Goal: Task Accomplishment & Management: Complete application form

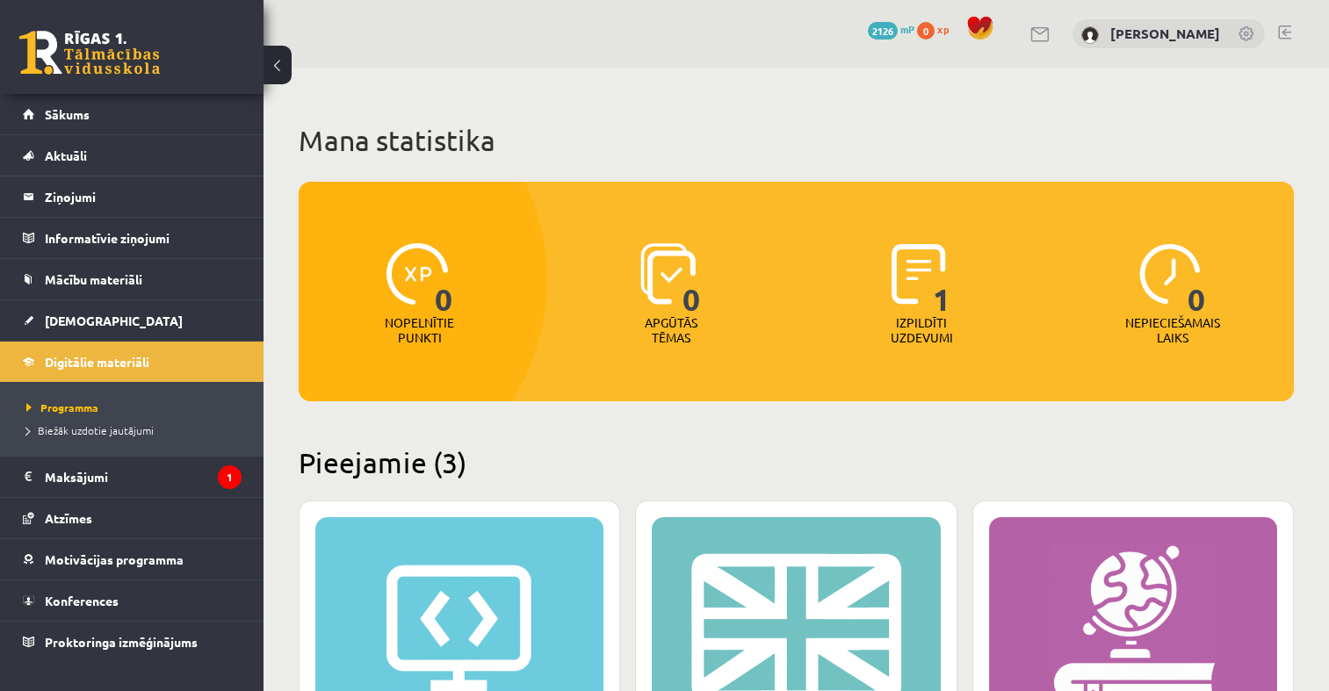
scroll to position [485, 0]
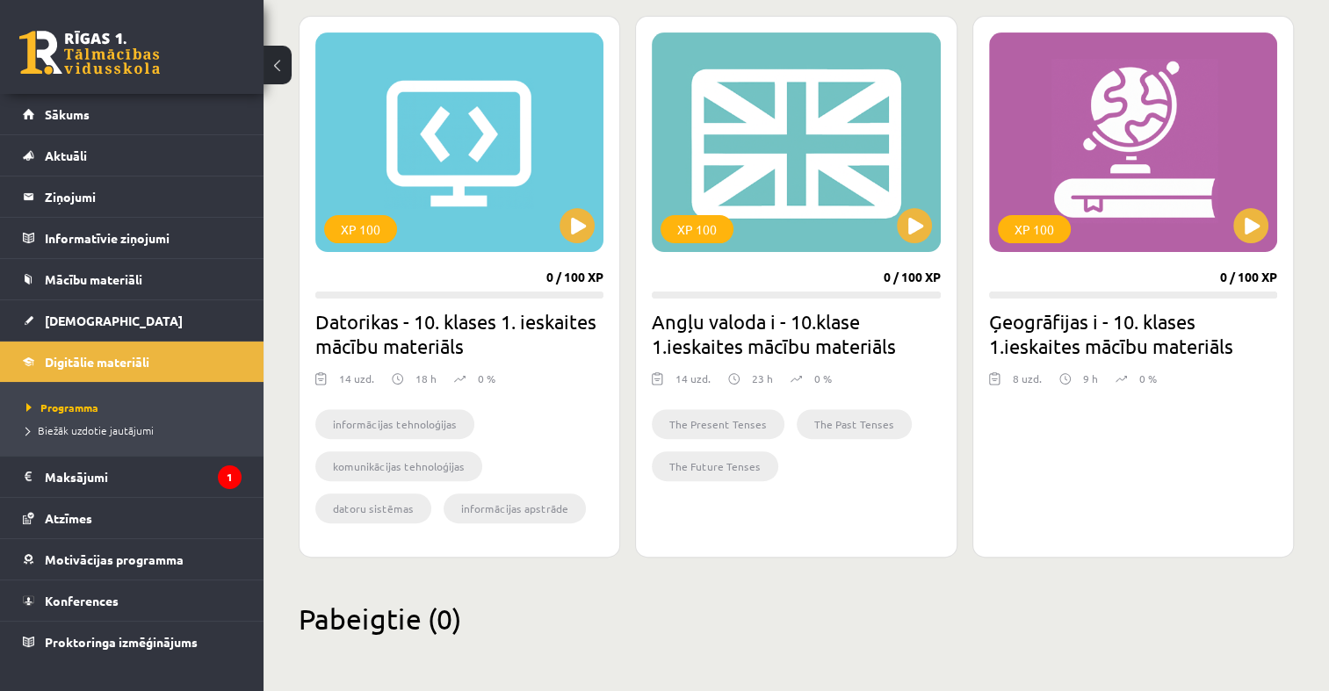
click at [56, 37] on link at bounding box center [89, 53] width 141 height 44
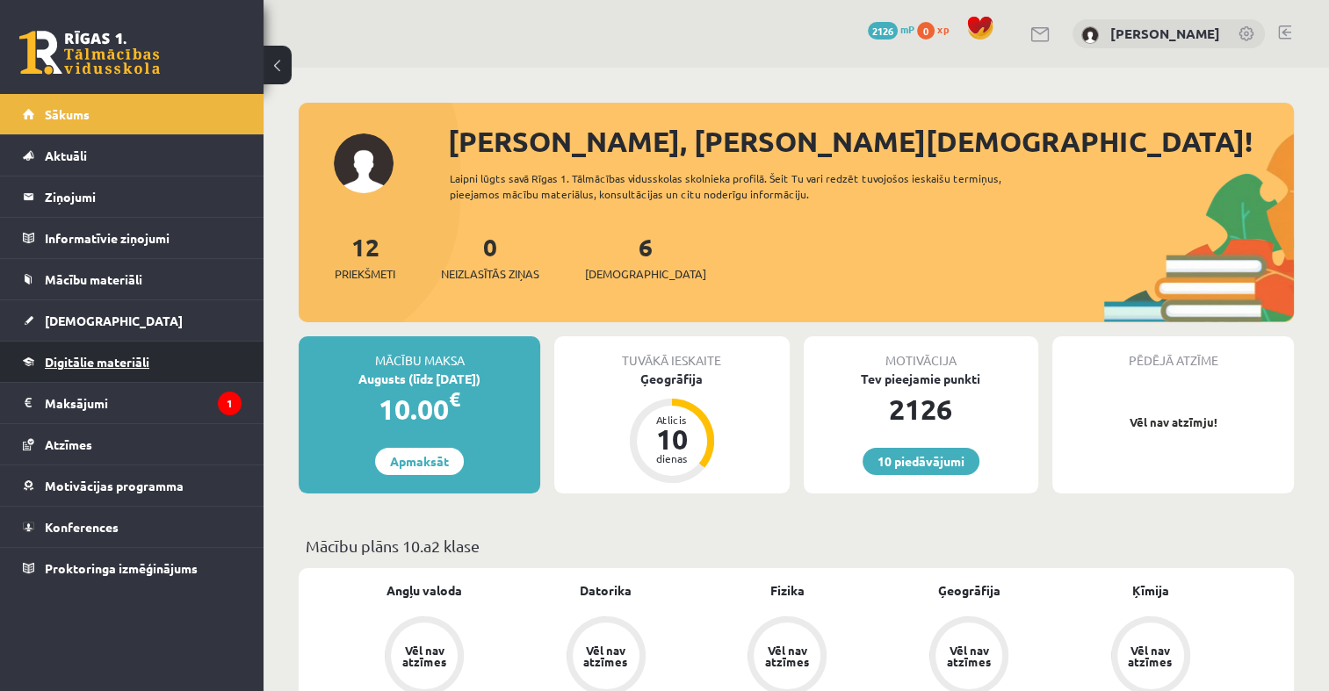
click at [112, 346] on link "Digitālie materiāli" at bounding box center [132, 362] width 219 height 40
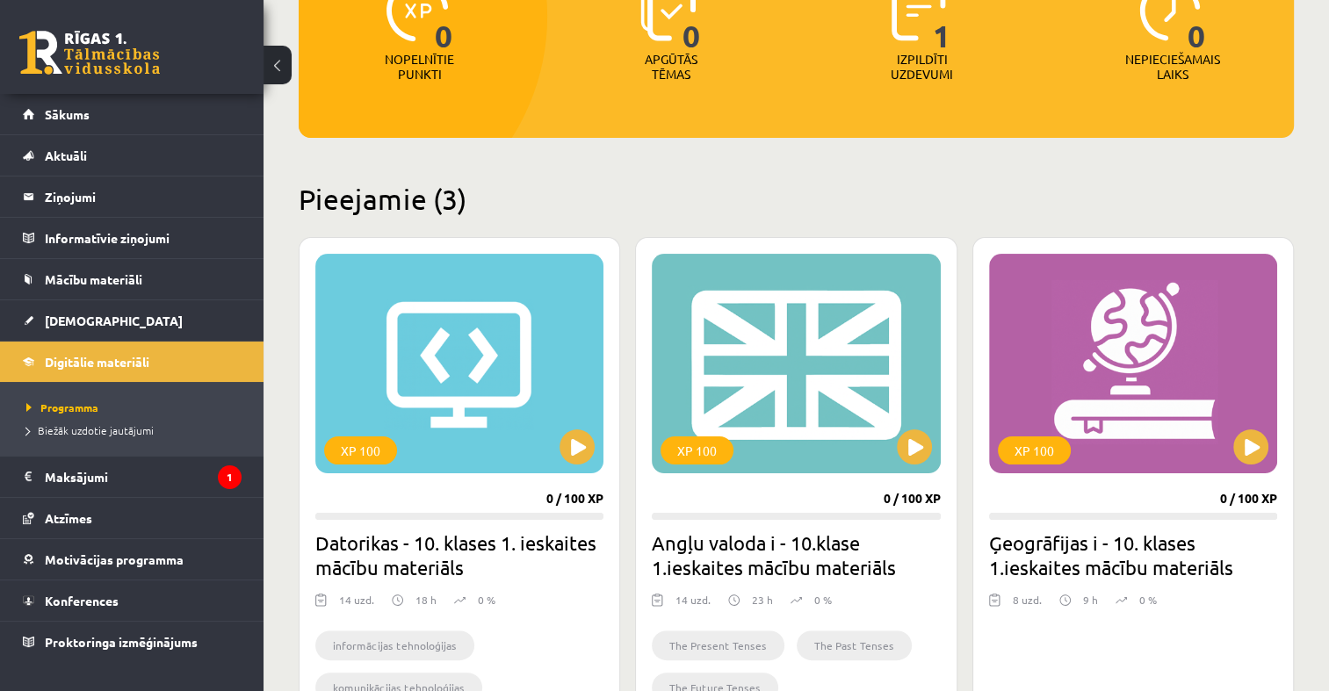
scroll to position [351, 0]
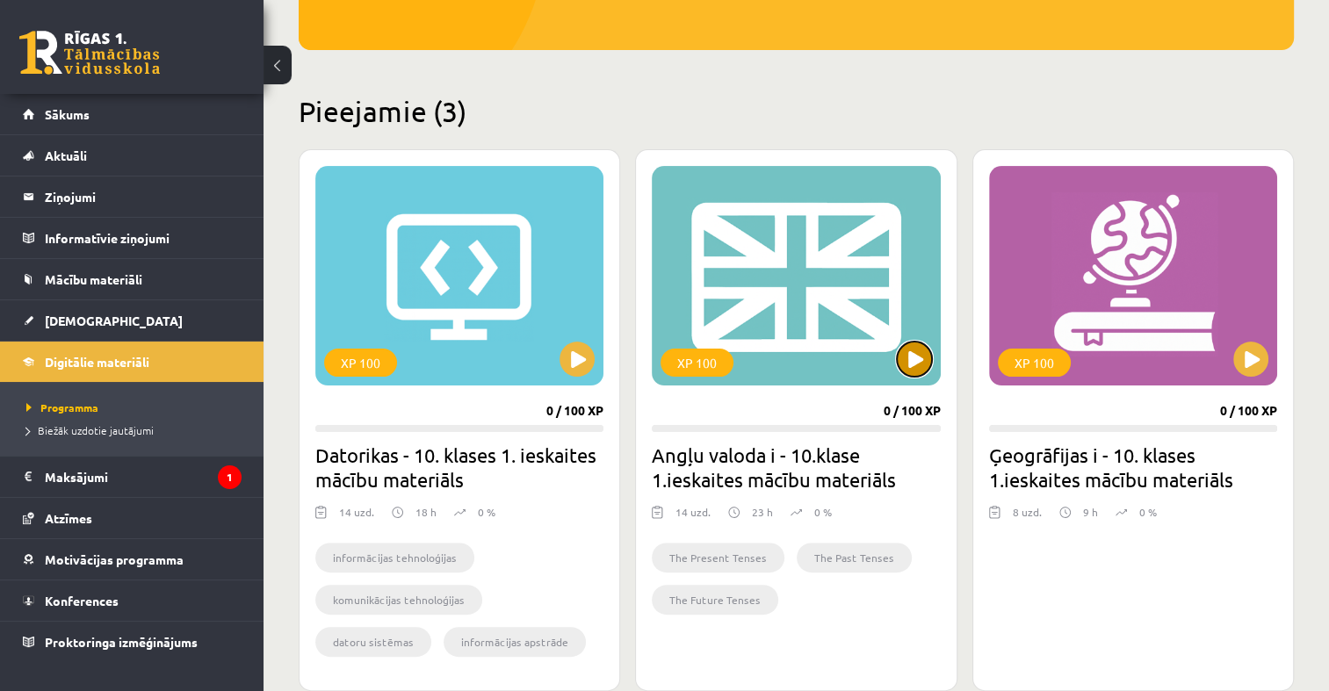
click at [917, 354] on button at bounding box center [914, 359] width 35 height 35
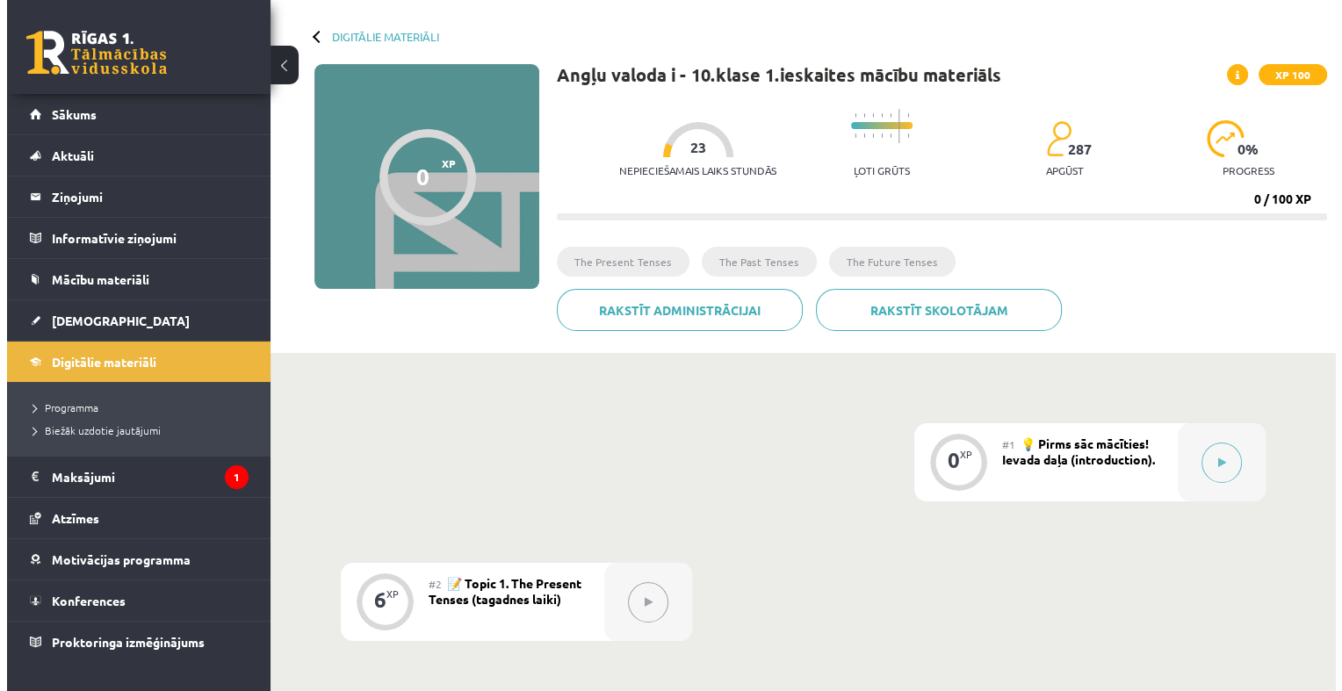
scroll to position [176, 0]
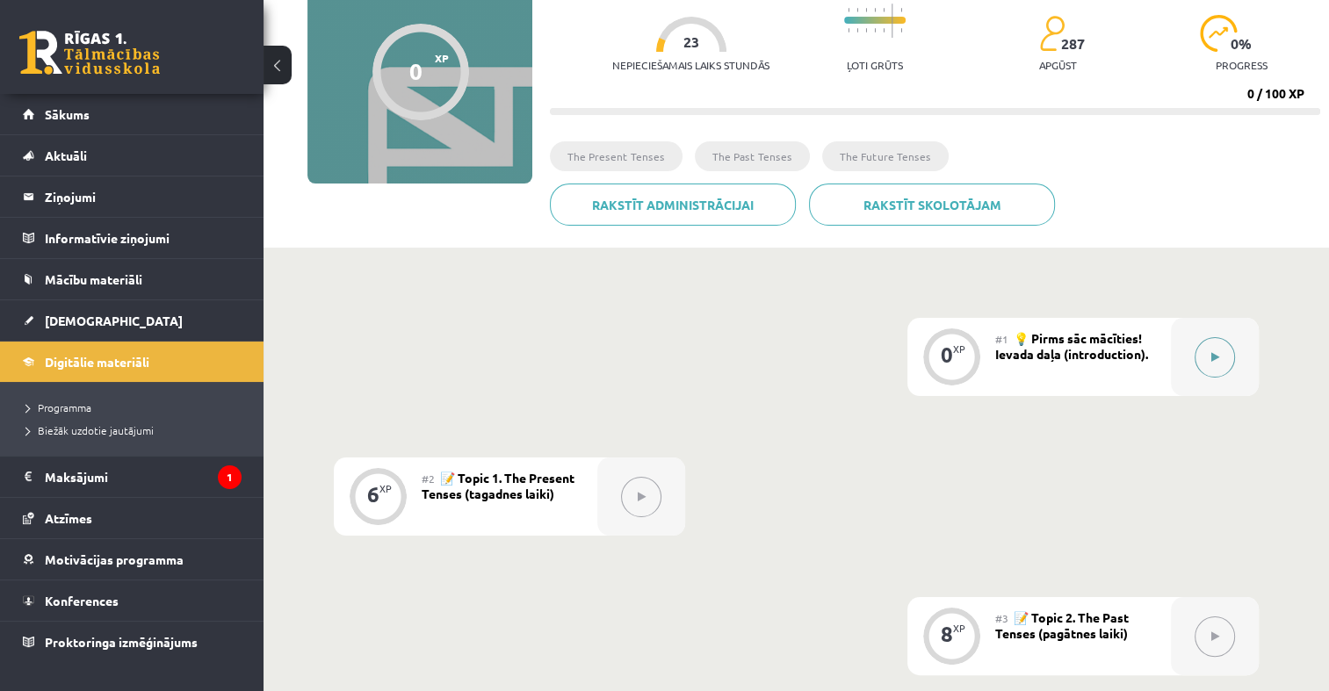
click at [1221, 355] on button at bounding box center [1214, 357] width 40 height 40
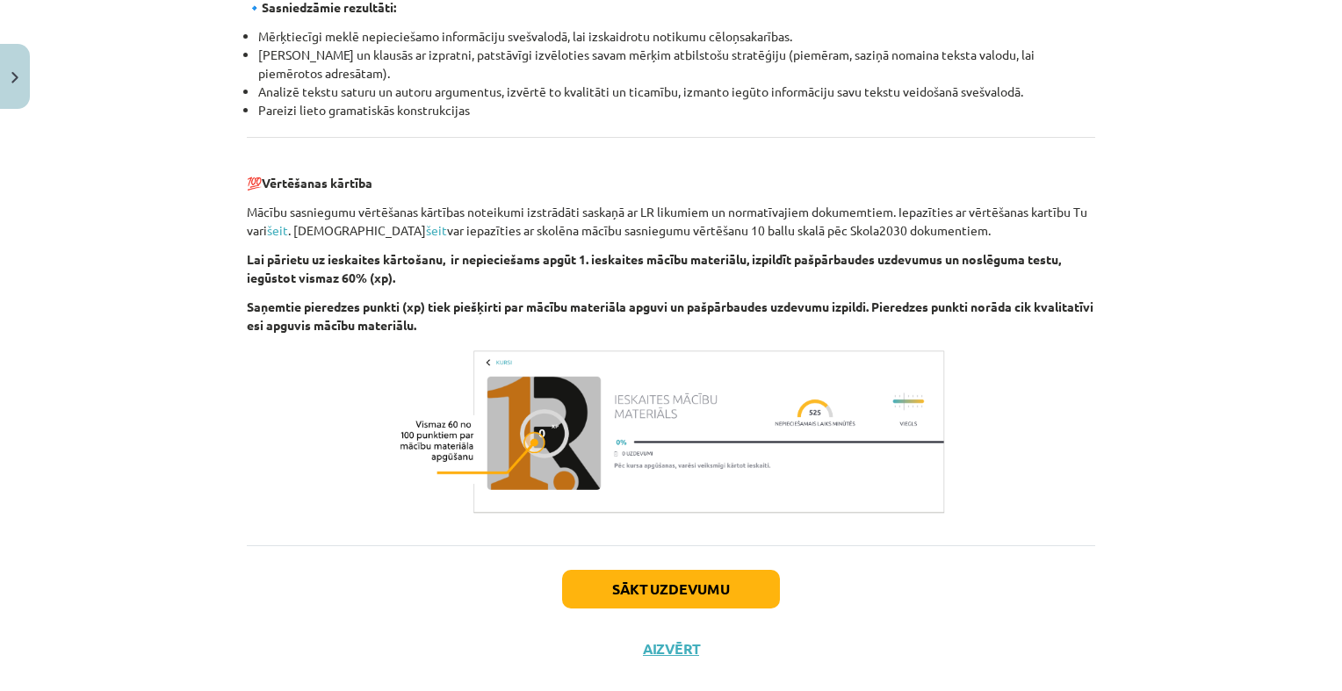
scroll to position [1932, 0]
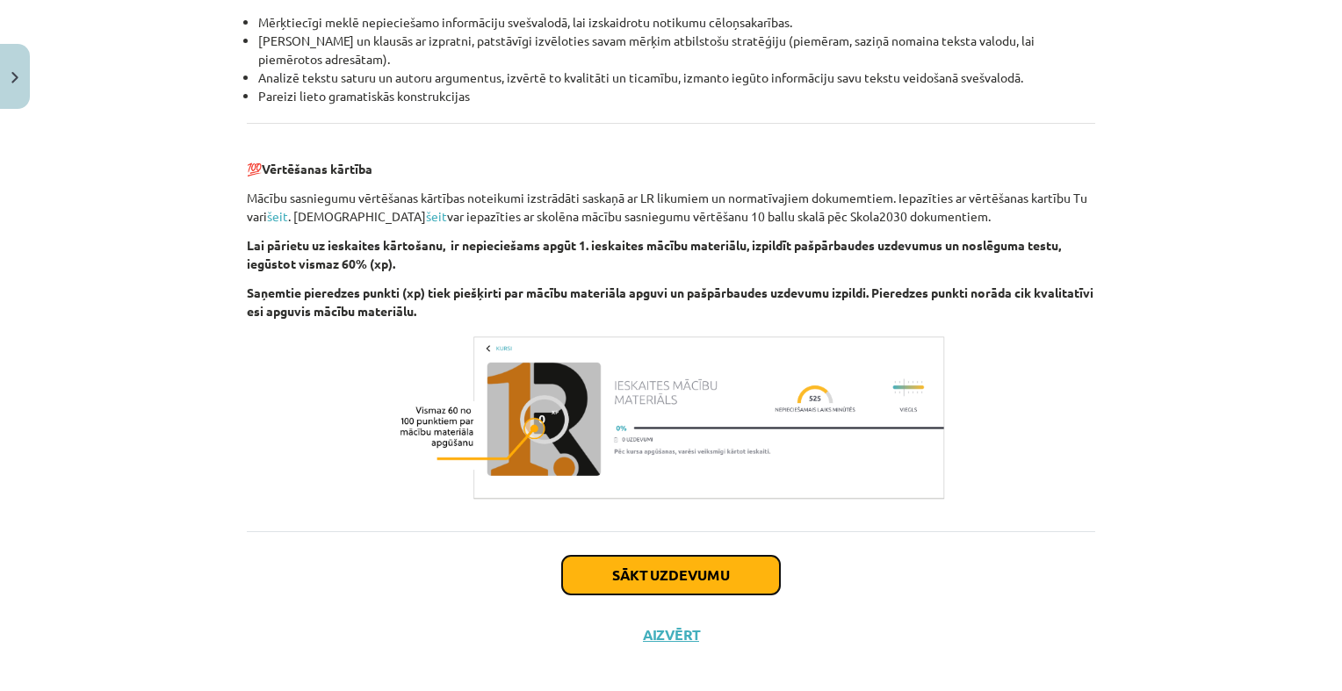
click at [717, 560] on button "Sākt uzdevumu" at bounding box center [671, 575] width 218 height 39
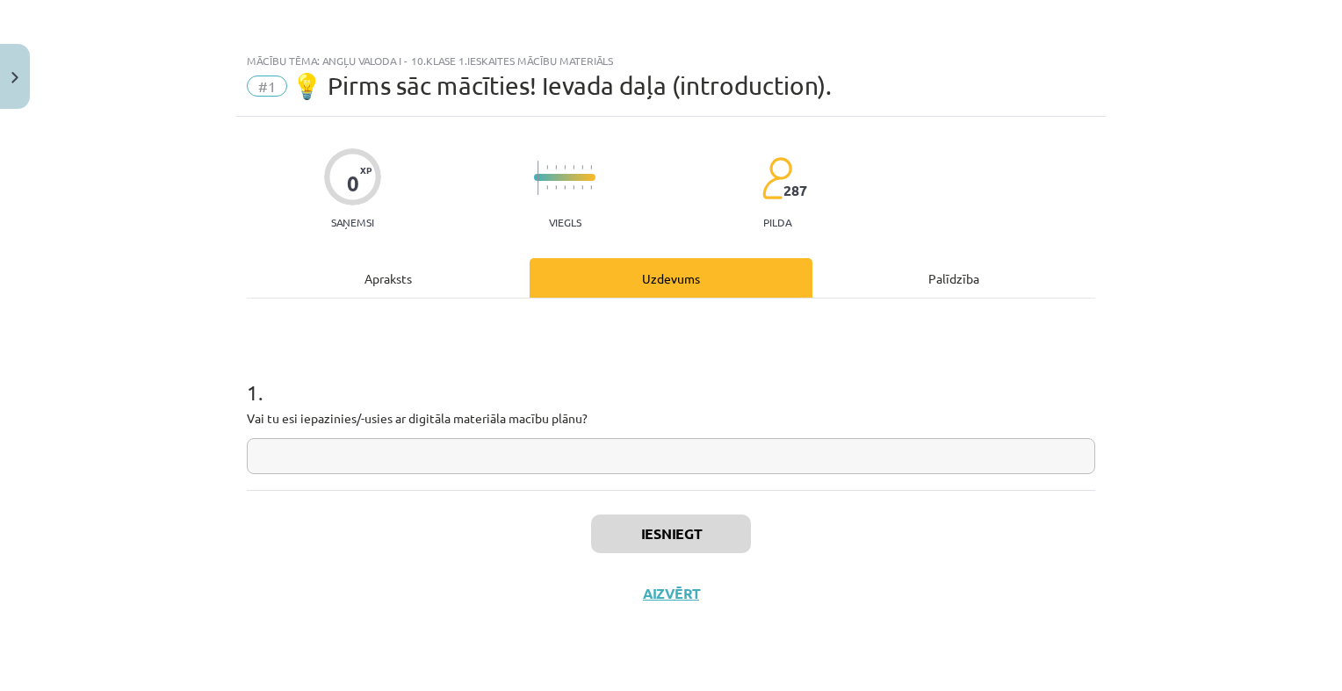
click at [696, 460] on input "text" at bounding box center [671, 456] width 848 height 36
type input "**"
click at [660, 533] on button "Iesniegt" at bounding box center [671, 534] width 160 height 39
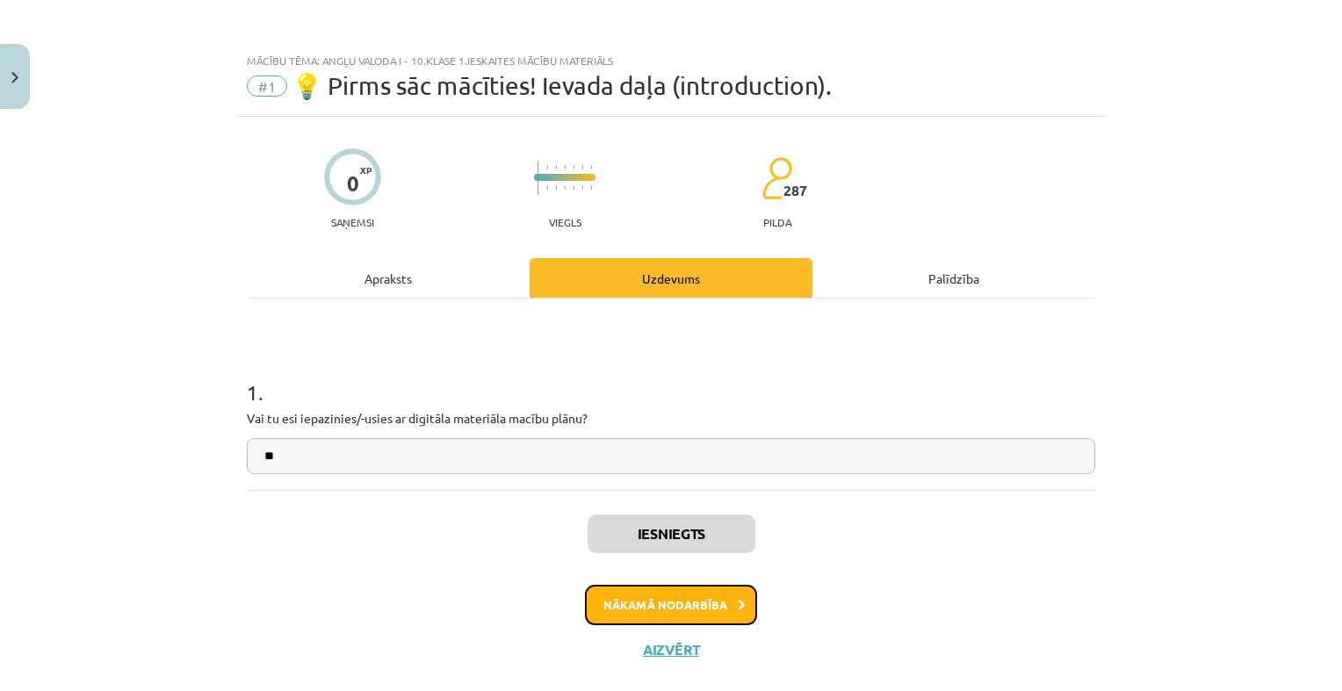
click at [711, 596] on button "Nākamā nodarbība" at bounding box center [671, 605] width 172 height 40
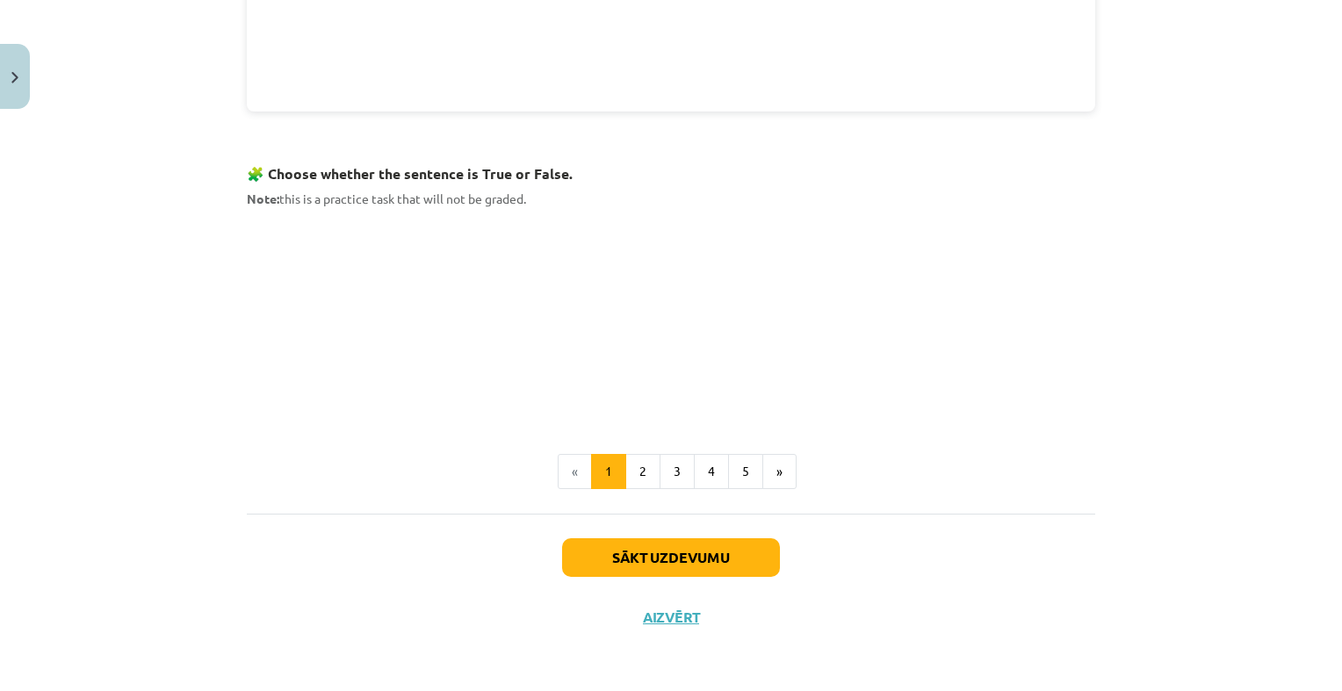
scroll to position [1029, 0]
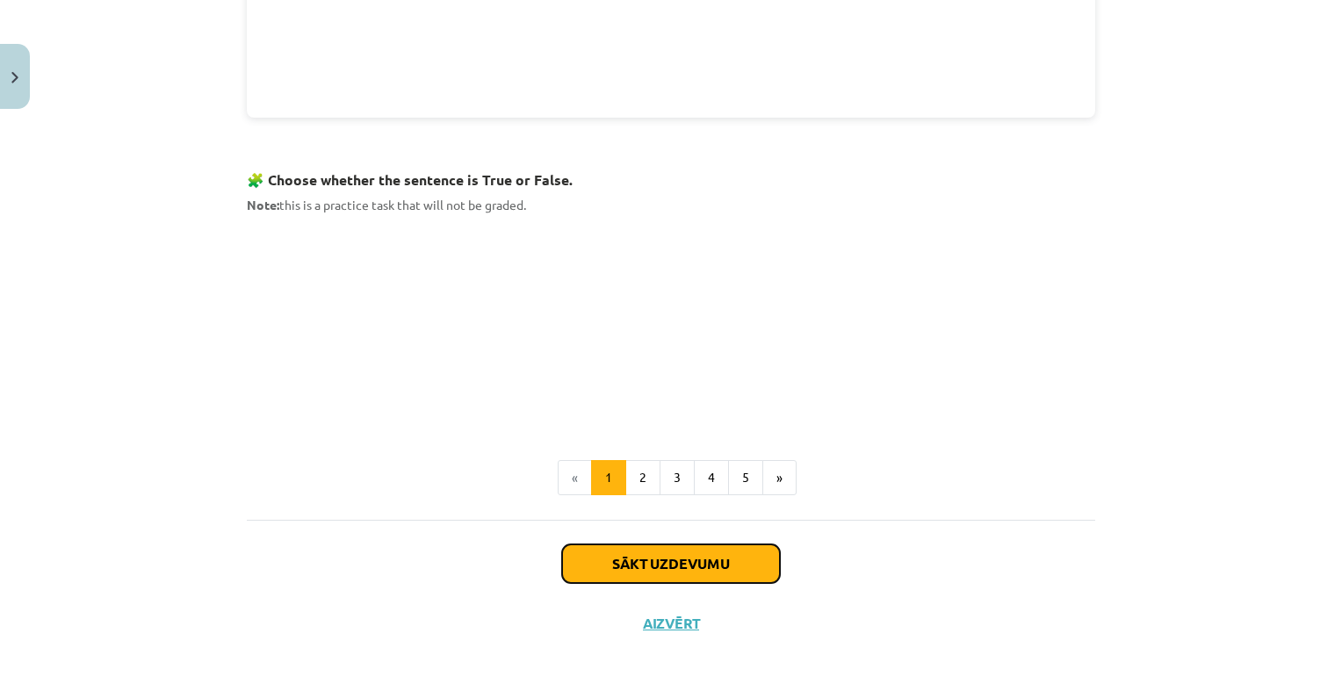
click at [736, 553] on button "Sākt uzdevumu" at bounding box center [671, 564] width 218 height 39
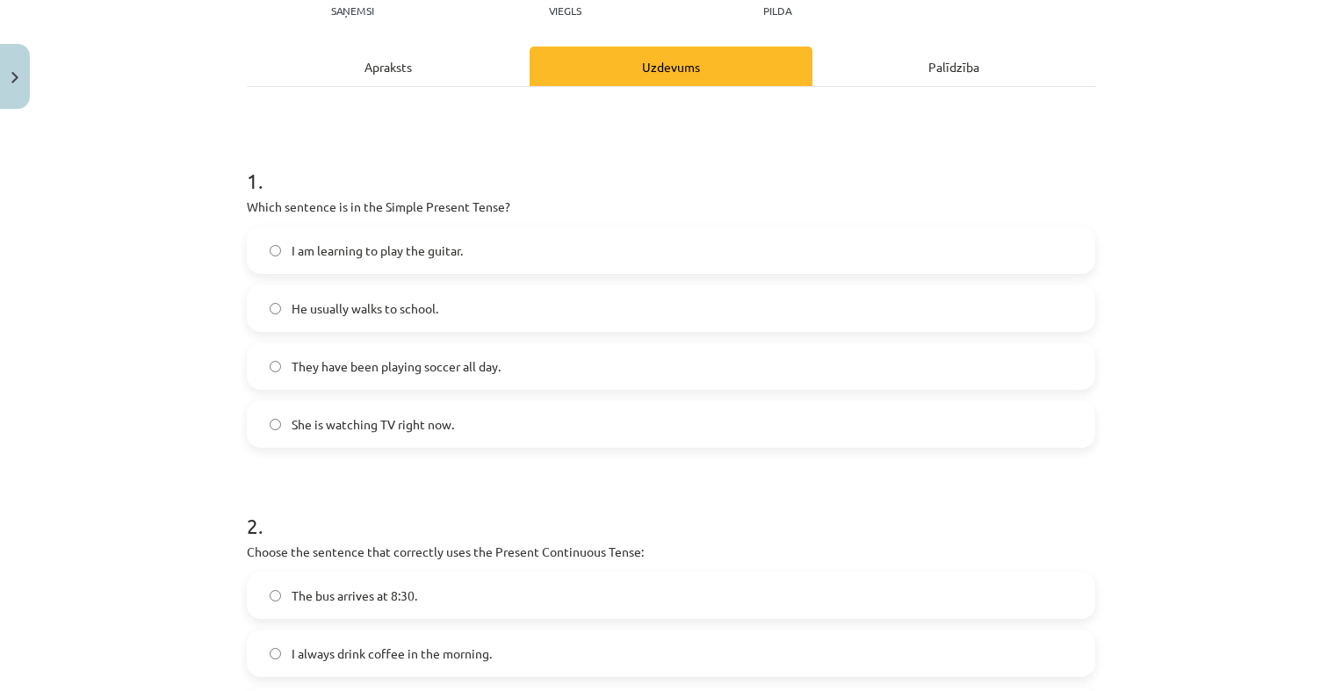
scroll to position [220, 0]
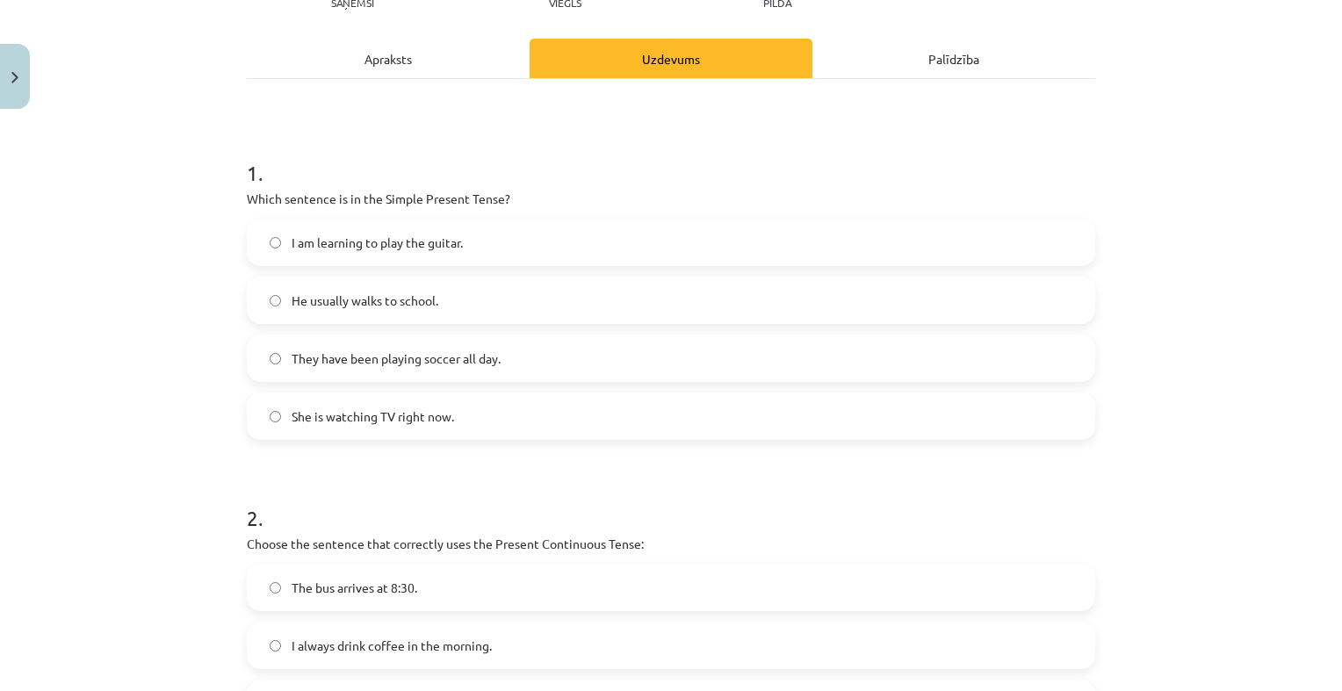
click at [553, 226] on label "I am learning to play the guitar." at bounding box center [671, 242] width 845 height 44
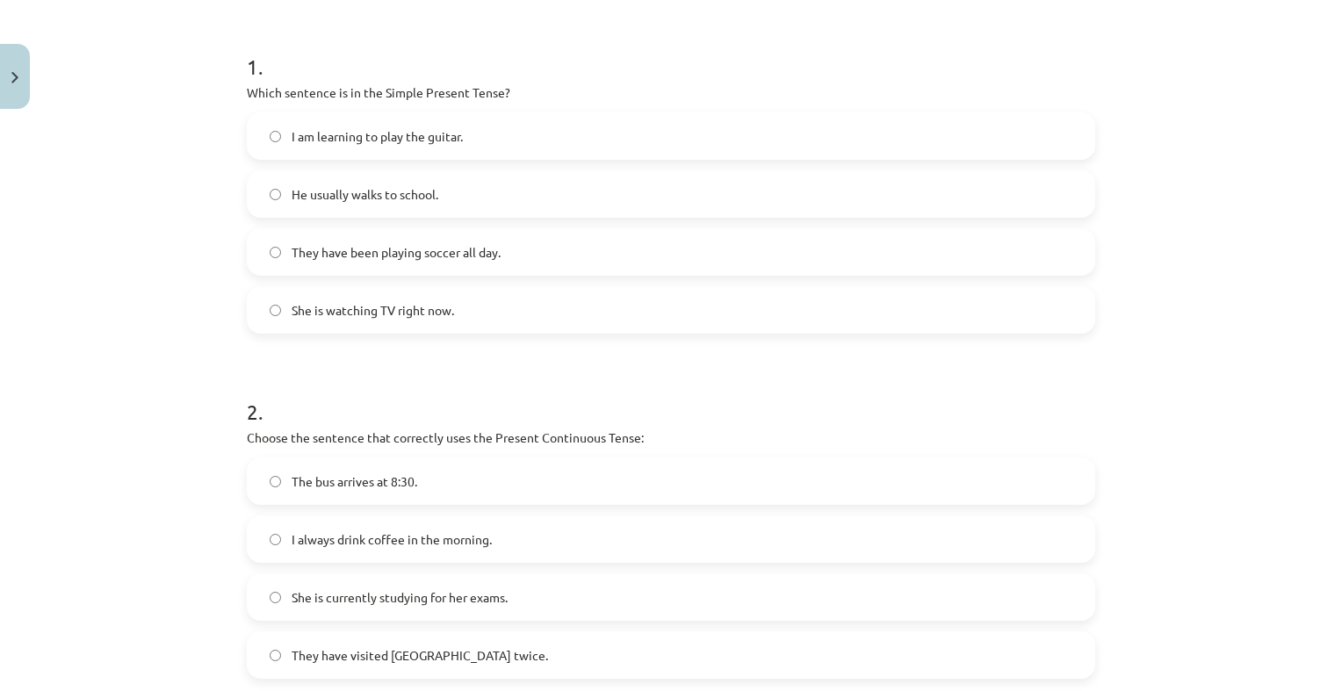
scroll to position [659, 0]
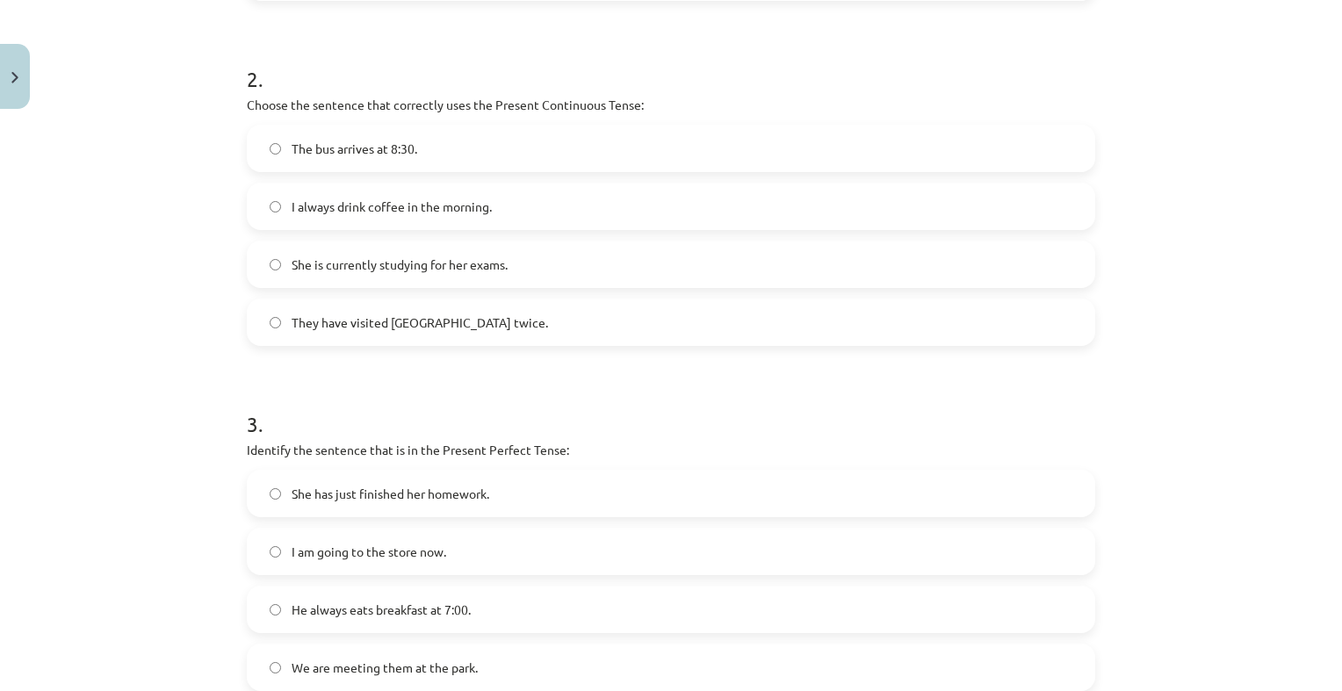
click at [535, 136] on label "The bus arrives at 8:30." at bounding box center [671, 148] width 845 height 44
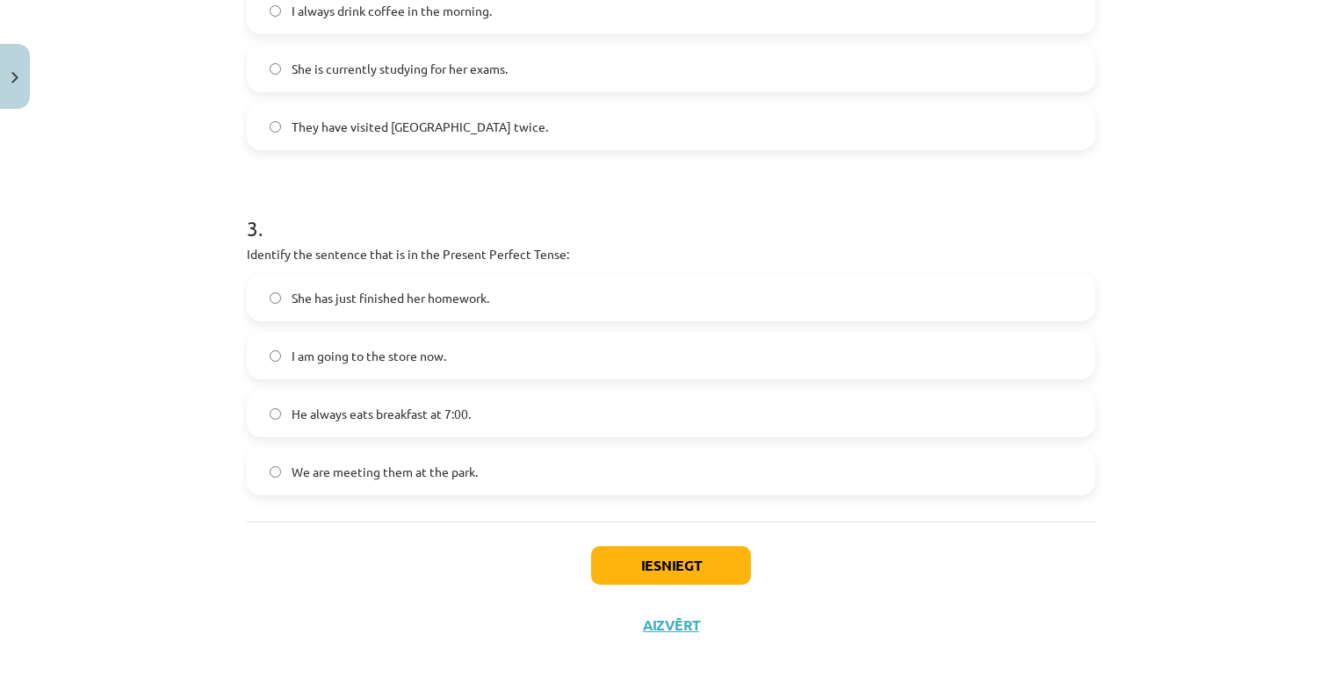
scroll to position [862, 0]
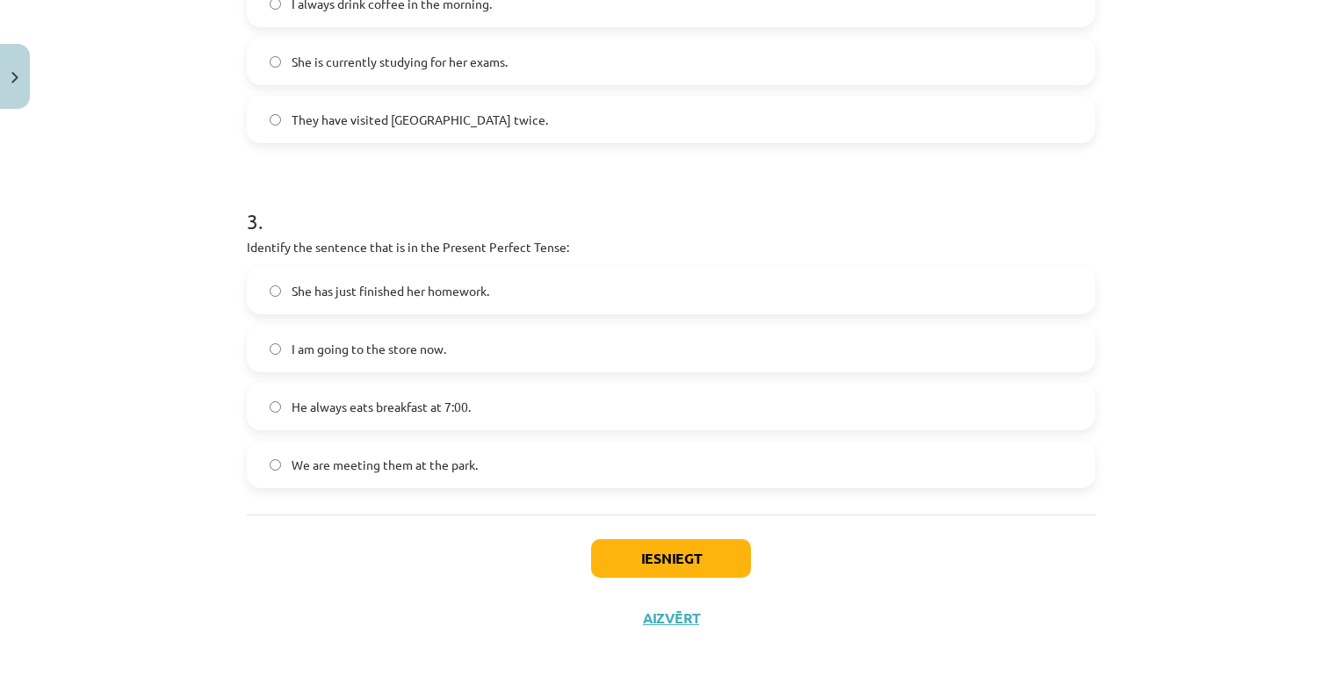
click at [494, 350] on label "I am going to the store now." at bounding box center [671, 349] width 845 height 44
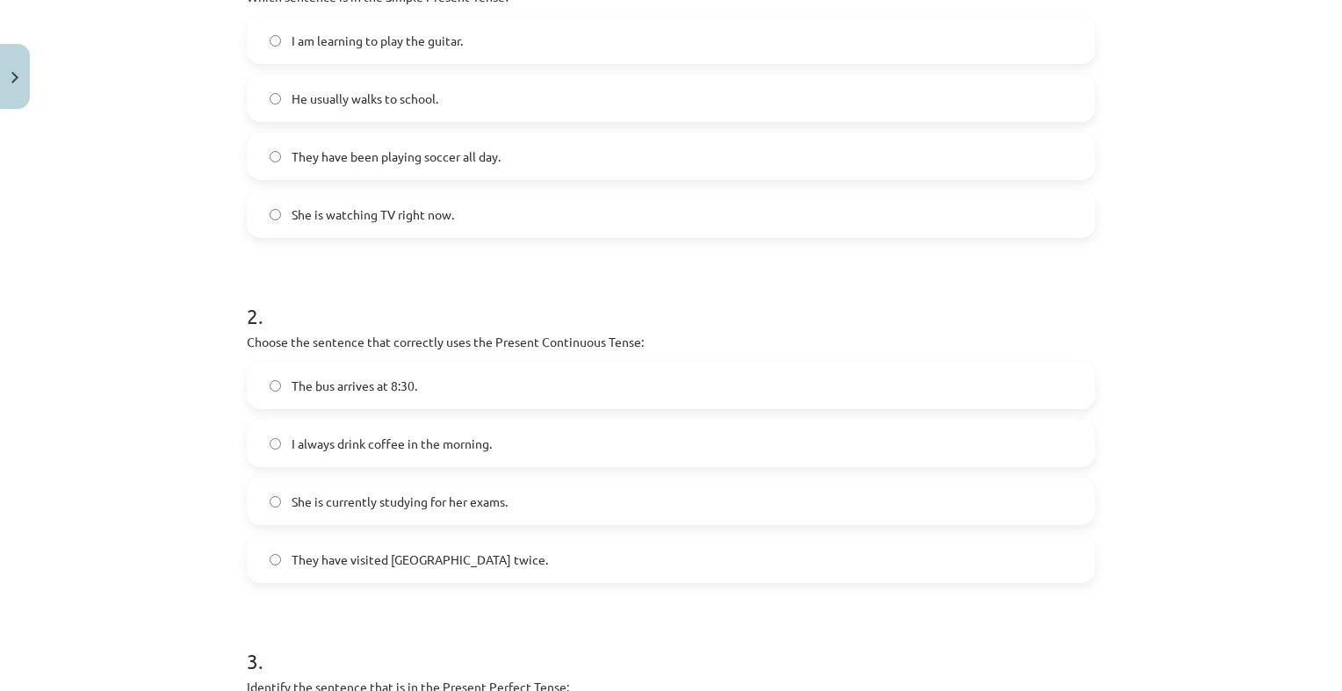
scroll to position [527, 0]
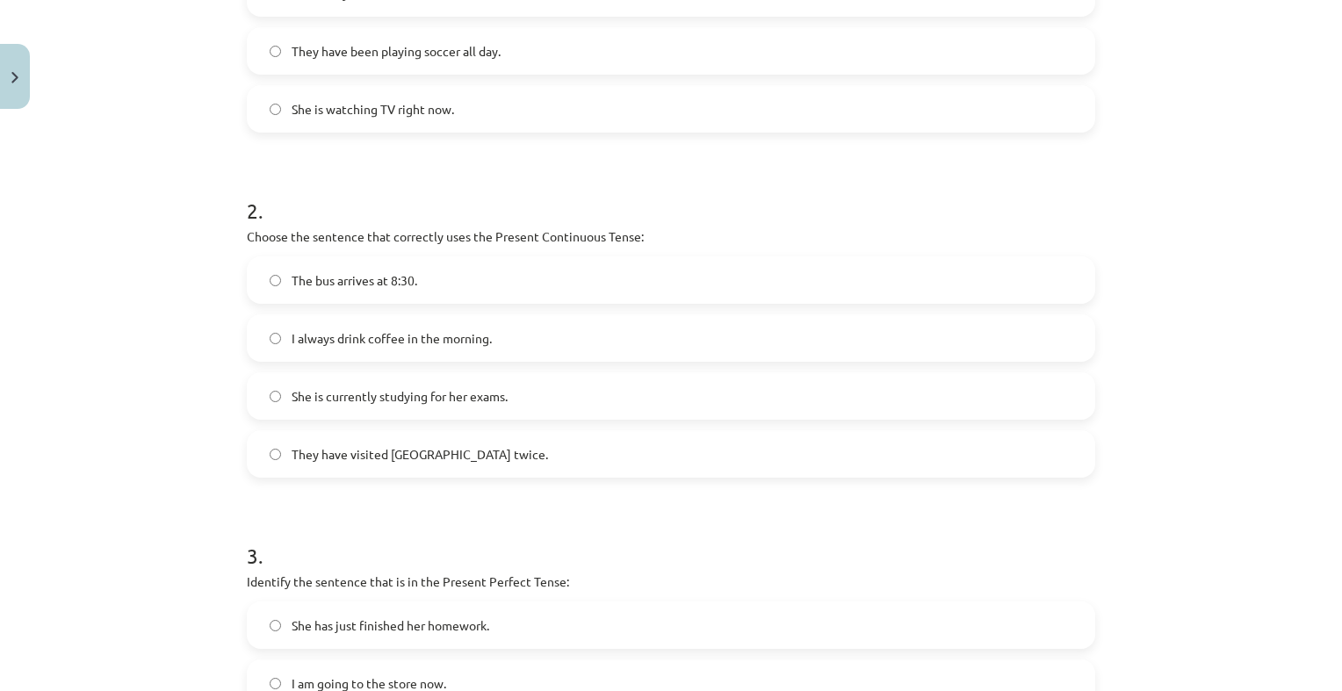
click at [559, 329] on label "I always drink coffee in the morning." at bounding box center [671, 338] width 845 height 44
click at [545, 383] on label "She is currently studying for her exams." at bounding box center [671, 396] width 845 height 44
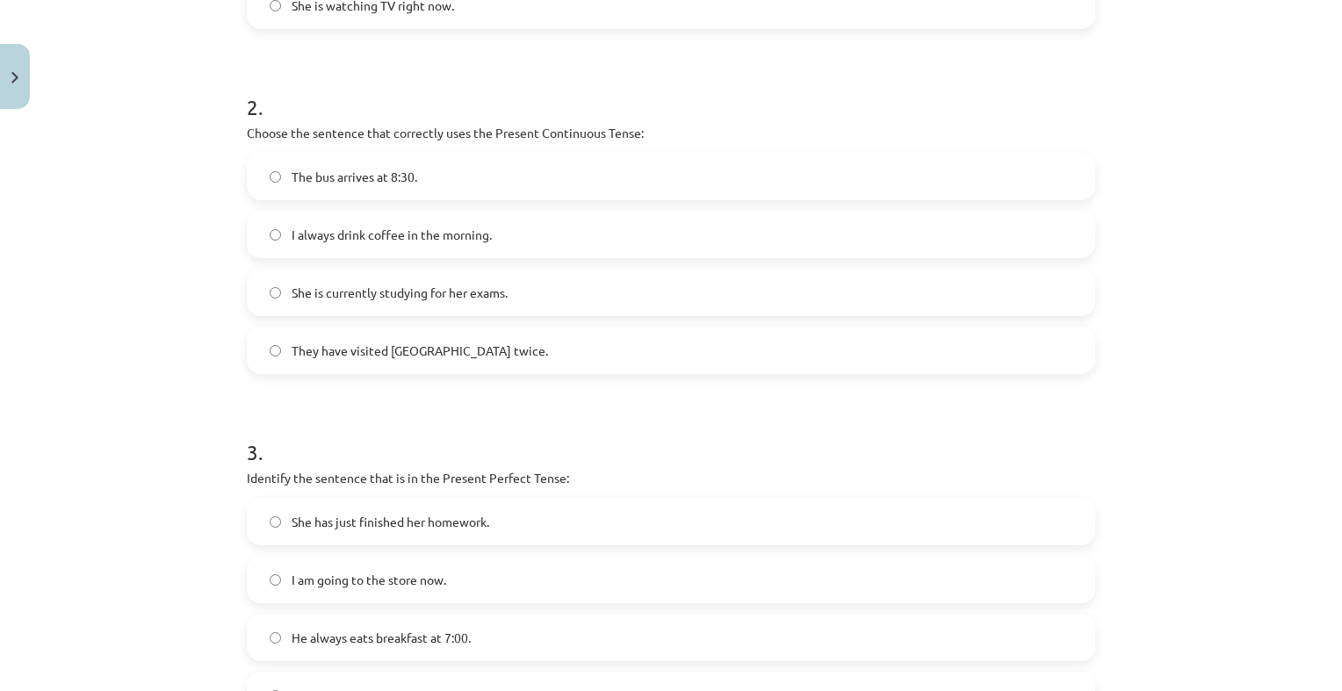
scroll to position [862, 0]
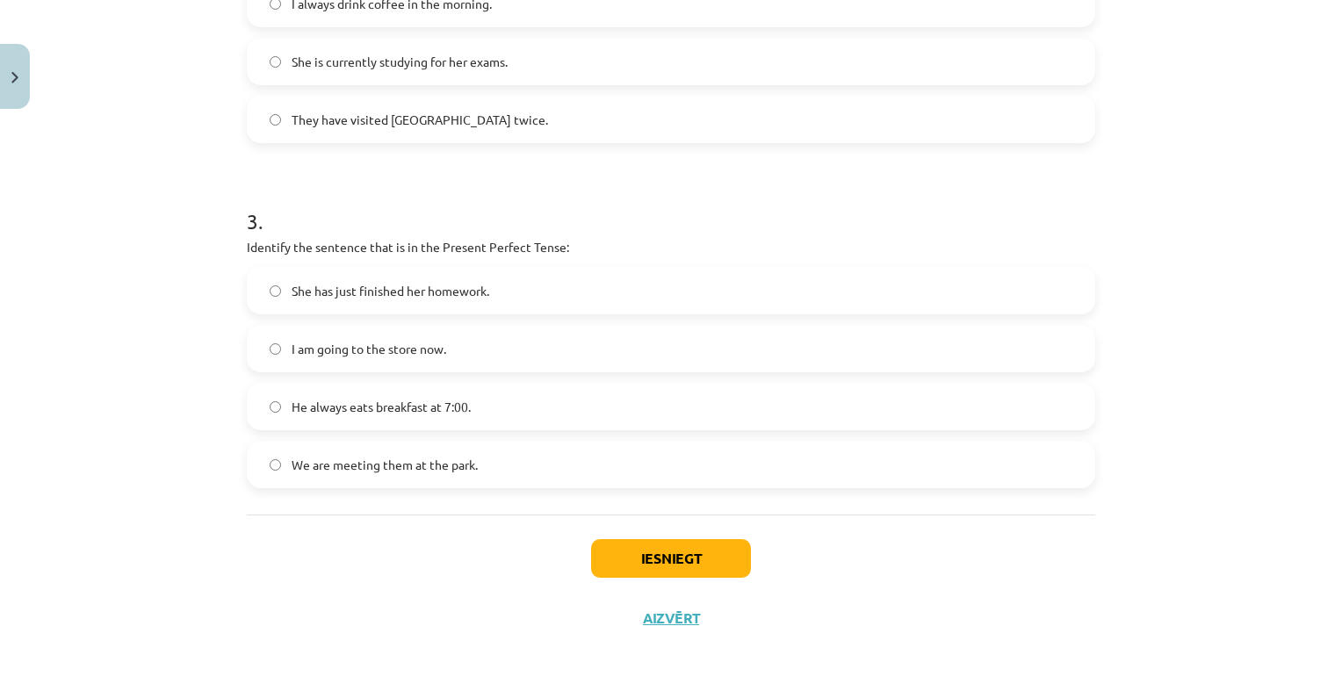
click at [509, 278] on label "She has just finished her homework." at bounding box center [671, 291] width 845 height 44
click at [642, 544] on button "Iesniegt" at bounding box center [671, 558] width 160 height 39
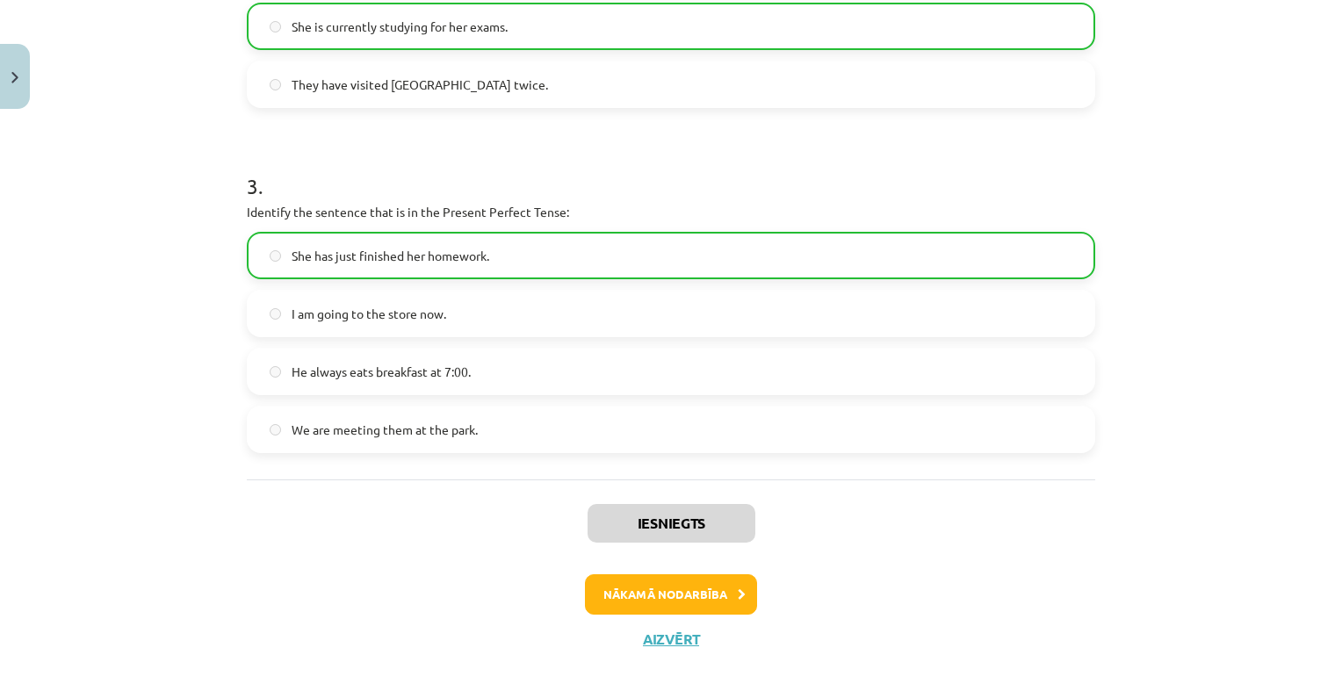
scroll to position [917, 0]
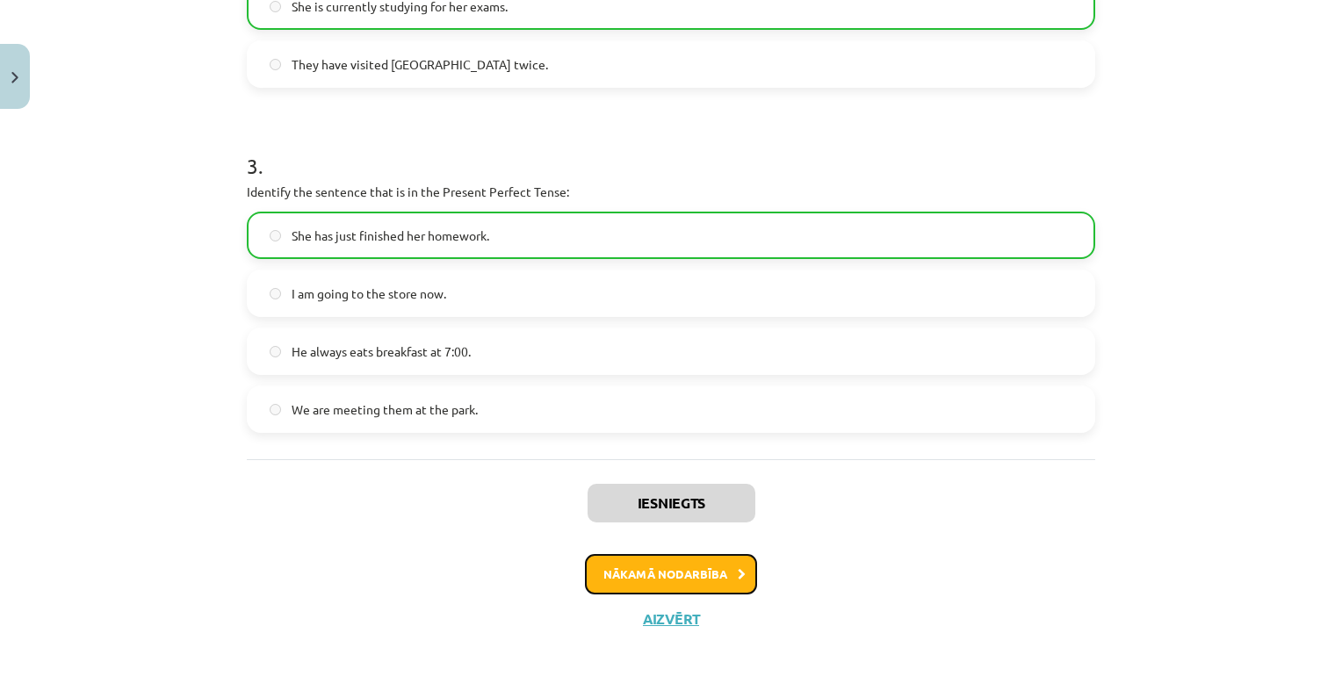
click at [639, 562] on button "Nākamā nodarbība" at bounding box center [671, 574] width 172 height 40
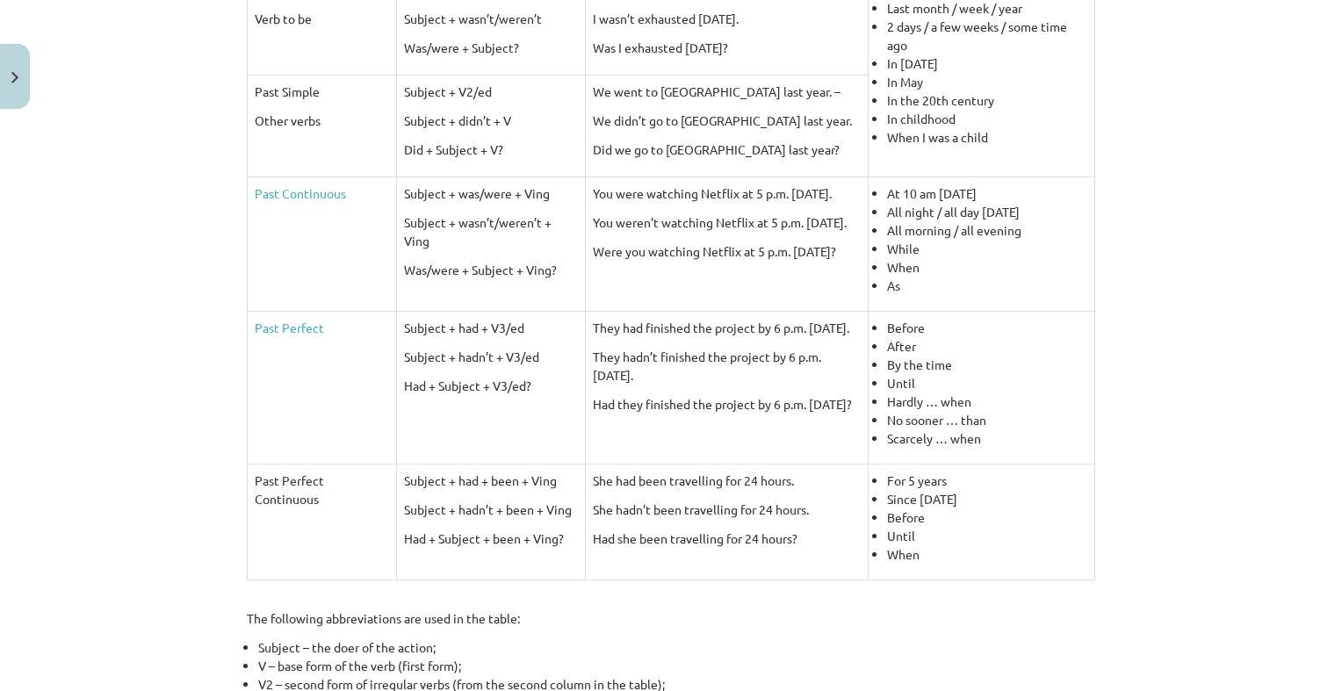
scroll to position [571, 0]
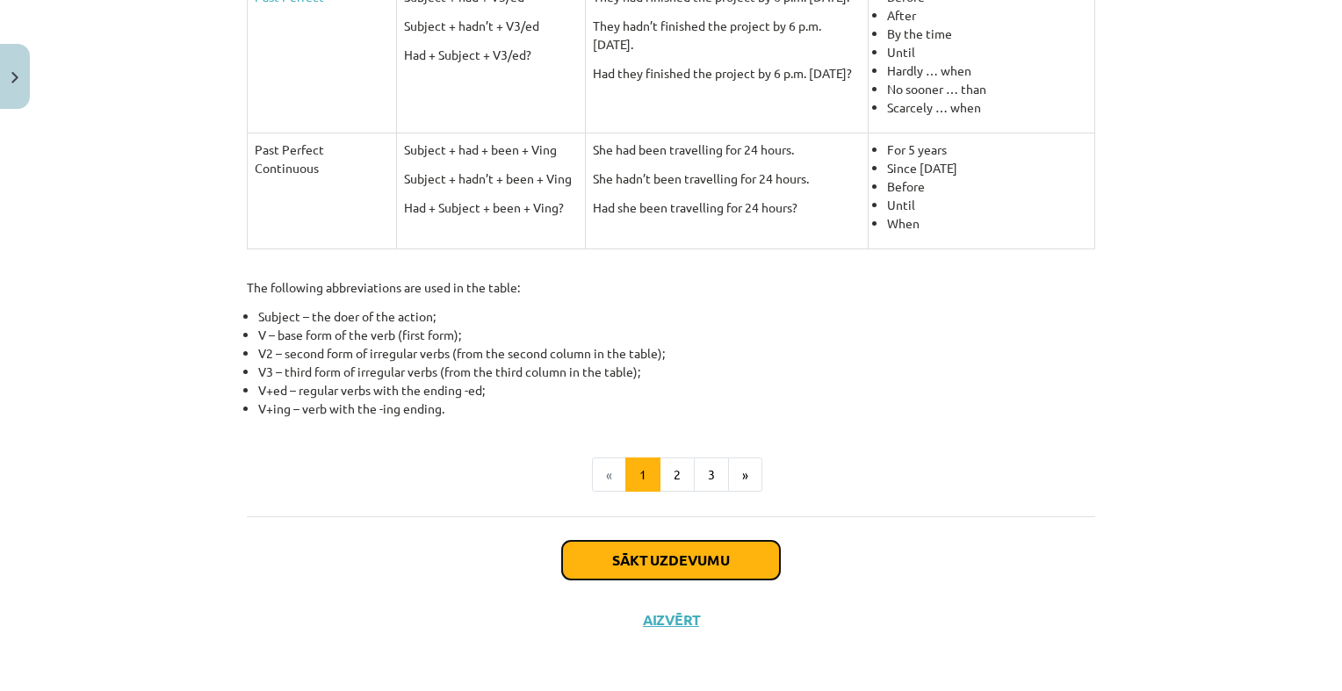
click at [638, 561] on button "Sākt uzdevumu" at bounding box center [671, 560] width 218 height 39
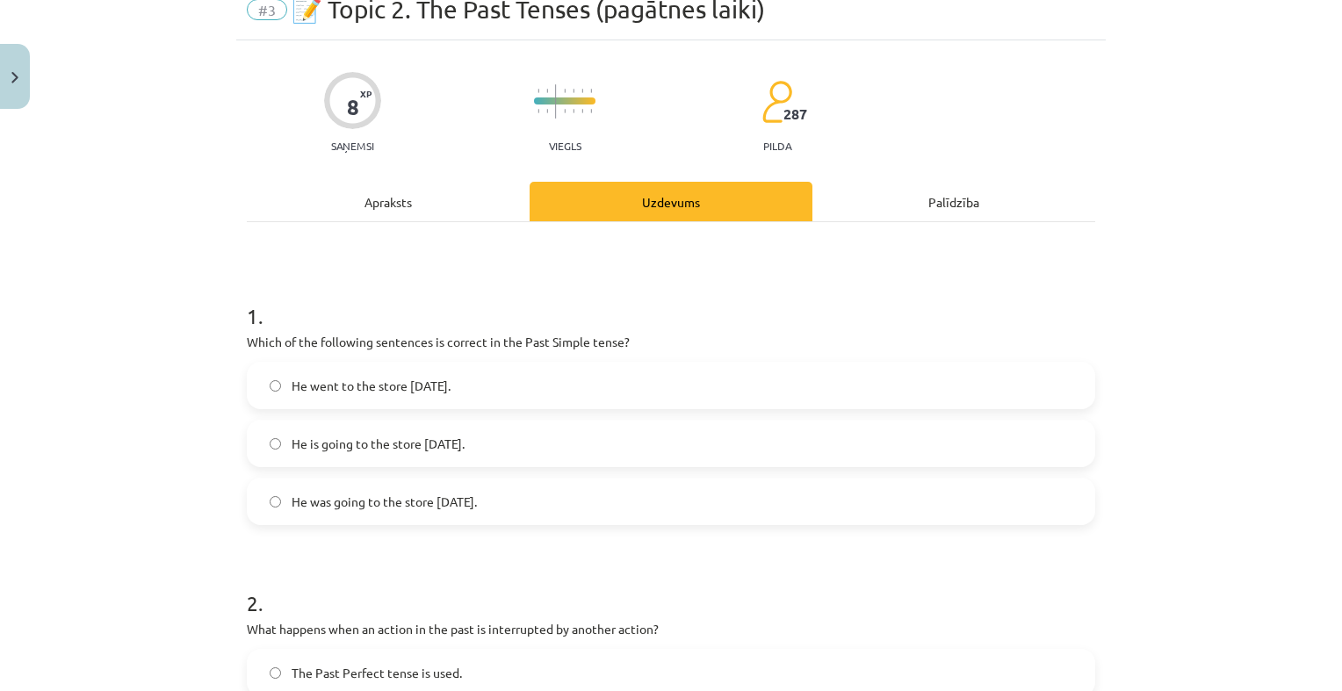
scroll to position [44, 0]
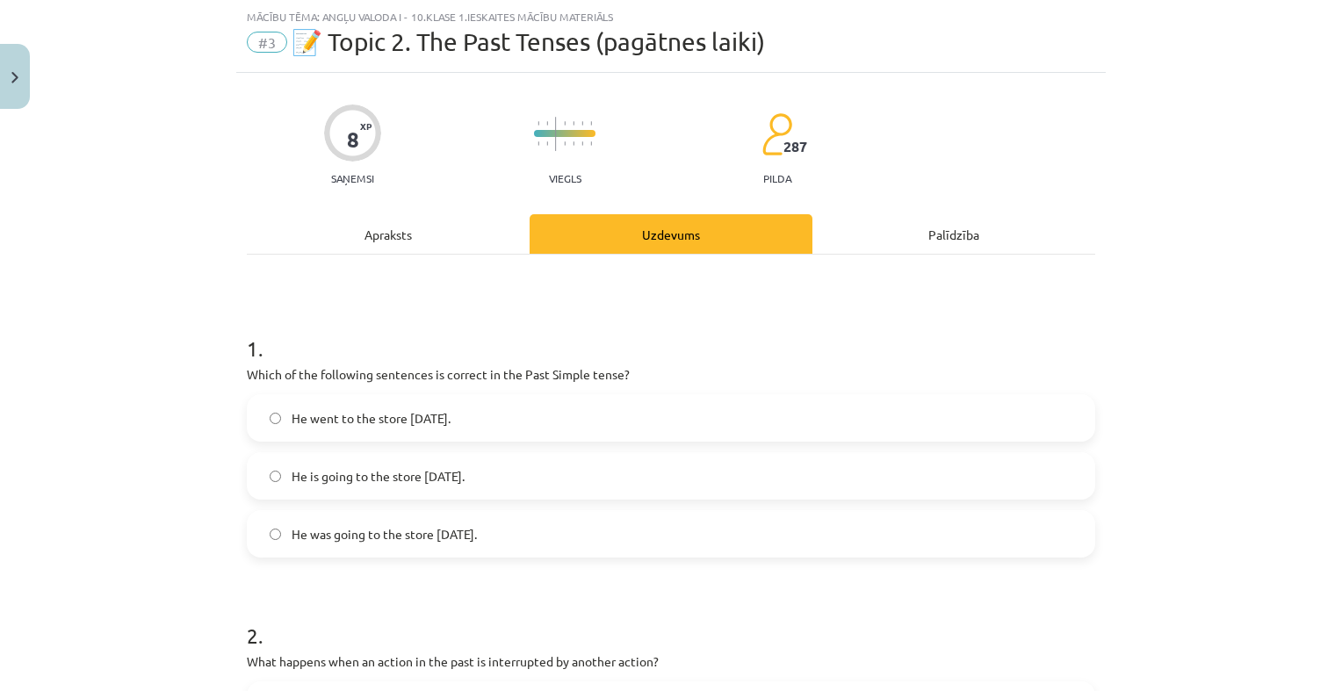
click at [400, 421] on span "He went to the store yesterday." at bounding box center [371, 418] width 159 height 18
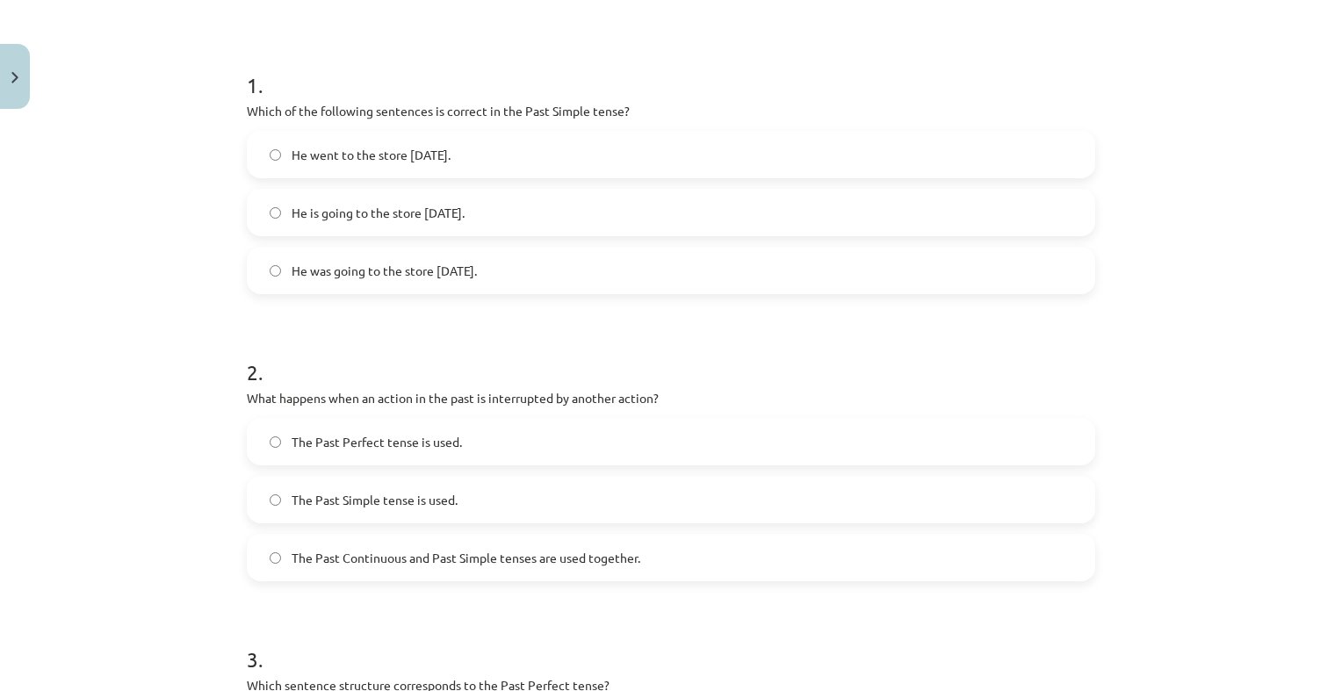
scroll to position [395, 0]
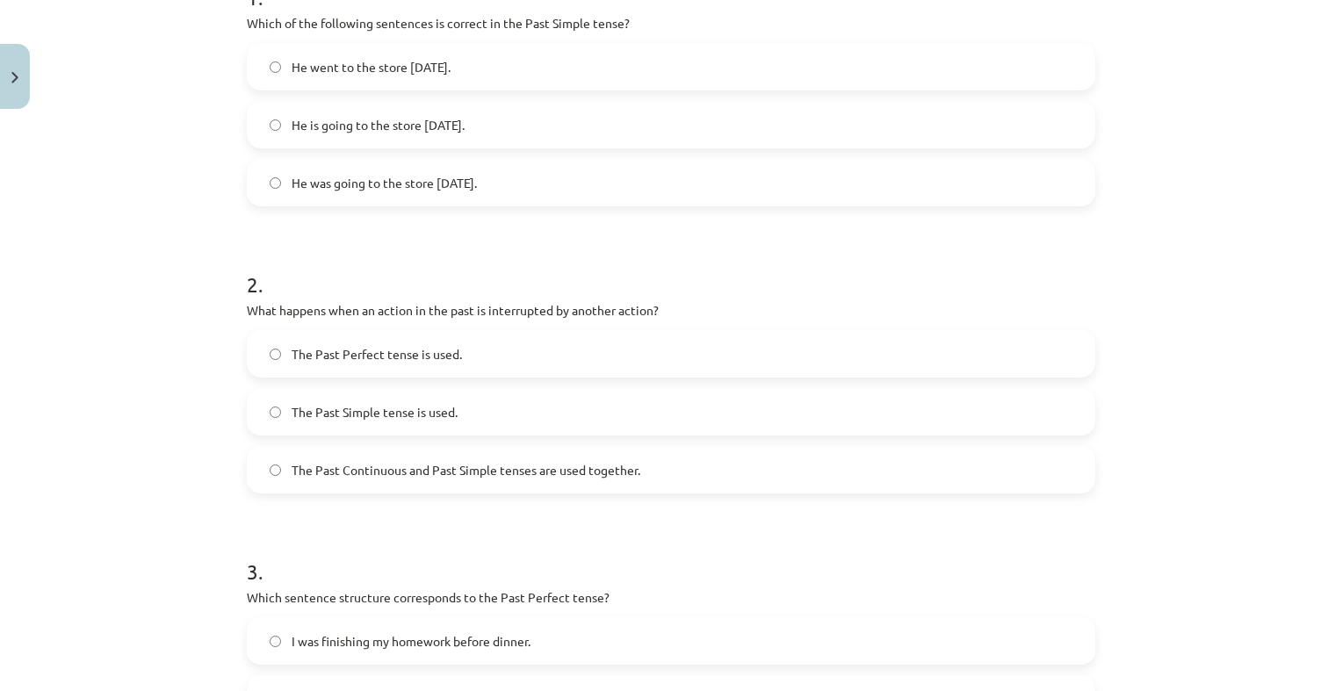
click at [628, 472] on span "The Past Continuous and Past Simple tenses are used together." at bounding box center [466, 470] width 349 height 18
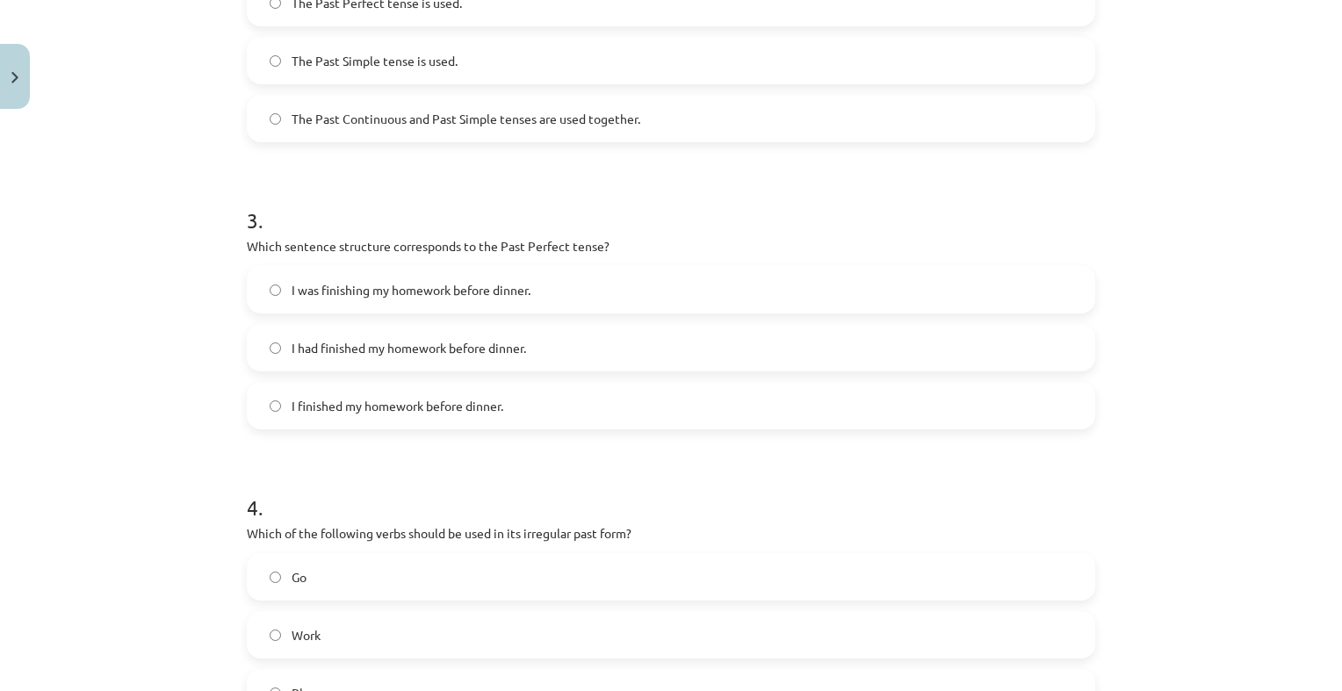
click at [344, 343] on span "I had finished my homework before dinner." at bounding box center [409, 348] width 234 height 18
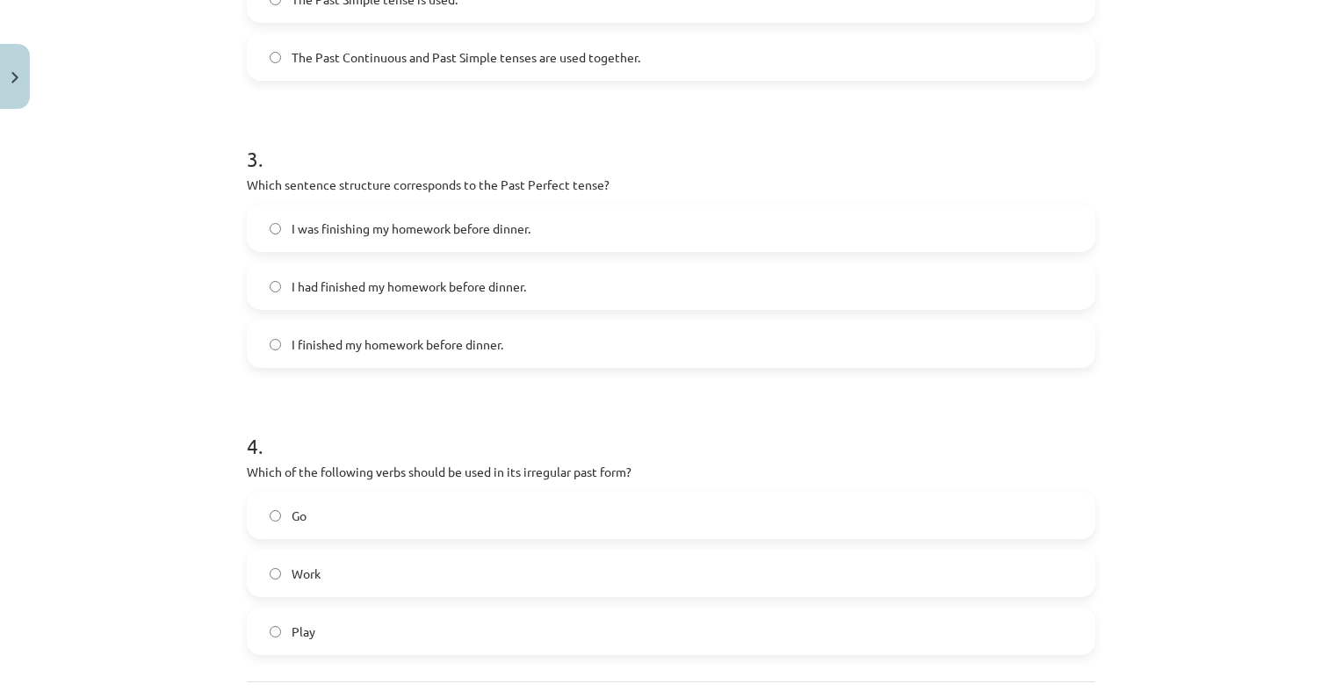
scroll to position [922, 0]
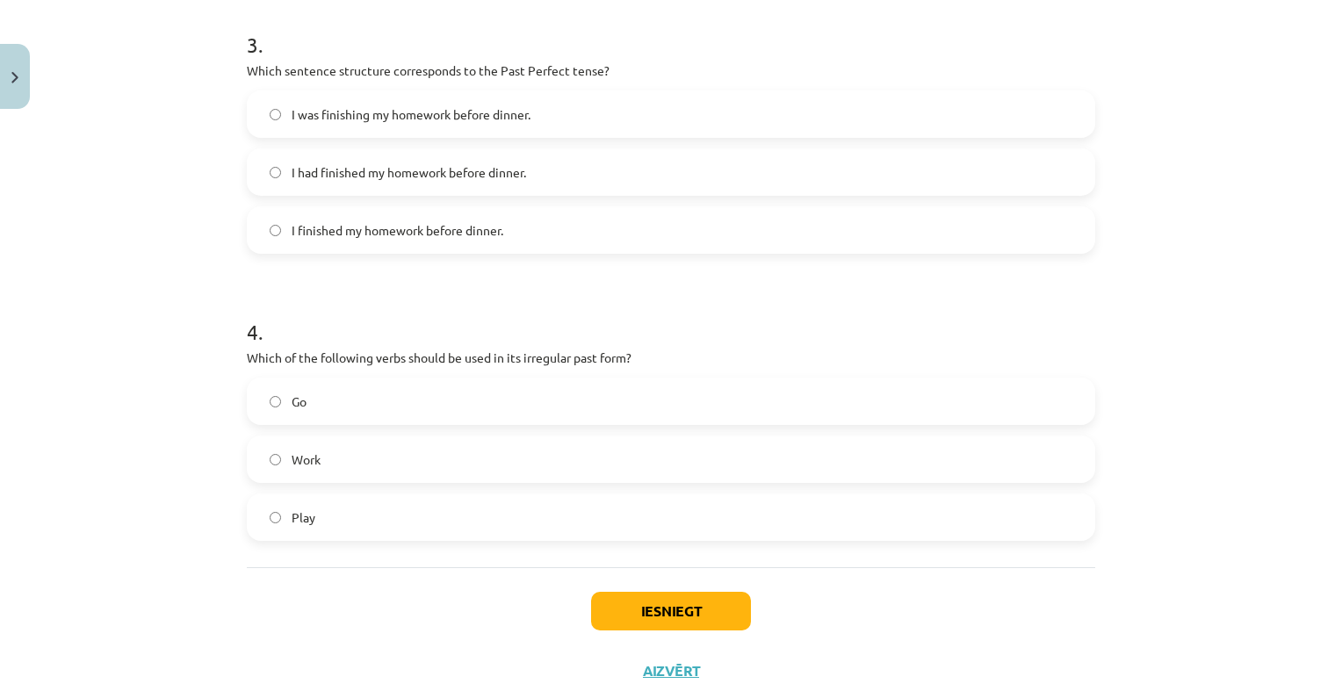
click at [484, 452] on label "Work" at bounding box center [671, 459] width 845 height 44
click at [682, 615] on button "Iesniegt" at bounding box center [671, 611] width 160 height 39
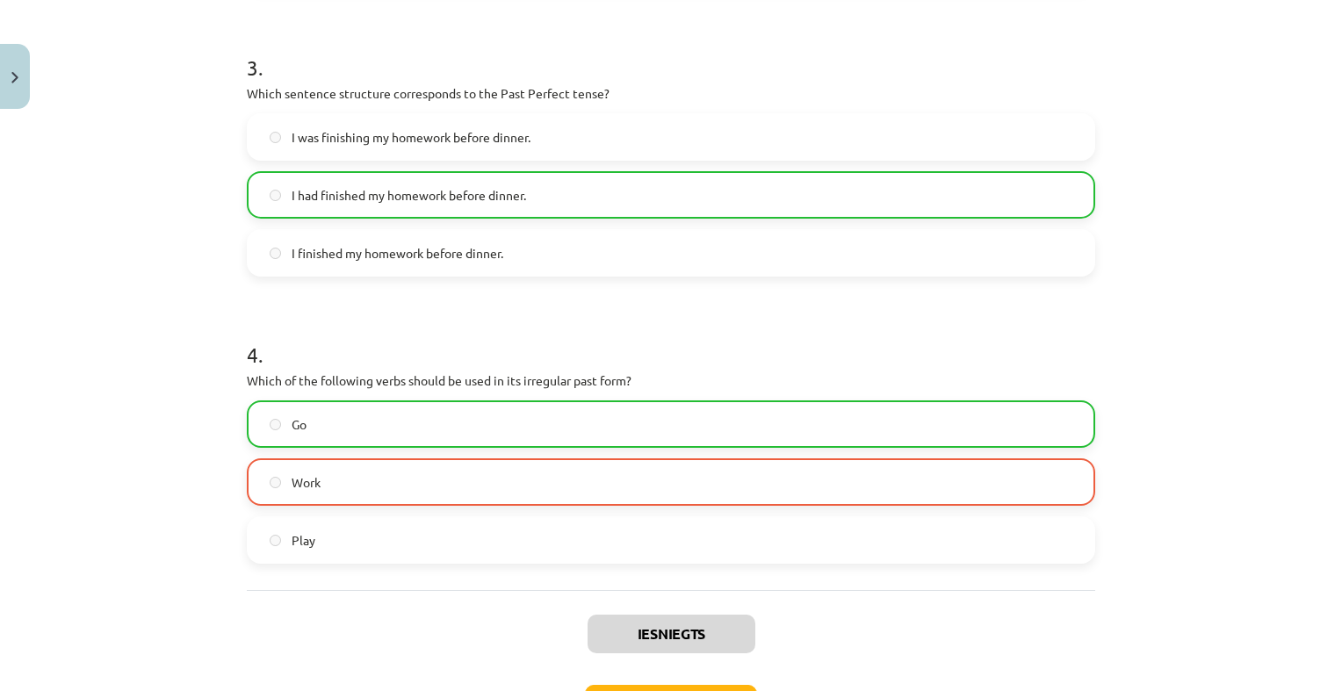
scroll to position [1030, 0]
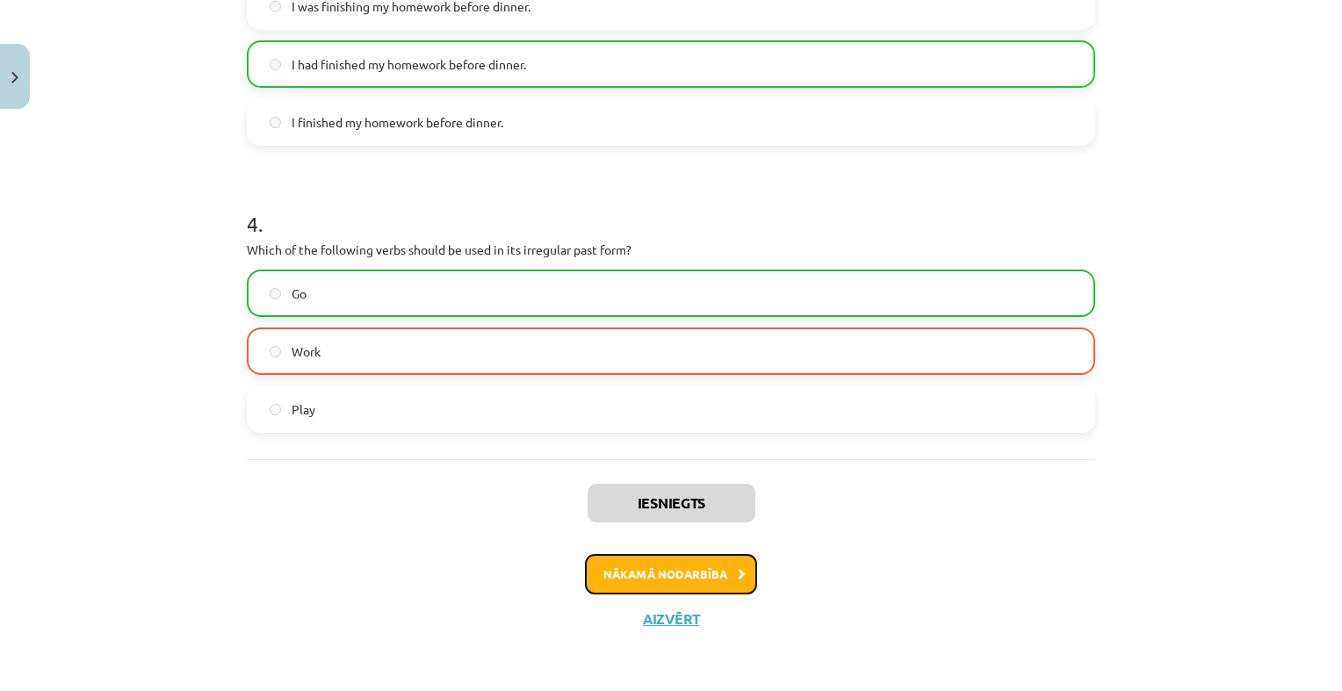
click at [654, 559] on button "Nākamā nodarbība" at bounding box center [671, 574] width 172 height 40
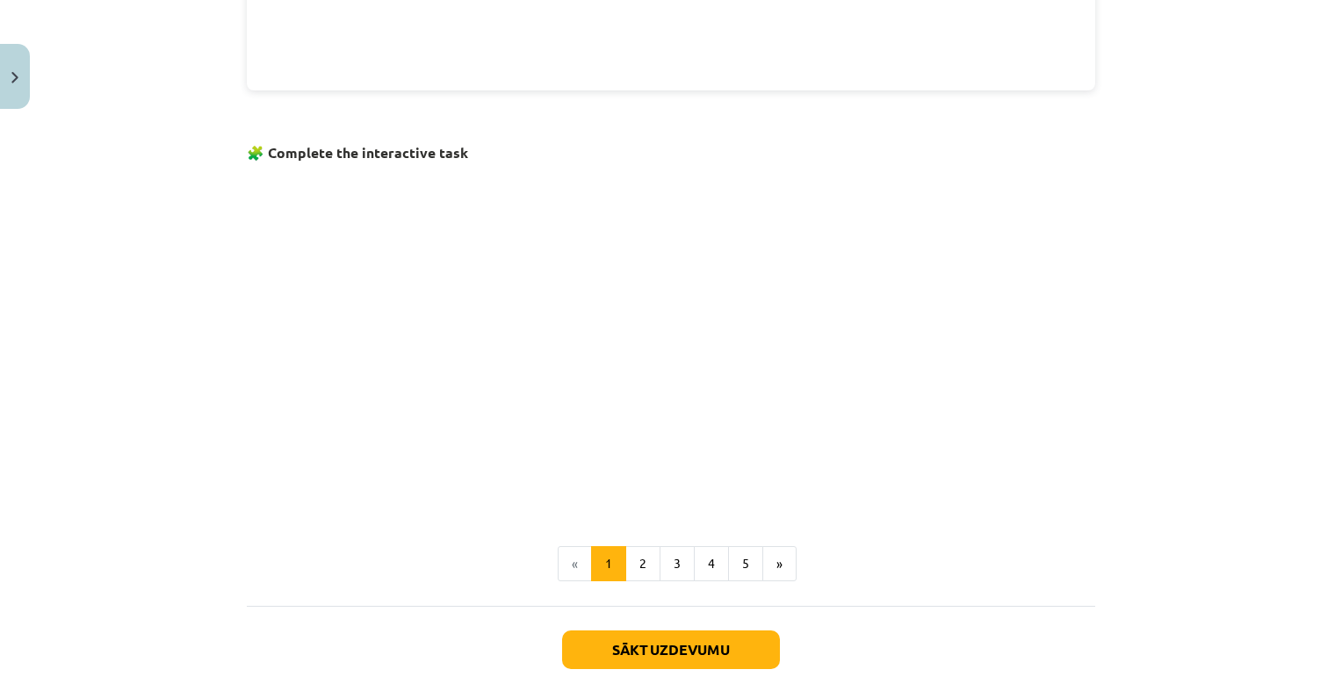
scroll to position [1088, 0]
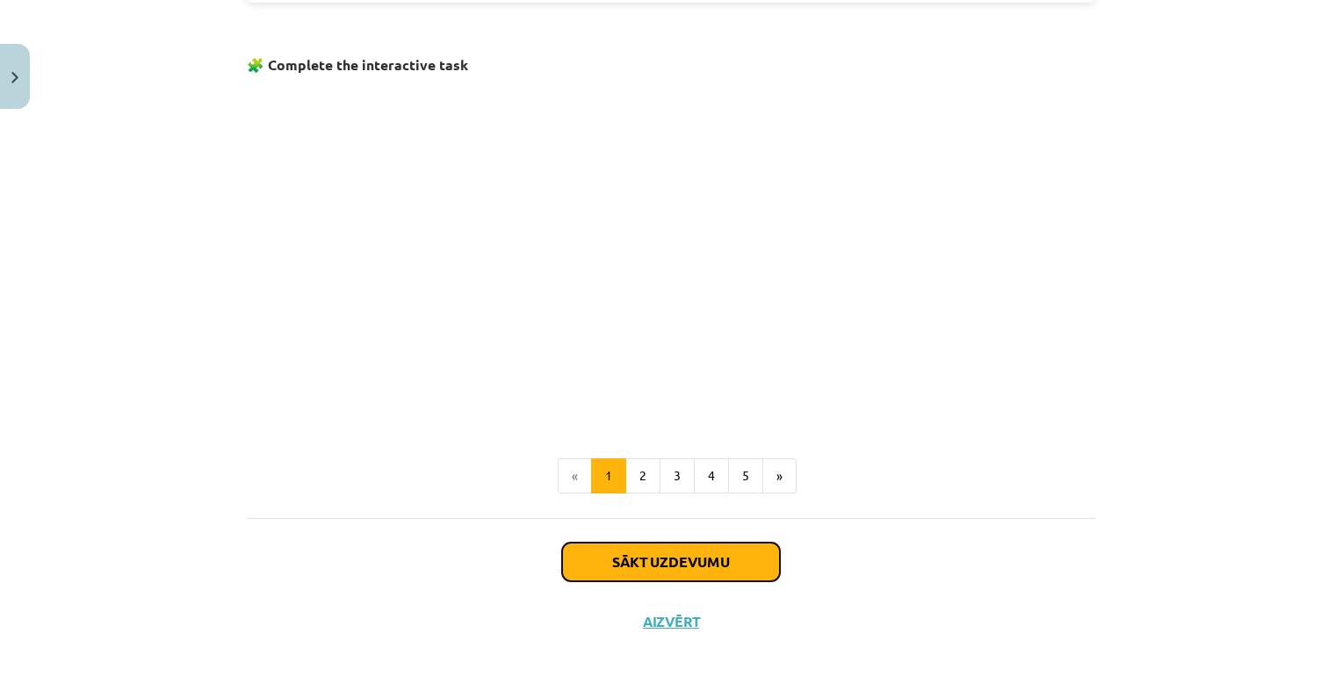
click at [678, 558] on button "Sākt uzdevumu" at bounding box center [671, 562] width 218 height 39
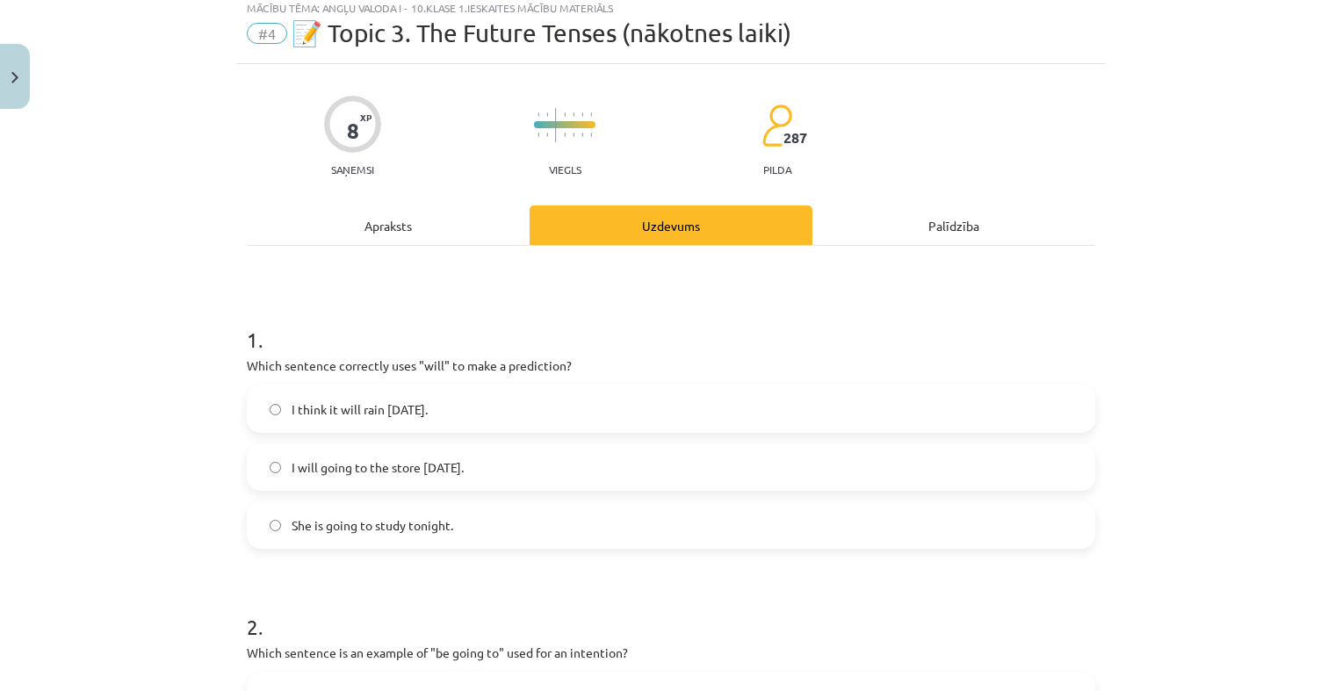
scroll to position [44, 0]
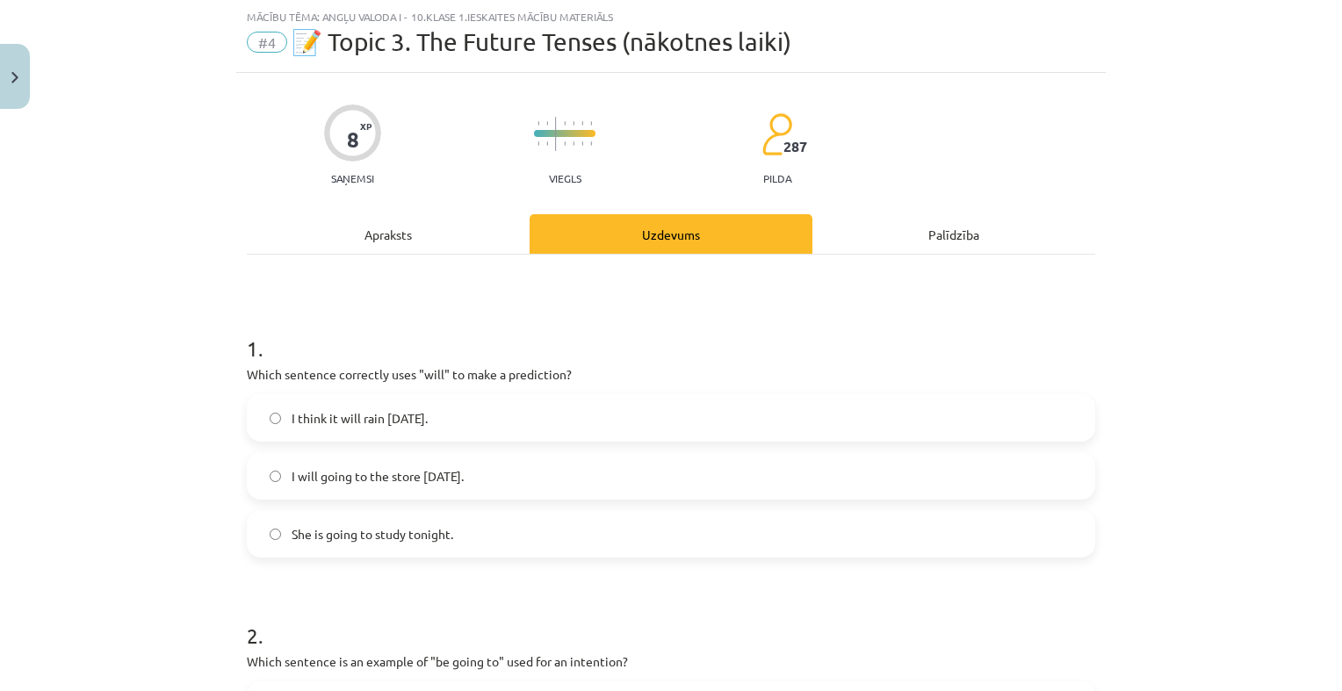
click at [602, 423] on label "I think it will rain tomorrow." at bounding box center [671, 418] width 845 height 44
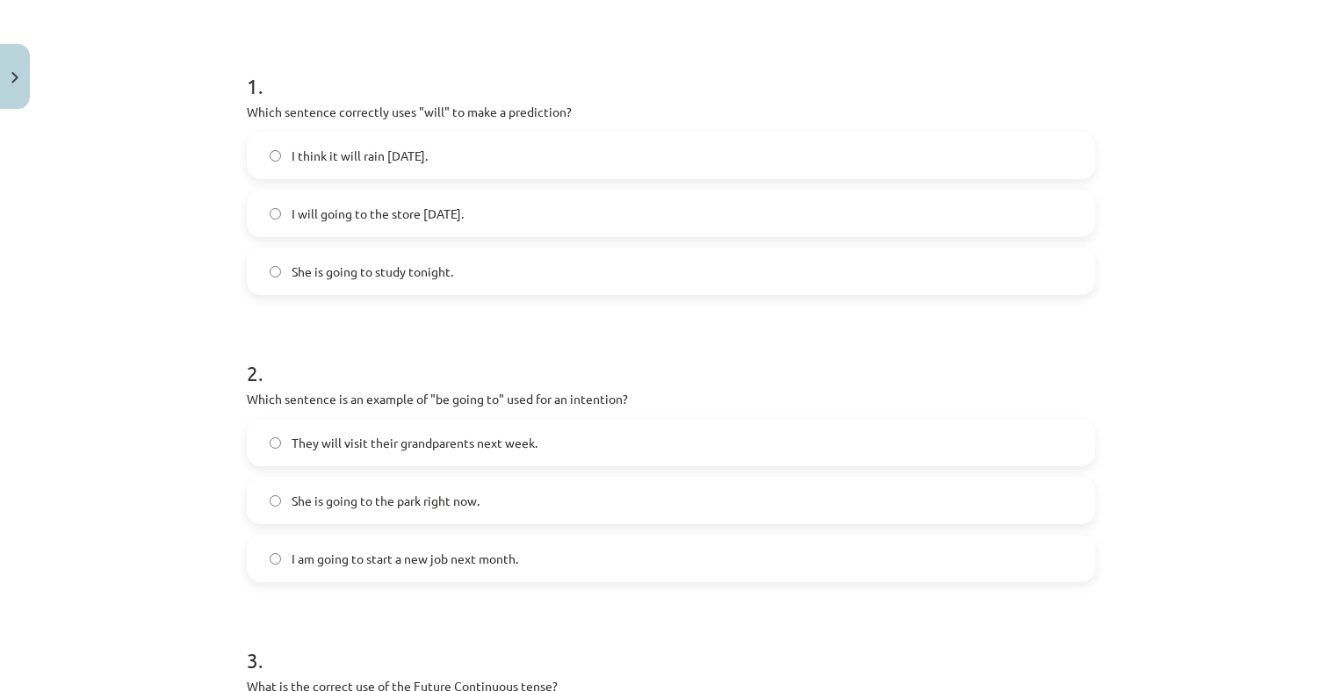
scroll to position [307, 0]
click at [659, 498] on label "She is going to the park right now." at bounding box center [671, 500] width 845 height 44
drag, startPoint x: 621, startPoint y: 540, endPoint x: 599, endPoint y: 544, distance: 22.2
click at [613, 544] on label "I am going to start a new job next month." at bounding box center [671, 558] width 845 height 44
click at [627, 483] on label "She is going to the park right now." at bounding box center [671, 500] width 845 height 44
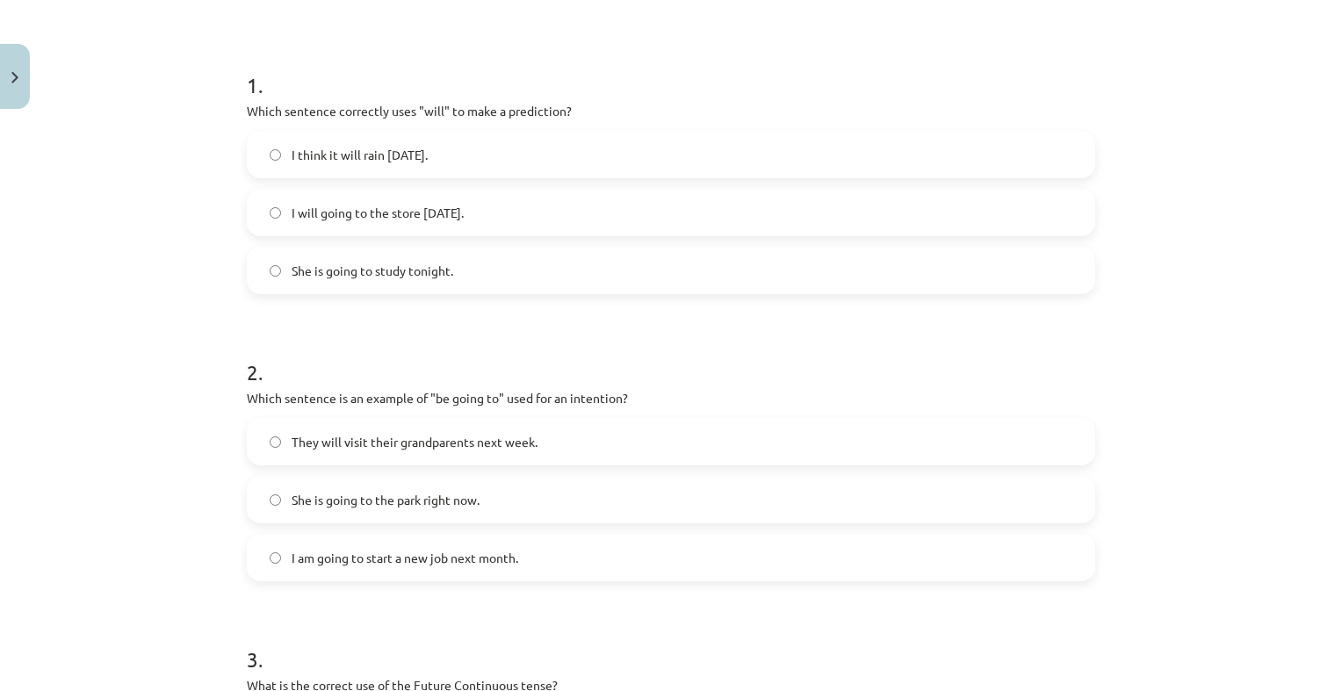
click at [643, 437] on label "They will visit their grandparents next week." at bounding box center [671, 442] width 845 height 44
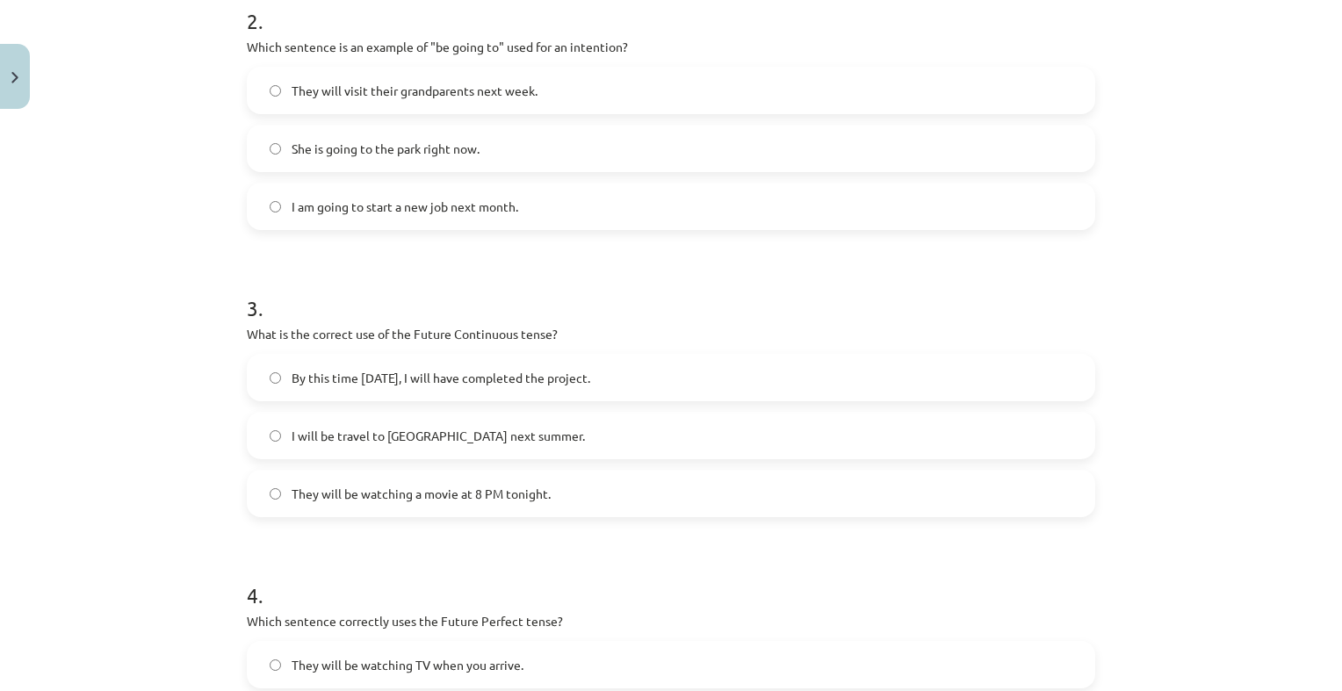
click at [615, 494] on label "They will be watching a movie at 8 PM tonight." at bounding box center [671, 494] width 845 height 44
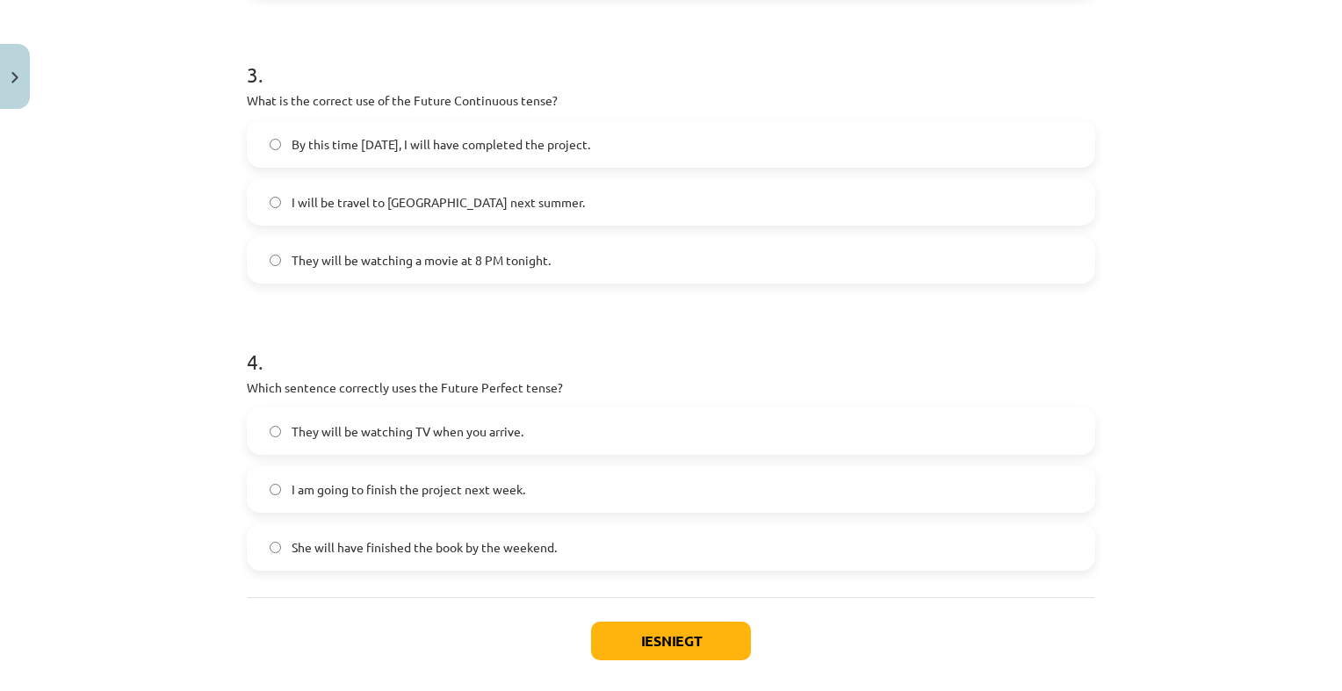
scroll to position [975, 0]
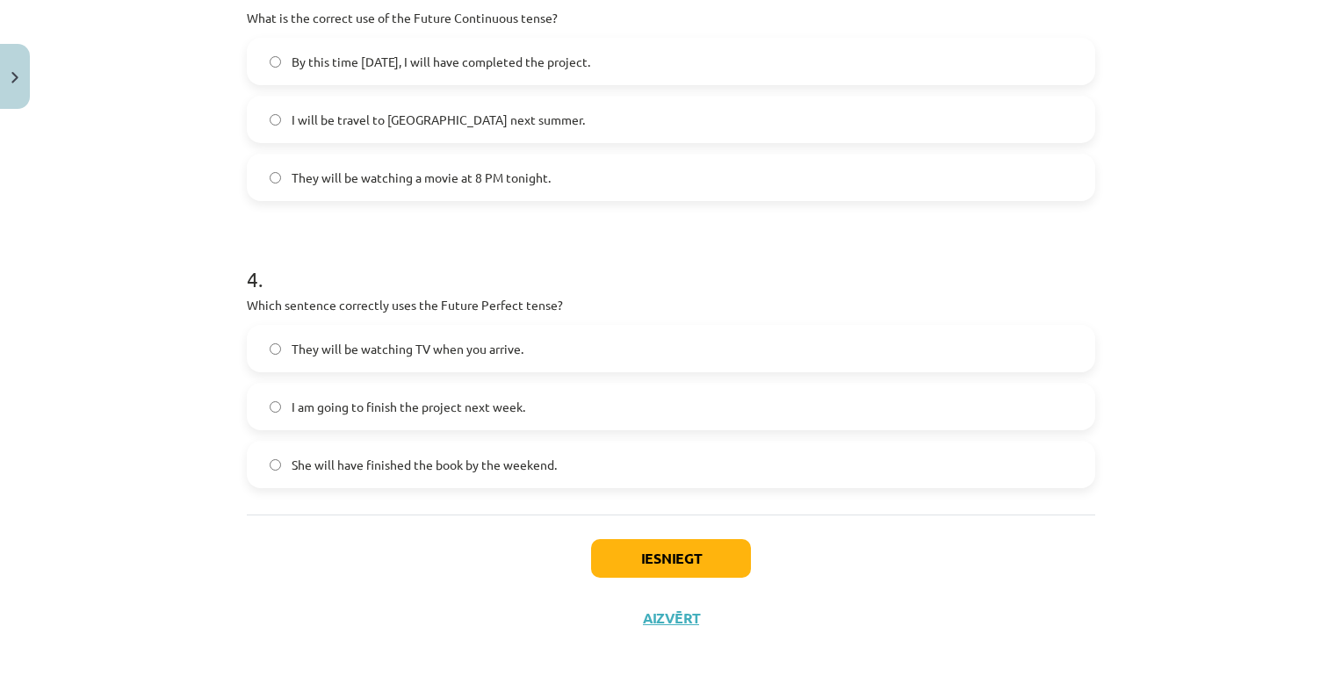
click at [663, 451] on label "She will have finished the book by the weekend." at bounding box center [671, 465] width 845 height 44
click at [633, 551] on button "Iesniegt" at bounding box center [671, 558] width 160 height 39
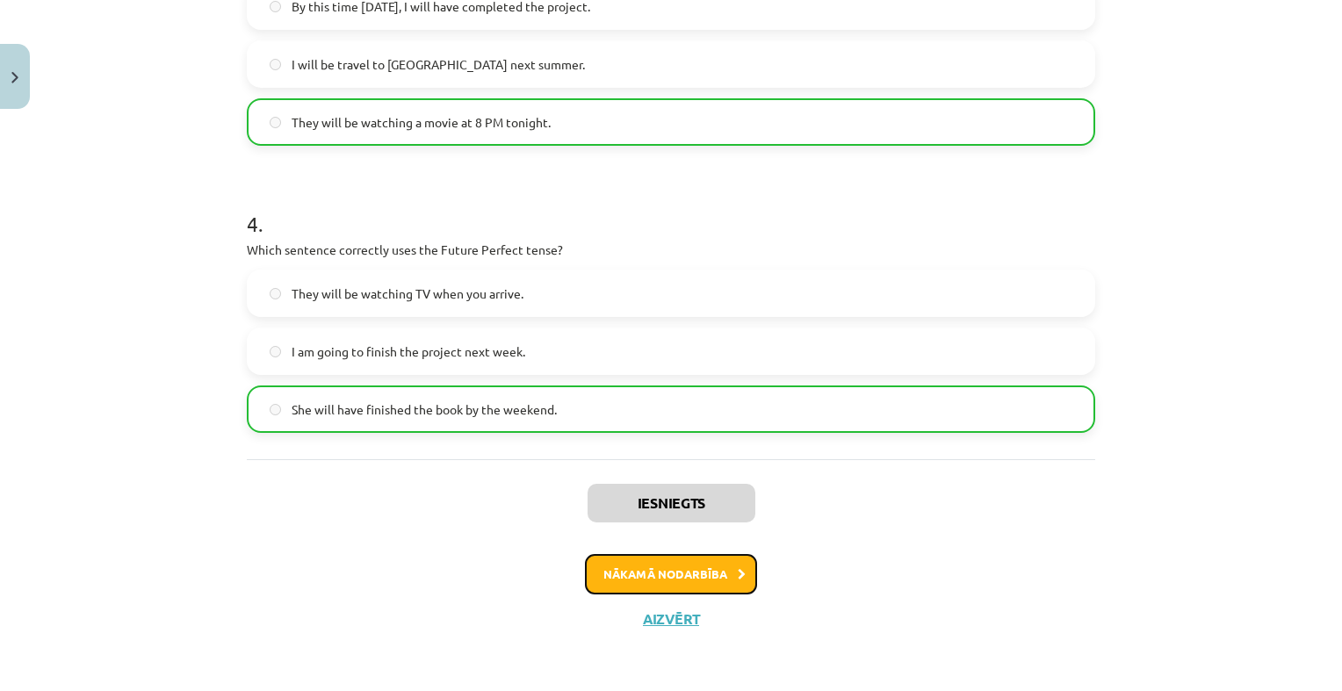
click at [689, 560] on button "Nākamā nodarbība" at bounding box center [671, 574] width 172 height 40
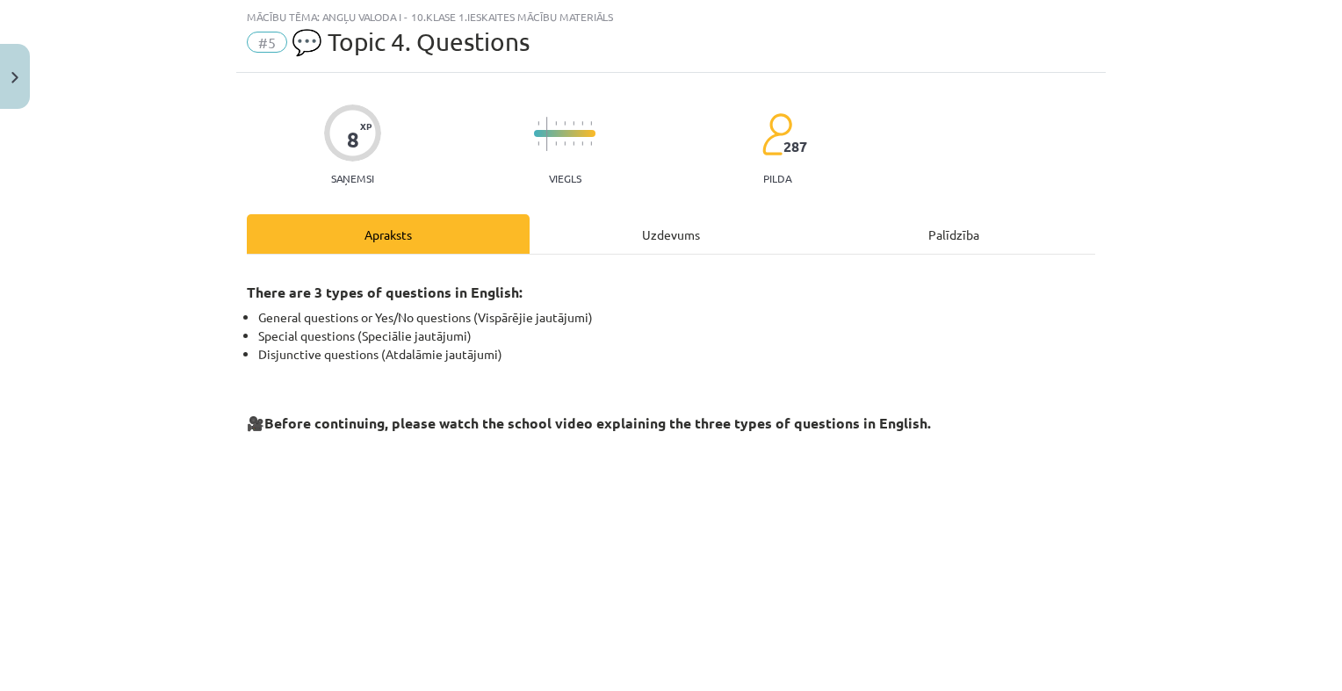
scroll to position [386, 0]
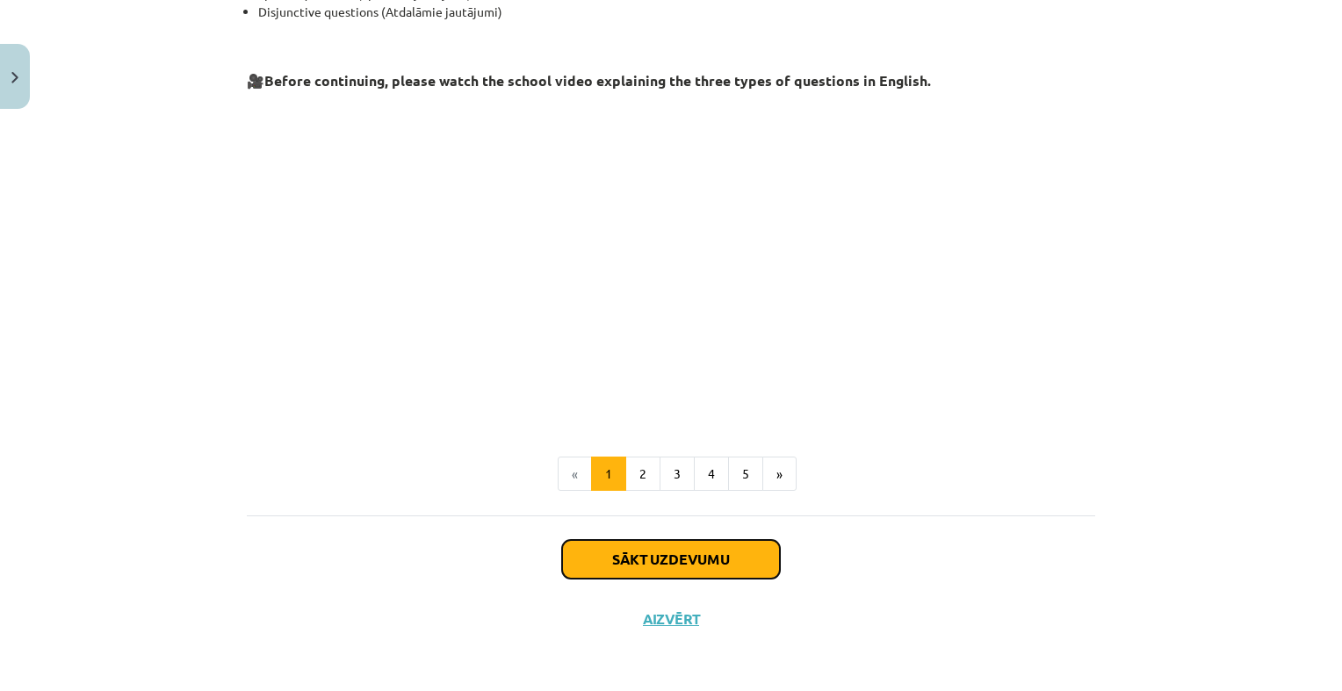
click at [734, 572] on button "Sākt uzdevumu" at bounding box center [671, 559] width 218 height 39
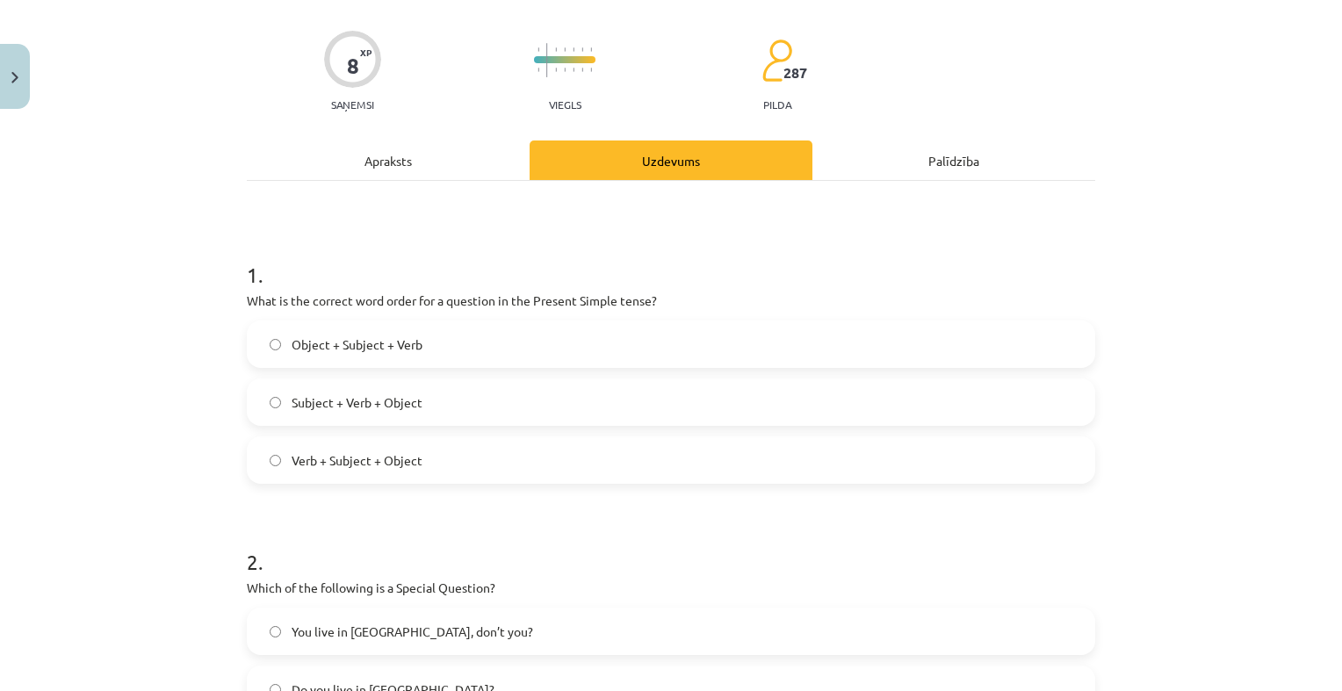
scroll to position [44, 0]
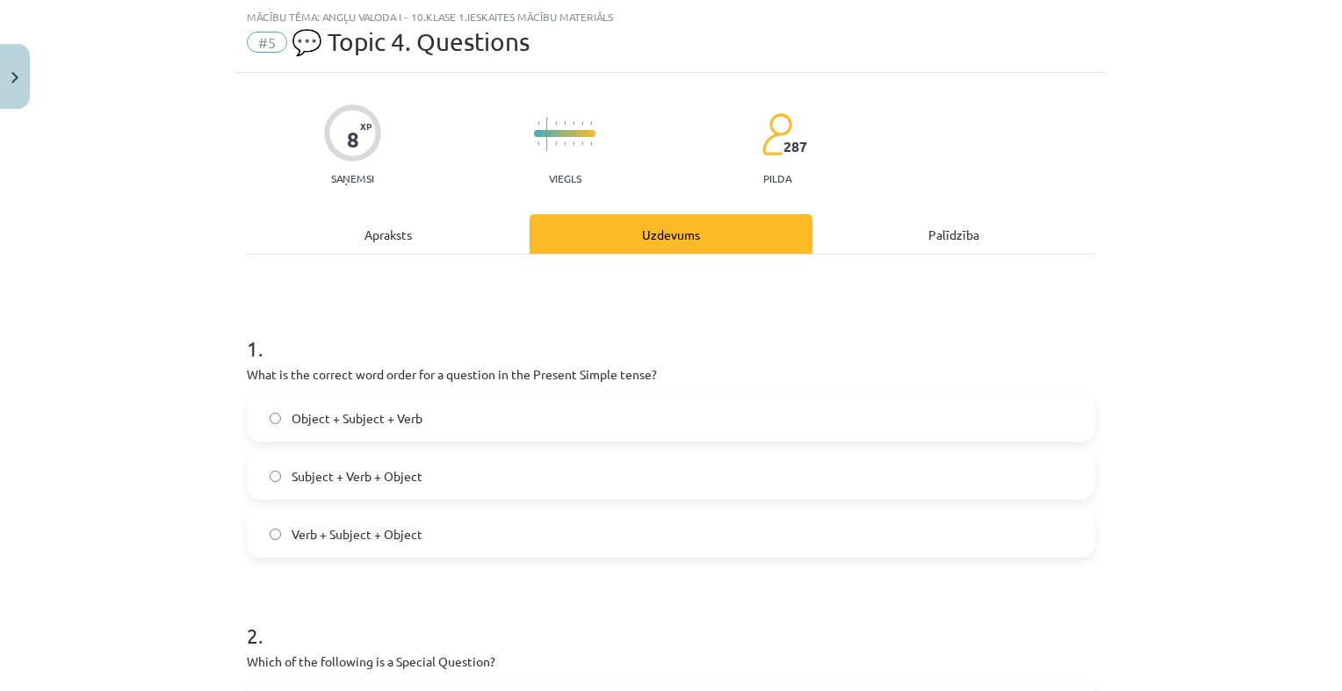
click at [481, 537] on label "Verb + Subject + Object" at bounding box center [671, 534] width 845 height 44
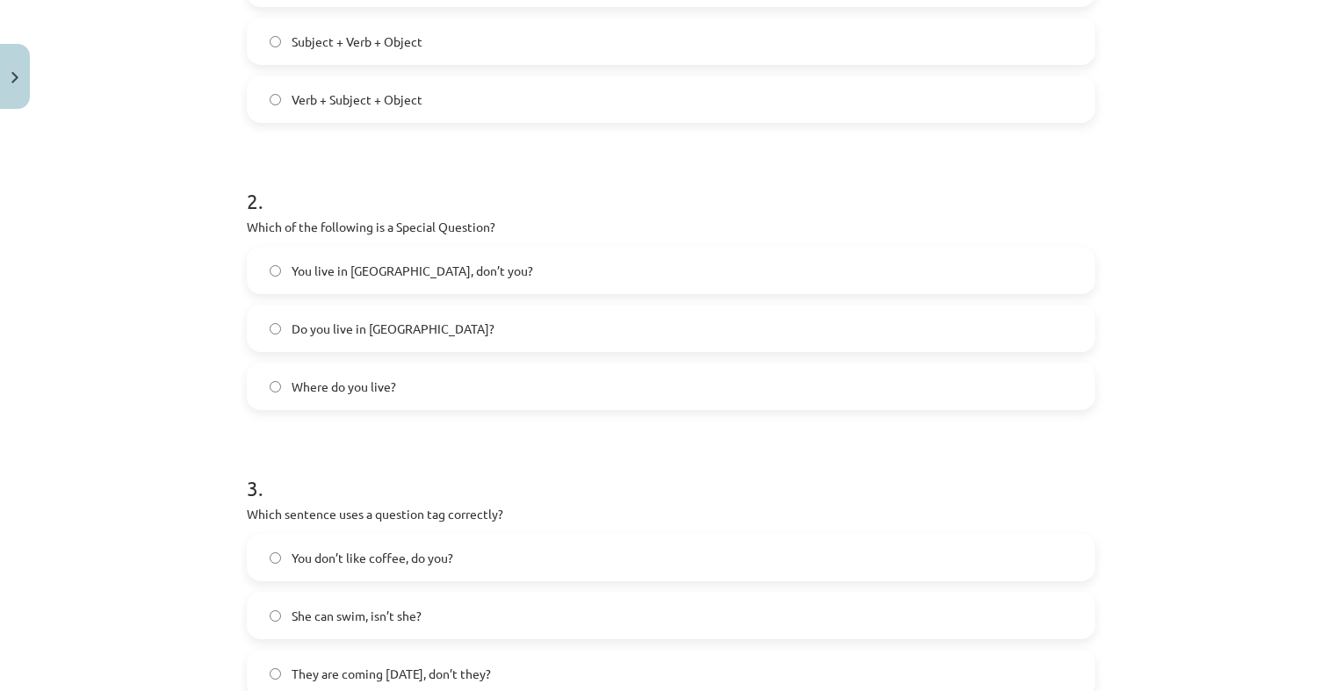
scroll to position [483, 0]
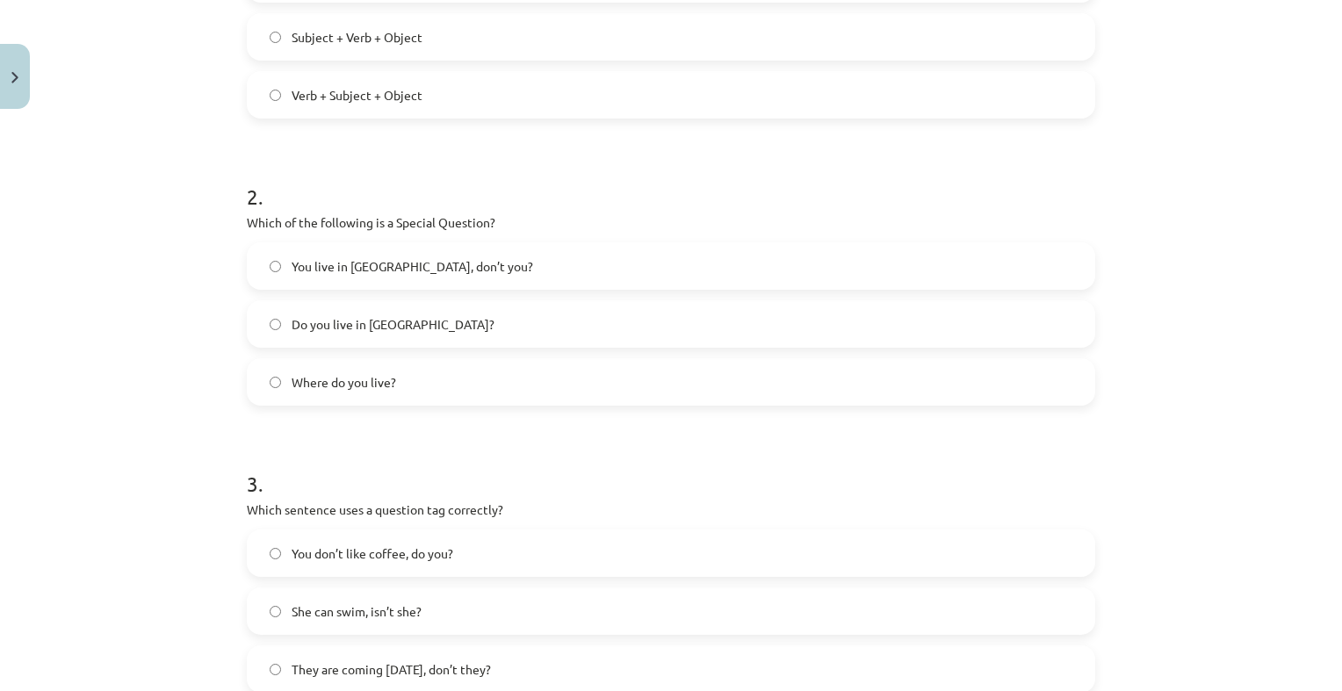
click at [524, 255] on label "You live in Riga, don’t you?" at bounding box center [671, 266] width 845 height 44
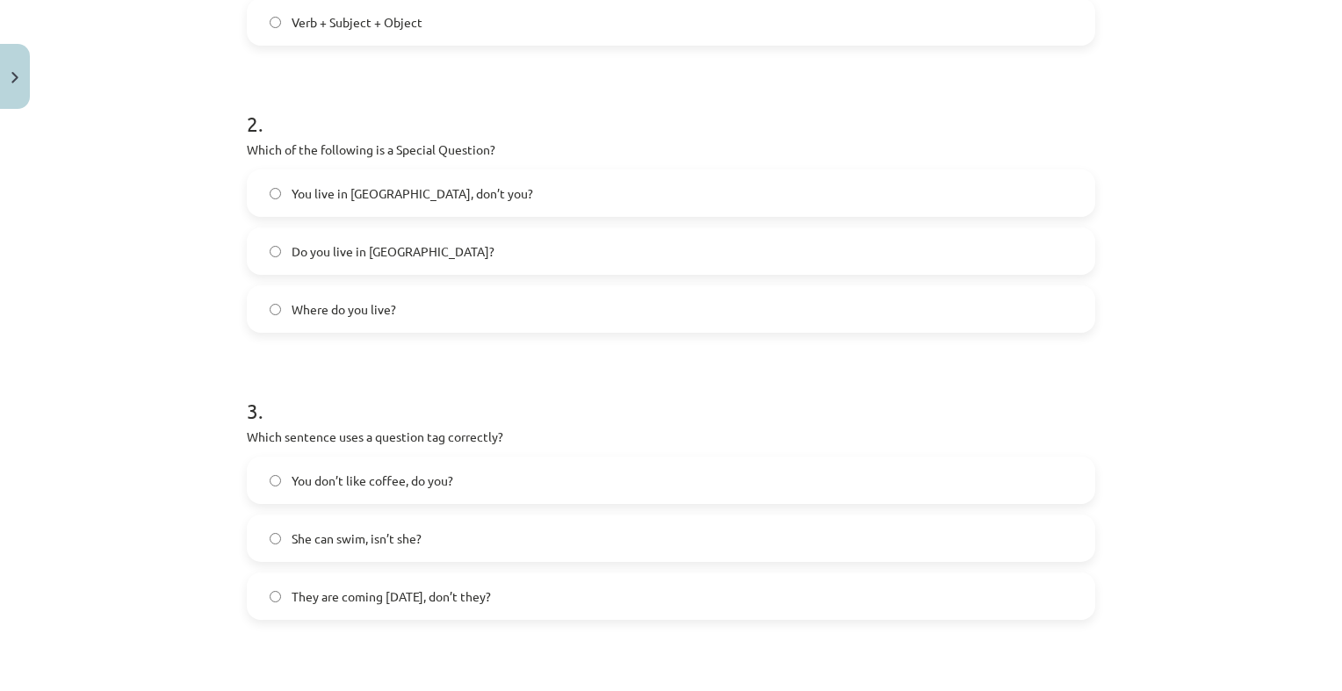
scroll to position [659, 0]
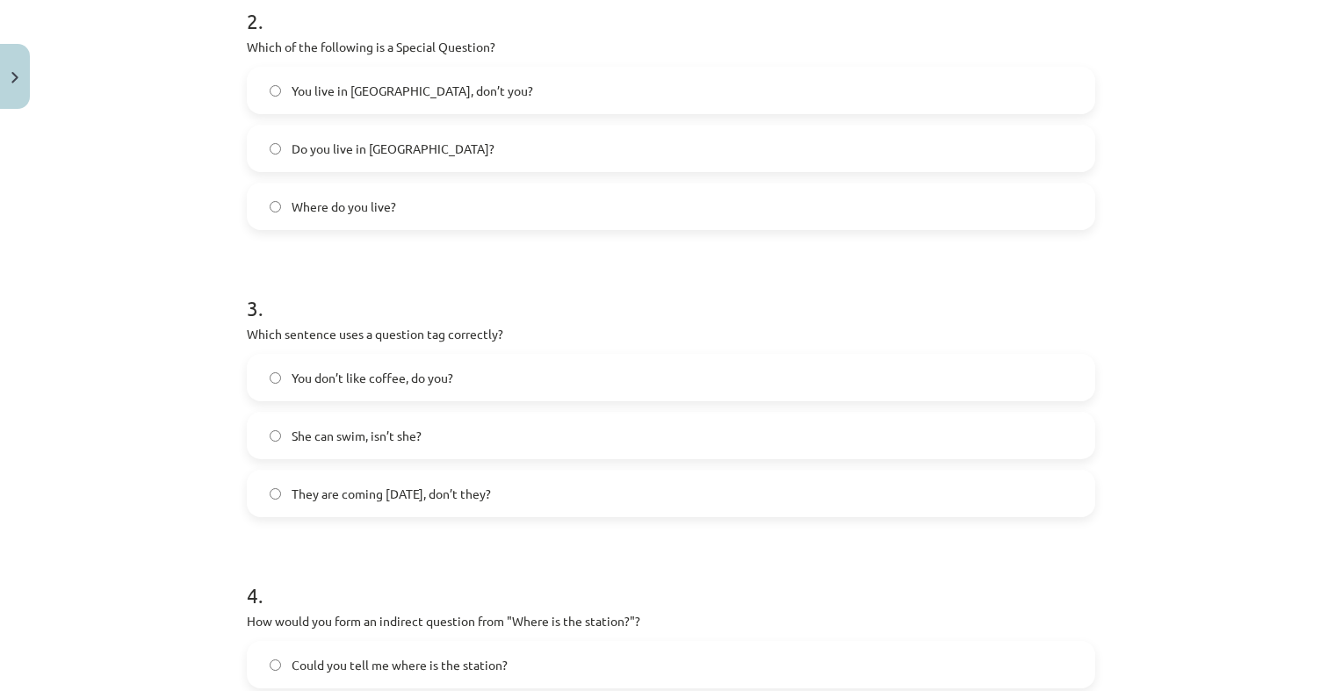
click at [541, 383] on label "You don’t like coffee, do you?" at bounding box center [671, 378] width 845 height 44
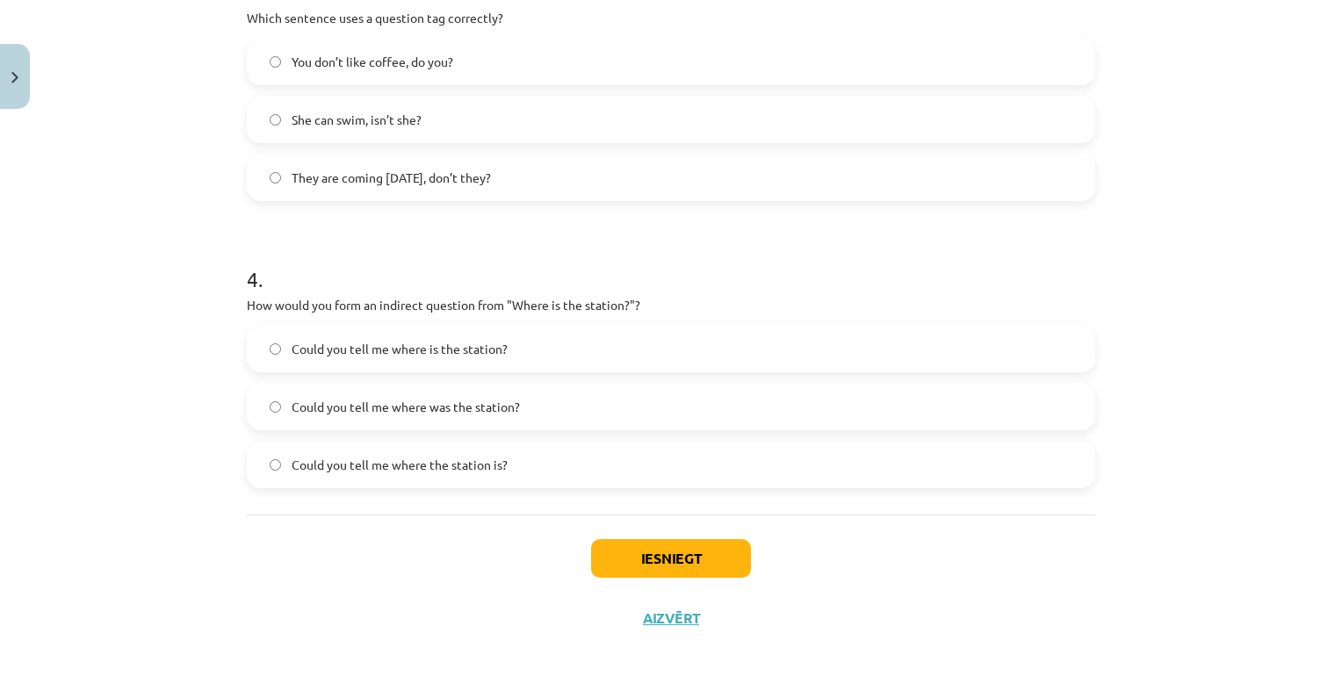
click at [588, 348] on label "Could you tell me where is the station?" at bounding box center [671, 349] width 845 height 44
click at [673, 474] on label "Could you tell me where the station is?" at bounding box center [671, 465] width 845 height 44
click at [667, 524] on div "Iesniegt Aizvērt" at bounding box center [671, 576] width 848 height 123
click at [669, 544] on button "Iesniegt" at bounding box center [671, 558] width 160 height 39
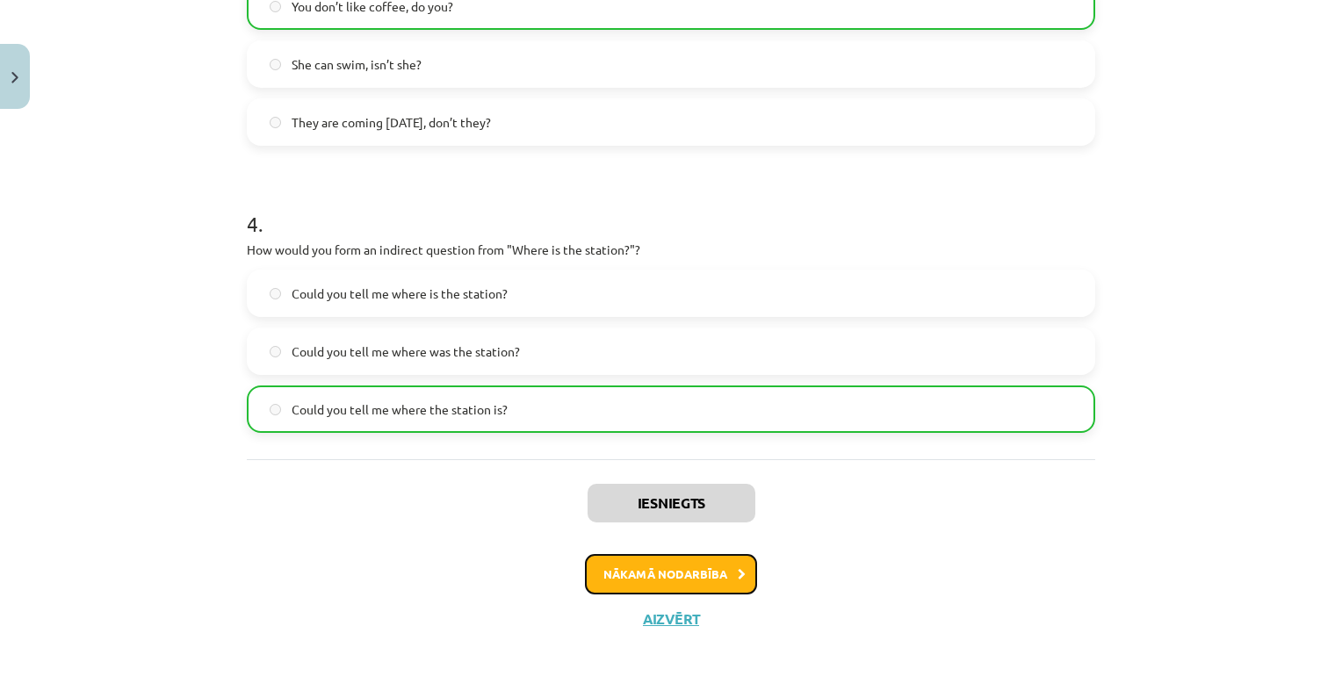
click at [684, 558] on button "Nākamā nodarbība" at bounding box center [671, 574] width 172 height 40
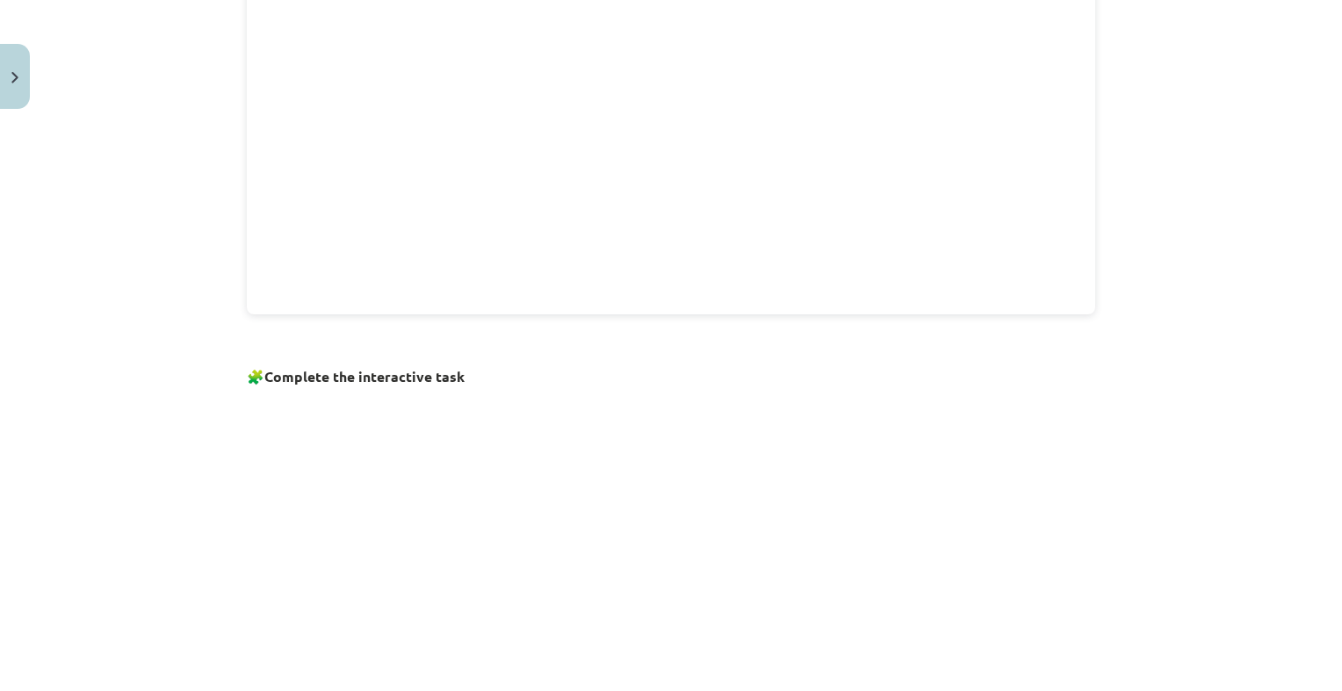
scroll to position [1098, 0]
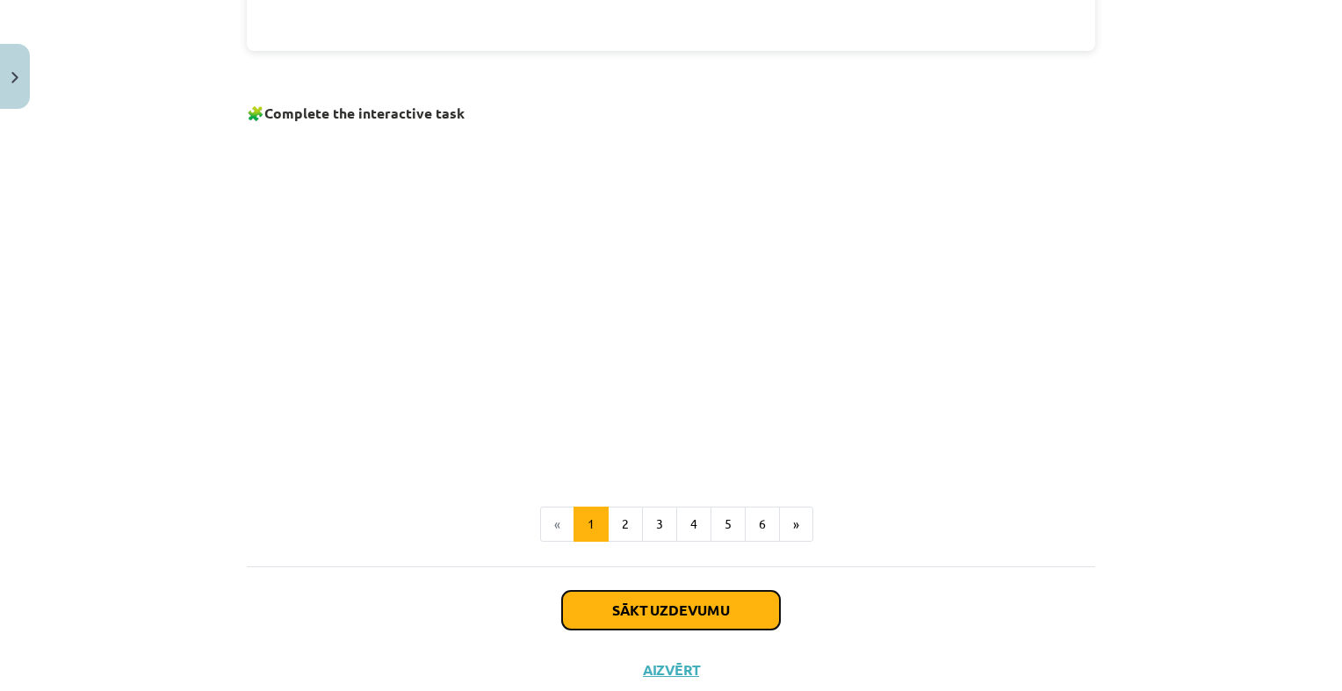
click at [636, 611] on button "Sākt uzdevumu" at bounding box center [671, 610] width 218 height 39
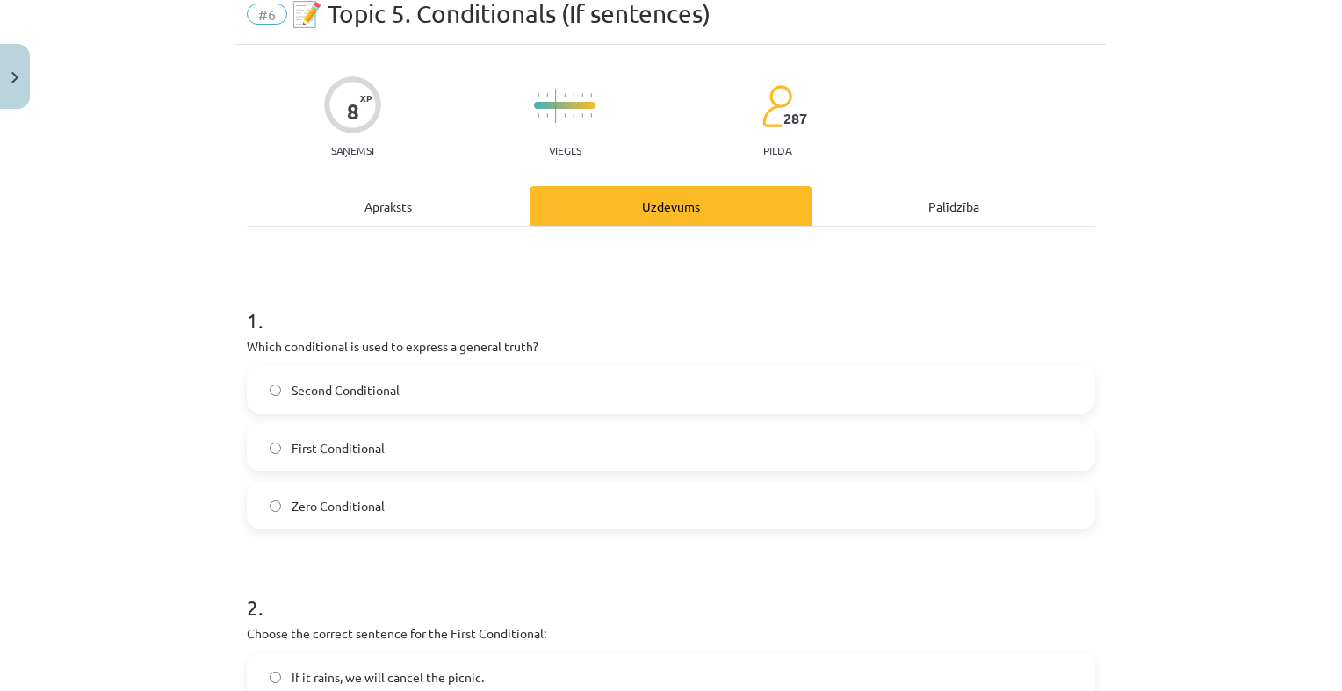
scroll to position [44, 0]
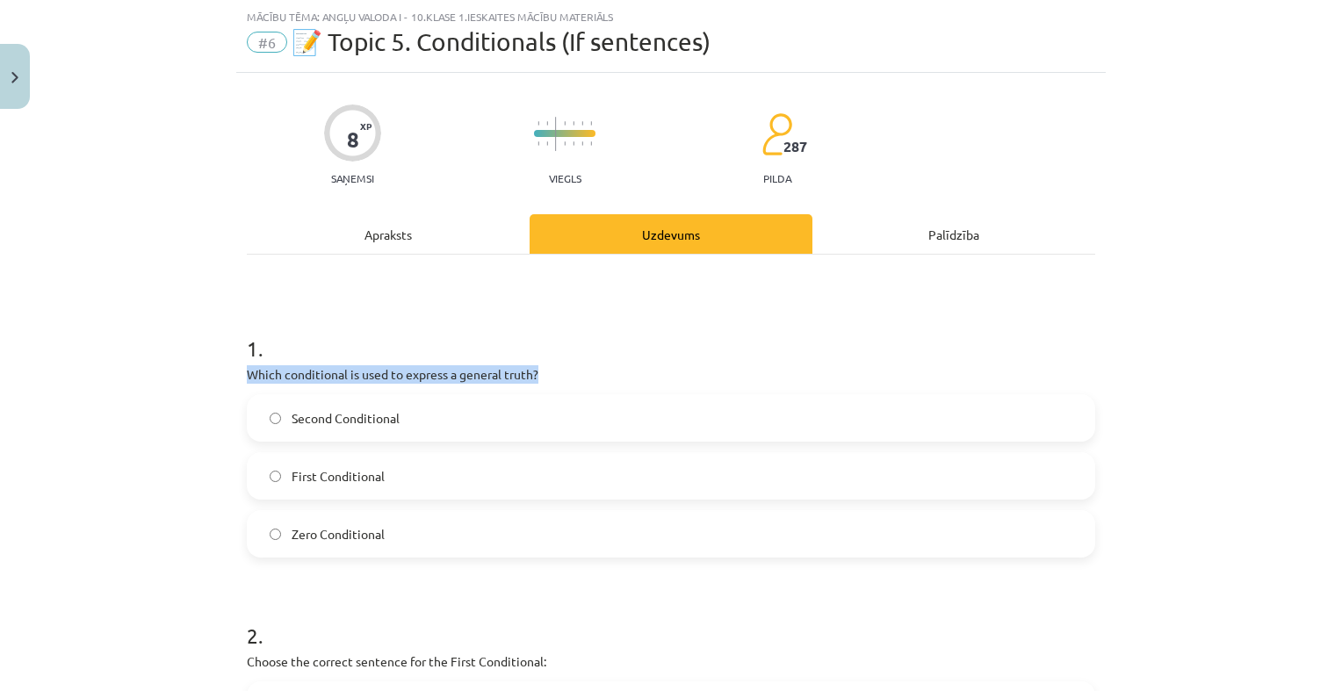
drag, startPoint x: 232, startPoint y: 367, endPoint x: 538, endPoint y: 375, distance: 306.6
drag, startPoint x: 538, startPoint y: 375, endPoint x: 500, endPoint y: 375, distance: 38.6
copy p "Which conditional is used to express a general truth?"
click at [309, 545] on label "Zero Conditional" at bounding box center [671, 534] width 845 height 44
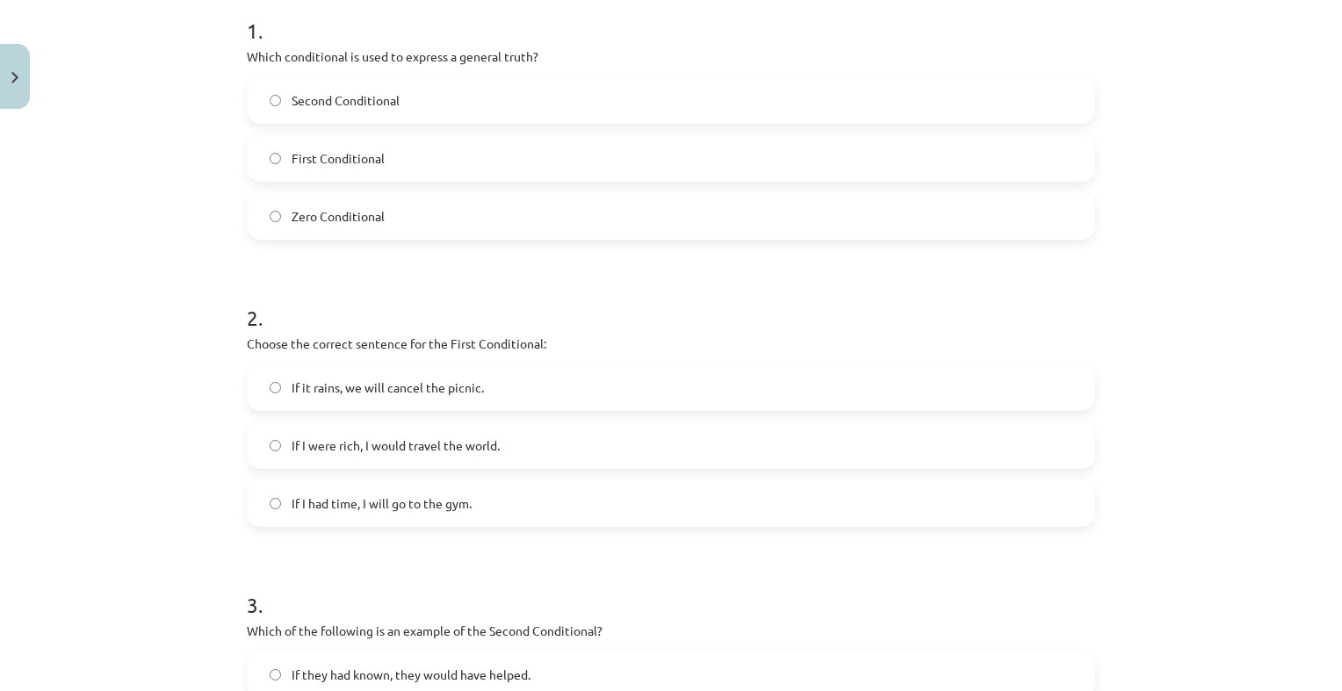
scroll to position [395, 0]
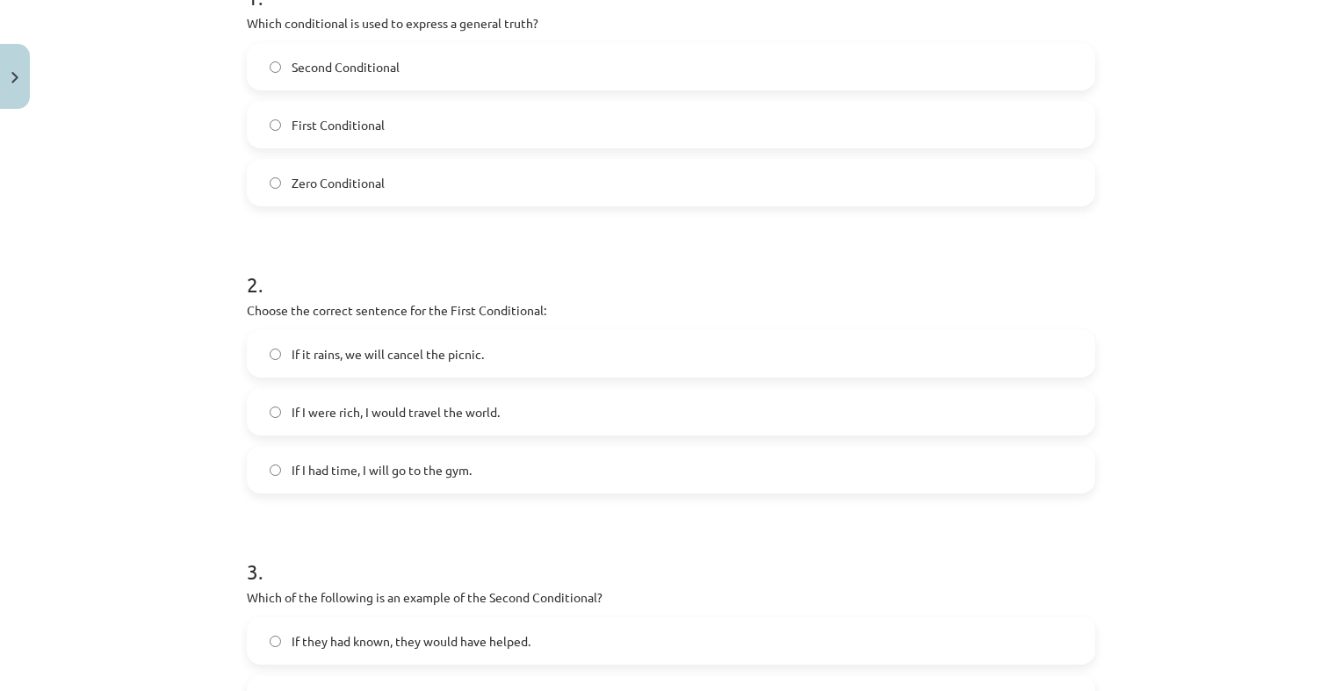
click at [629, 354] on label "If it rains, we will cancel the picnic." at bounding box center [671, 354] width 845 height 44
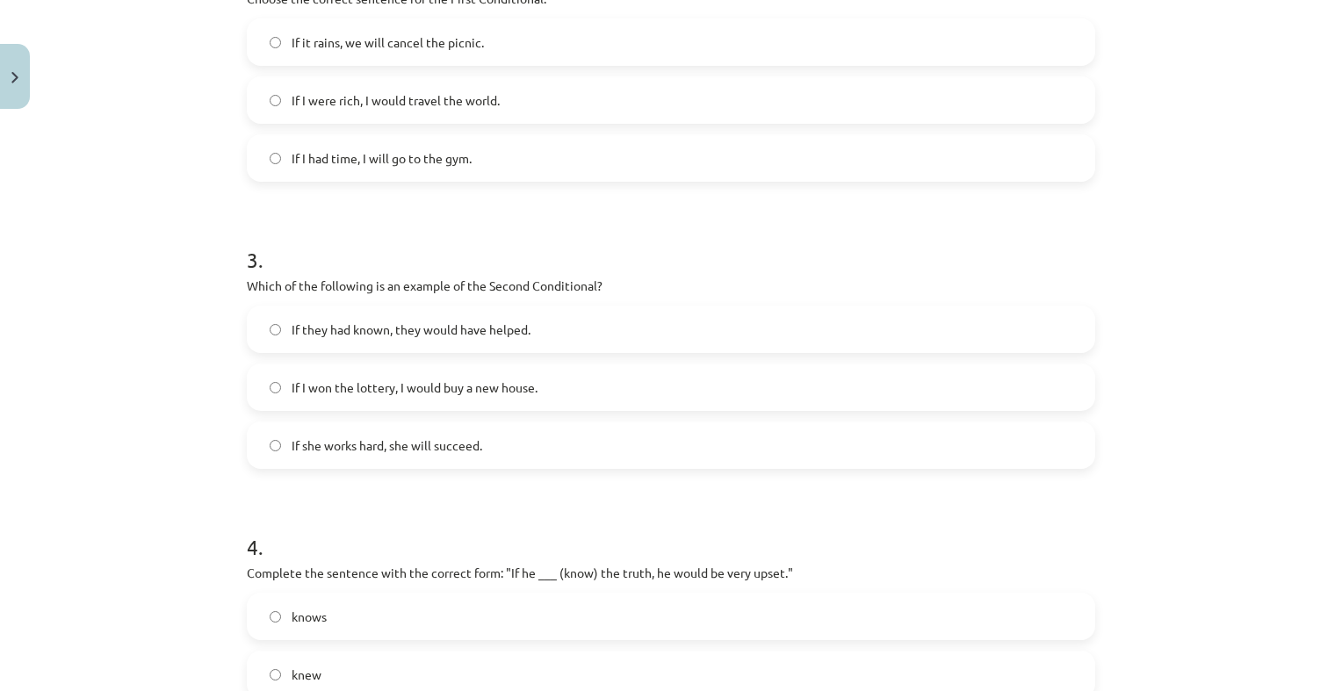
scroll to position [747, 0]
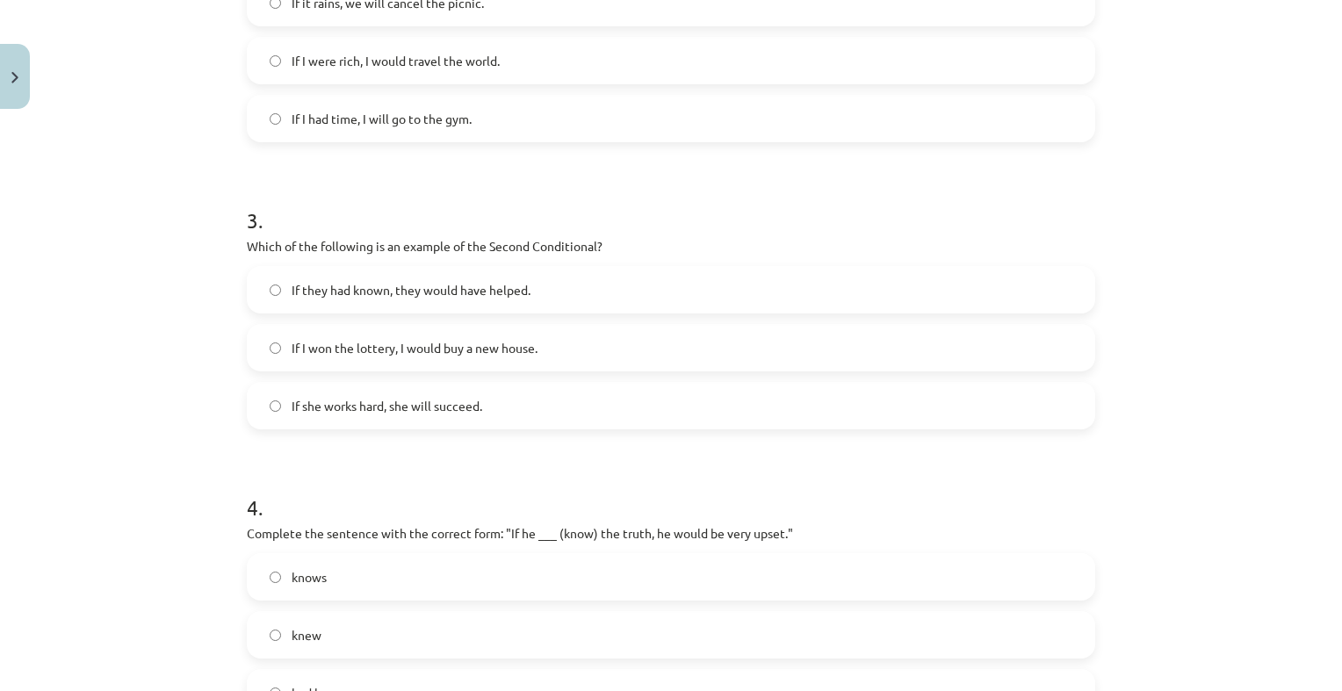
click at [638, 274] on label "If they had known, they would have helped." at bounding box center [671, 290] width 845 height 44
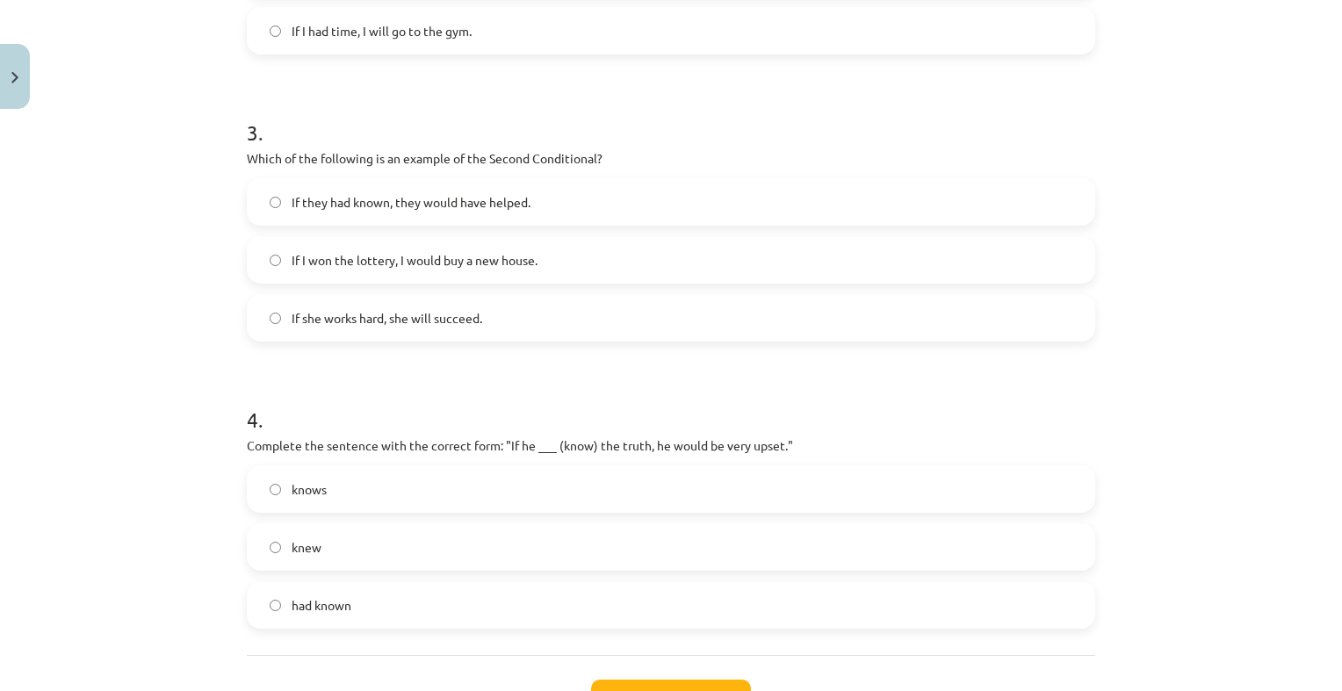
scroll to position [922, 0]
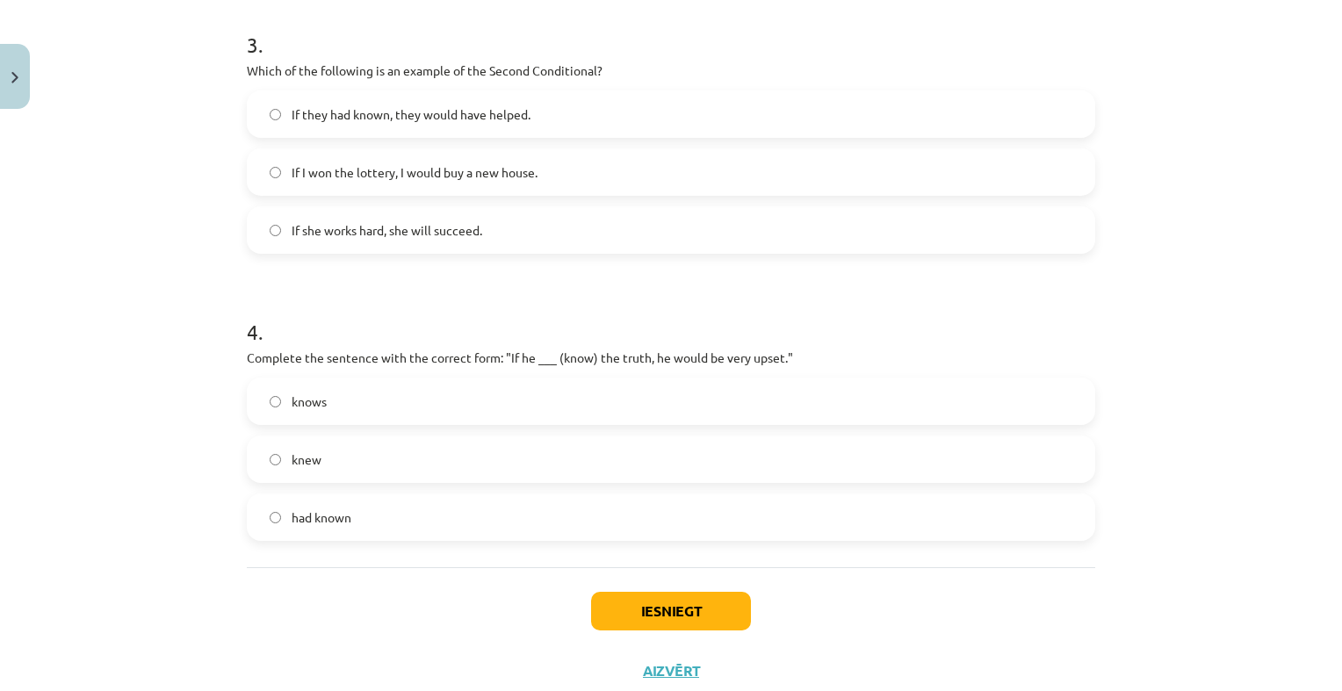
click at [608, 496] on label "had known" at bounding box center [671, 517] width 845 height 44
click at [628, 603] on button "Iesniegt" at bounding box center [671, 611] width 160 height 39
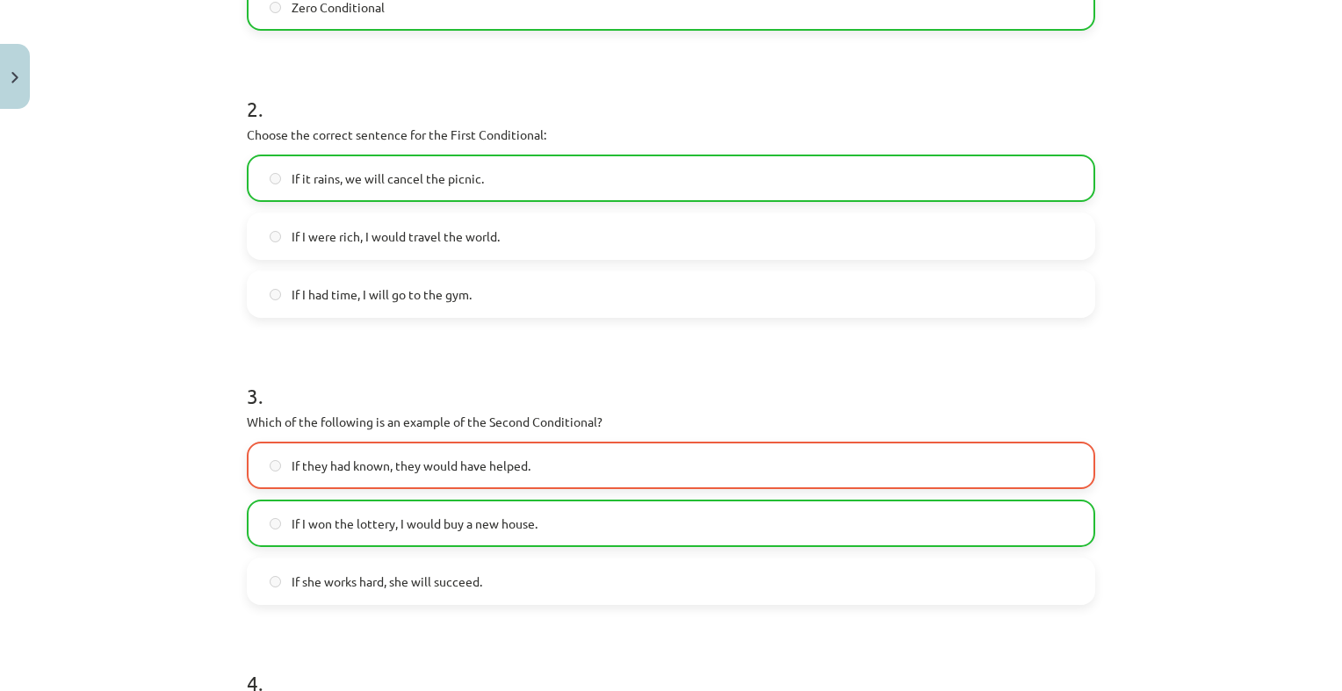
scroll to position [1010, 0]
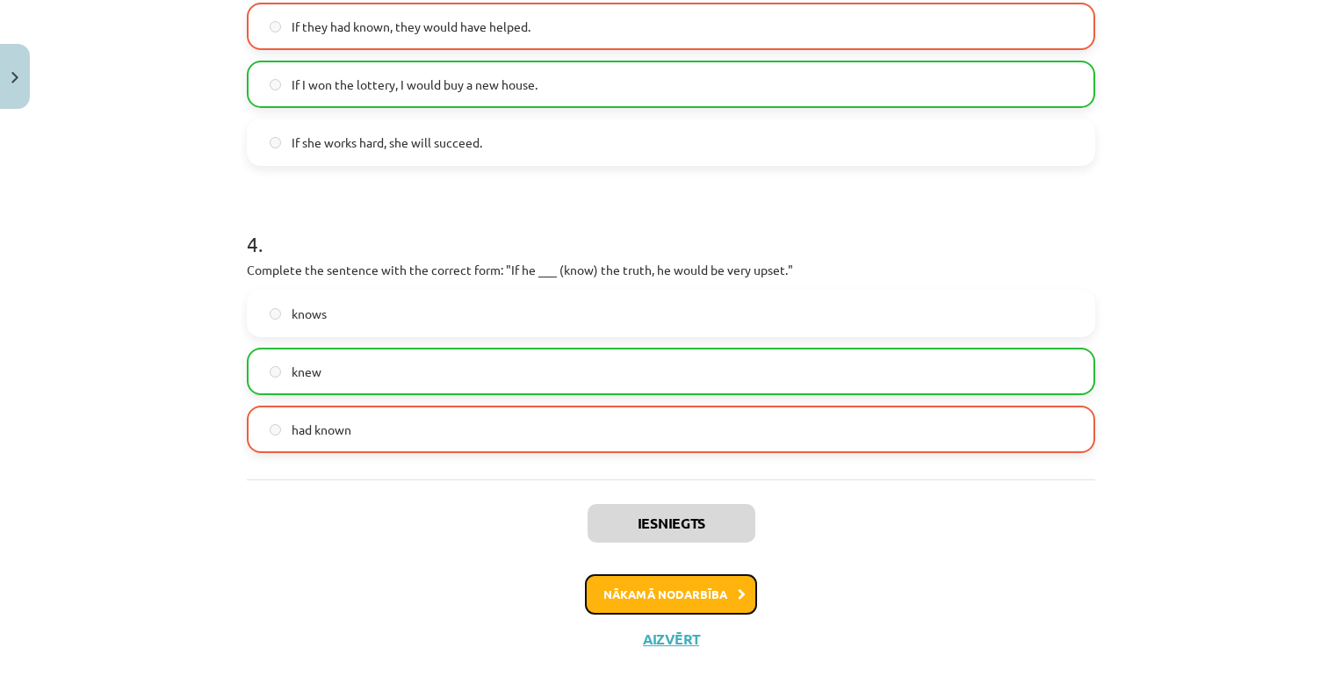
click at [648, 590] on button "Nākamā nodarbība" at bounding box center [671, 594] width 172 height 40
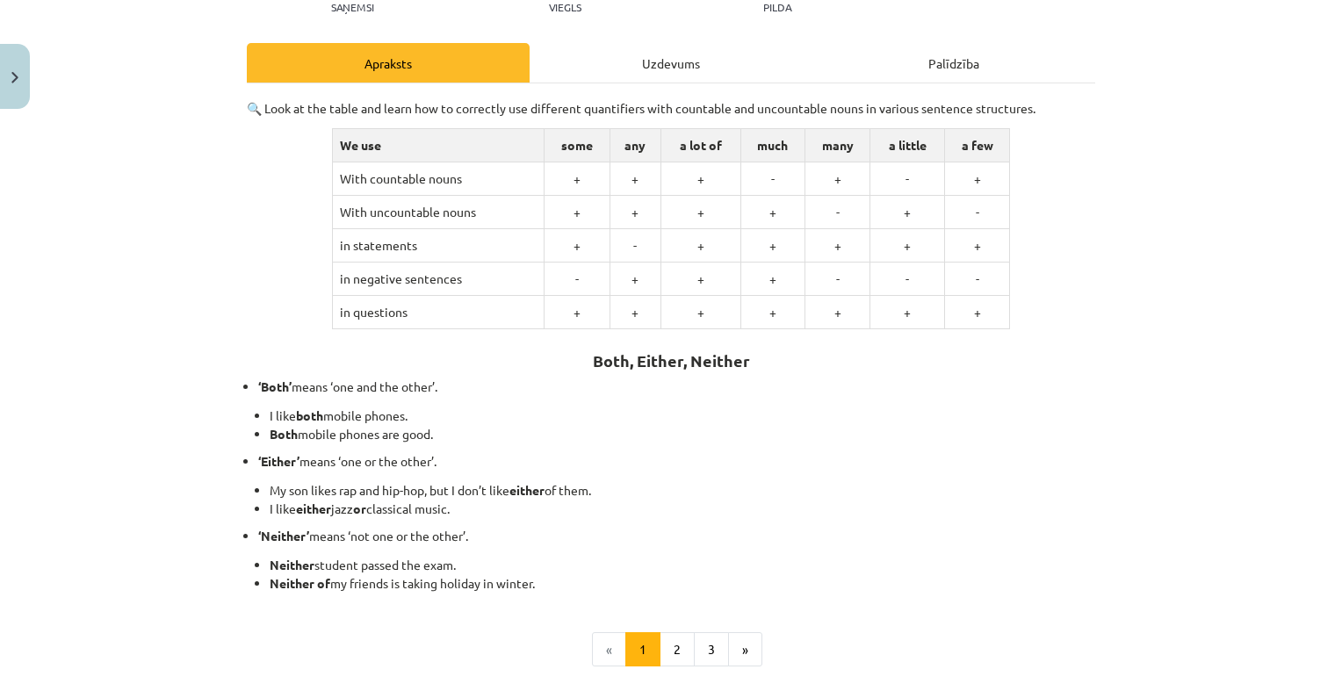
scroll to position [220, 0]
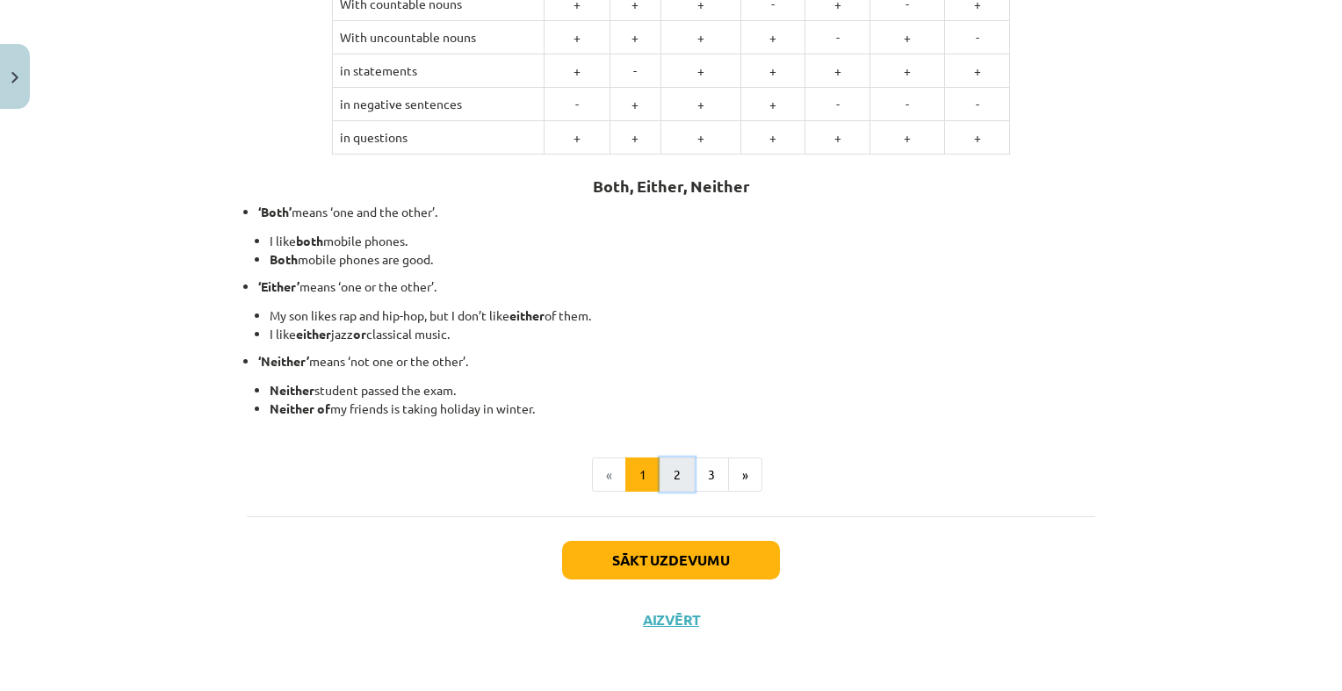
click at [667, 470] on button "2" at bounding box center [677, 475] width 35 height 35
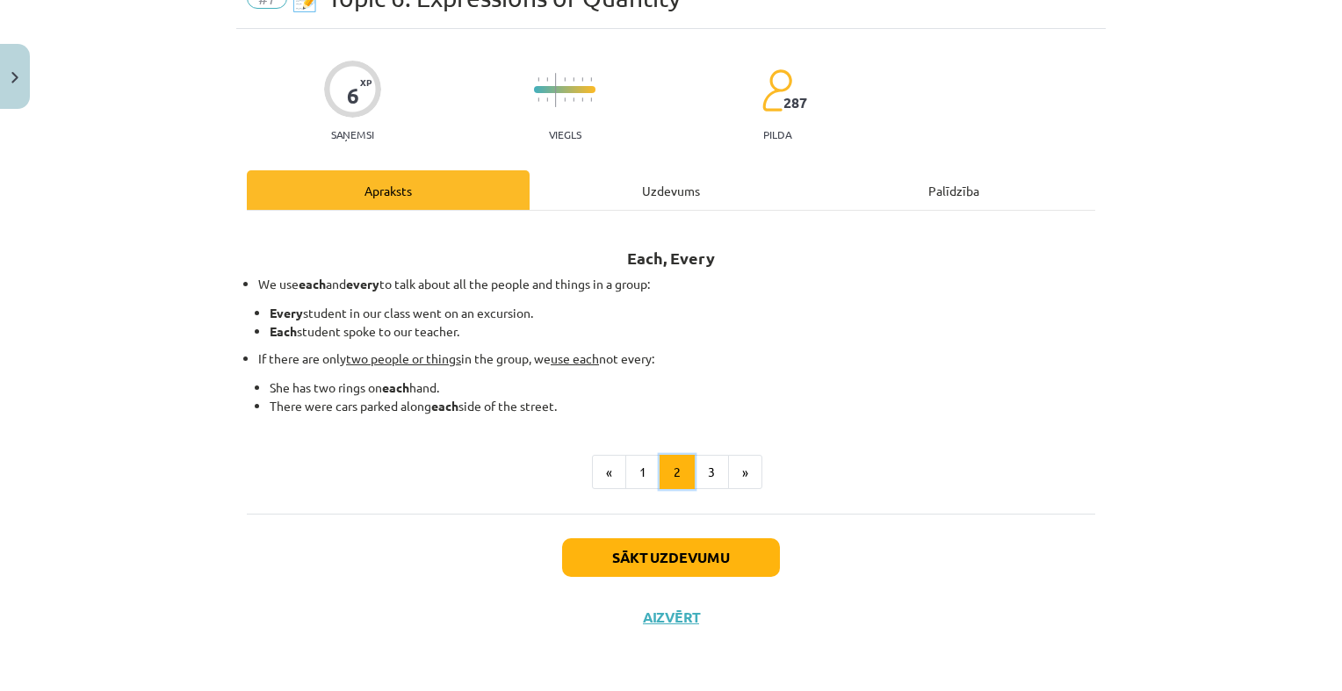
scroll to position [87, 0]
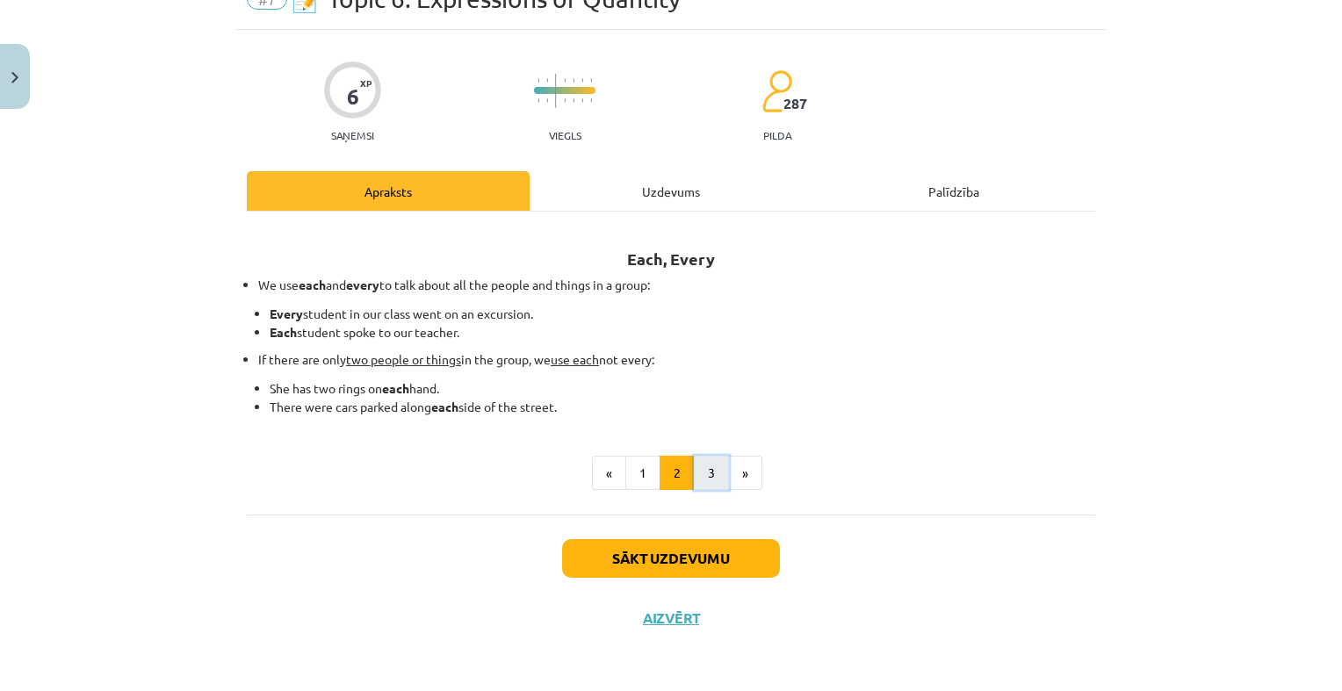
click at [695, 478] on button "3" at bounding box center [711, 473] width 35 height 35
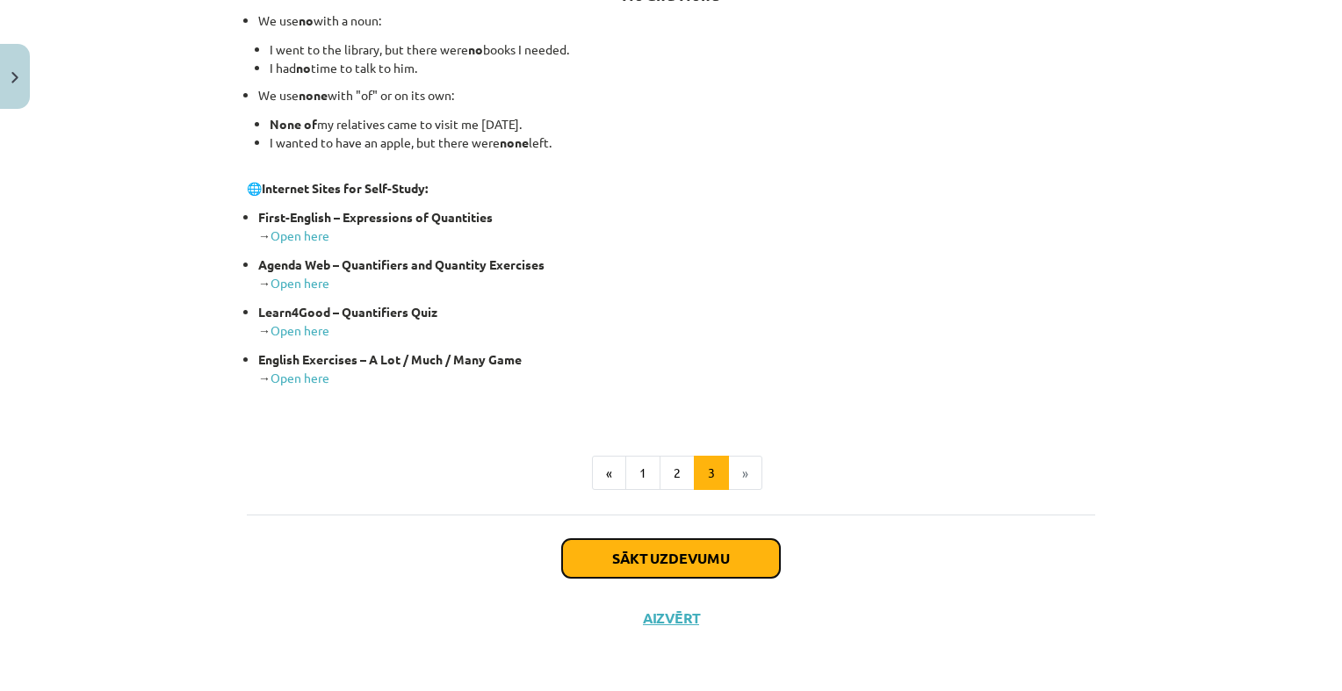
click at [704, 545] on button "Sākt uzdevumu" at bounding box center [671, 558] width 218 height 39
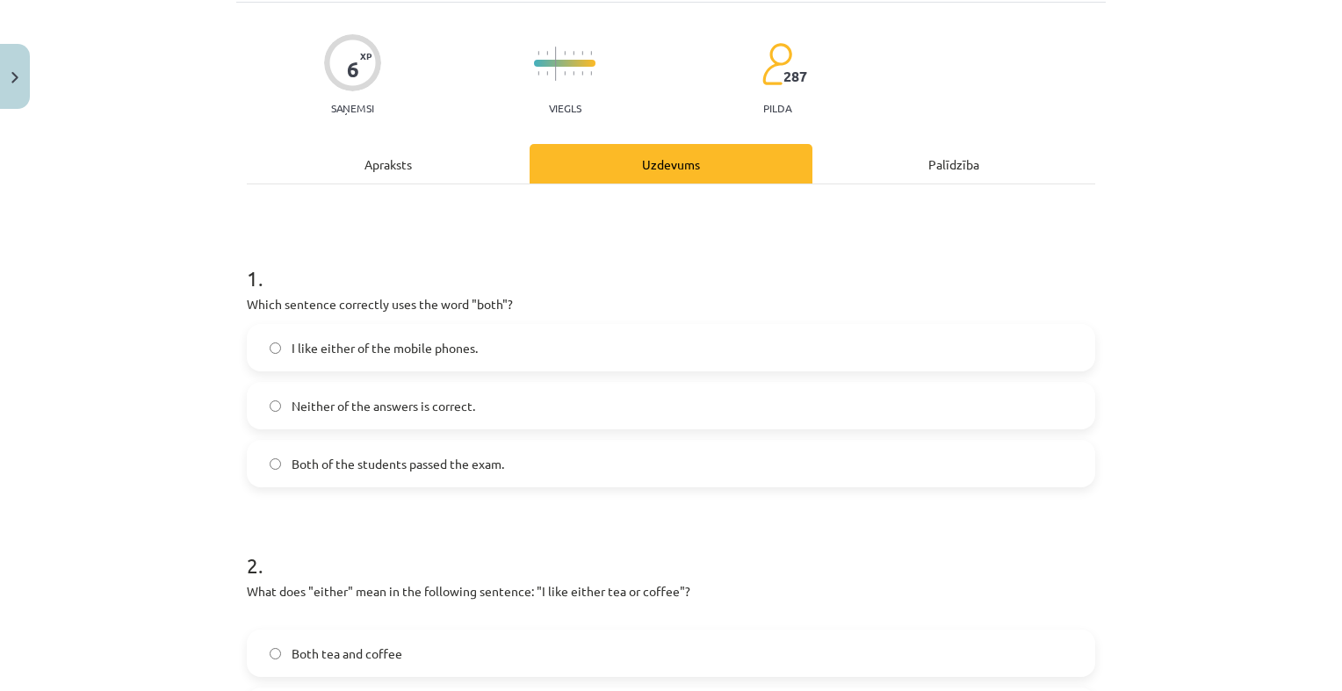
scroll to position [44, 0]
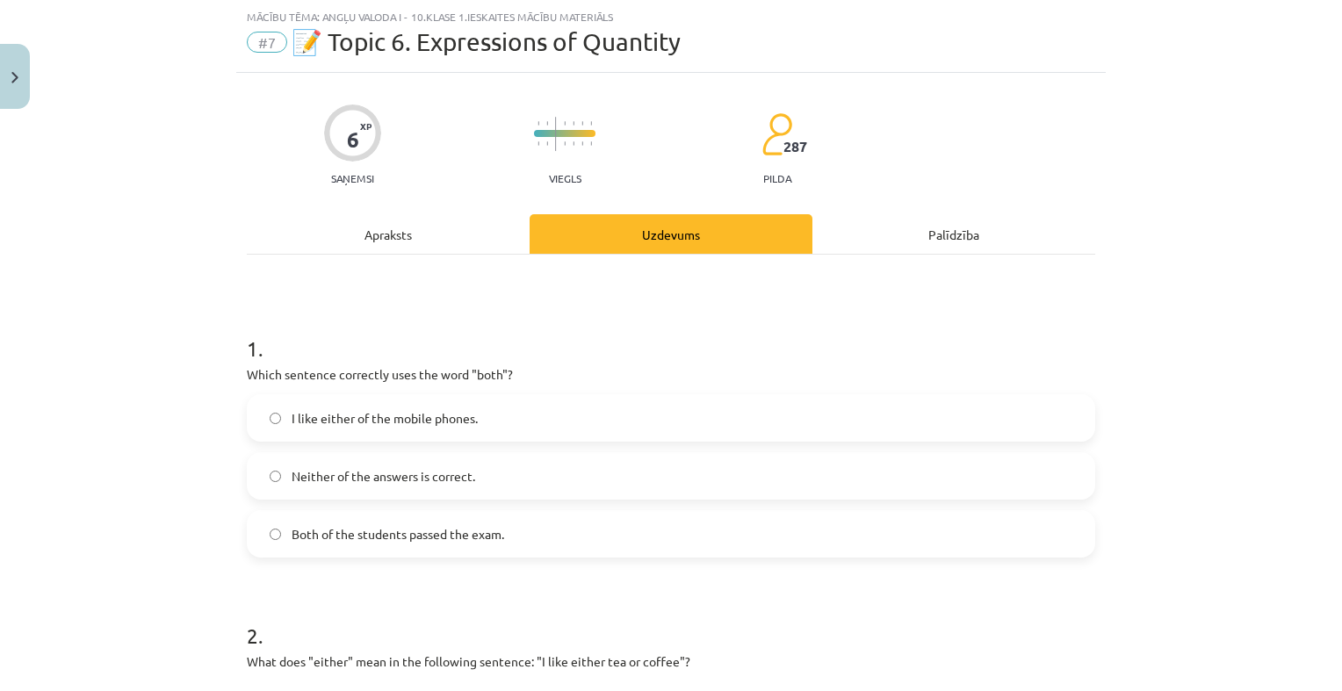
click at [503, 521] on label "Both of the students passed the exam." at bounding box center [671, 534] width 845 height 44
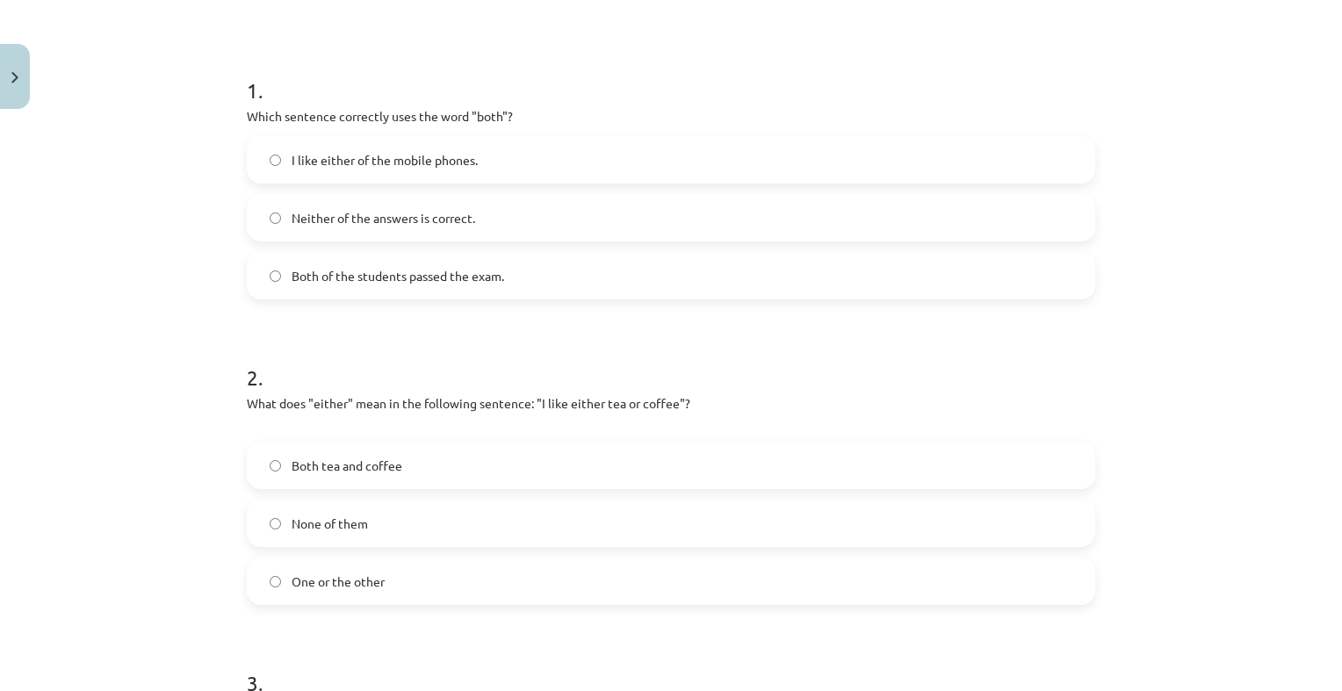
scroll to position [307, 0]
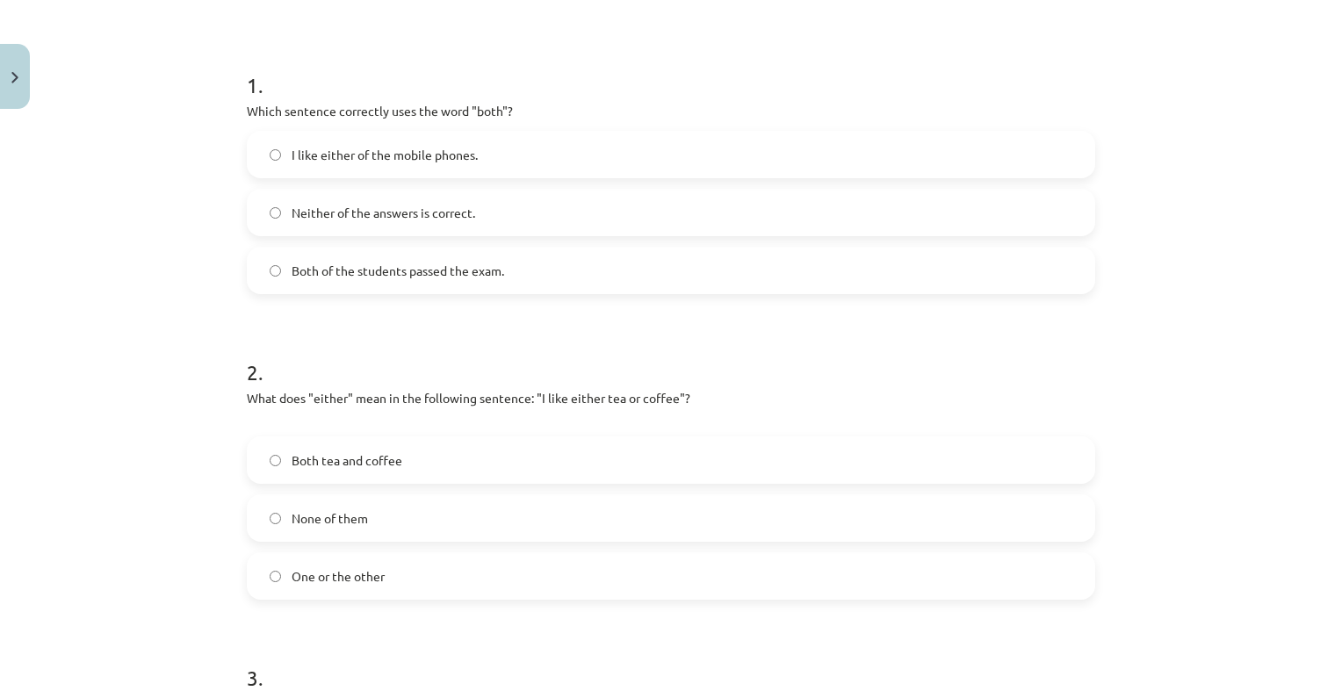
click at [464, 574] on label "One or the other" at bounding box center [671, 576] width 845 height 44
click at [569, 450] on label "Both tea and coffee" at bounding box center [671, 460] width 845 height 44
click label "One or the other"
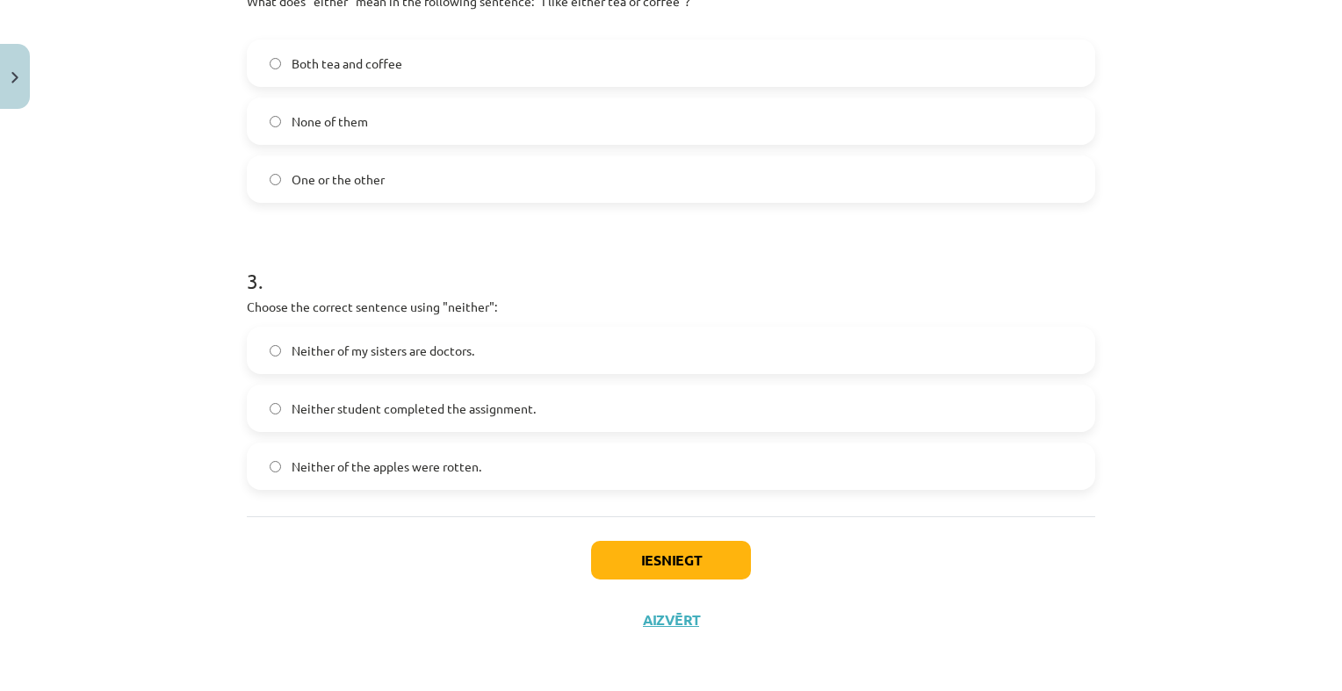
scroll to position [706, 0]
click label "Neither of my sisters are doctors."
click button "Iesniegt"
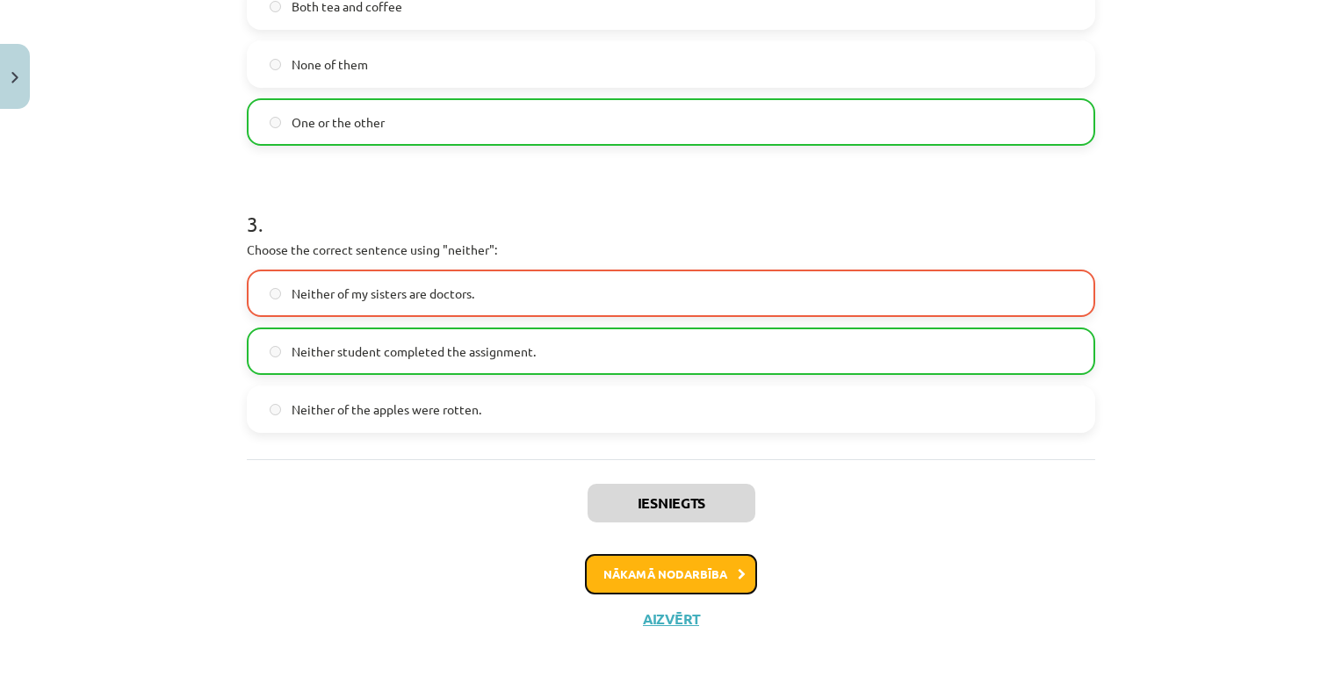
click button "Nākamā nodarbība"
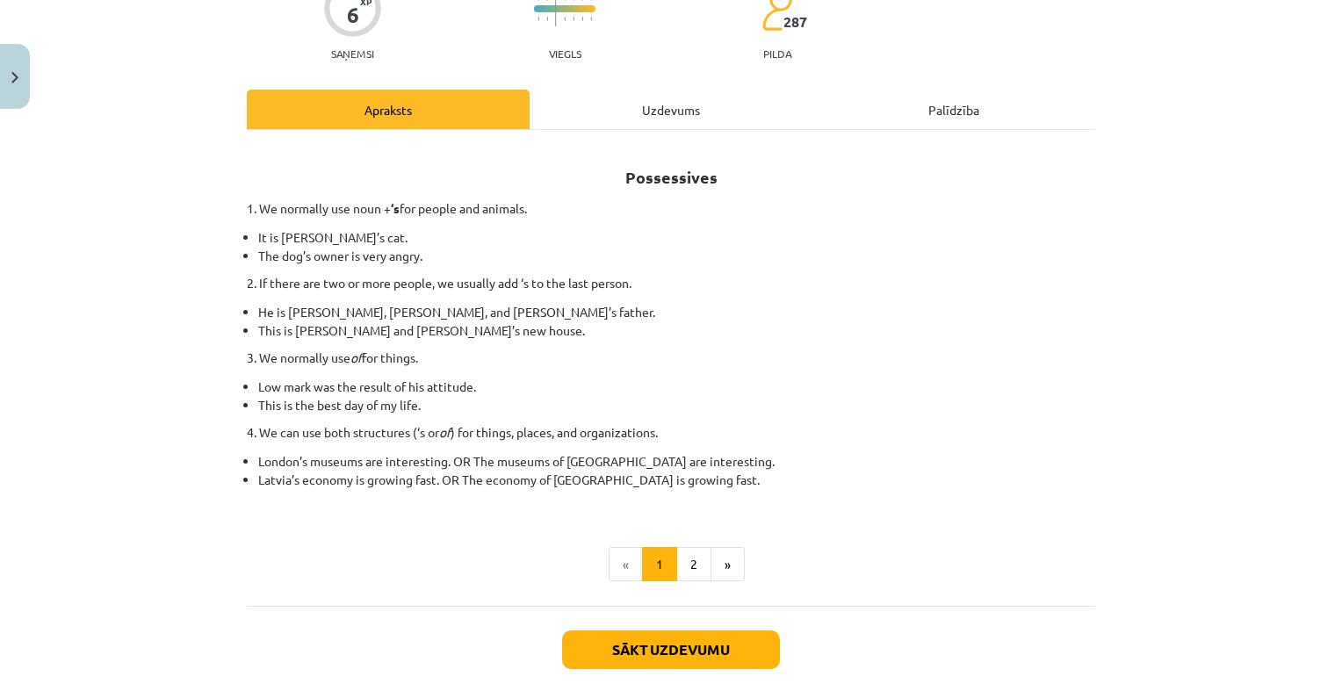
scroll to position [220, 0]
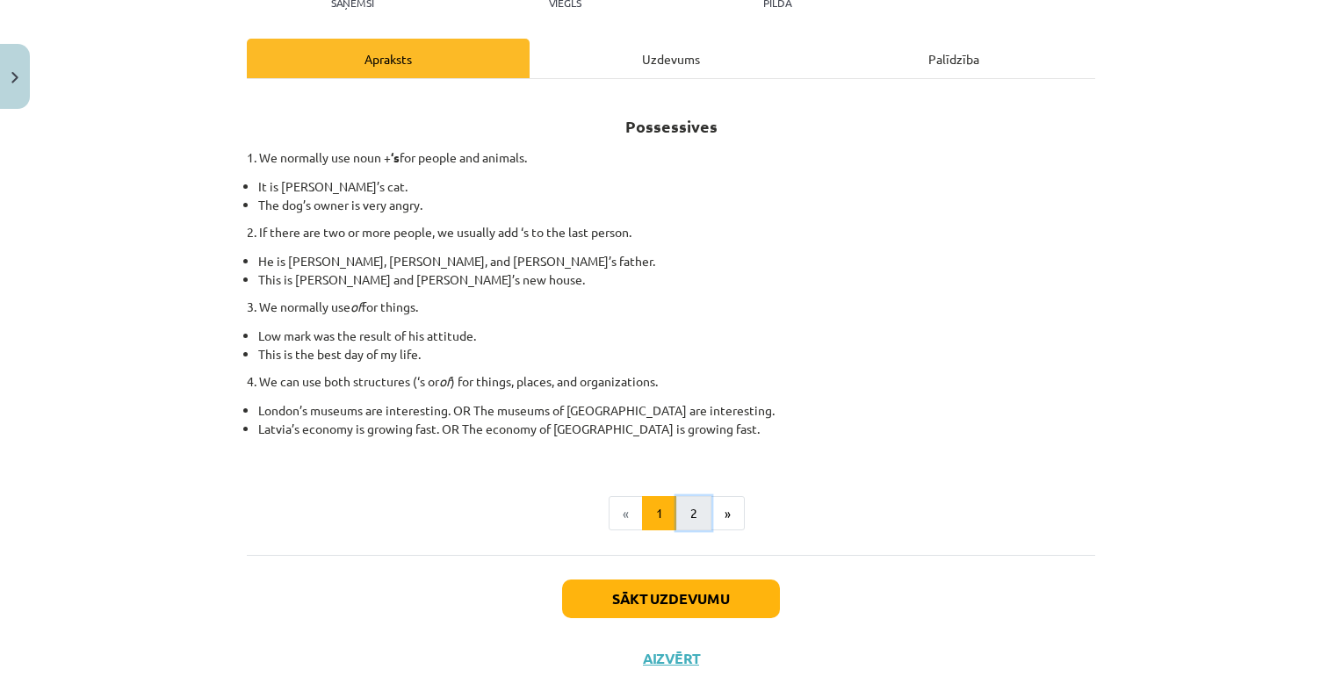
click button "2"
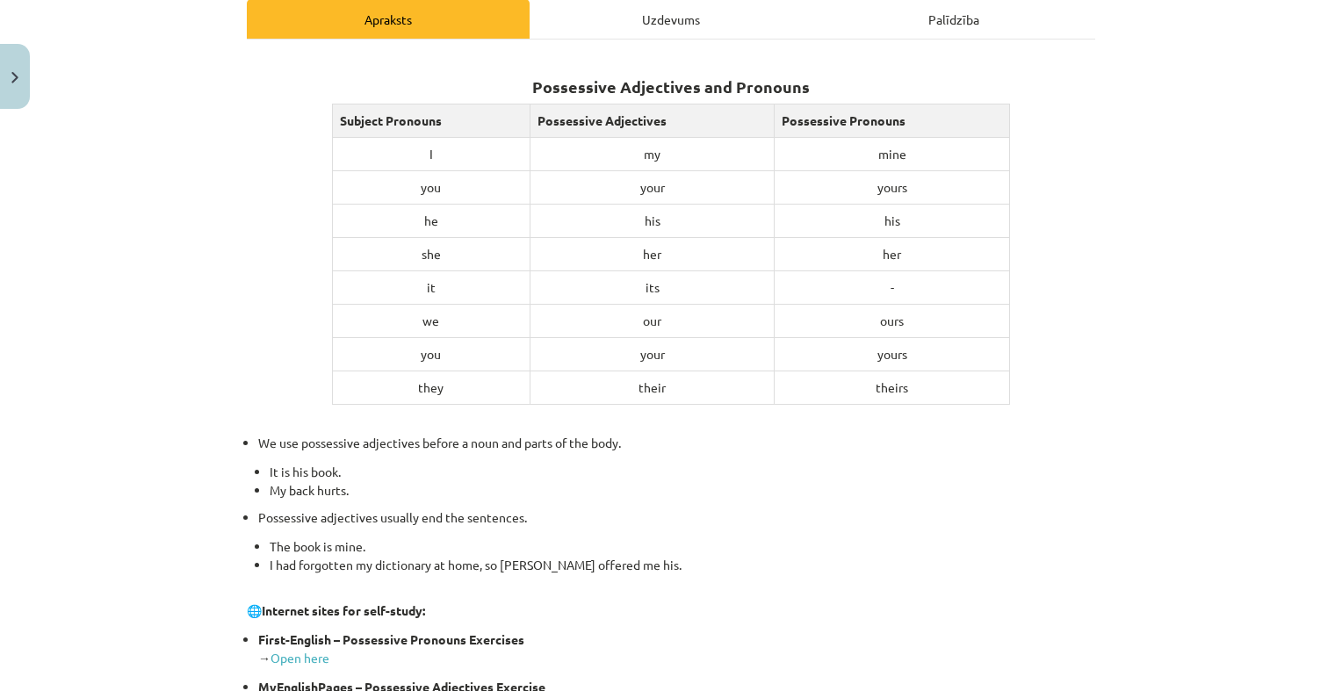
scroll to position [260, 0]
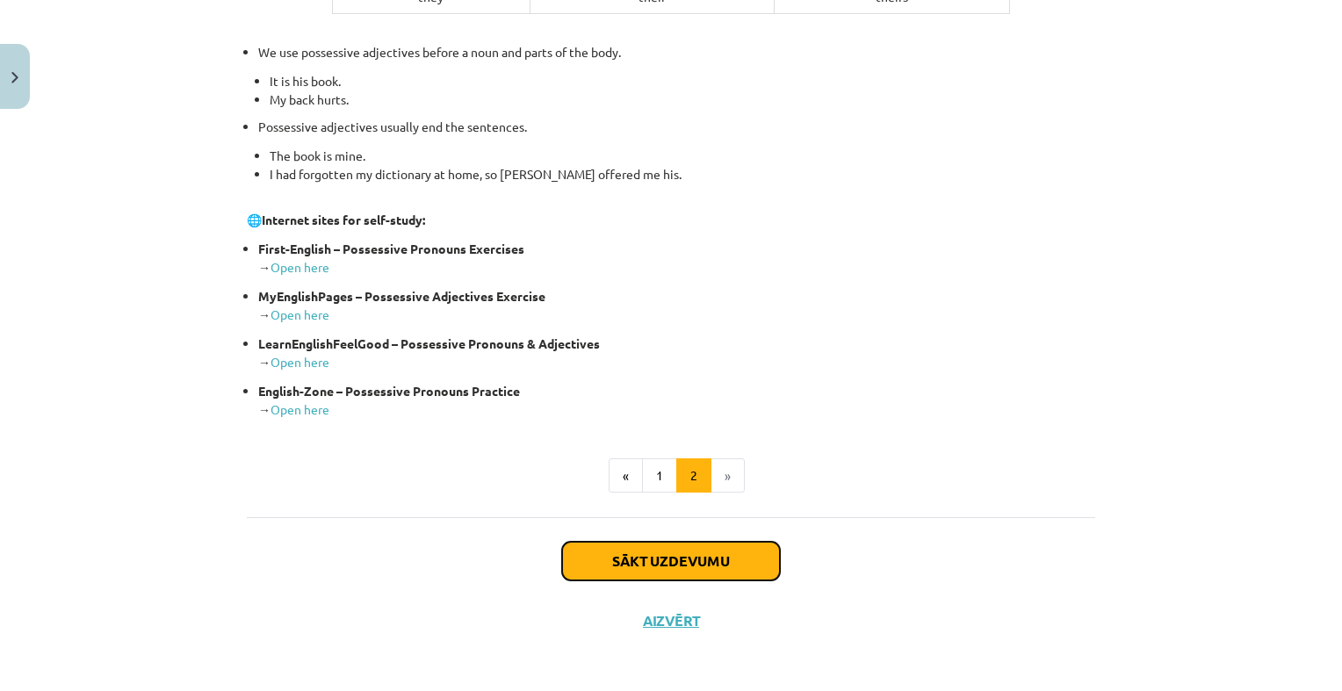
click button "Sākt uzdevumu"
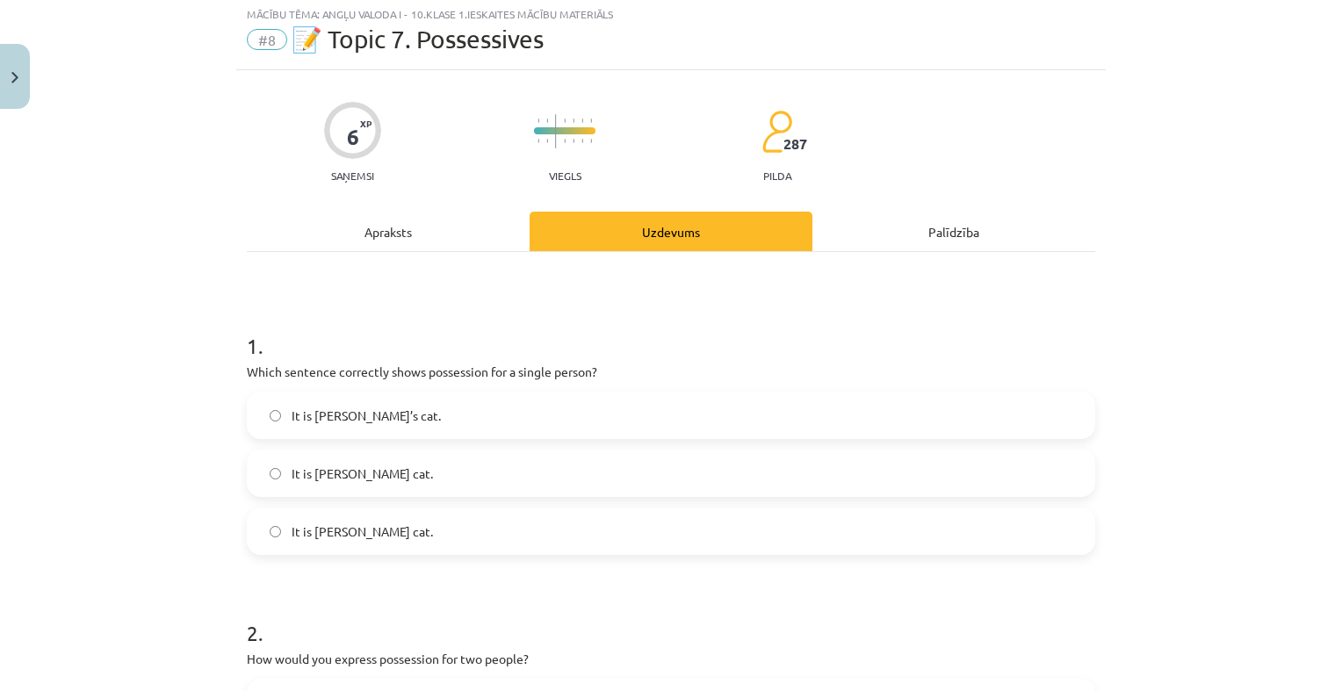
scroll to position [44, 0]
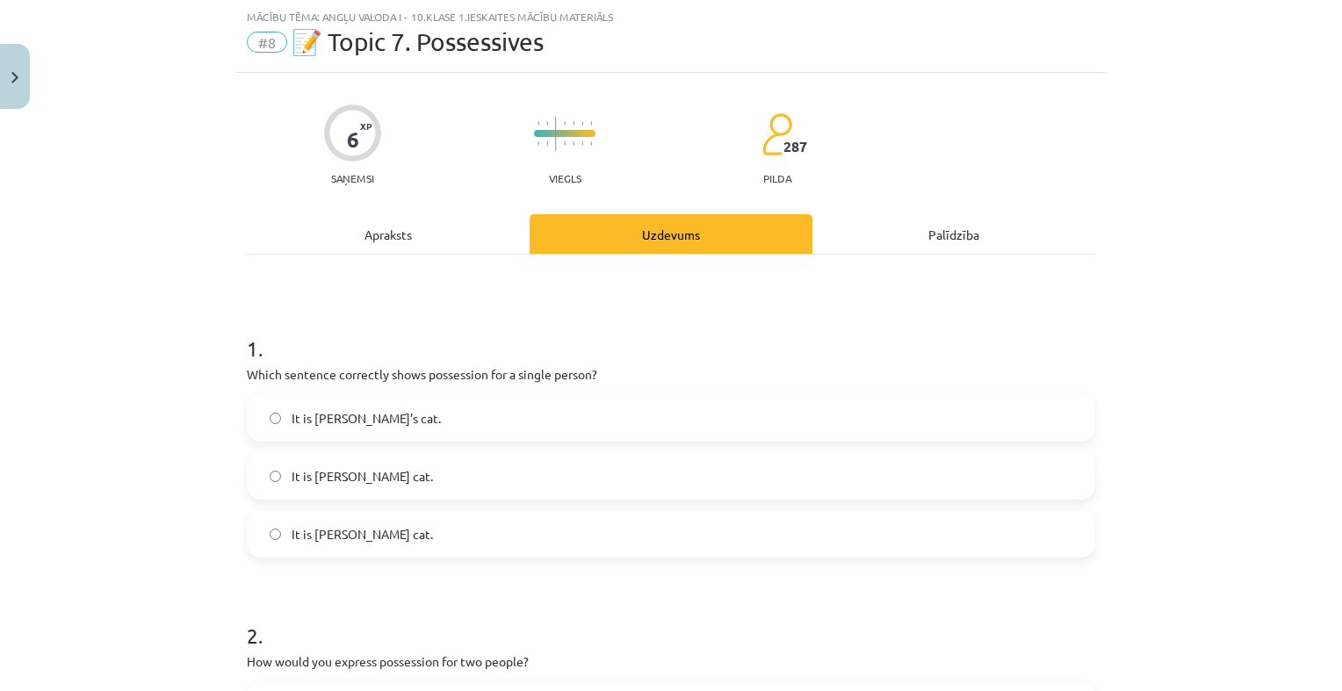
click label "It is Jane’s cat."
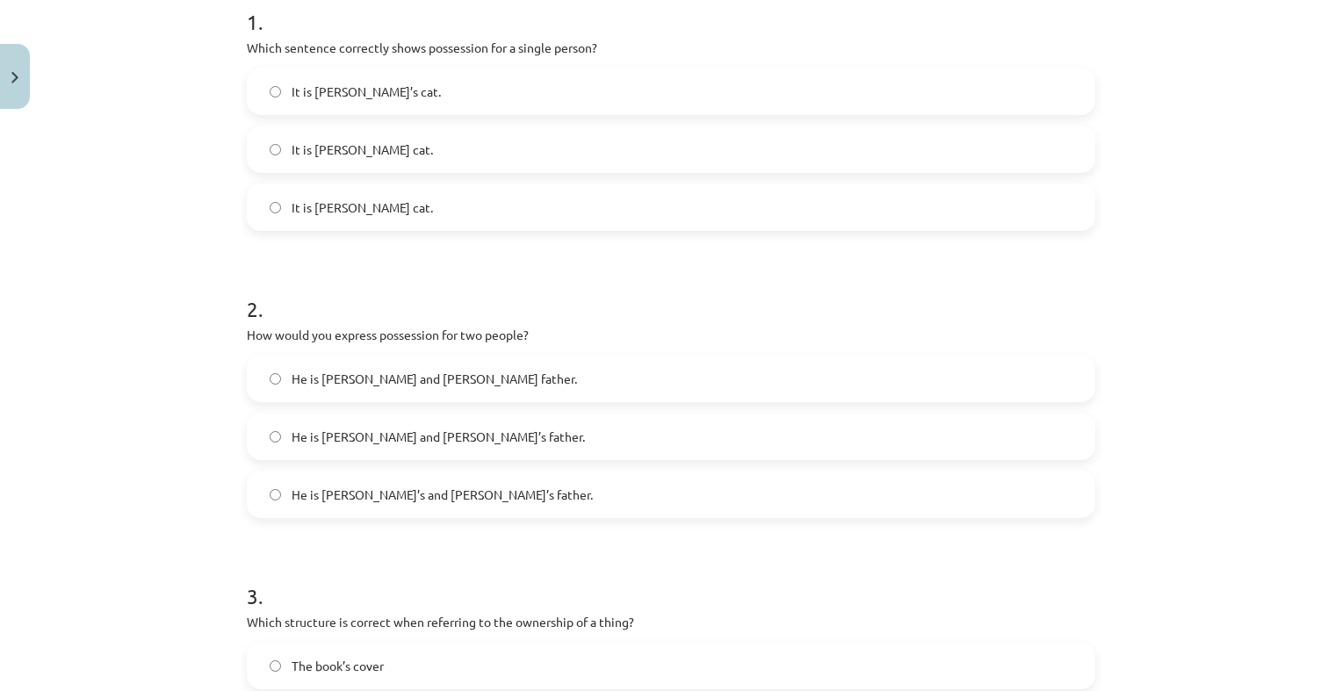
scroll to position [395, 0]
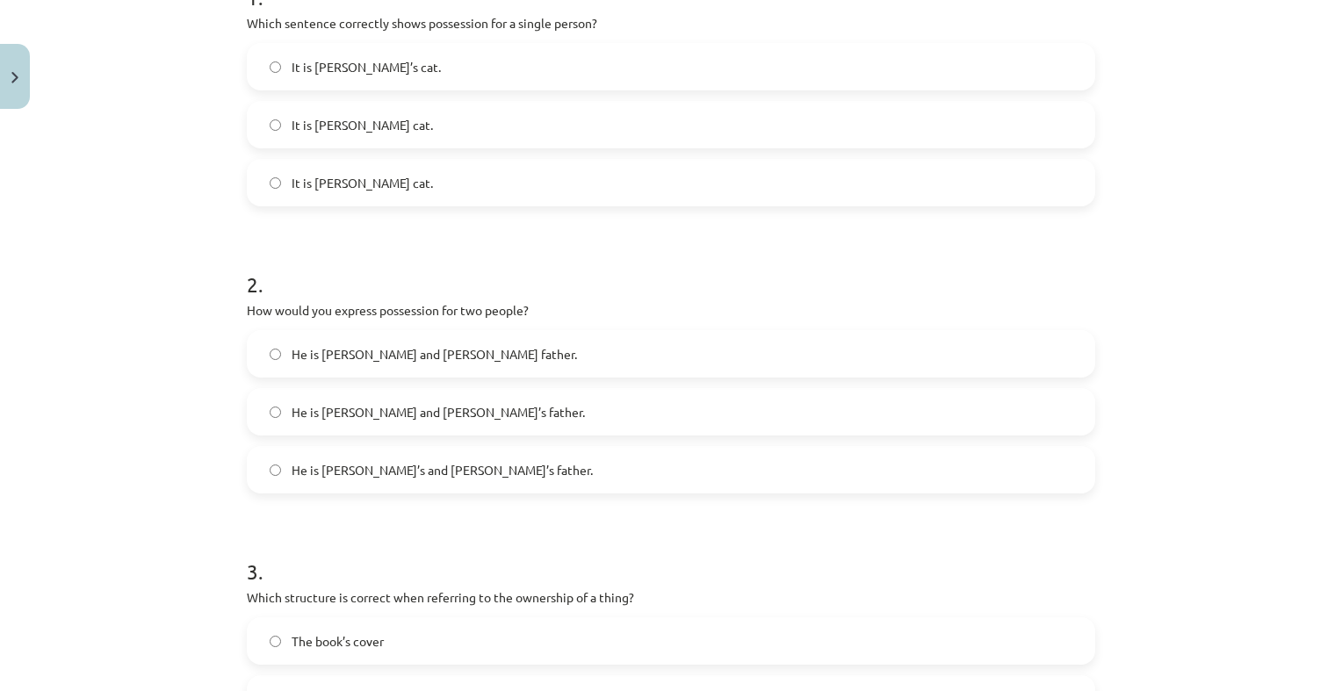
click label "He is Alice’s and James’s father."
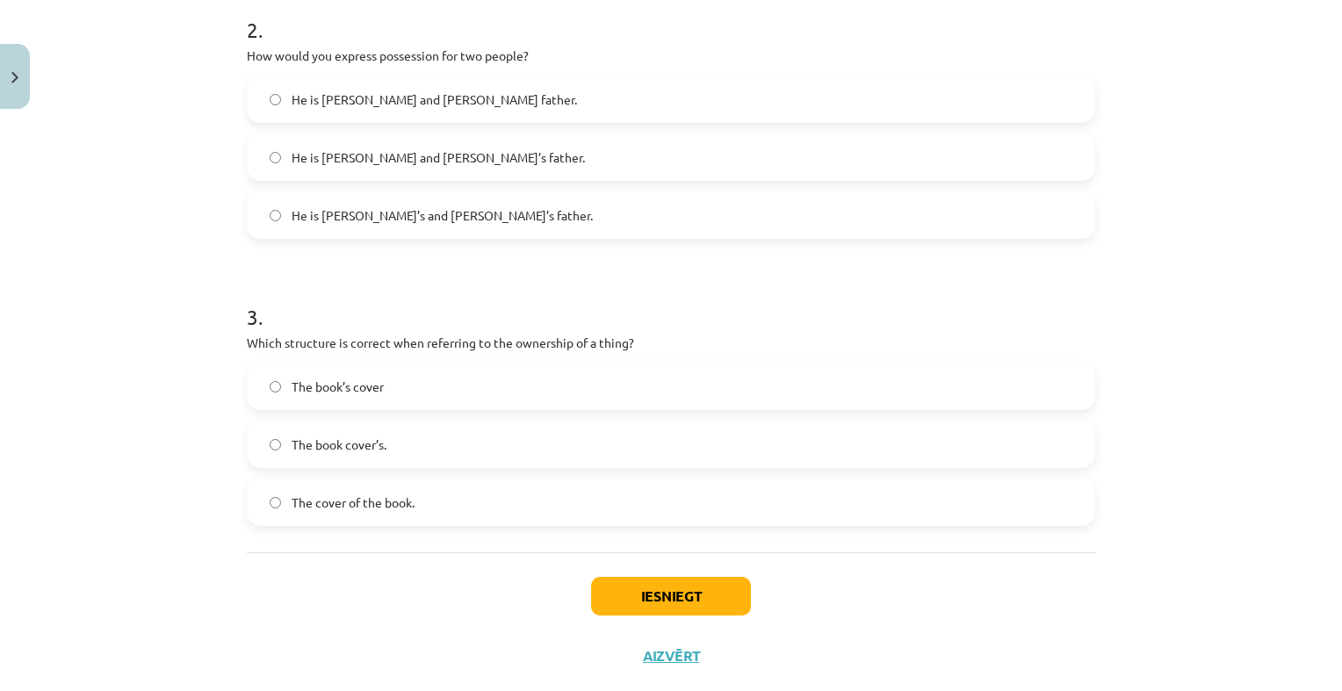
scroll to position [659, 0]
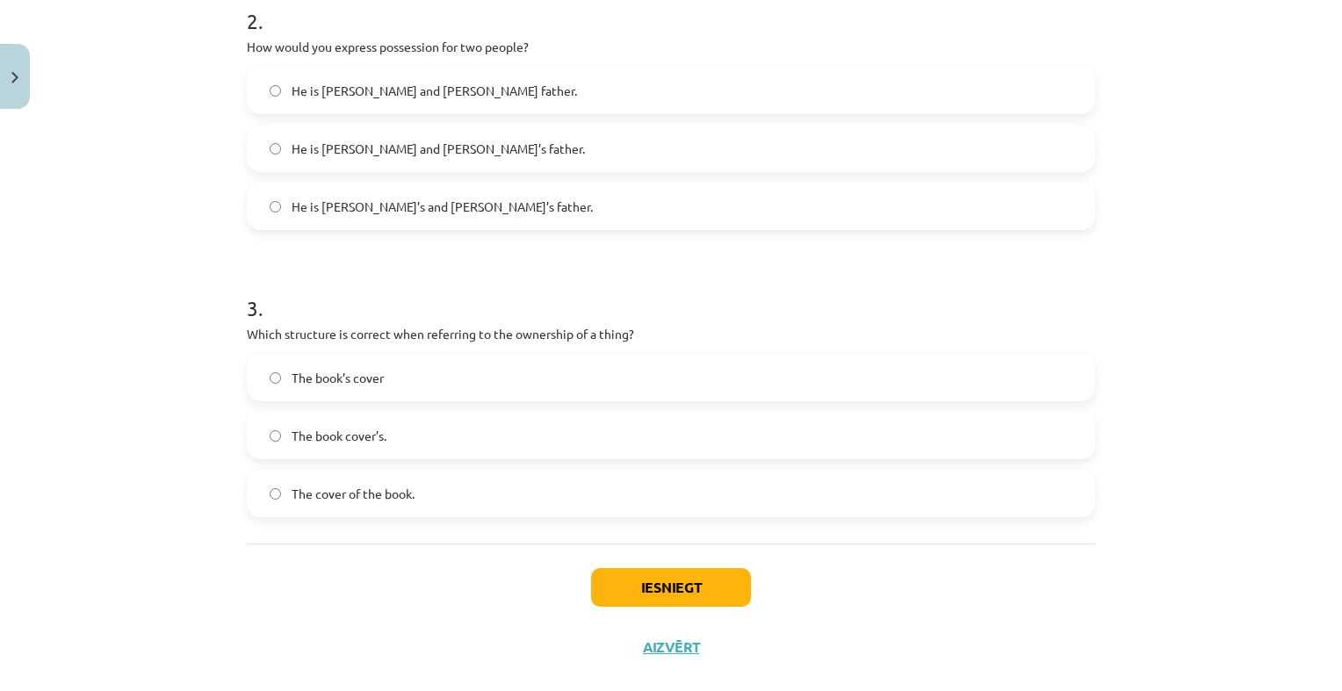
click label "The cover of the book."
click button "Iesniegt"
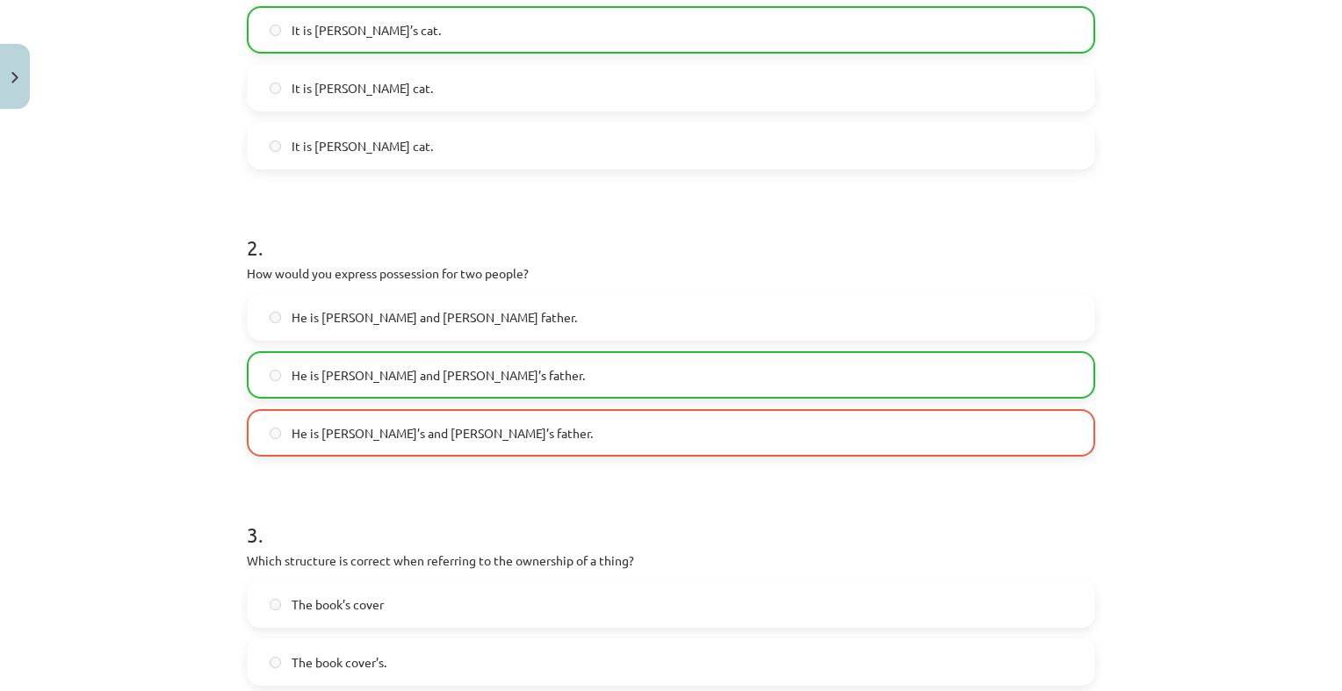
scroll to position [395, 0]
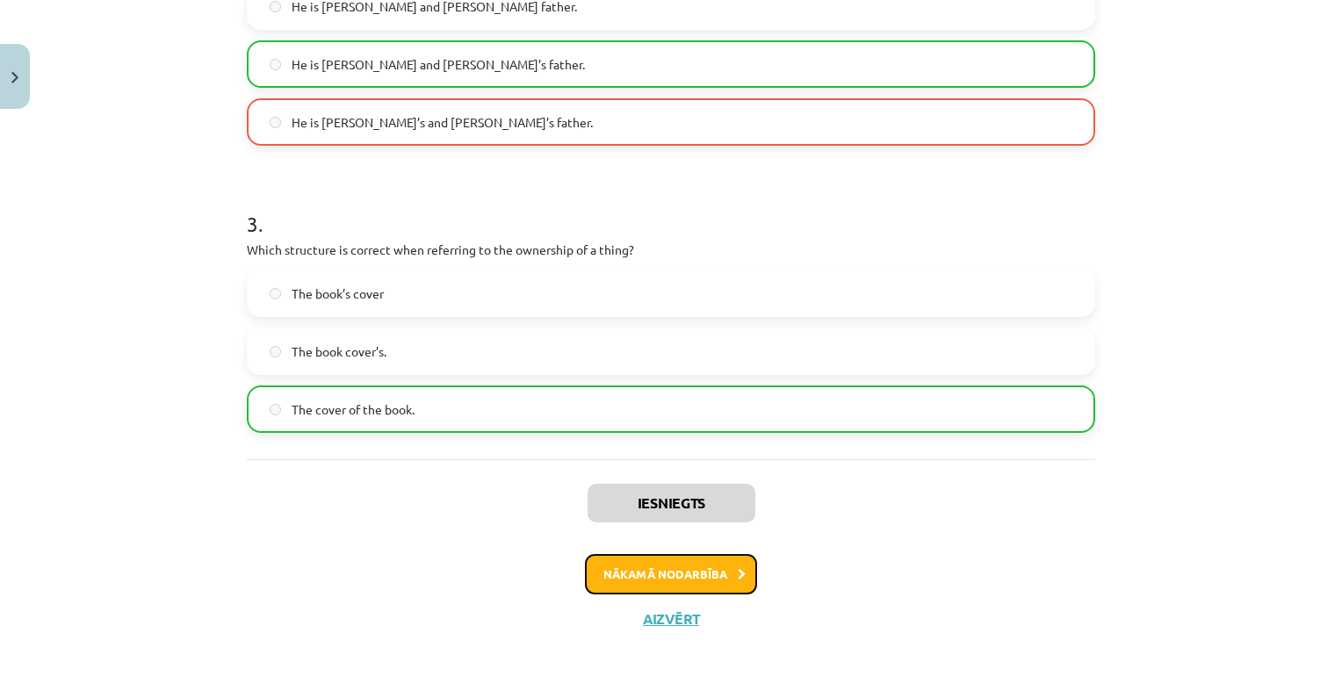
click button "Nākamā nodarbība"
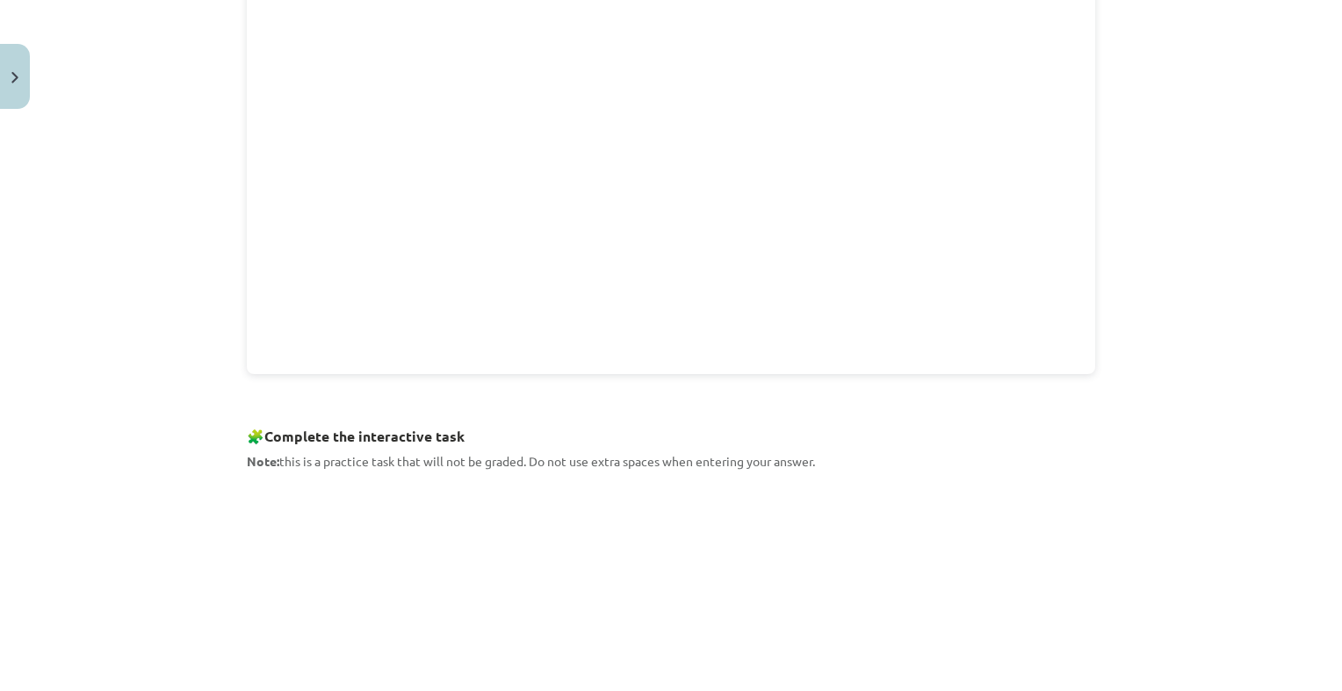
scroll to position [442, 0]
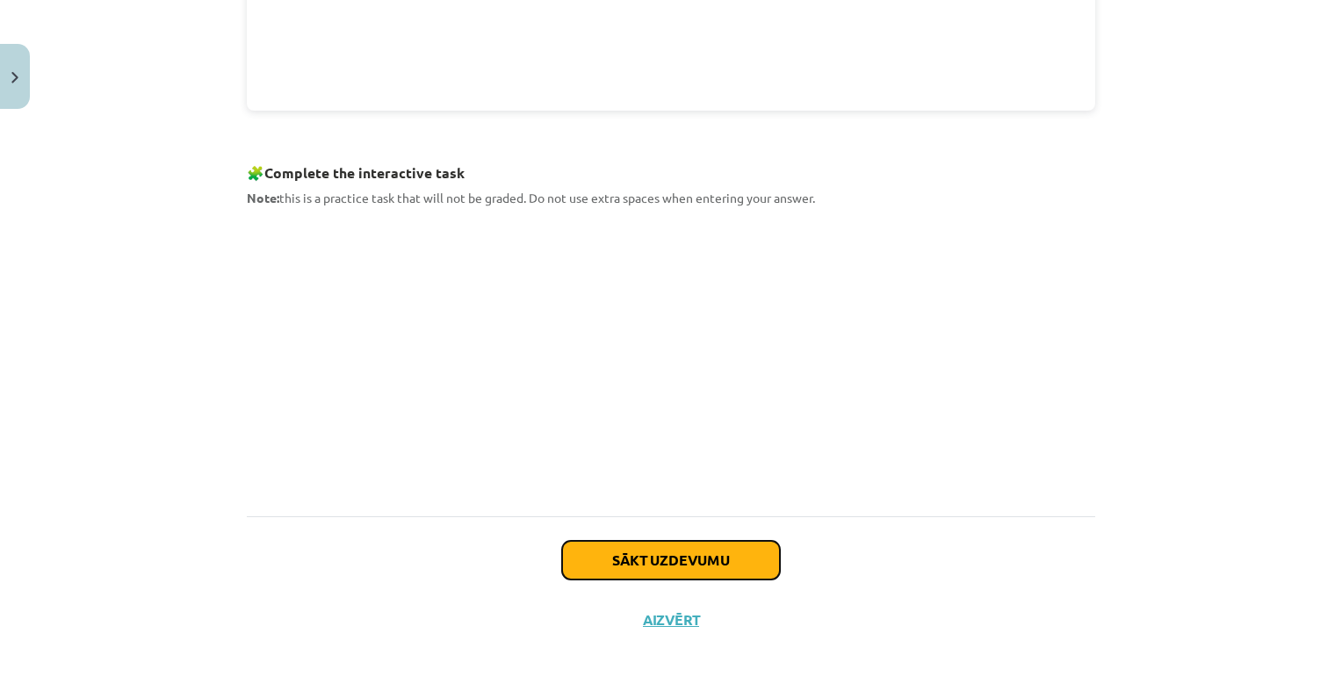
click button "Sākt uzdevumu"
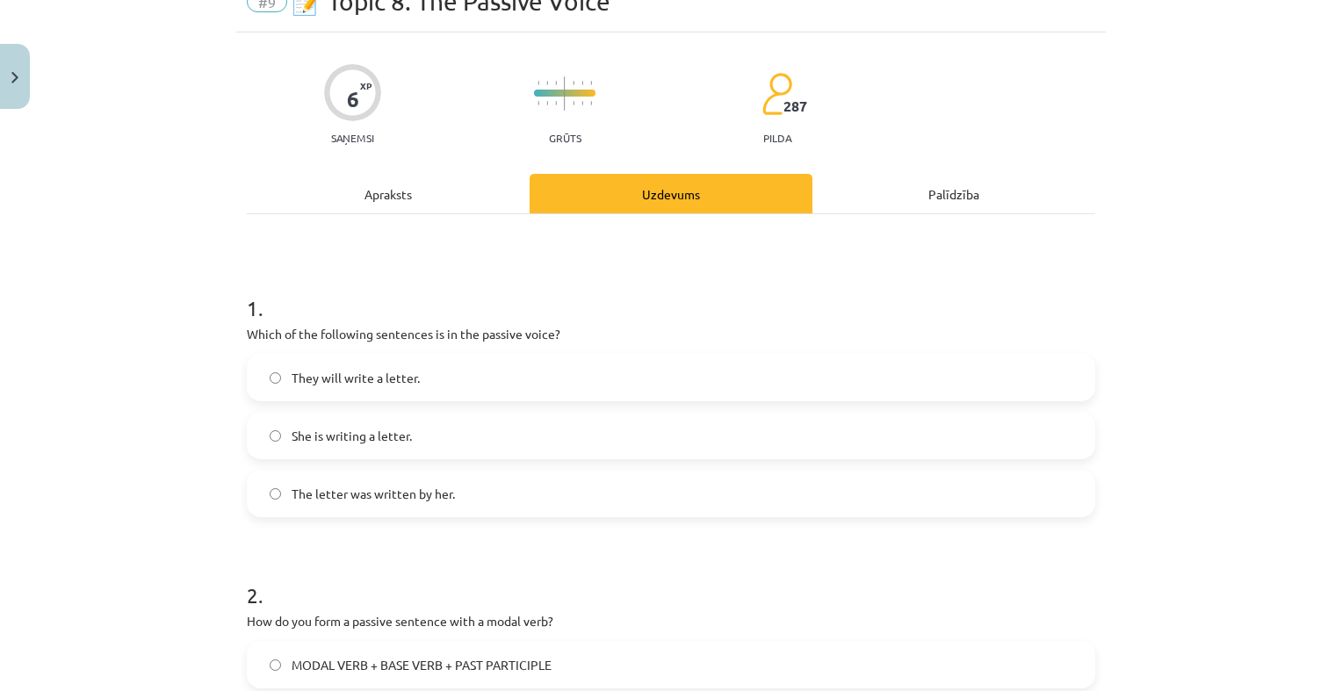
scroll to position [44, 0]
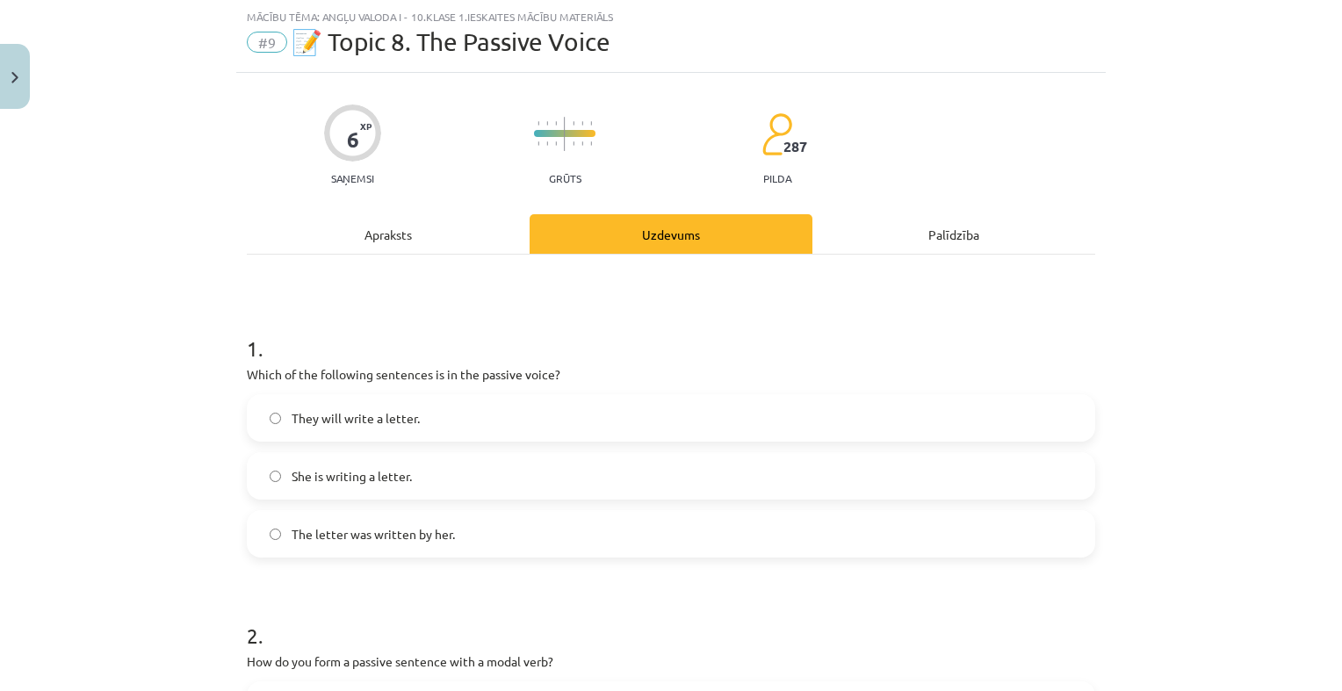
click span "They will write a letter."
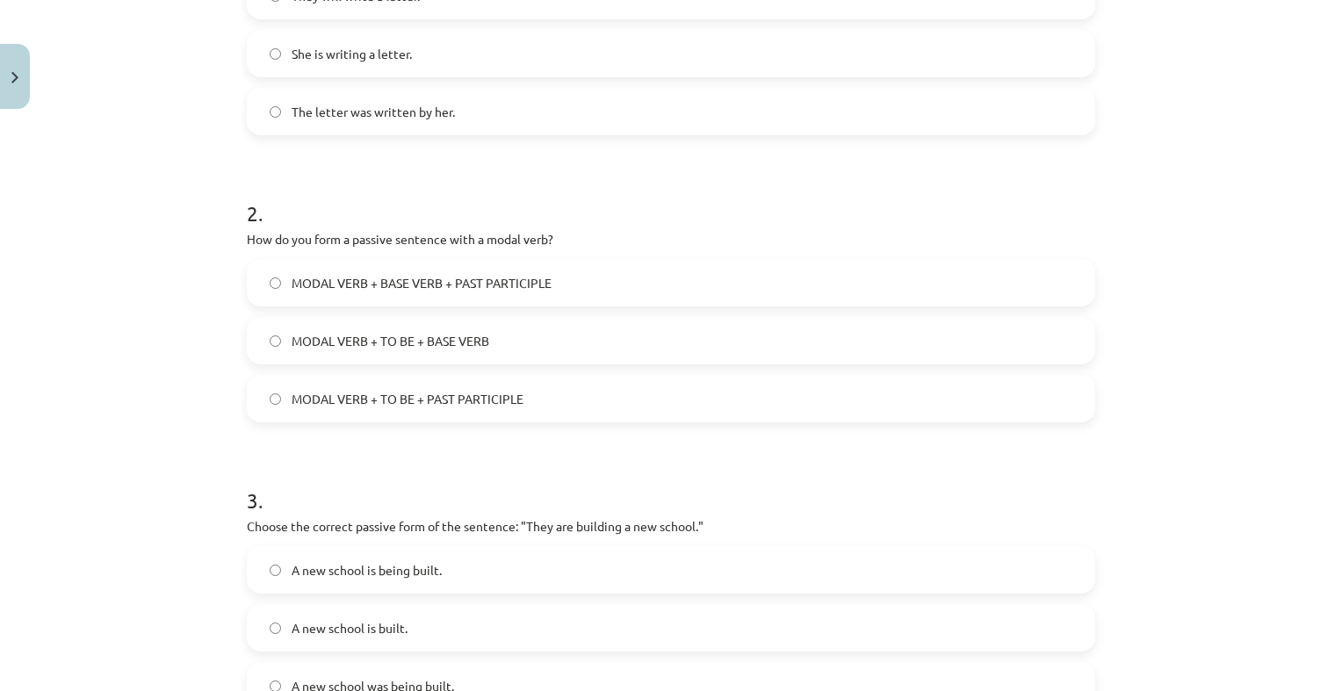
scroll to position [483, 0]
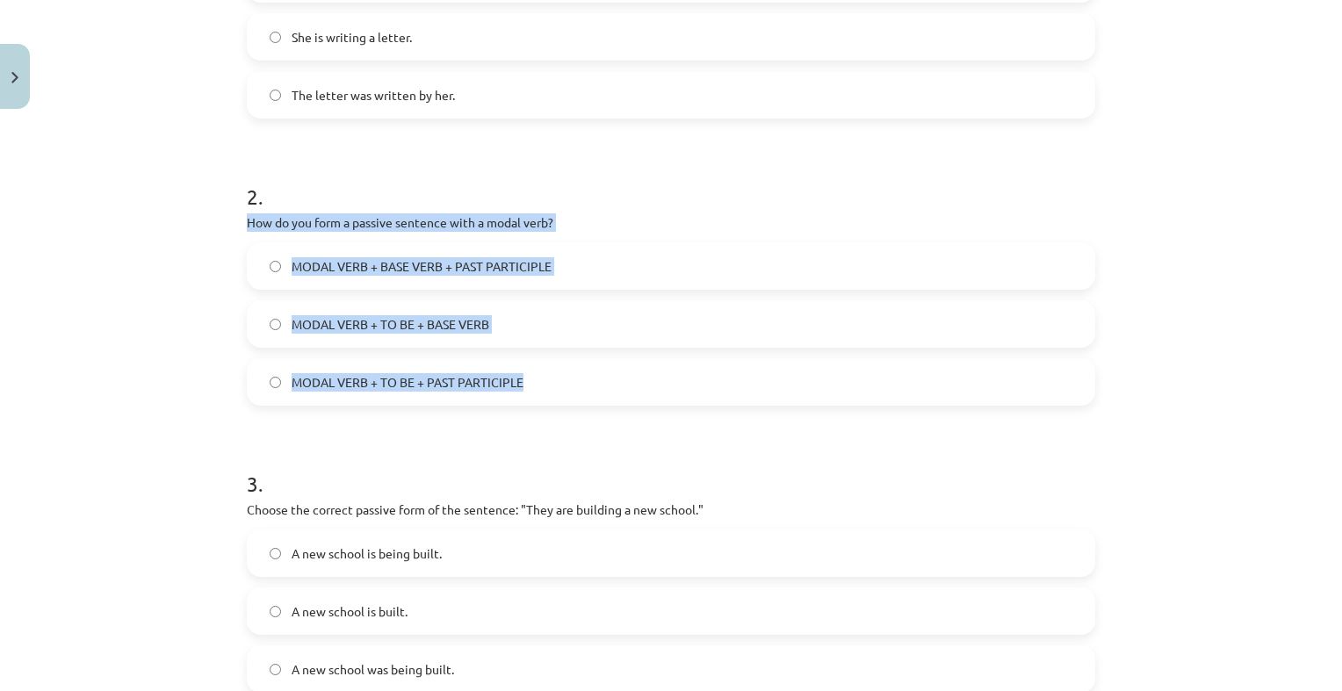
drag, startPoint x: 228, startPoint y: 217, endPoint x: 576, endPoint y: 373, distance: 381.3
click div "Mācību tēma: Angļu valoda i - 10.klase 1.ieskaites mācību materiāls #9 📝 Topic …"
drag, startPoint x: 576, startPoint y: 373, endPoint x: 503, endPoint y: 380, distance: 73.2
copy div "How do you form a passive sentence with a modal verb? MODAL VERB + BASE VERB + …"
click label "MODAL VERB + BASE VERB + PAST PARTICIPLE"
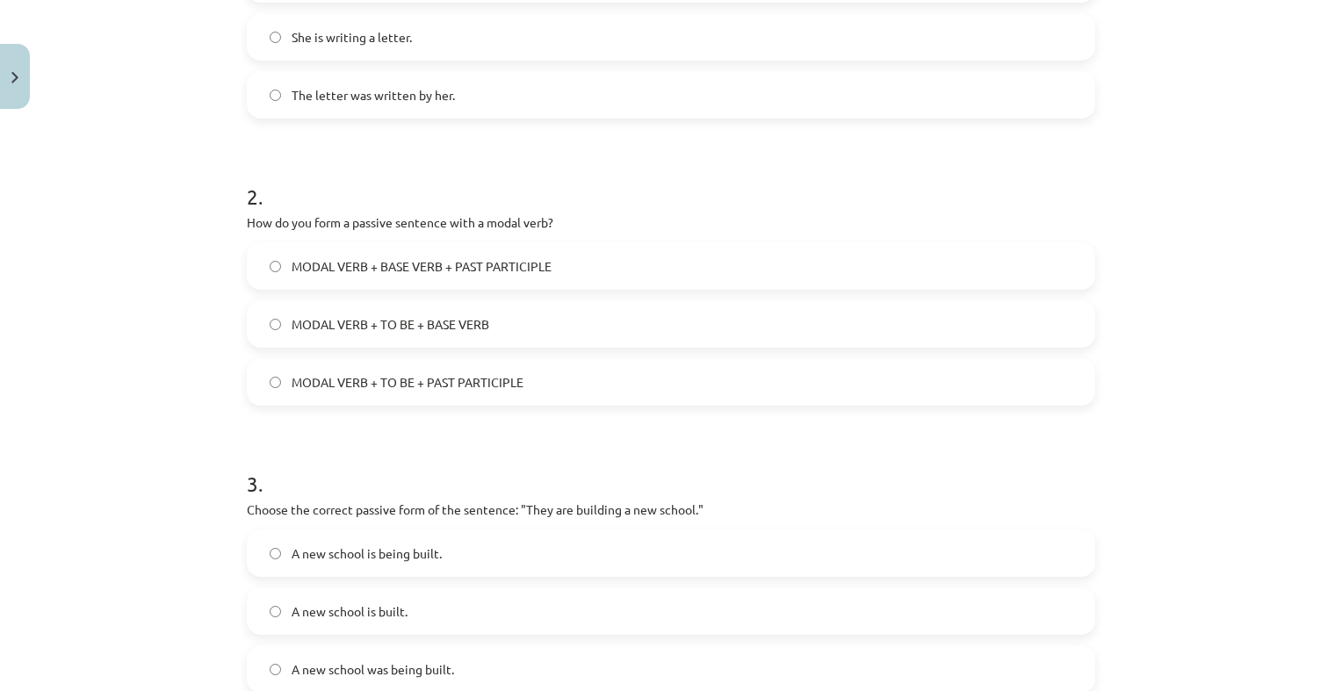
click label "MODAL VERB + TO BE + PAST PARTICIPLE"
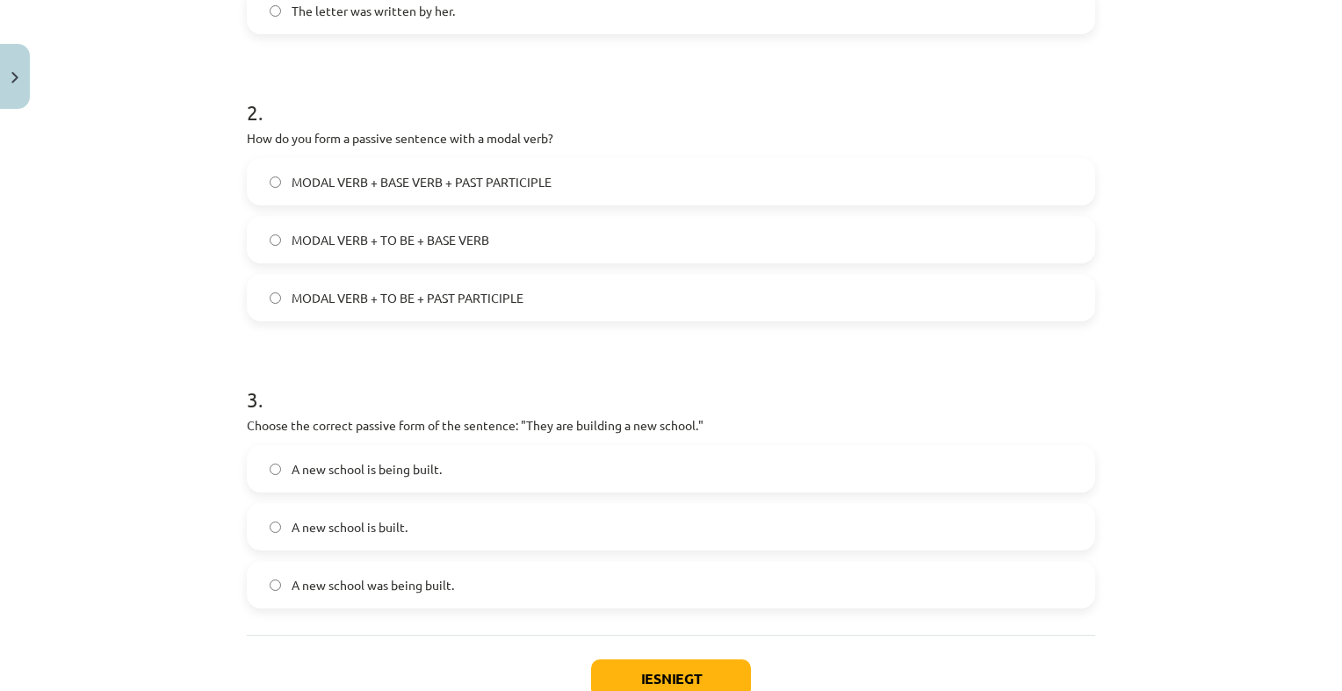
scroll to position [688, 0]
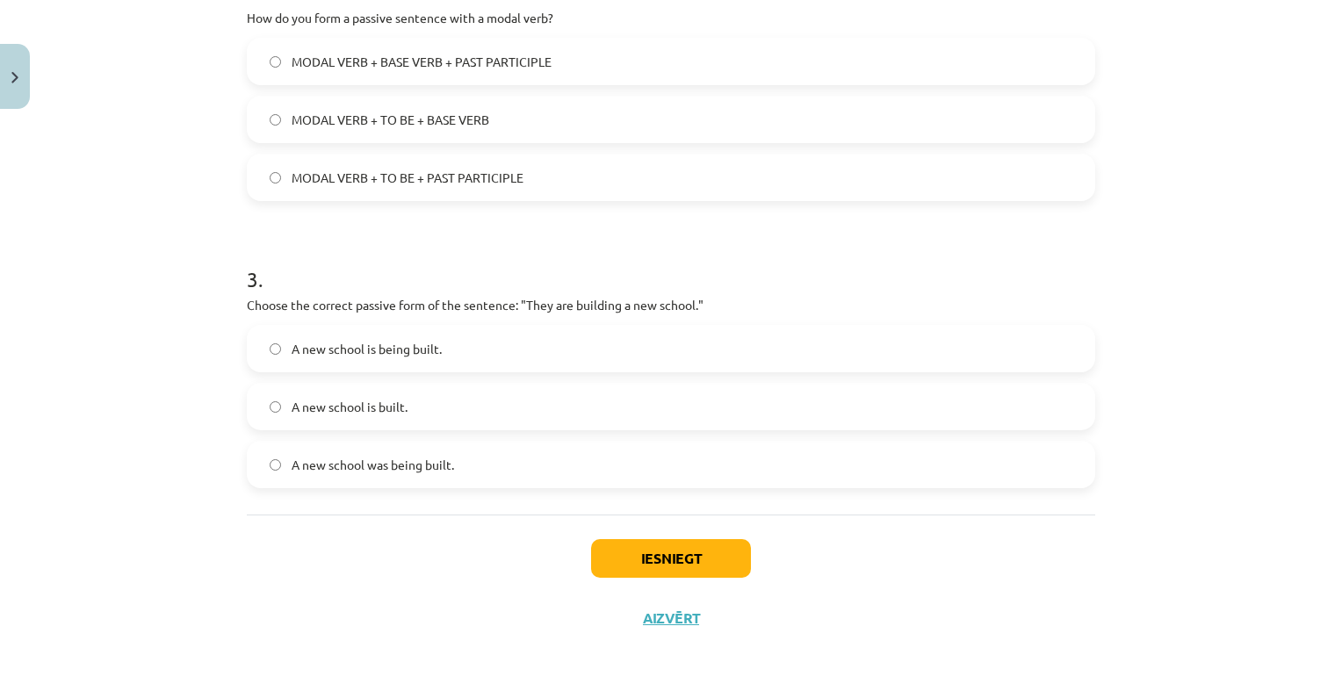
click span "A new school was being built."
click label "A new school is being built."
click button "Iesniegt"
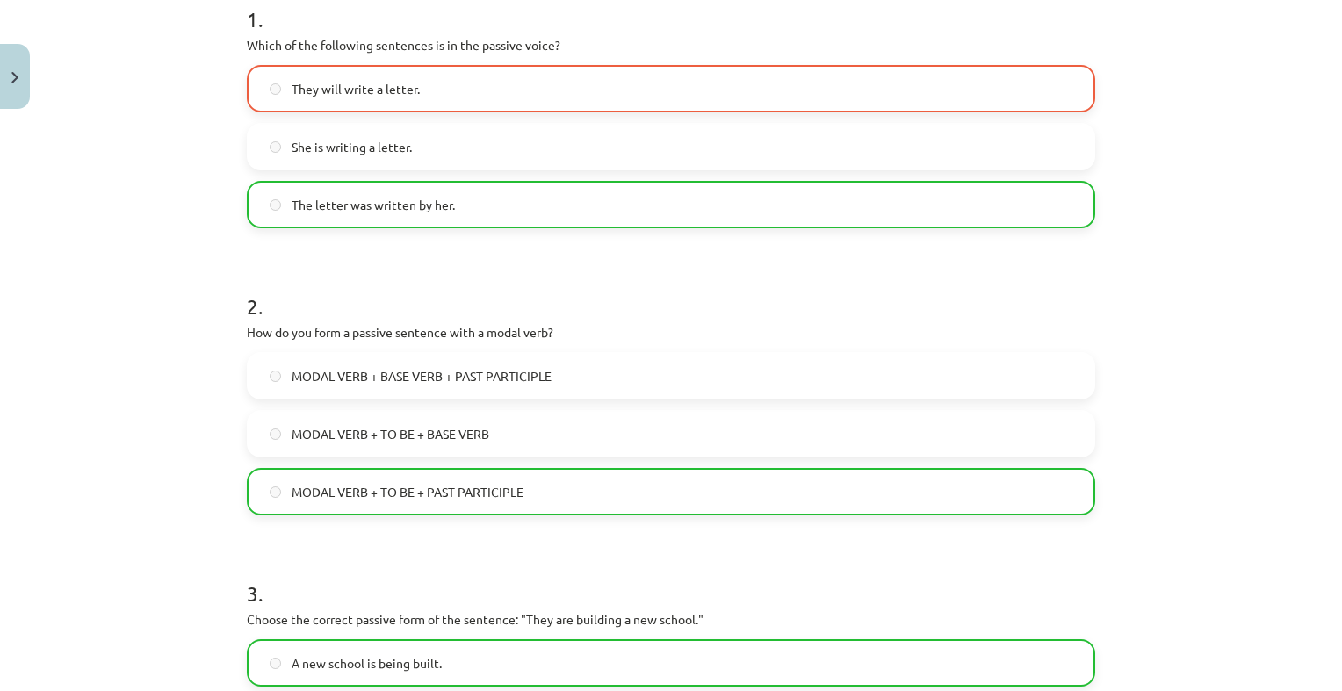
scroll to position [336, 0]
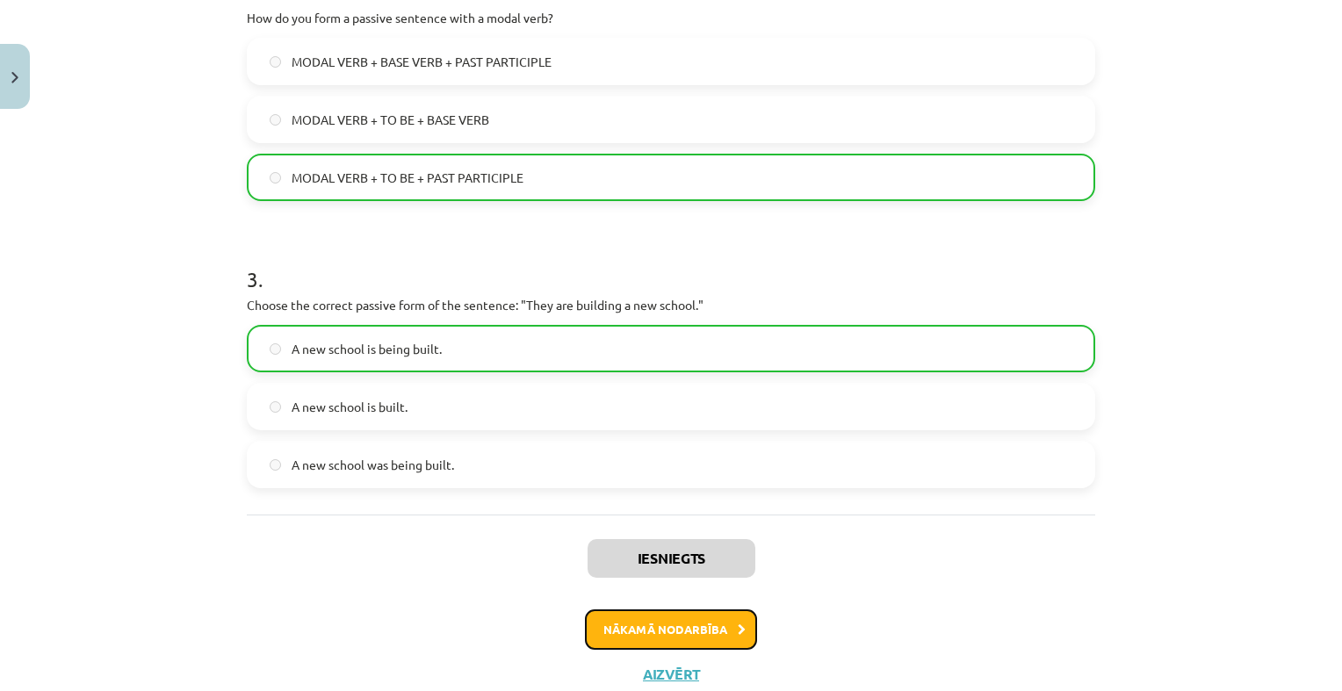
click button "Nākamā nodarbība"
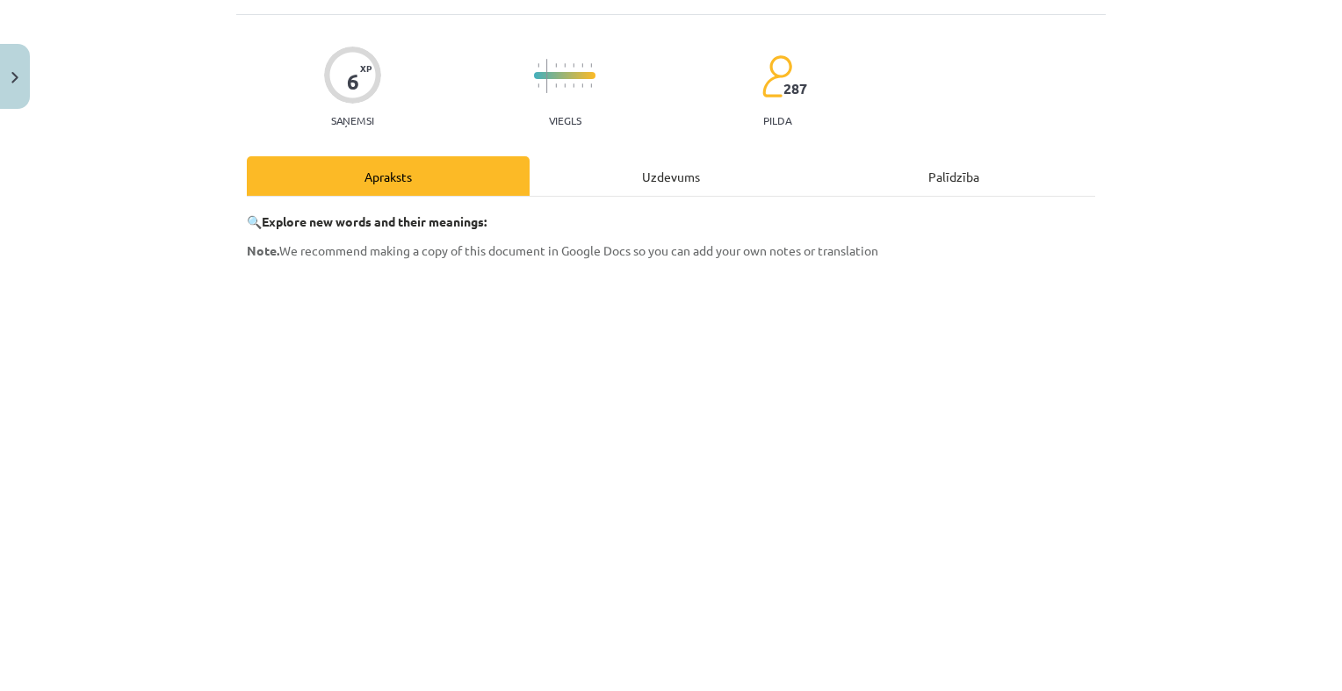
scroll to position [395, 0]
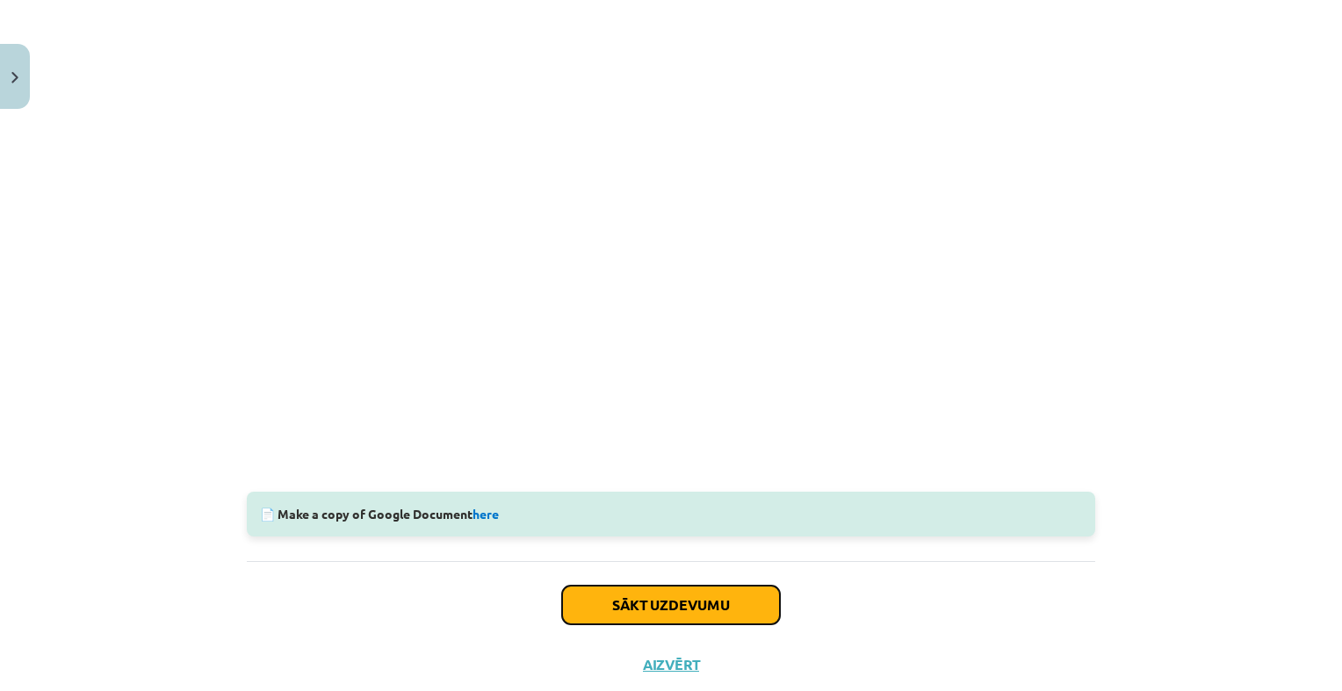
click button "Sākt uzdevumu"
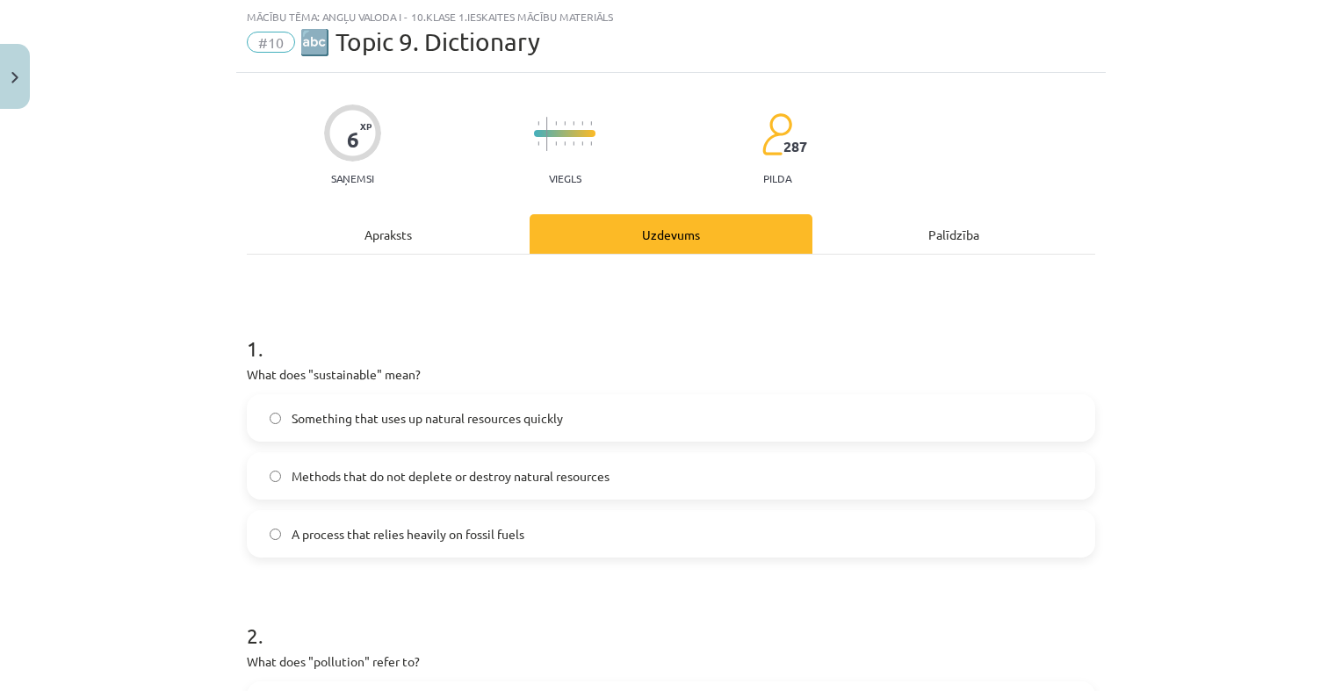
scroll to position [220, 0]
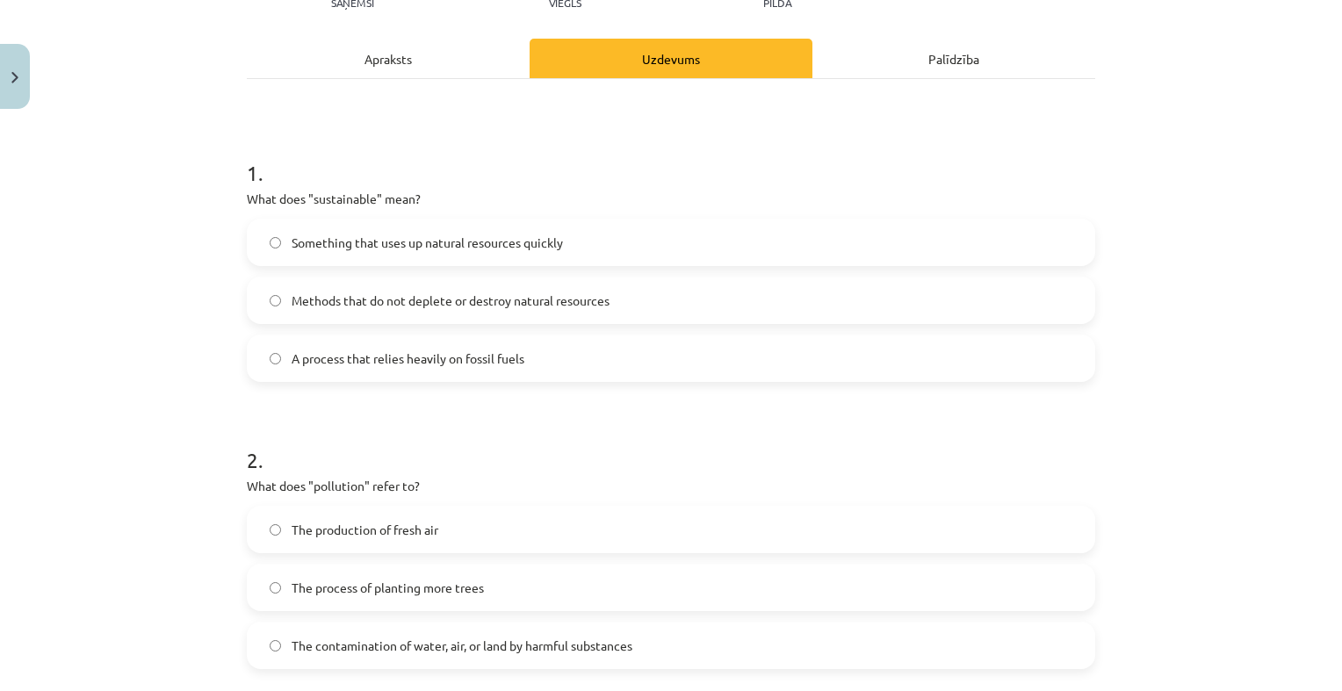
click label "Methods that do not deplete or destroy natural resources"
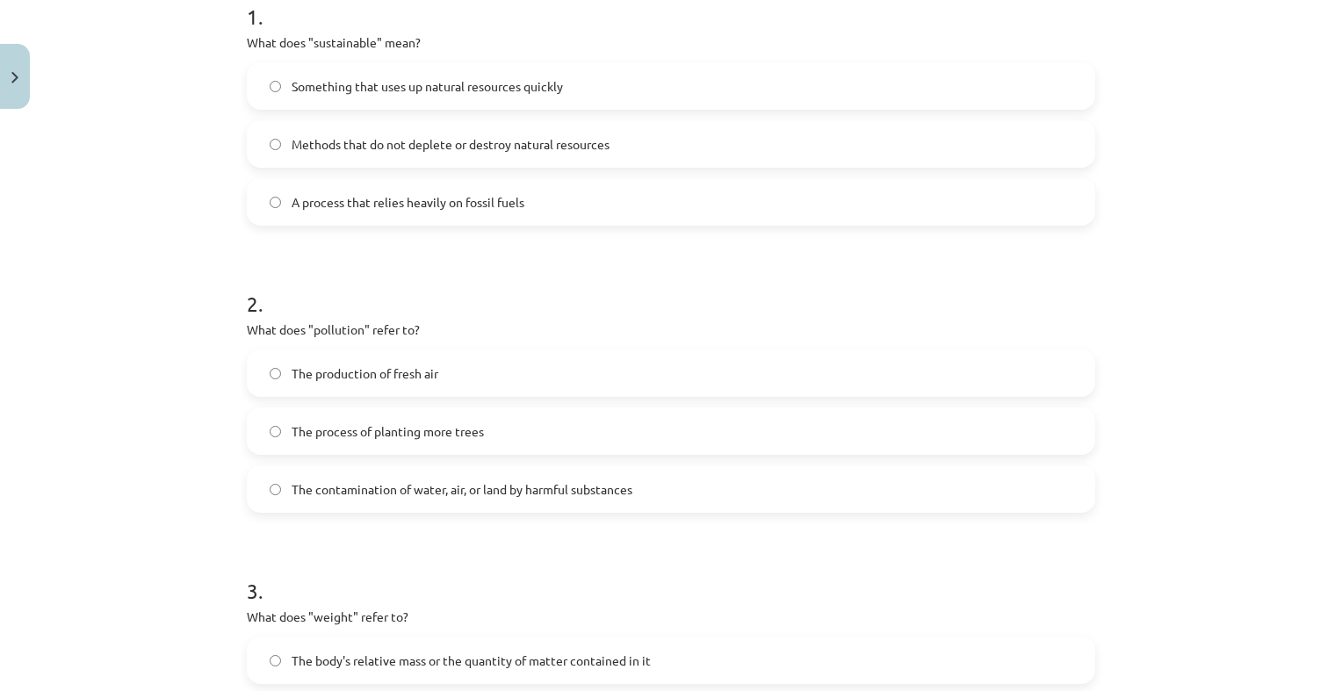
scroll to position [483, 0]
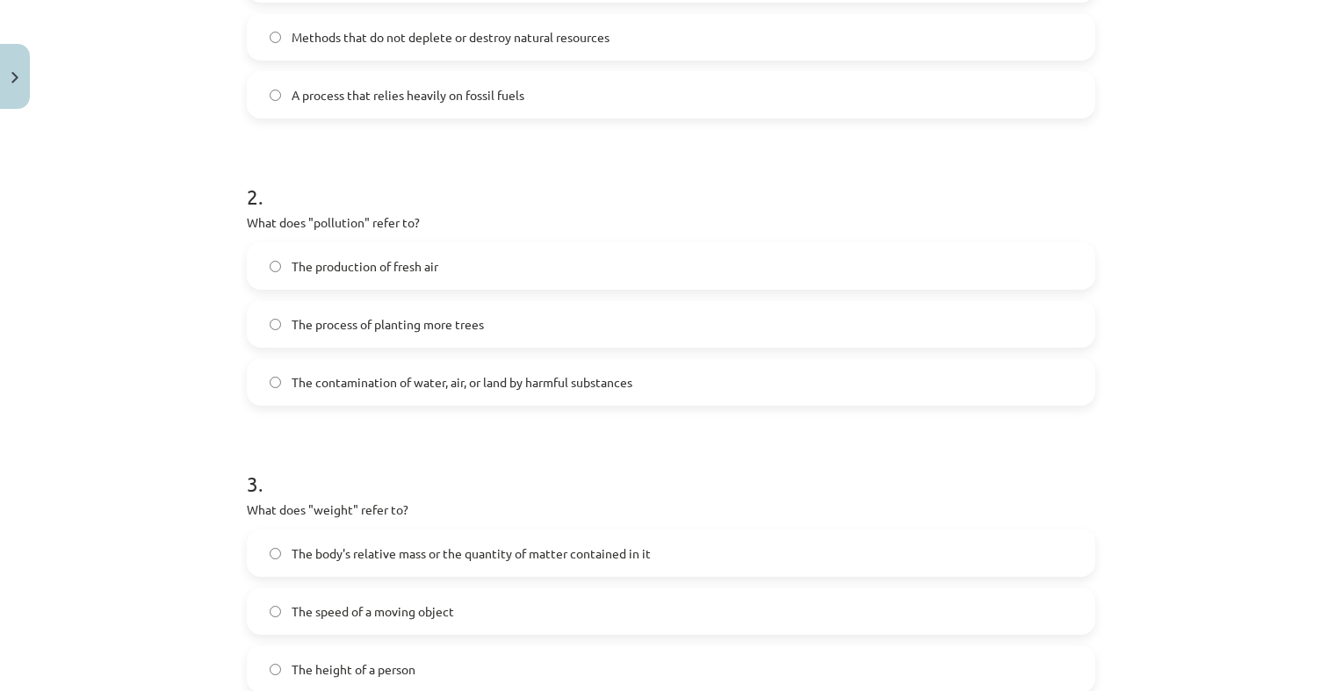
click span "The contamination of water, air, or land by harmful substances"
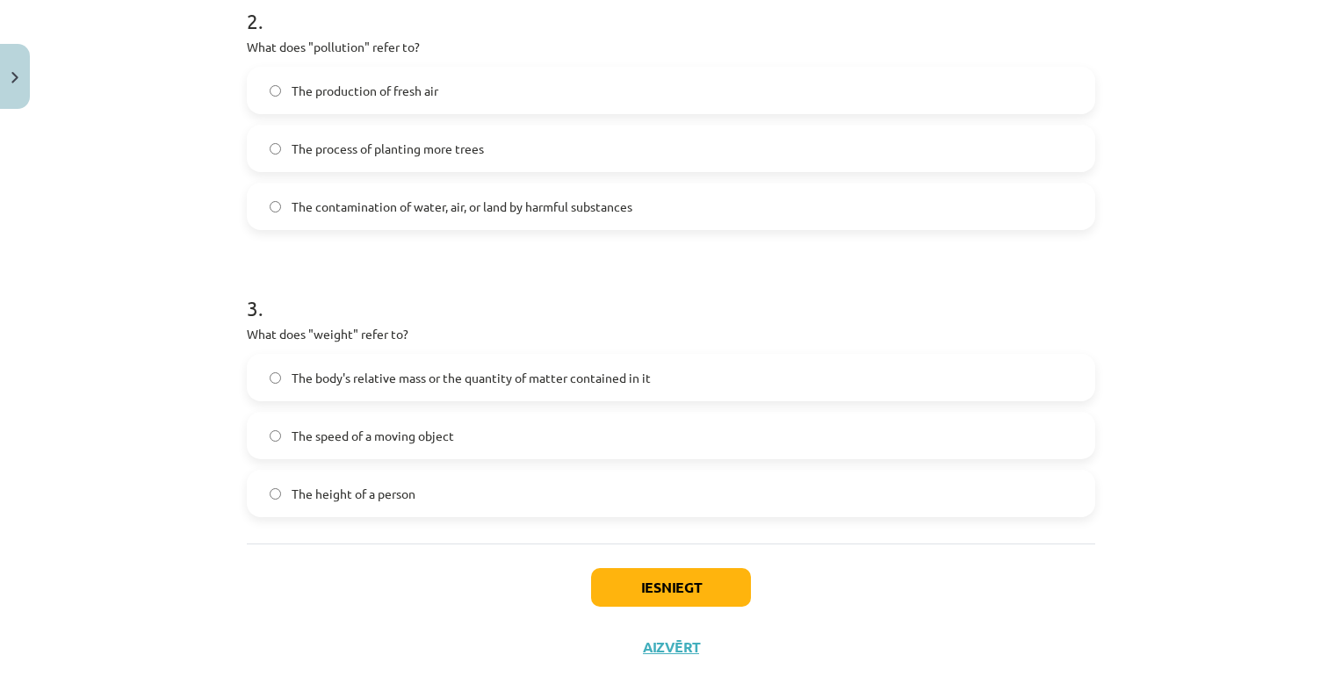
click label "The body's relative mass or the quantity of matter contained in it"
click button "Iesniegt"
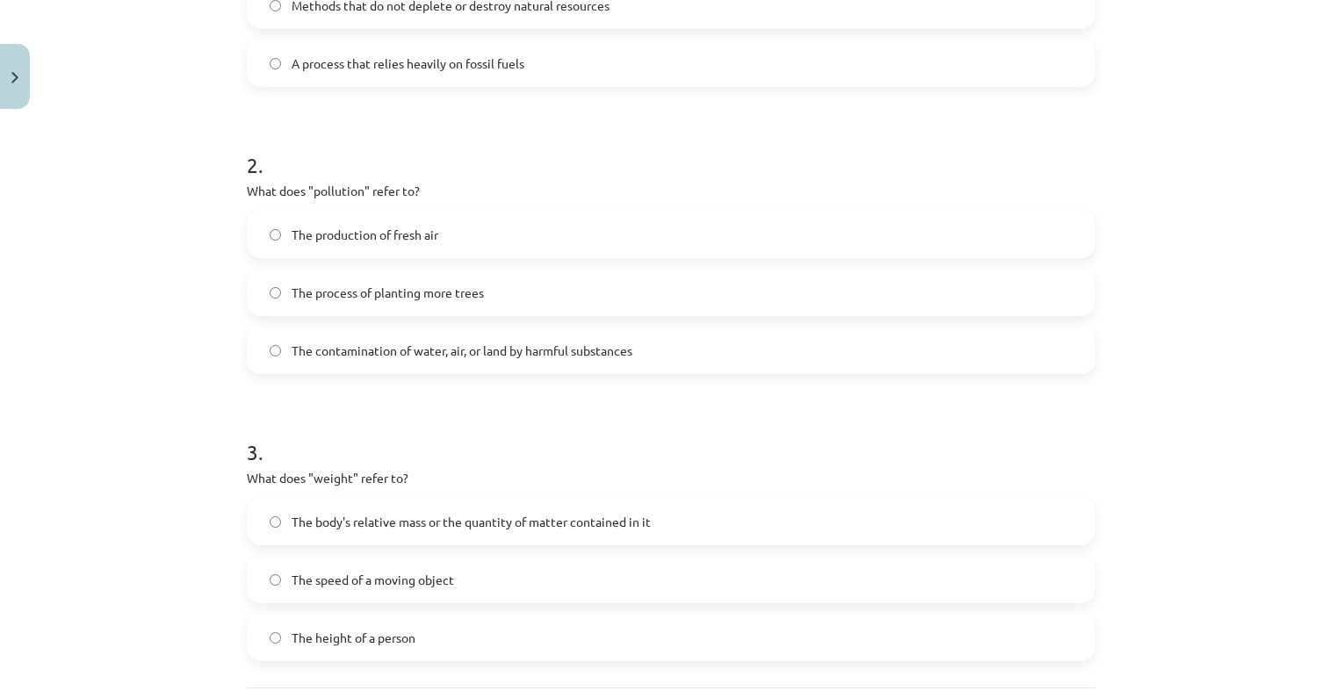
scroll to position [483, 0]
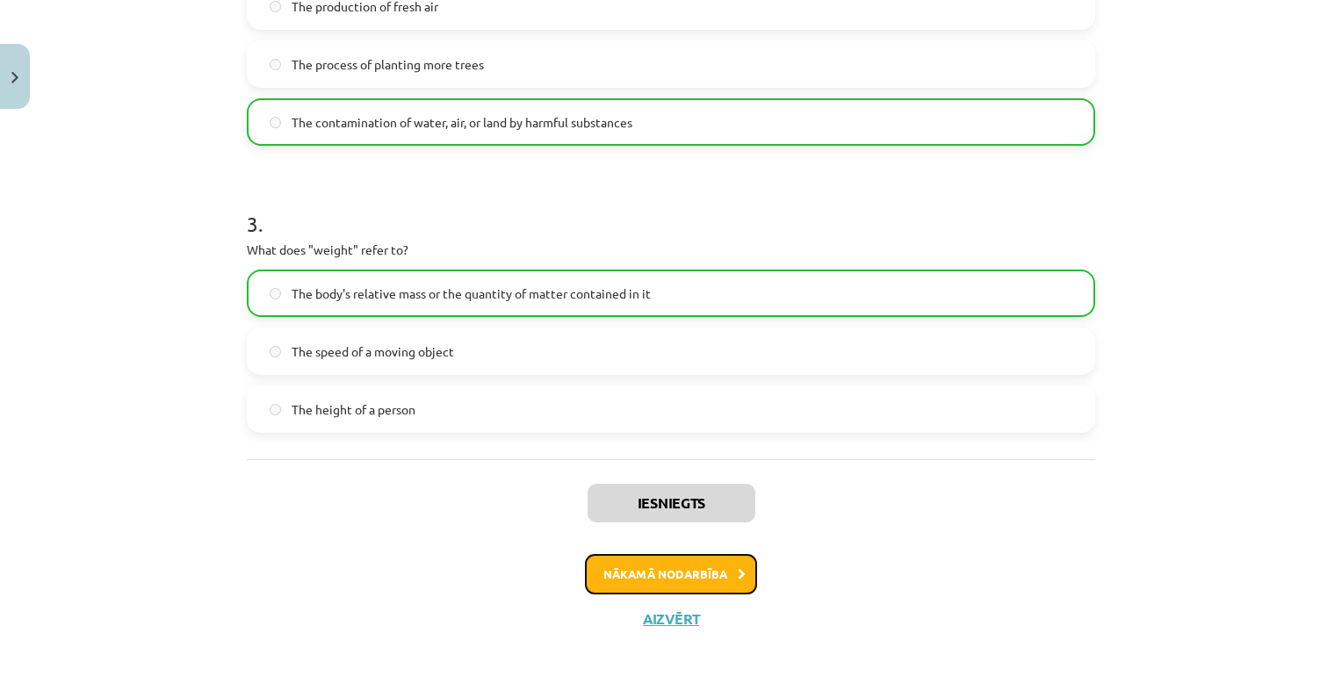
click button "Nākamā nodarbība"
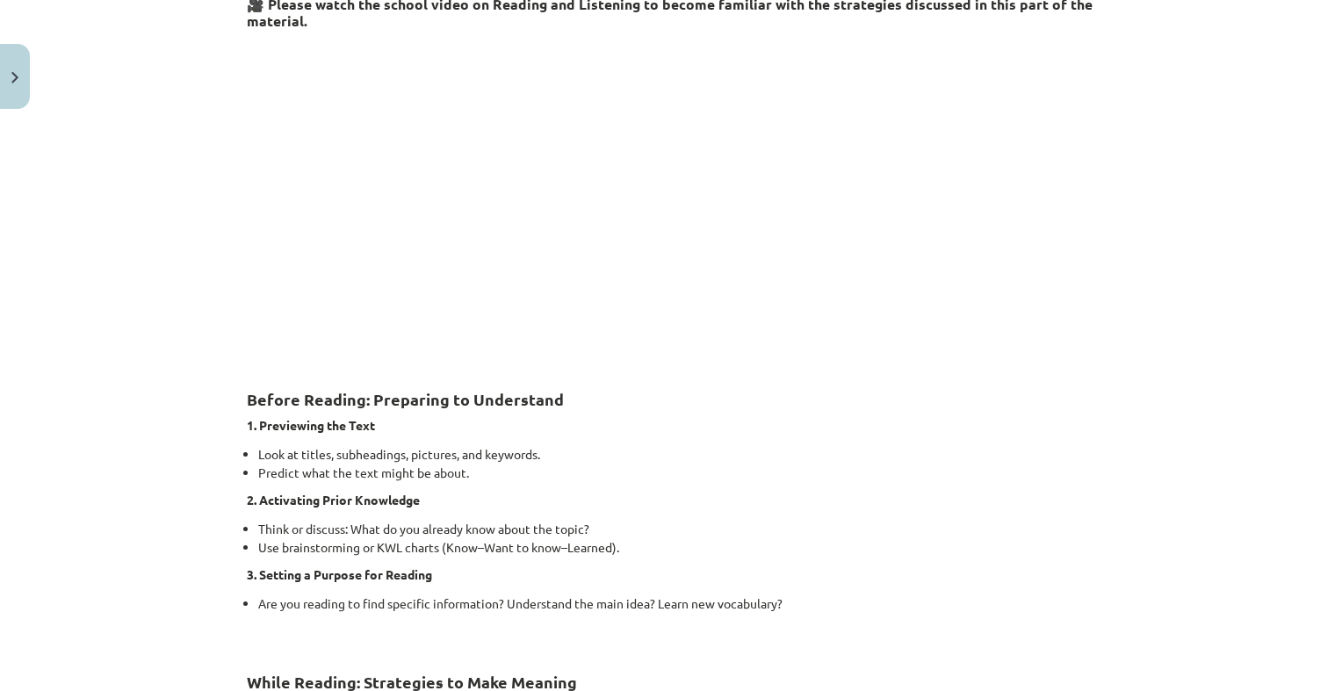
scroll to position [395, 0]
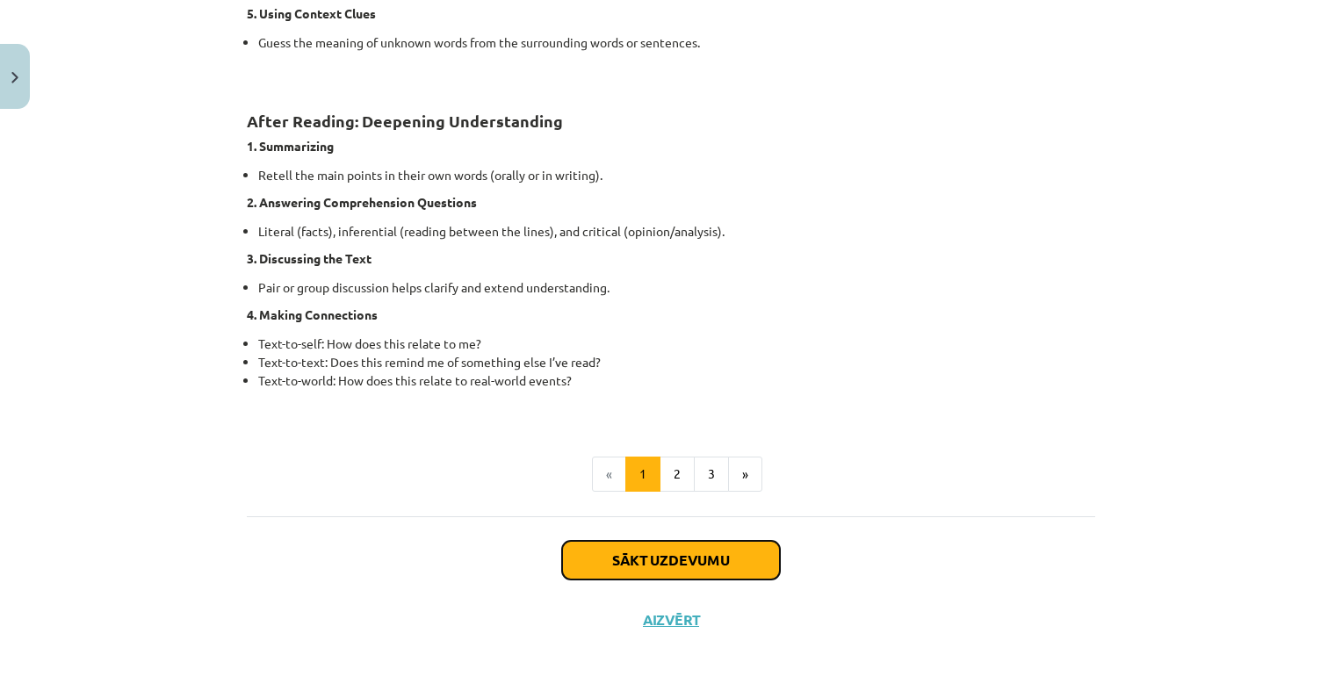
click button "Sākt uzdevumu"
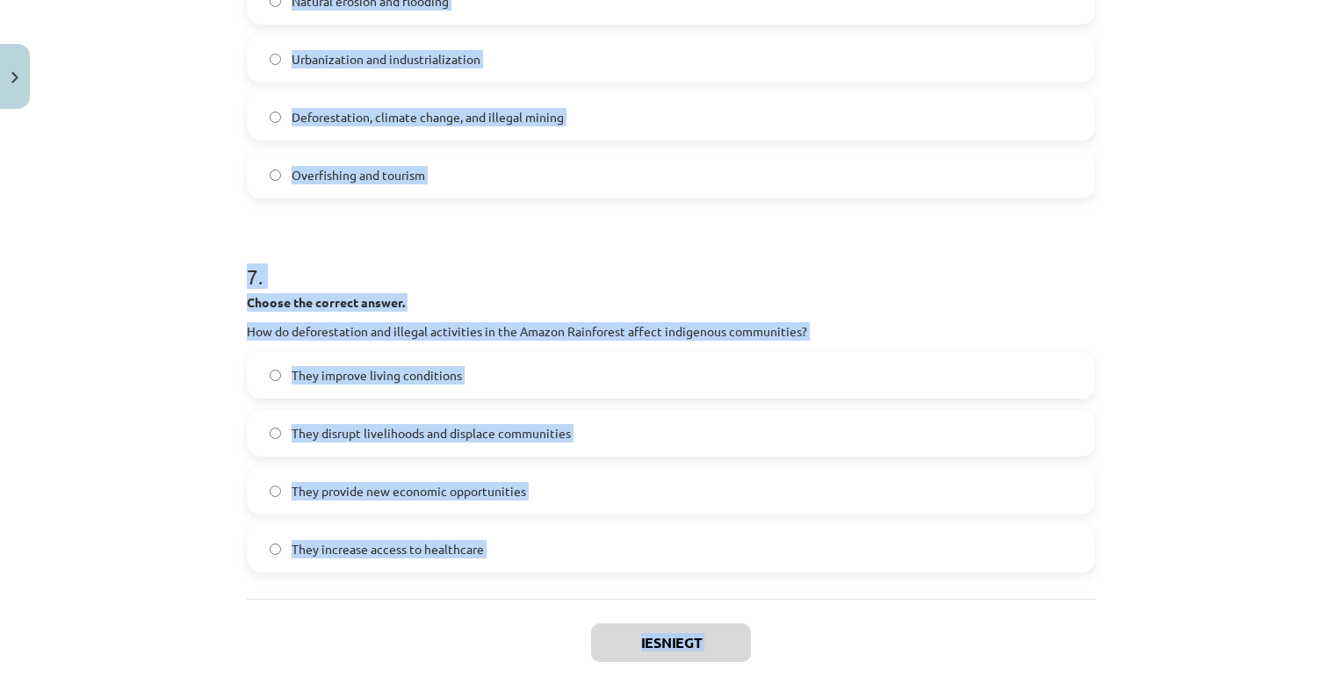
scroll to position [1981, 0]
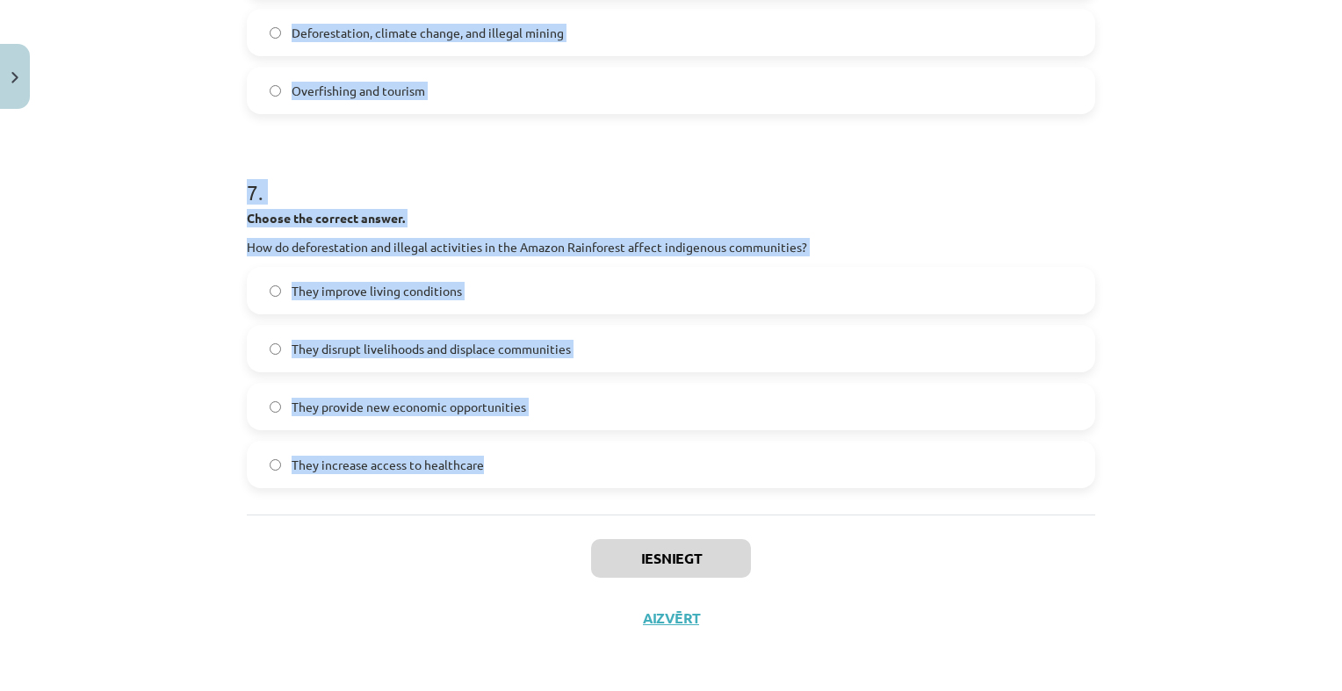
drag, startPoint x: 227, startPoint y: 101, endPoint x: 613, endPoint y: 460, distance: 526.9
click div "Mācību tēma: Angļu valoda i - 10.klase 1.ieskaites mācību materiāls #11 📖 🎧 Top…"
copy form "Choose whether the sentence is True or False. The Amazon Rainforest is often ca…"
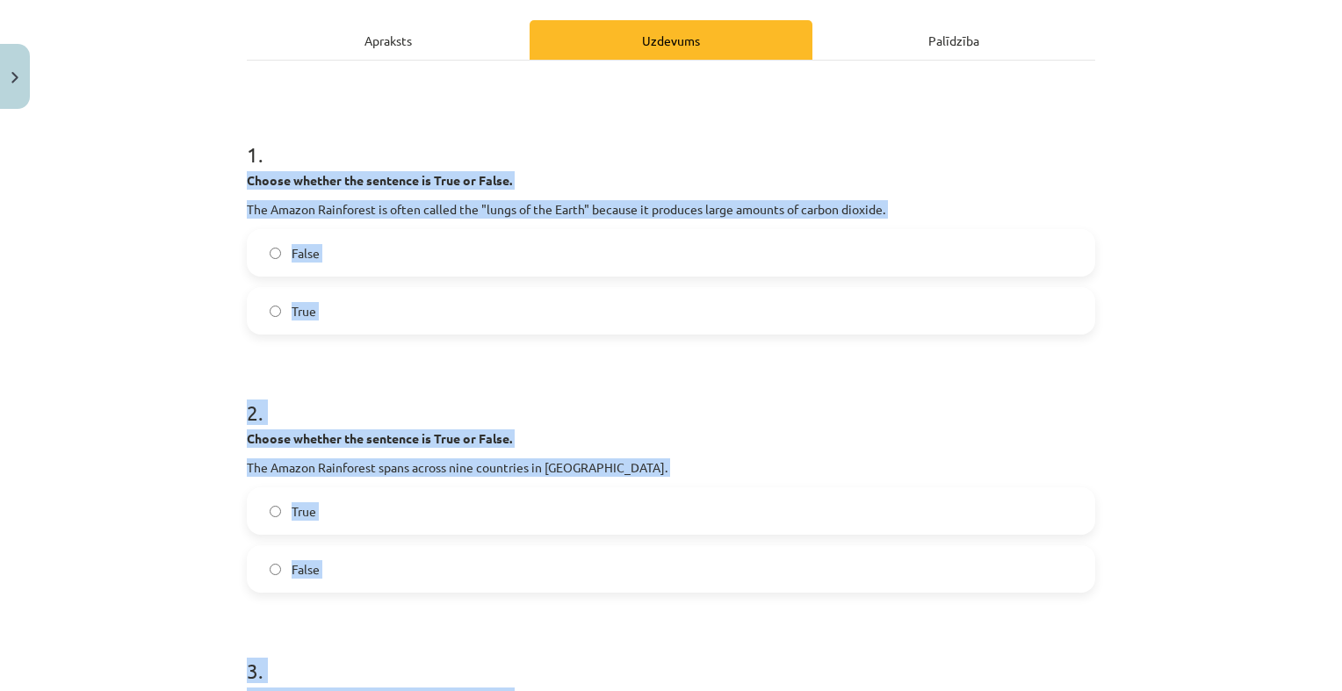
scroll to position [137, 0]
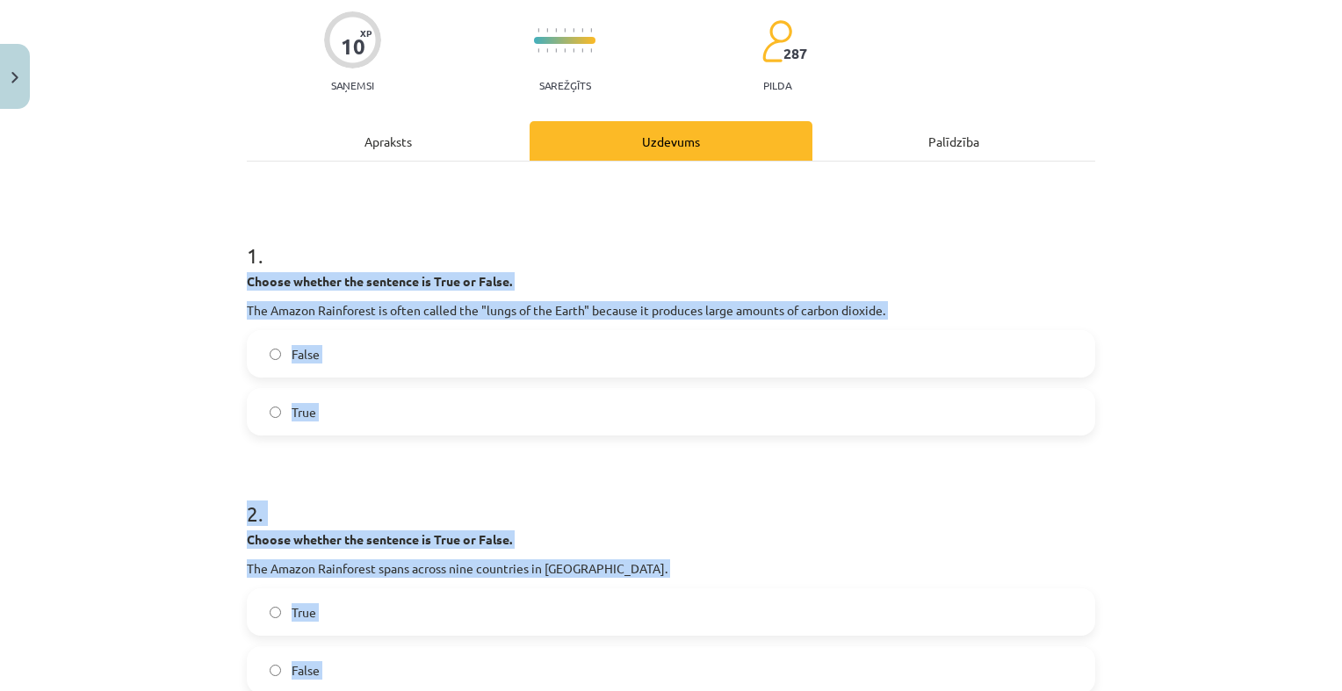
click label "False"
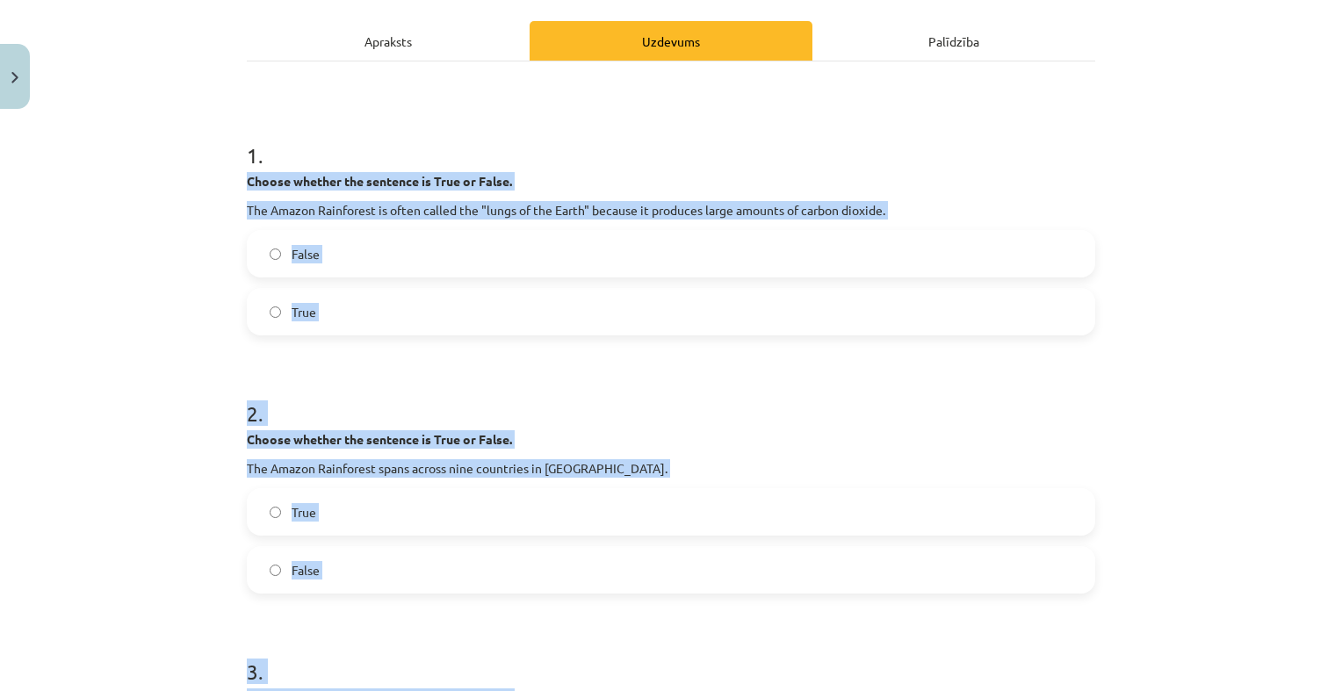
scroll to position [400, 0]
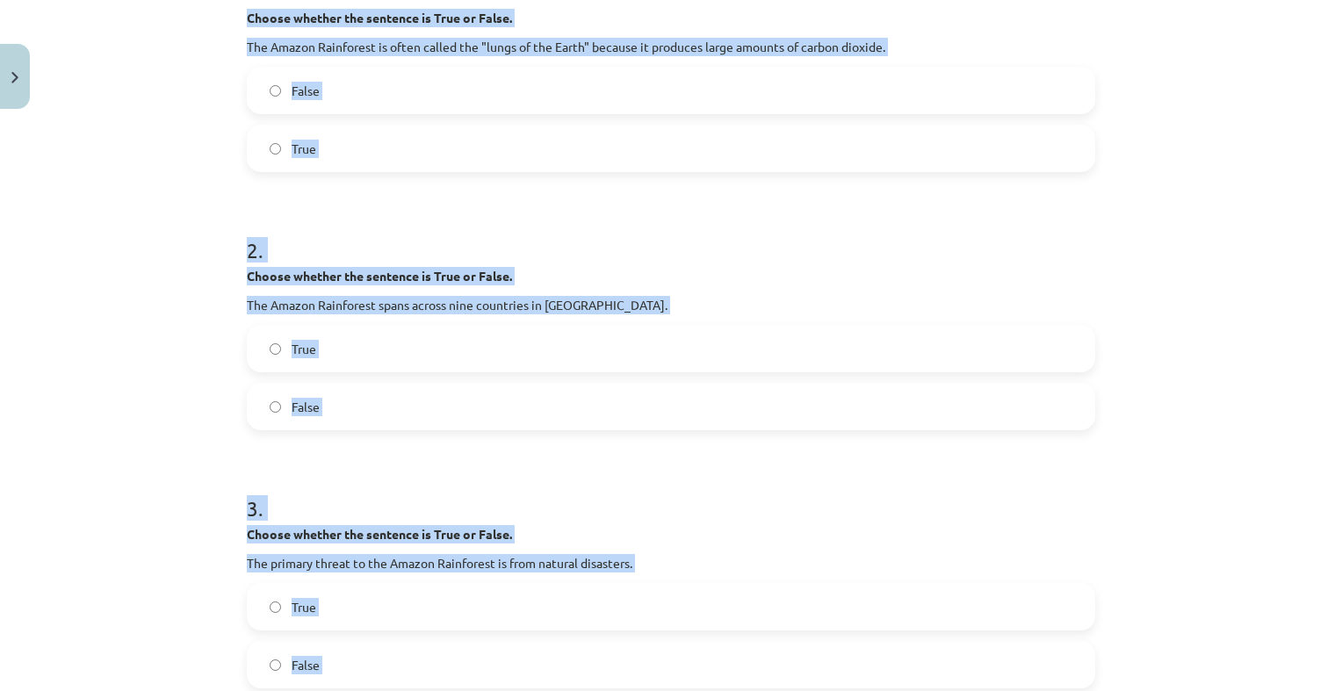
click div "2 . Choose whether the sentence is True or False. The Amazon Rainforest spans a…"
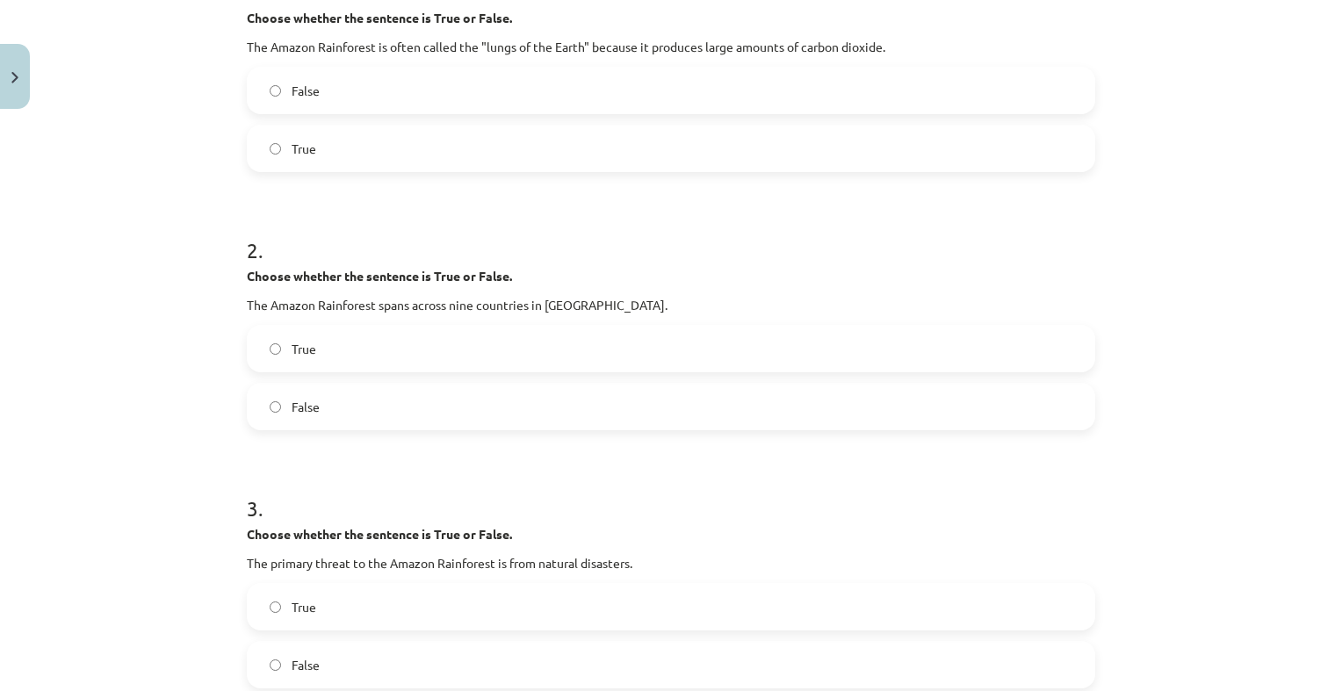
click label "True"
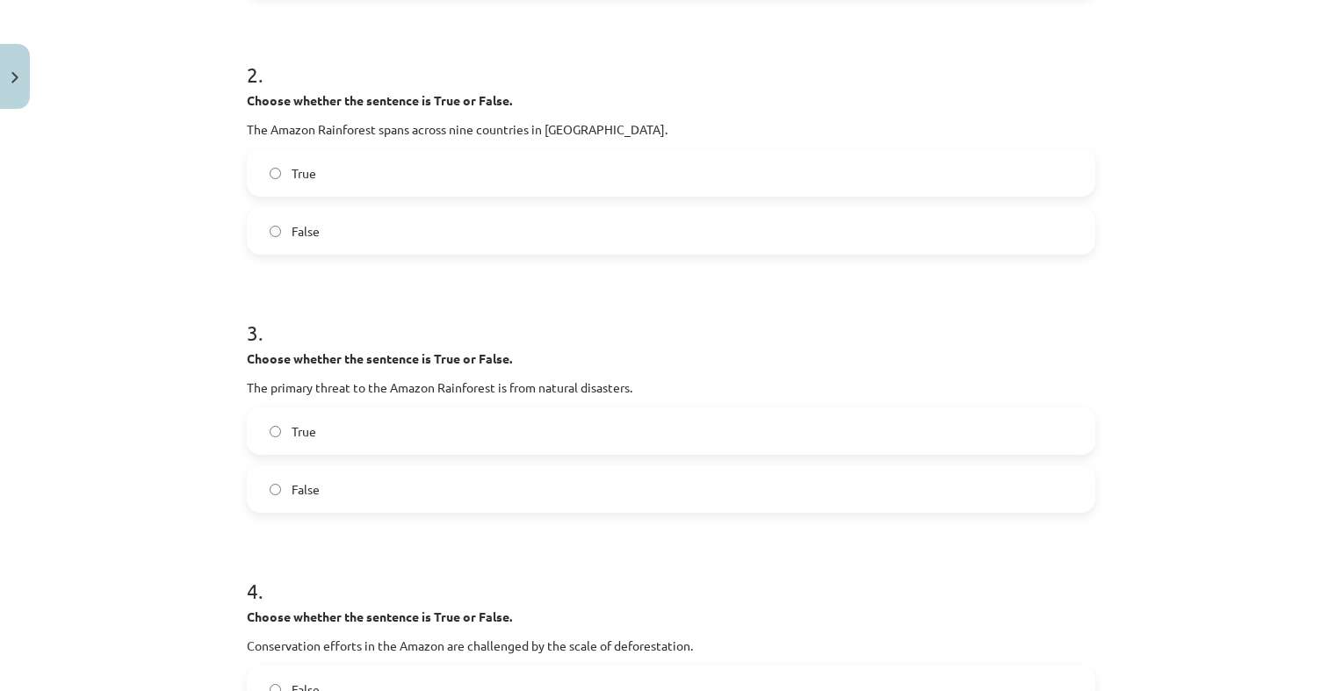
click label "False"
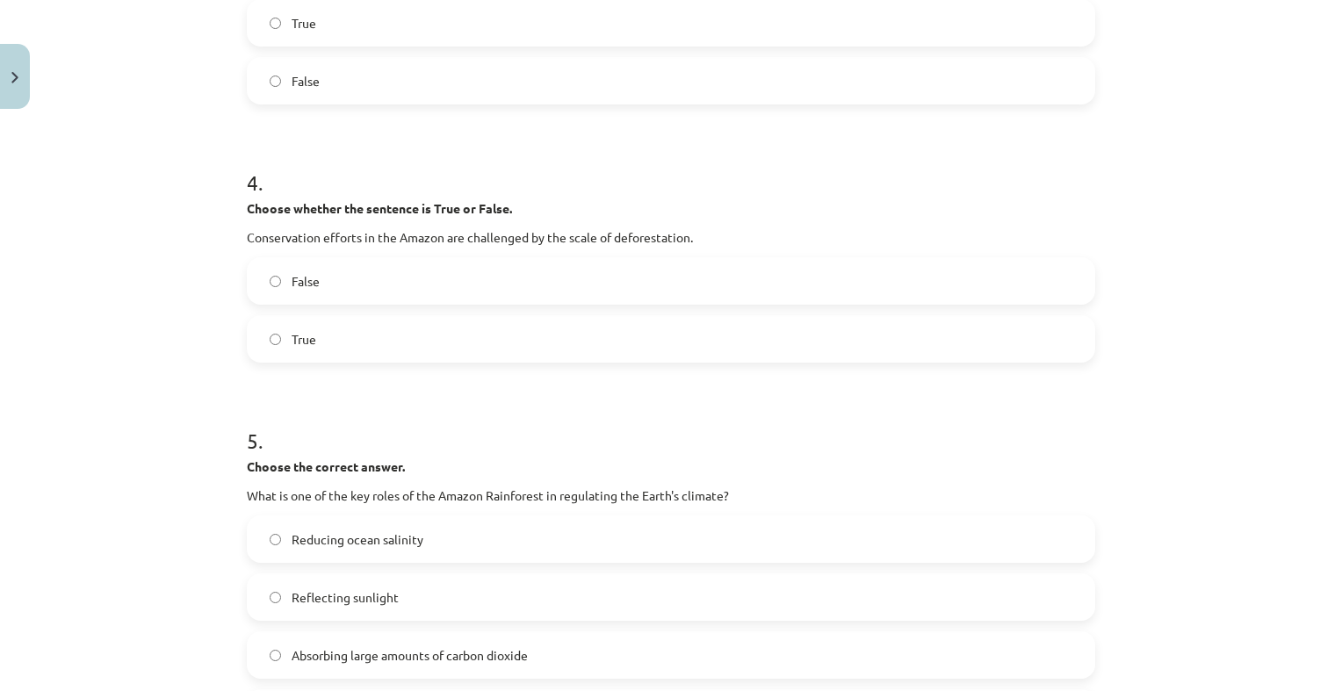
scroll to position [1015, 0]
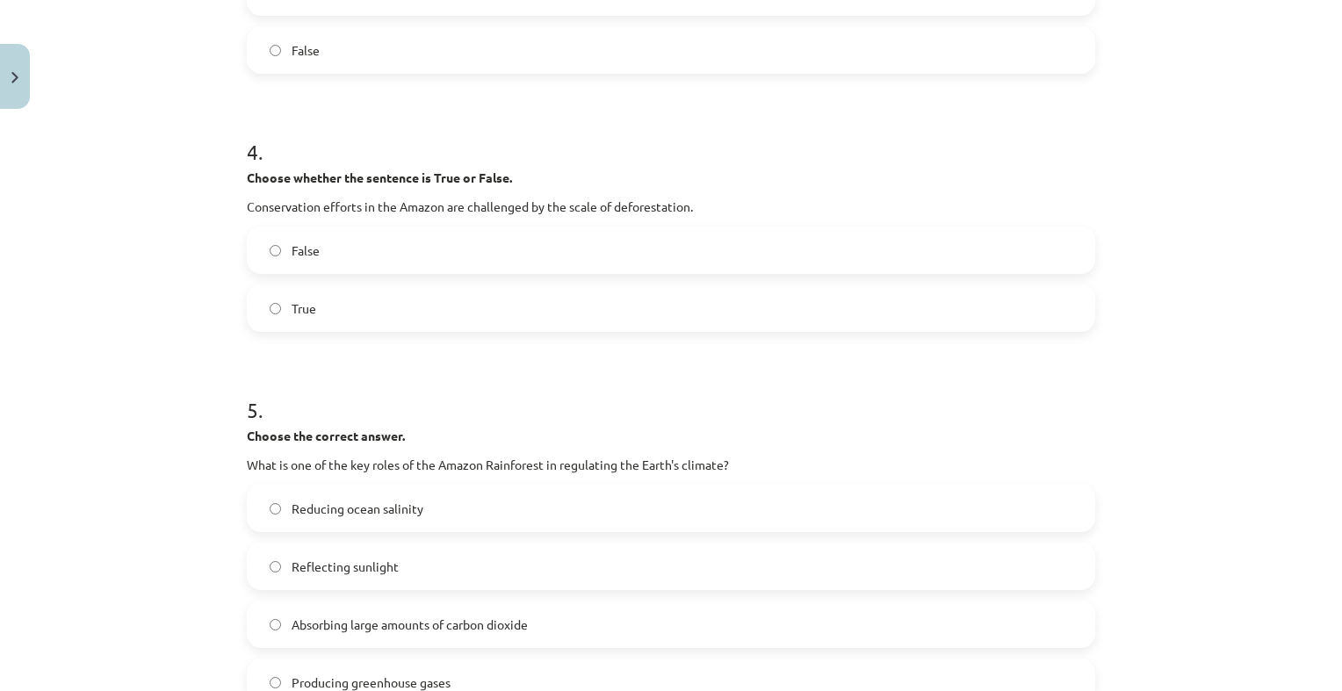
click label "True"
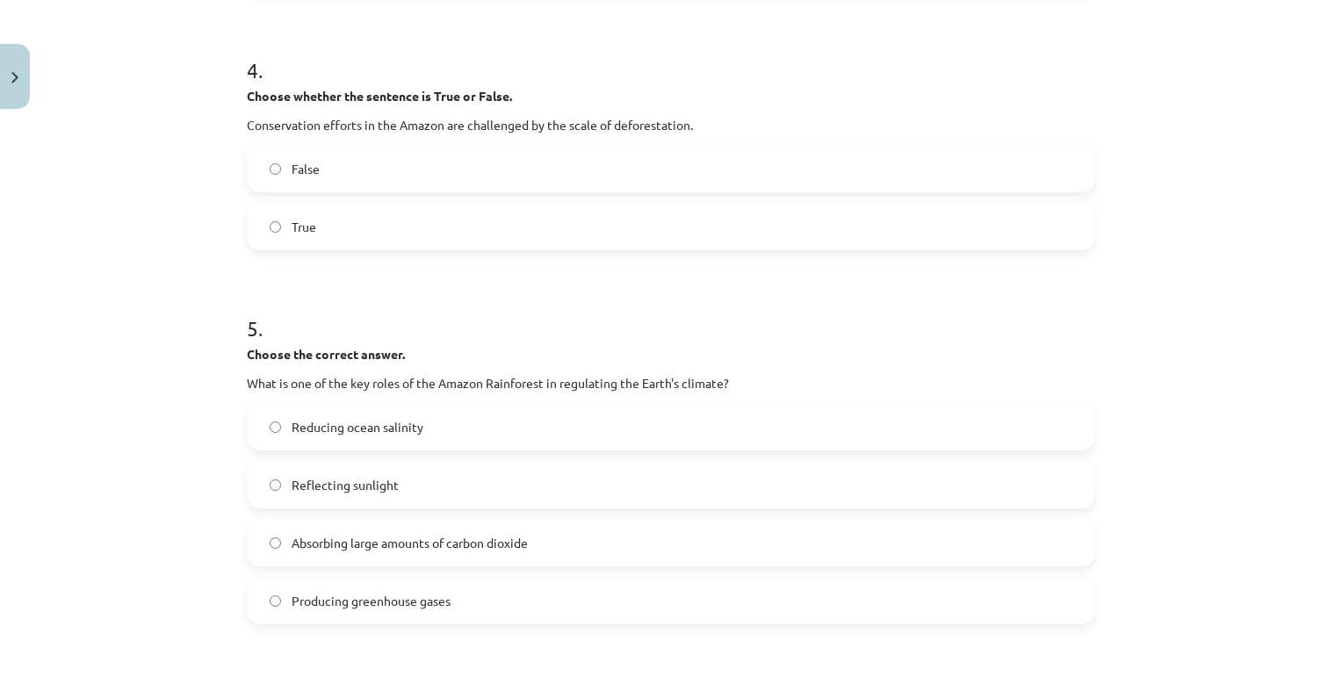
scroll to position [1191, 0]
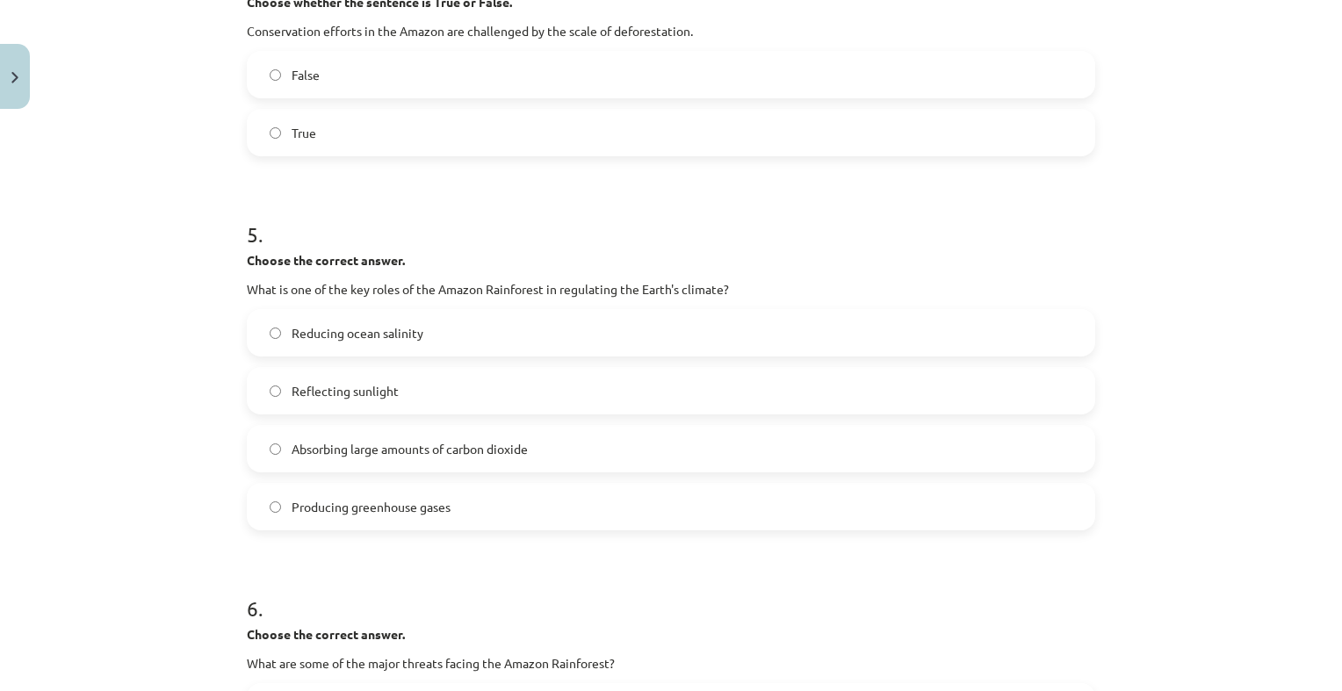
click label "Absorbing large amounts of carbon dioxide"
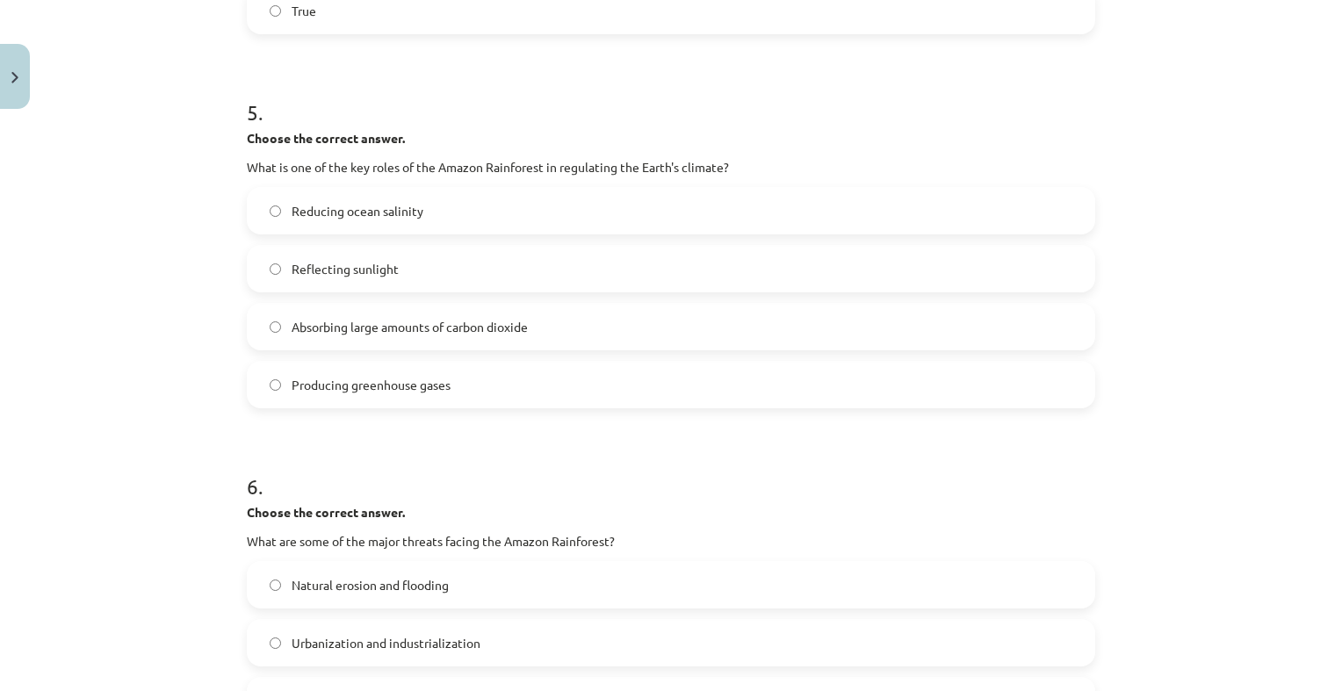
scroll to position [1542, 0]
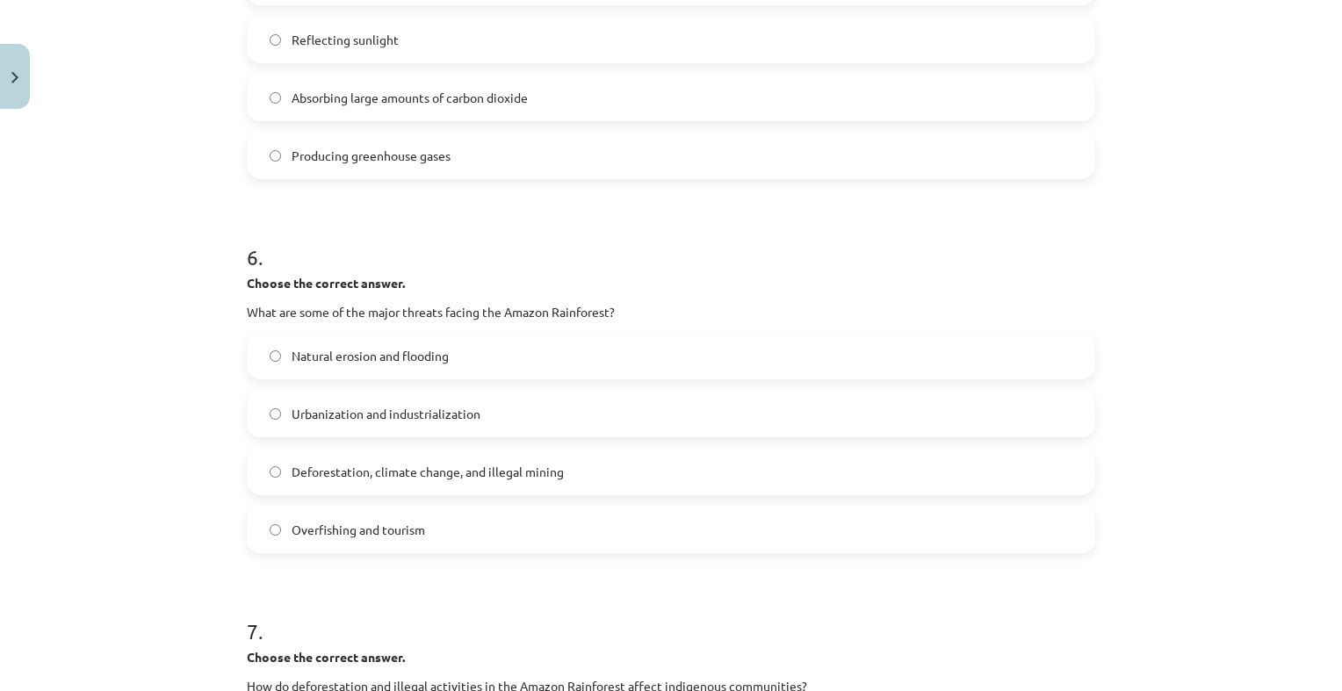
click label "Deforestation, climate change, and illegal mining"
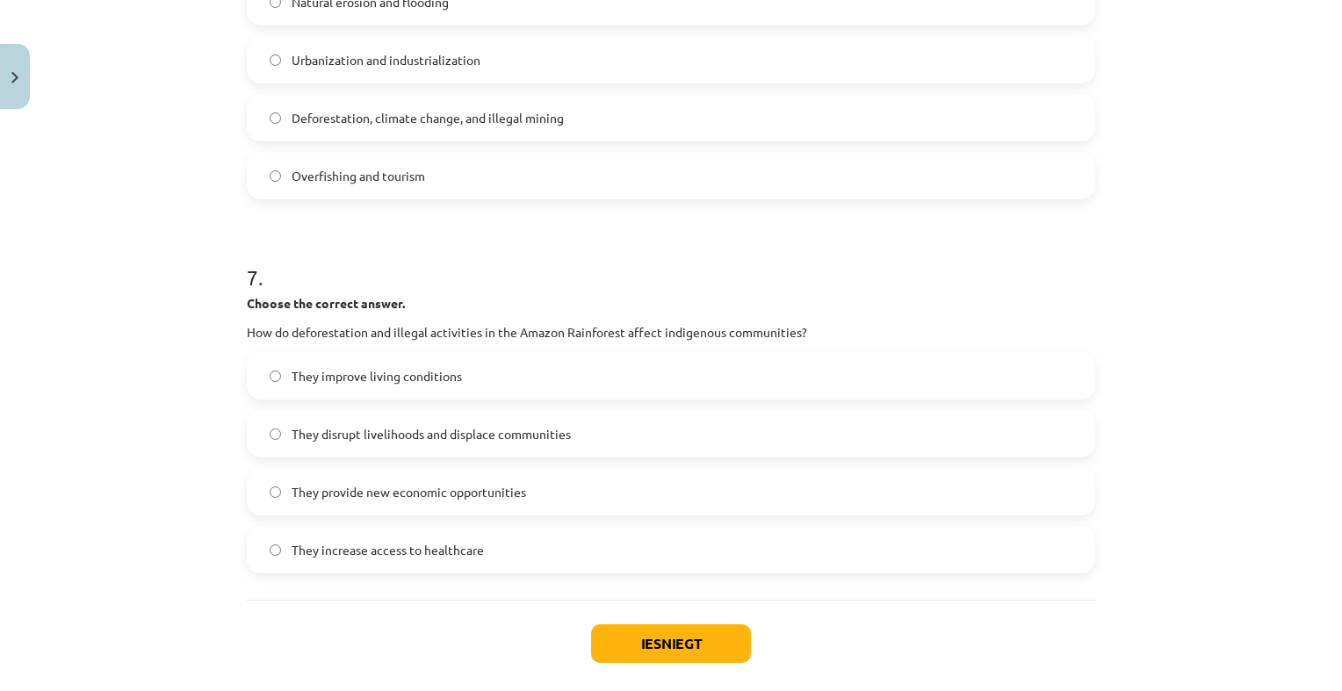
scroll to position [1981, 0]
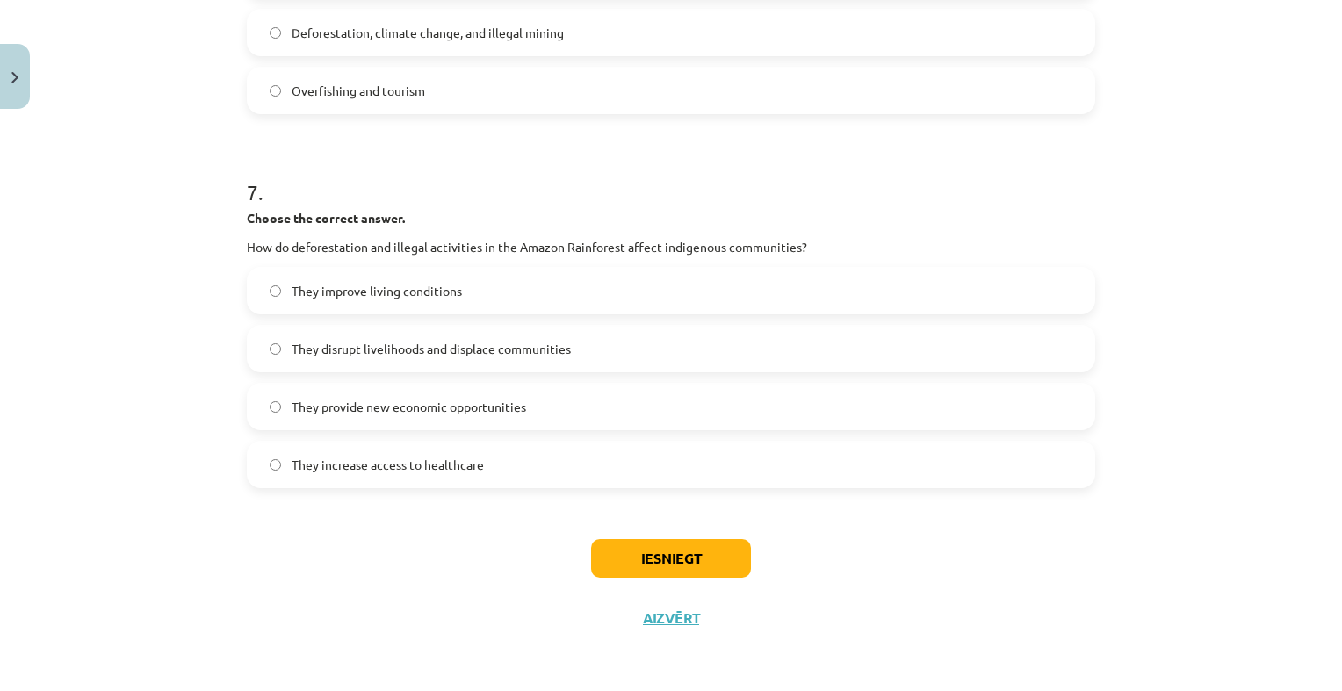
click label "They disrupt livelihoods and displace communities"
click button "Iesniegt"
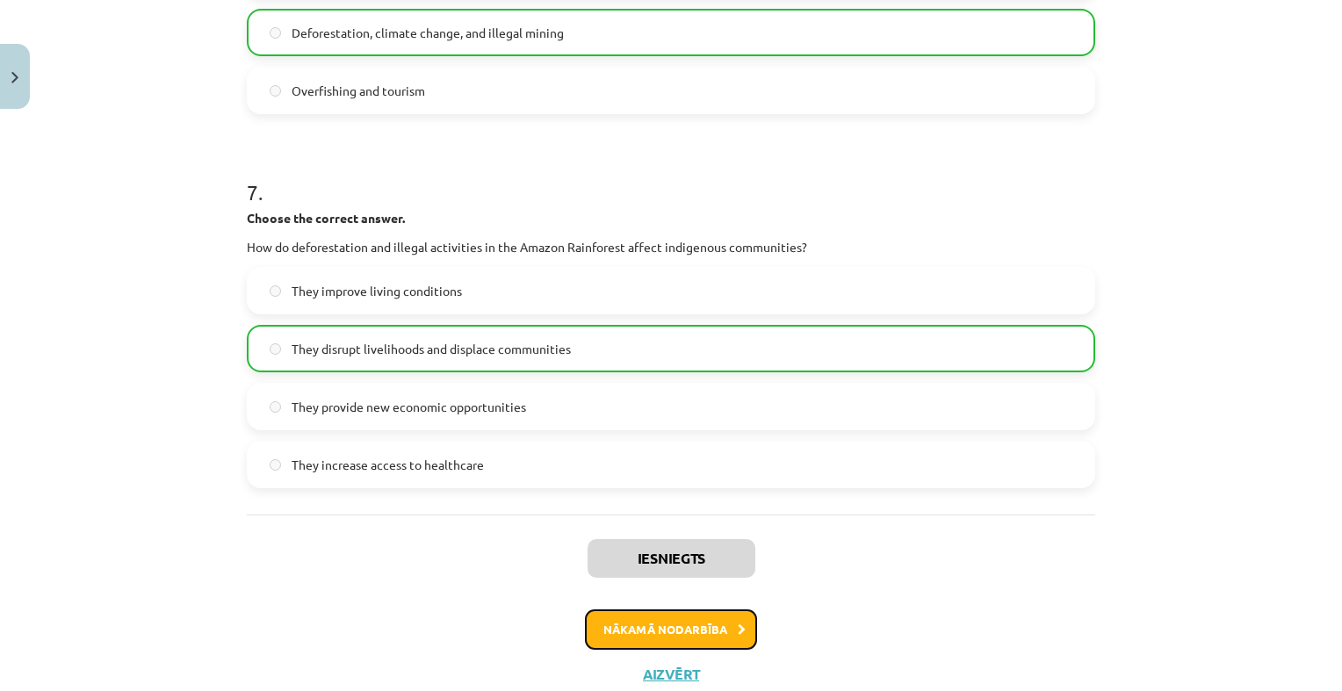
click button "Nākamā nodarbība"
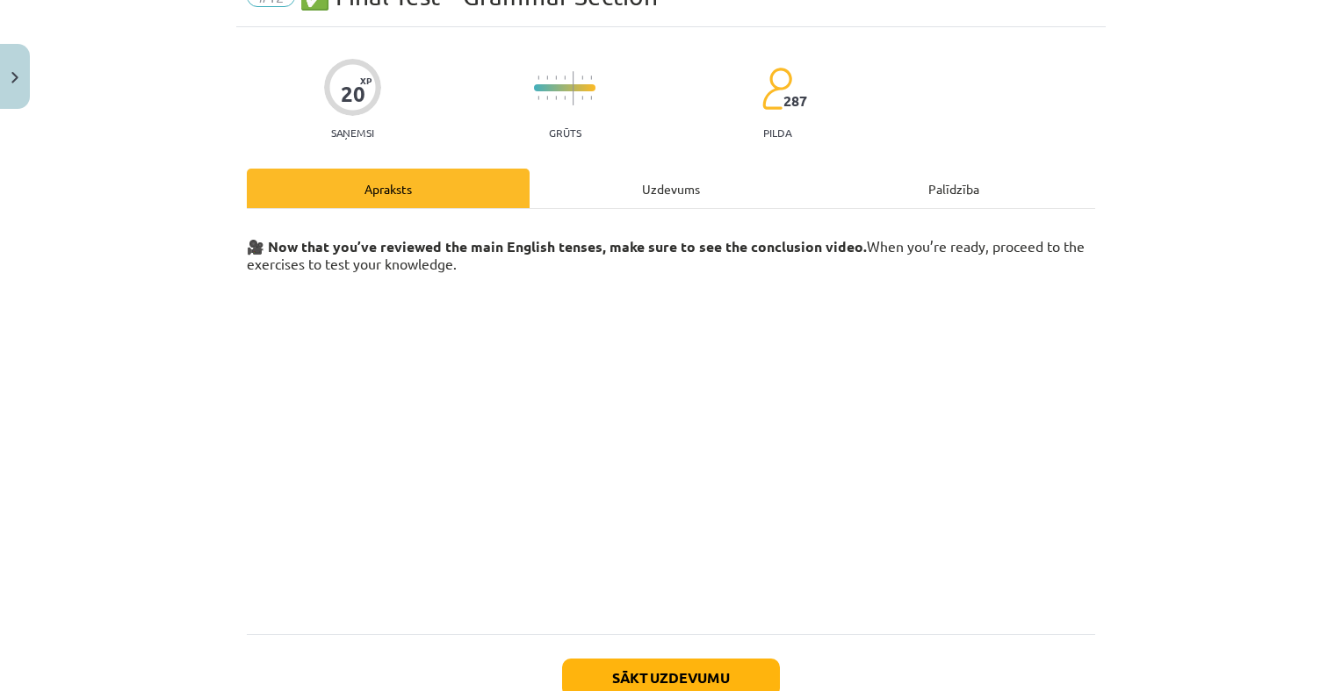
scroll to position [209, 0]
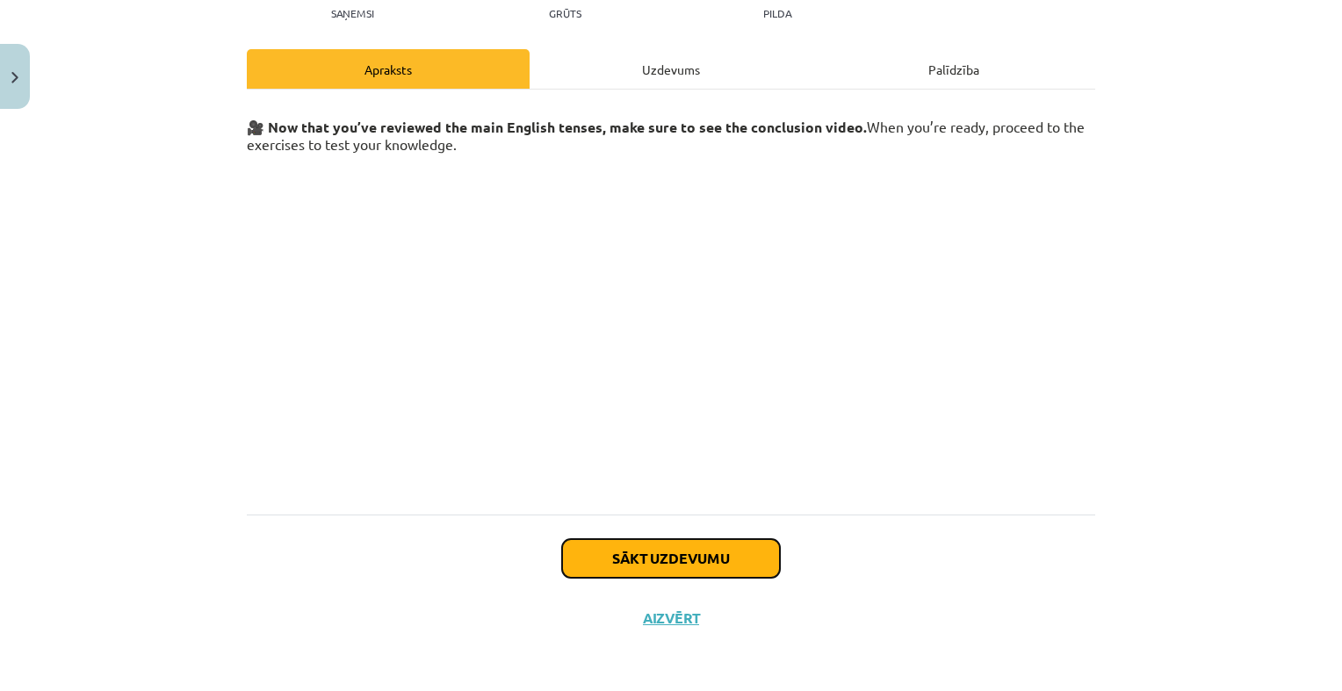
click button "Sākt uzdevumu"
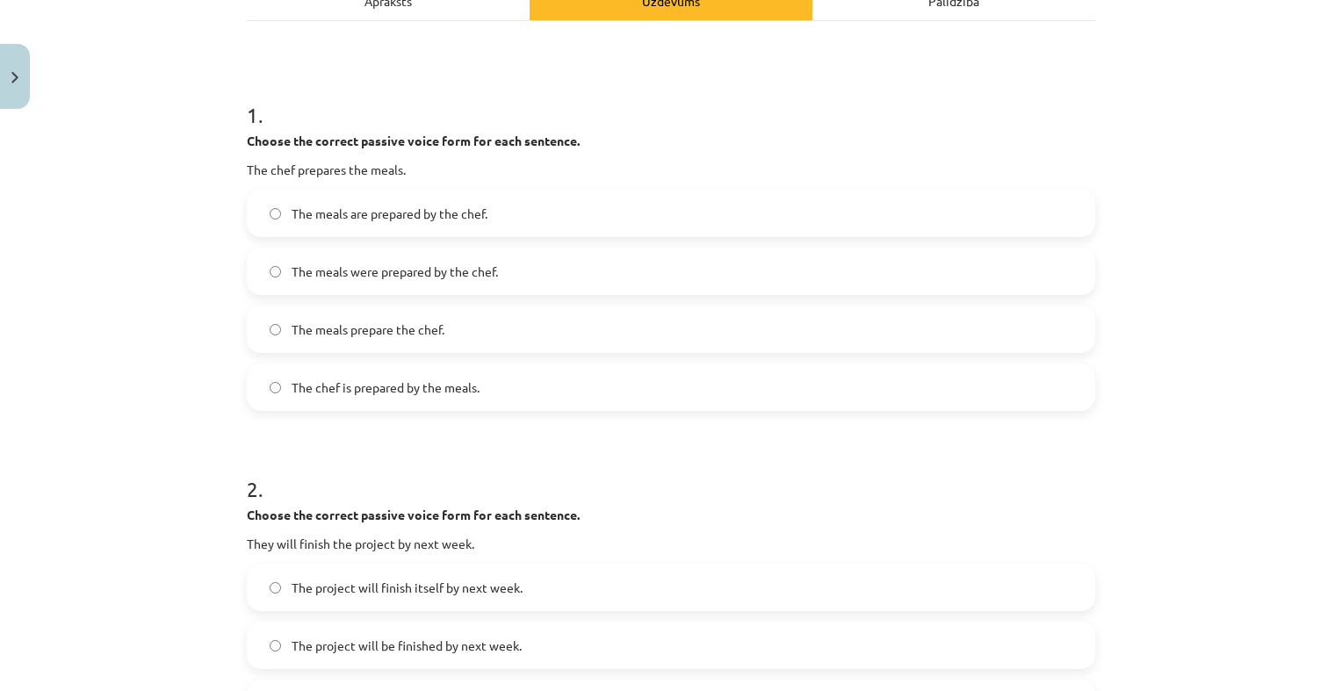
scroll to position [307, 0]
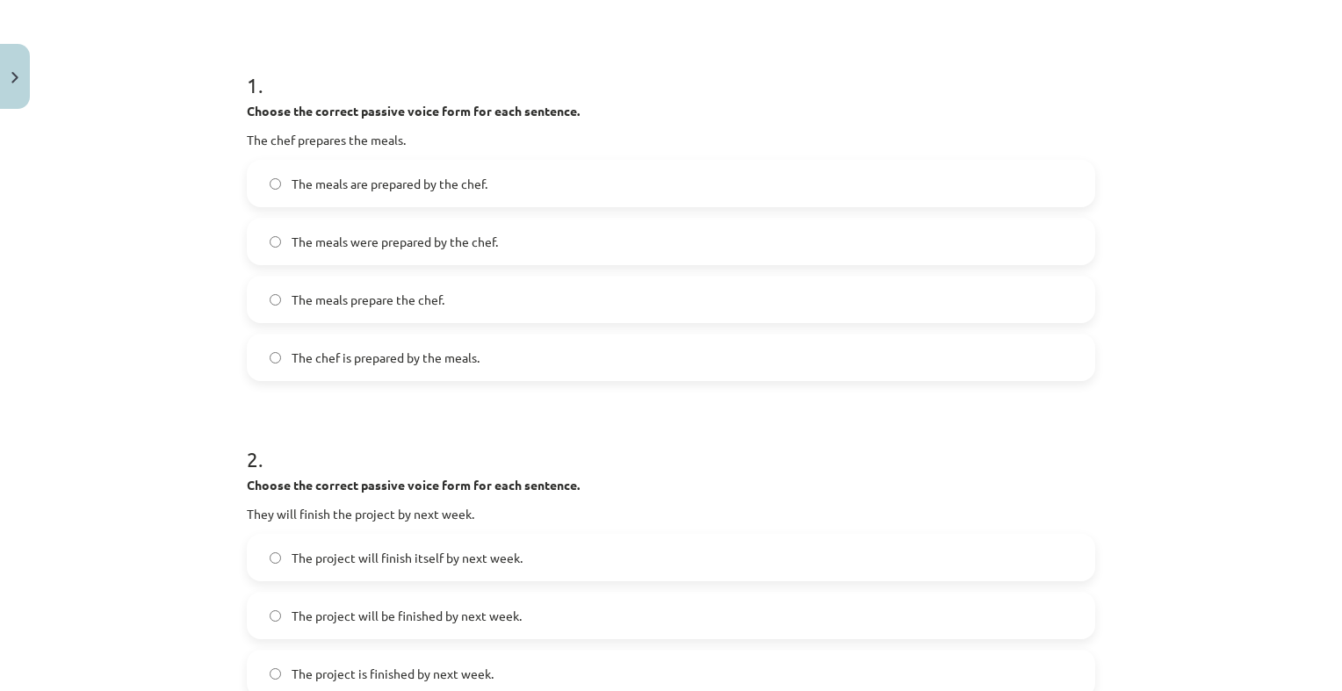
click label "The meals are prepared by the chef."
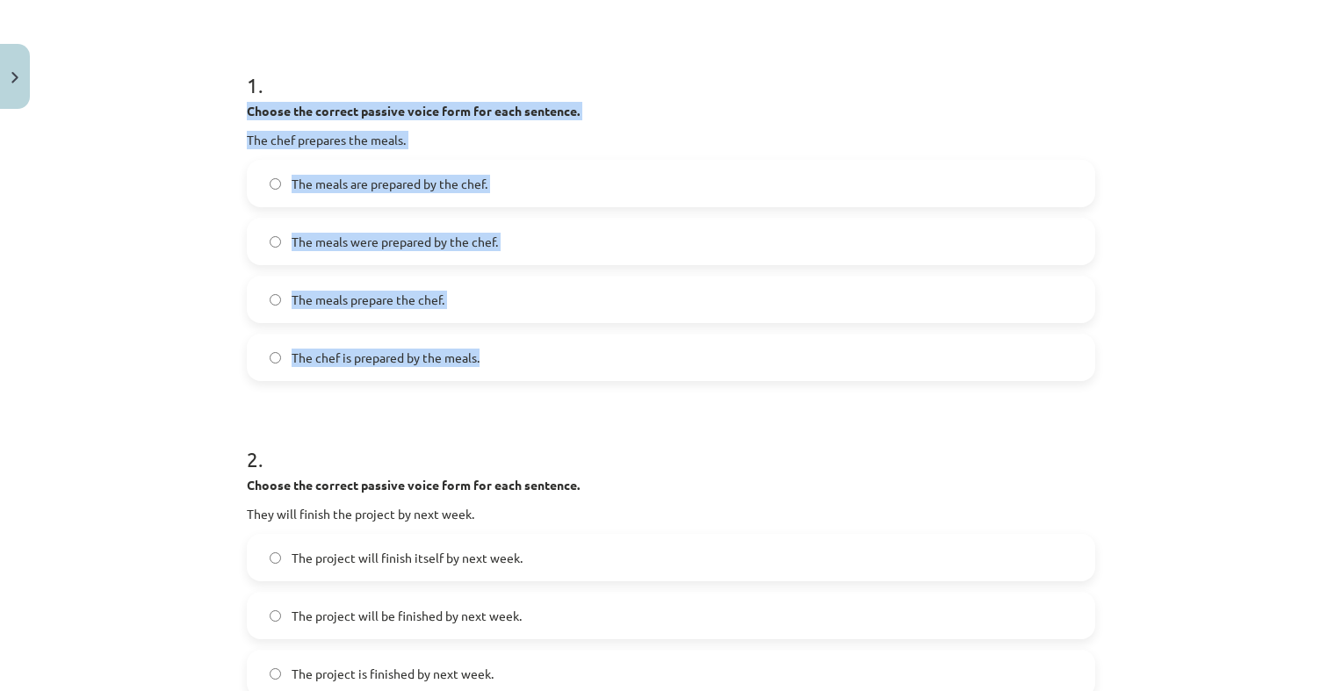
drag, startPoint x: 231, startPoint y: 101, endPoint x: 618, endPoint y: 350, distance: 460.7
click div "20 XP Saņemsi Grūts 287 pilda Apraksts Uzdevums Palīdzība 1 . Choose the correc…"
copy div "Choose the correct passive voice form for each sentence. The chef prepares the …"
click label "The meals prepare the chef."
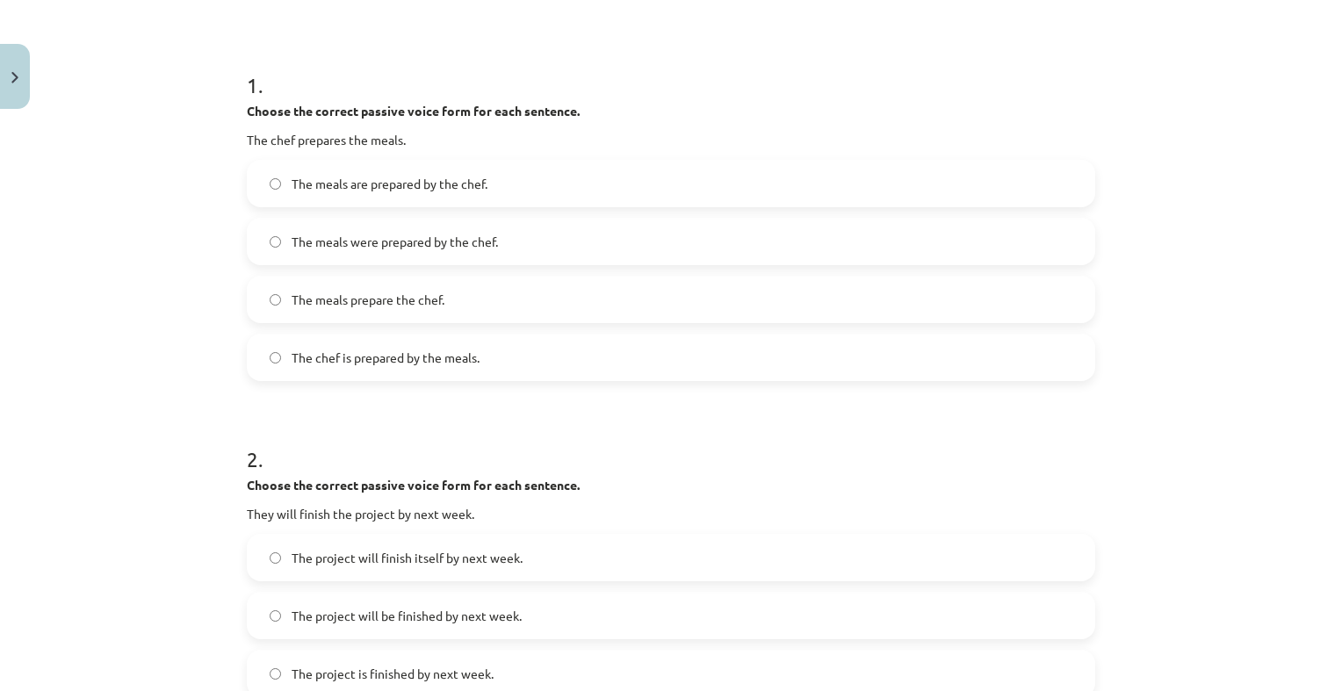
click label "The meals are prepared by the chef."
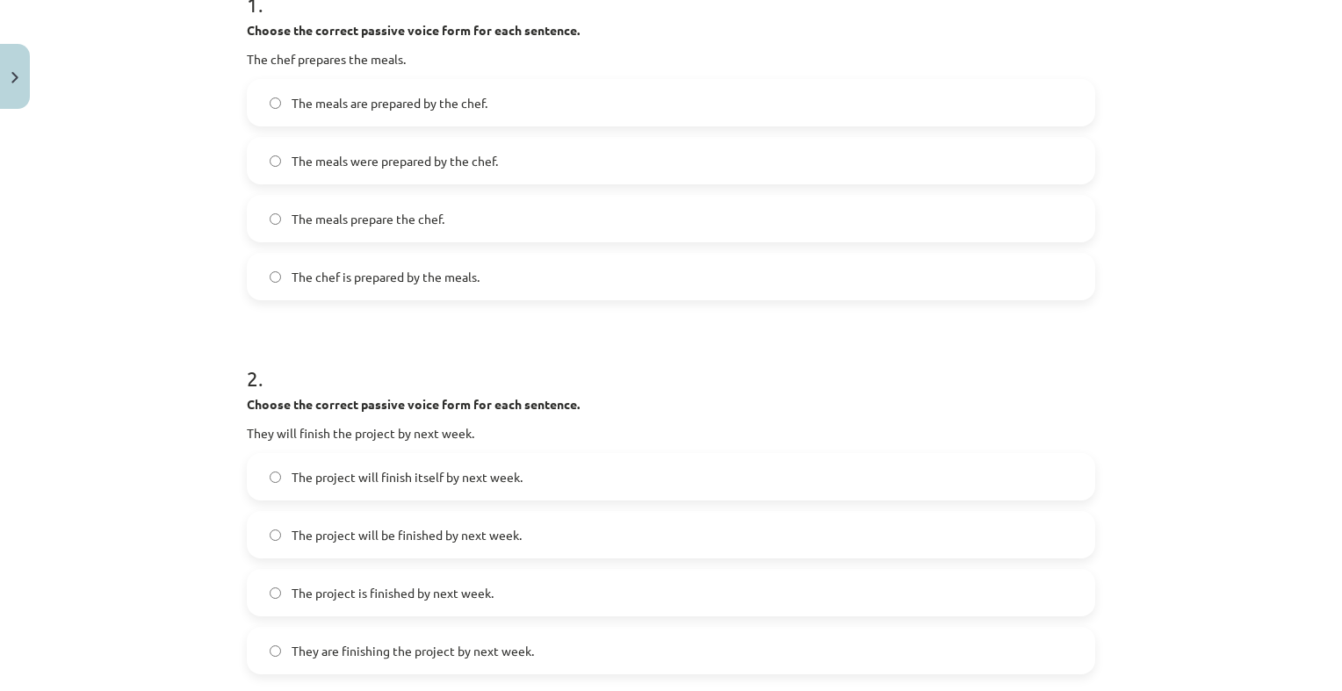
scroll to position [483, 0]
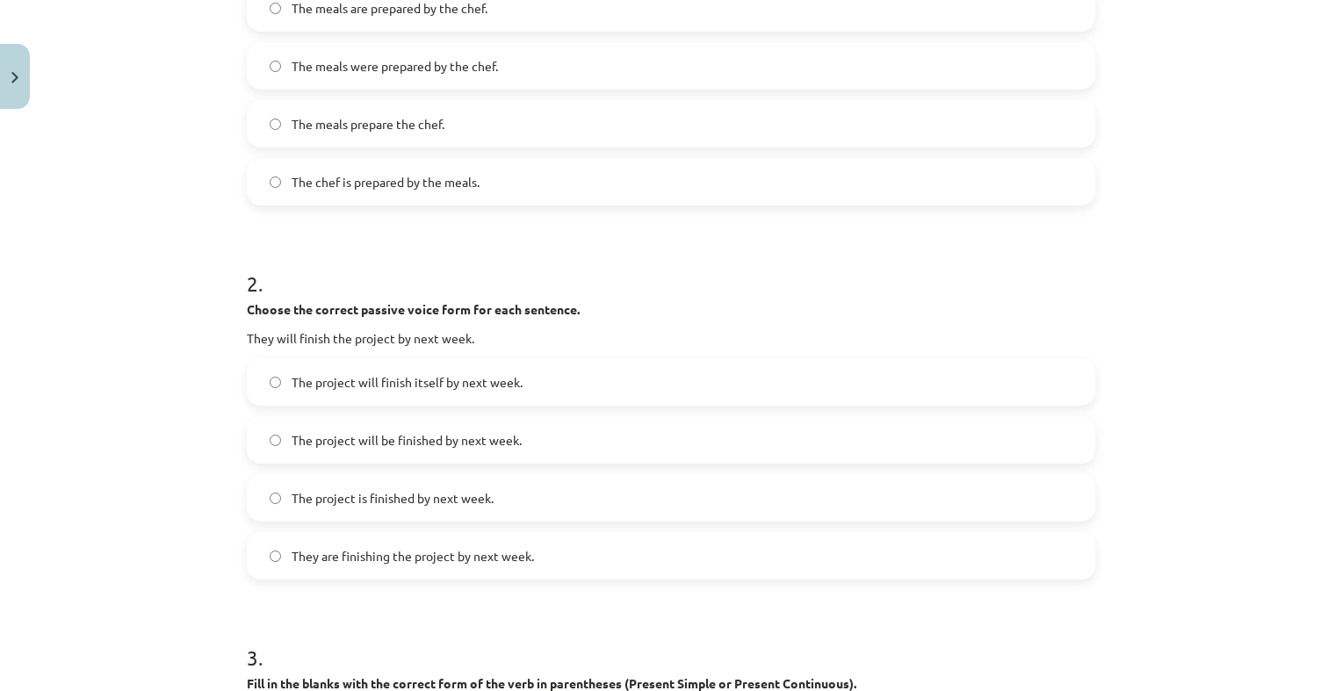
click label "The project will be finished by next week."
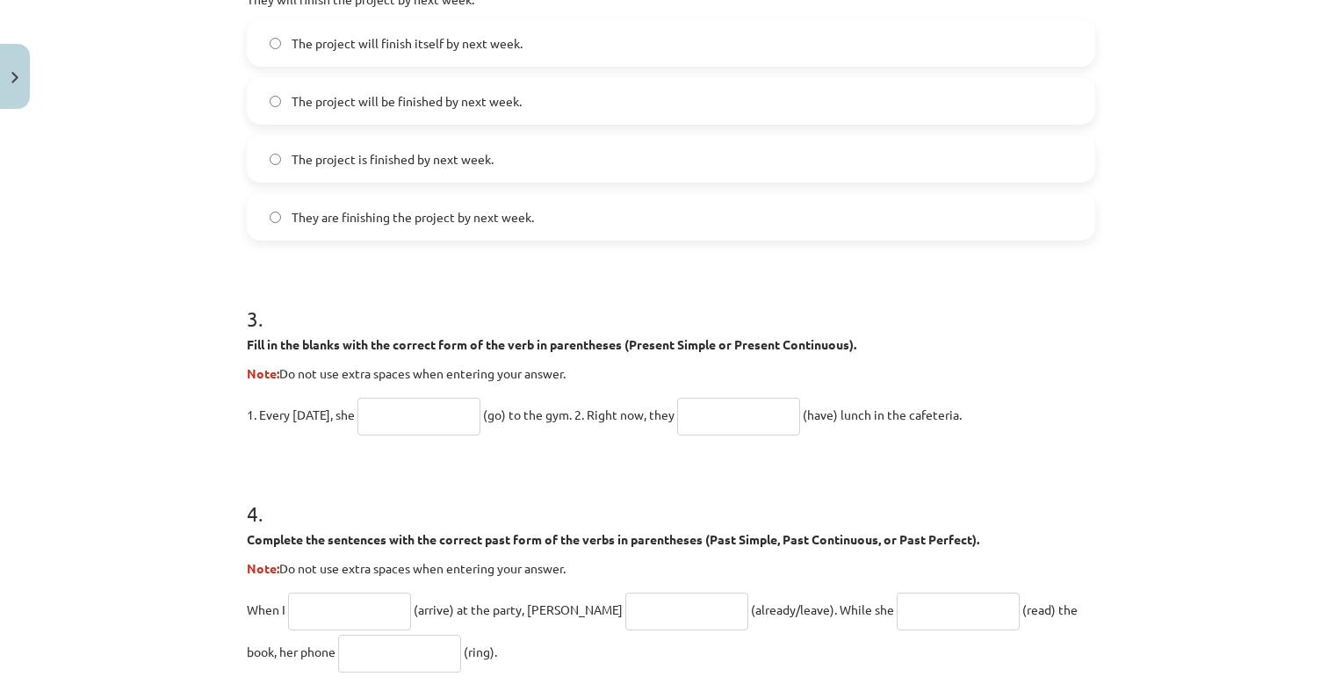
scroll to position [922, 0]
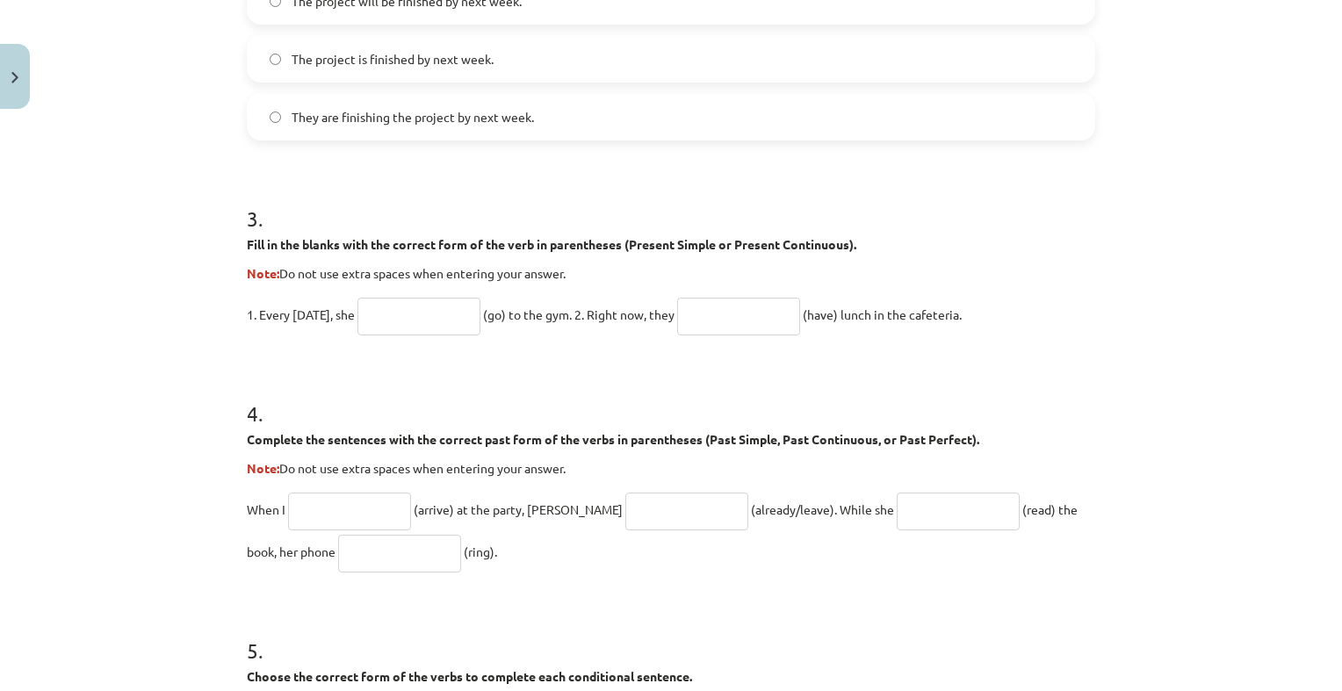
click input "text"
type input "****"
click input "text"
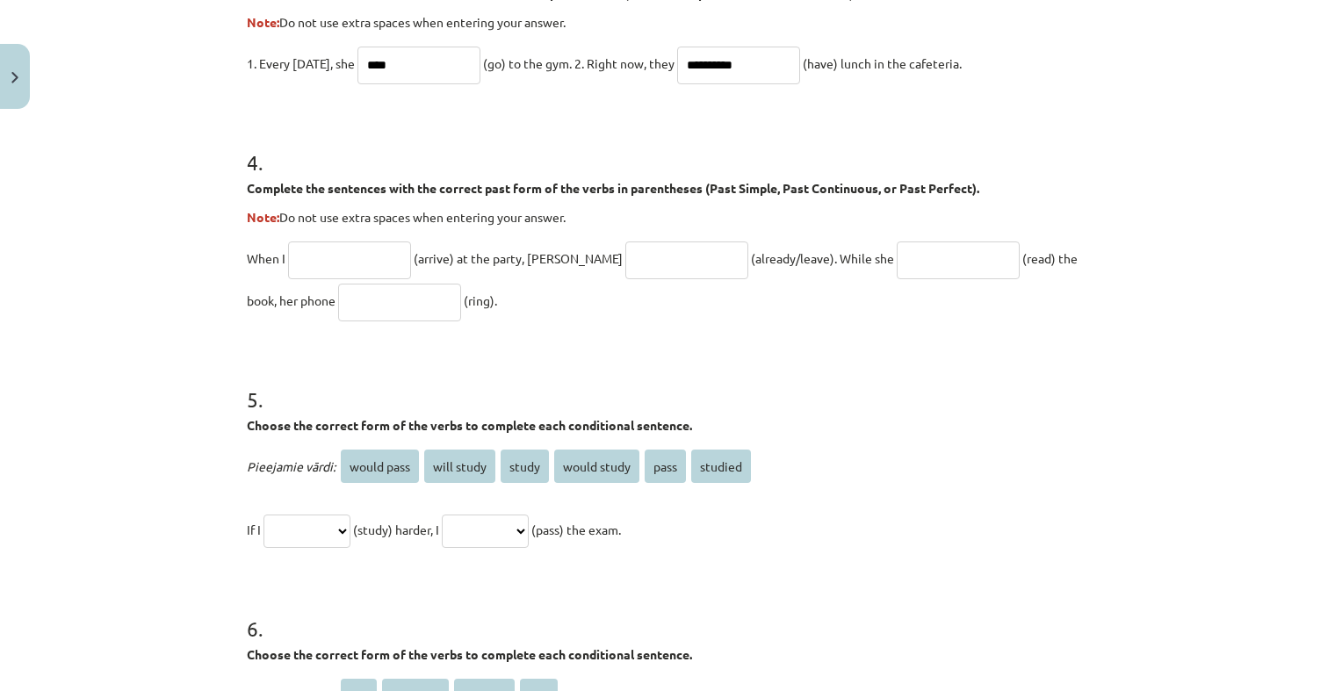
scroll to position [1186, 0]
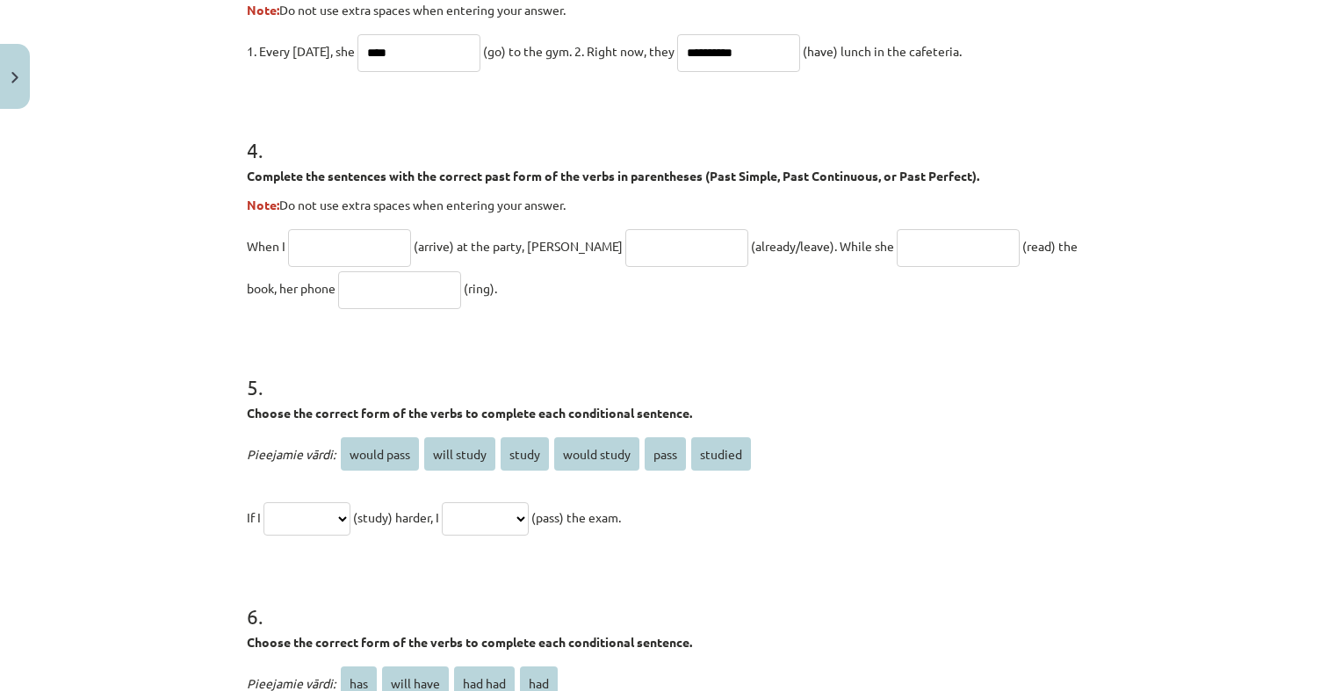
type input "**********"
click input "text"
type input "*******"
click input "text"
type input "*"
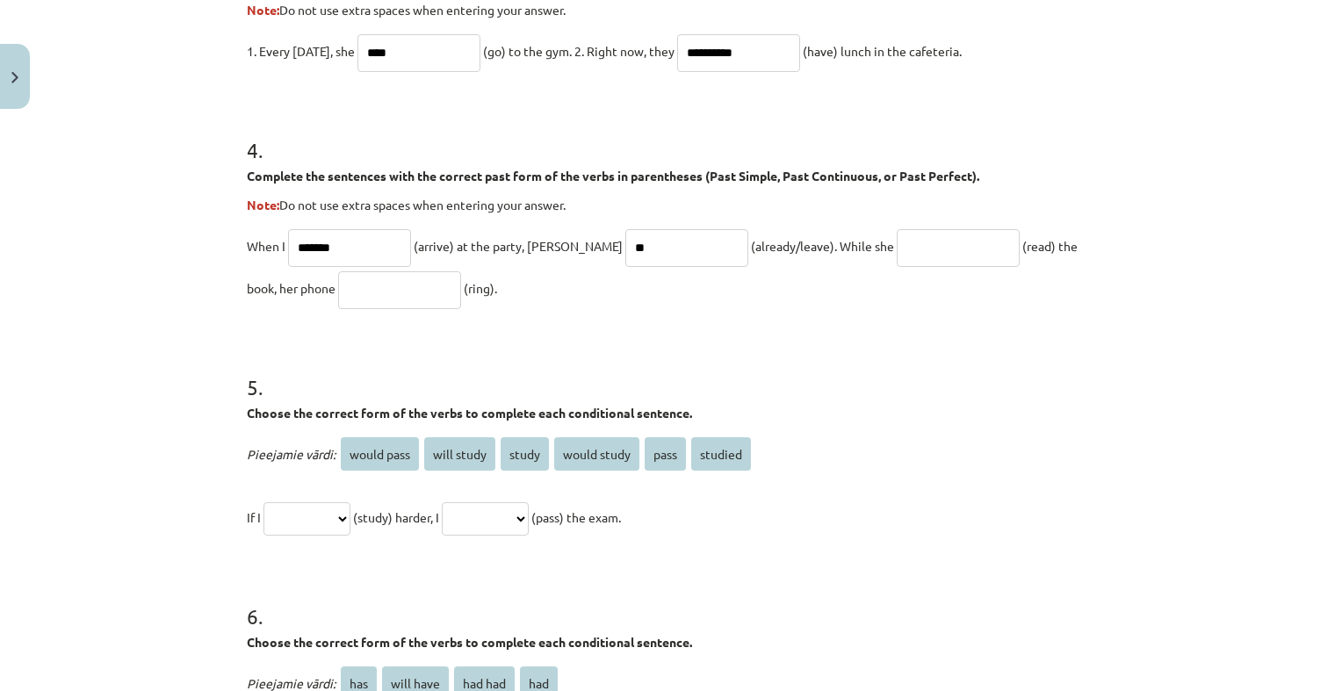
type input "*"
type input "********"
click input "text"
type input "**********"
click input "text"
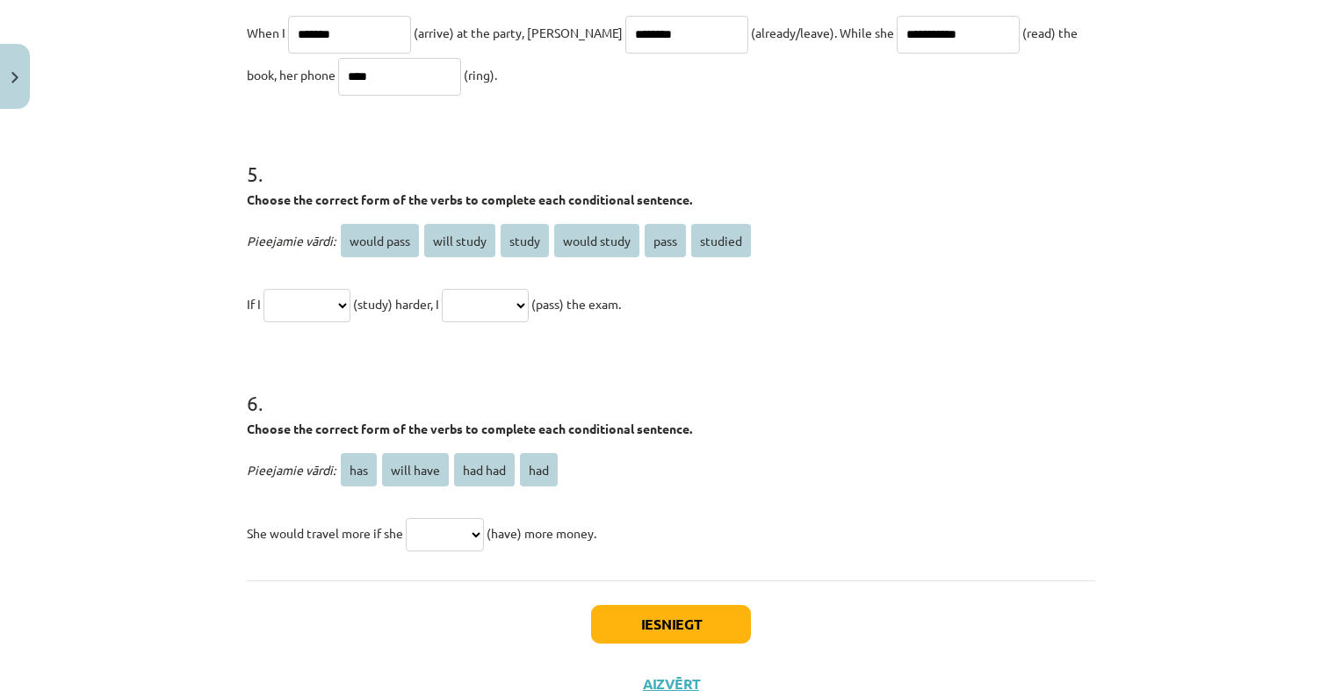
scroll to position [1449, 0]
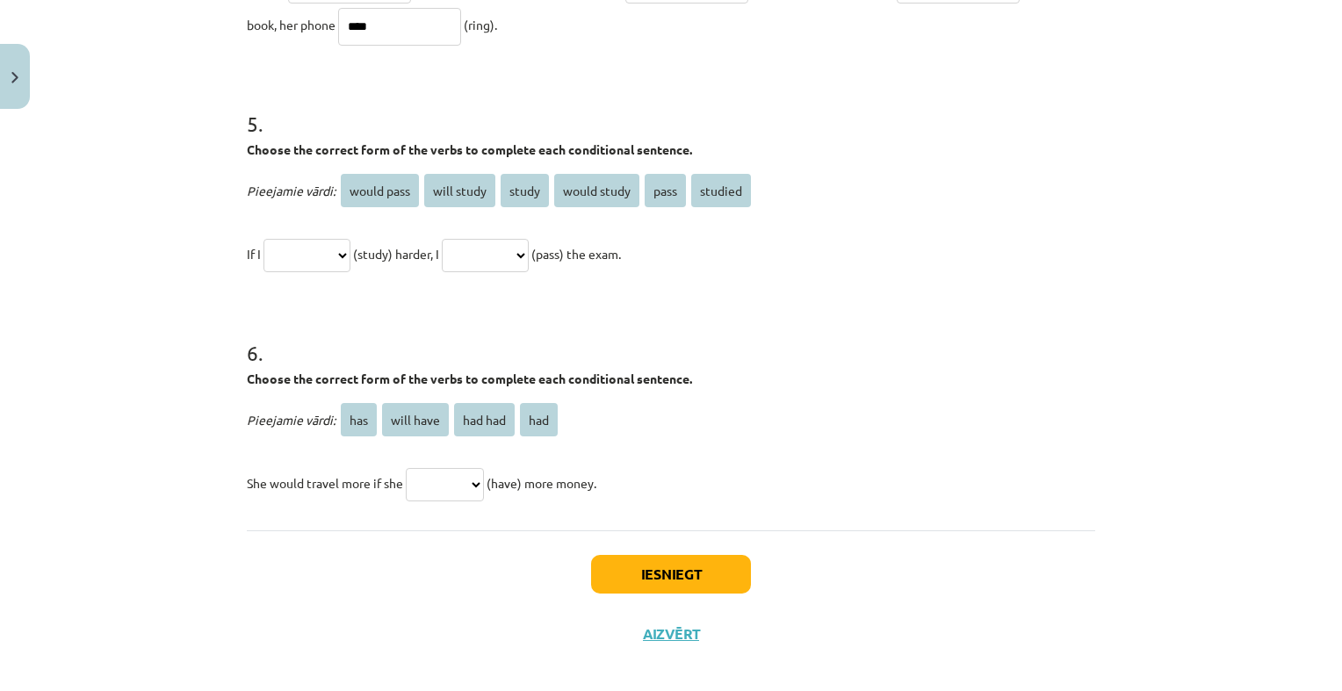
type input "****"
click select "**********"
select select "**********"
click select "**********"
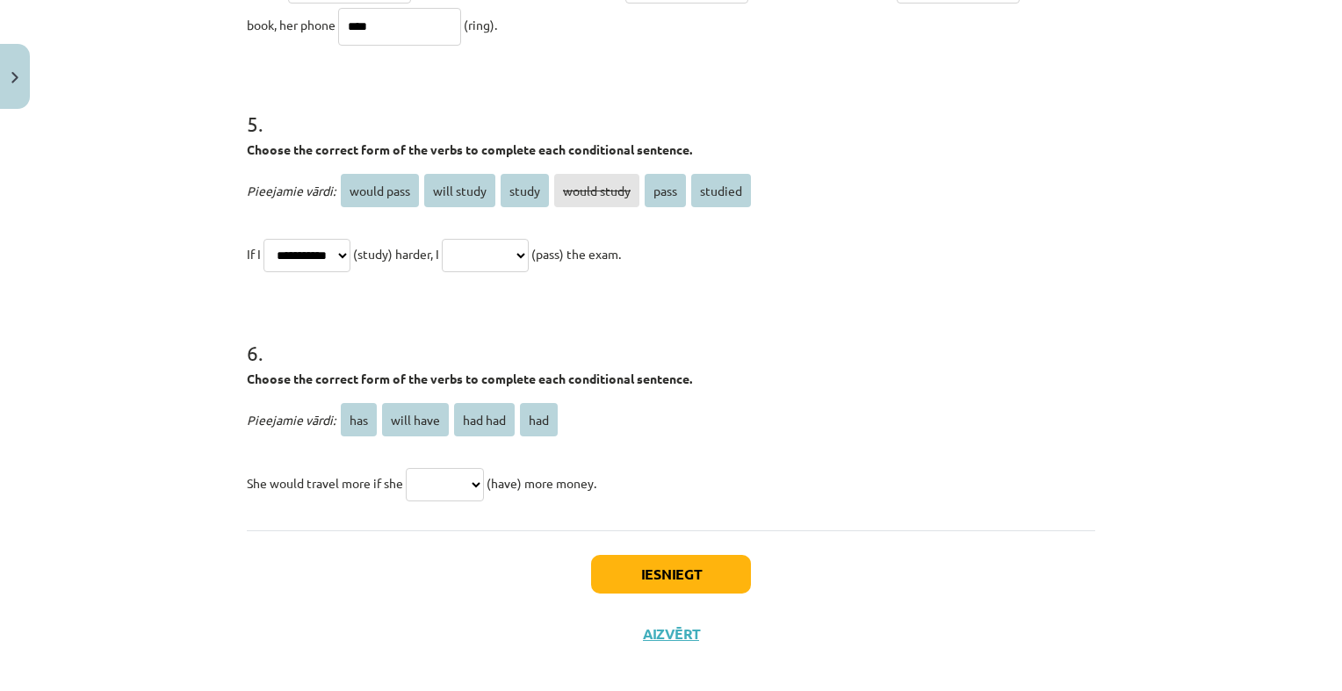
select select "**********"
click select "**********"
click select "*** ********* ******* ***"
select select "***"
click select "*** ********* ******* ***"
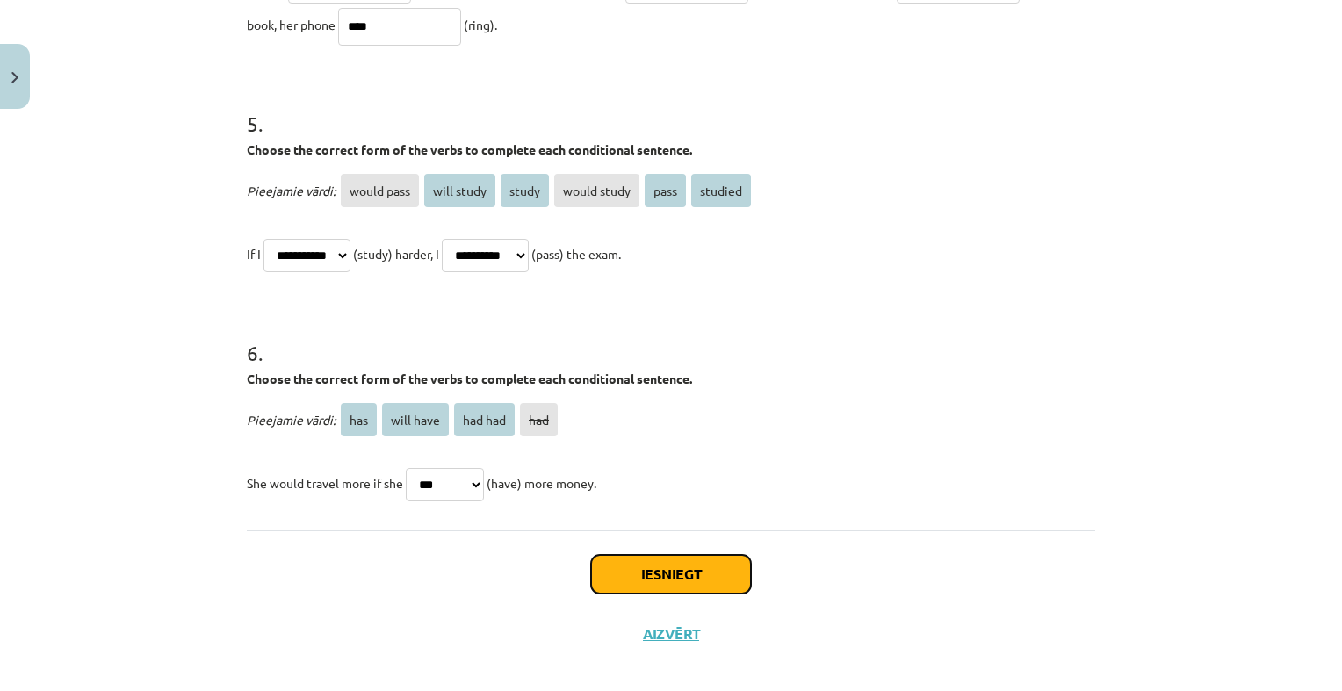
click button "Iesniegt"
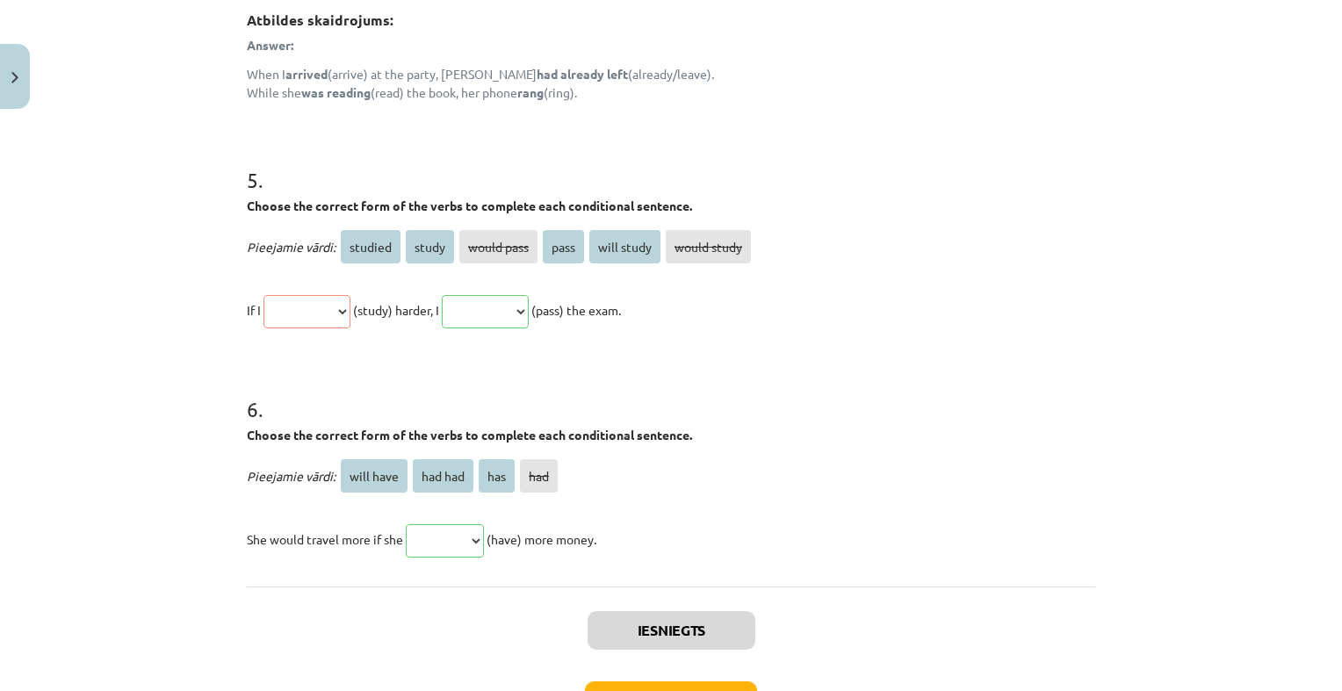
scroll to position [1753, 0]
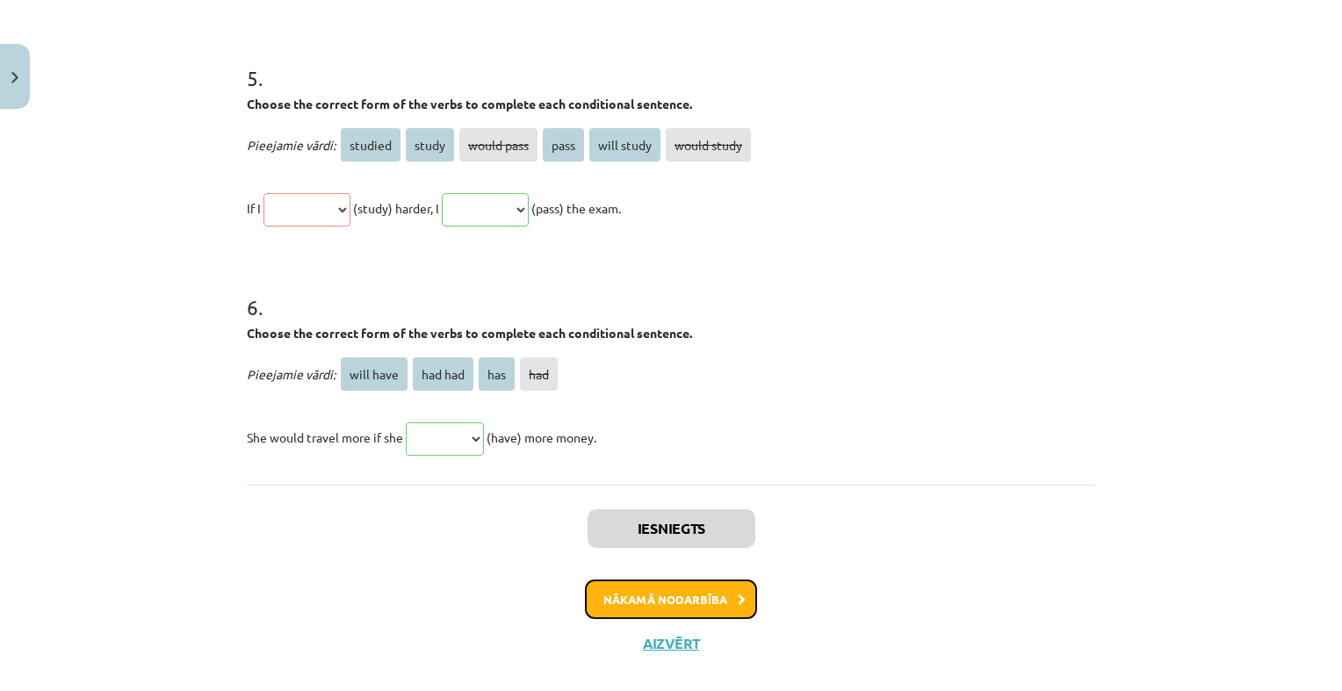
click button "Nākamā nodarbība"
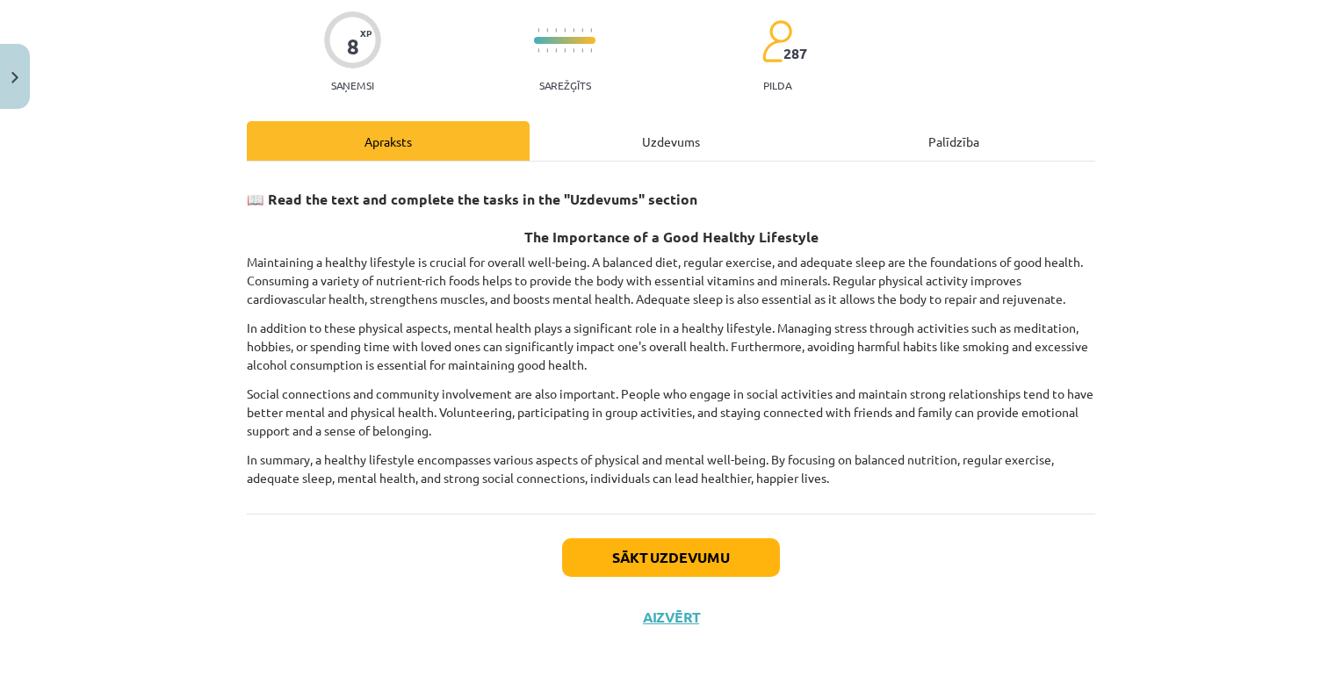
scroll to position [44, 0]
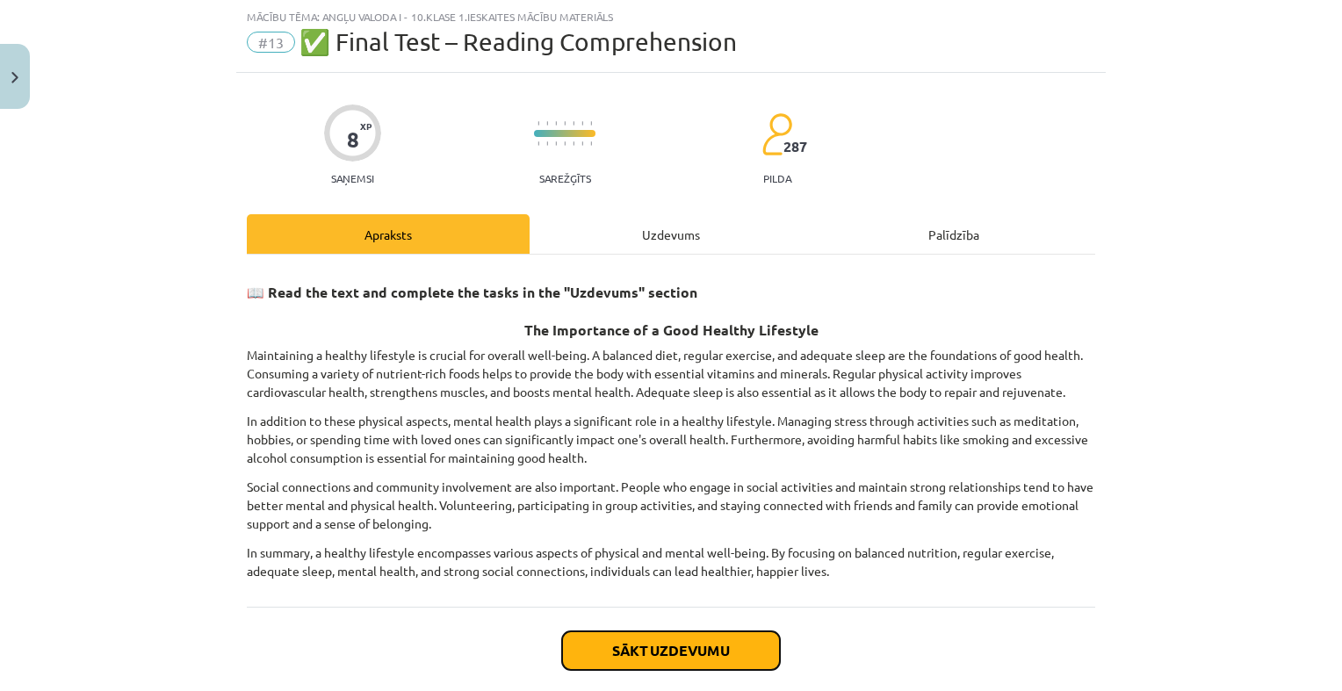
click button "Sākt uzdevumu"
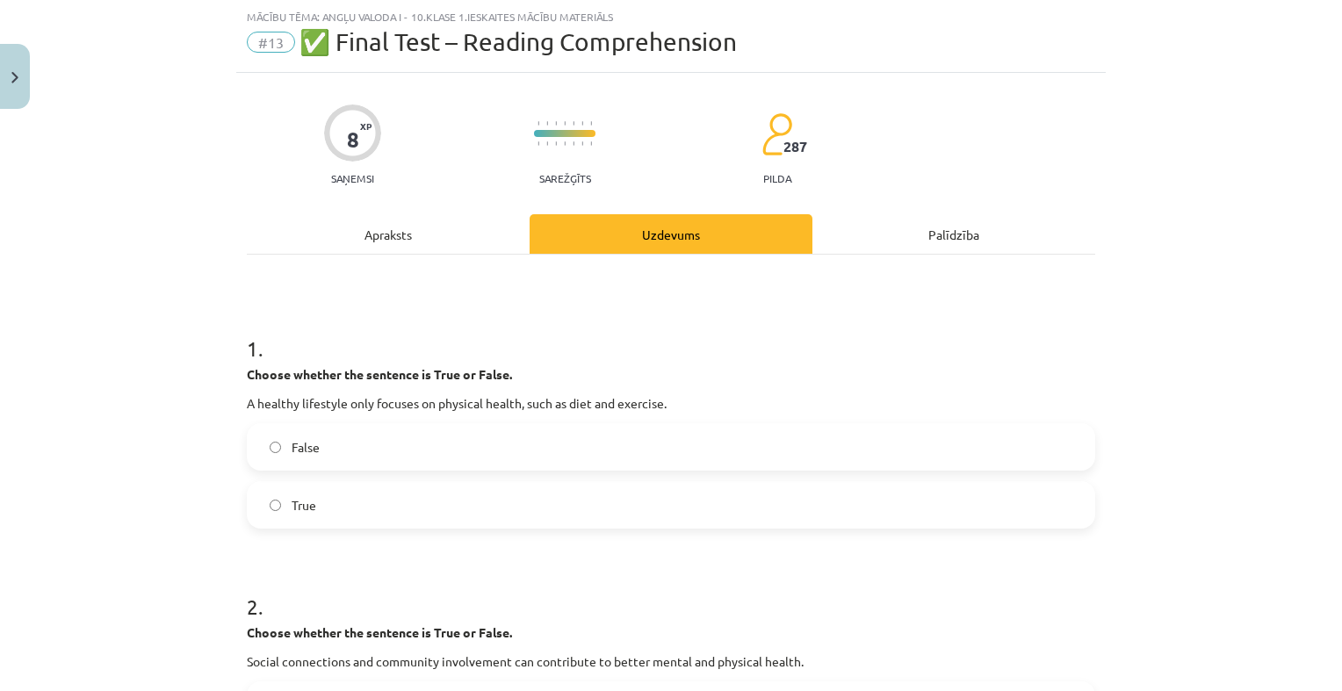
click label "False"
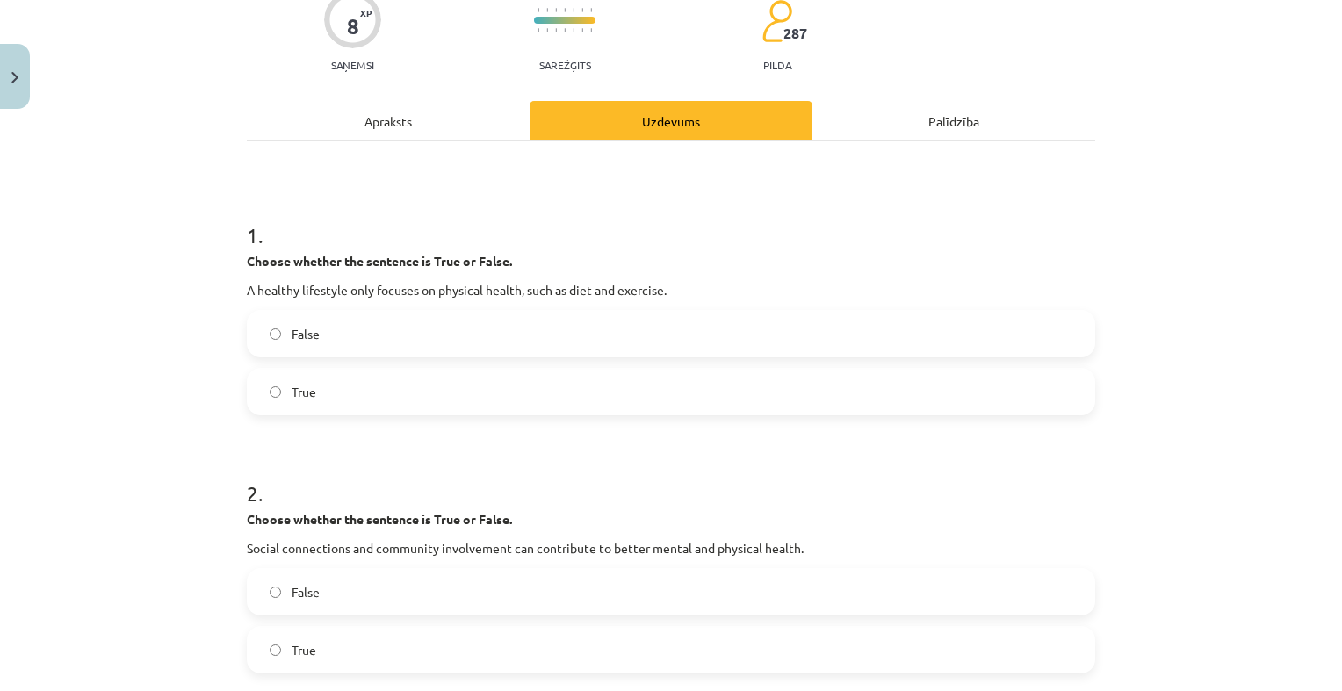
scroll to position [307, 0]
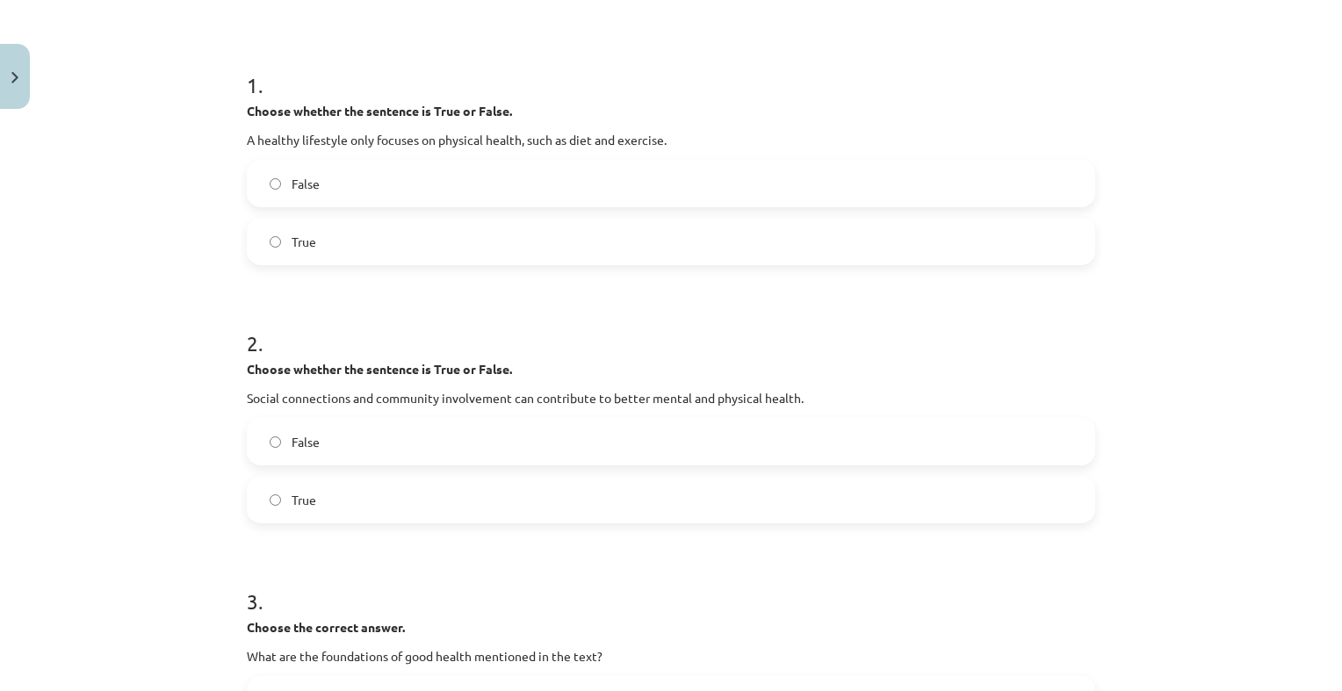
click label "False"
click label "True"
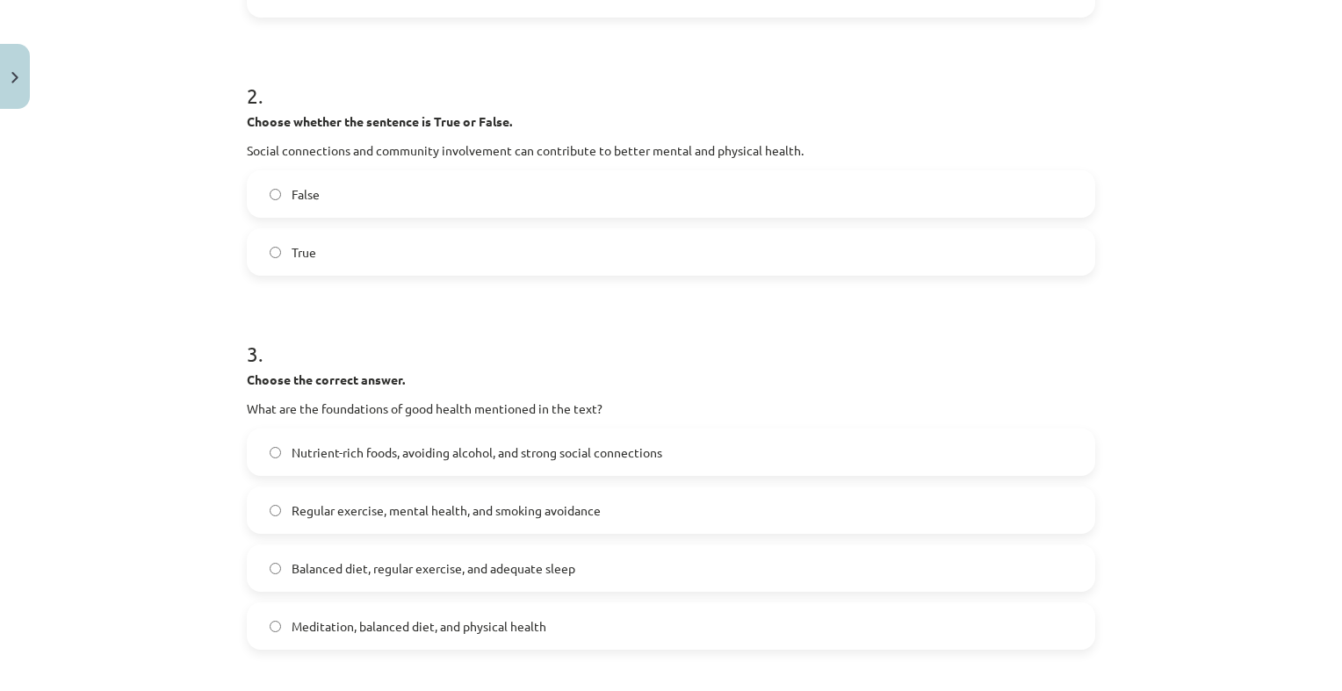
scroll to position [659, 0]
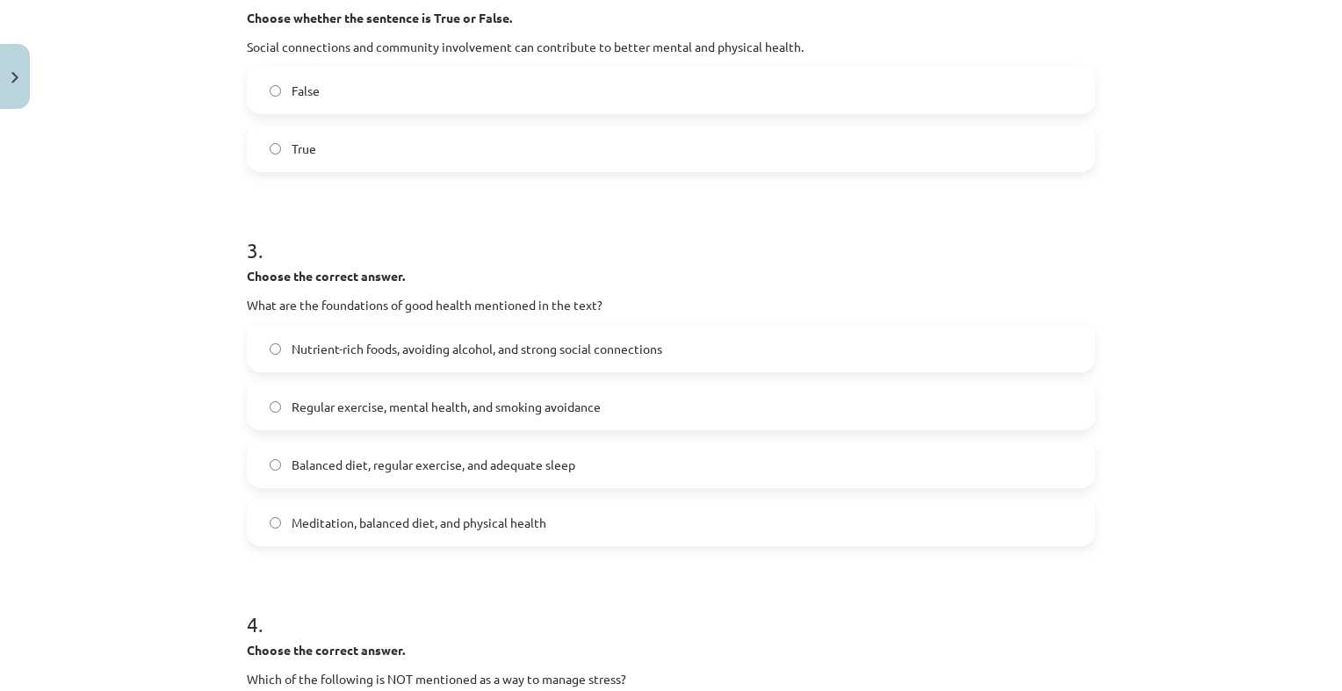
click span "Nutrient-rich foods, avoiding alcohol, and strong social connections"
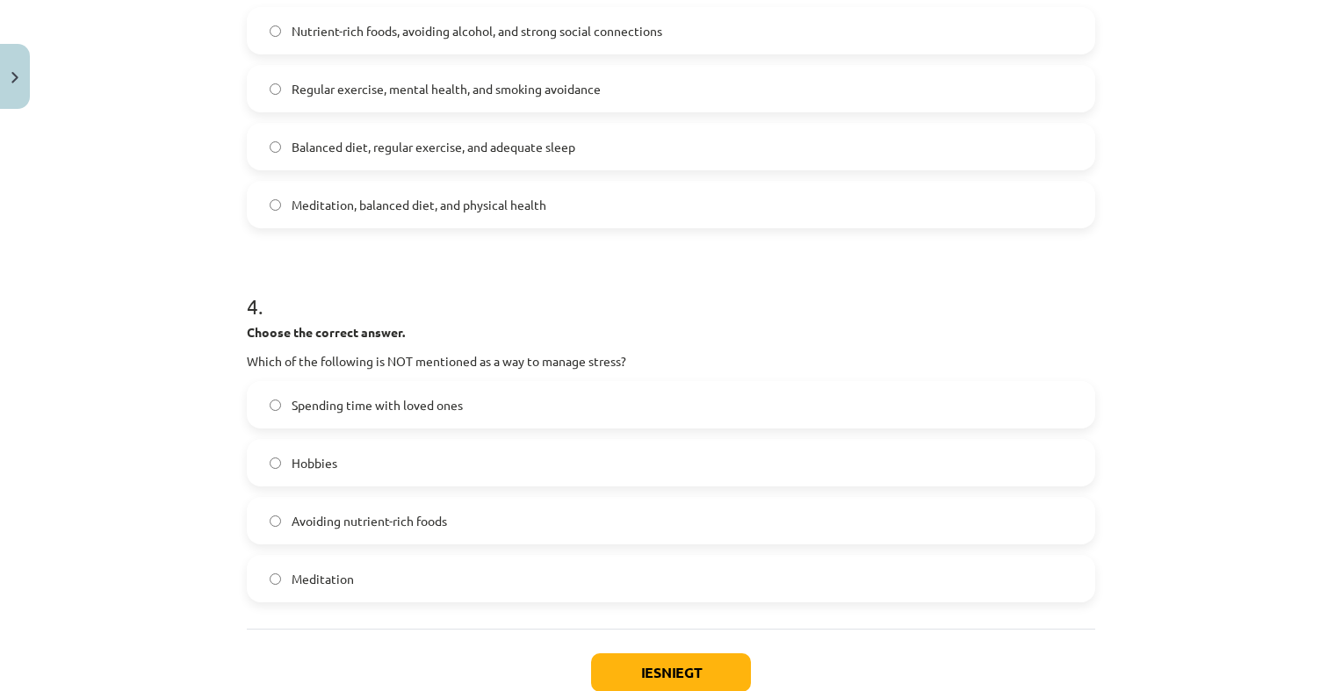
scroll to position [1010, 0]
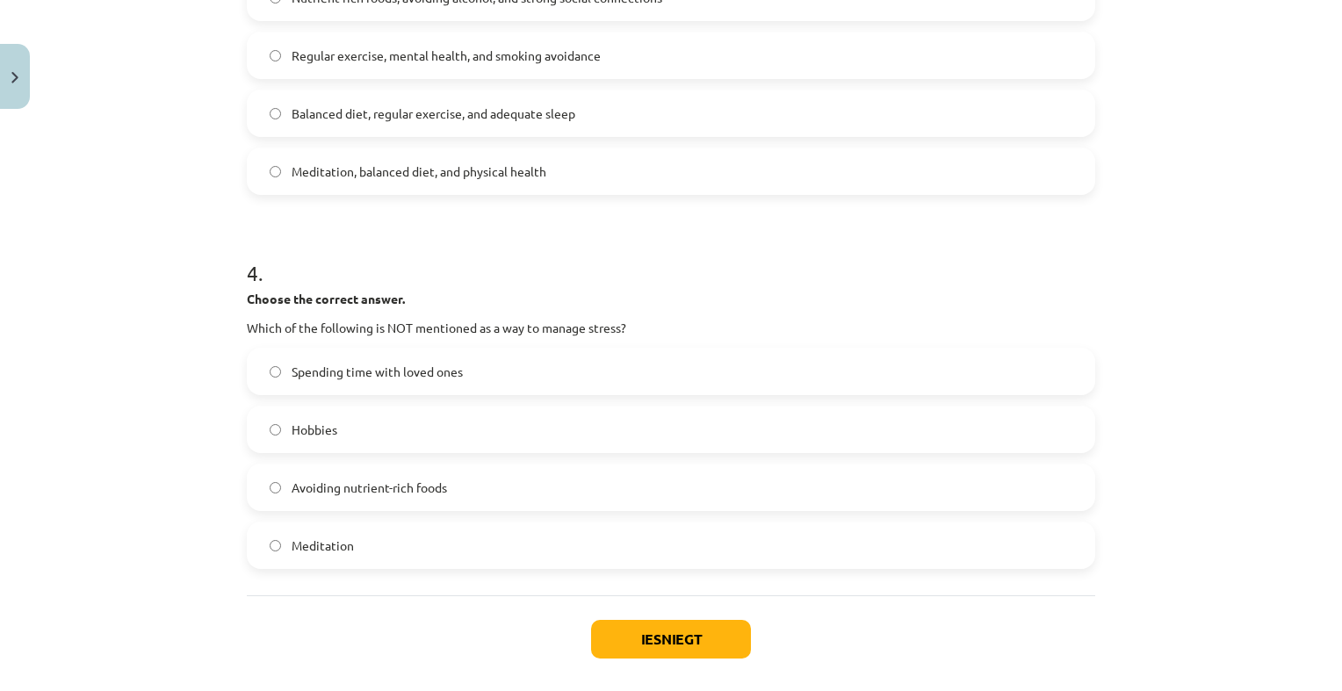
click label "Balanced diet, regular exercise, and adequate sleep"
click label "Spending time with loved ones"
click label "Avoiding nutrient-rich foods"
click button "Iesniegt"
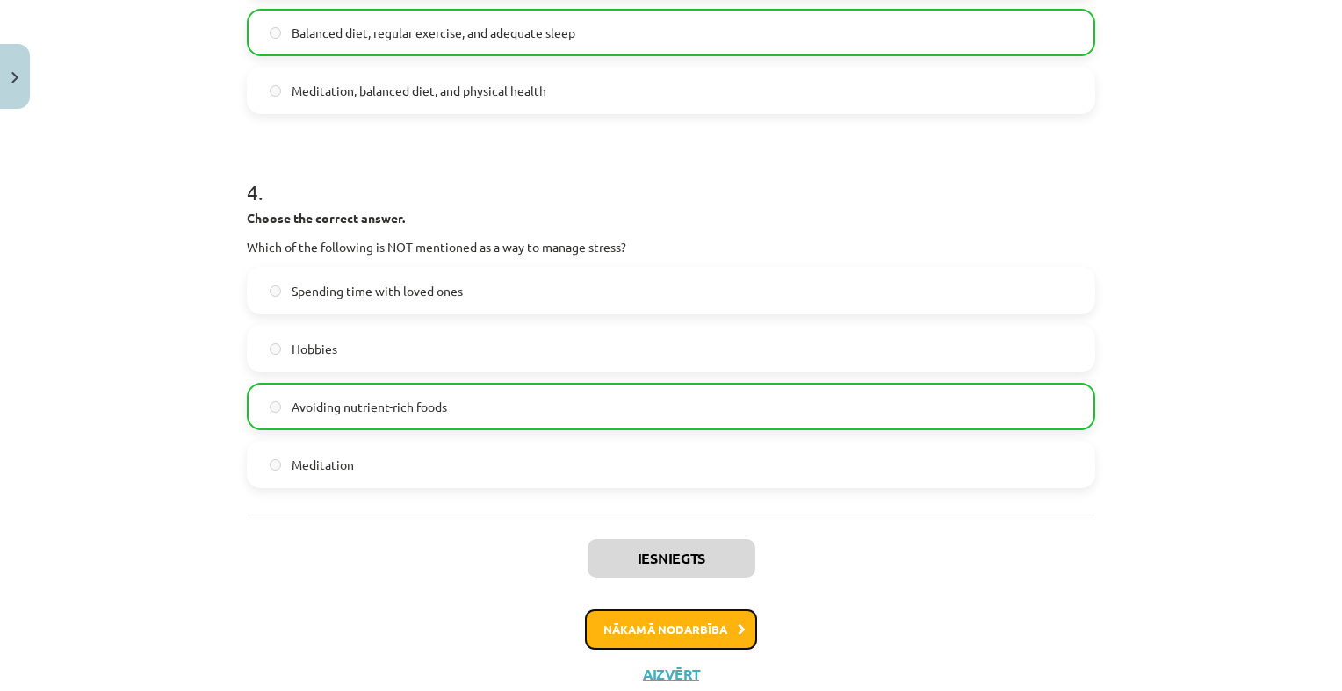
click button "Nākamā nodarbība"
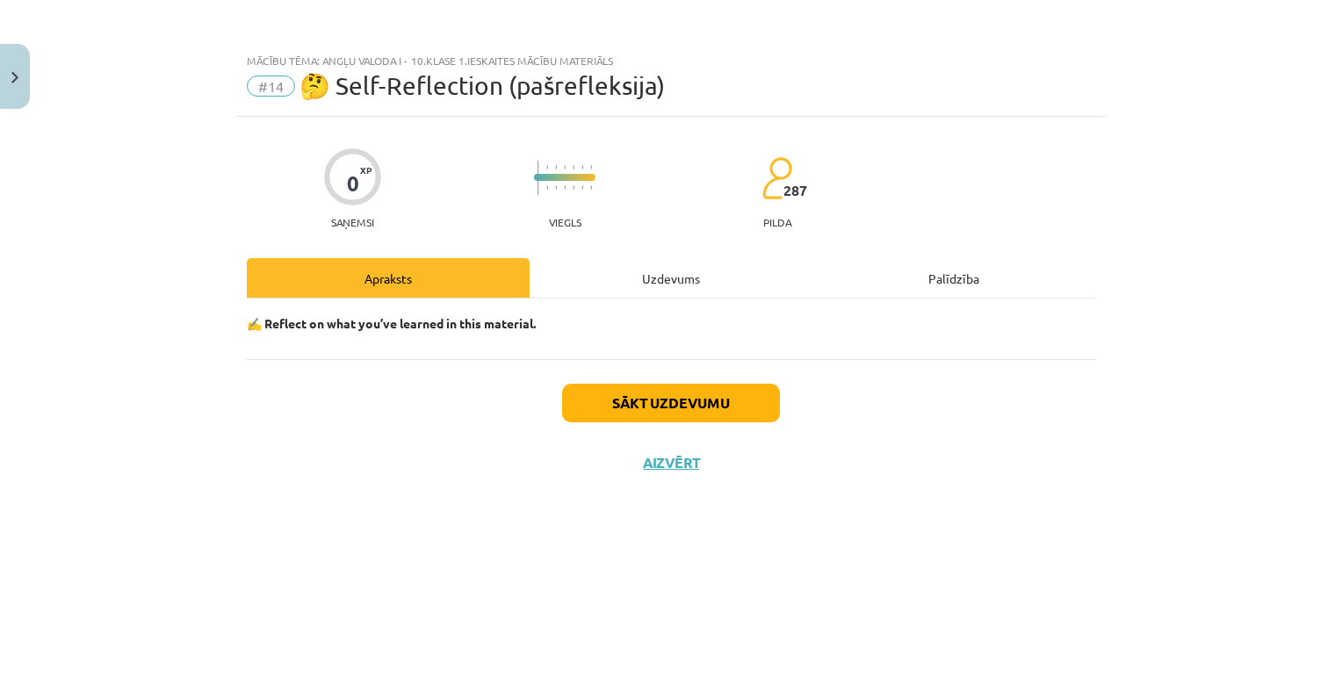
scroll to position [0, 0]
click button "Sākt uzdevumu"
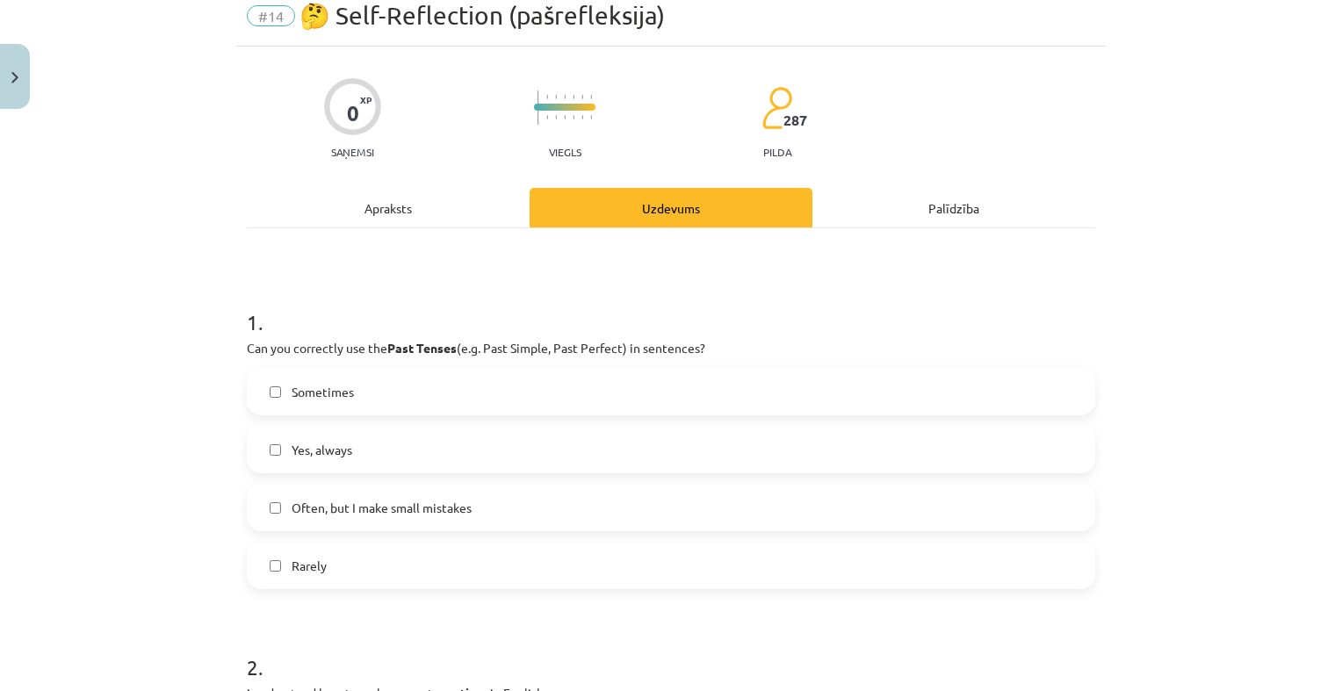
scroll to position [176, 0]
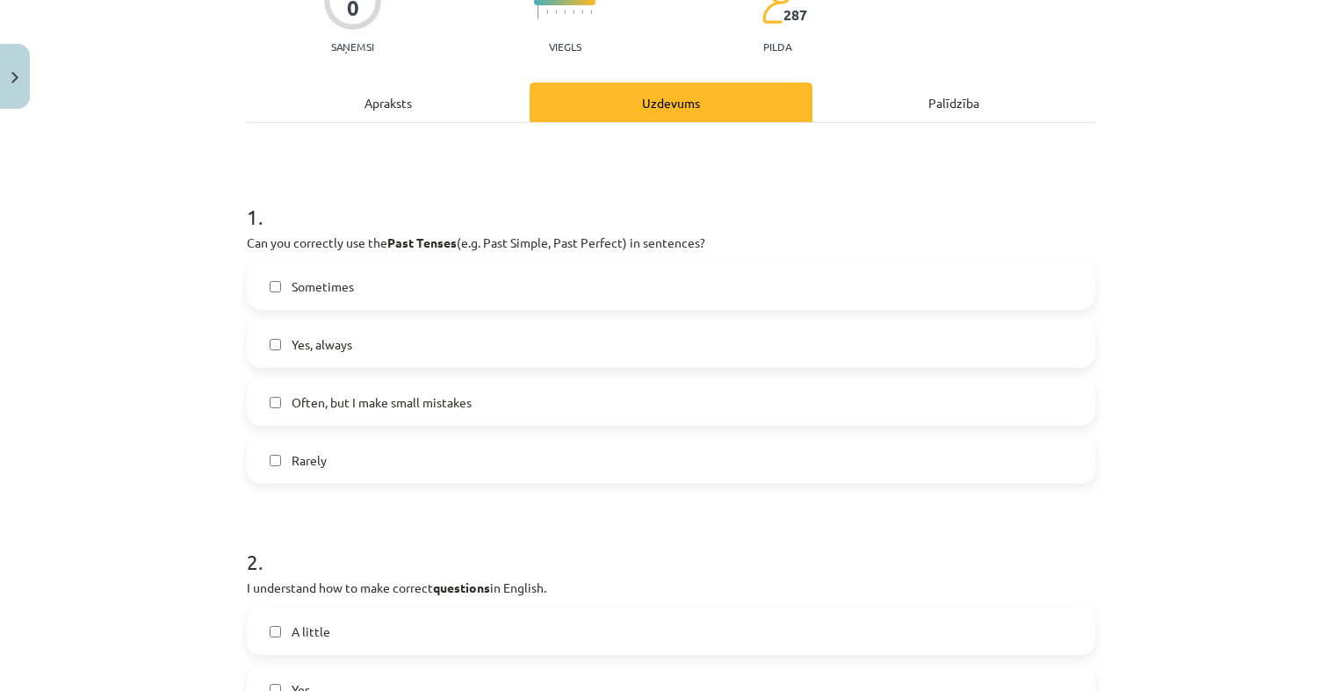
click label "Rarely"
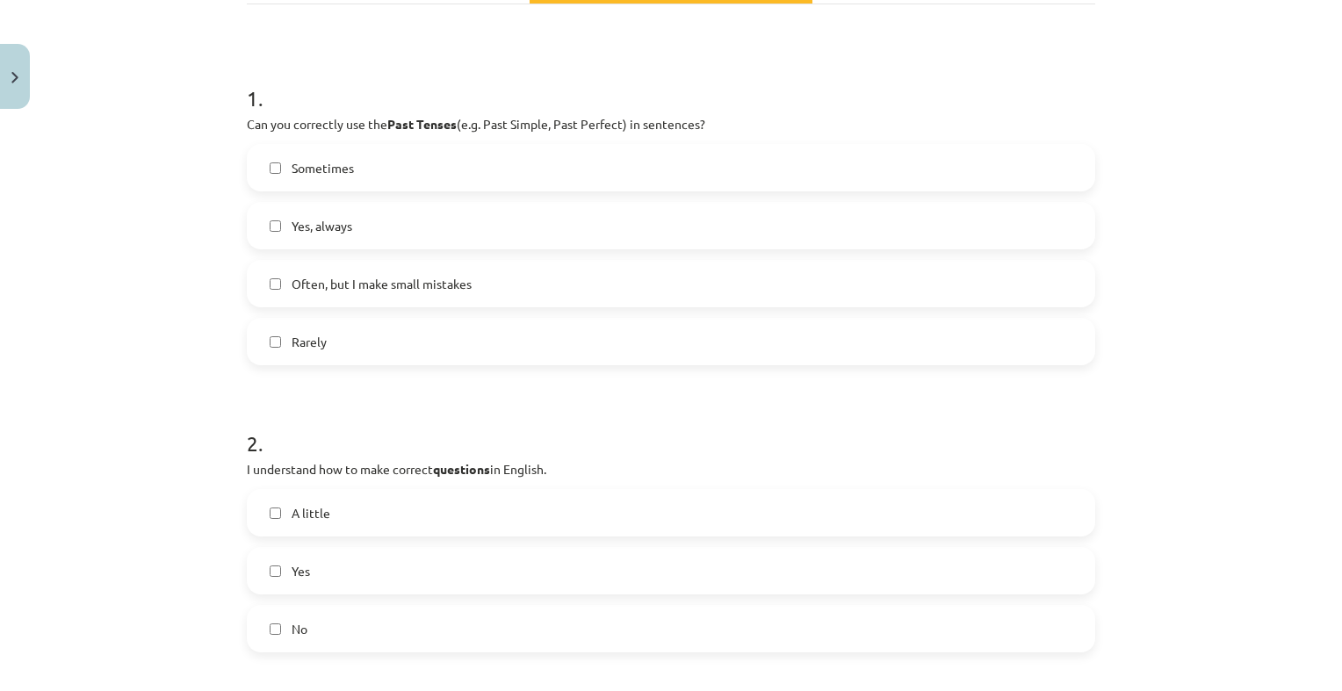
scroll to position [439, 0]
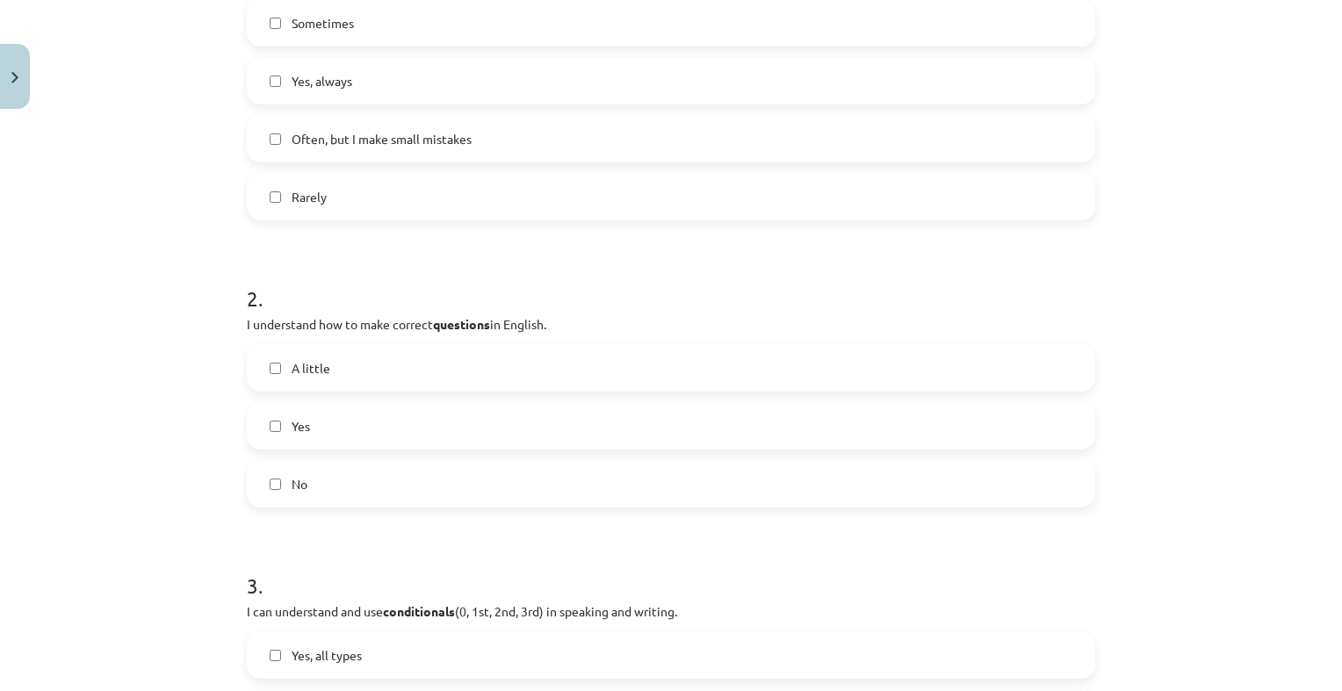
click label "No"
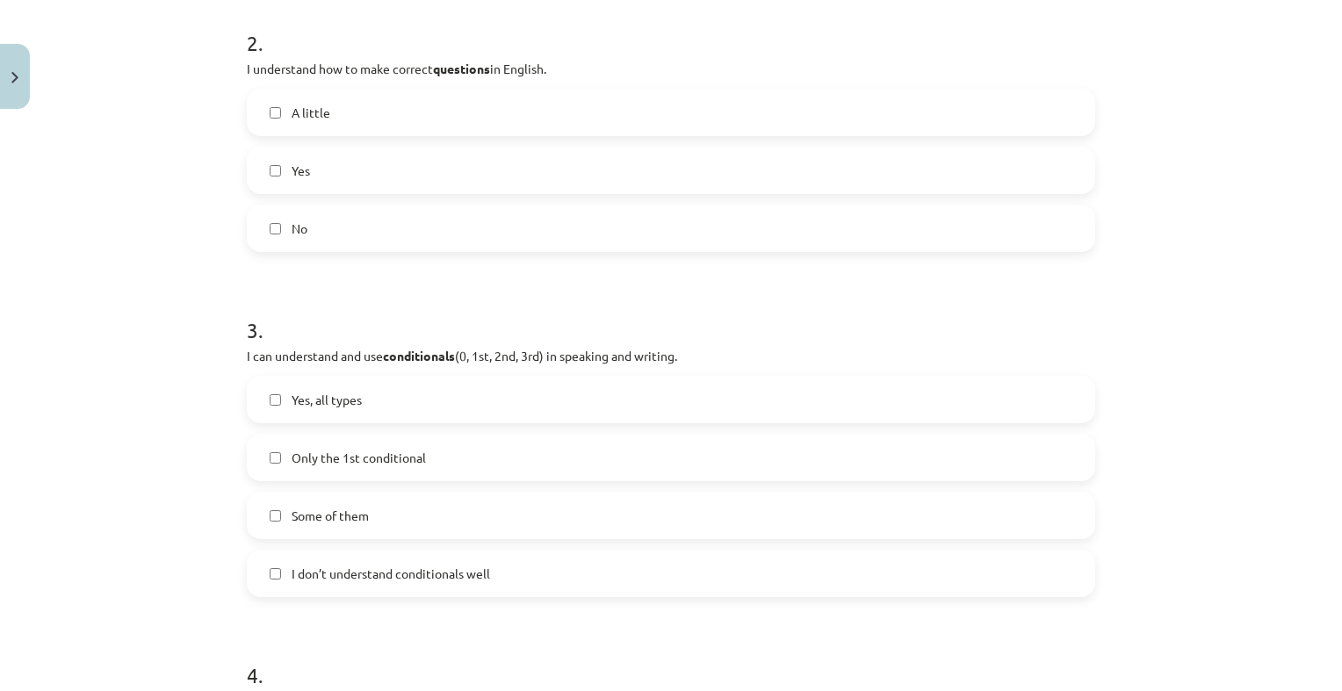
scroll to position [703, 0]
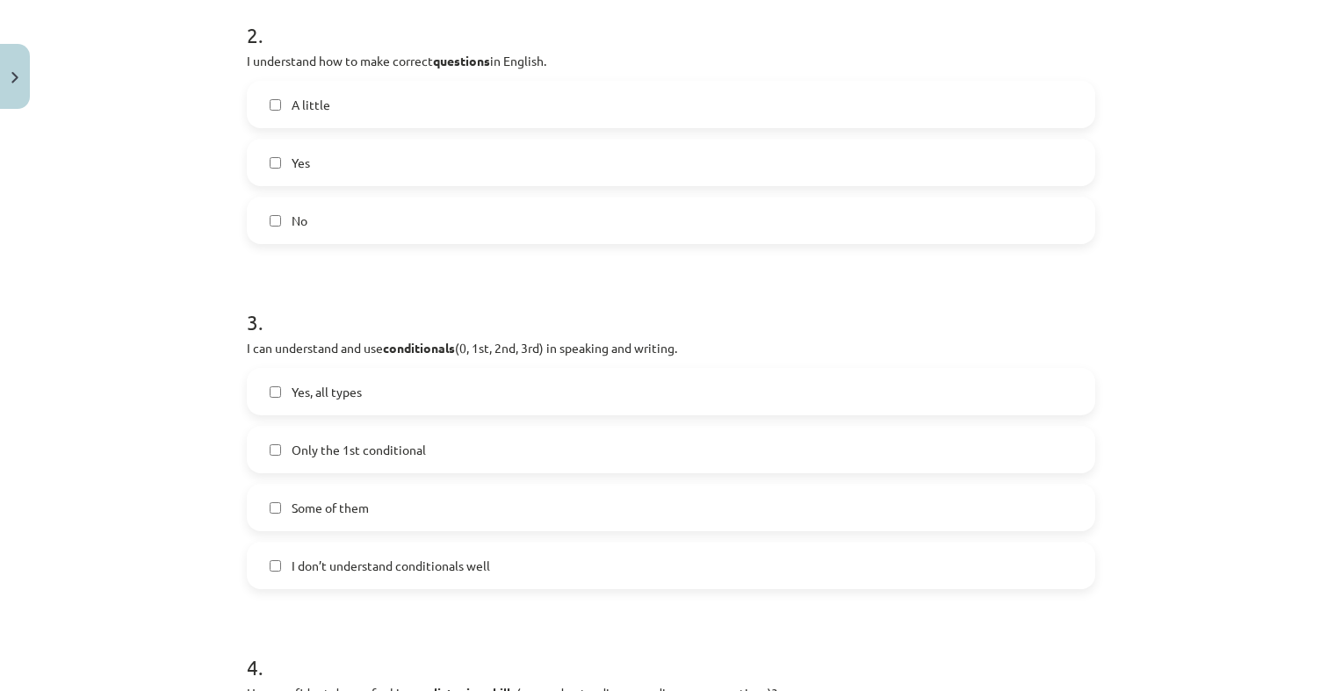
click label "Some of them"
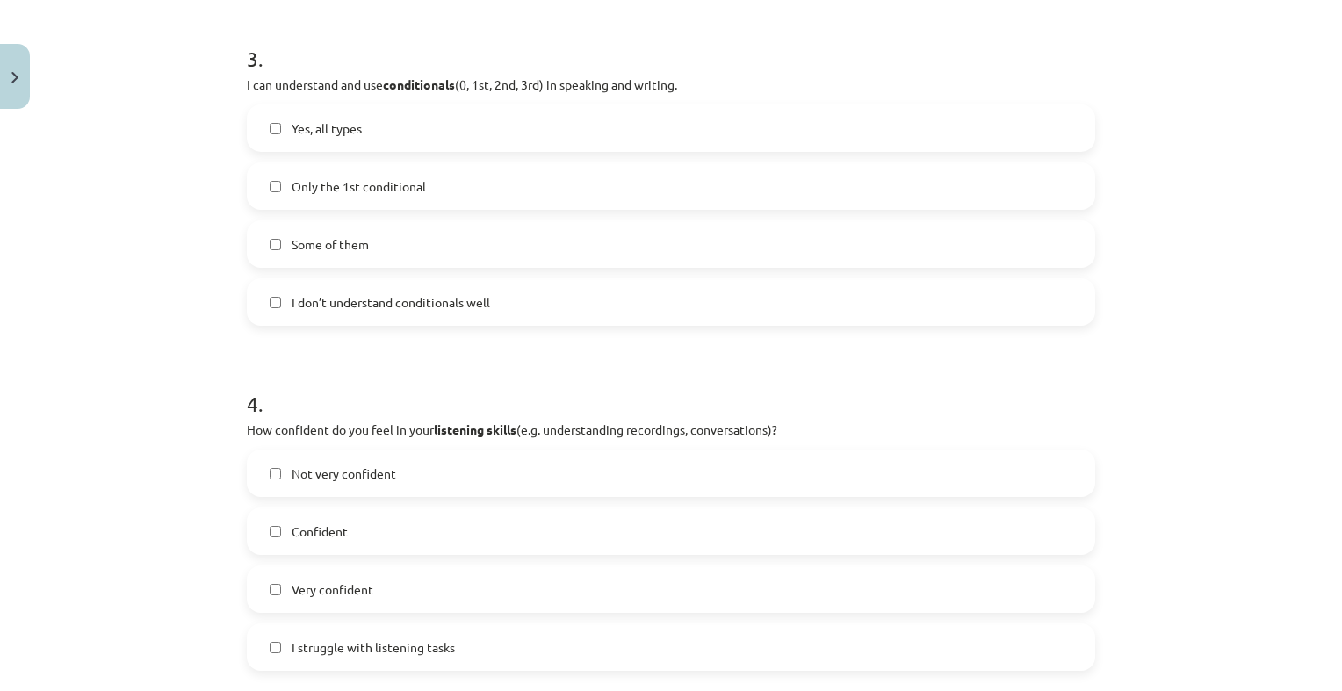
scroll to position [1230, 0]
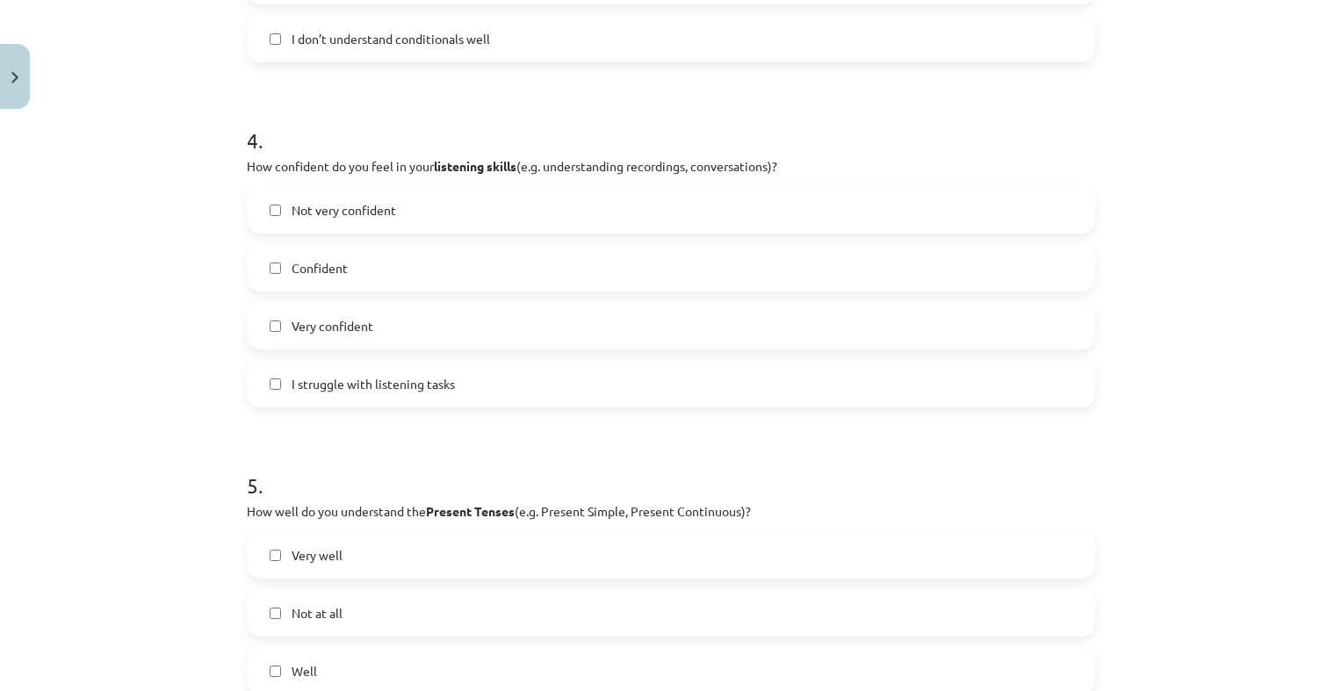
click label "I struggle with listening tasks"
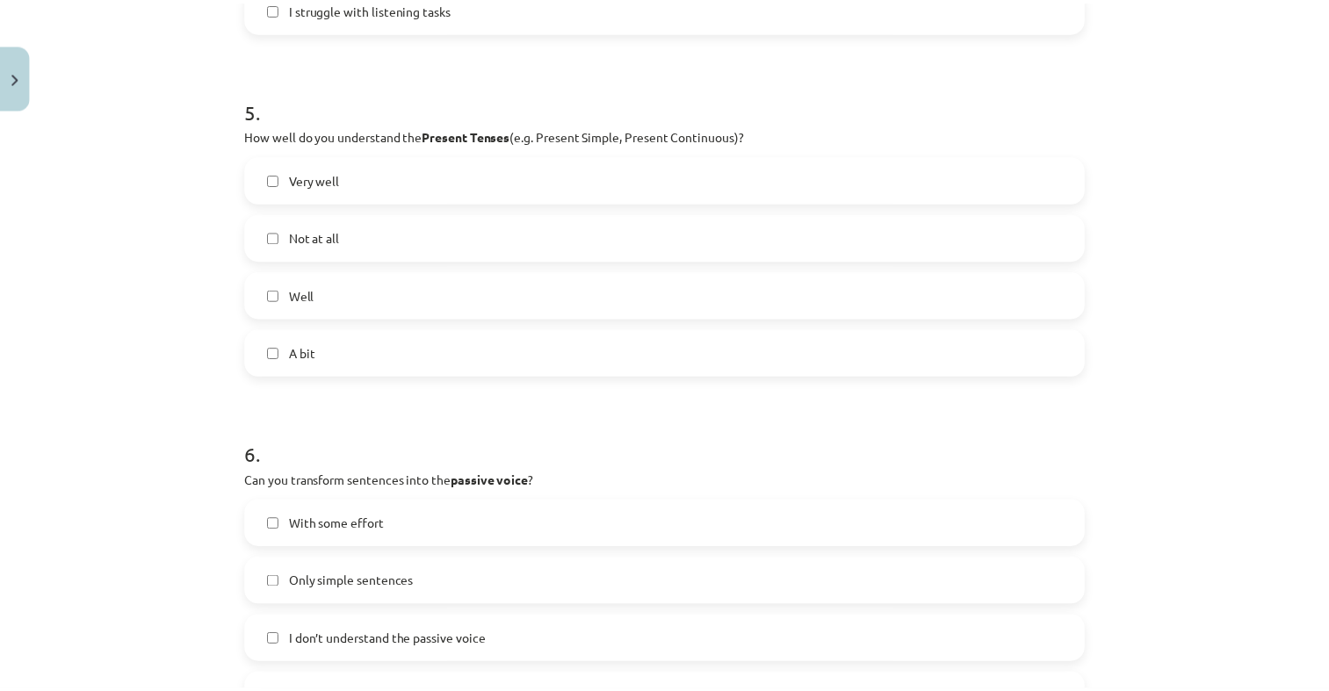
scroll to position [1839, 0]
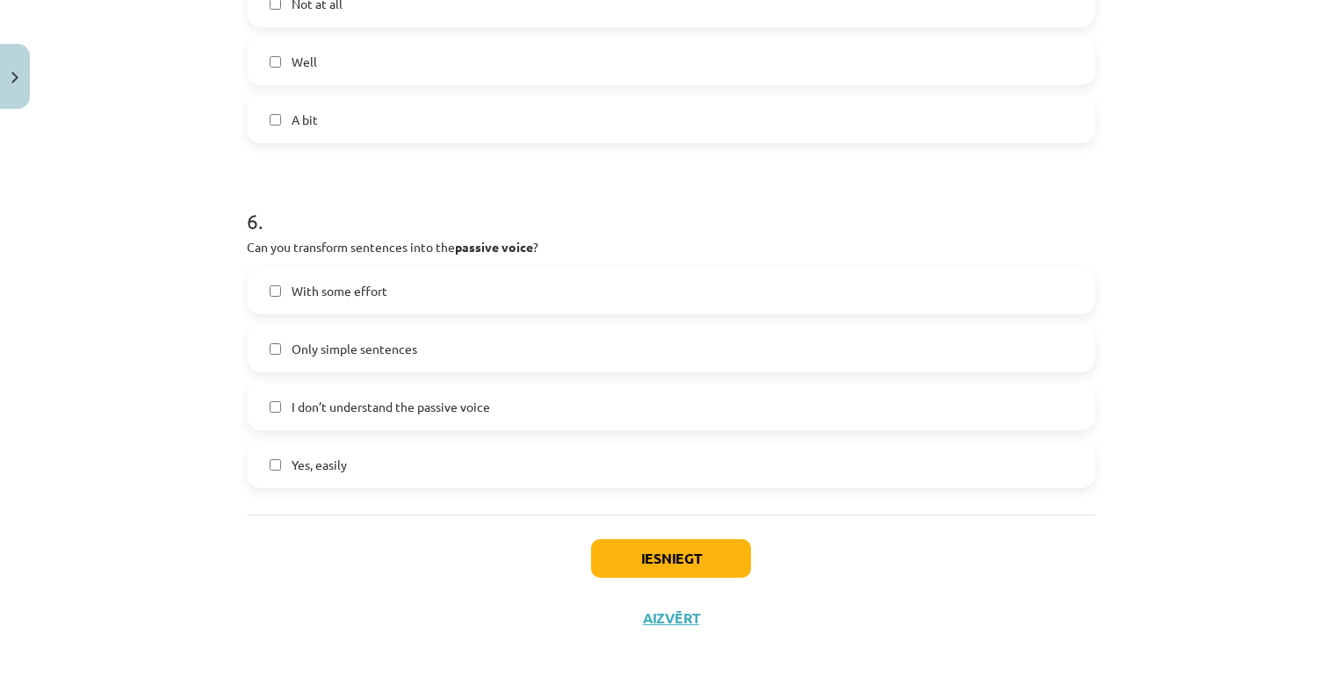
click label "I don’t understand the passive voice"
click button "Iesniegt"
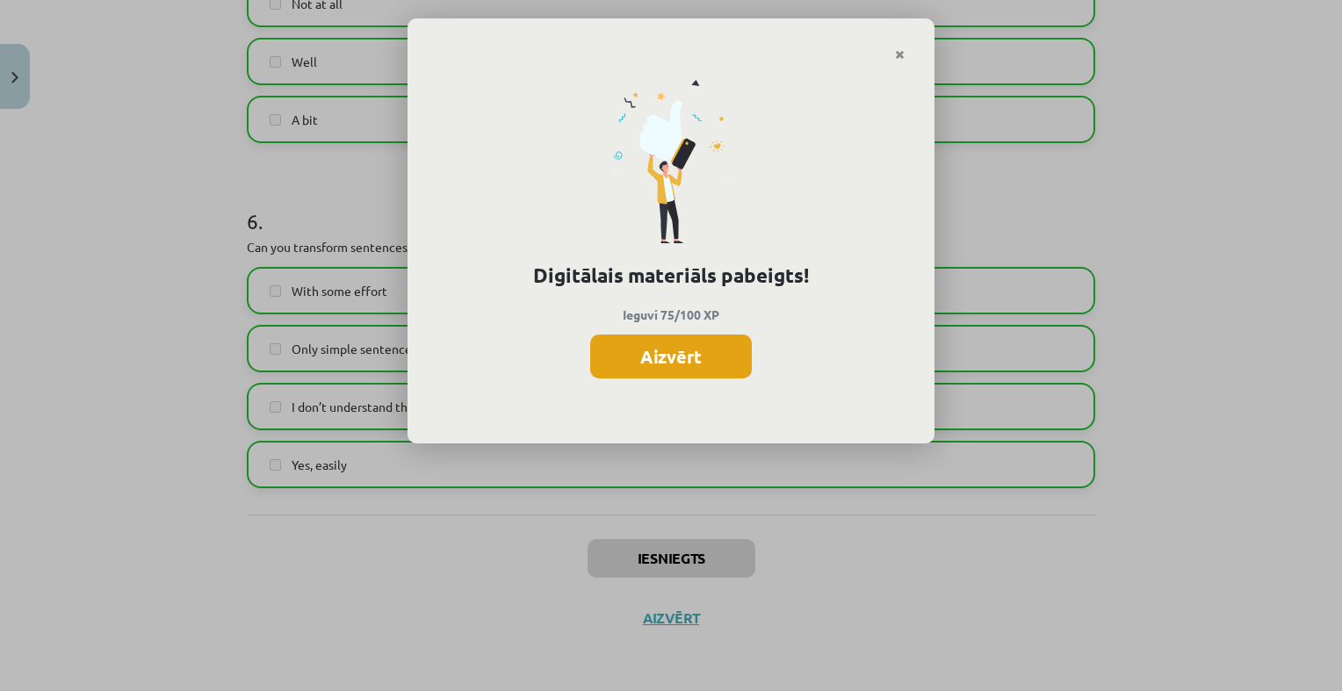
click button "Aizvērt"
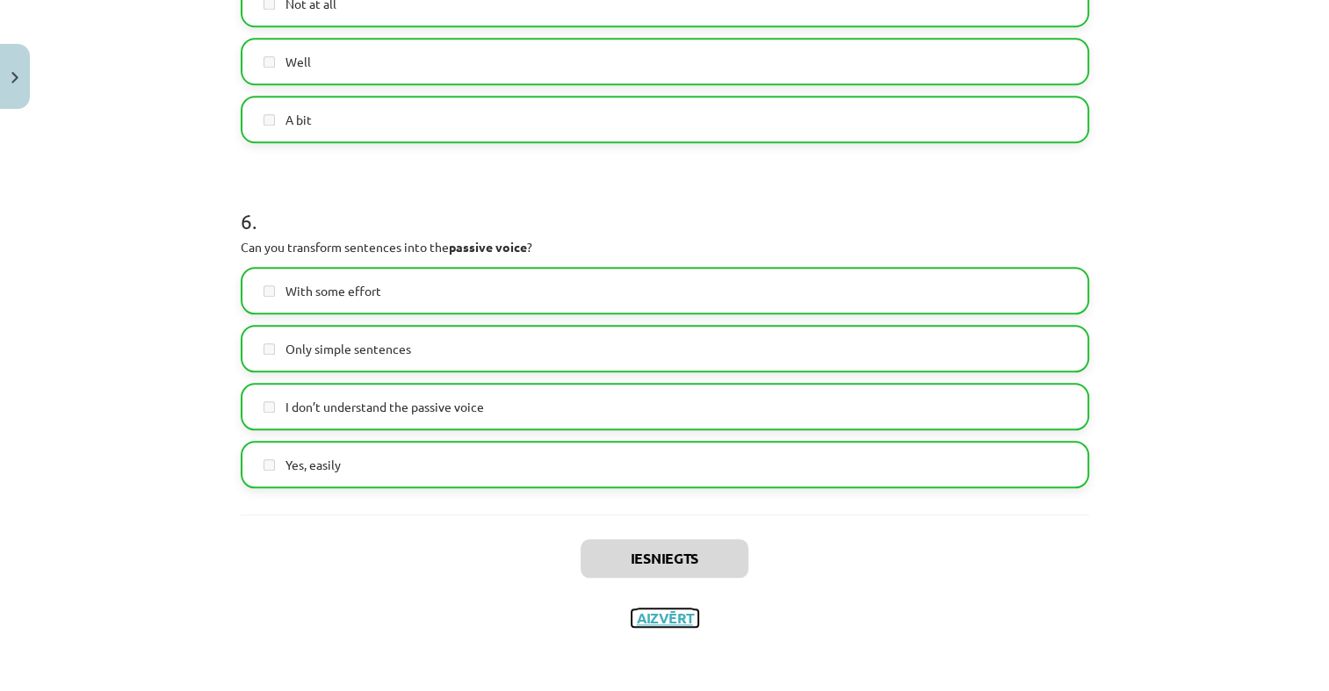
click button "Aizvērt"
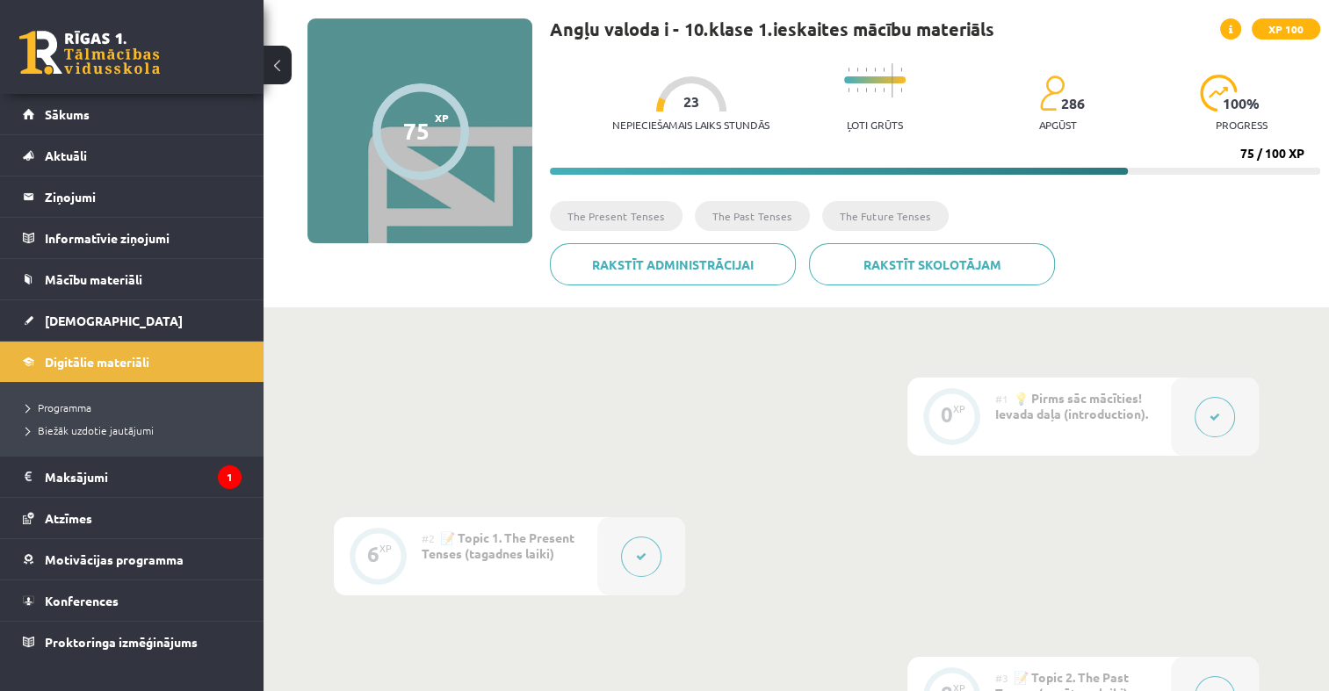
scroll to position [0, 0]
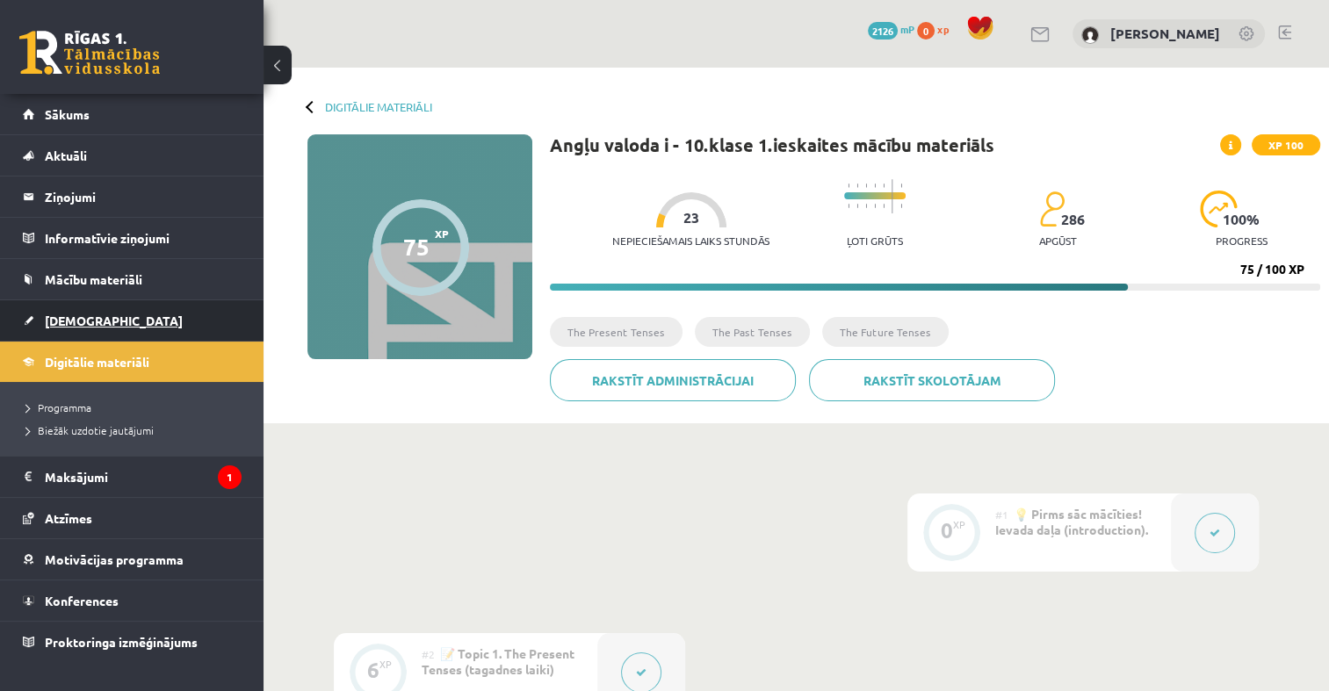
click span "[DEMOGRAPHIC_DATA]"
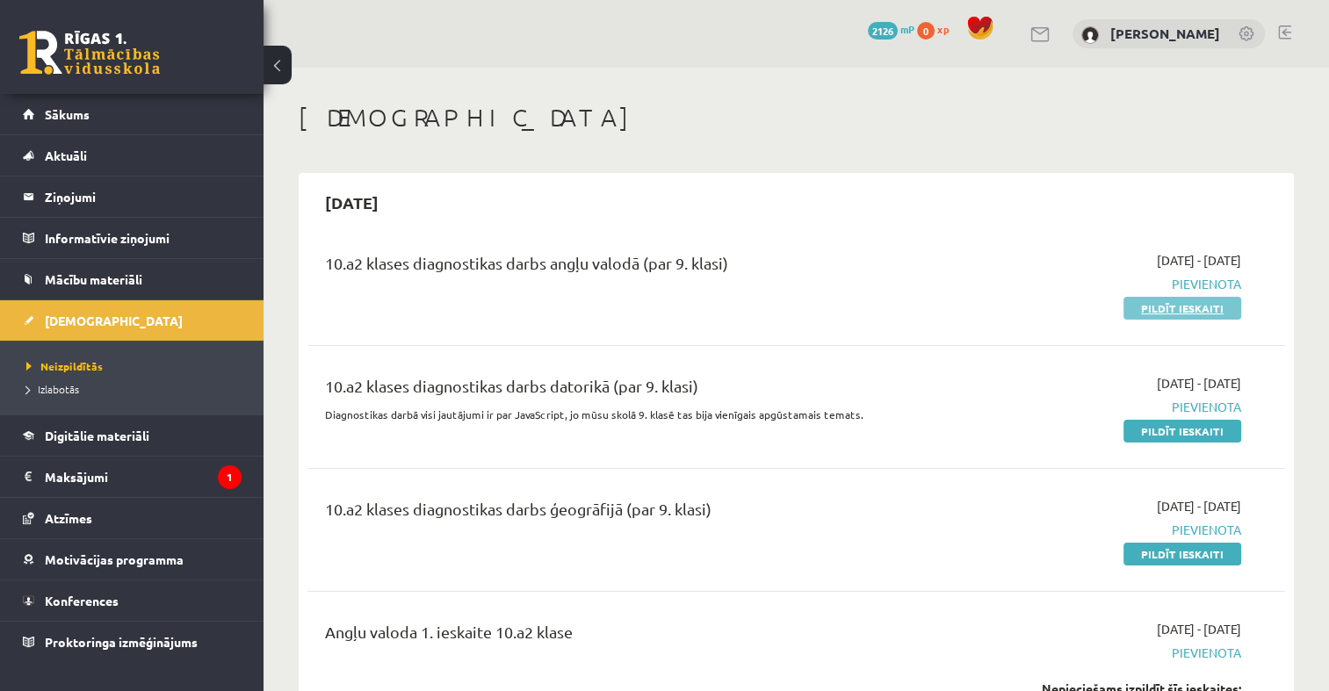
click link "Pildīt ieskaiti"
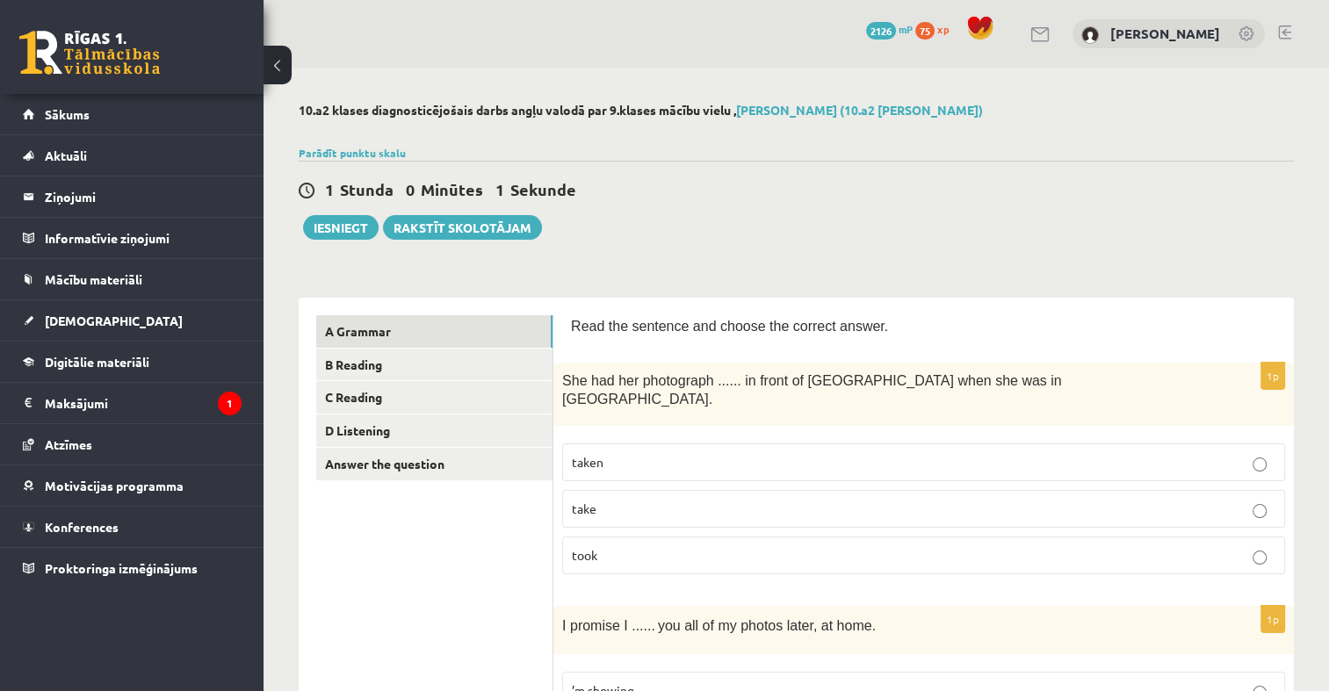
scroll to position [88, 0]
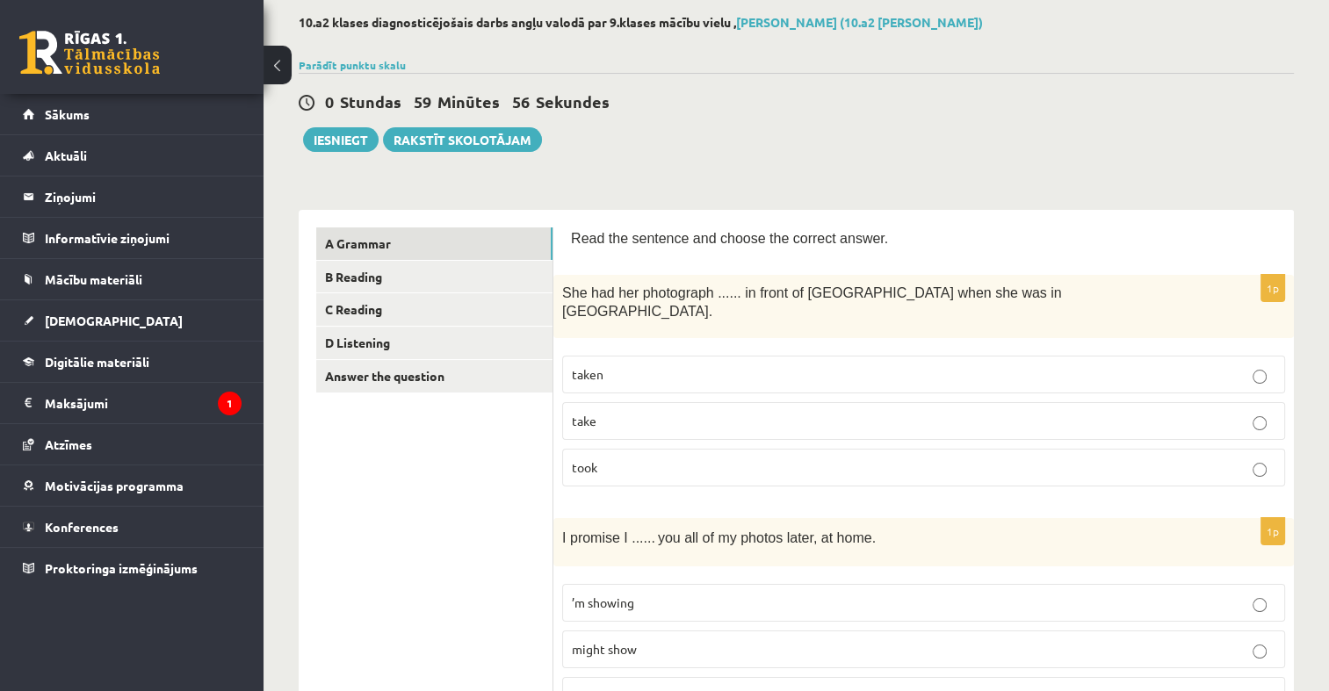
click at [799, 356] on label "taken" at bounding box center [923, 375] width 723 height 38
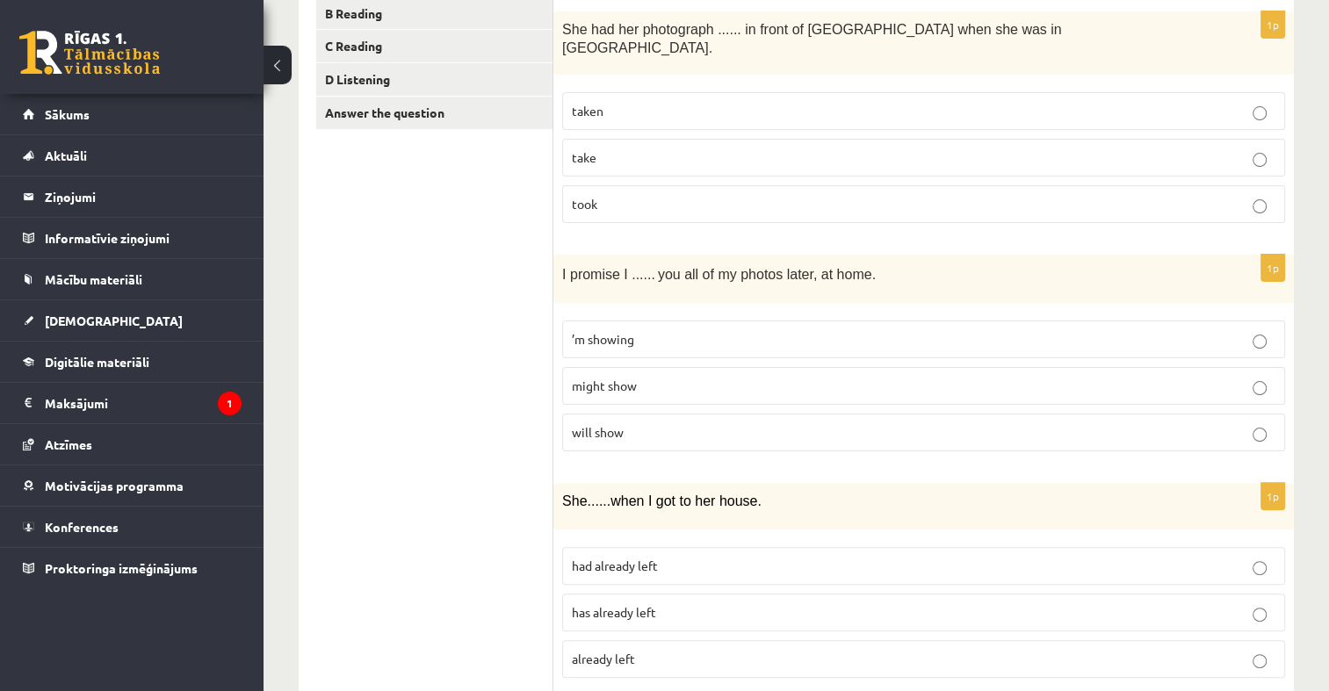
click at [718, 423] on p "will show" at bounding box center [923, 432] width 703 height 18
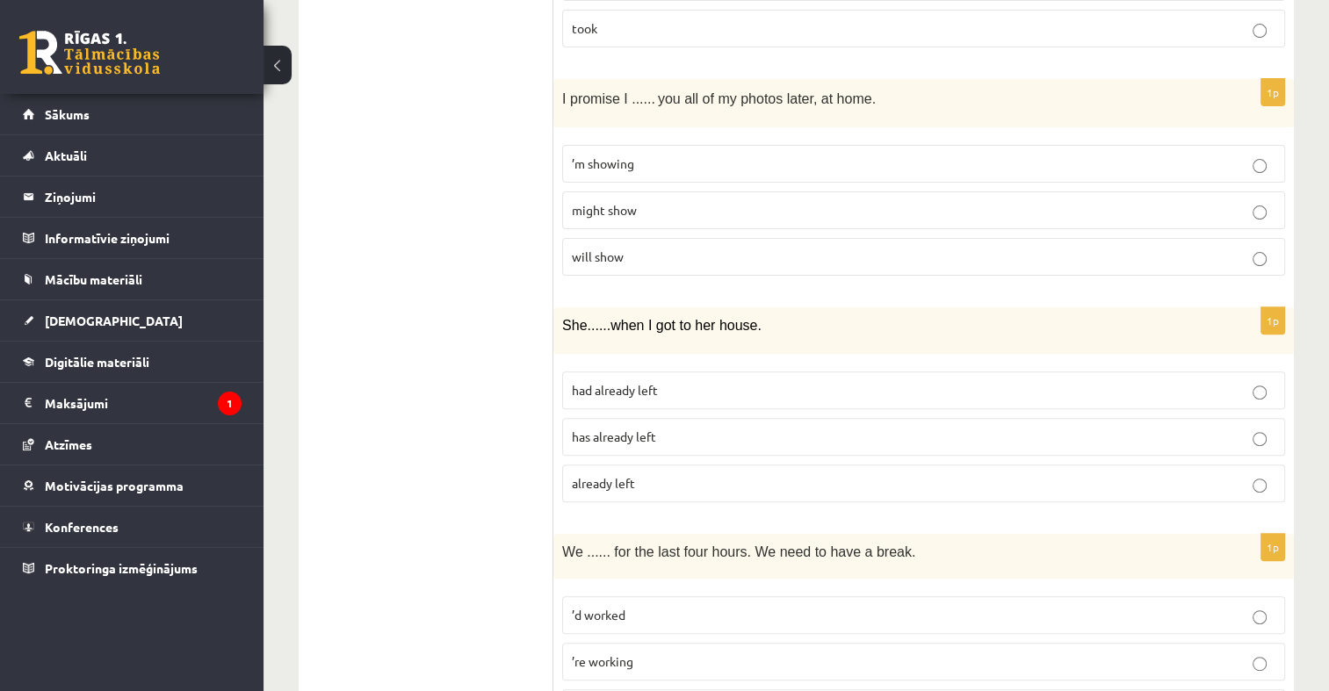
click at [700, 381] on p "had already left" at bounding box center [923, 390] width 703 height 18
click at [706, 381] on p "had already left" at bounding box center [923, 390] width 703 height 18
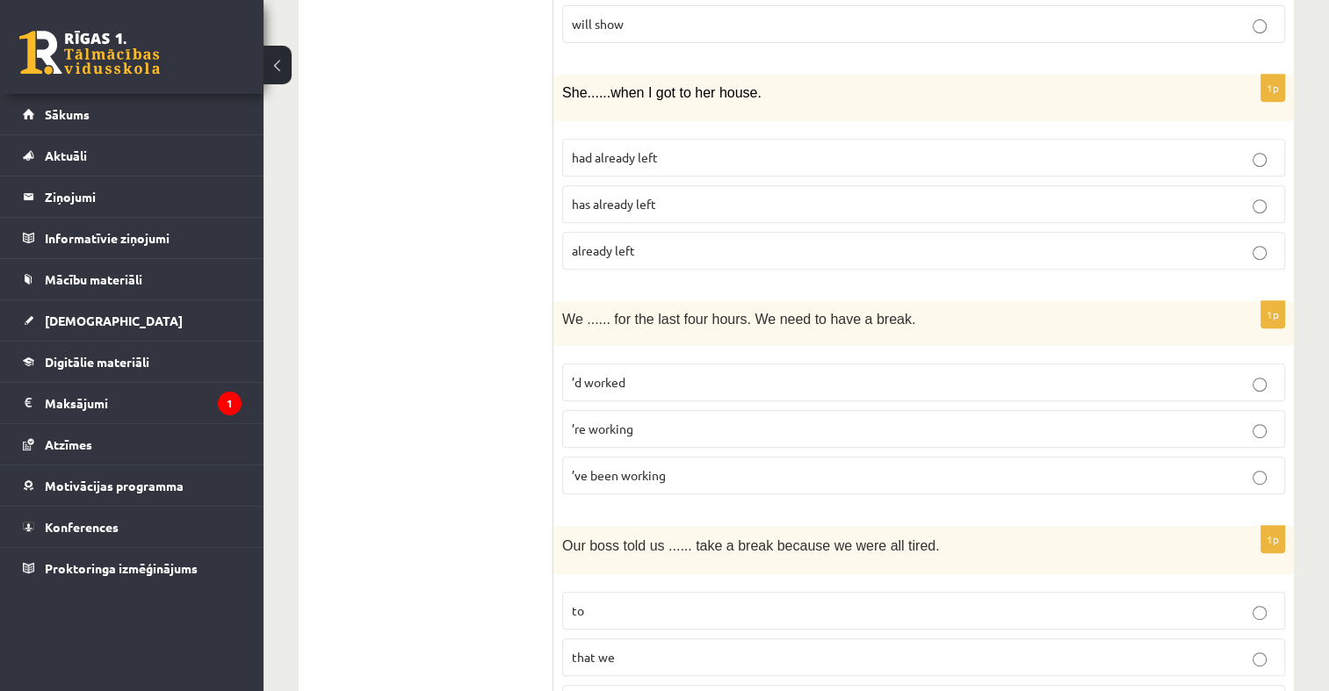
scroll to position [790, 0]
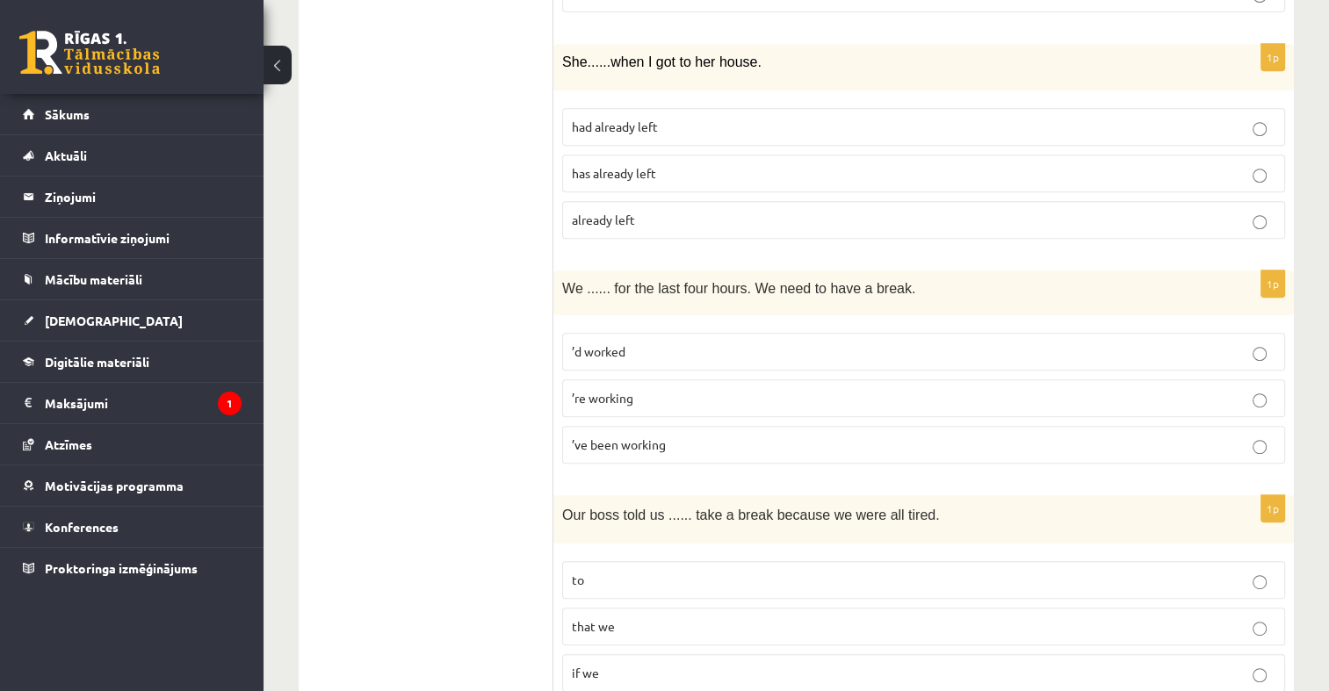
click at [684, 379] on label "’re working" at bounding box center [923, 398] width 723 height 38
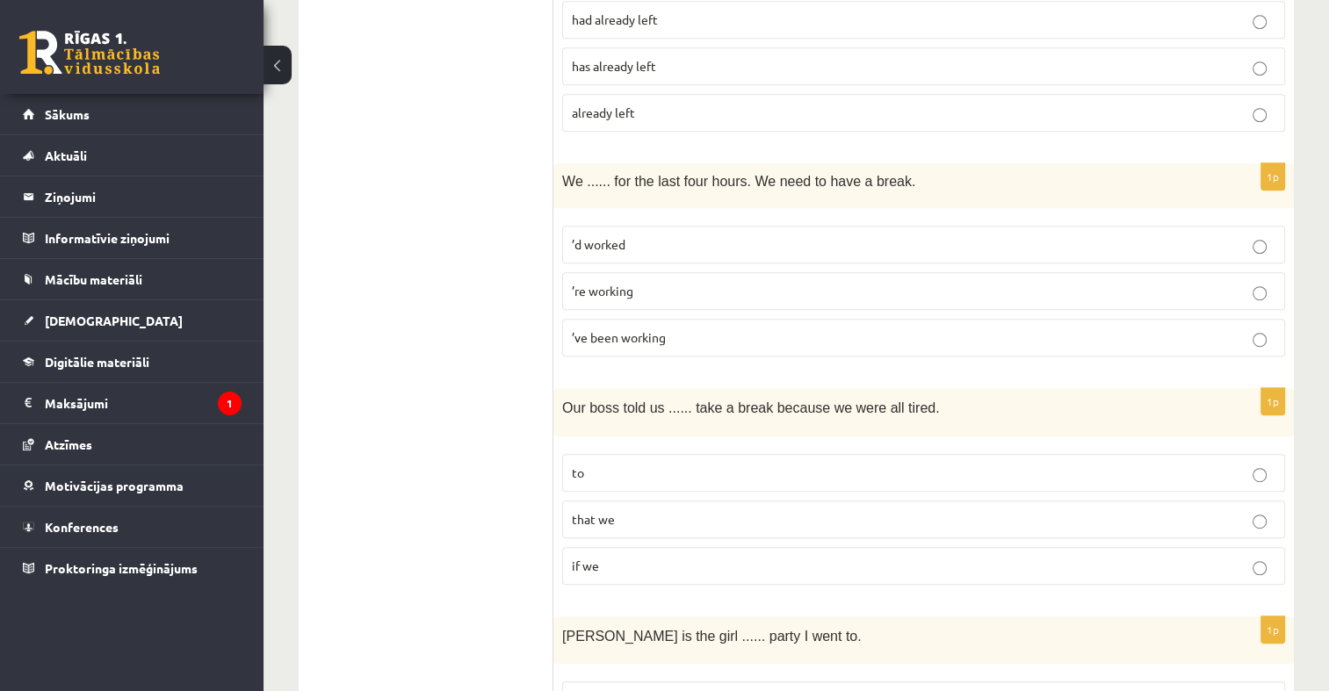
scroll to position [966, 0]
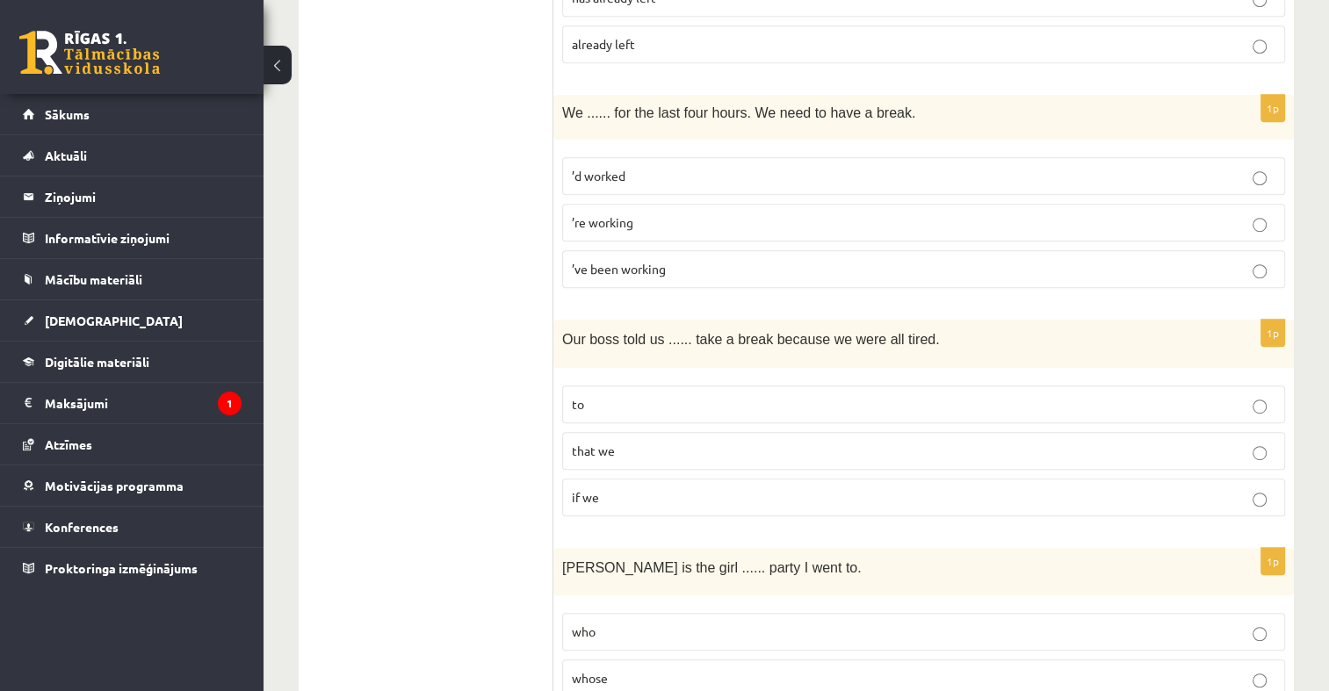
click at [671, 260] on p "’ve been working" at bounding box center [923, 269] width 703 height 18
click at [647, 395] on p "to" at bounding box center [923, 404] width 703 height 18
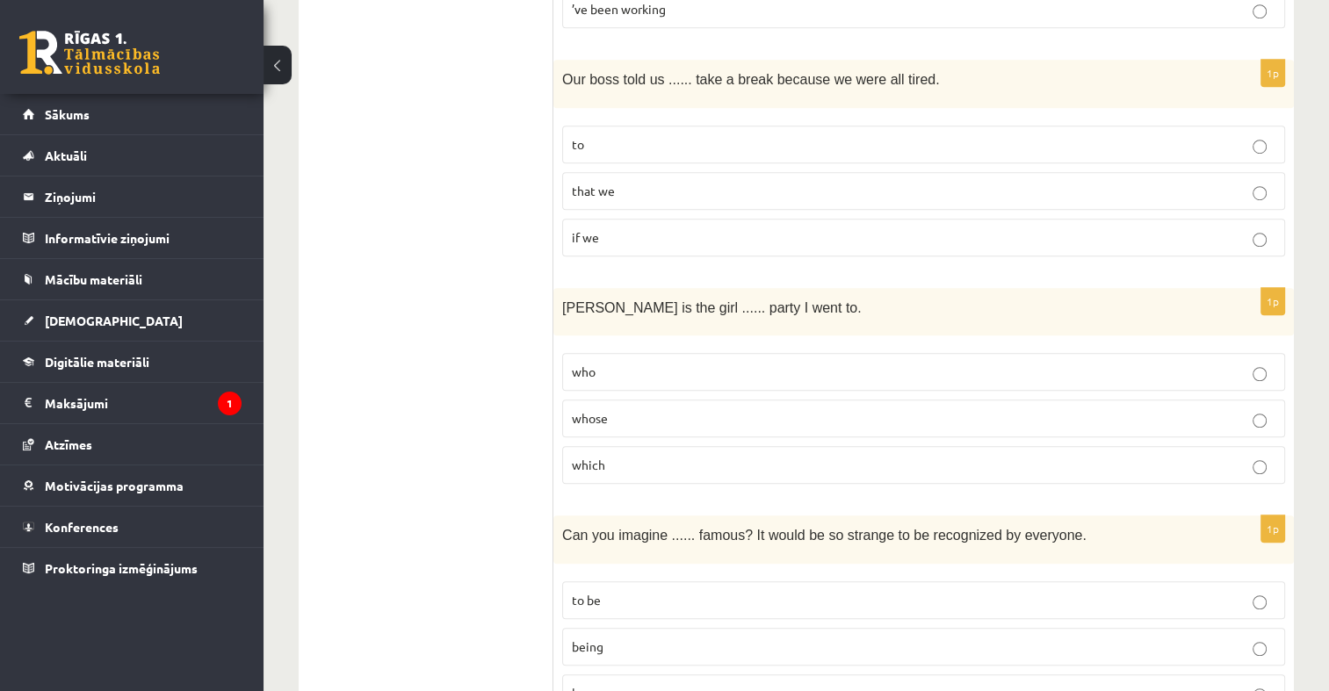
scroll to position [1230, 0]
click at [754, 406] on p "whose" at bounding box center [923, 415] width 703 height 18
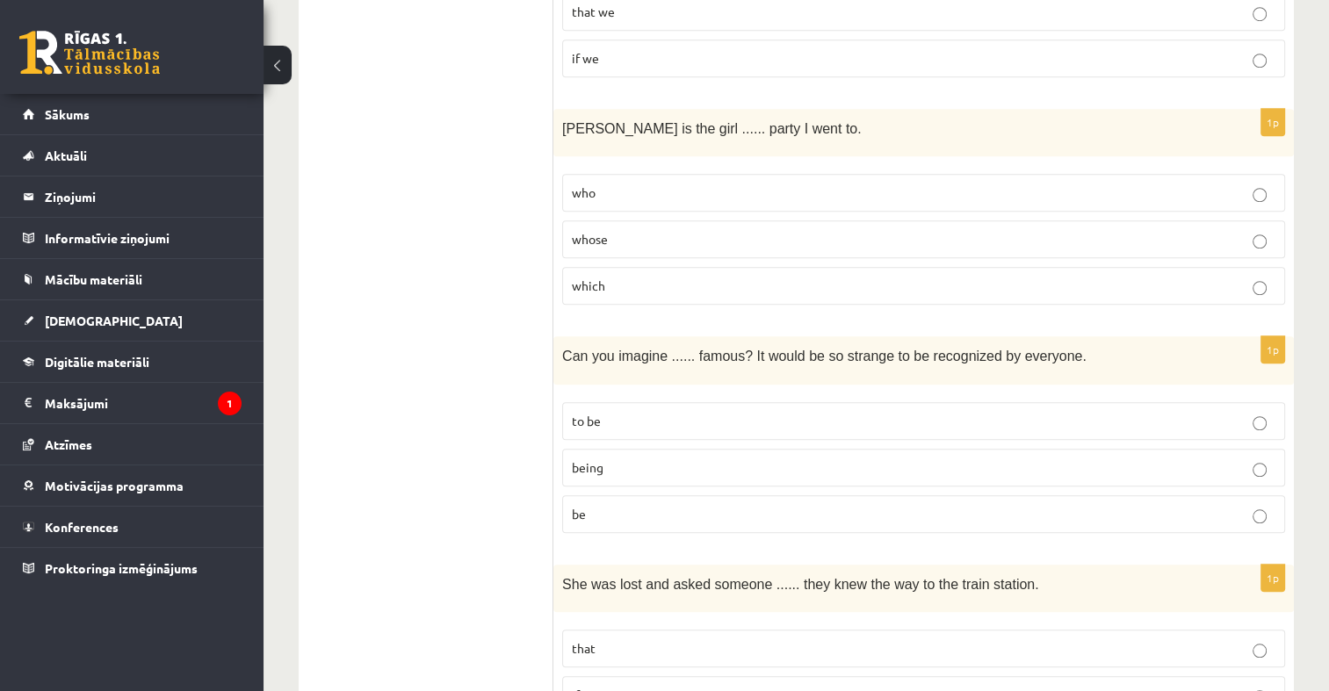
click at [709, 458] on p "being" at bounding box center [923, 467] width 703 height 18
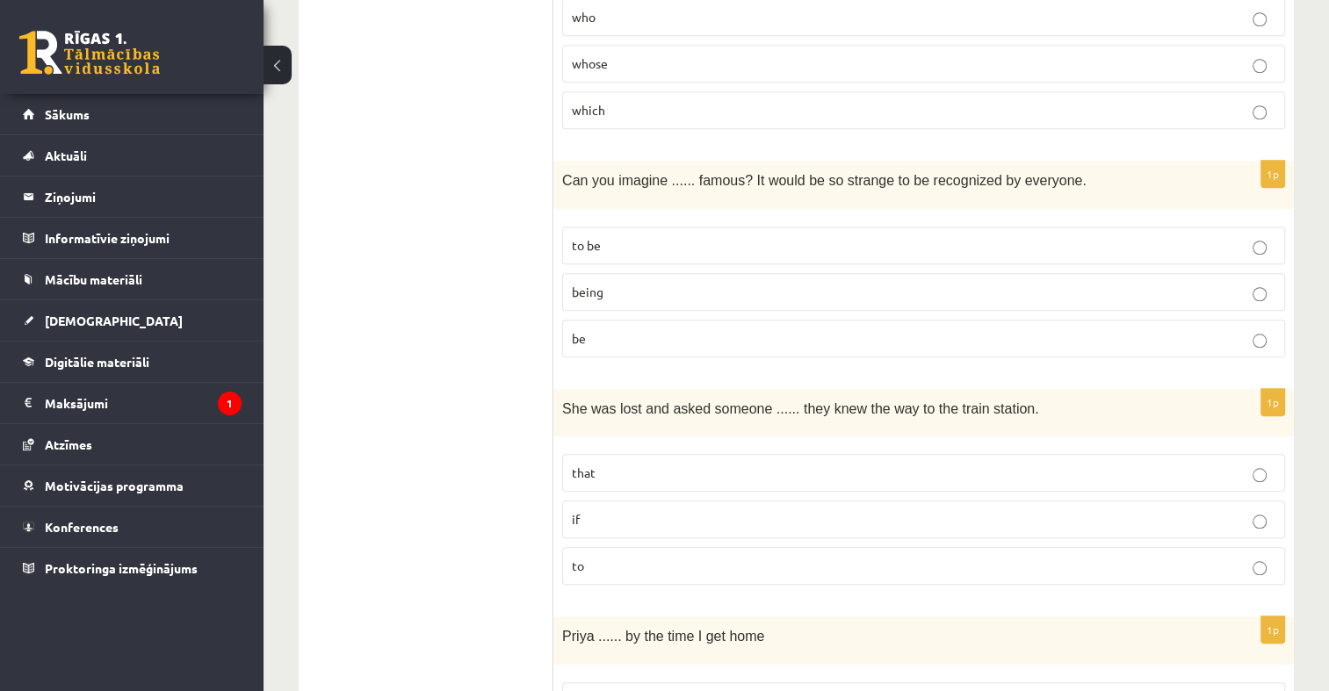
scroll to position [1756, 0]
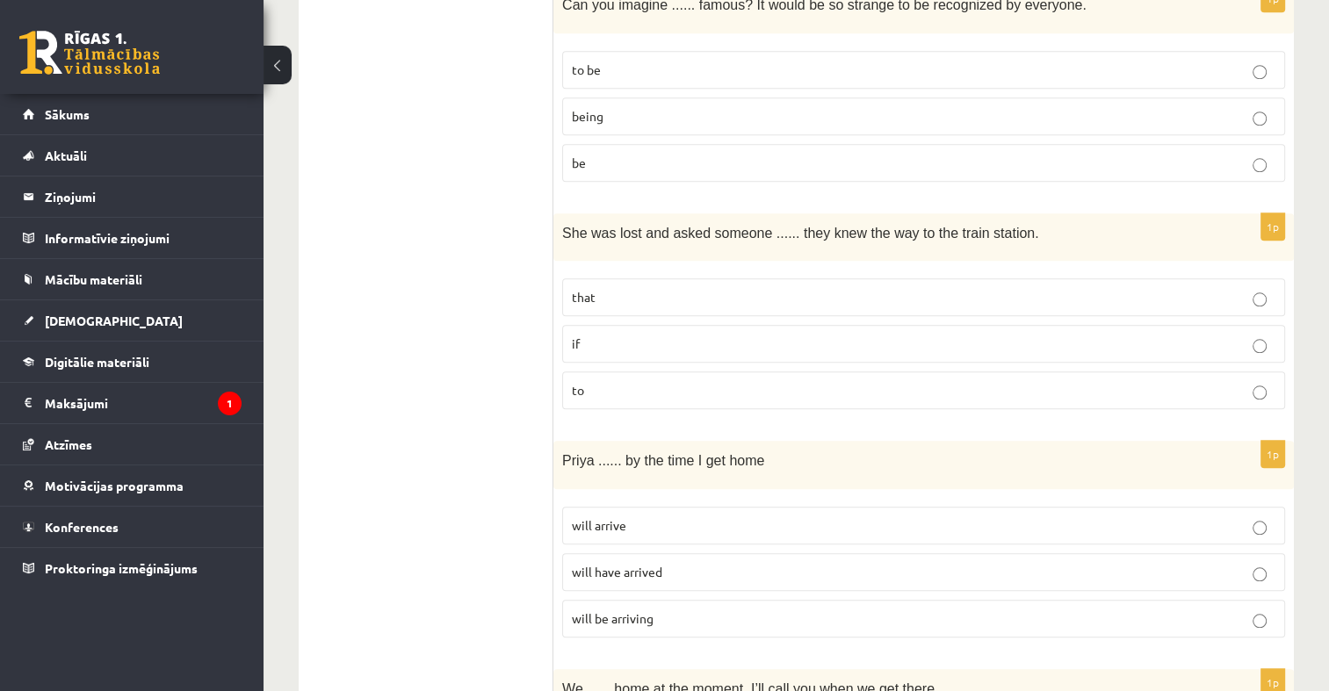
click at [713, 335] on p "if" at bounding box center [923, 344] width 703 height 18
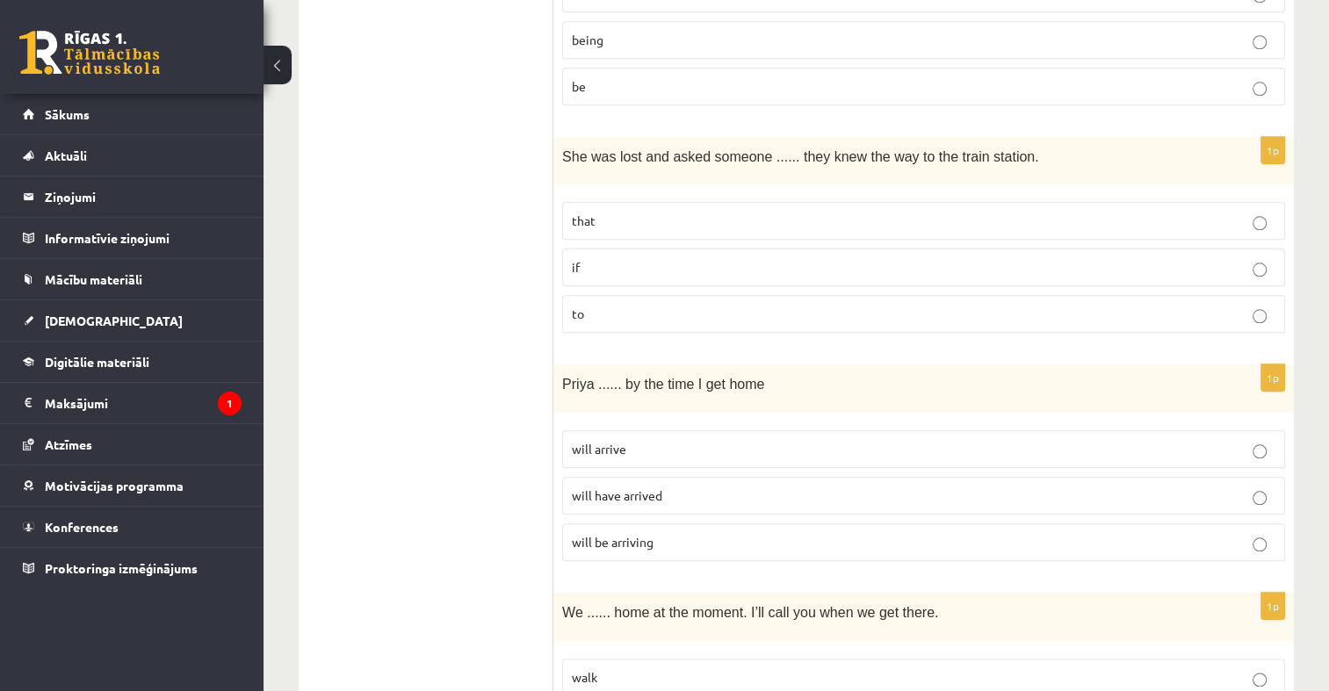
scroll to position [1932, 0]
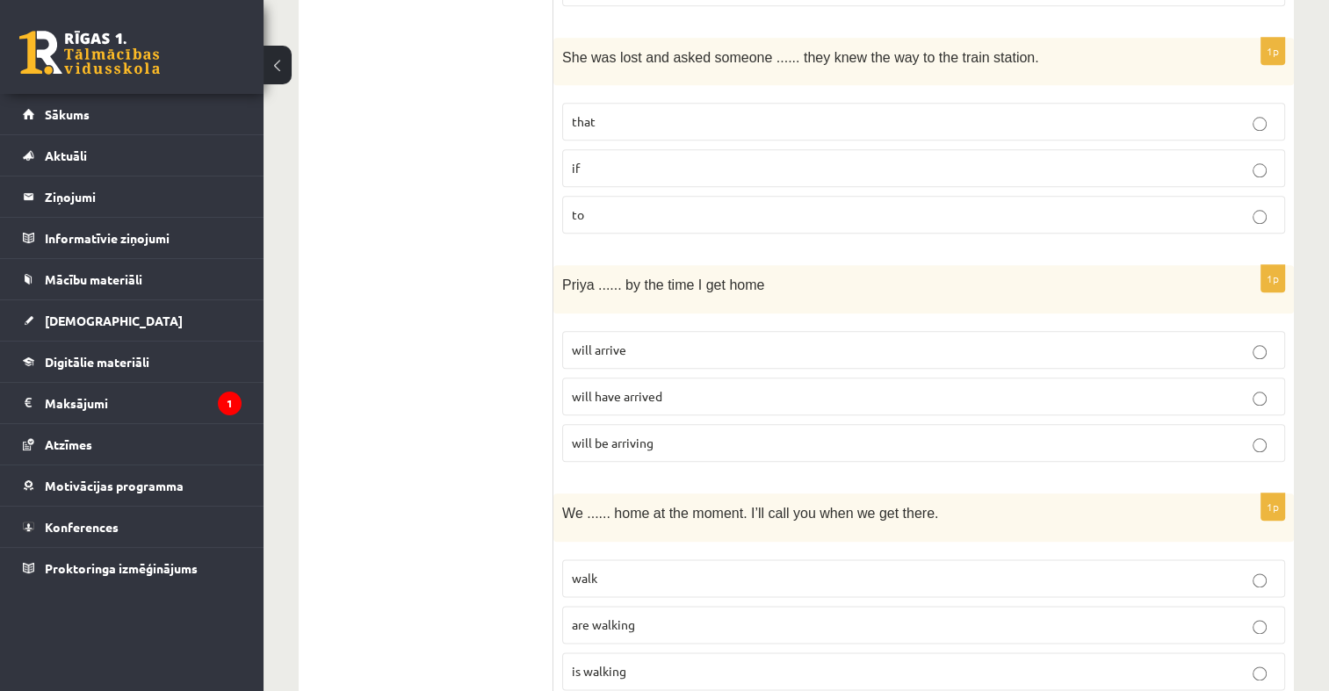
click at [704, 341] on p "will arrive" at bounding box center [923, 350] width 703 height 18
click at [703, 387] on p "will have arrived" at bounding box center [923, 396] width 703 height 18
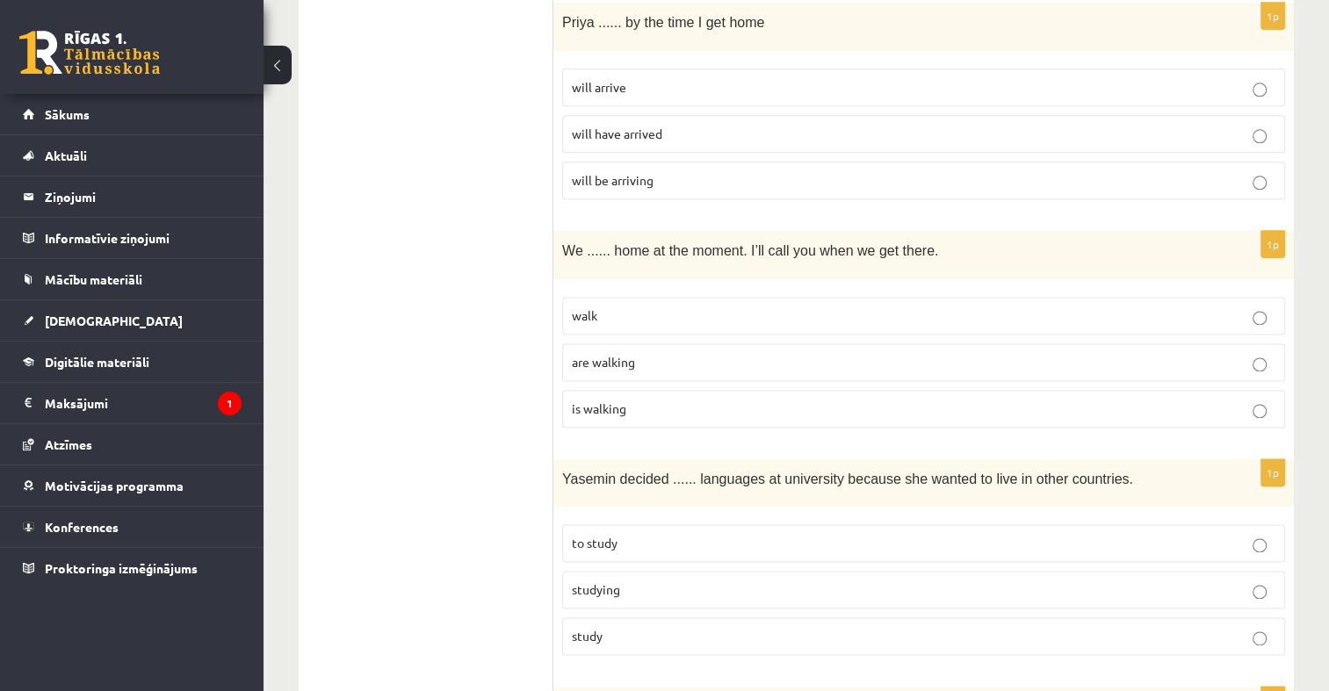
scroll to position [2196, 0]
click at [716, 352] on p "are walking" at bounding box center [923, 361] width 703 height 18
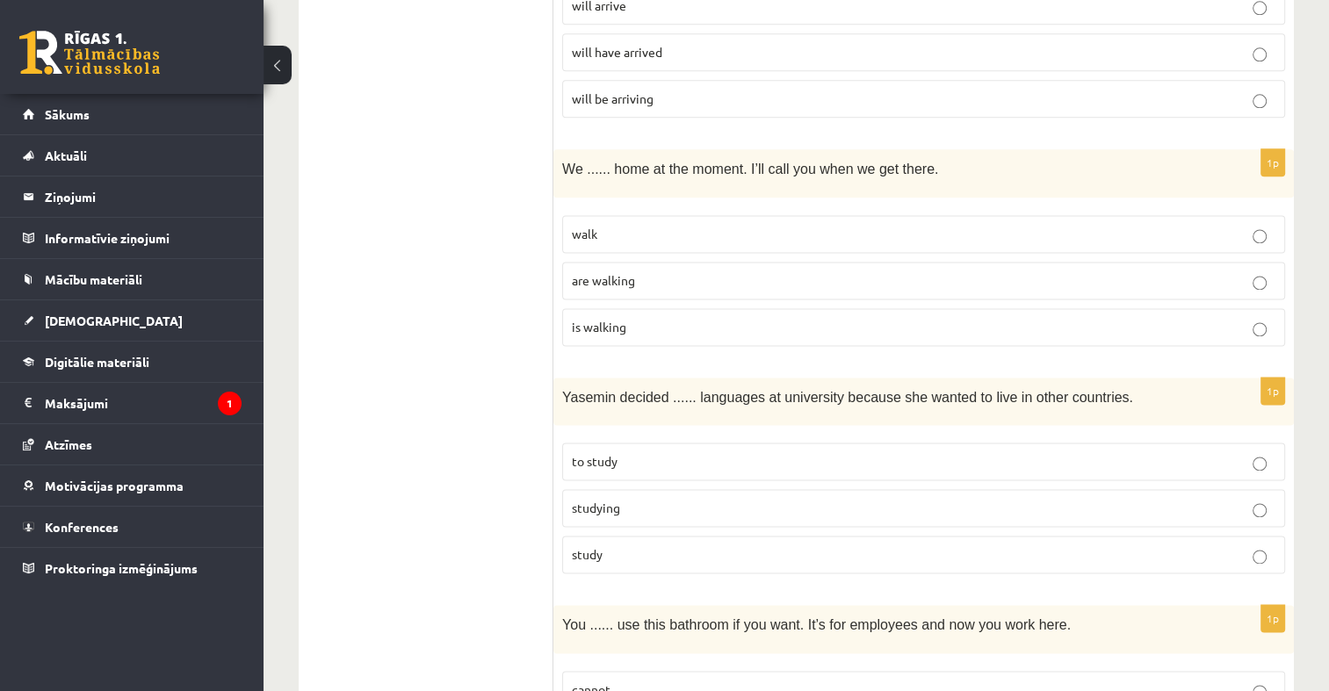
scroll to position [2371, 0]
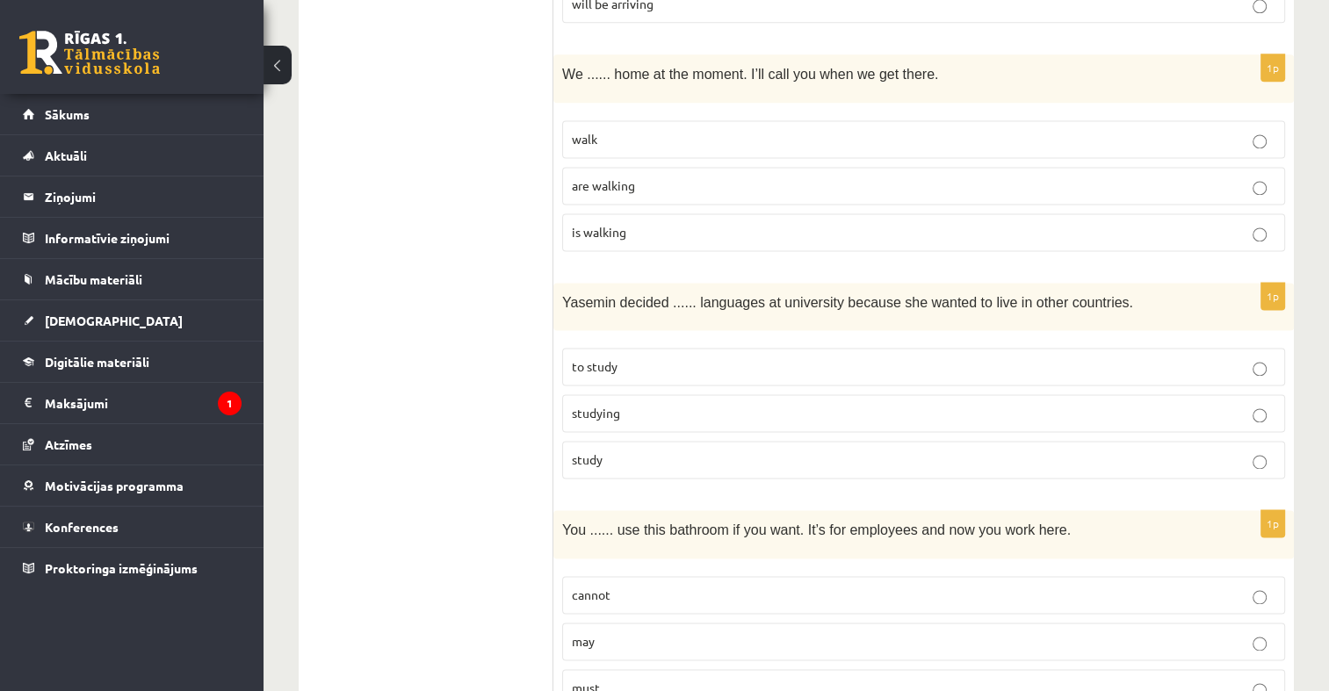
click at [710, 348] on label "to study" at bounding box center [923, 367] width 723 height 38
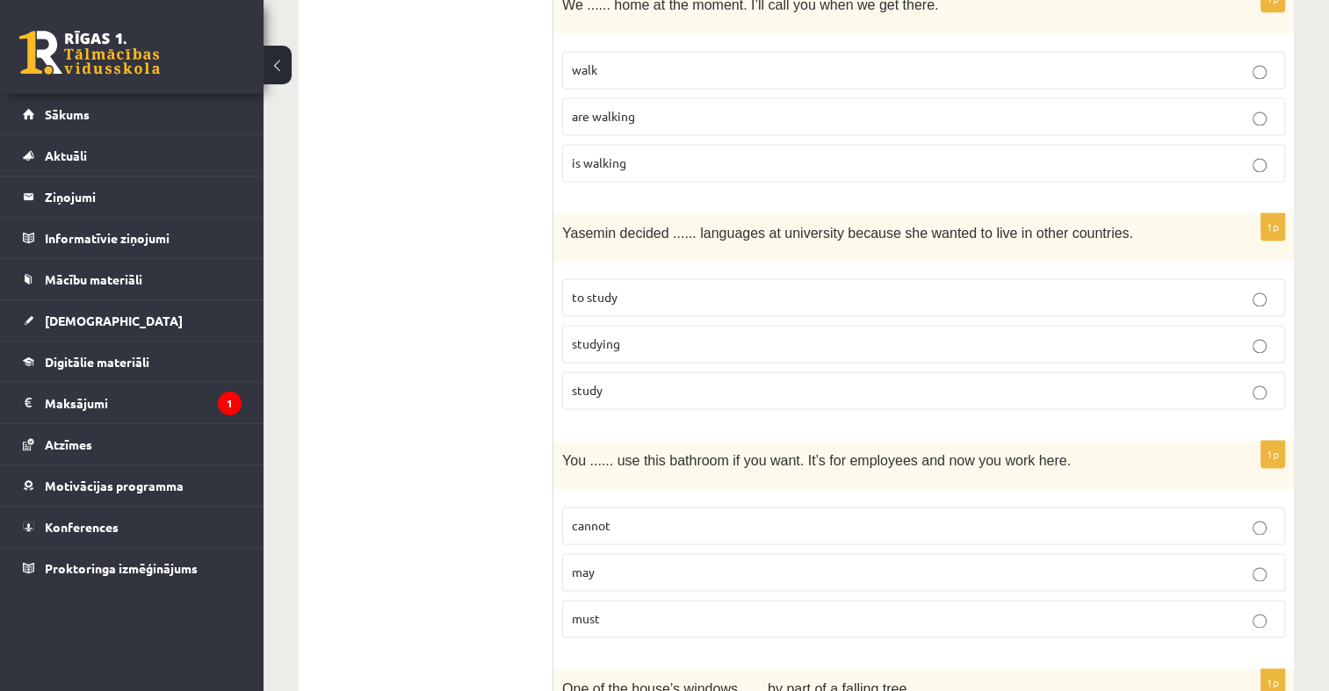
scroll to position [2547, 0]
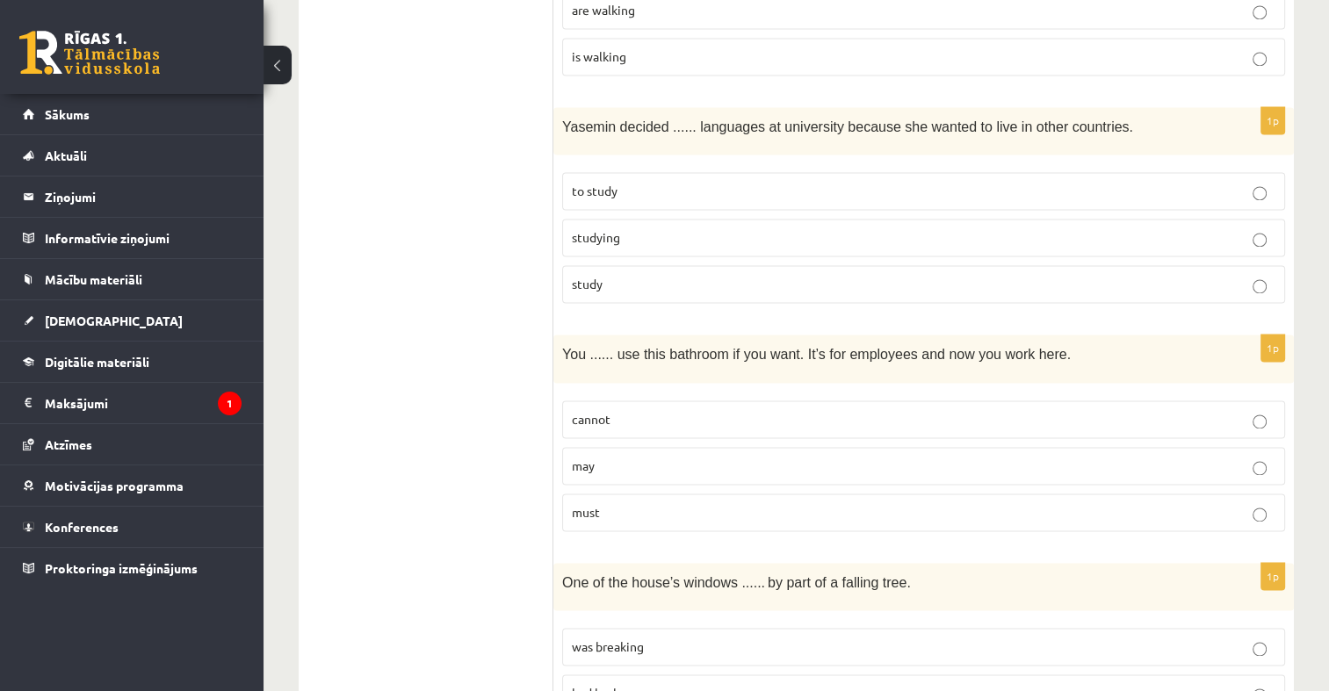
click at [680, 457] on p "may" at bounding box center [923, 466] width 703 height 18
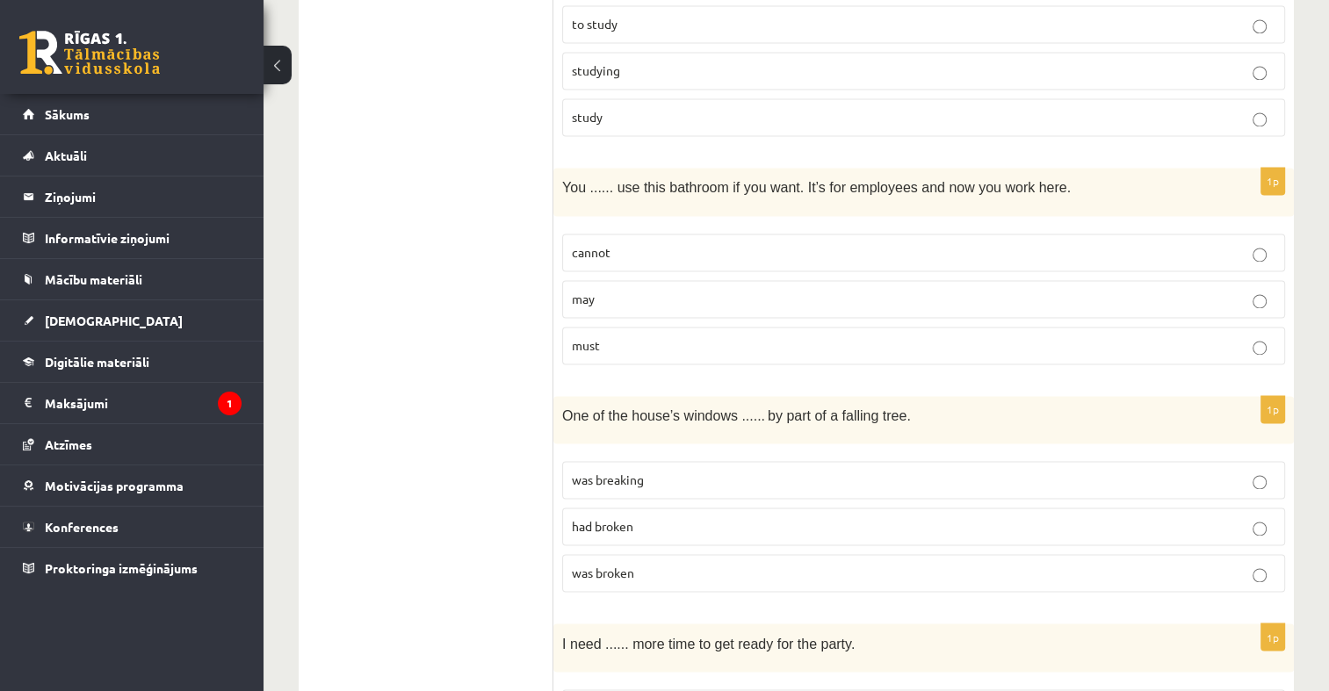
scroll to position [2723, 0]
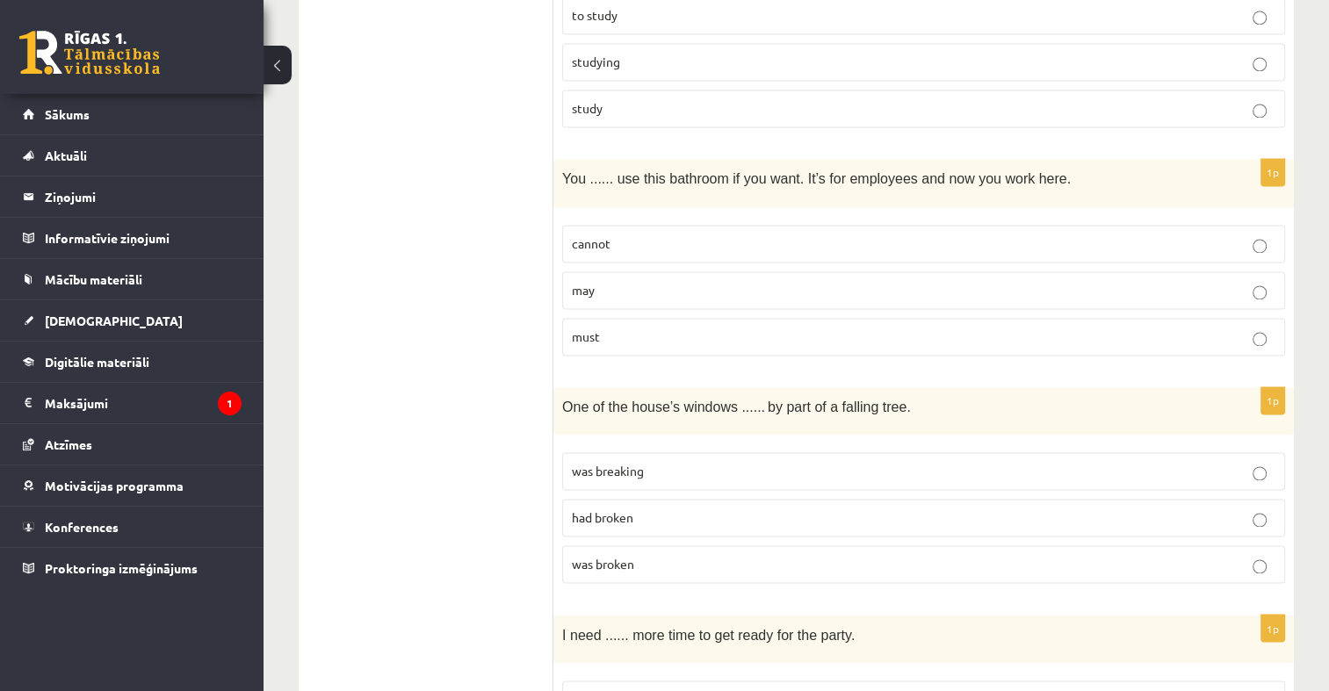
click at [673, 555] on p "was broken" at bounding box center [923, 564] width 703 height 18
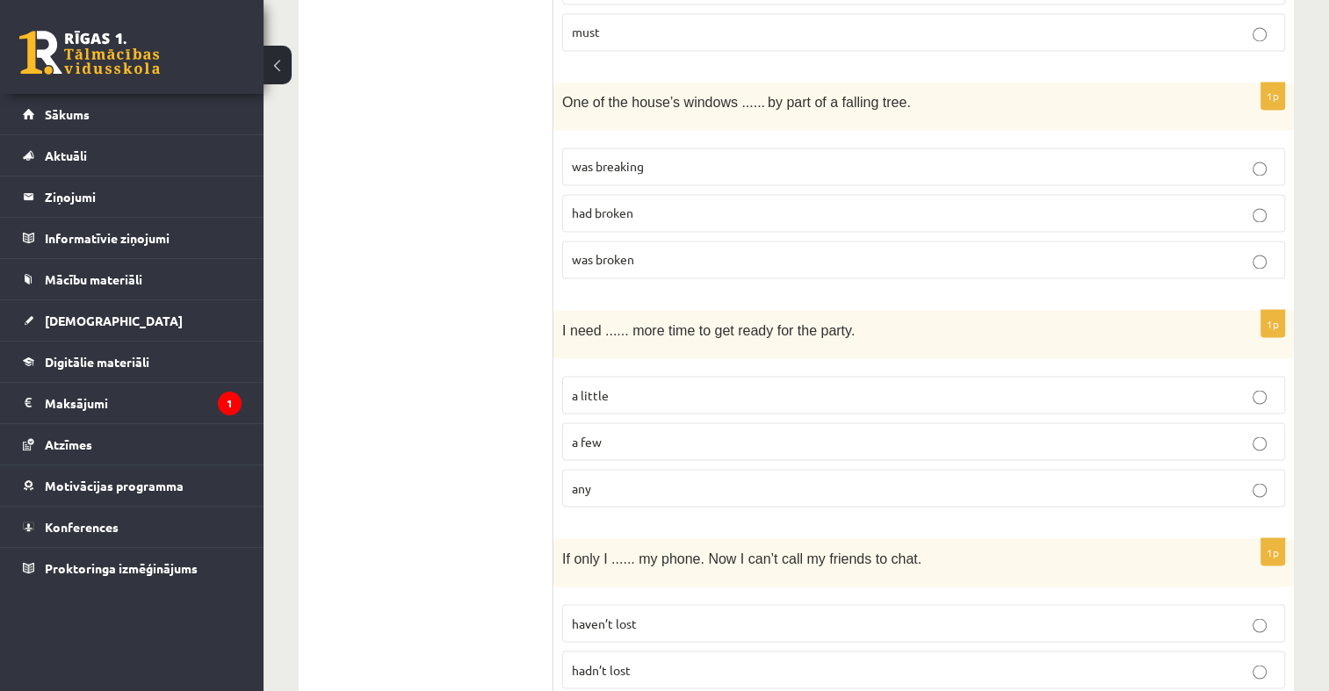
scroll to position [3074, 0]
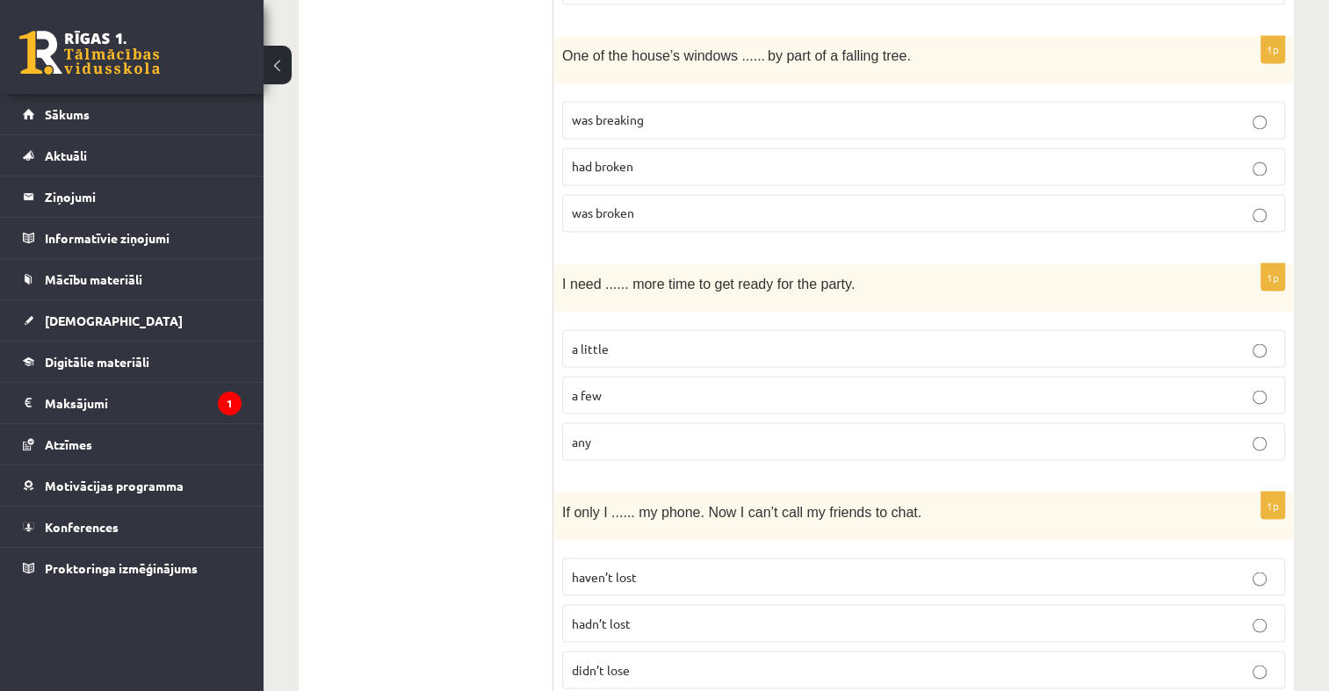
click at [701, 329] on label "a little" at bounding box center [923, 348] width 723 height 38
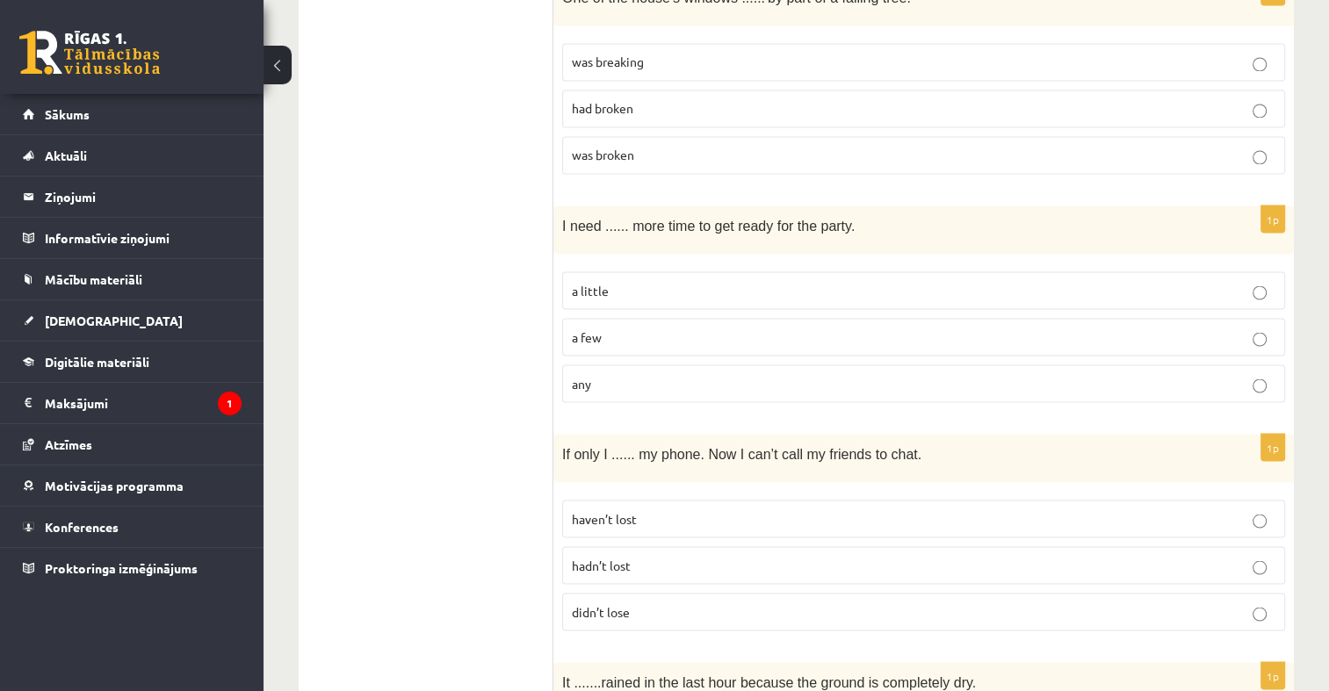
scroll to position [3249, 0]
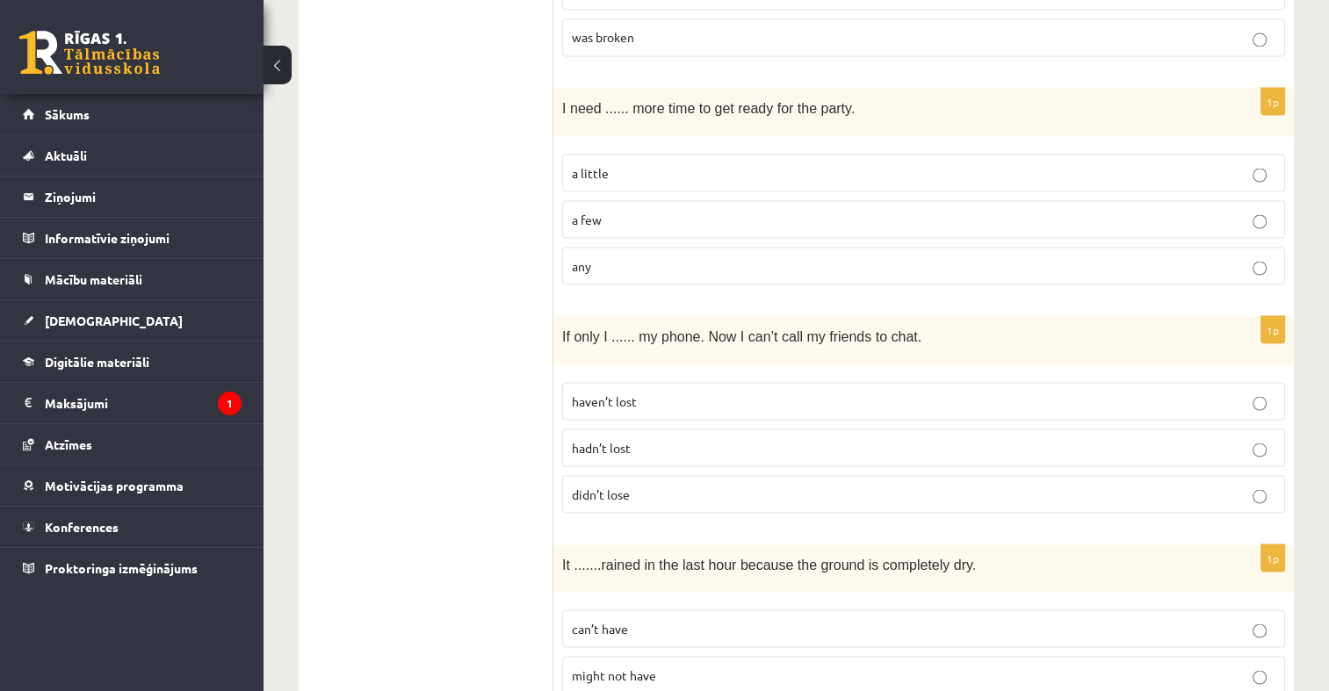
click at [679, 429] on label "hadn’t lost" at bounding box center [923, 448] width 723 height 38
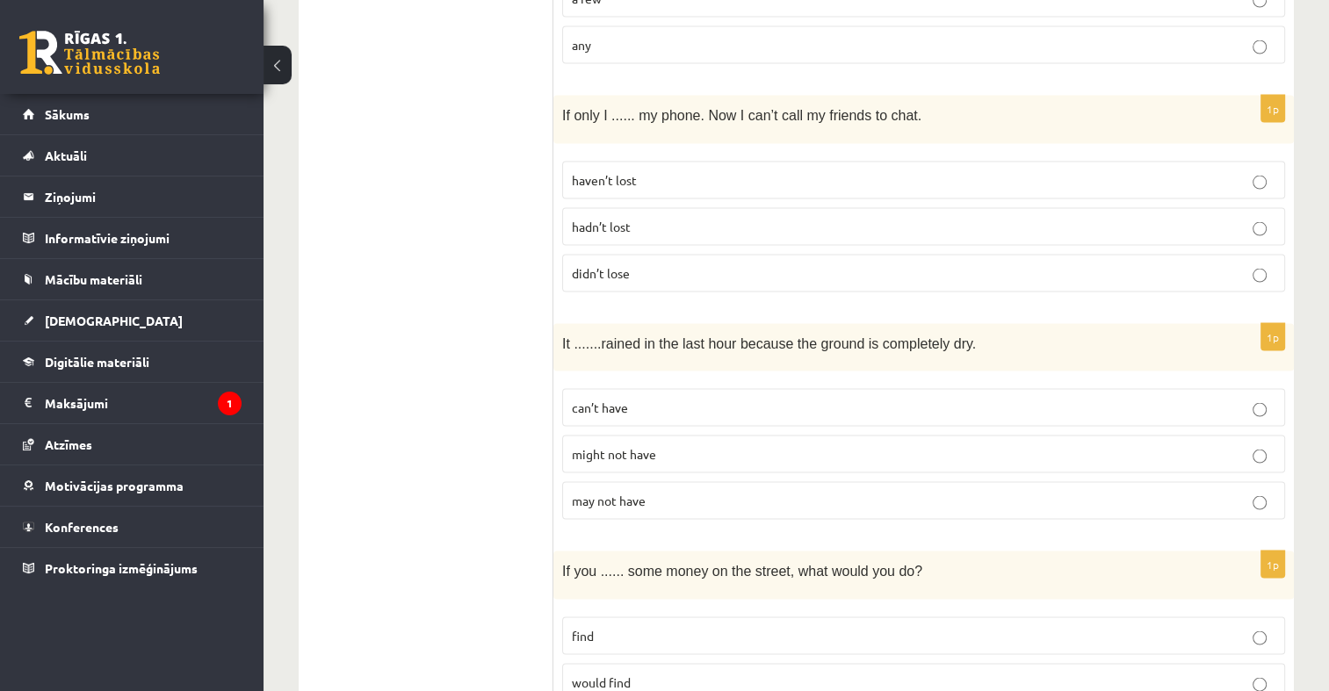
scroll to position [3513, 0]
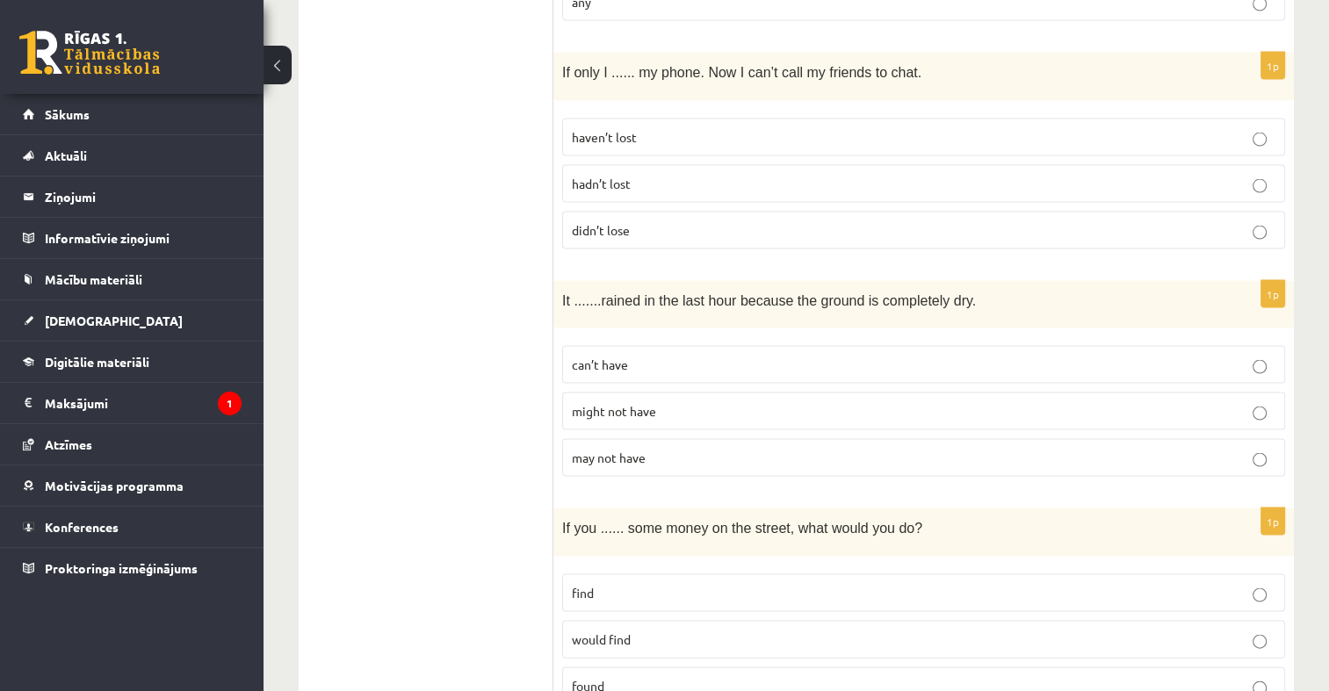
click at [747, 393] on label "might not have" at bounding box center [923, 412] width 723 height 38
click at [788, 346] on label "can’t have" at bounding box center [923, 365] width 723 height 38
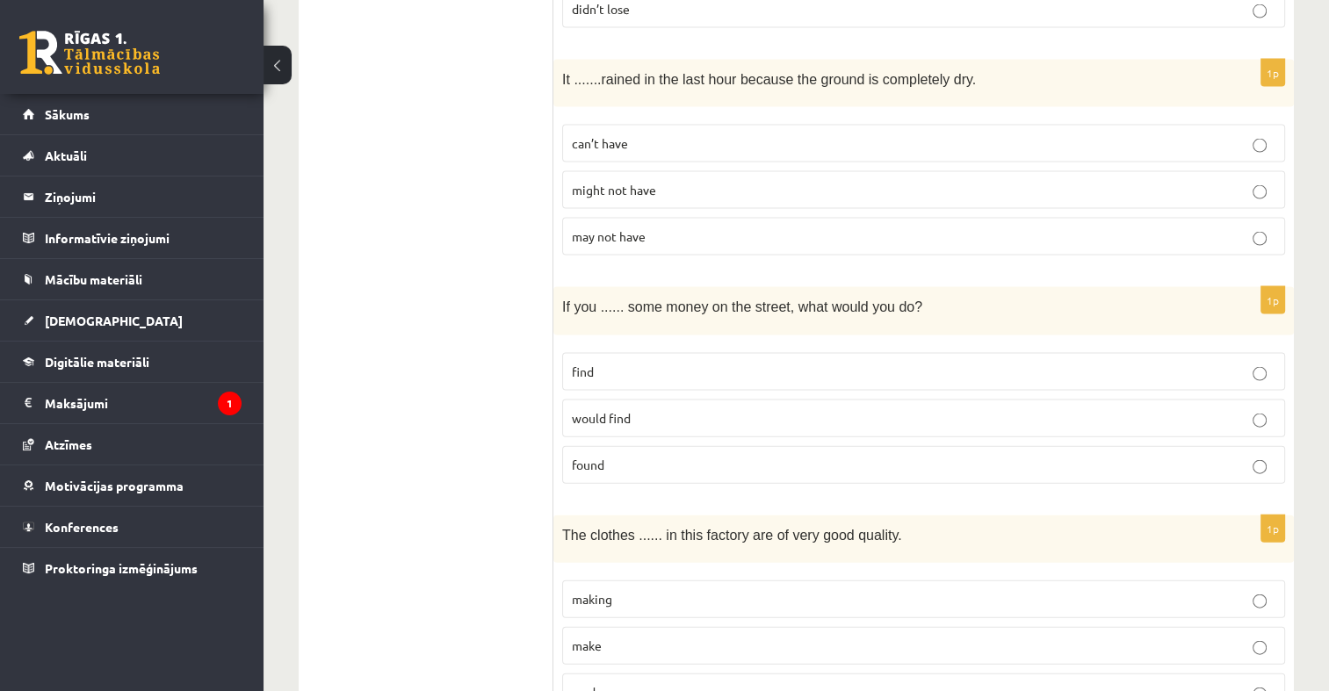
scroll to position [3776, 0]
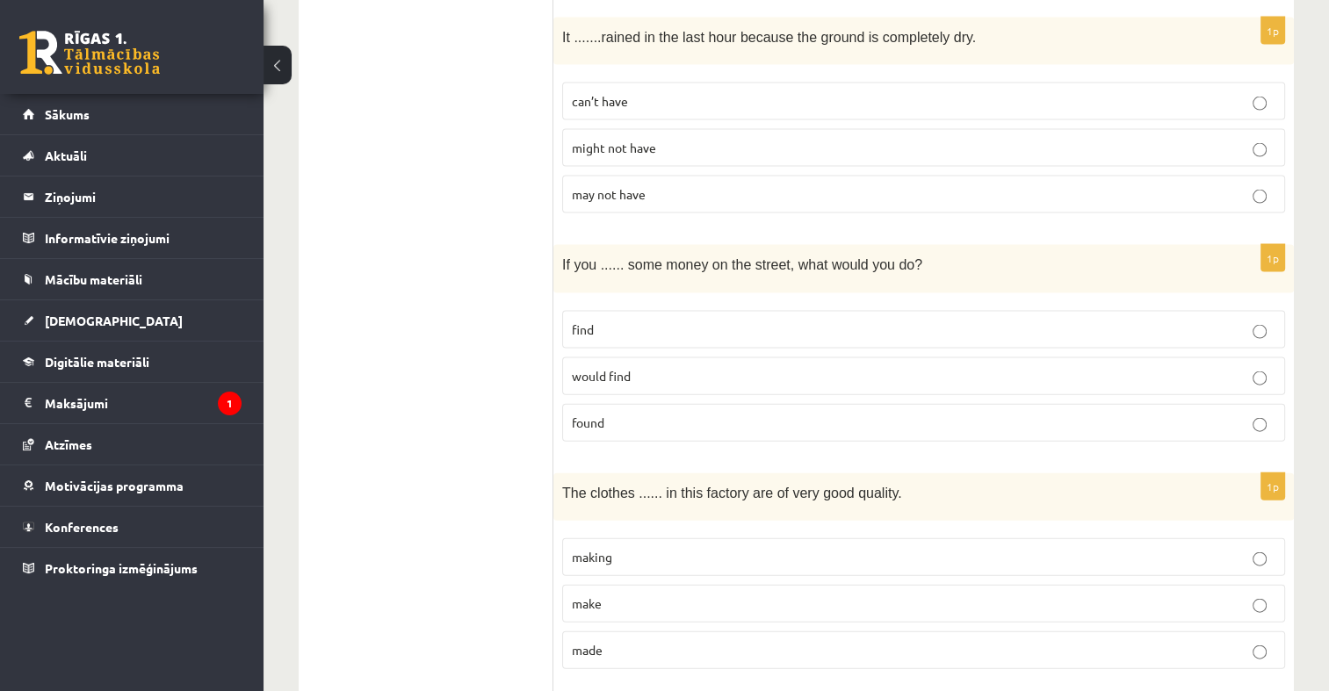
click at [709, 414] on p "found" at bounding box center [923, 423] width 703 height 18
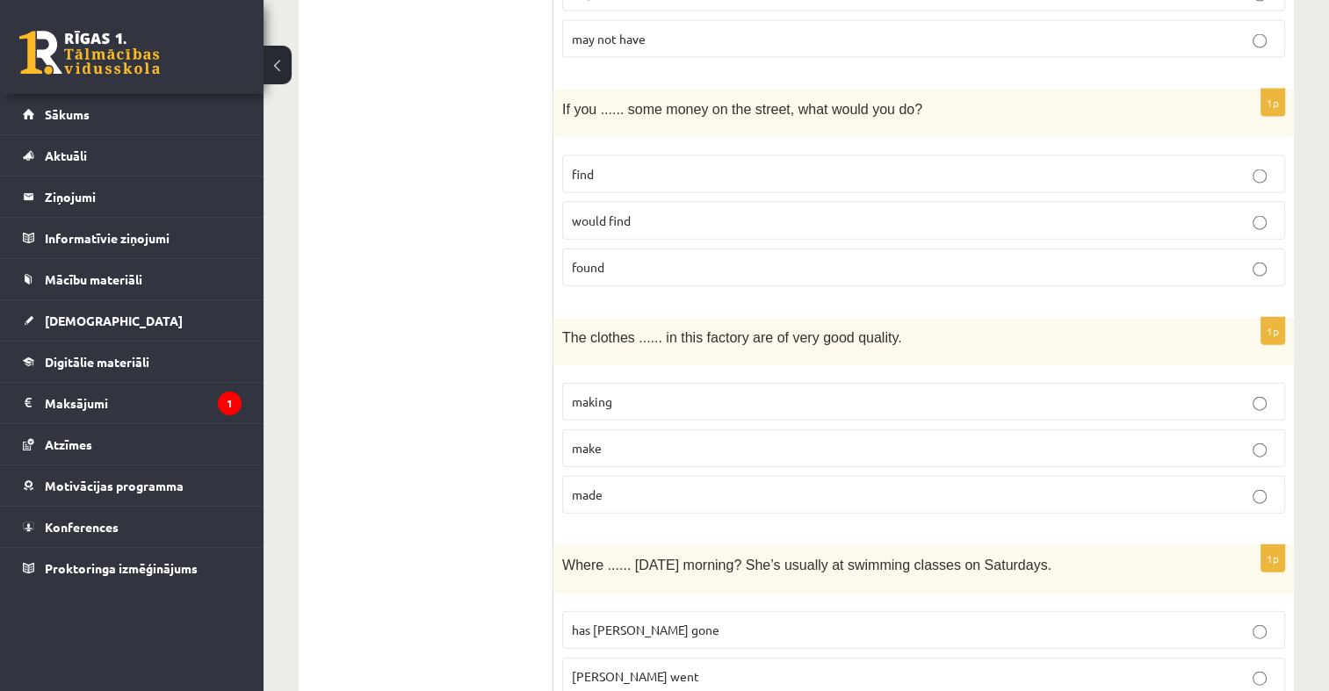
scroll to position [3952, 0]
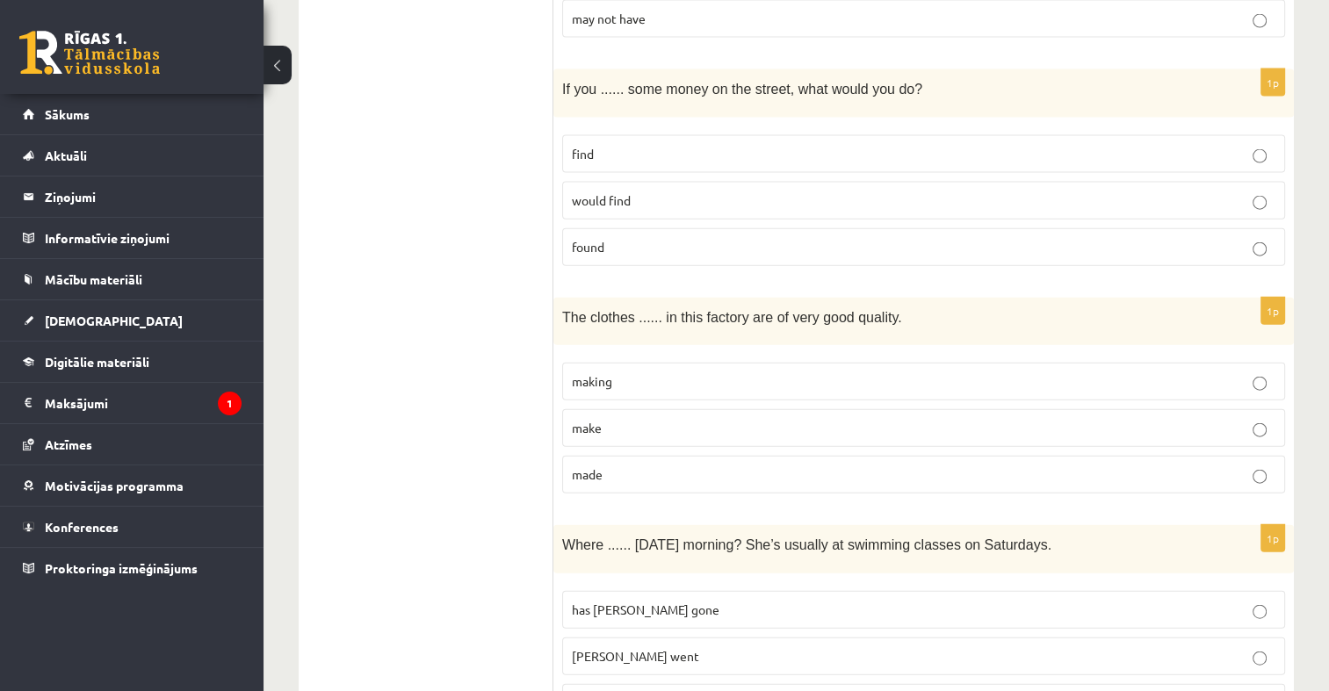
click at [745, 465] on p "made" at bounding box center [923, 474] width 703 height 18
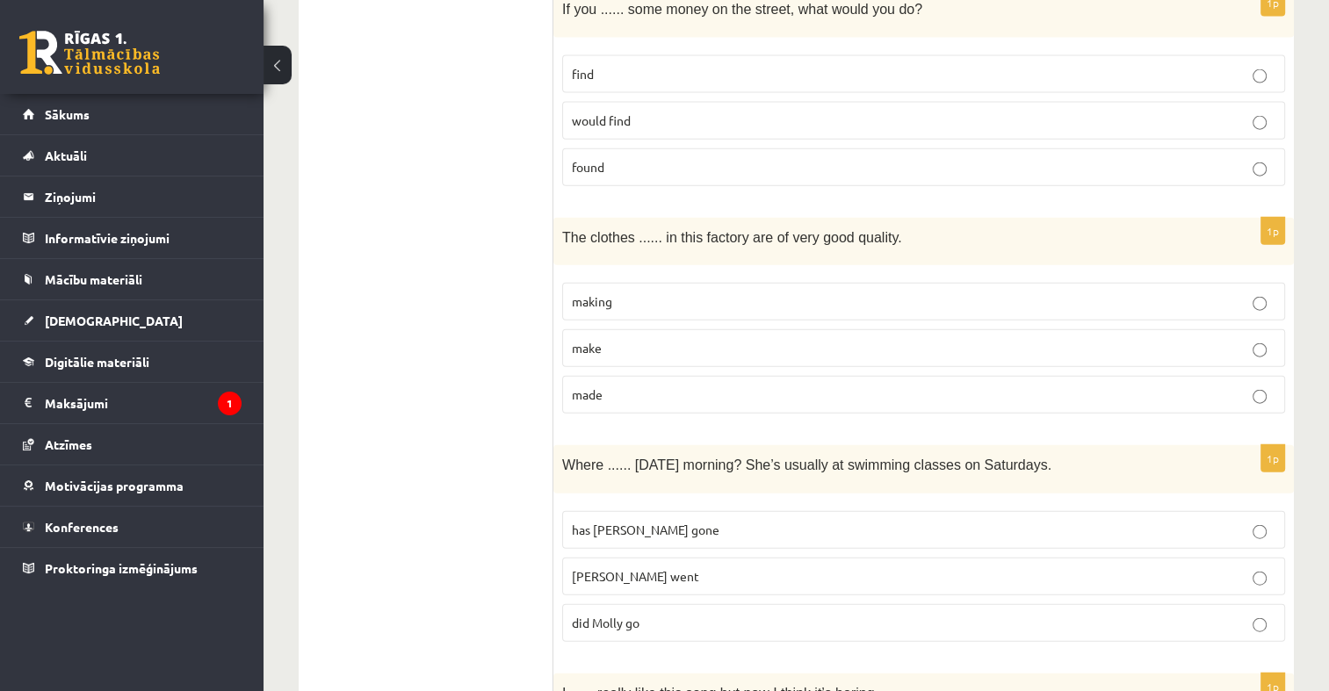
scroll to position [4128, 0]
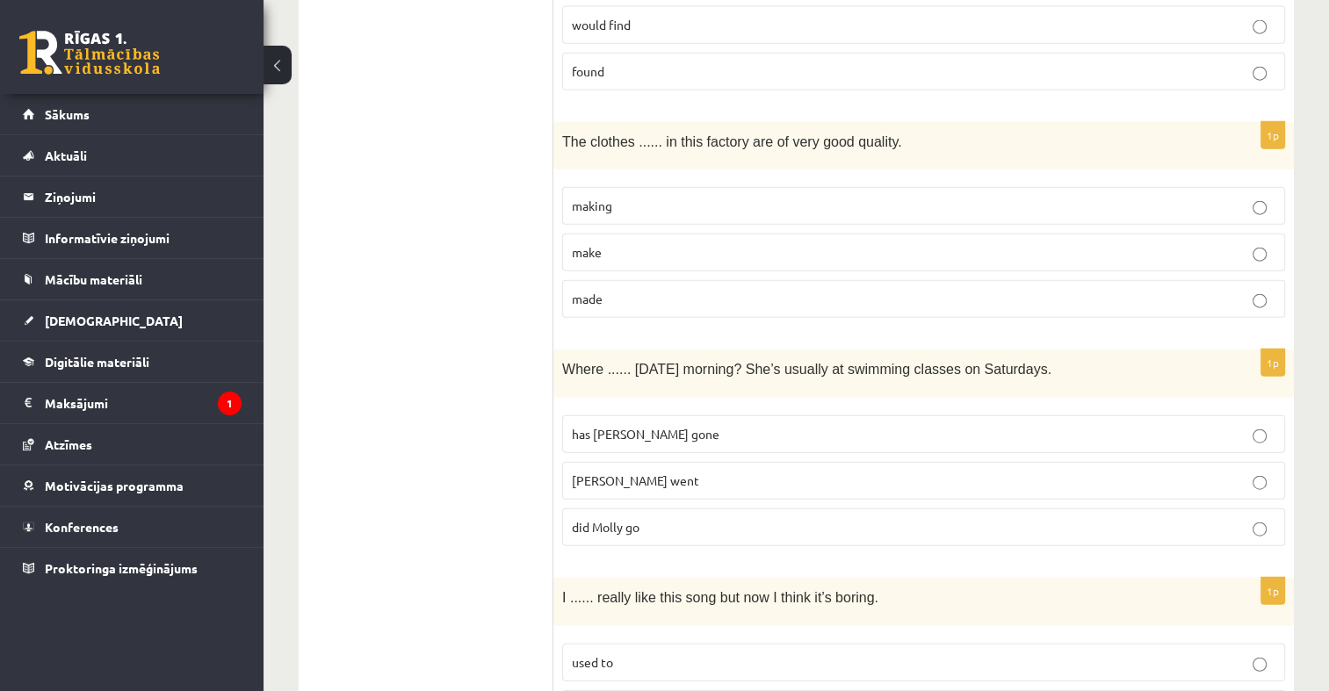
click at [650, 509] on label "did Molly go" at bounding box center [923, 528] width 723 height 38
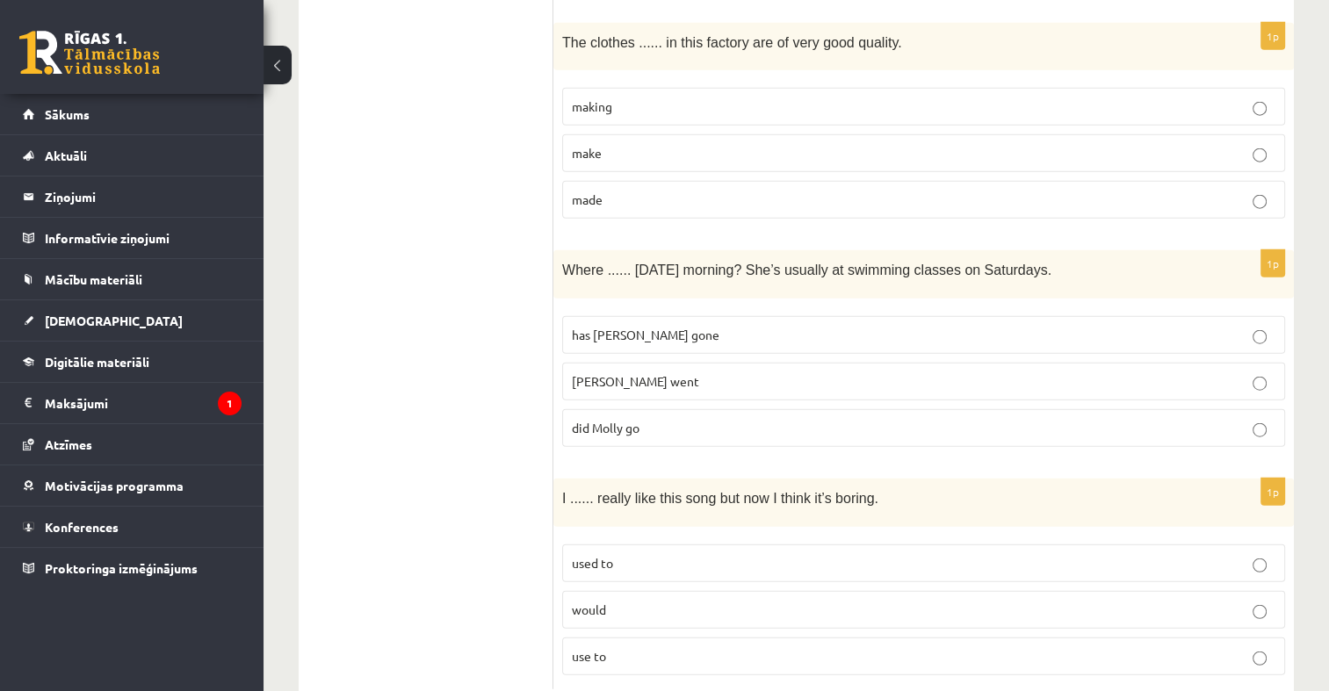
scroll to position [4235, 0]
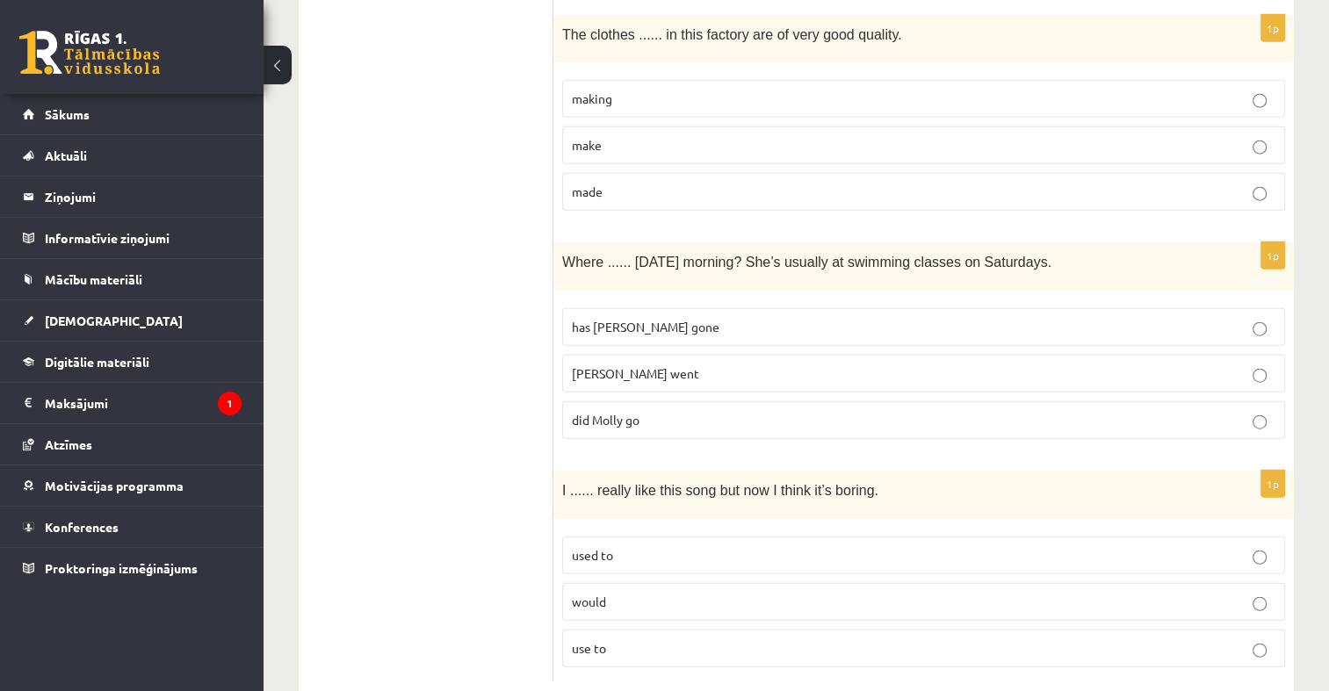
click at [674, 546] on p "used to" at bounding box center [923, 555] width 703 height 18
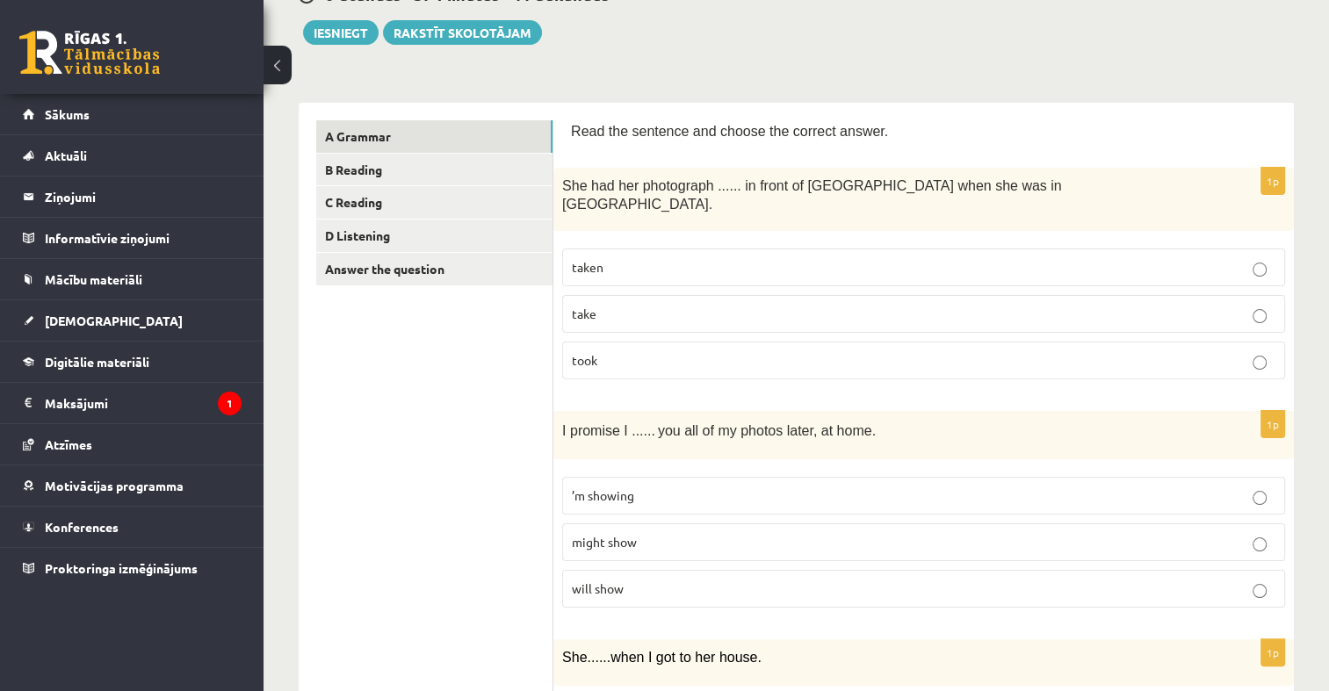
scroll to position [107, 0]
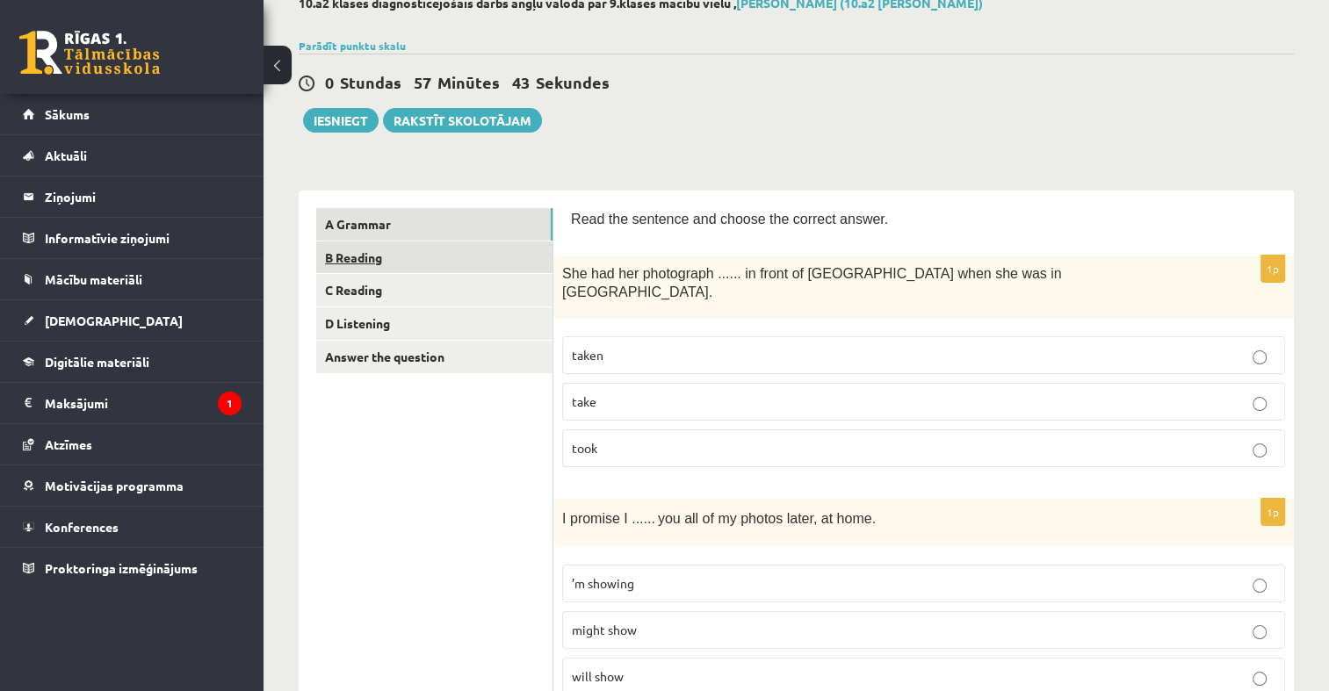
click at [330, 253] on link "B Reading" at bounding box center [434, 258] width 236 height 32
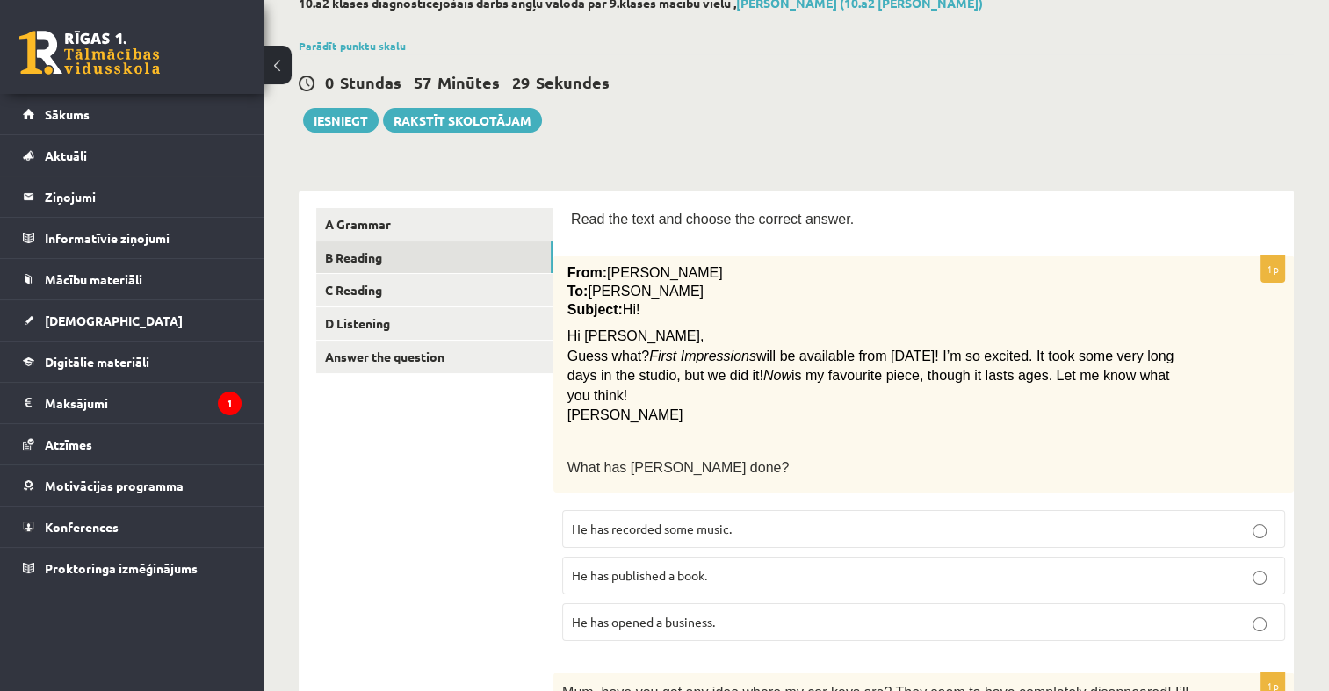
click at [697, 520] on label "He has recorded some music." at bounding box center [923, 529] width 723 height 38
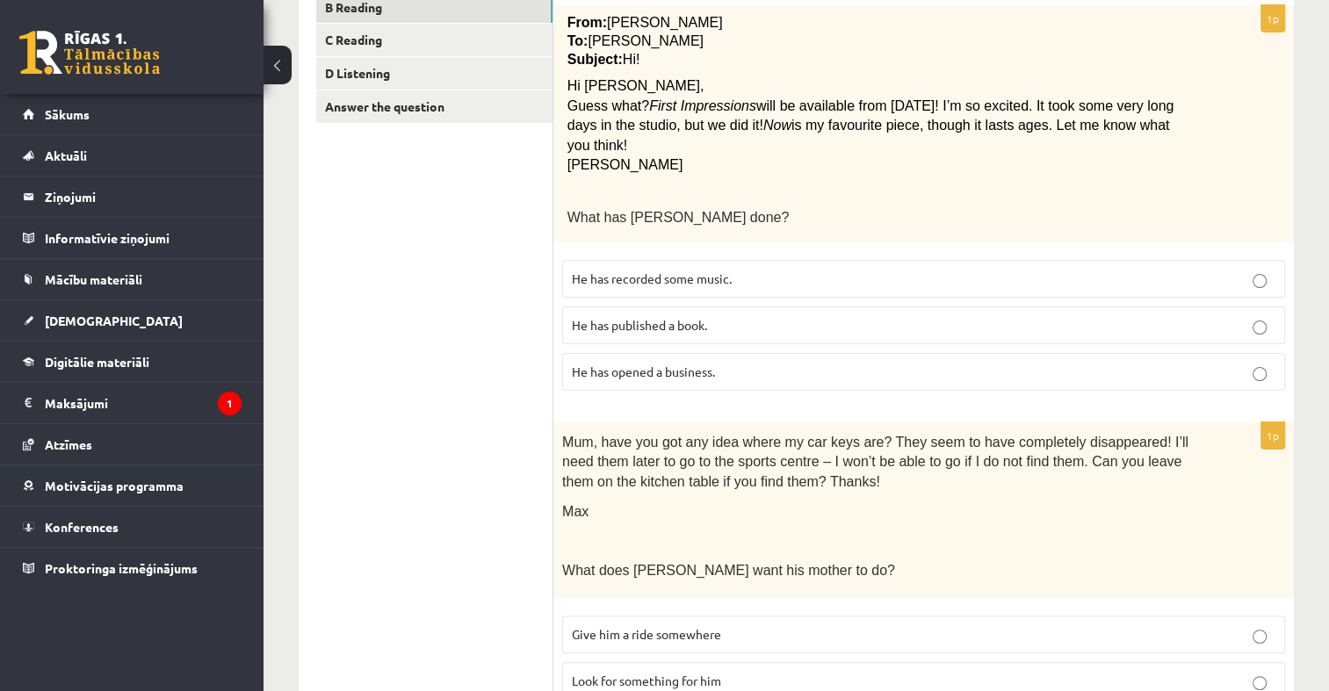
scroll to position [458, 0]
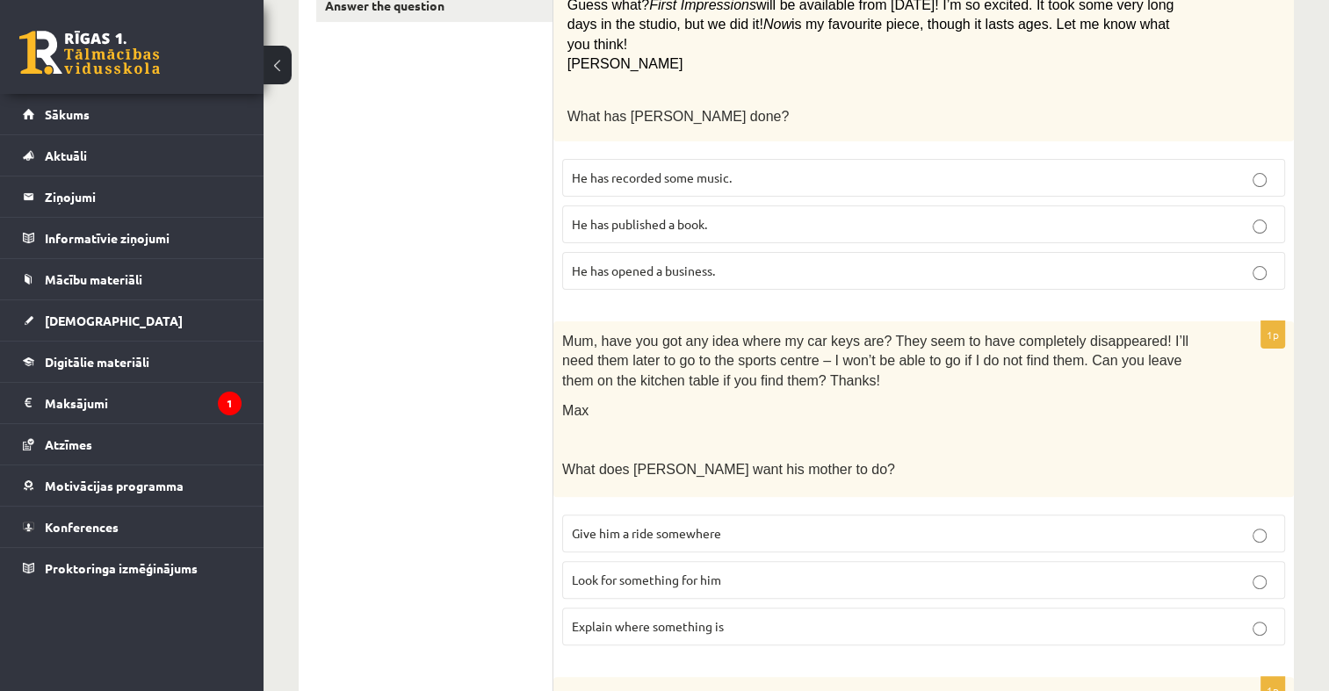
click at [745, 571] on p "Look for something for him" at bounding box center [923, 580] width 703 height 18
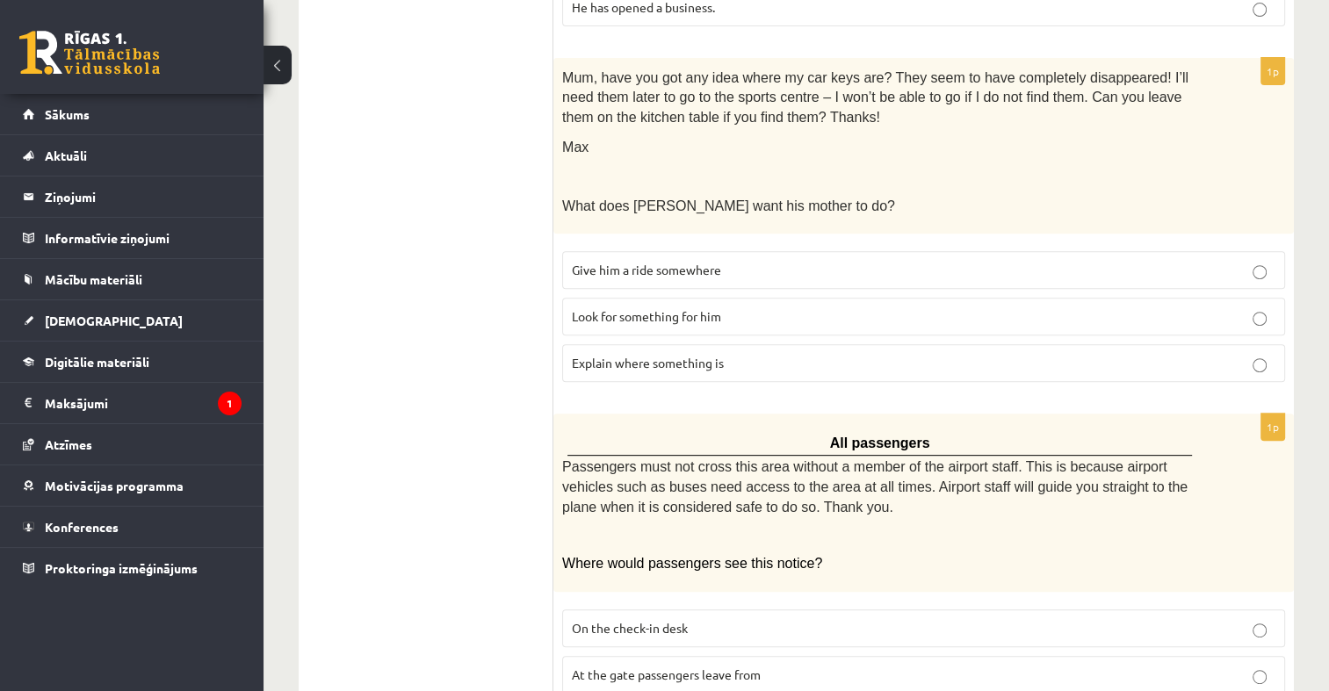
scroll to position [810, 0]
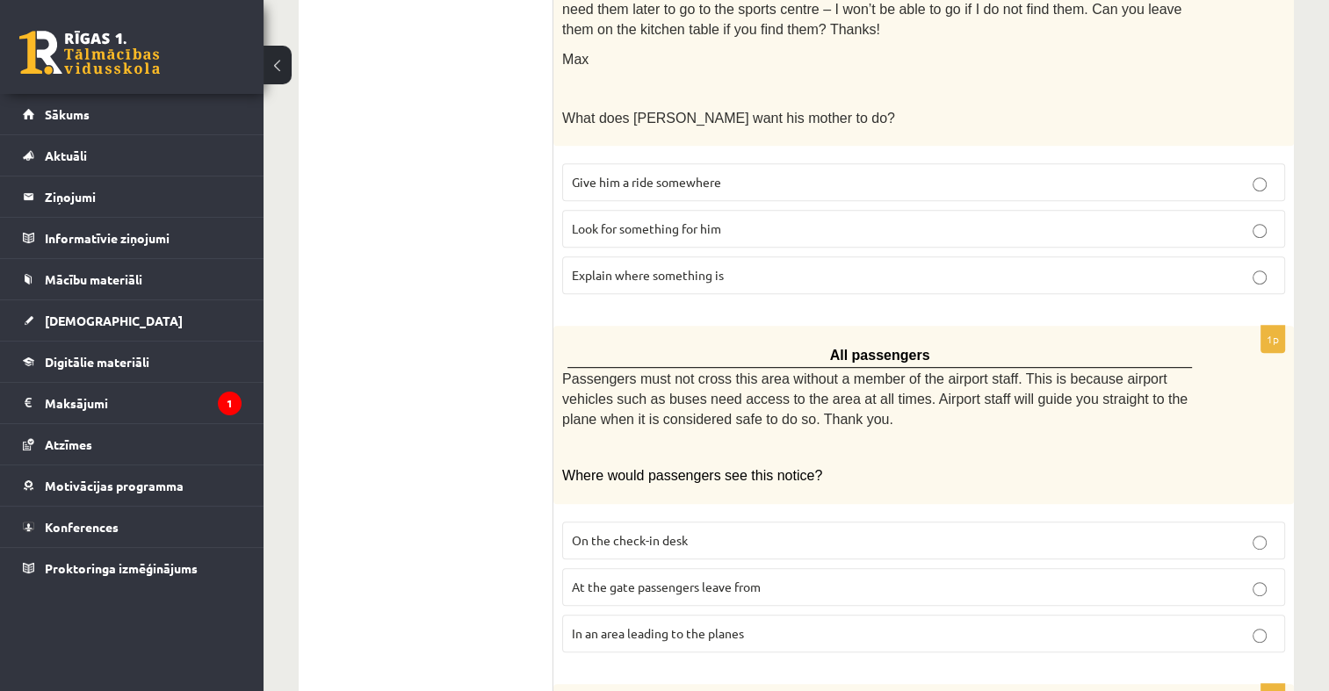
click at [845, 578] on p "At the gate passengers leave from" at bounding box center [923, 587] width 703 height 18
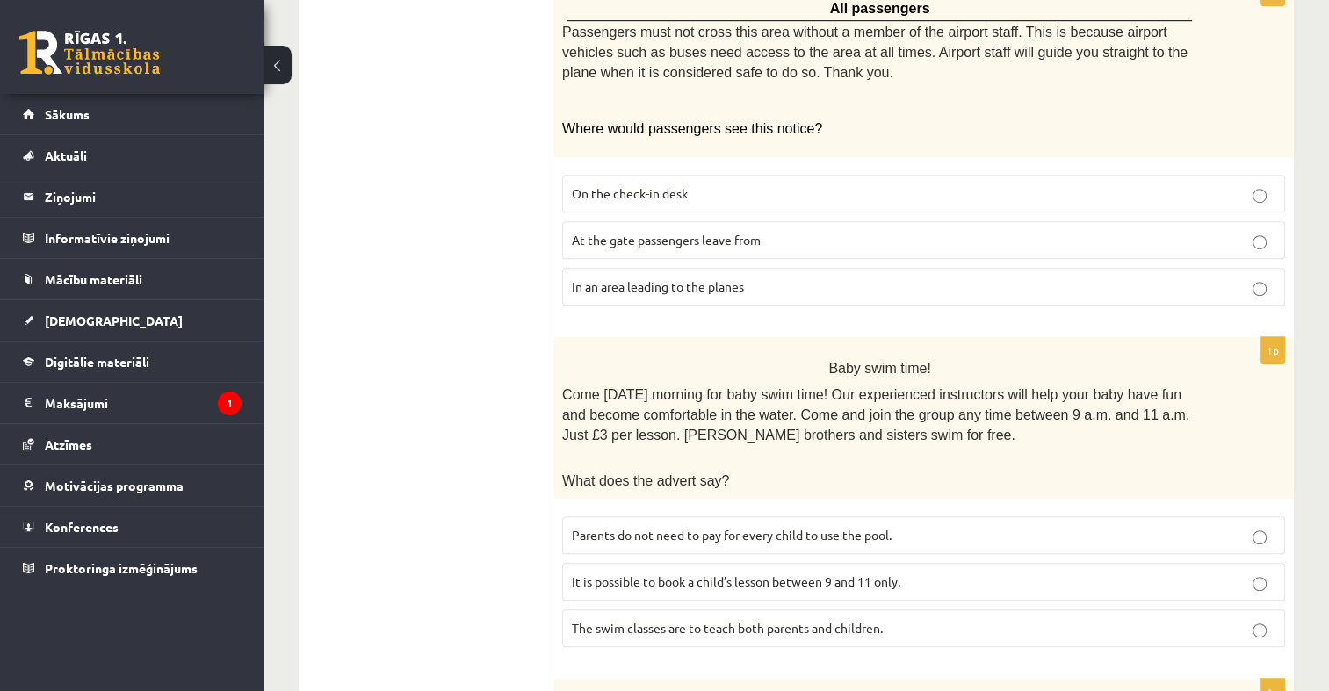
scroll to position [1161, 0]
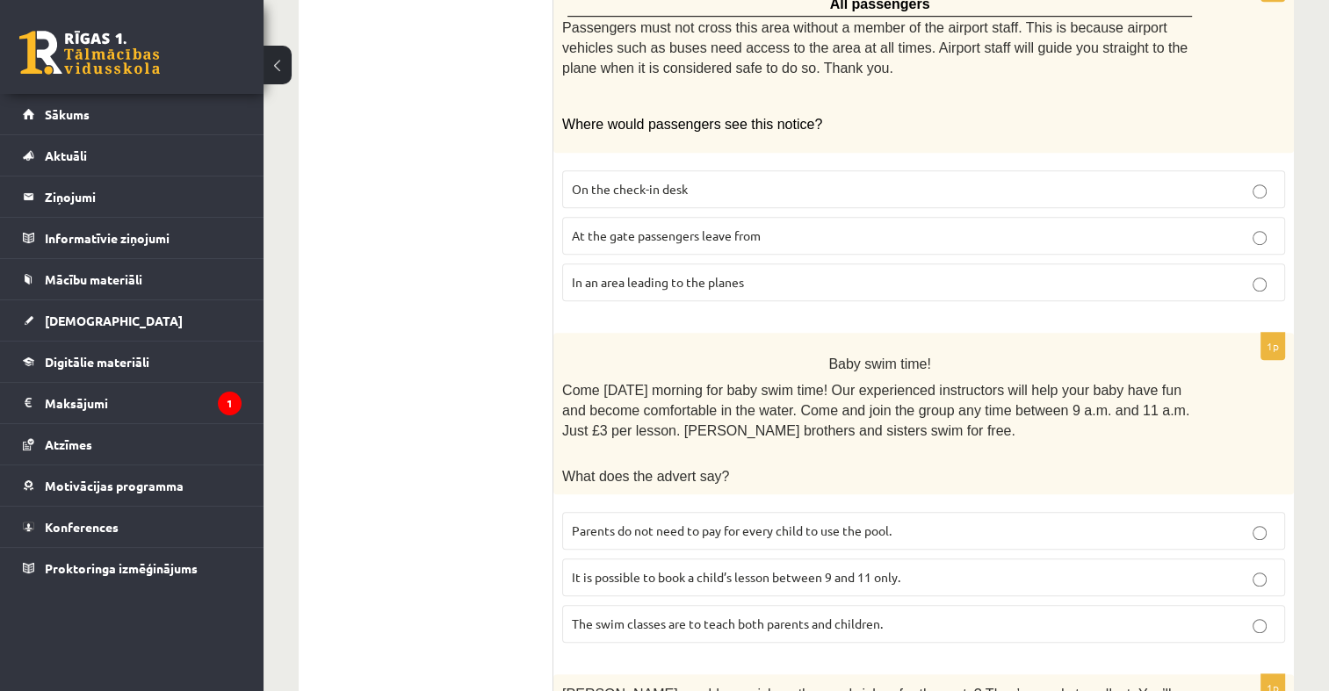
click at [770, 273] on p "In an area leading to the planes" at bounding box center [923, 282] width 703 height 18
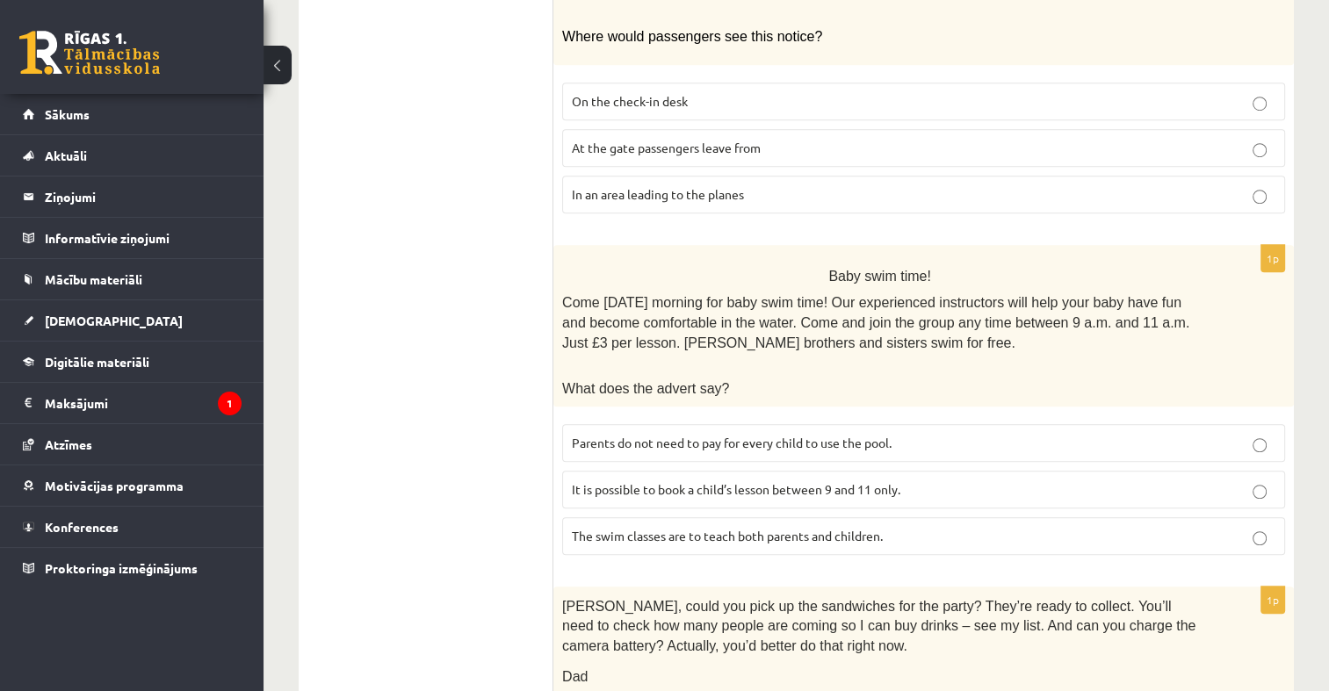
click at [709, 435] on span "Parents do not need to pay for every child to use the pool." at bounding box center [732, 443] width 320 height 16
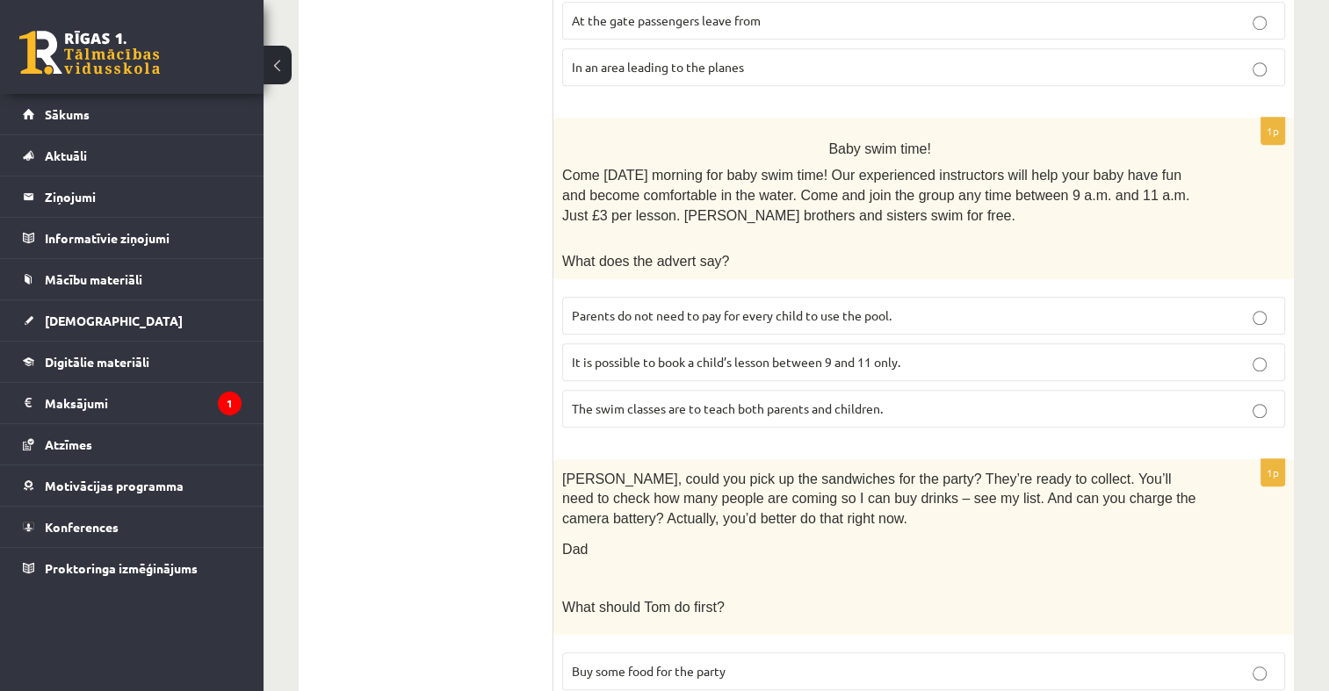
scroll to position [1512, 0]
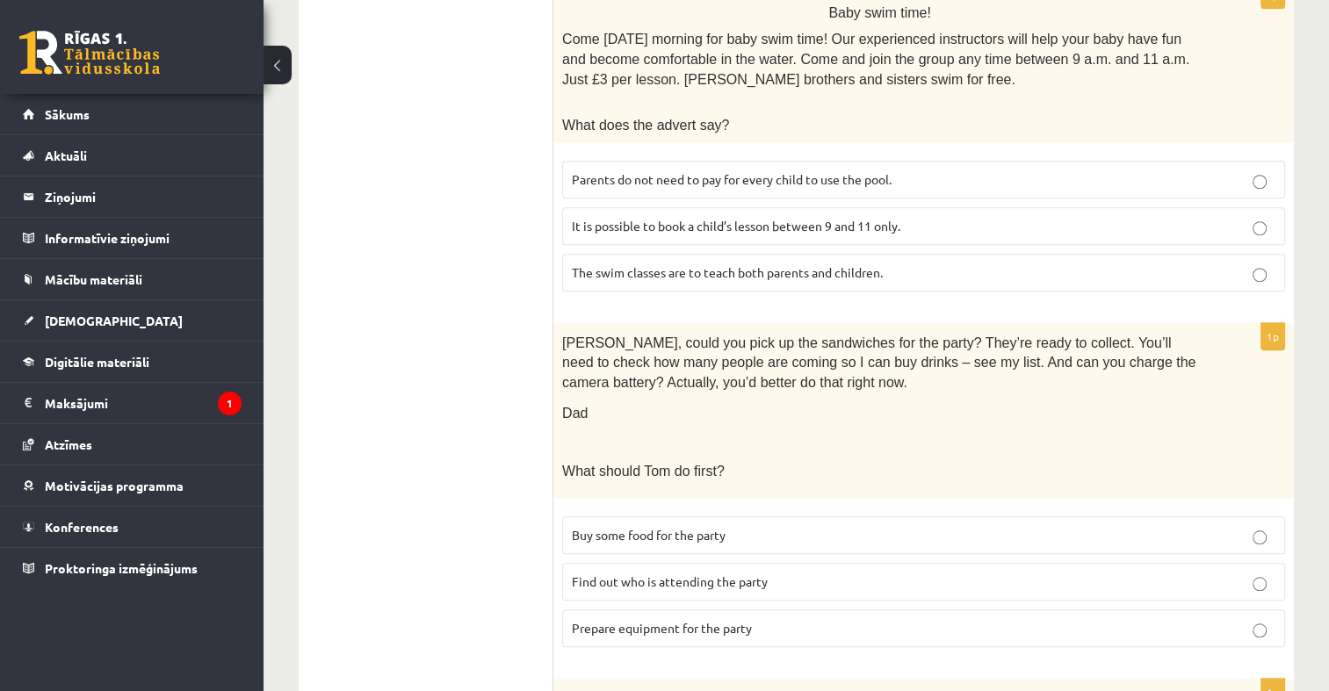
click at [761, 619] on p "Prepare equipment for the party" at bounding box center [923, 628] width 703 height 18
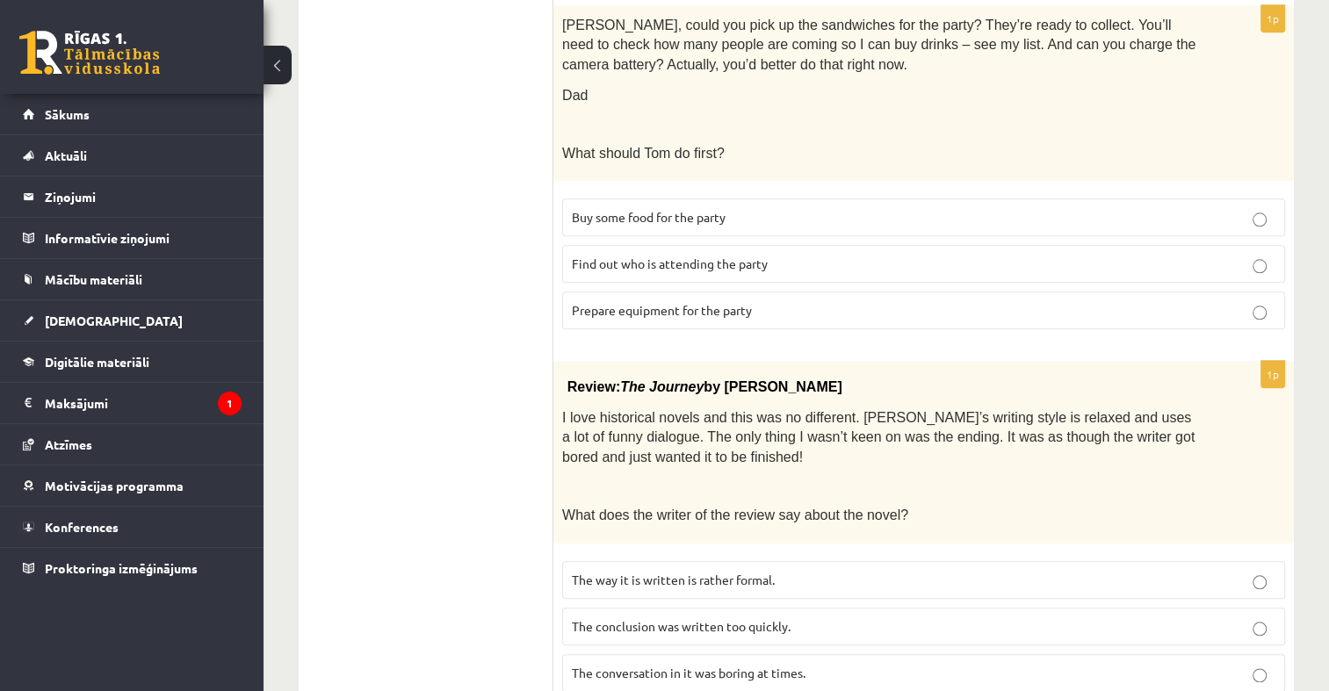
scroll to position [1860, 0]
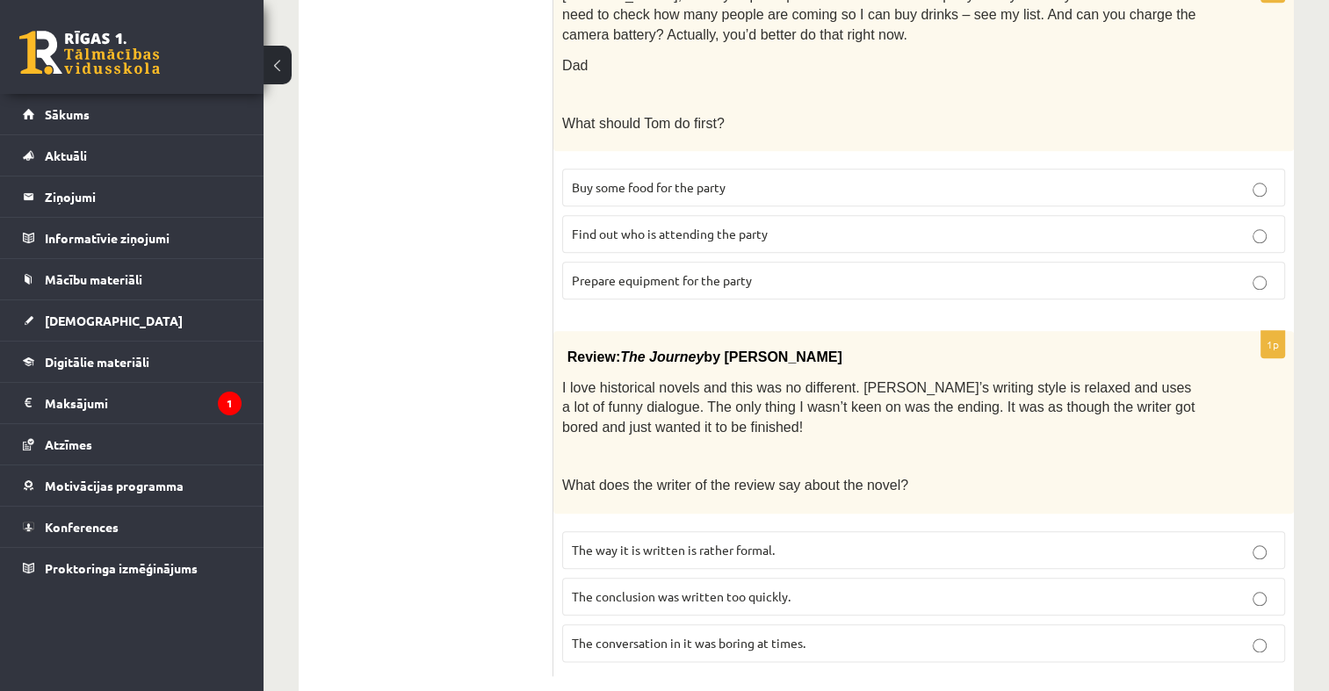
drag, startPoint x: 925, startPoint y: 604, endPoint x: 910, endPoint y: 593, distance: 18.8
click at [924, 634] on p "The conversation in it was boring at times." at bounding box center [923, 643] width 703 height 18
click at [843, 588] on p "The conclusion was written too quickly." at bounding box center [923, 597] width 703 height 18
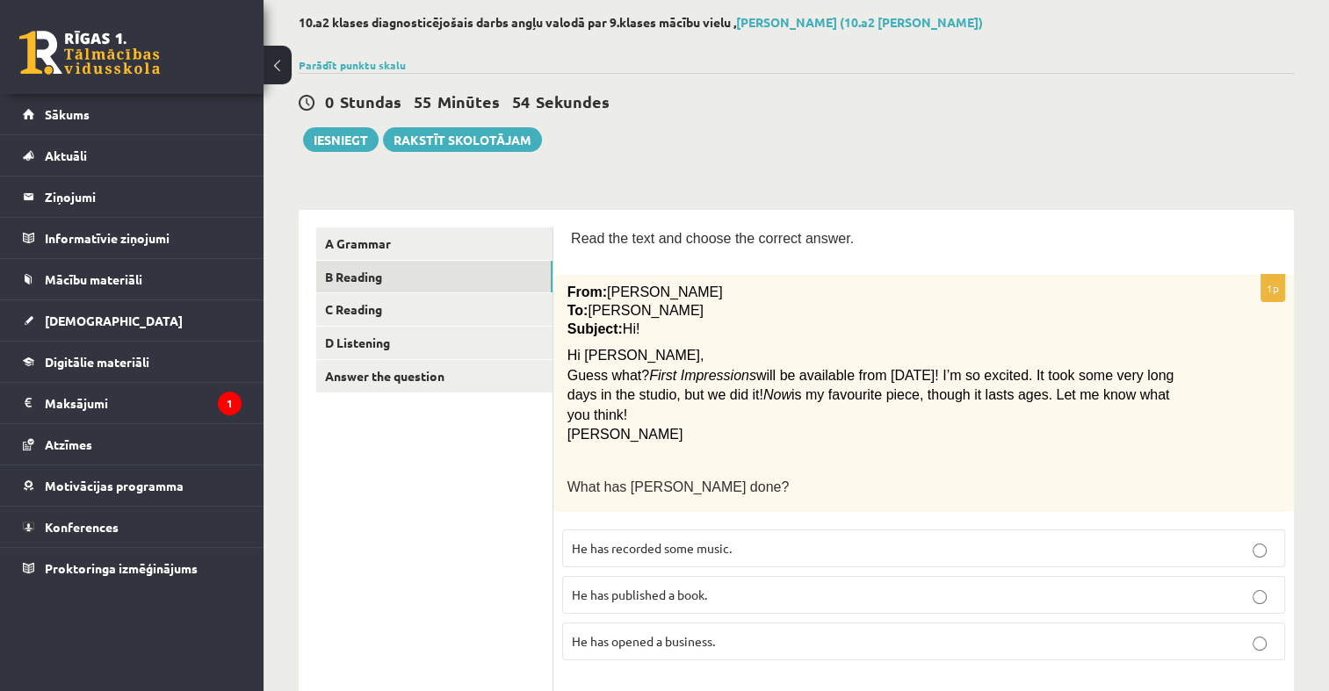
scroll to position [0, 0]
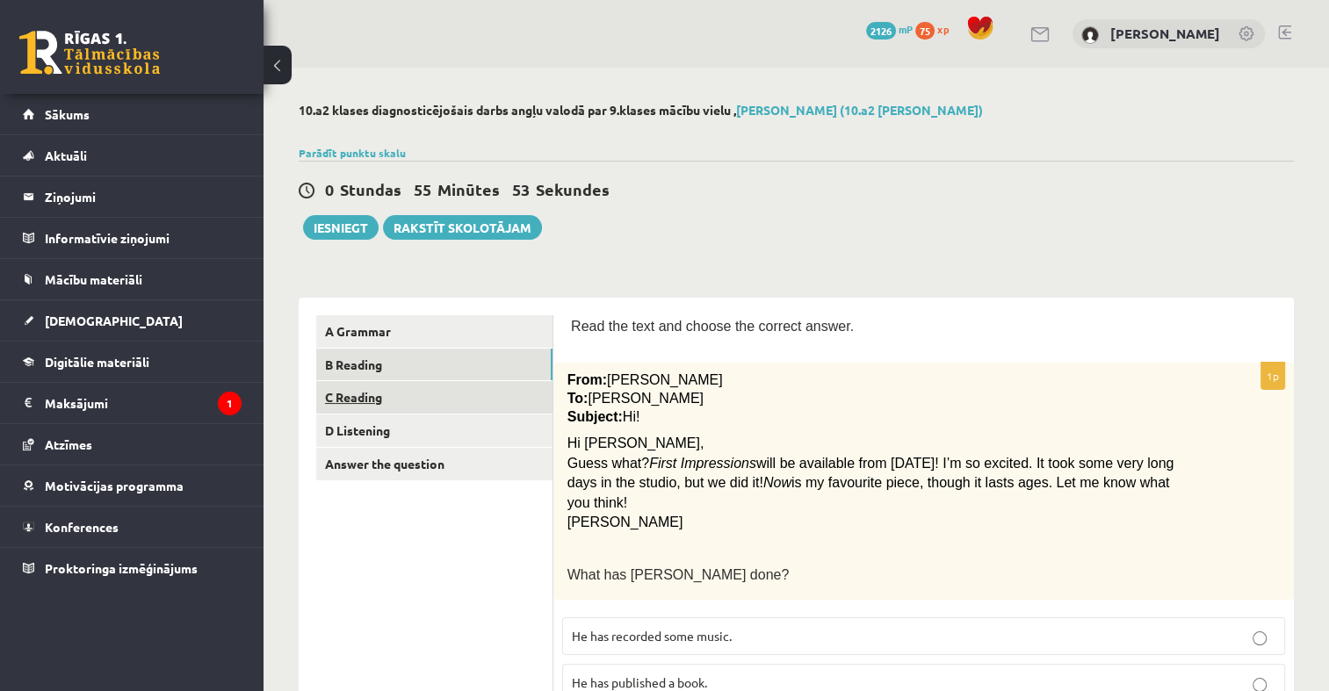
click at [384, 400] on link "C Reading" at bounding box center [434, 397] width 236 height 32
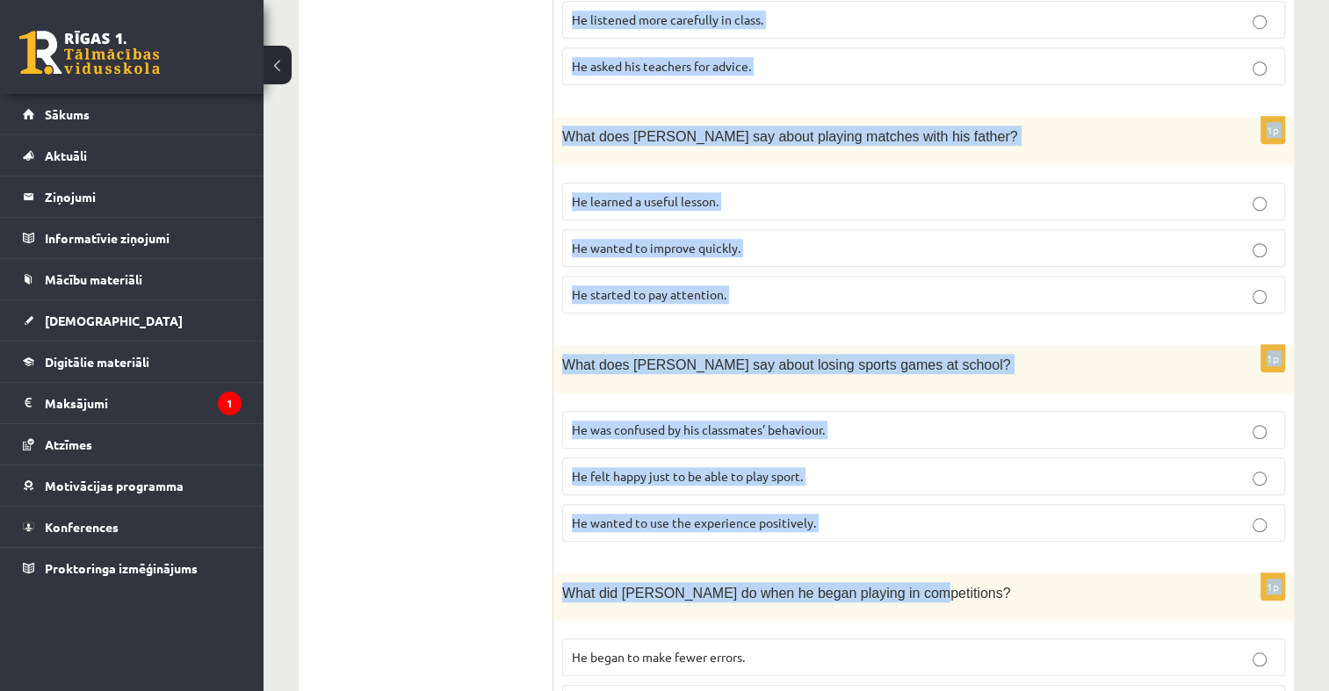
scroll to position [1523, 0]
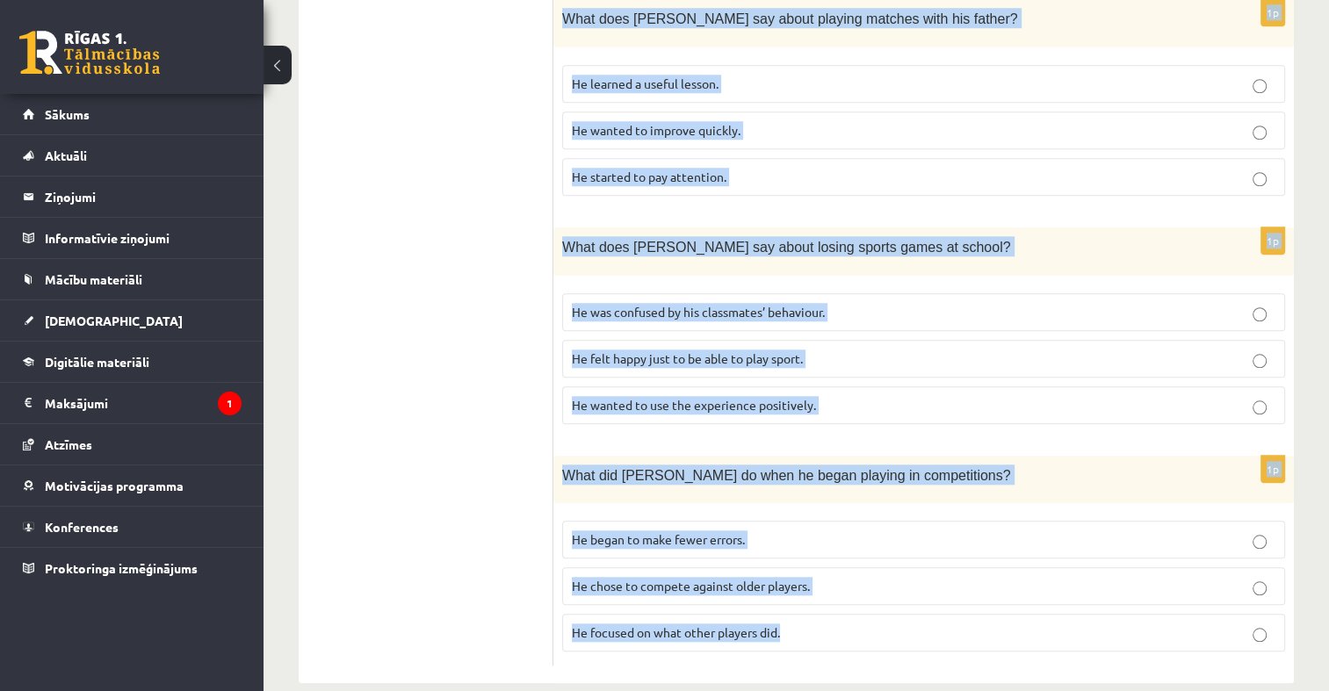
drag, startPoint x: 561, startPoint y: 53, endPoint x: 1056, endPoint y: 651, distance: 776.0
copy form "Read the article about chess and choose the correct answer for each question. P…"
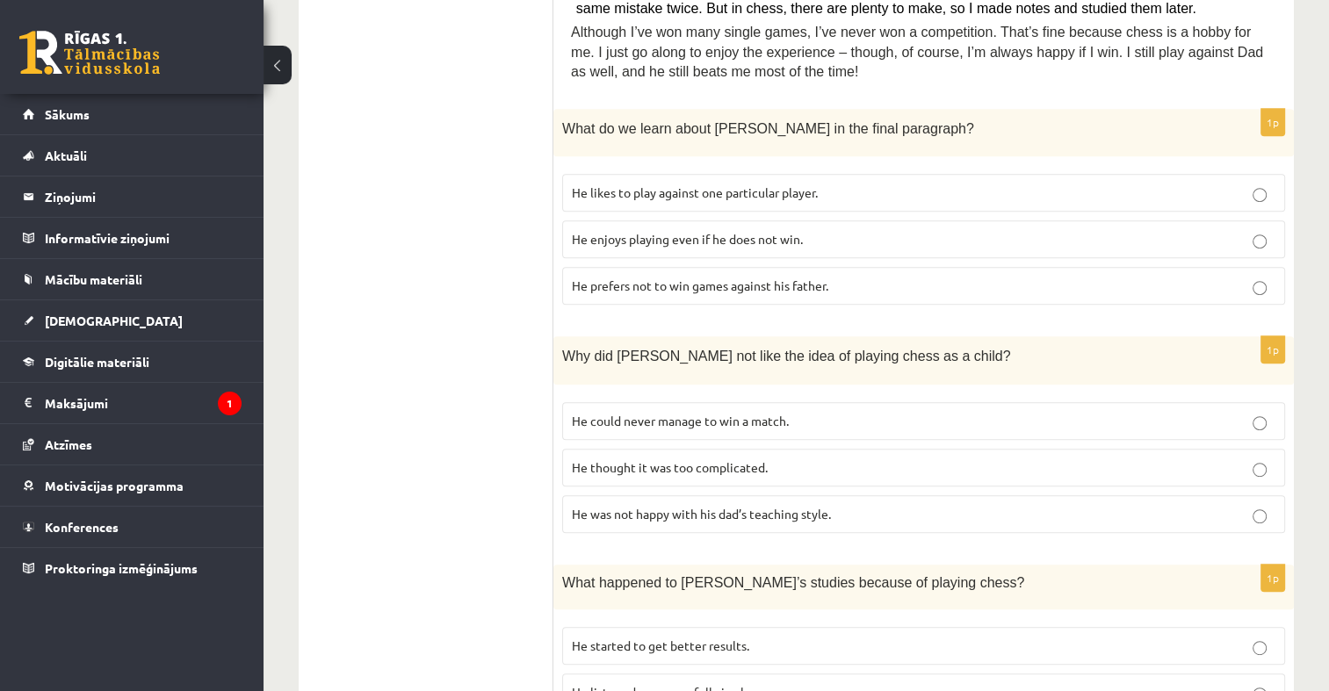
click at [446, 350] on ul "A Grammar B Reading C Reading D Listening Answer the question" at bounding box center [434, 519] width 237 height 1873
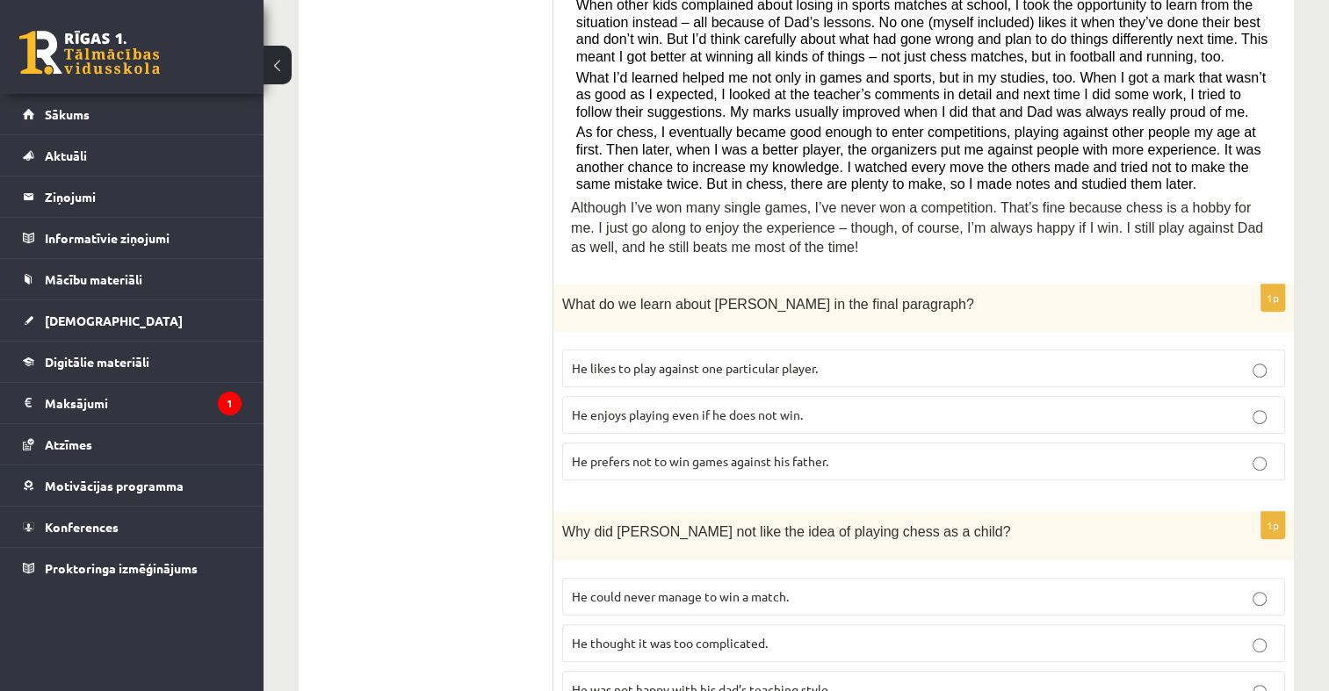
click at [661, 406] on label "He enjoys playing even if he does not win." at bounding box center [923, 415] width 723 height 38
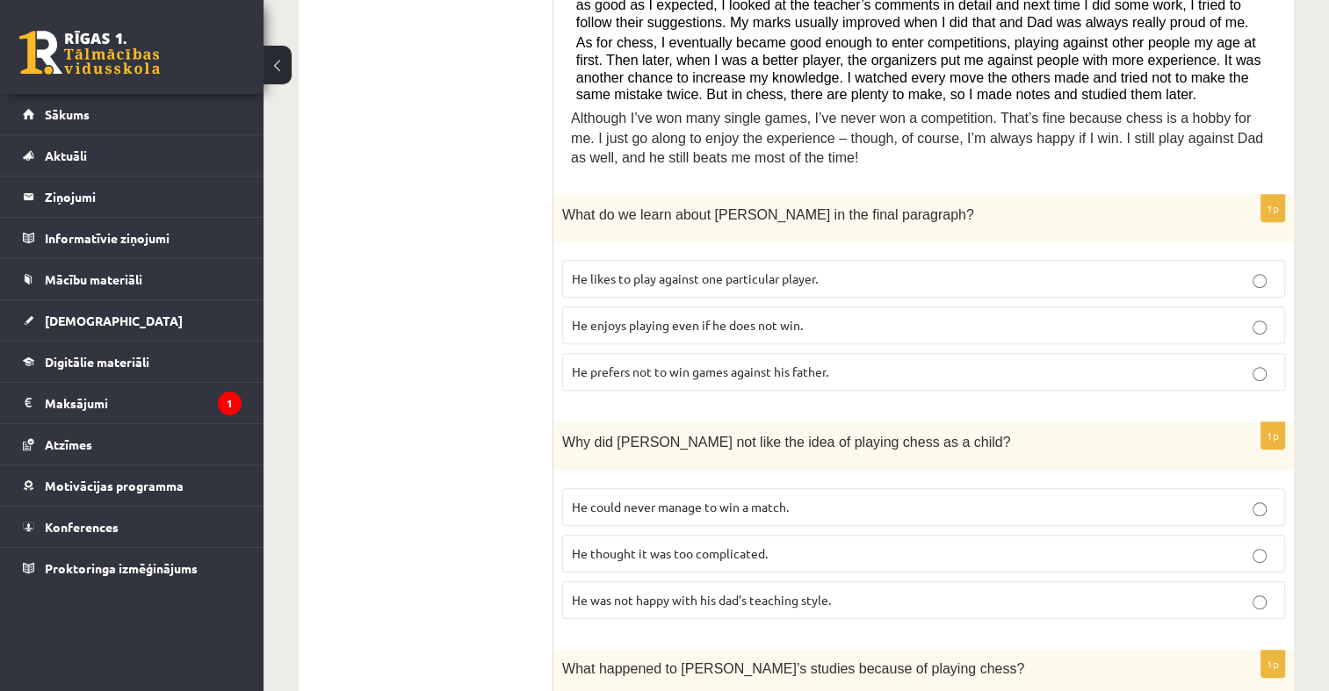
scroll to position [732, 0]
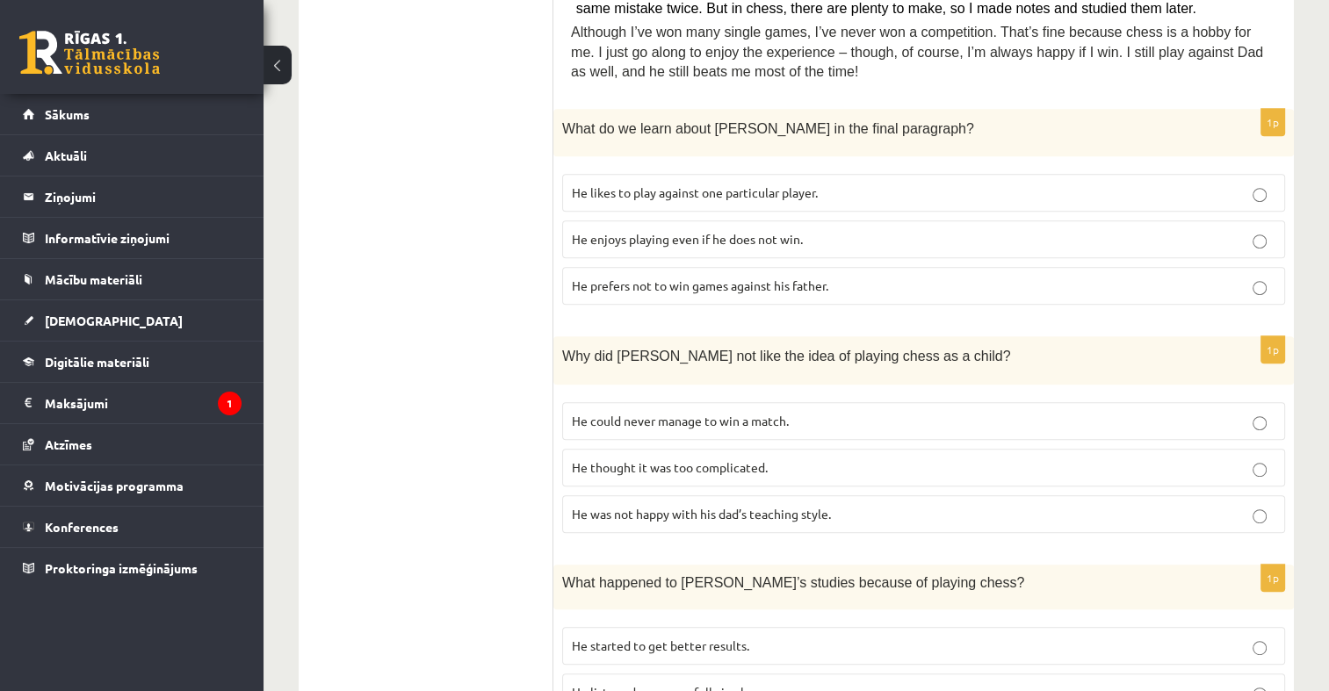
click at [755, 459] on span "He thought it was too complicated." at bounding box center [670, 467] width 196 height 16
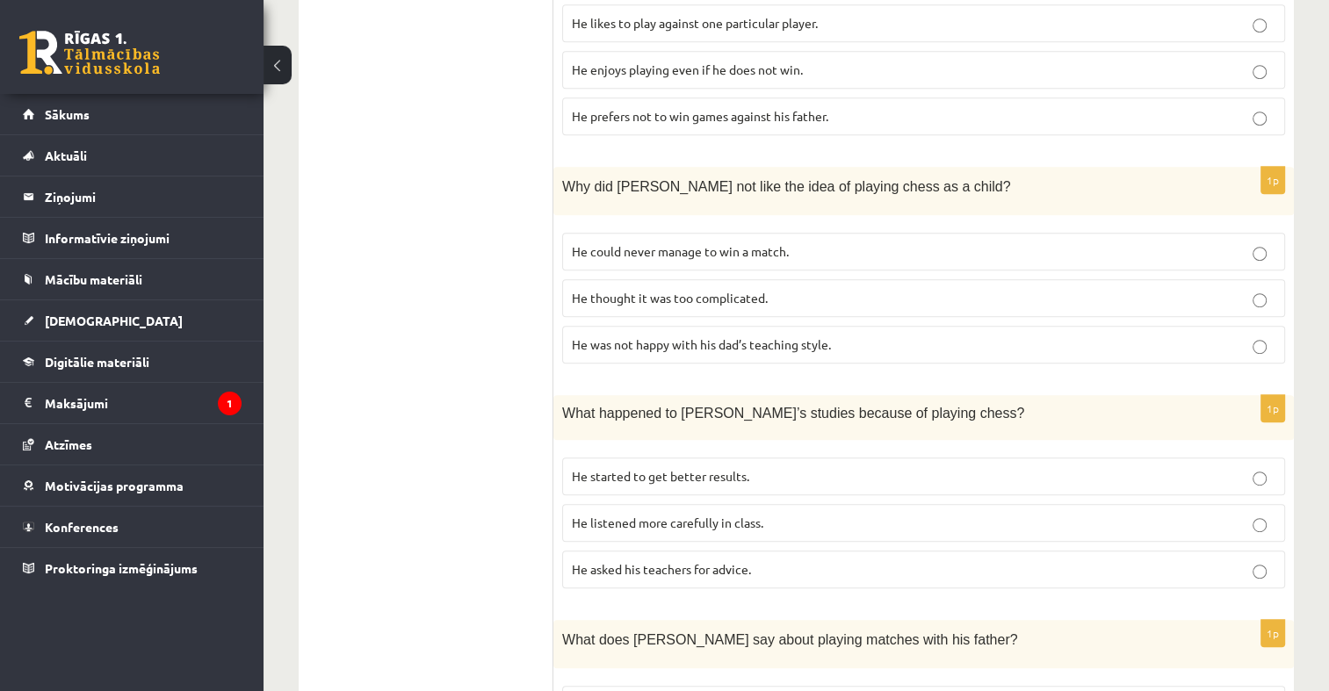
scroll to position [908, 0]
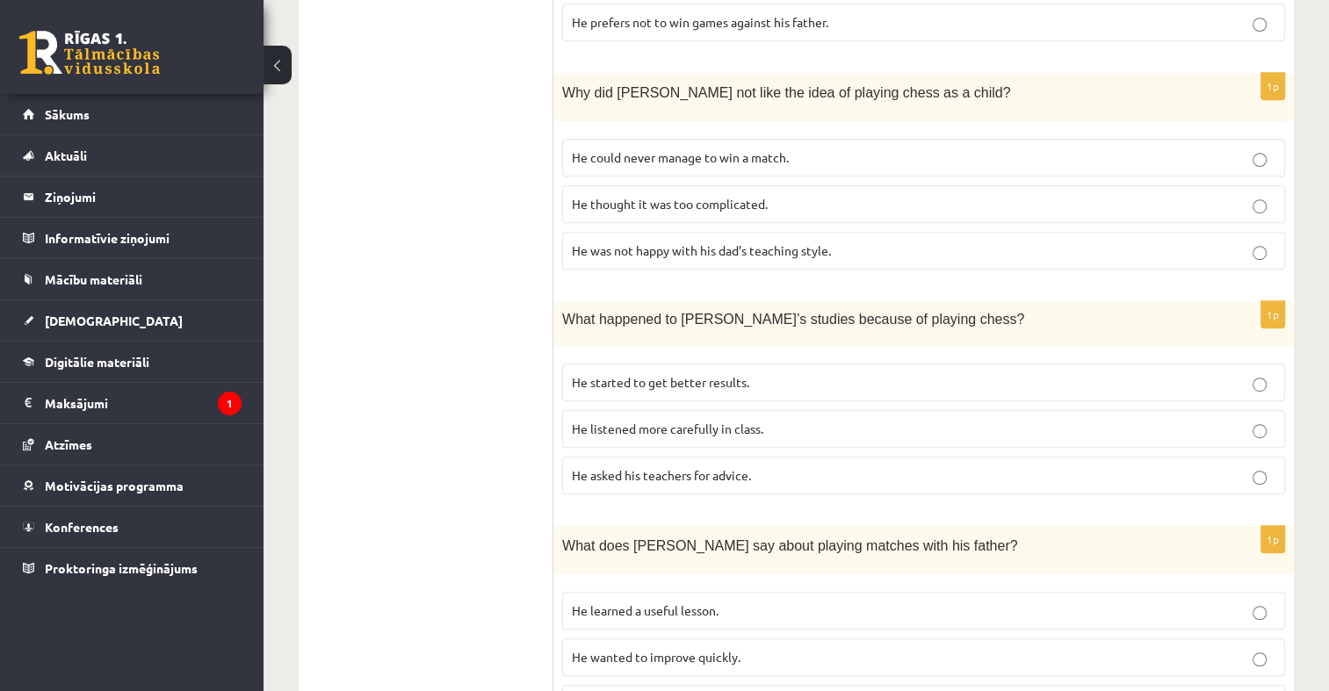
click at [756, 373] on p "He started to get better results." at bounding box center [923, 382] width 703 height 18
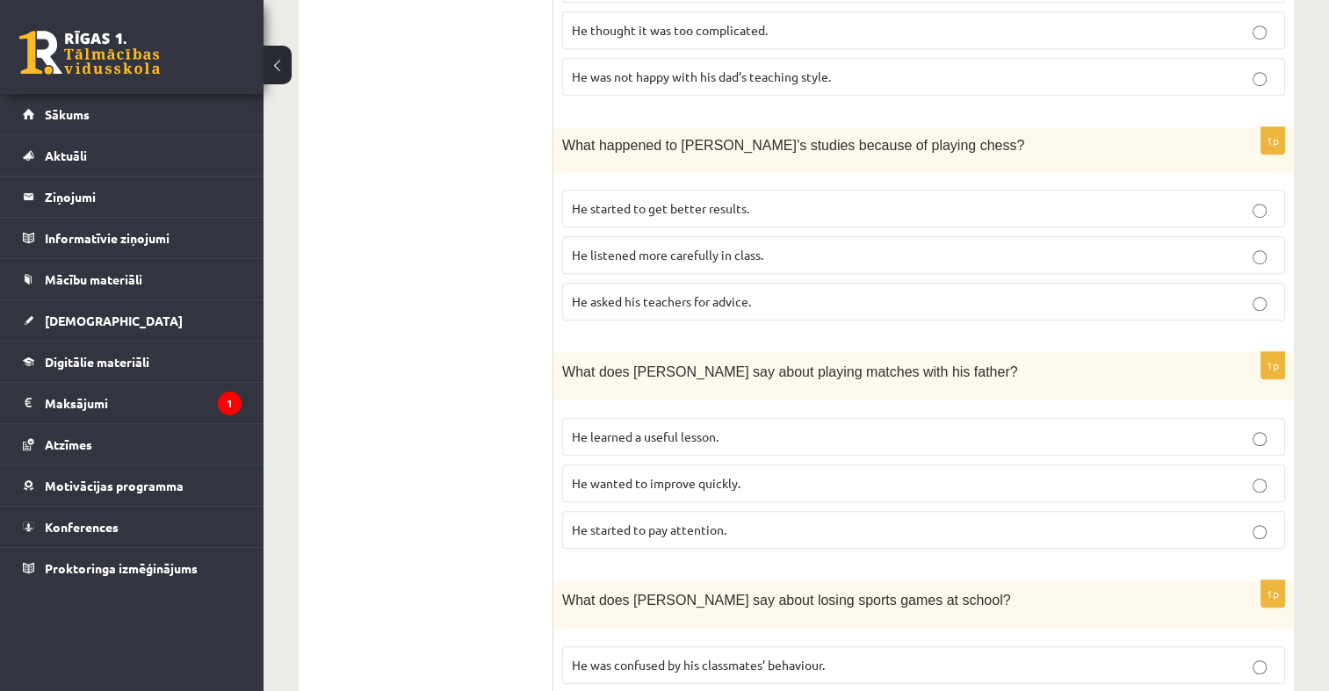
scroll to position [1172, 0]
click at [768, 426] on p "He learned a useful lesson." at bounding box center [923, 435] width 703 height 18
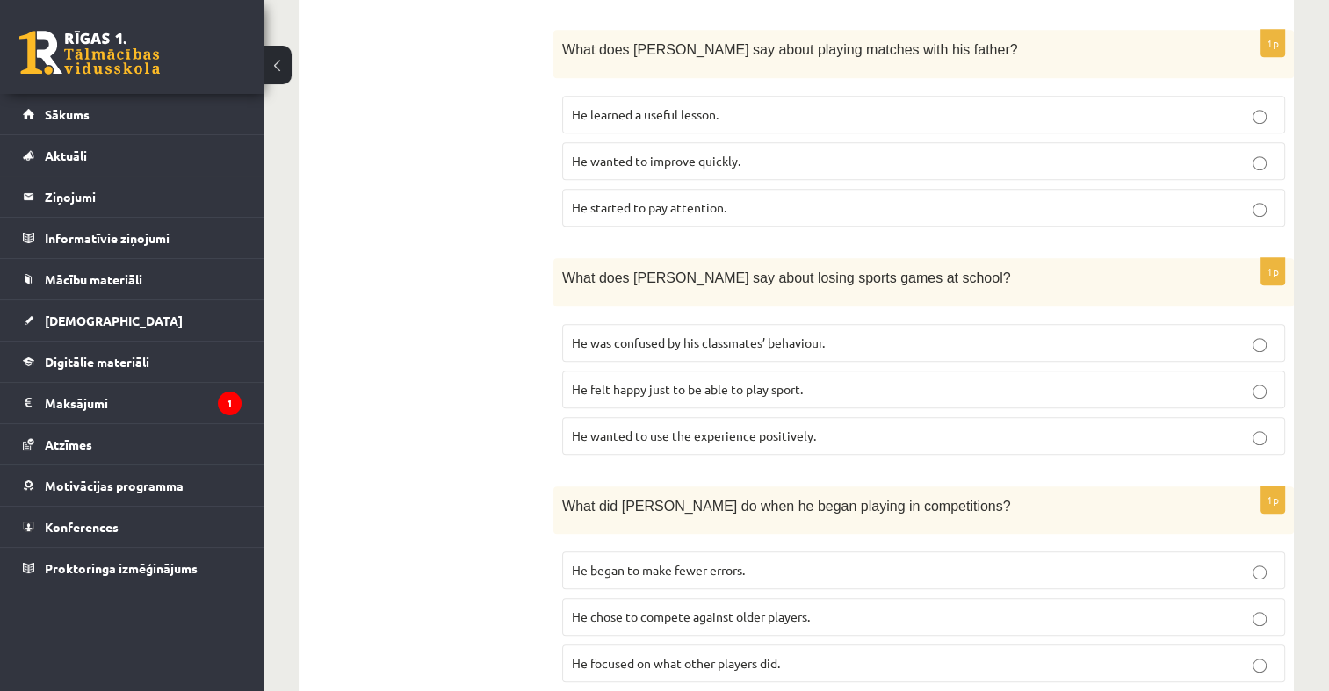
scroll to position [1523, 0]
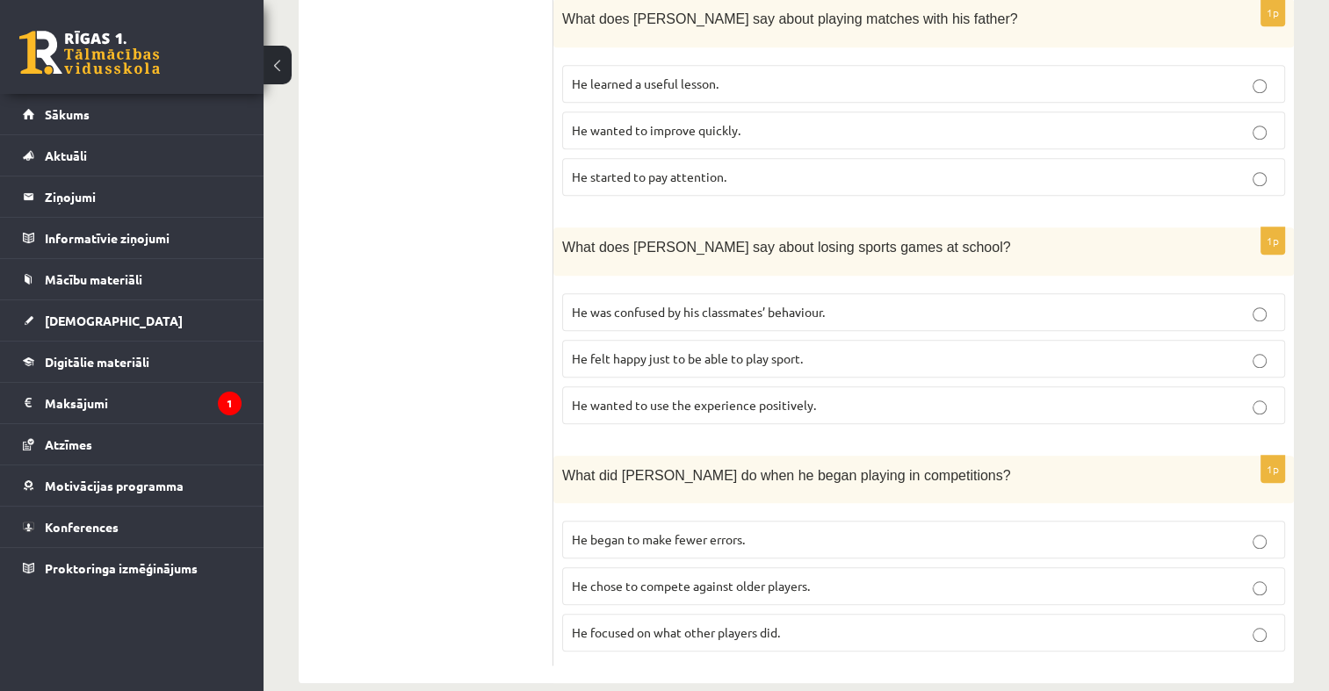
click at [778, 397] on span "He wanted to use the experience positively." at bounding box center [694, 405] width 244 height 16
click at [738, 578] on span "He chose to compete against older players." at bounding box center [691, 586] width 238 height 16
click at [654, 617] on label "He focused on what other players did." at bounding box center [923, 633] width 723 height 38
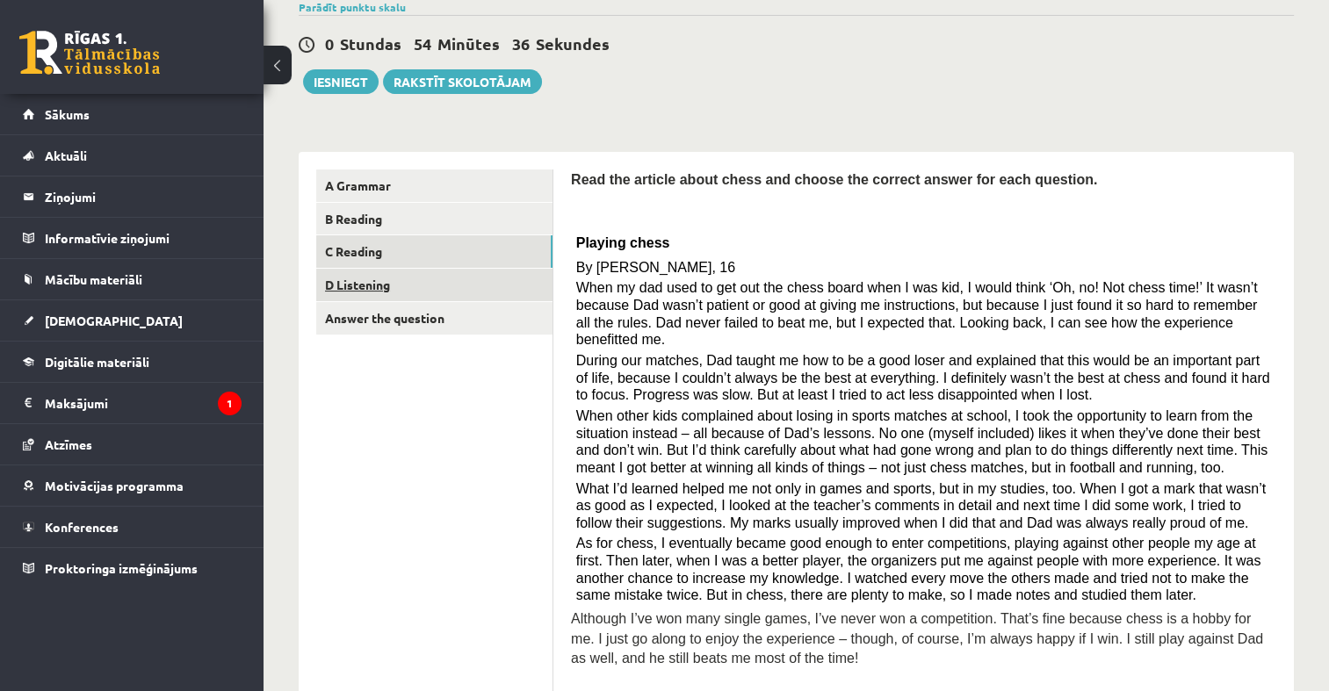
scroll to position [0, 0]
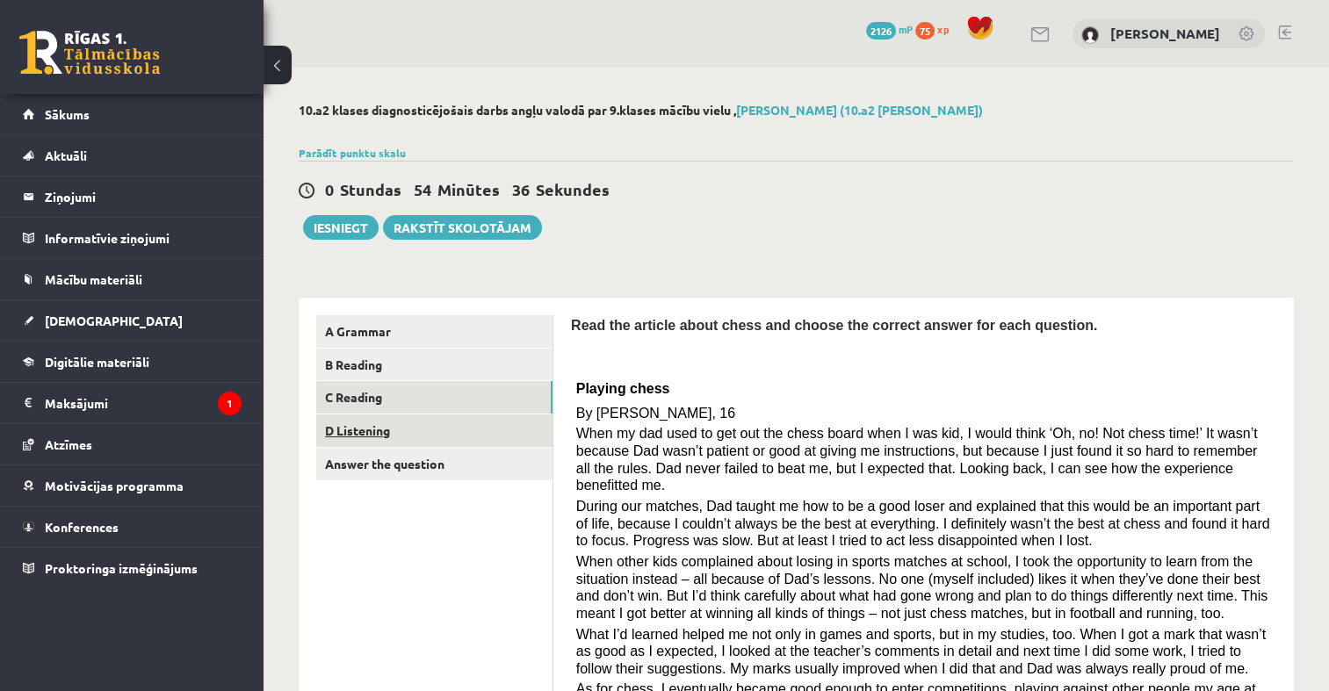
click at [383, 422] on link "D Listening" at bounding box center [434, 431] width 236 height 32
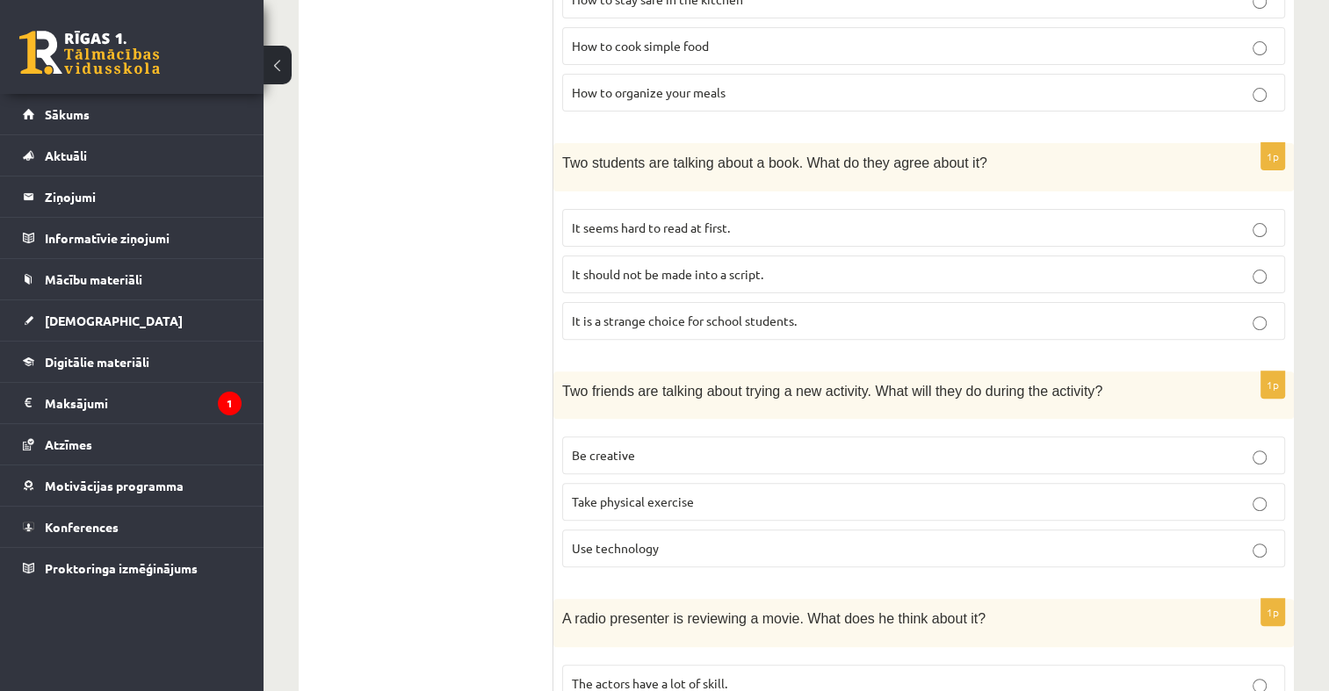
scroll to position [522, 0]
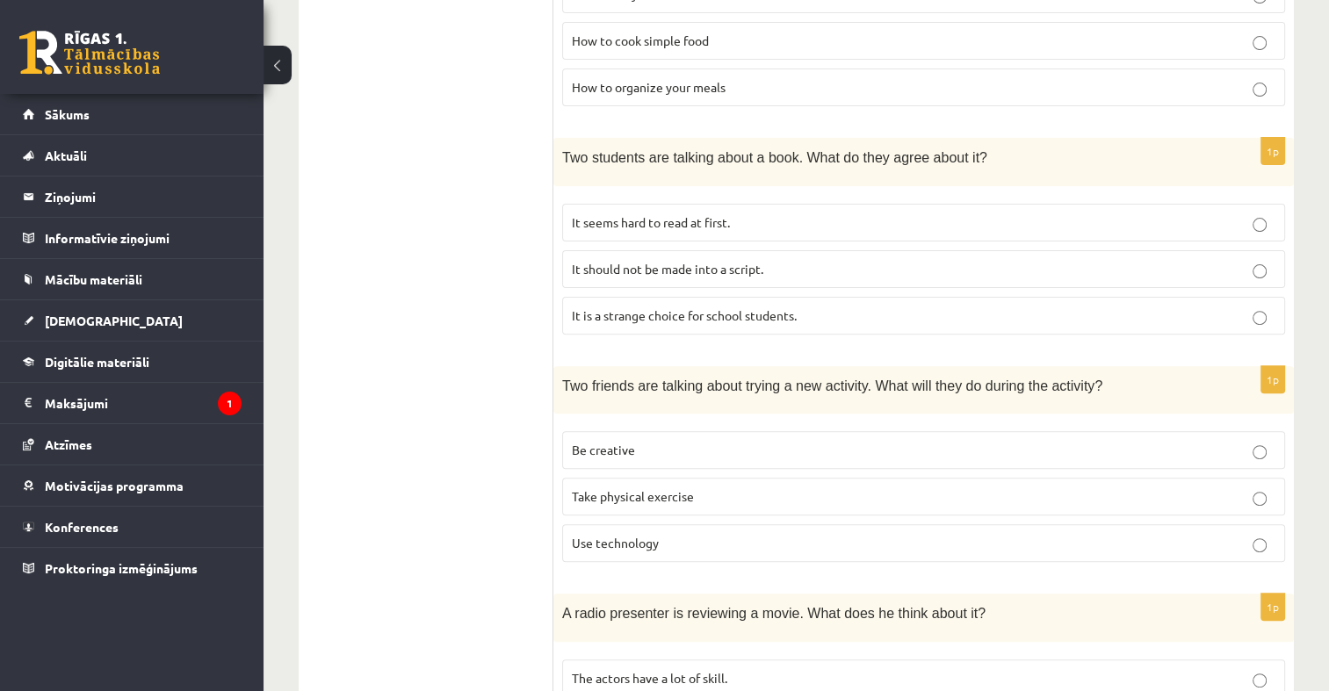
click at [759, 487] on p "Take physical exercise" at bounding box center [923, 496] width 703 height 18
click at [759, 436] on label "Be creative" at bounding box center [923, 450] width 723 height 38
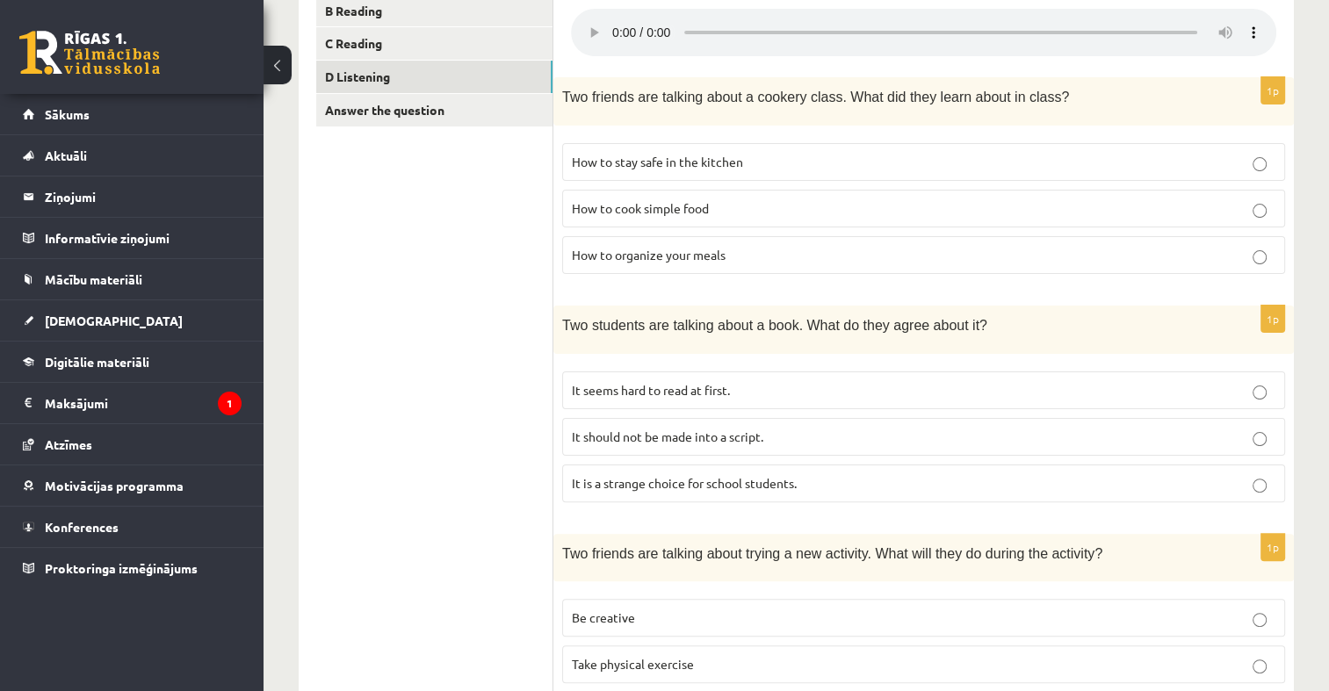
scroll to position [258, 0]
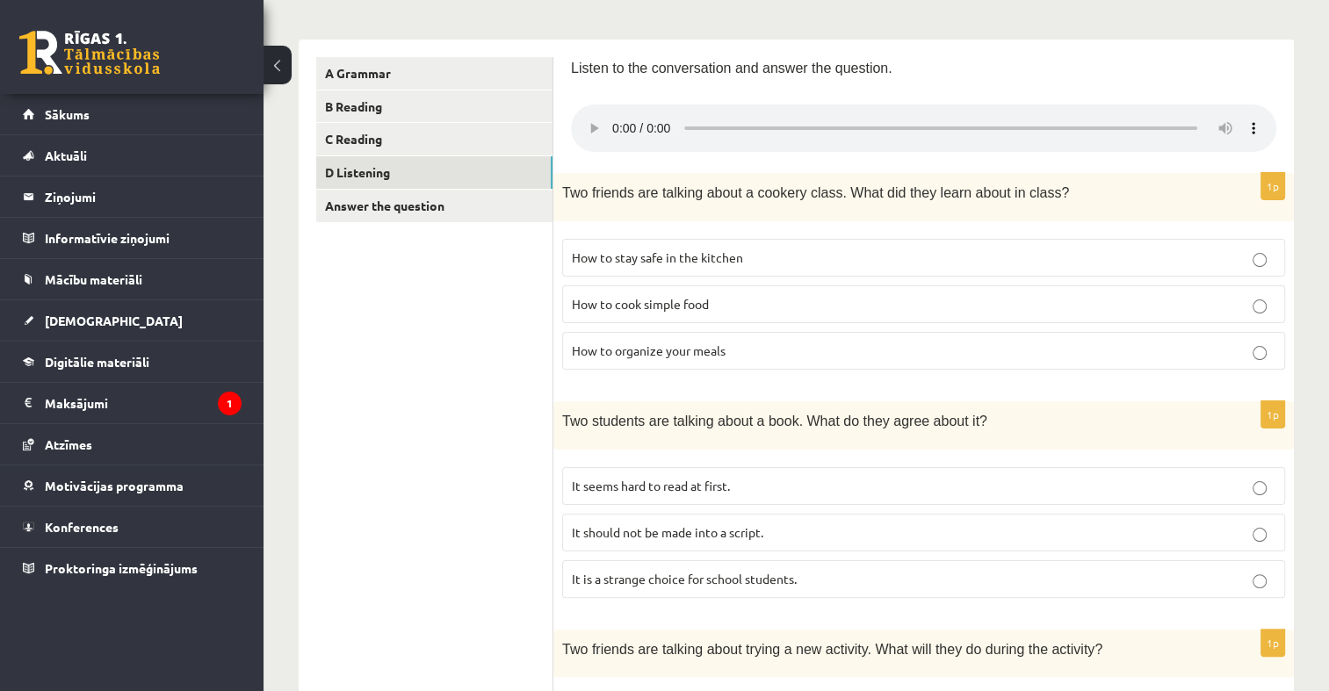
click at [681, 248] on label "How to stay safe in the kitchen" at bounding box center [923, 258] width 723 height 38
click at [746, 297] on p "How to cook simple food" at bounding box center [923, 304] width 703 height 18
drag, startPoint x: 801, startPoint y: 341, endPoint x: 790, endPoint y: 278, distance: 64.3
click at [798, 339] on label "How to organize your meals" at bounding box center [923, 351] width 723 height 38
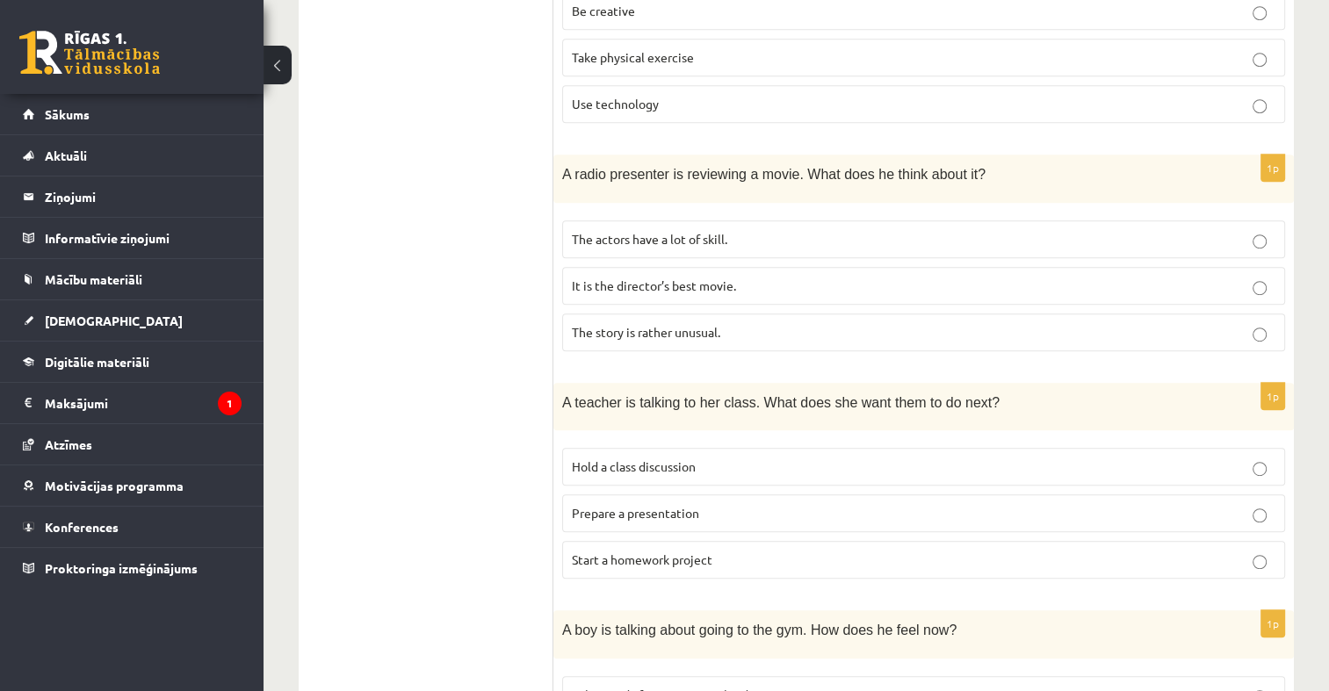
scroll to position [1136, 0]
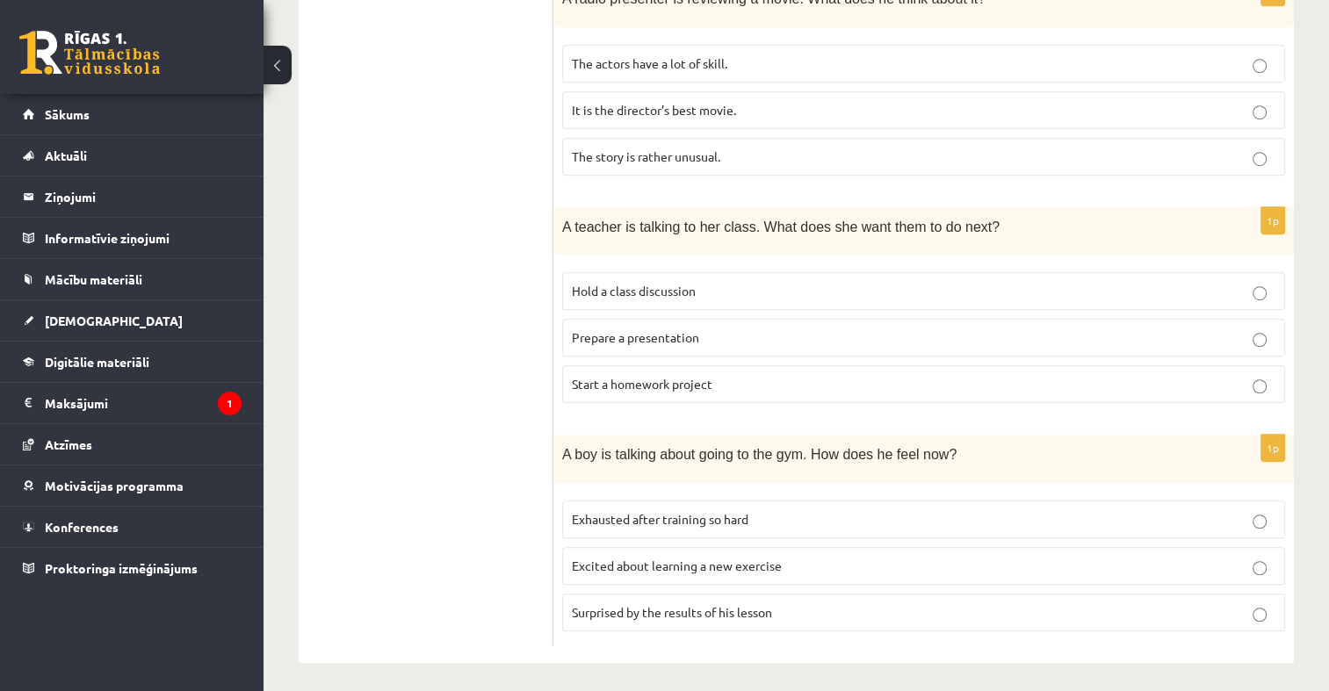
click at [590, 547] on label "Excited about learning a new exercise" at bounding box center [923, 566] width 723 height 38
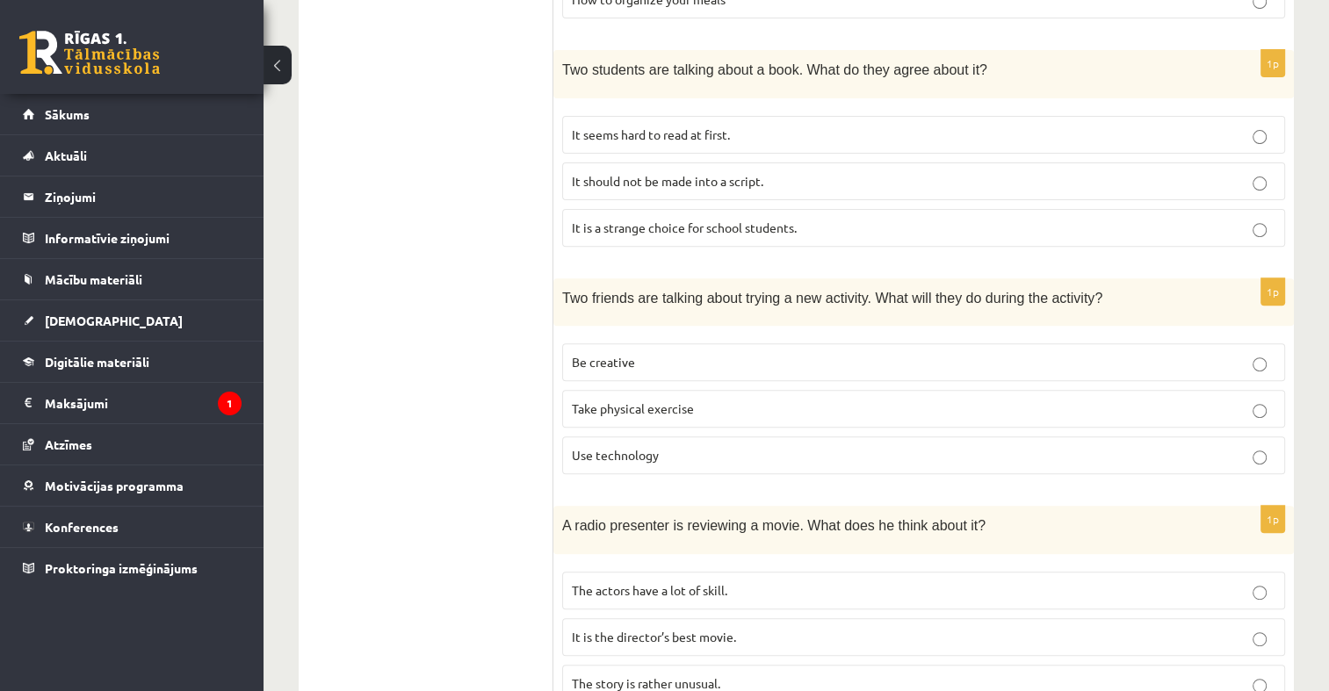
scroll to position [785, 0]
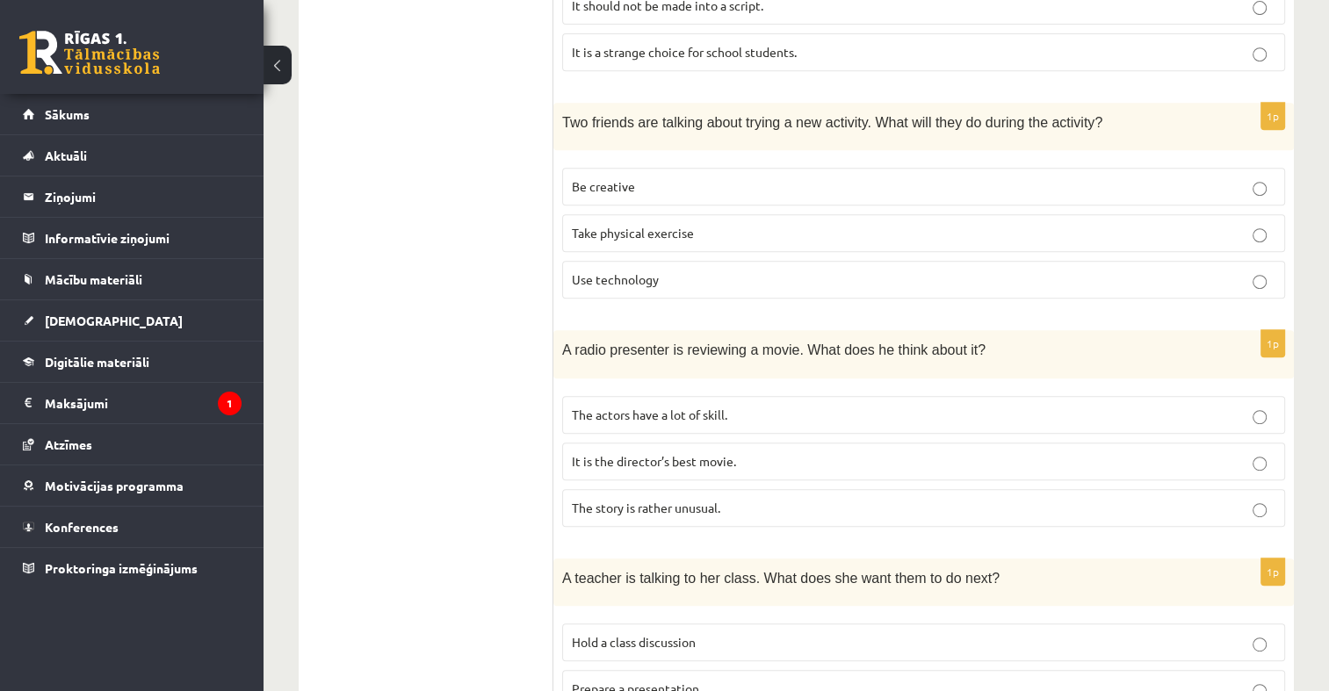
click at [775, 505] on p "The story is rather unusual." at bounding box center [923, 508] width 703 height 18
click at [752, 415] on p "The actors have a lot of skill." at bounding box center [923, 415] width 703 height 18
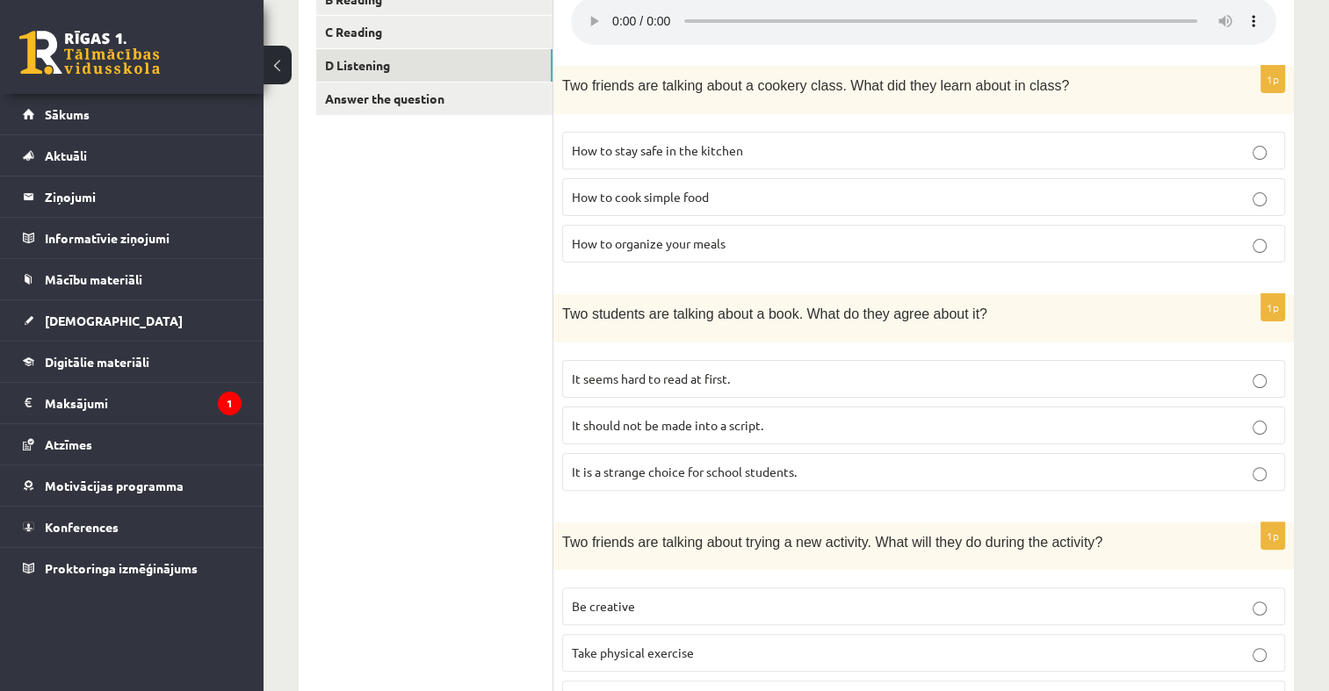
scroll to position [346, 0]
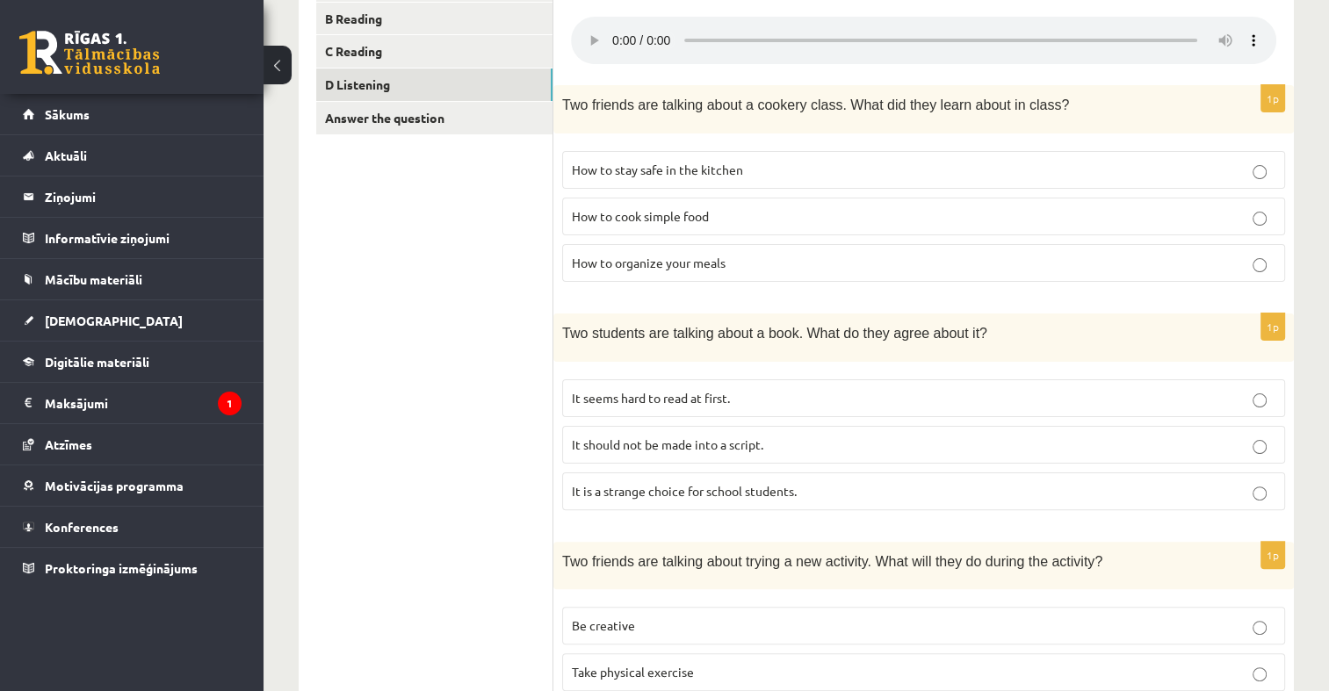
click at [713, 400] on span "It seems hard to read at first." at bounding box center [651, 398] width 158 height 16
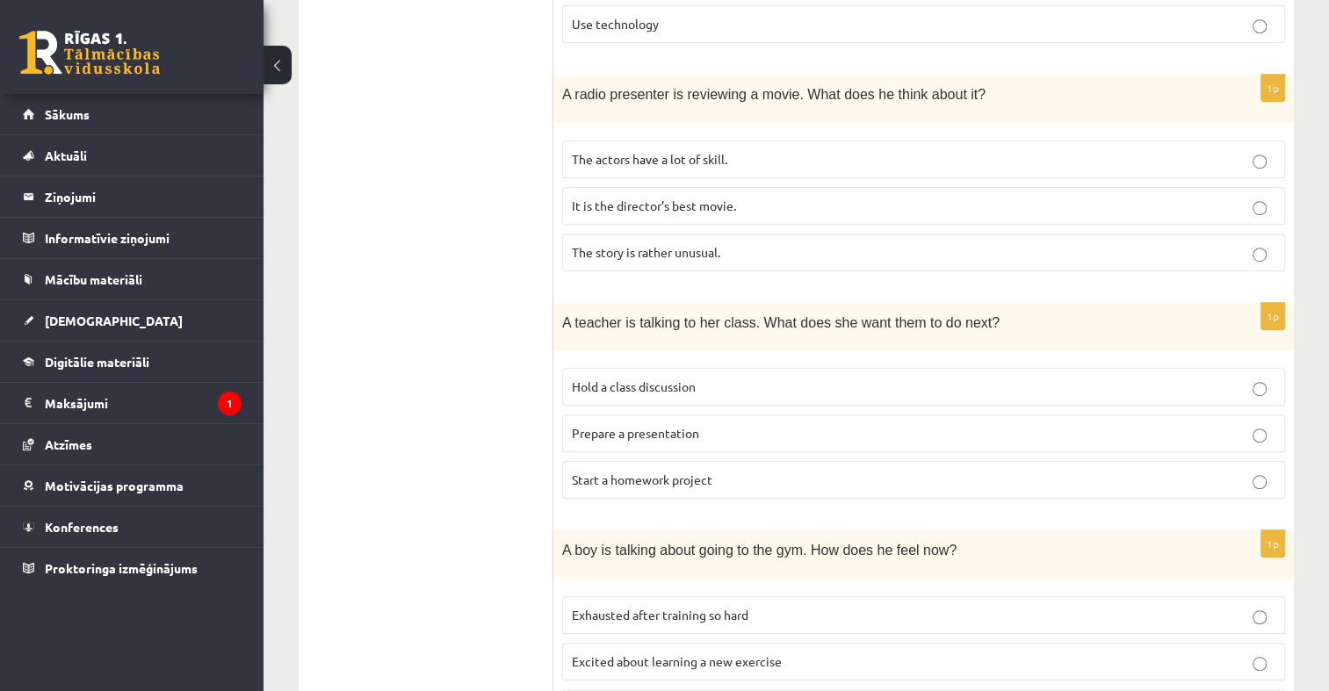
scroll to position [1049, 0]
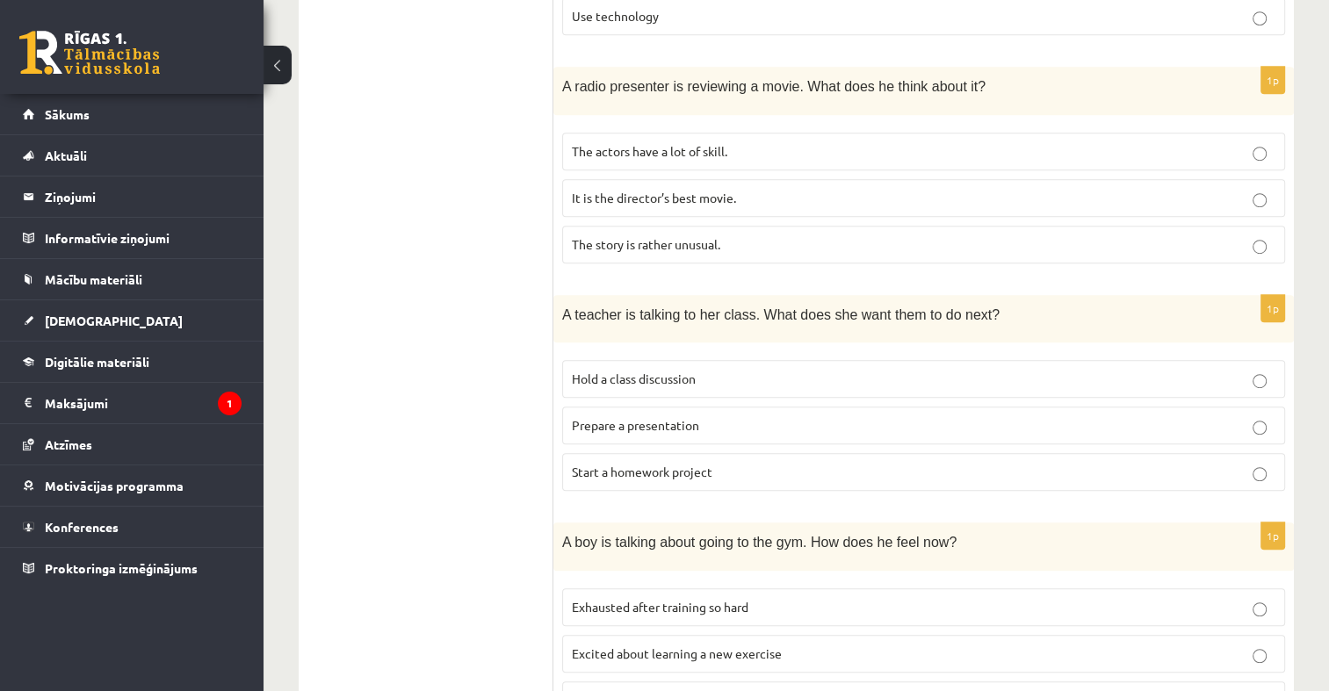
click at [795, 372] on p "Hold a class discussion" at bounding box center [923, 379] width 703 height 18
click at [682, 417] on span "Prepare a presentation" at bounding box center [635, 425] width 127 height 16
click at [588, 494] on div "1p A teacher is talking to her class. What does she want them to do next? Hold …" at bounding box center [923, 400] width 740 height 211
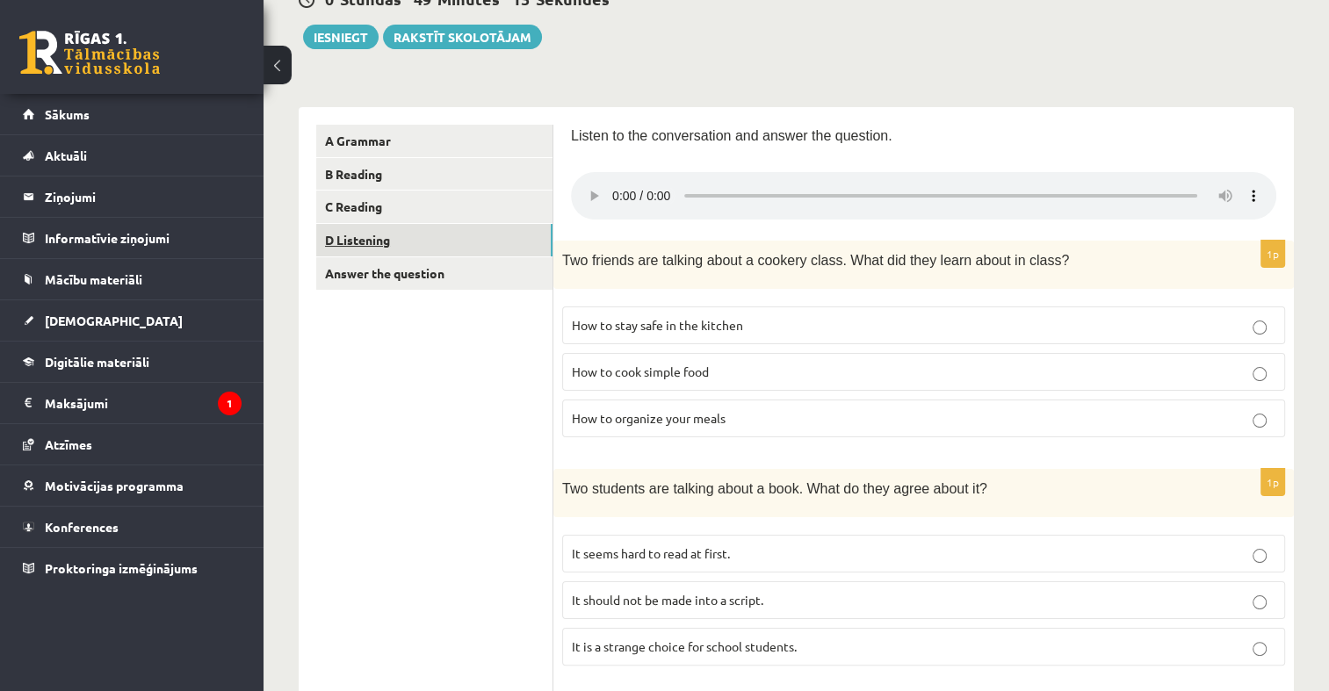
scroll to position [0, 0]
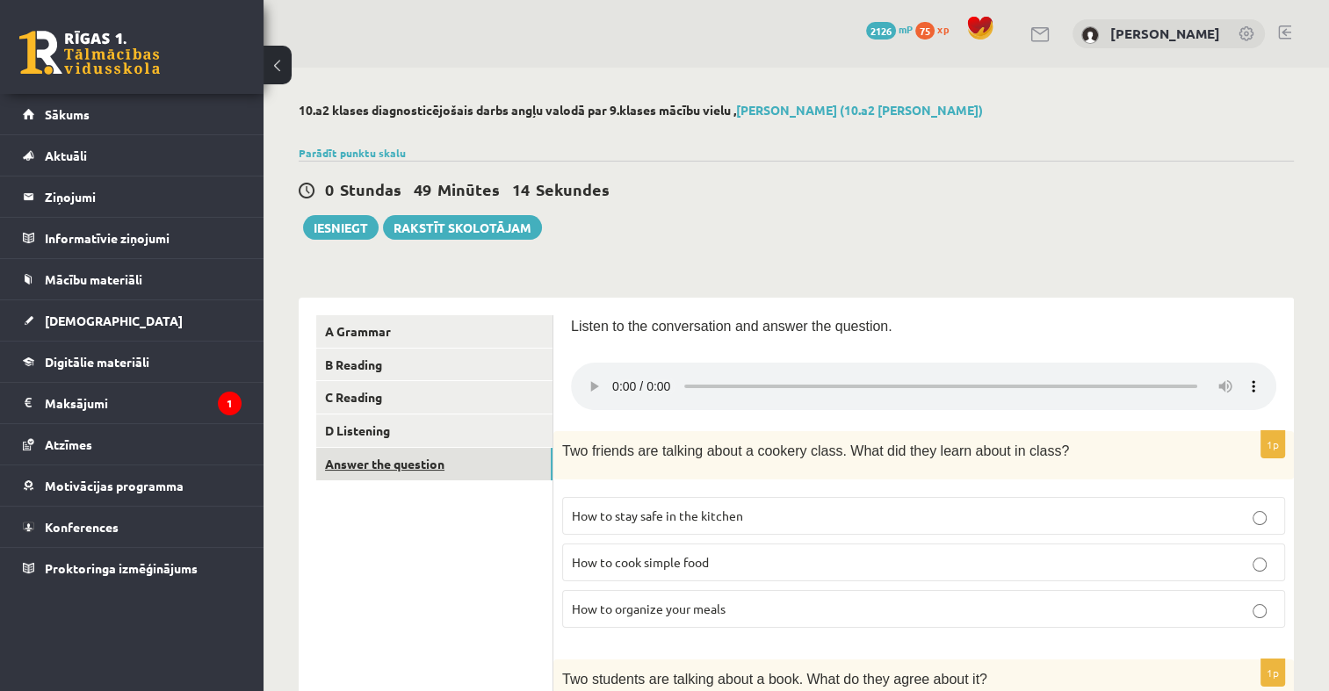
click at [449, 456] on link "Answer the question" at bounding box center [434, 464] width 236 height 32
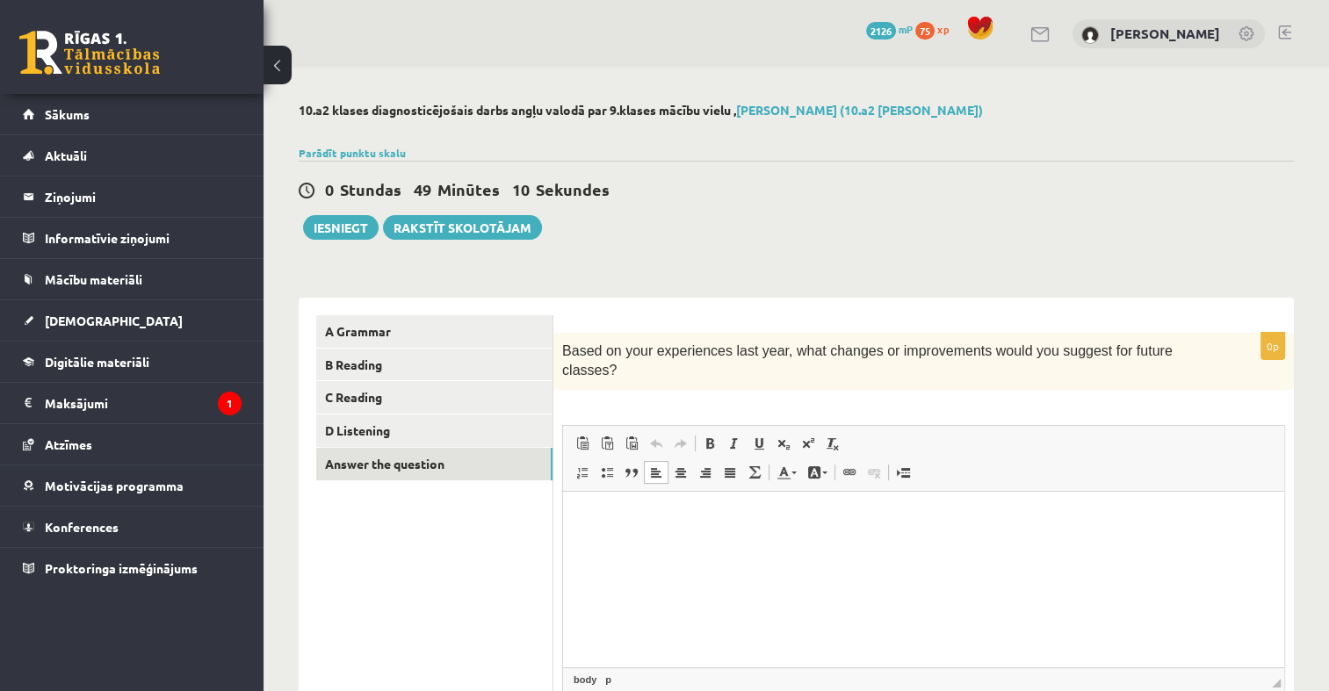
click at [598, 537] on html at bounding box center [923, 518] width 721 height 54
click at [351, 228] on button "Iesniegt" at bounding box center [341, 227] width 76 height 25
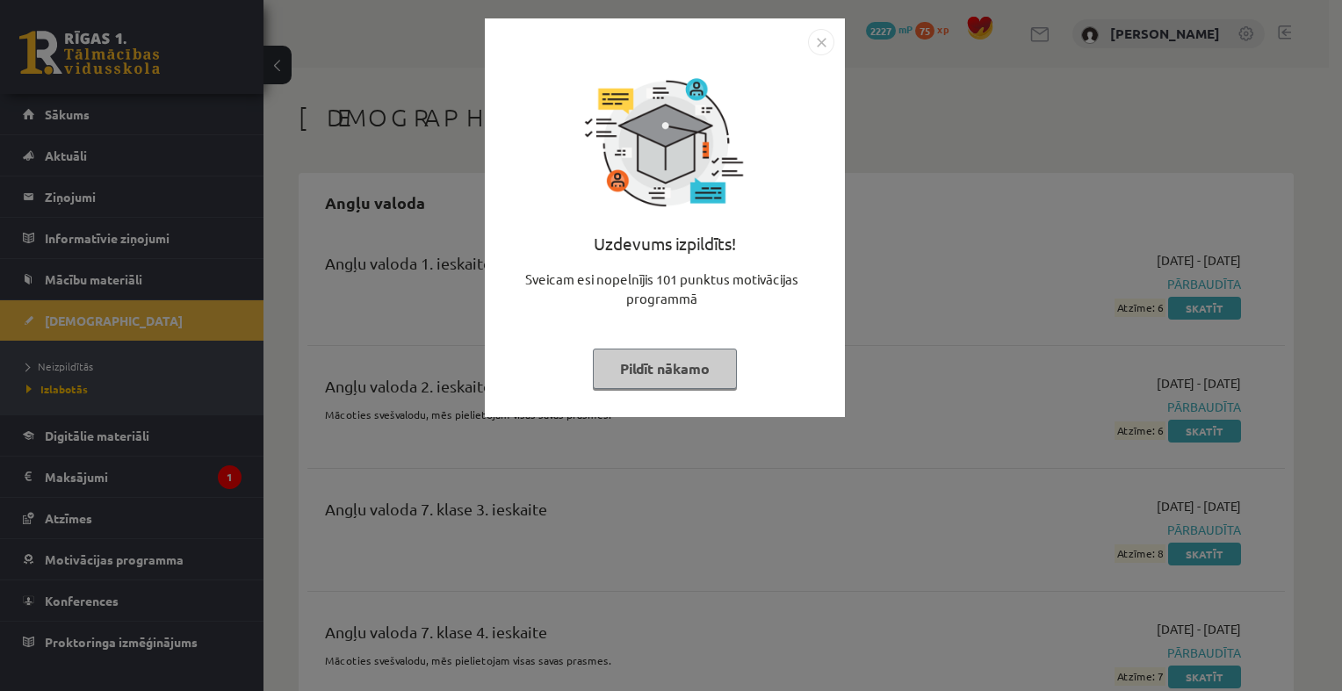
click at [829, 47] on img "Close" at bounding box center [821, 42] width 26 height 26
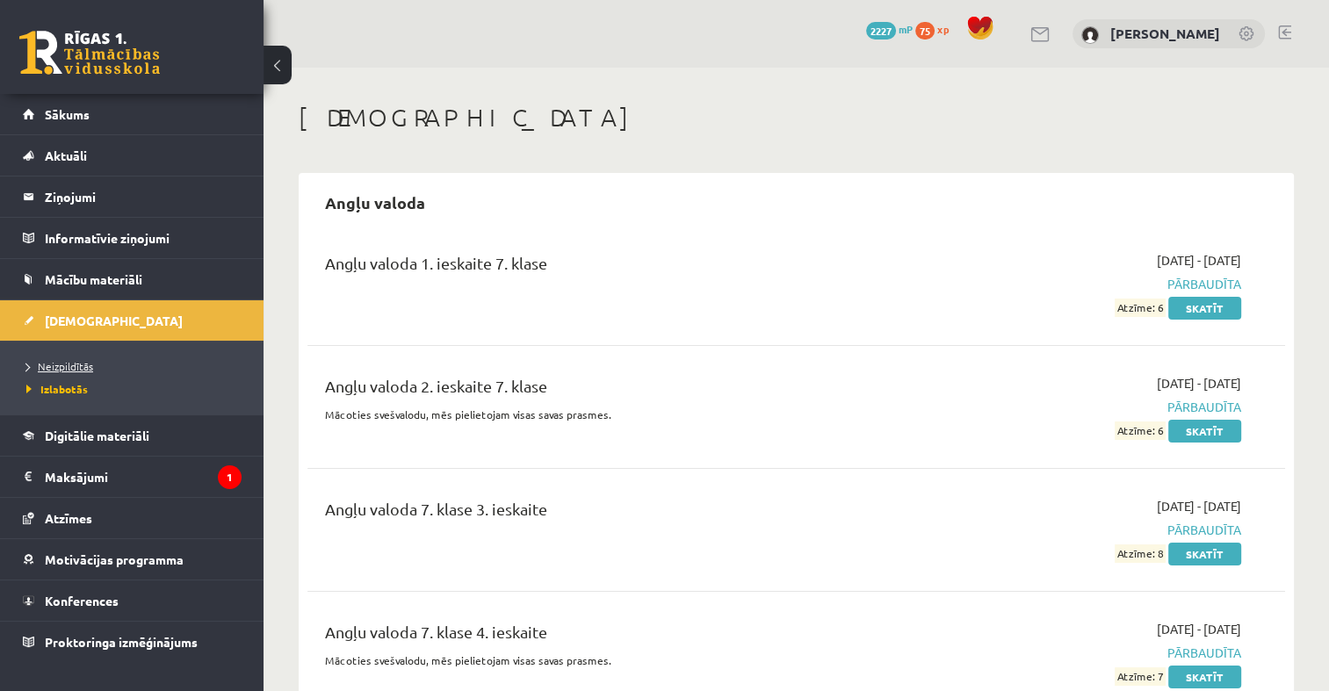
click at [65, 358] on link "Neizpildītās" at bounding box center [136, 366] width 220 height 16
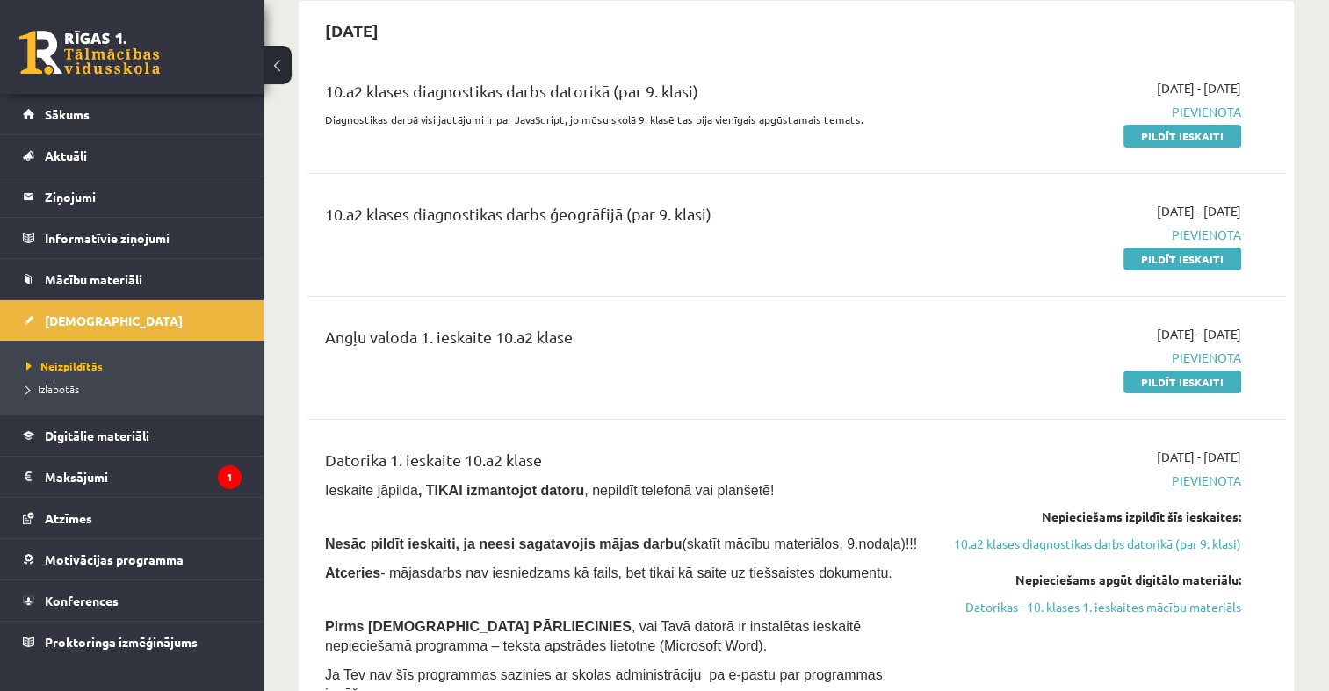
scroll to position [176, 0]
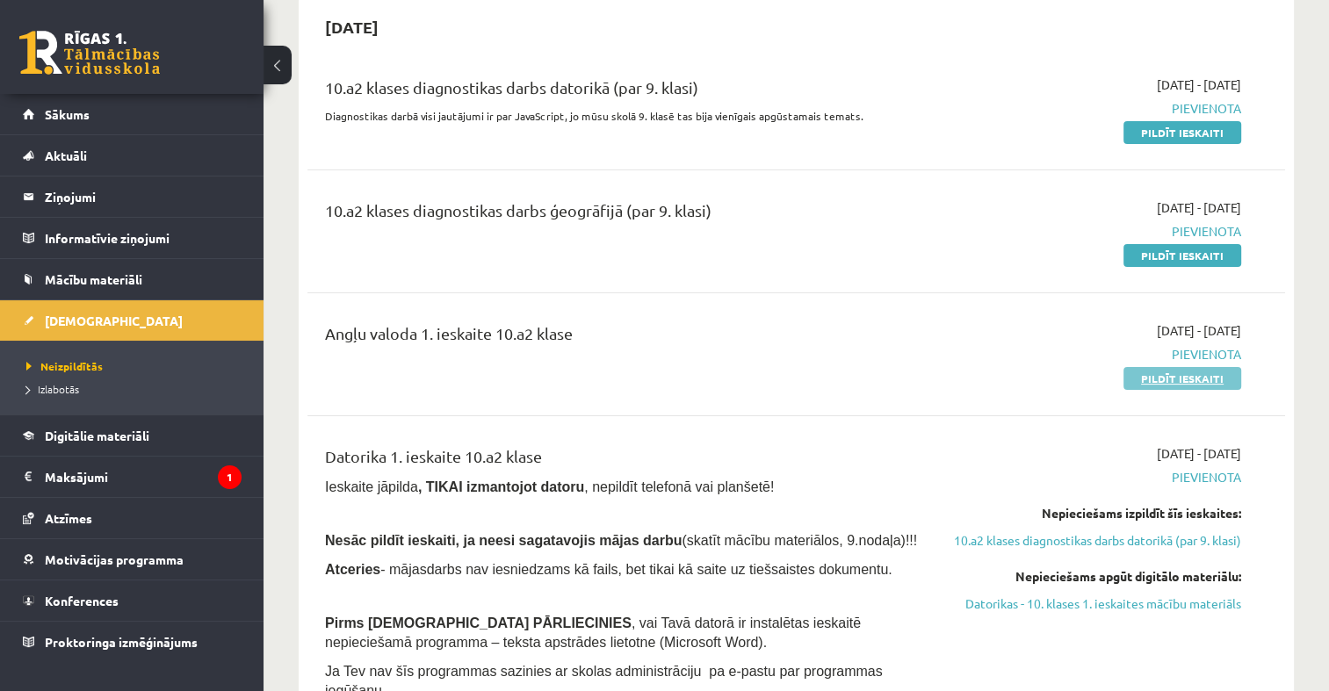
click at [1166, 375] on link "Pildīt ieskaiti" at bounding box center [1182, 378] width 118 height 23
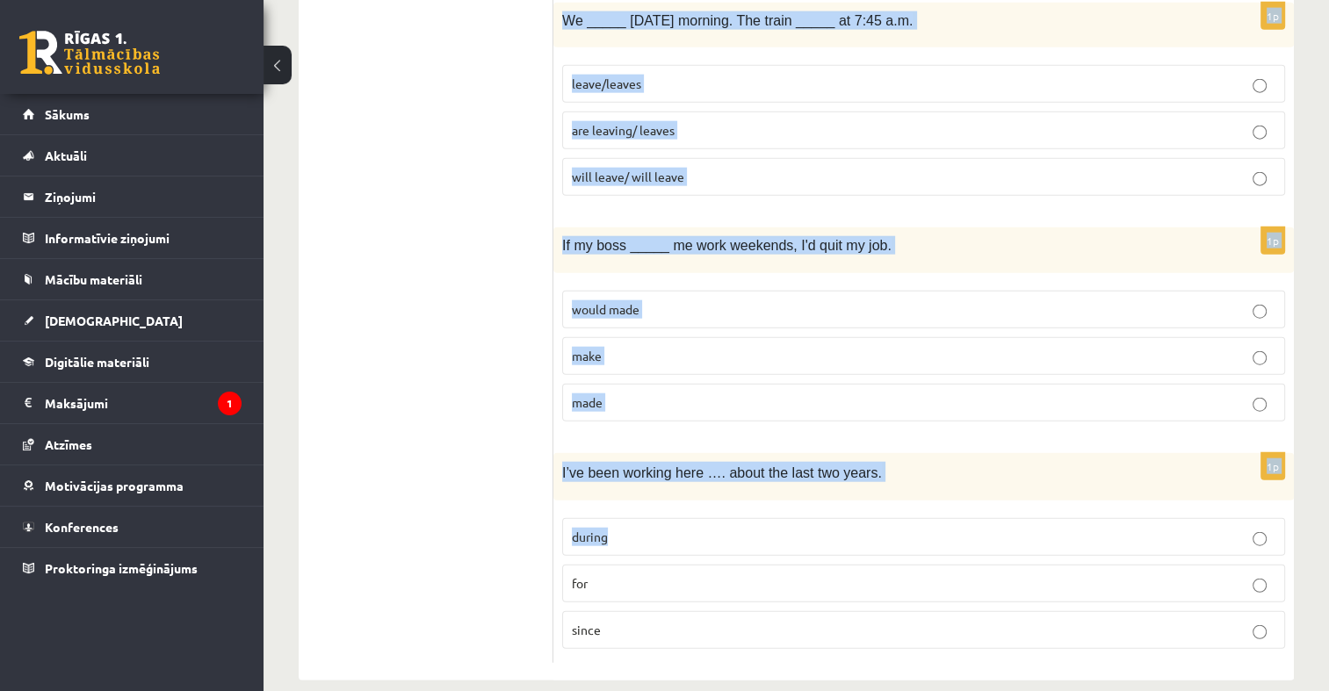
scroll to position [4192, 0]
drag, startPoint x: 559, startPoint y: 84, endPoint x: 1149, endPoint y: 596, distance: 781.3
copy form "Identify the correct sentence: She has been living in Paris since three years. …"
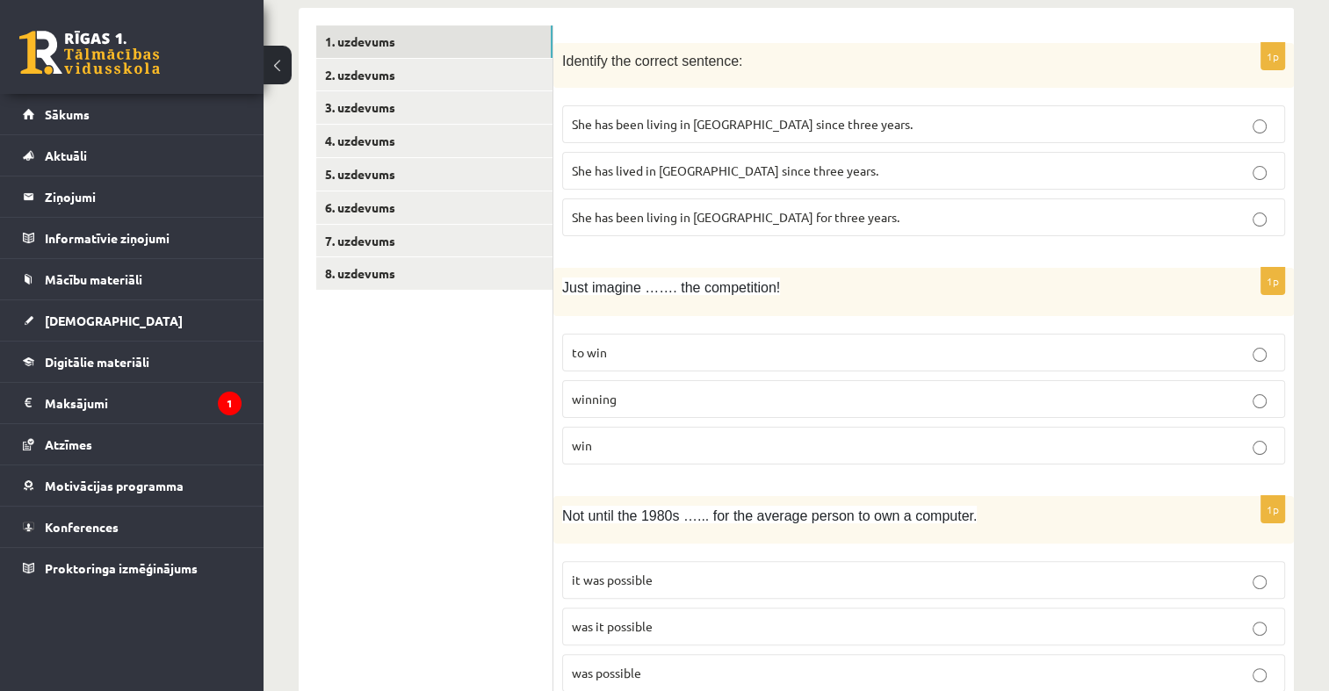
scroll to position [306, 0]
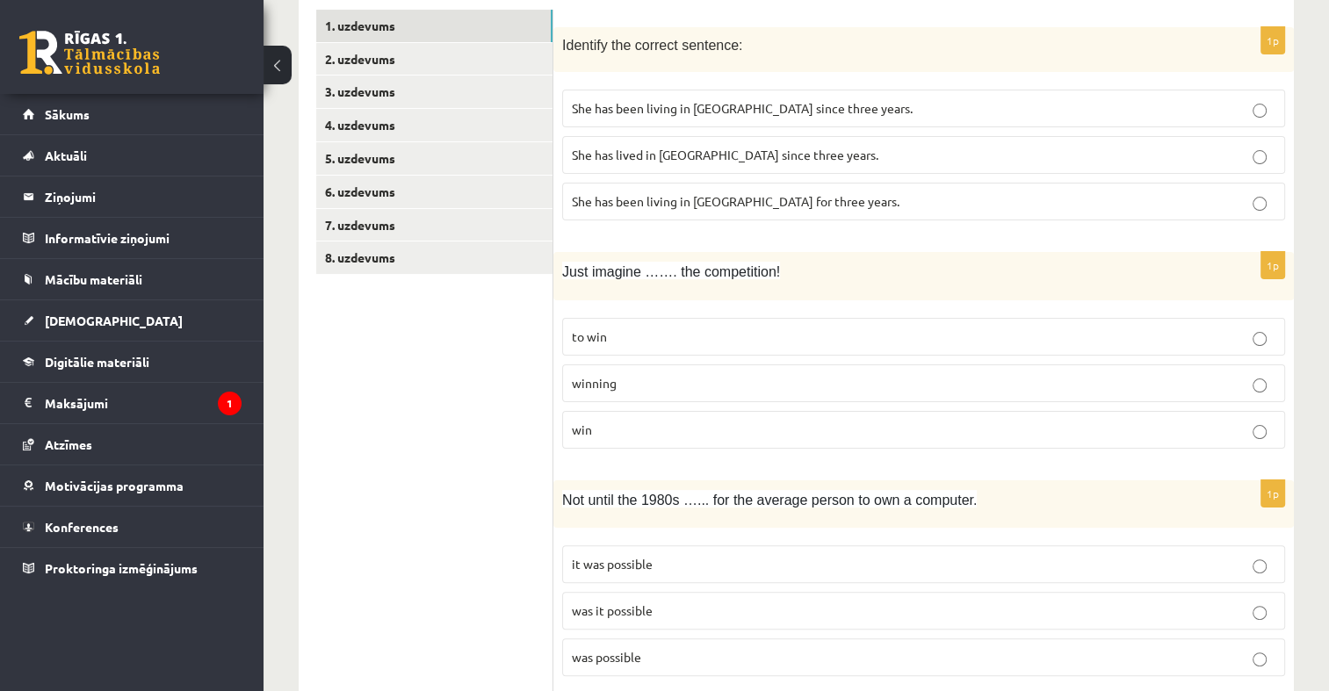
click at [811, 204] on p "She has been living in Paris for three years." at bounding box center [923, 201] width 703 height 18
click at [720, 192] on p "She has been living in Paris for three years." at bounding box center [923, 201] width 703 height 18
click at [762, 380] on p "winning" at bounding box center [923, 383] width 703 height 18
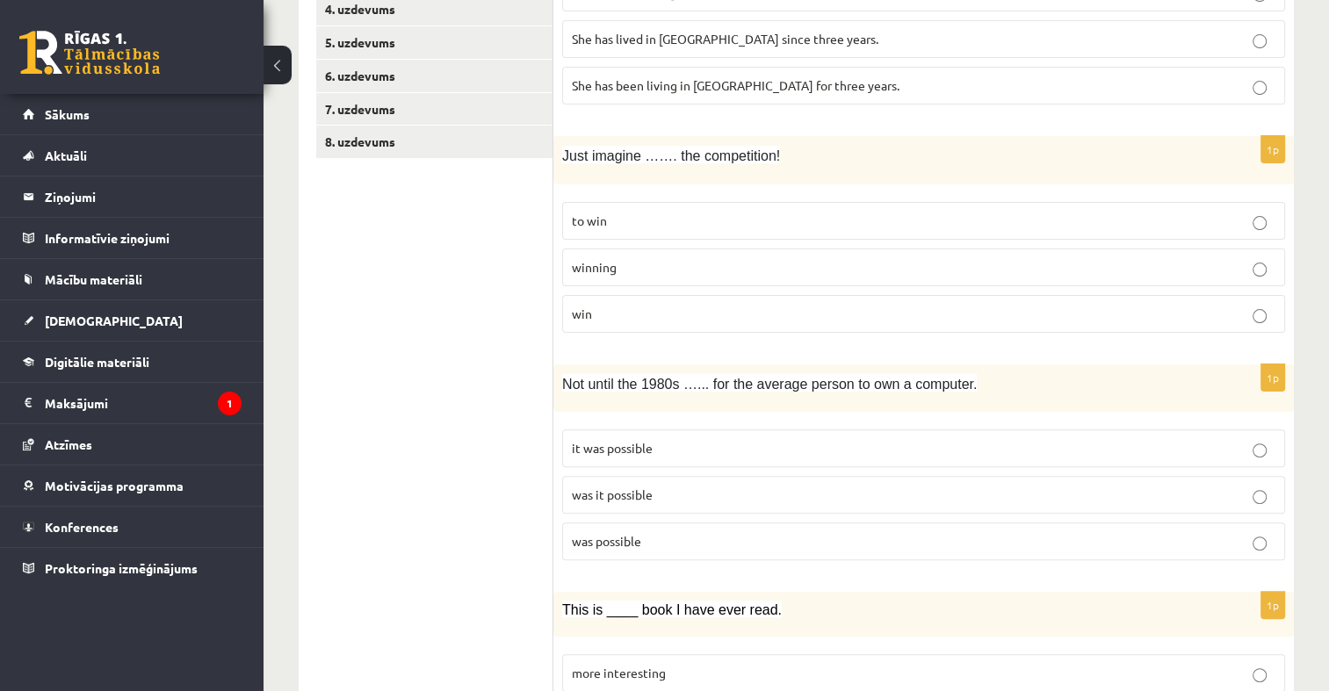
scroll to position [569, 0]
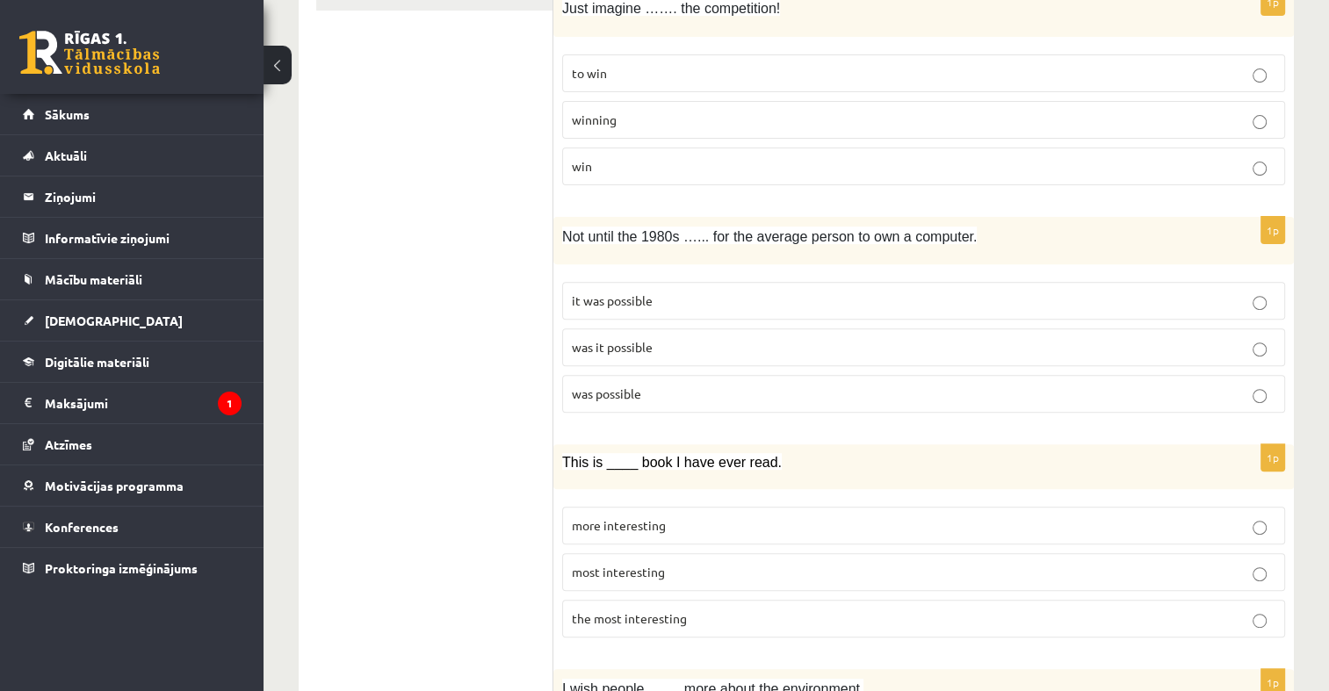
drag, startPoint x: 787, startPoint y: 340, endPoint x: 776, endPoint y: 327, distance: 16.9
click at [787, 340] on p "was it possible" at bounding box center [923, 347] width 703 height 18
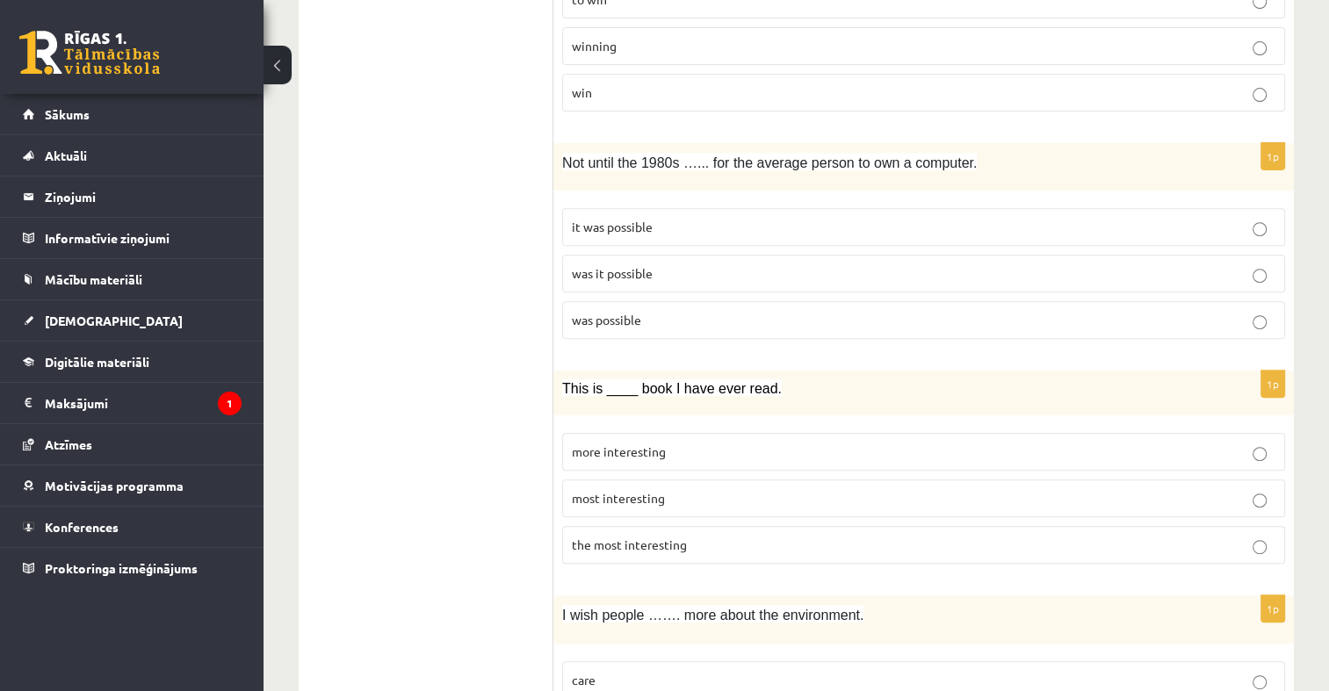
scroll to position [745, 0]
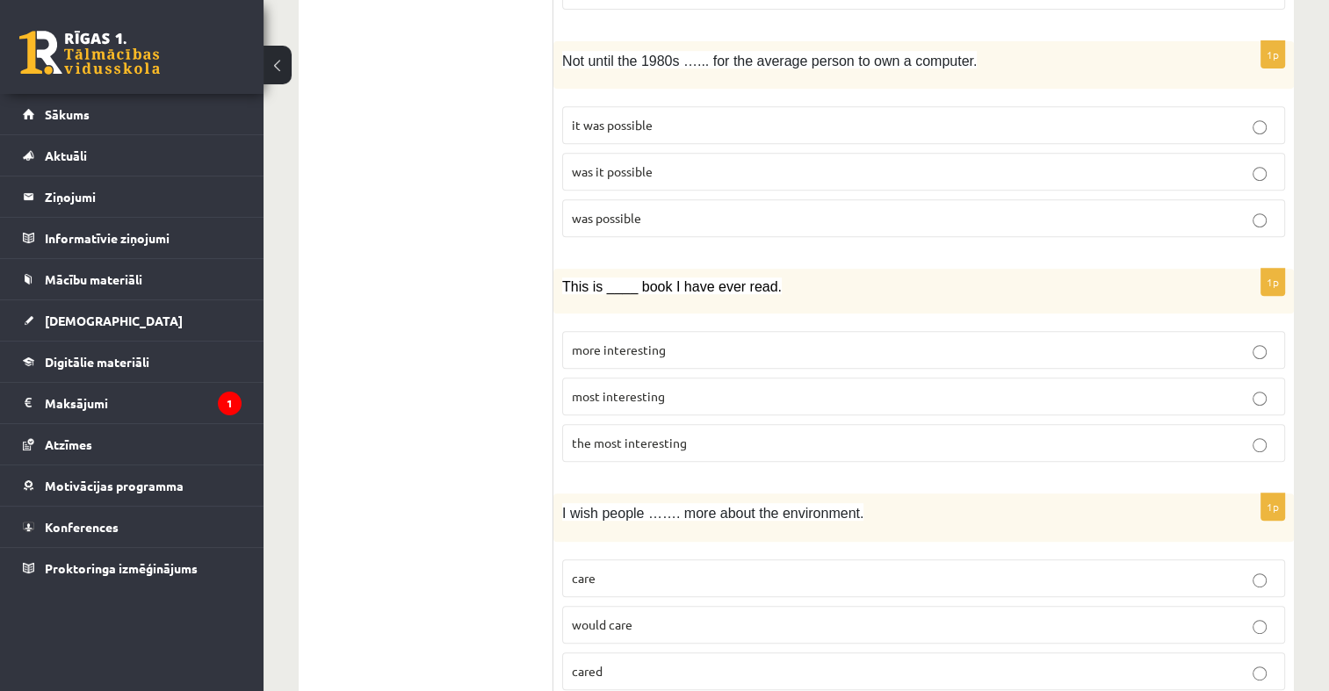
click at [674, 463] on fieldset "more interesting most interesting the most interesting" at bounding box center [923, 394] width 723 height 145
click at [667, 435] on span "the most interesting" at bounding box center [629, 443] width 115 height 16
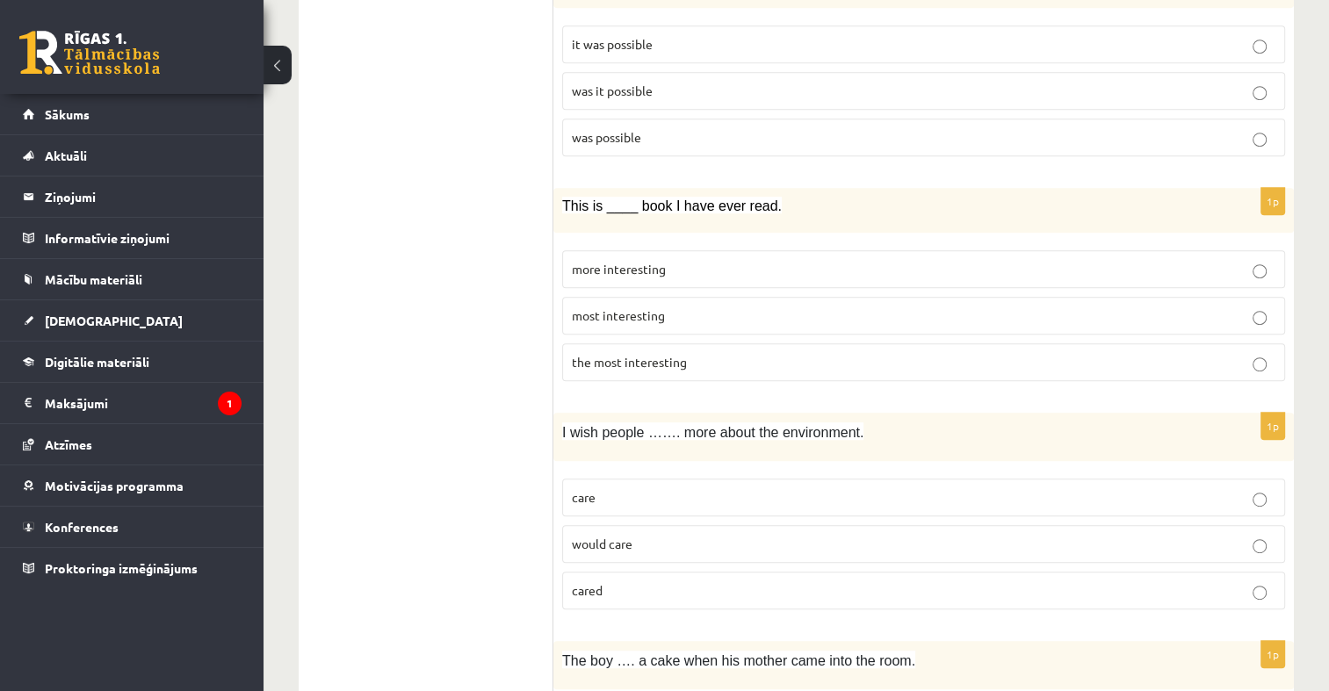
scroll to position [920, 0]
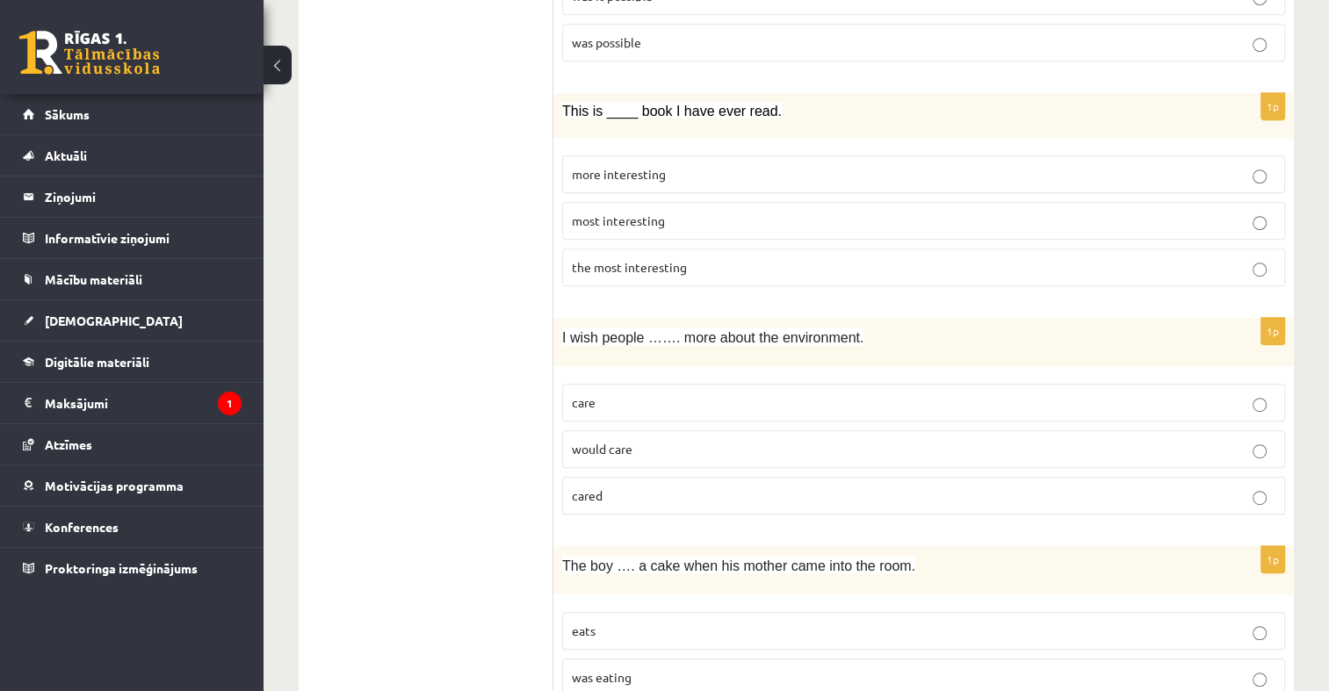
click at [658, 477] on label "cared" at bounding box center [923, 496] width 723 height 38
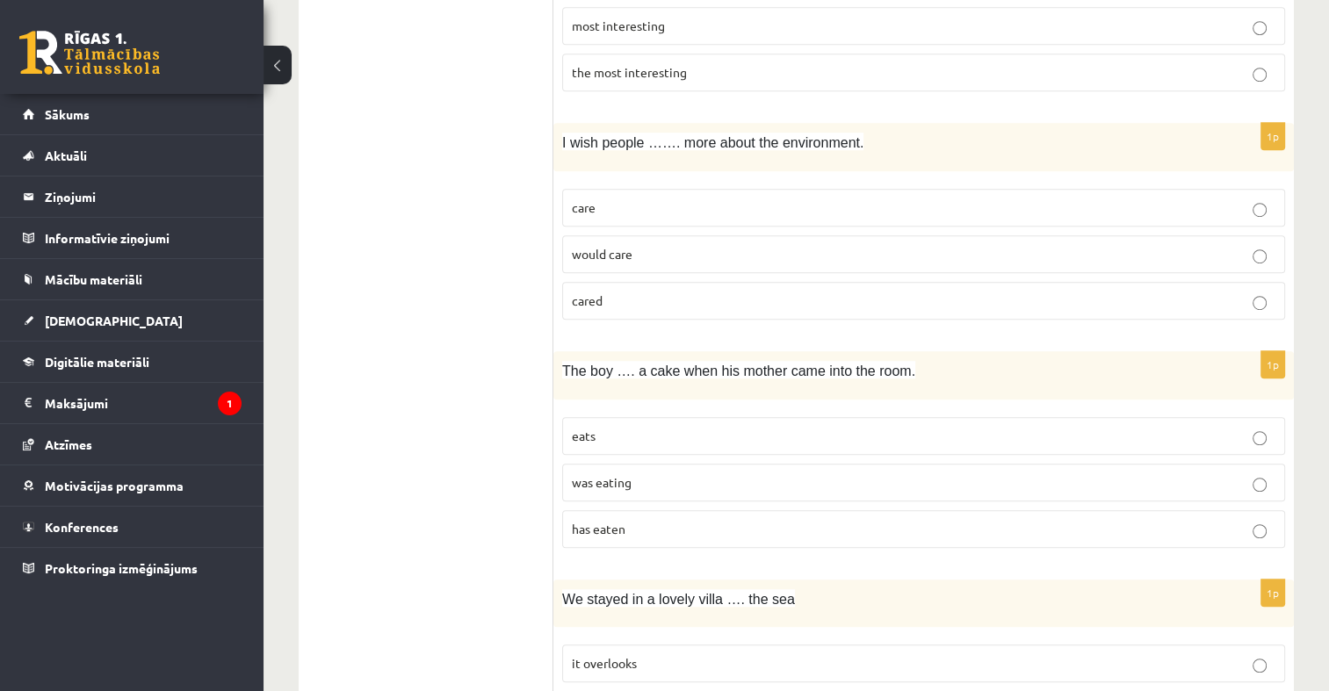
scroll to position [1184, 0]
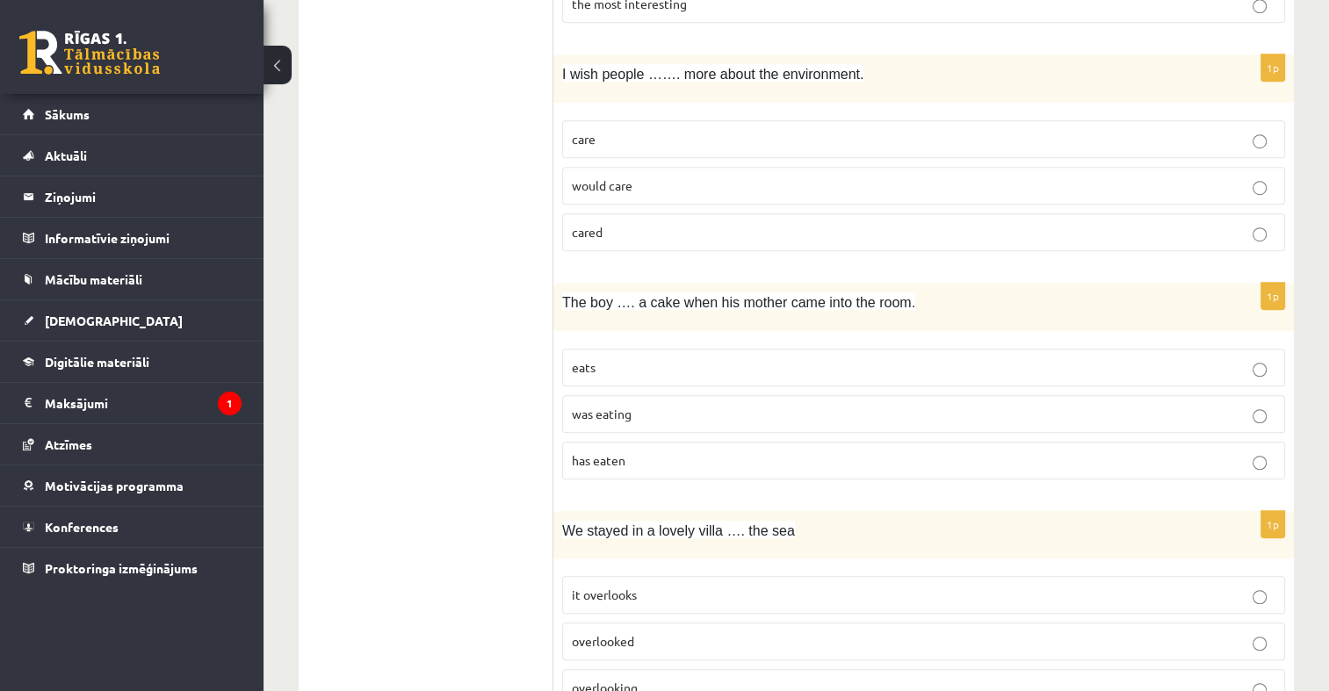
click at [614, 406] on span "was eating" at bounding box center [602, 414] width 60 height 16
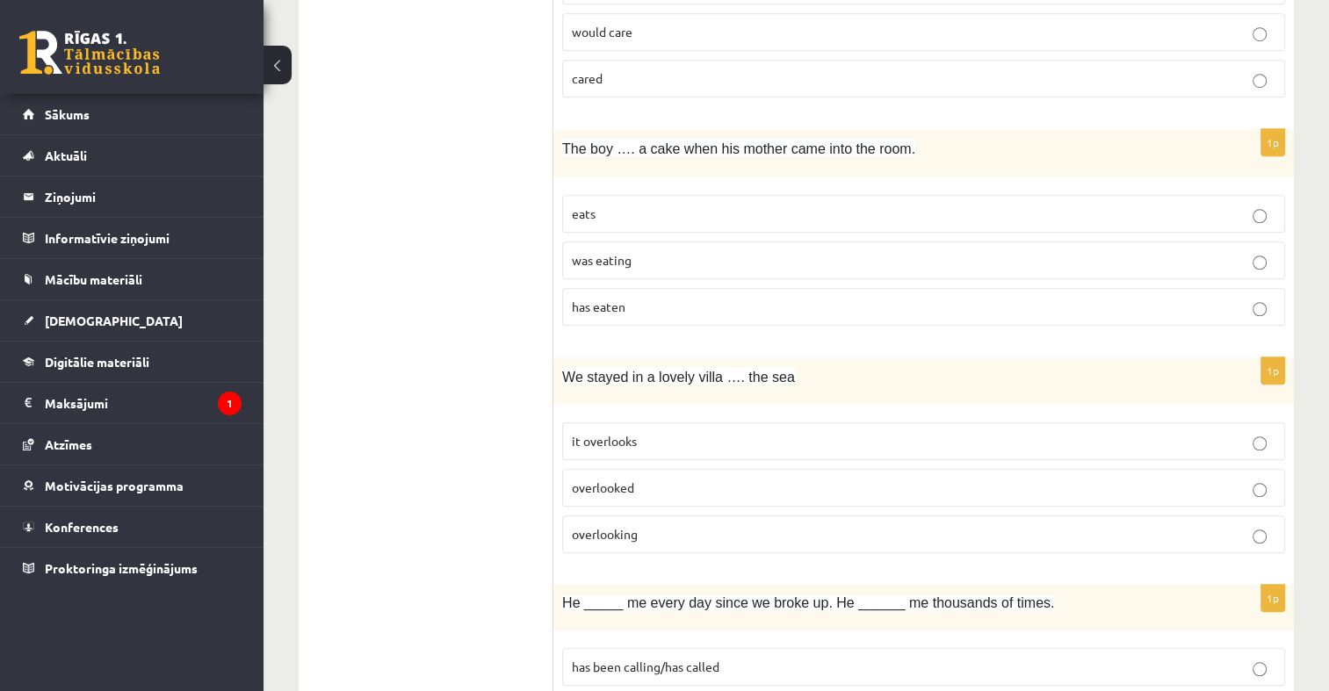
scroll to position [1447, 0]
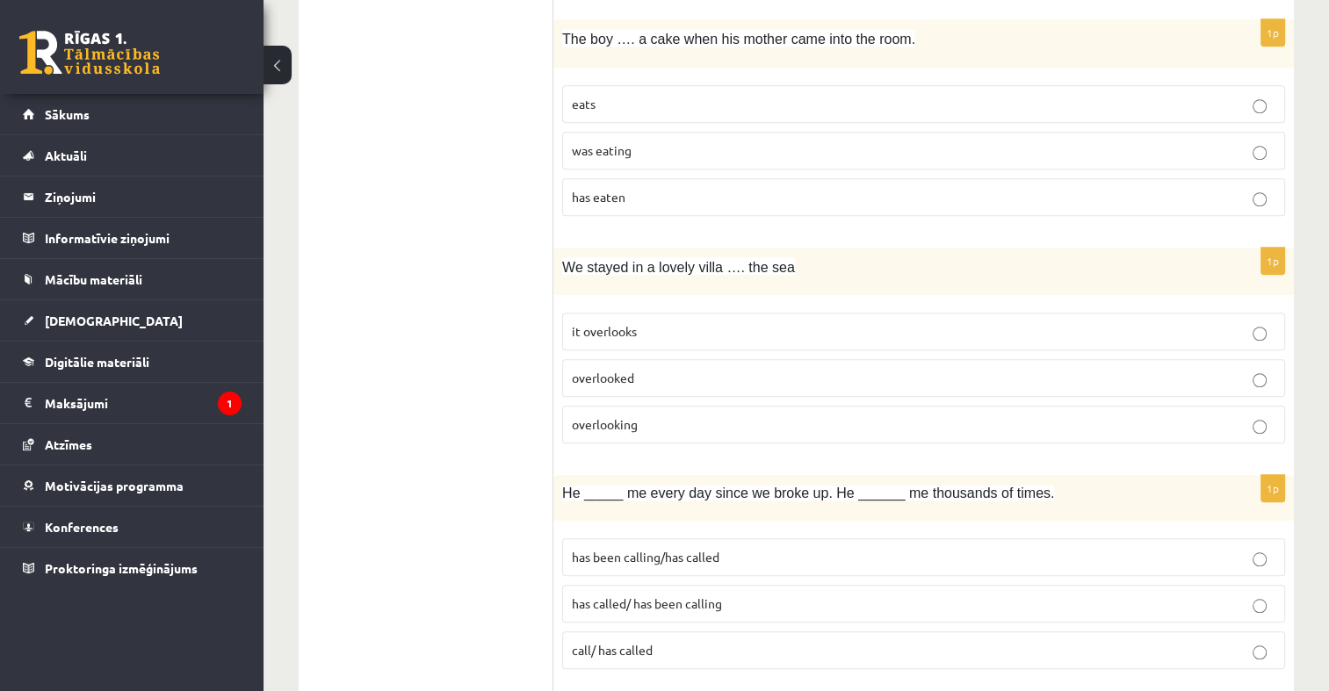
click at [713, 369] on p "overlooked" at bounding box center [923, 378] width 703 height 18
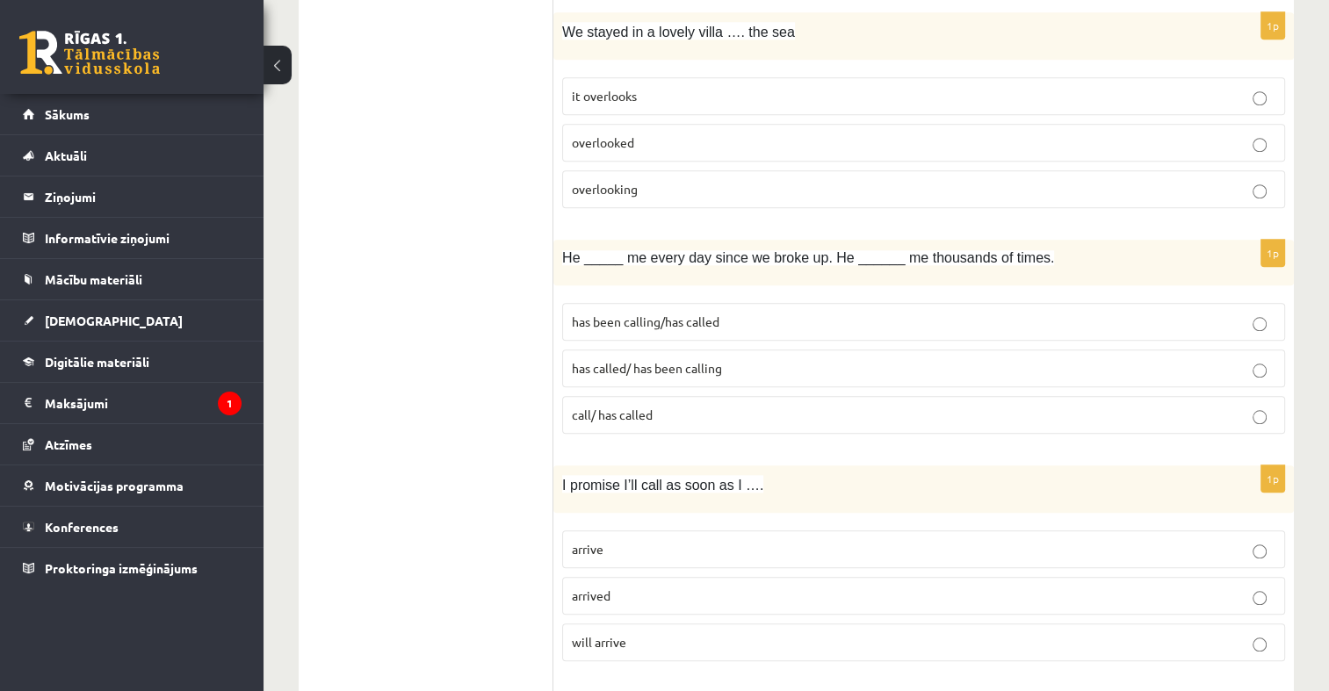
scroll to position [1711, 0]
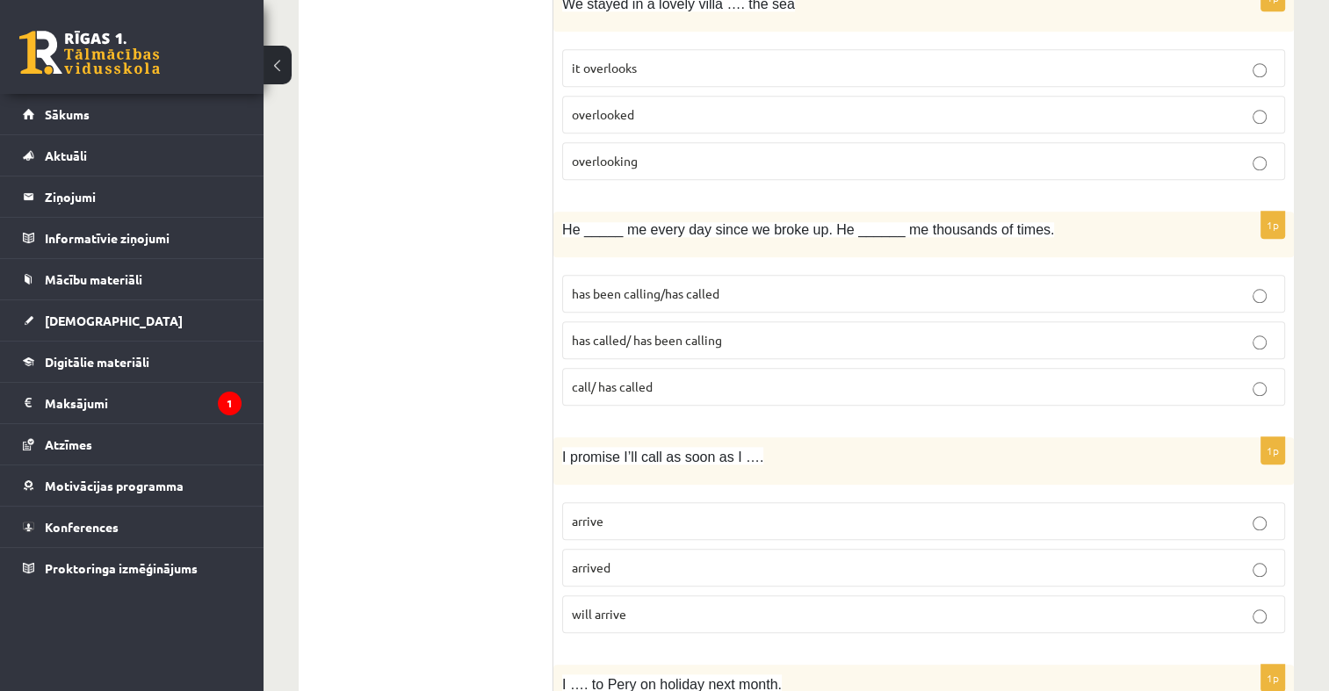
click at [720, 285] on p "has been calling/has called" at bounding box center [923, 294] width 703 height 18
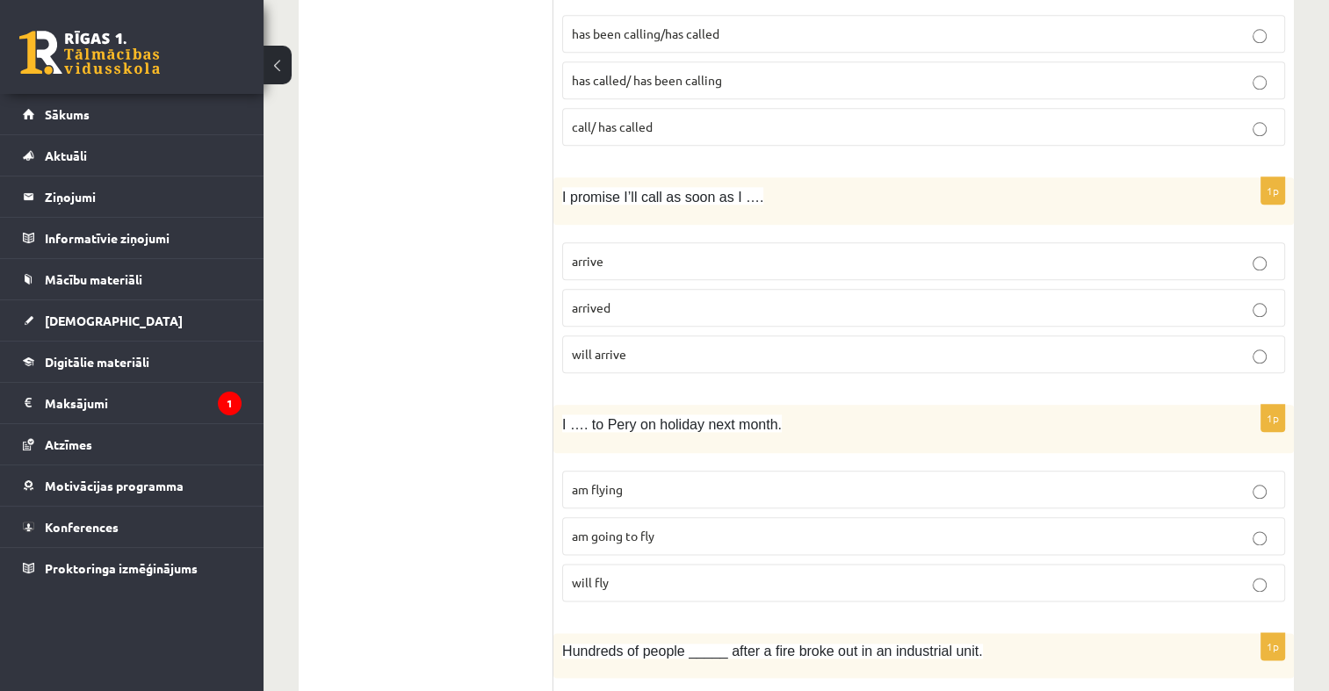
scroll to position [1974, 0]
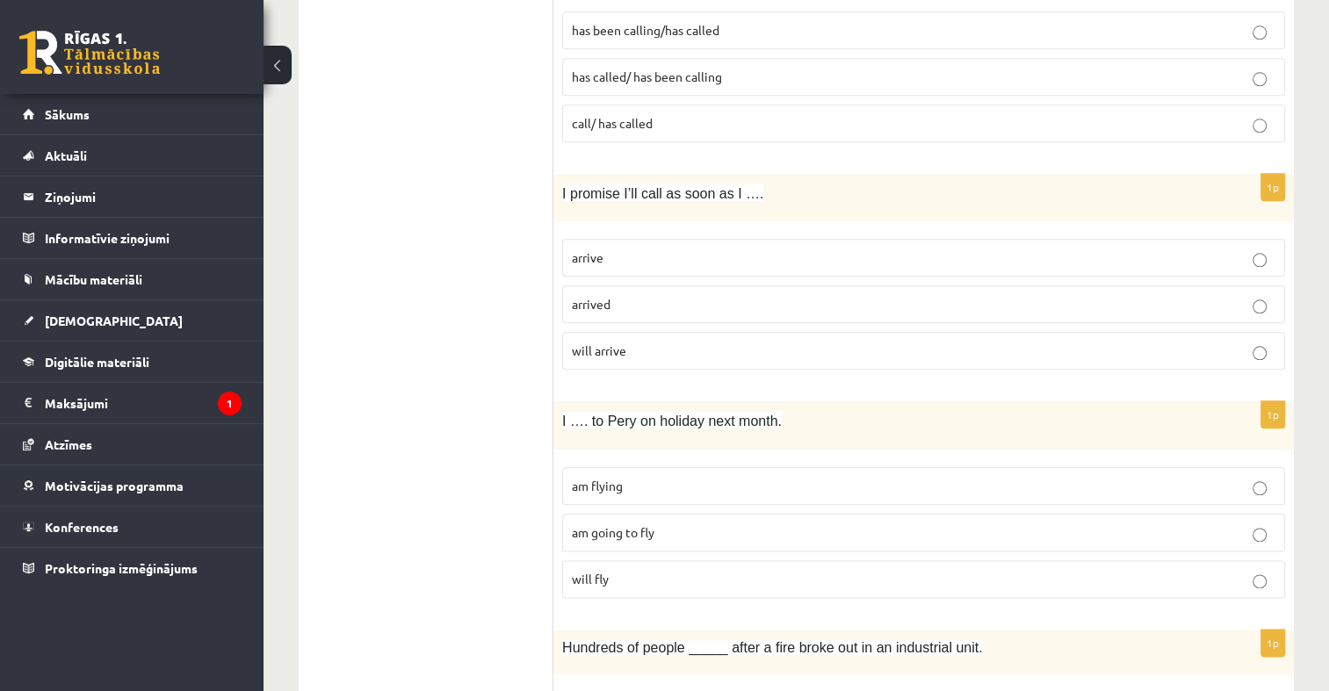
click at [705, 239] on label "arrive" at bounding box center [923, 258] width 723 height 38
click at [710, 467] on label "am flying" at bounding box center [923, 486] width 723 height 38
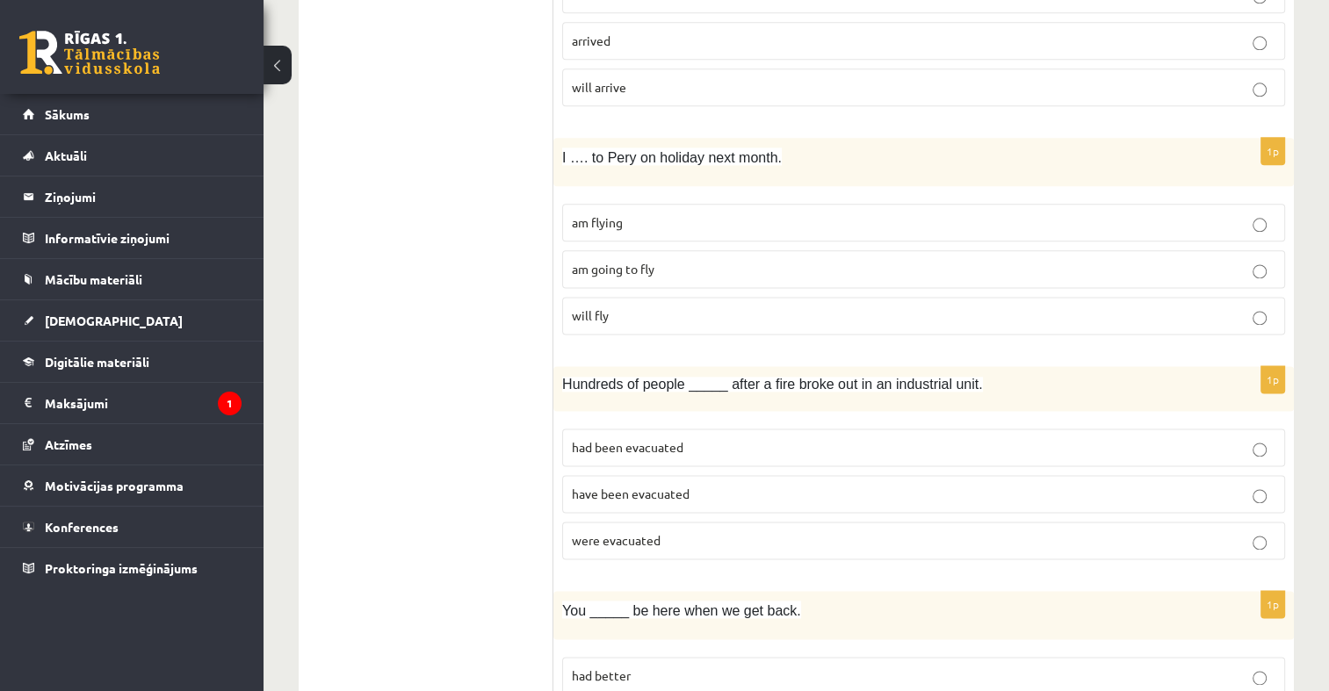
click at [653, 486] on span "have been evacuated" at bounding box center [631, 494] width 118 height 16
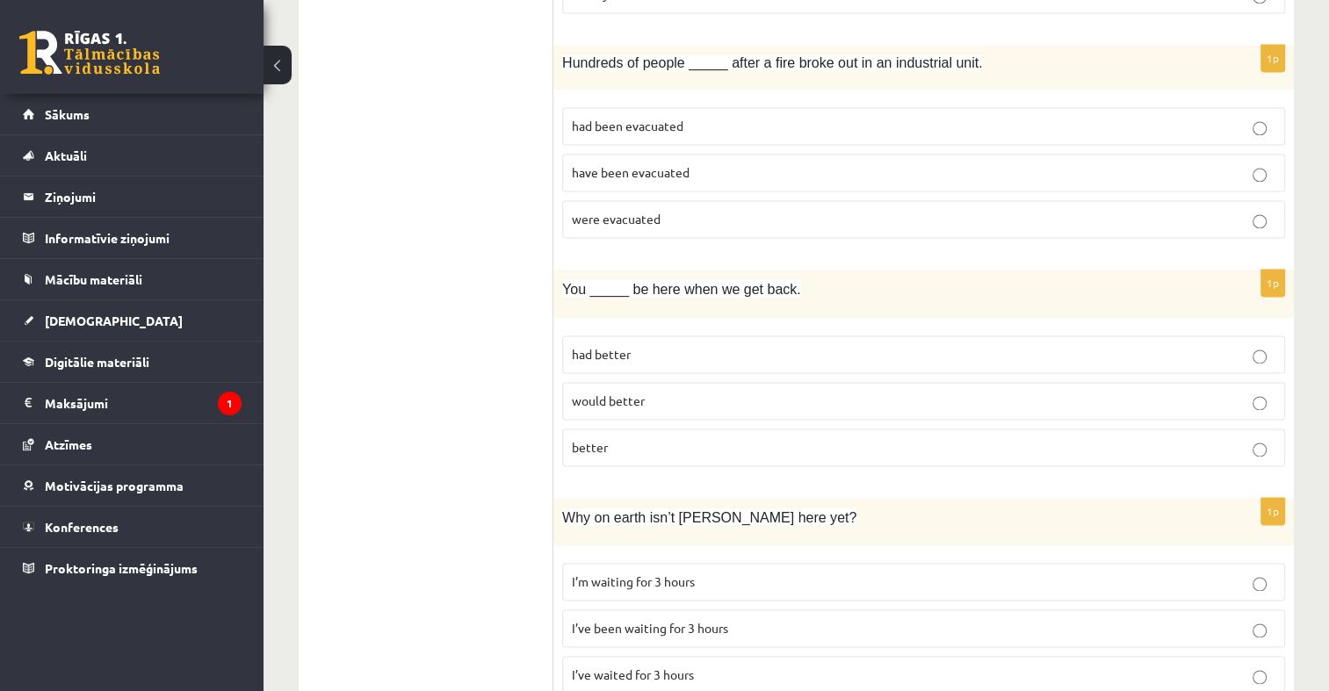
scroll to position [2589, 0]
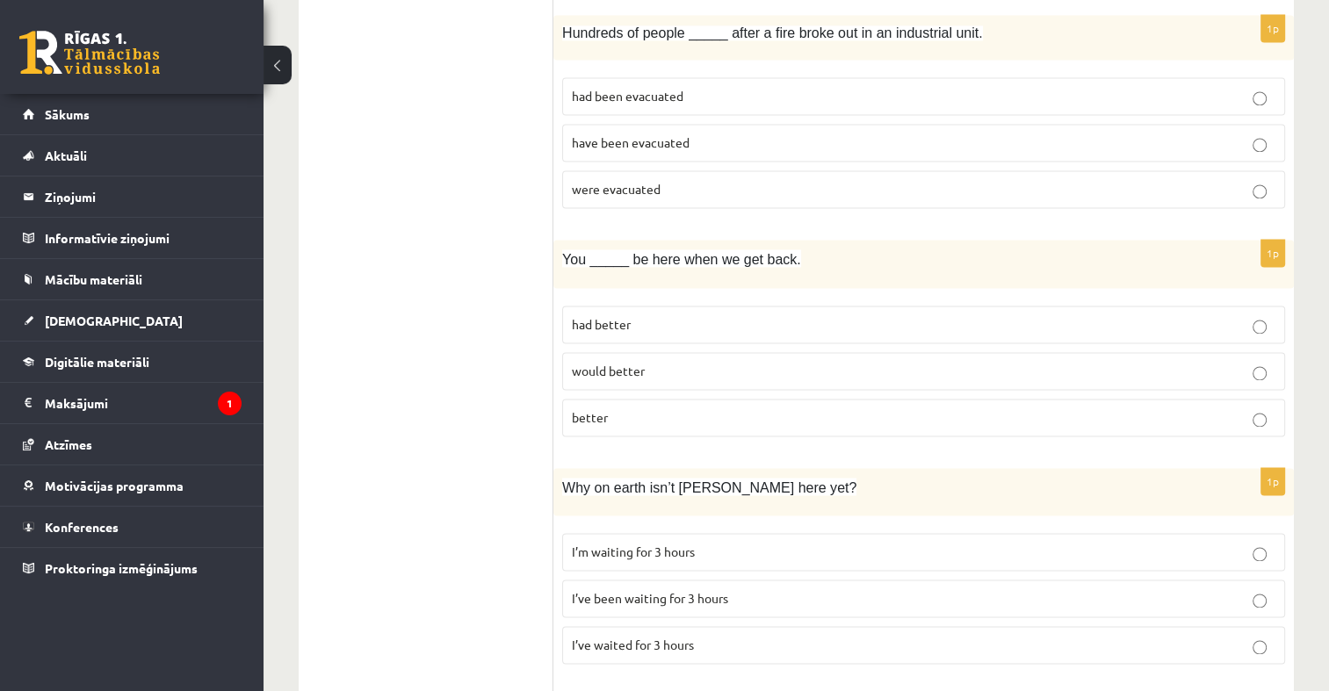
click at [650, 315] on p "had better" at bounding box center [923, 324] width 703 height 18
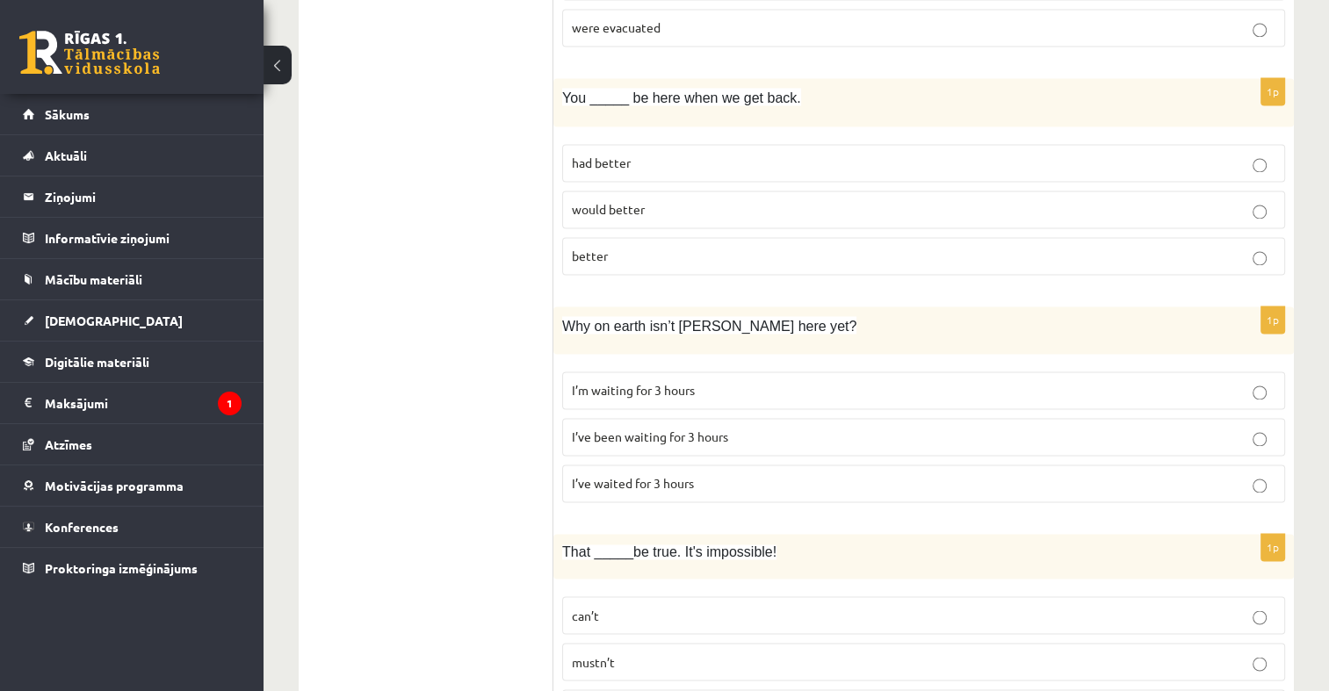
scroll to position [2765, 0]
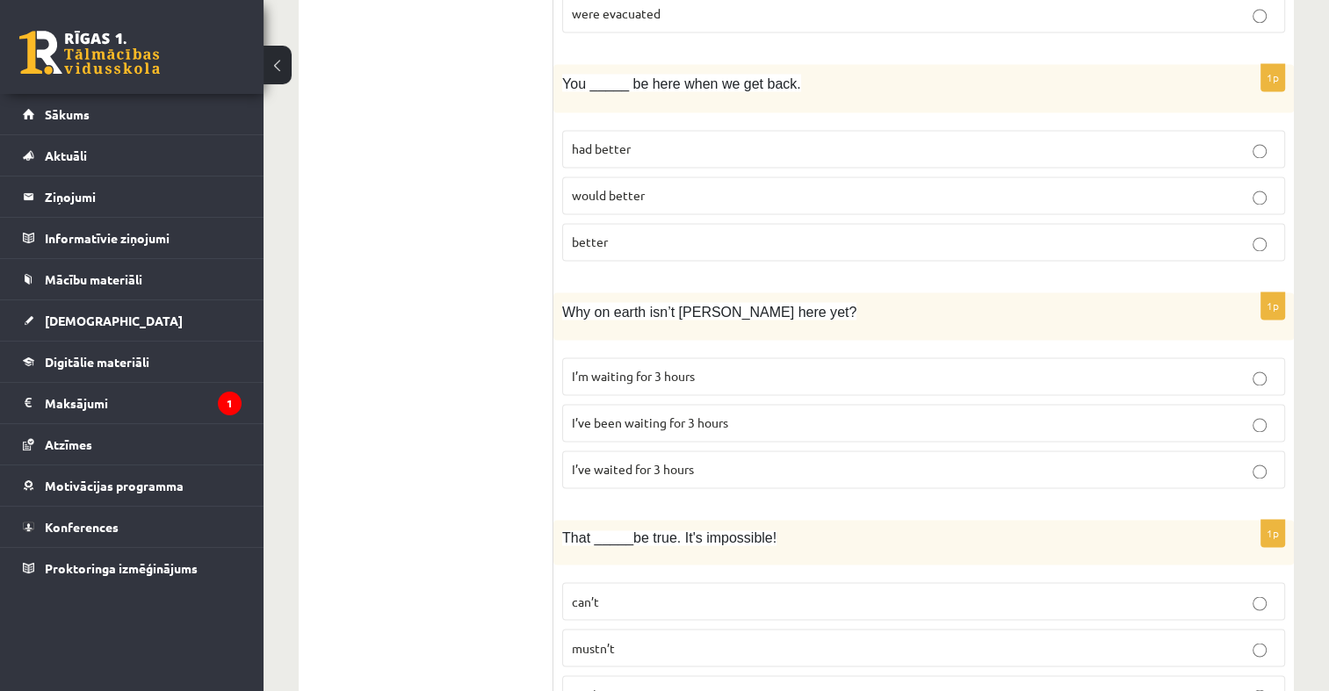
click at [706, 367] on p "I’m waiting for 3 hours" at bounding box center [923, 376] width 703 height 18
click at [735, 414] on p "I’ve been waiting for 3 hours" at bounding box center [923, 423] width 703 height 18
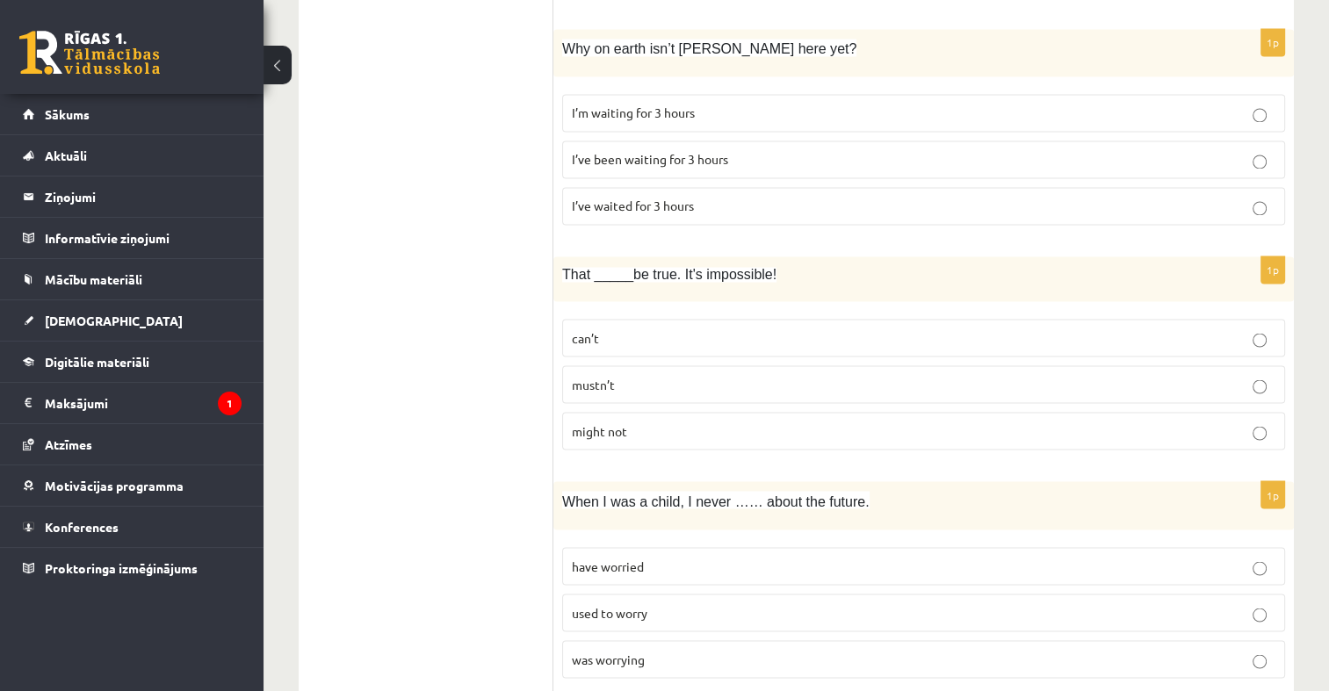
click at [705, 319] on label "can’t" at bounding box center [923, 338] width 723 height 38
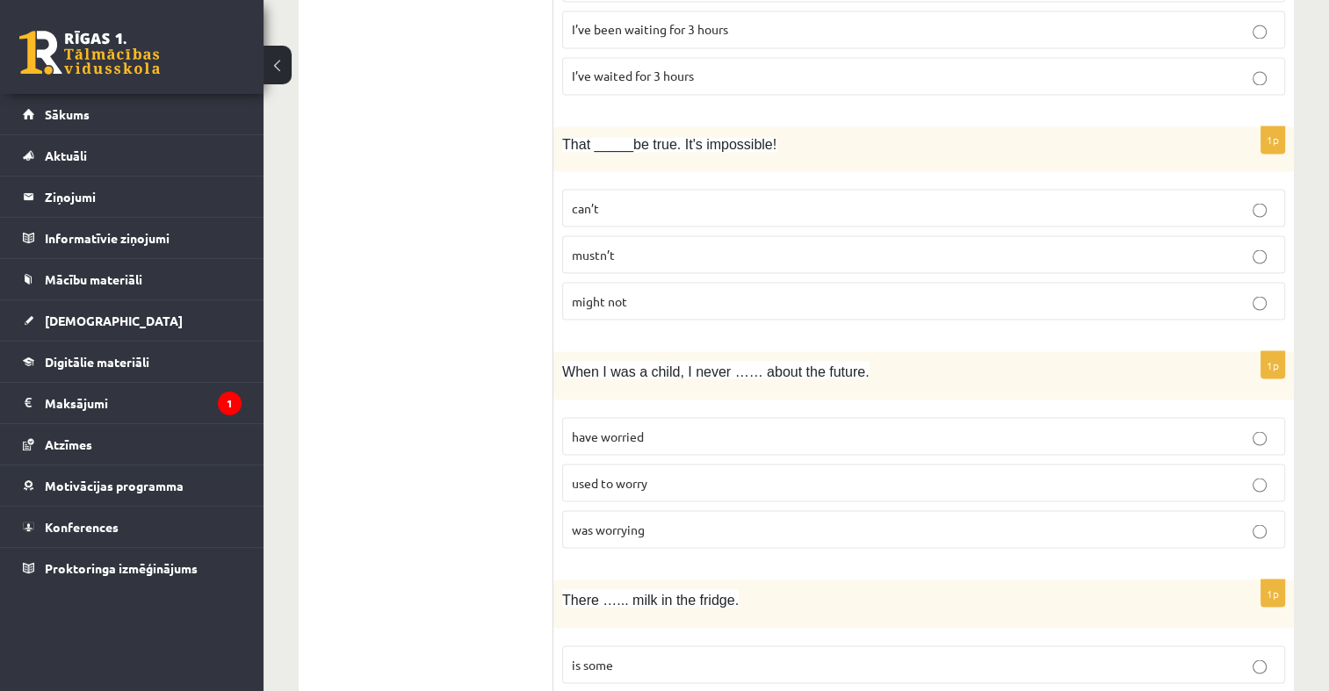
scroll to position [3292, 0]
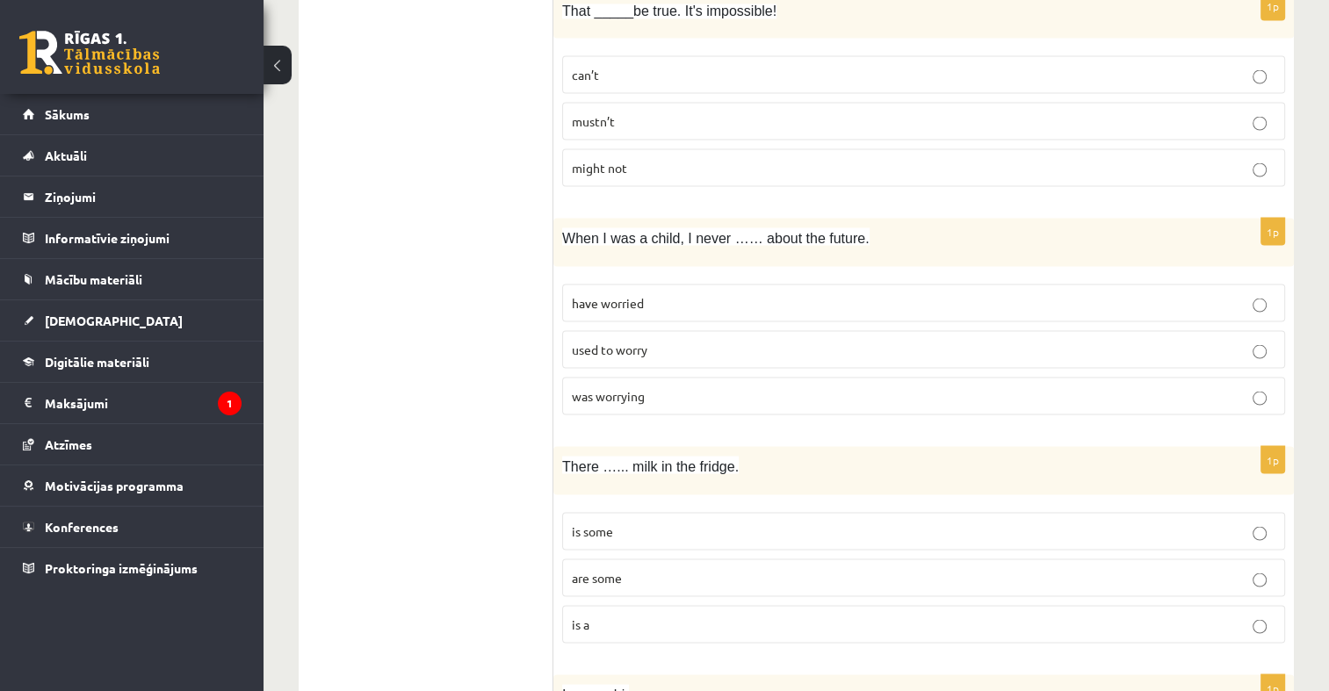
click at [672, 340] on p "used to worry" at bounding box center [923, 349] width 703 height 18
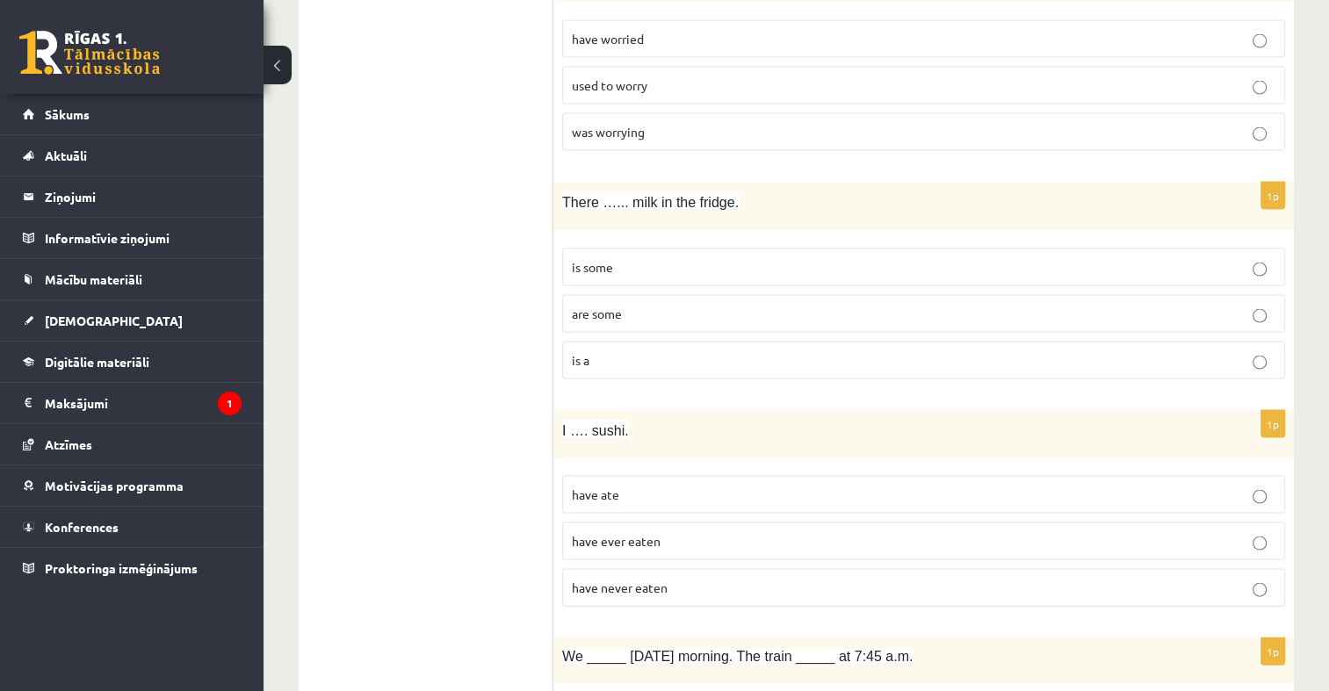
scroll to position [3643, 0]
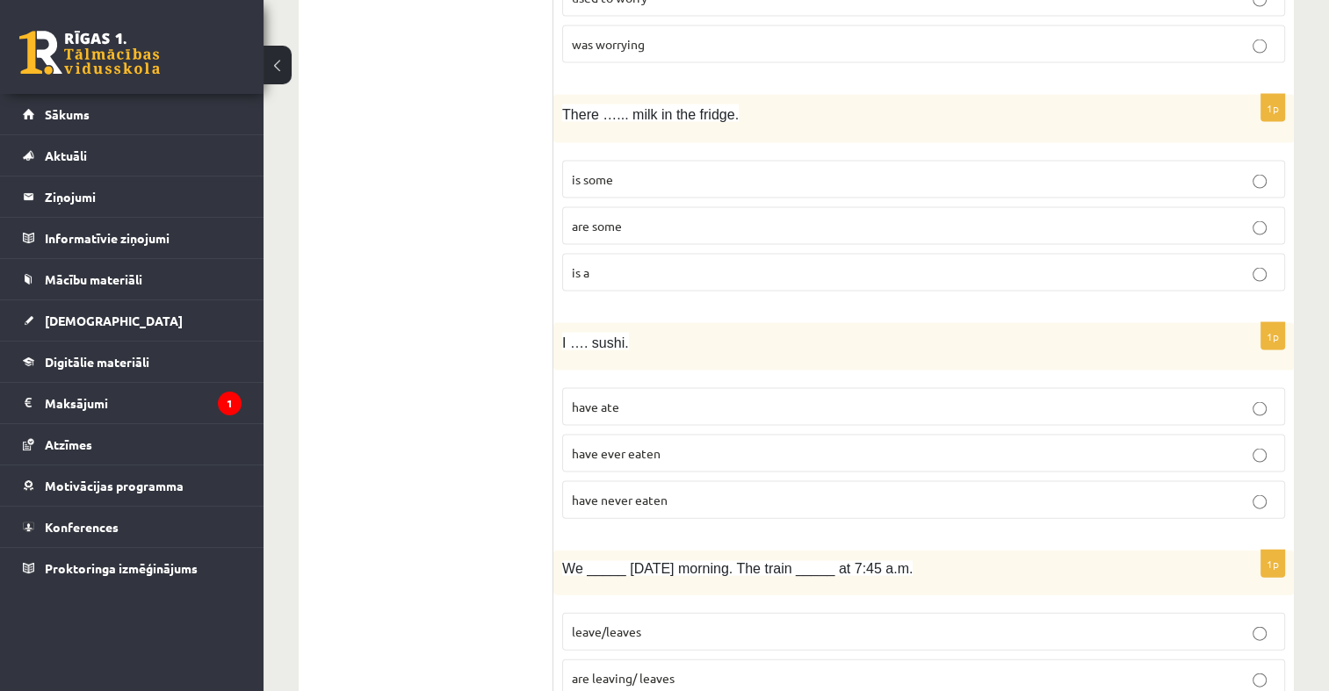
click at [706, 170] on p "is some" at bounding box center [923, 179] width 703 height 18
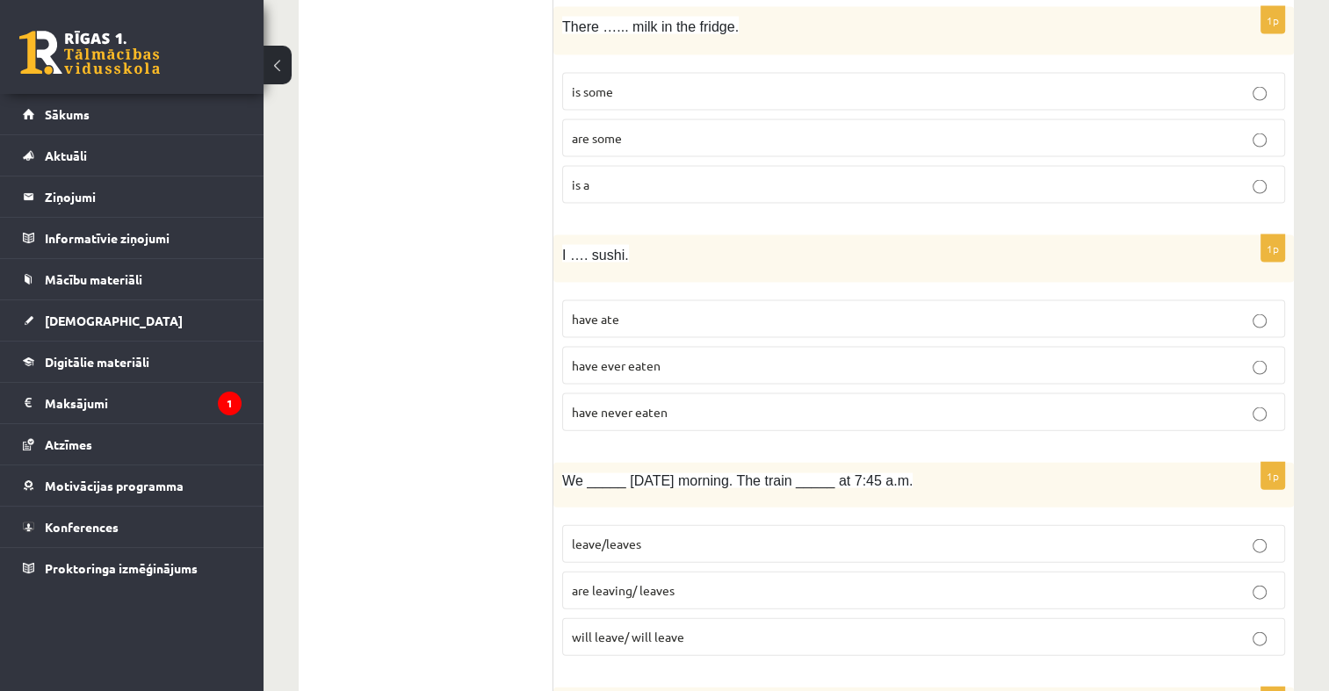
click at [696, 403] on p "have never eaten" at bounding box center [923, 412] width 703 height 18
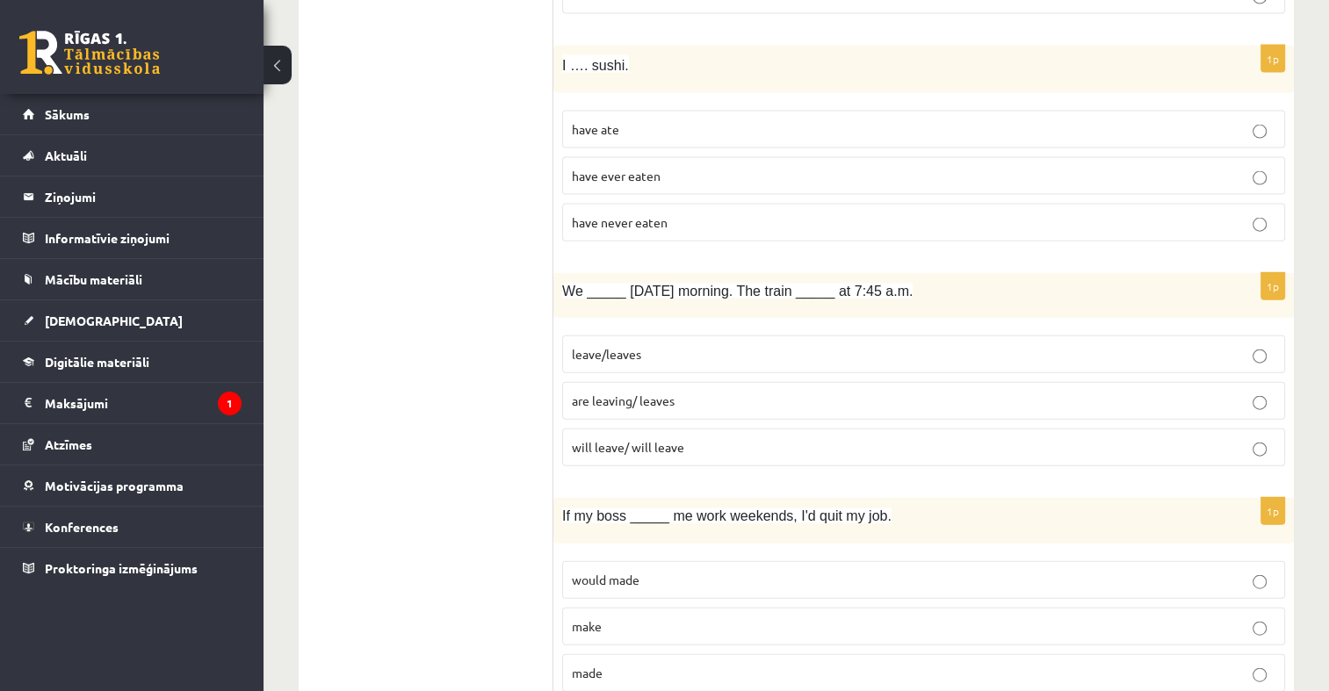
scroll to position [3994, 0]
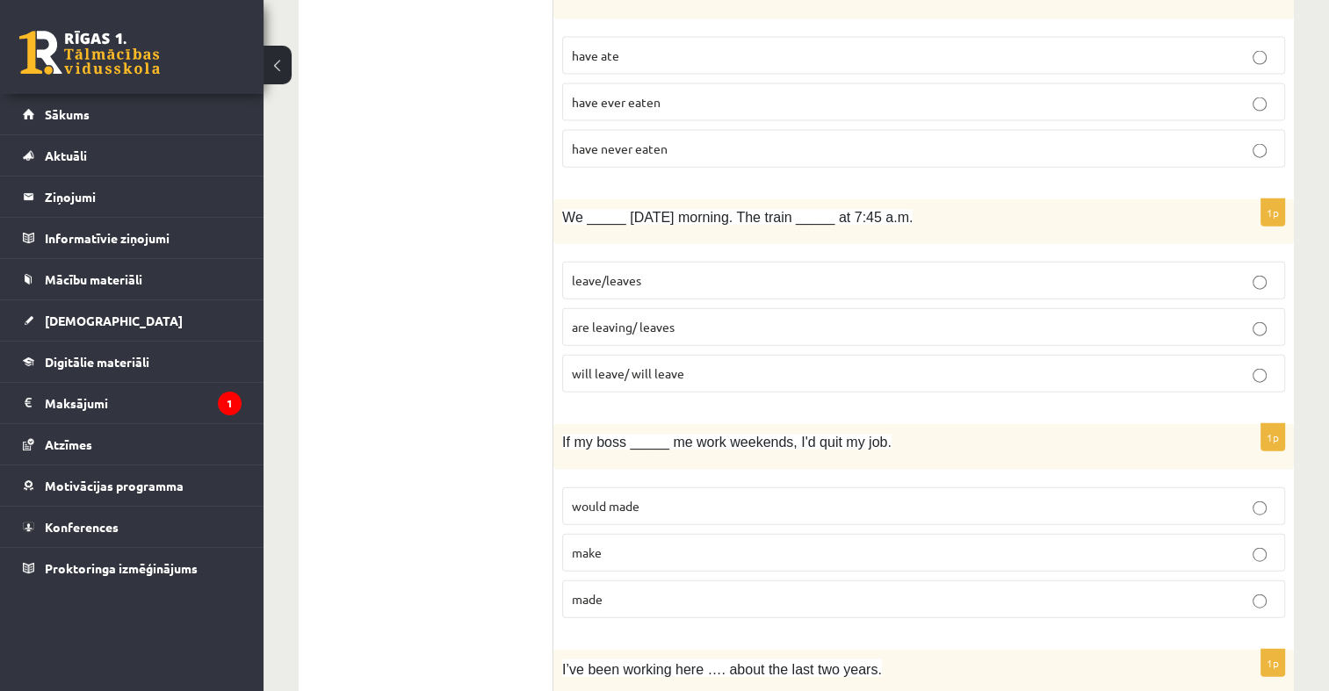
click at [660, 308] on label "are leaving/ leaves" at bounding box center [923, 327] width 723 height 38
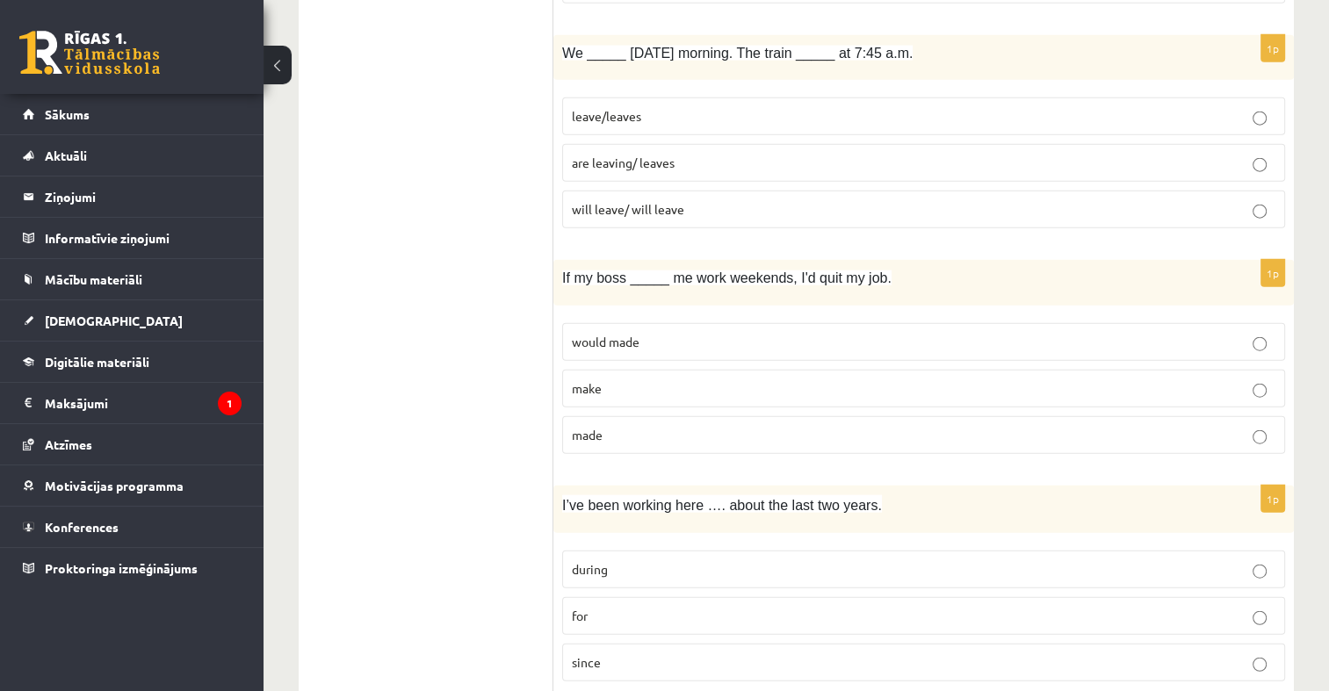
scroll to position [4170, 0]
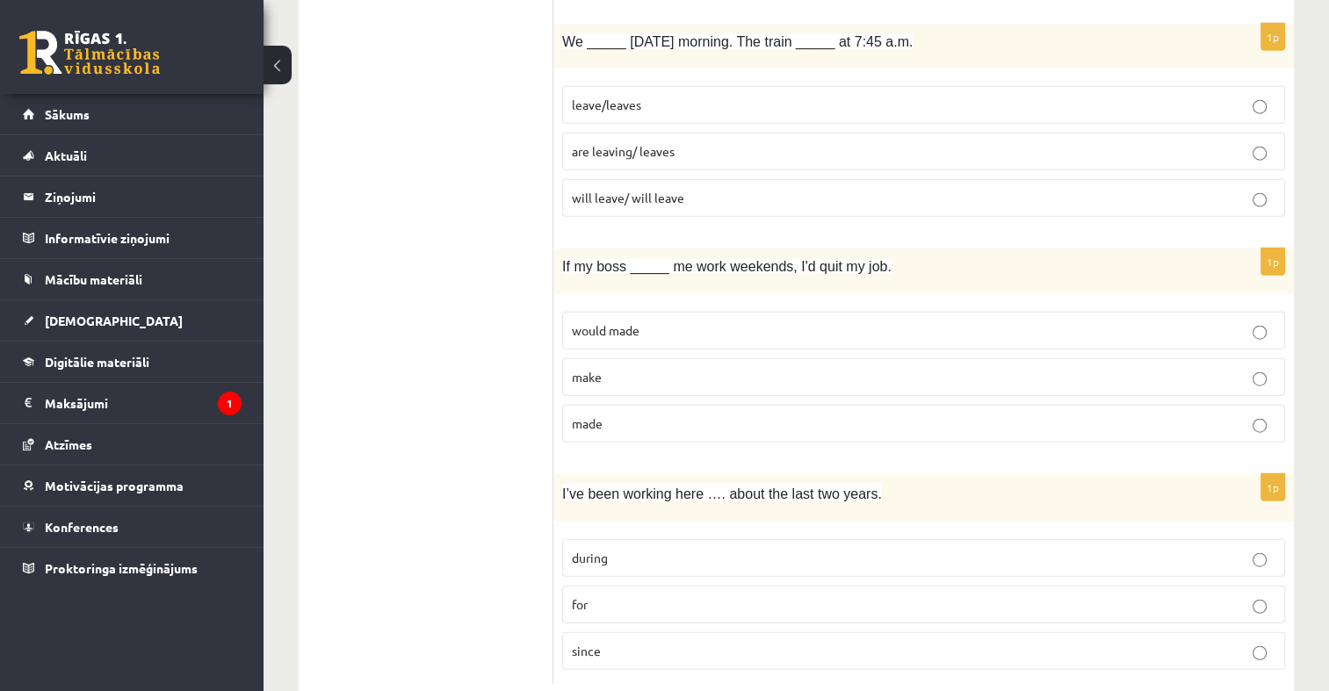
click at [699, 322] on label "would made" at bounding box center [923, 331] width 723 height 38
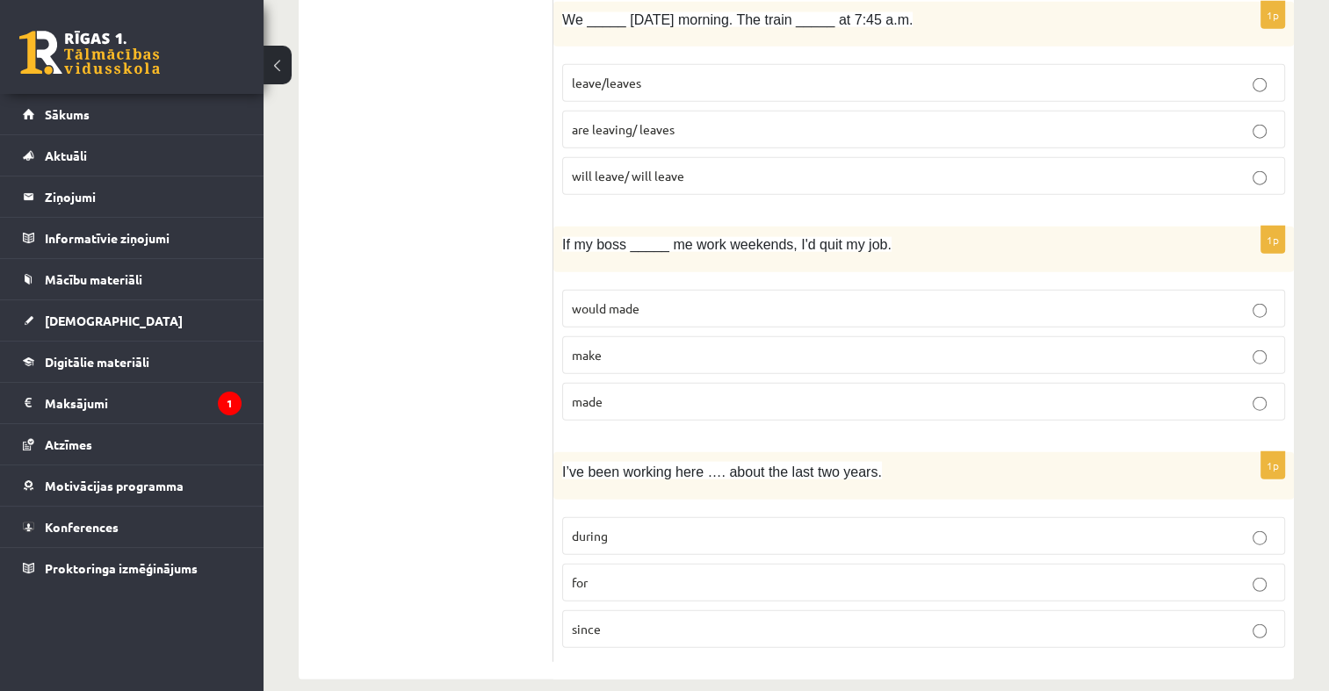
click at [646, 573] on p "for" at bounding box center [923, 582] width 703 height 18
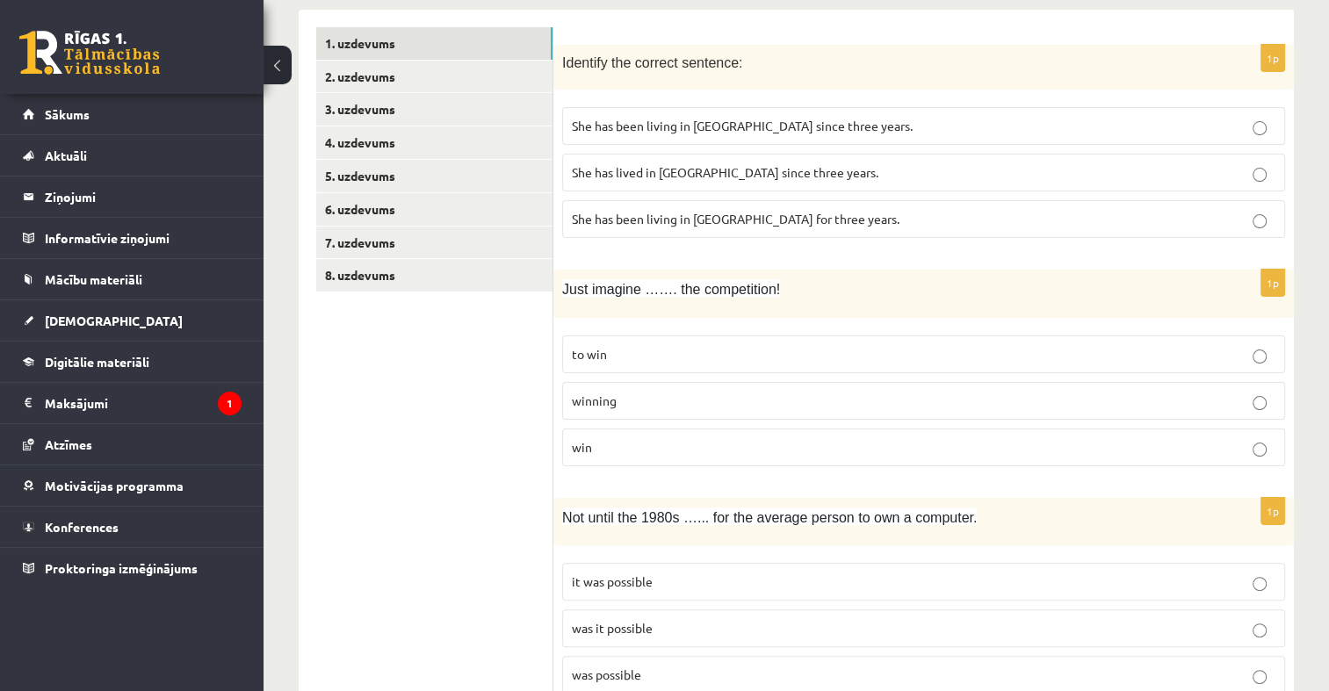
scroll to position [152, 0]
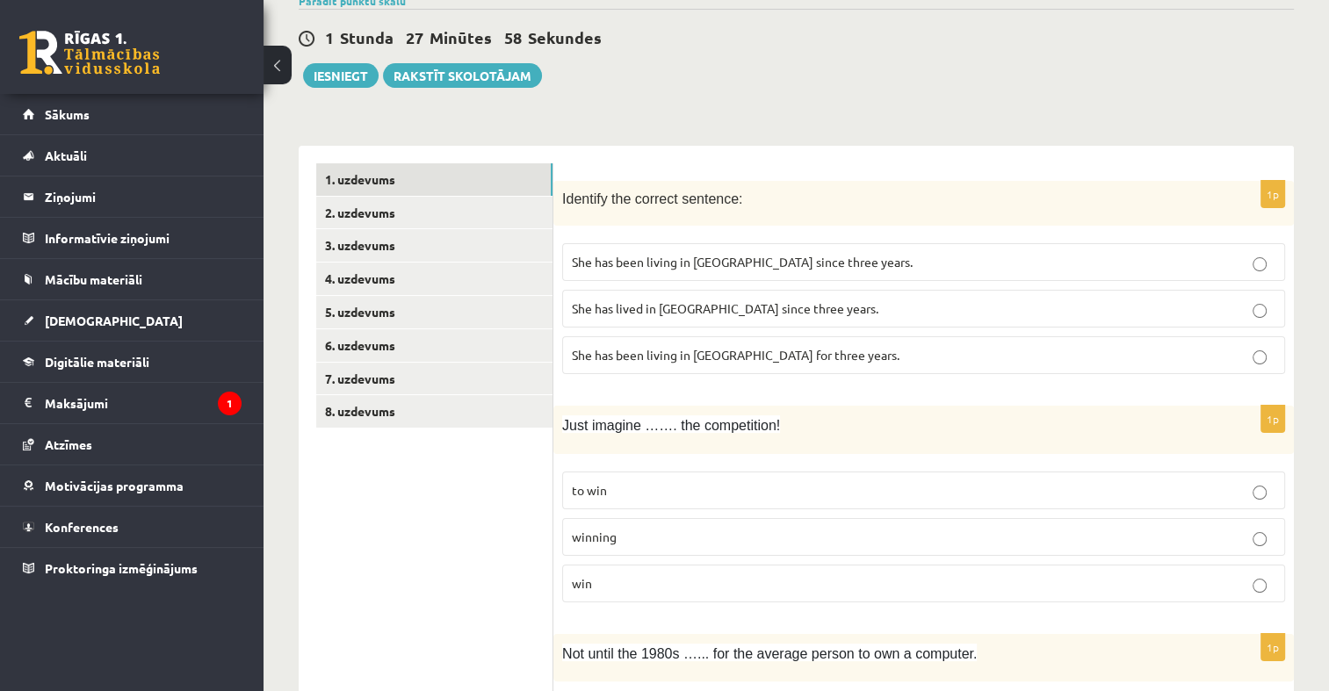
click at [376, 206] on link "2. uzdevums" at bounding box center [434, 213] width 236 height 32
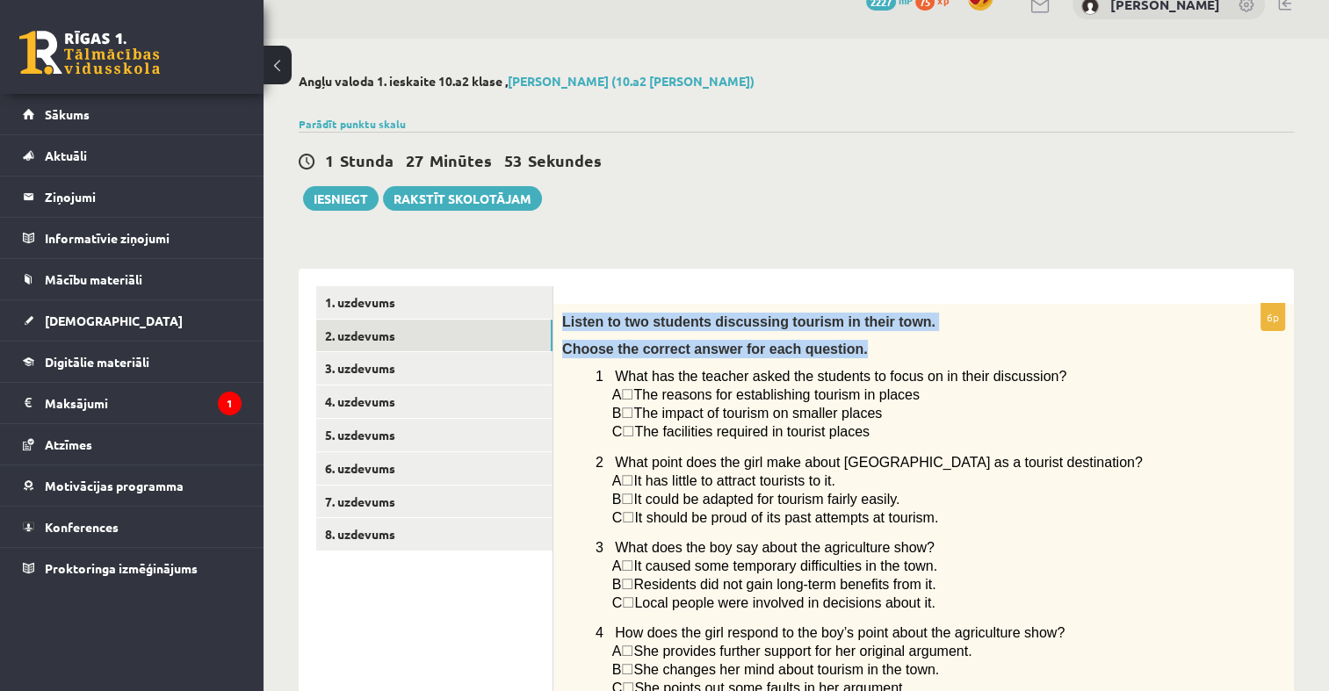
scroll to position [0, 0]
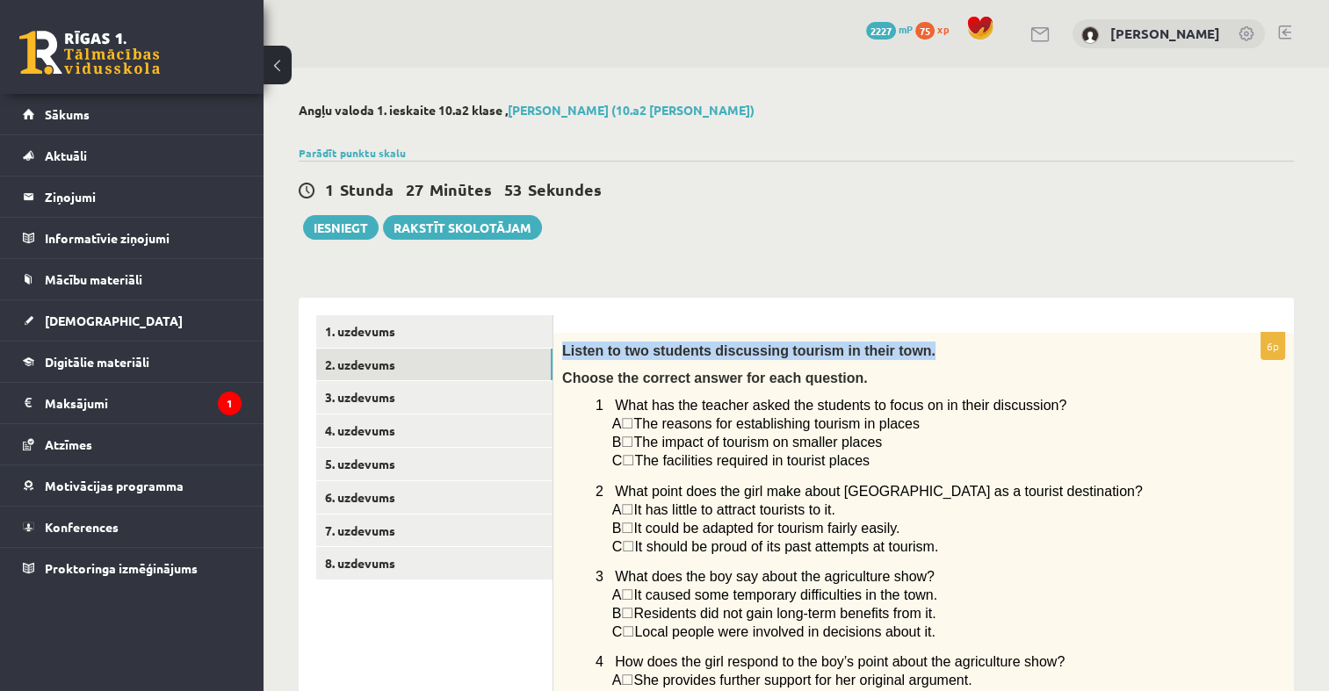
drag, startPoint x: 560, startPoint y: 196, endPoint x: 1014, endPoint y: 336, distance: 475.3
click at [1014, 336] on div "Listen to two students discussing tourism in their town. Choose the correct ans…" at bounding box center [923, 625] width 740 height 585
drag, startPoint x: 1014, startPoint y: 336, endPoint x: 918, endPoint y: 281, distance: 111.3
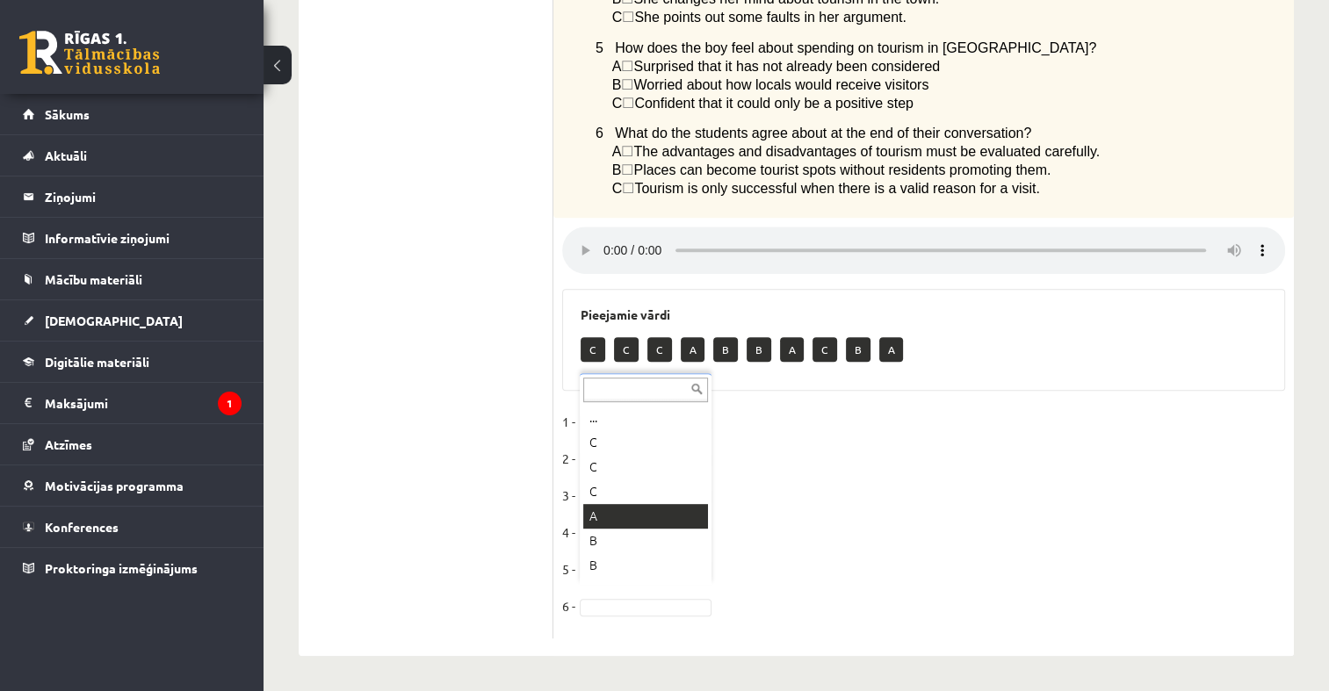
scroll to position [21, 0]
click at [1193, 97] on p "C ☐  Confident that it could only be a positive step" at bounding box center [904, 103] width 585 height 18
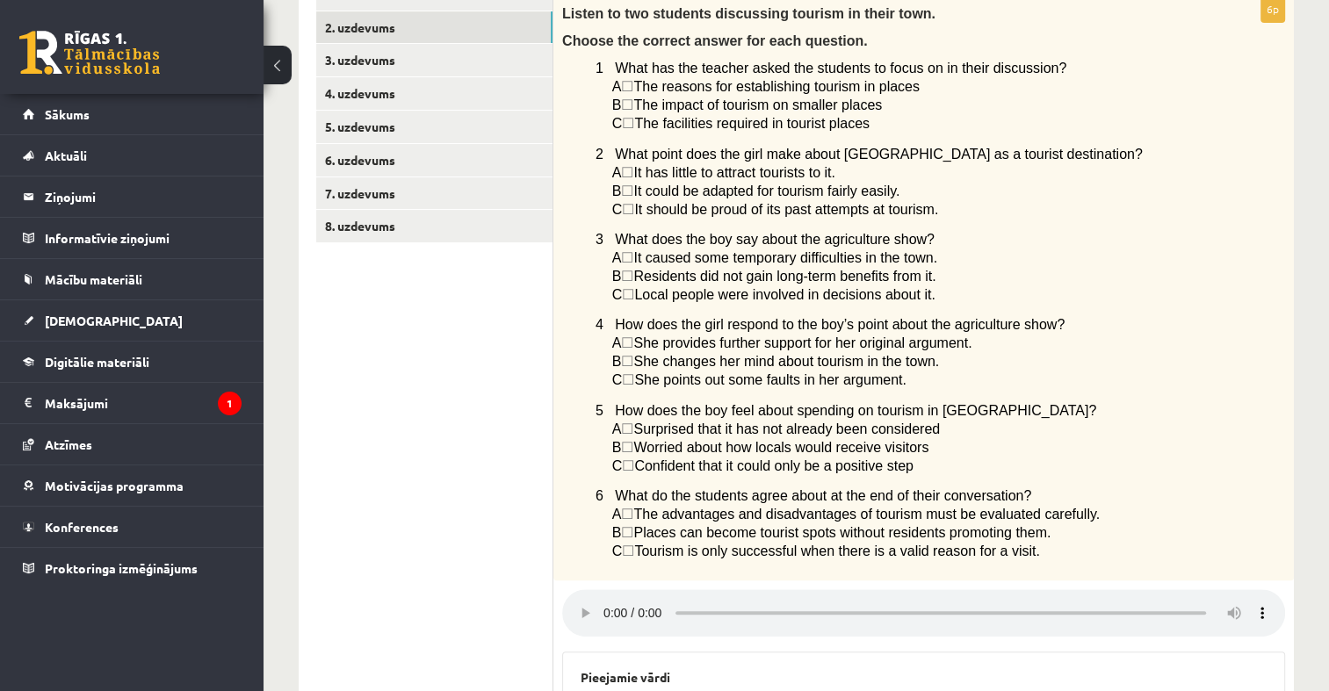
scroll to position [194, 0]
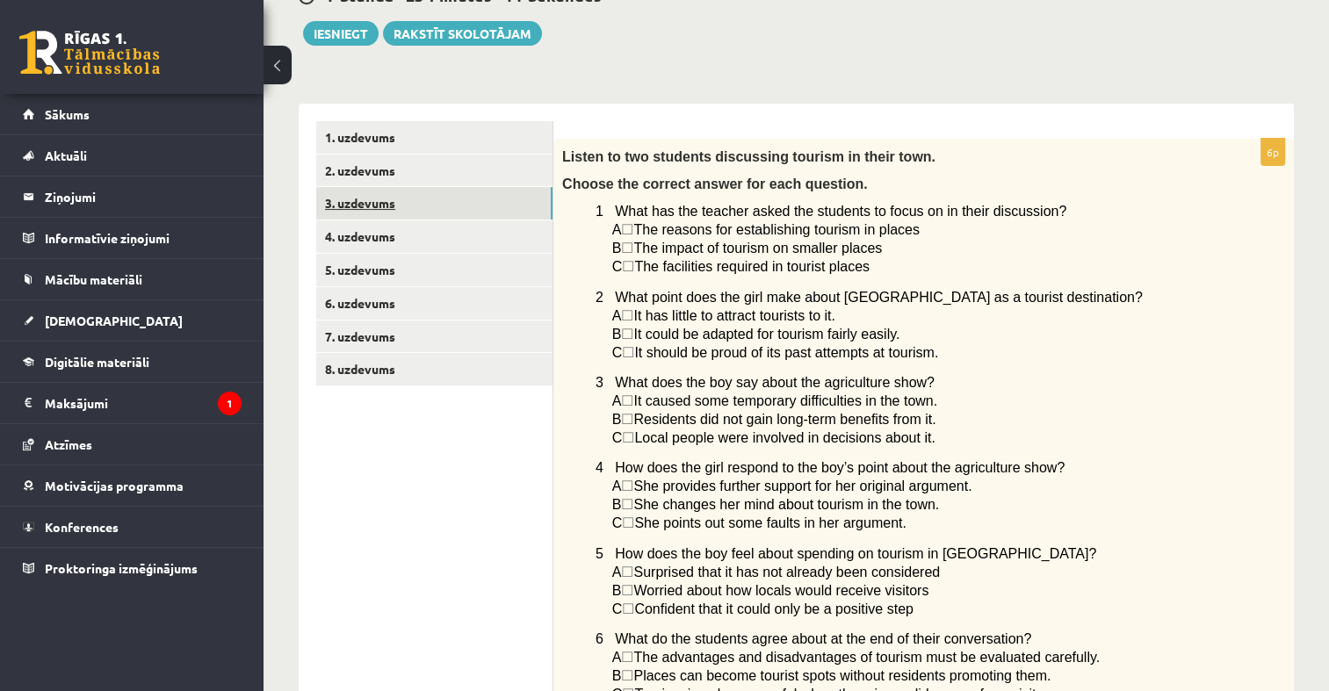
click at [371, 209] on link "3. uzdevums" at bounding box center [434, 203] width 236 height 32
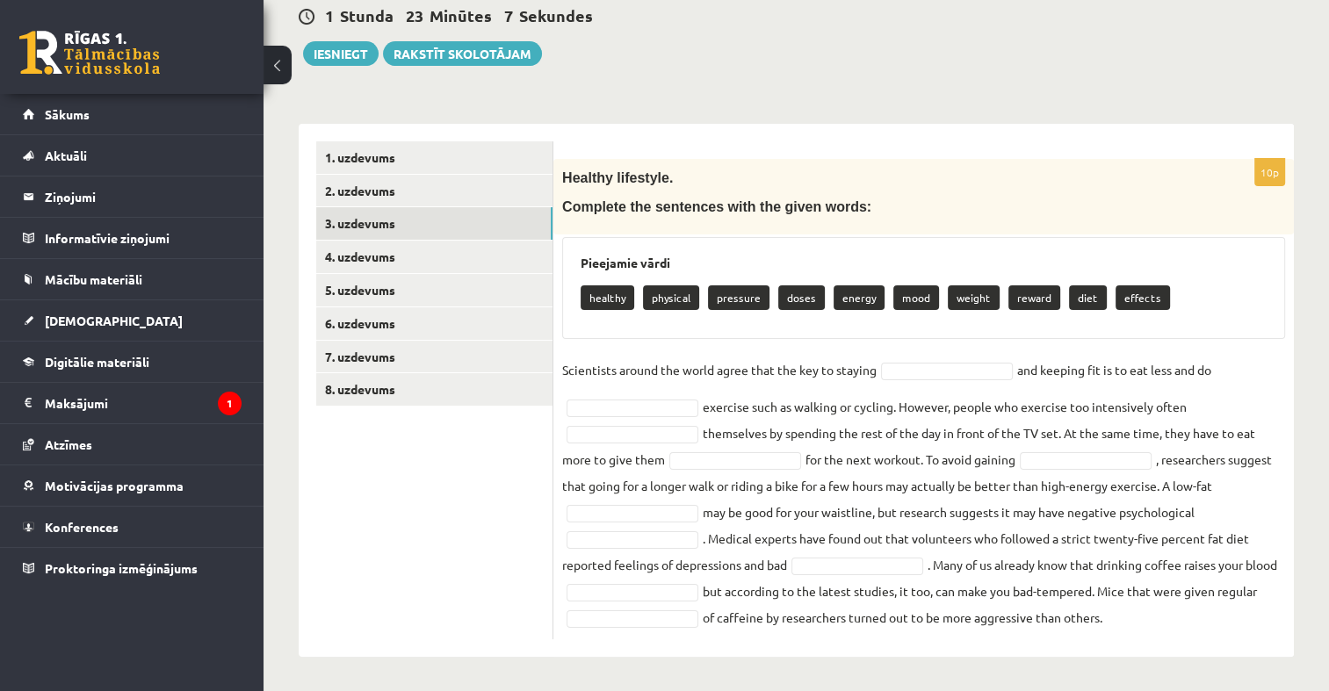
drag, startPoint x: 560, startPoint y: 168, endPoint x: 1199, endPoint y: 624, distance: 784.5
click at [1199, 624] on div "10p Healthy lifestyle. Complete the sentences with the given words: Pieejamie v…" at bounding box center [923, 399] width 740 height 480
copy div "Healthy lifestyle. Complete the sentences with the given words: Pieejamie vārdi…"
click at [768, 185] on p "Healthy lifestyle." at bounding box center [879, 177] width 635 height 19
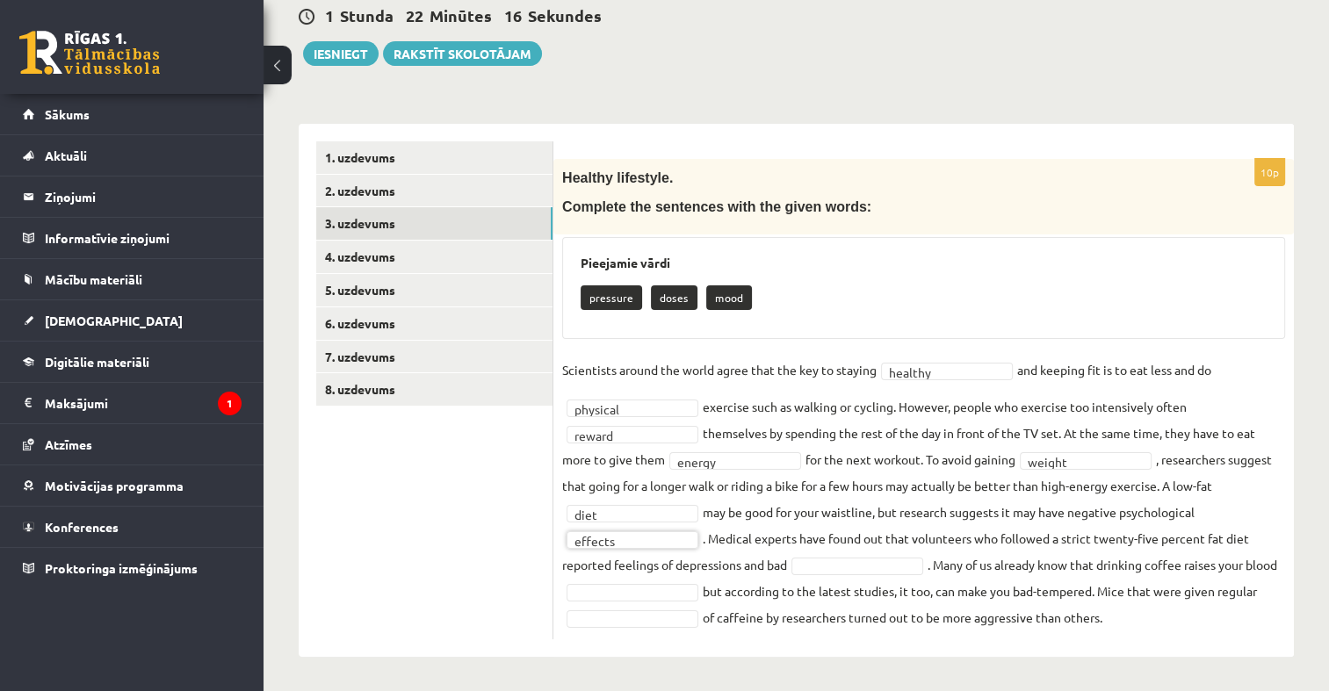
click at [835, 552] on fieldset "Scientists around the world agree that the key to staying healthy ******* and k…" at bounding box center [923, 494] width 723 height 274
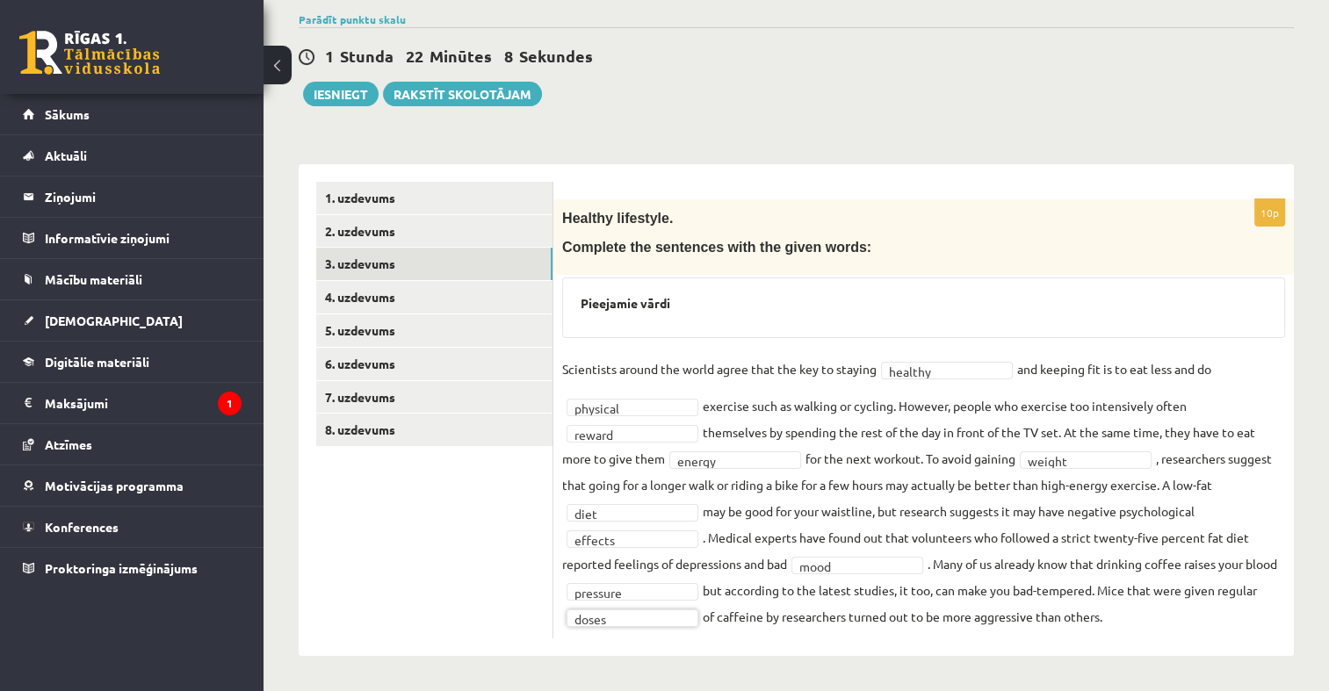
scroll to position [133, 0]
click at [415, 296] on link "4. uzdevums" at bounding box center [434, 298] width 236 height 32
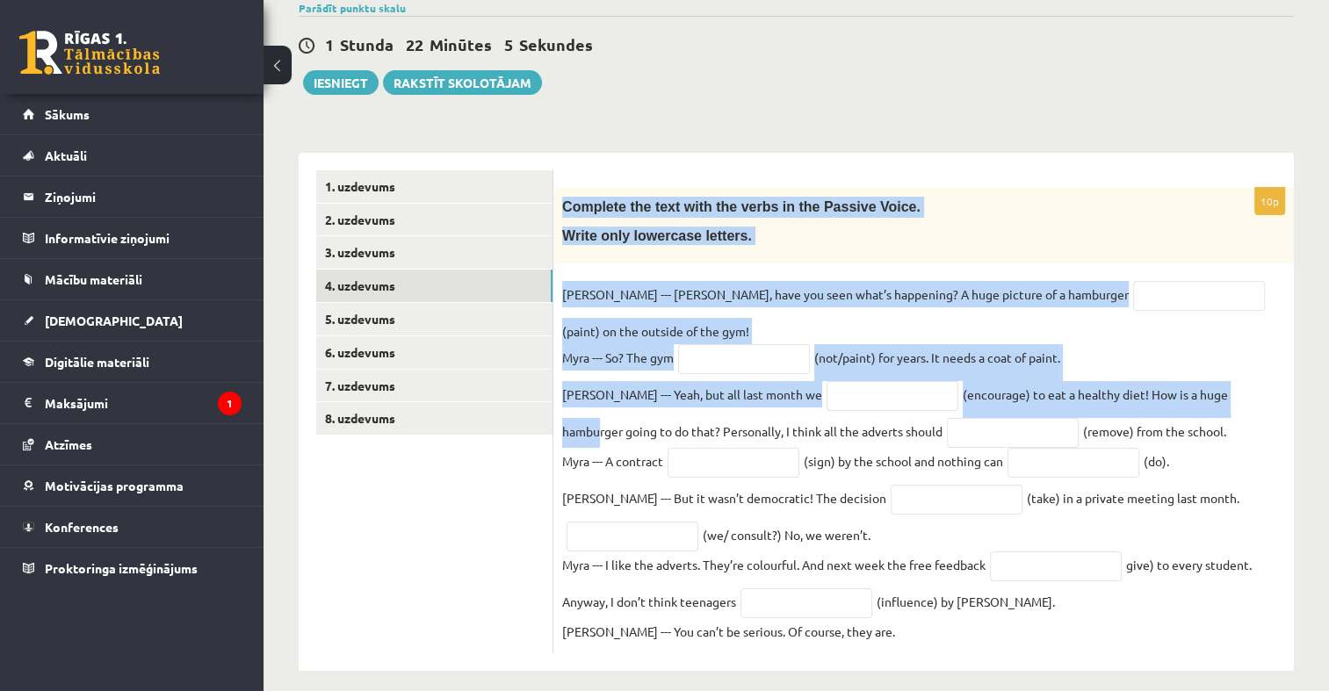
scroll to position [168, 0]
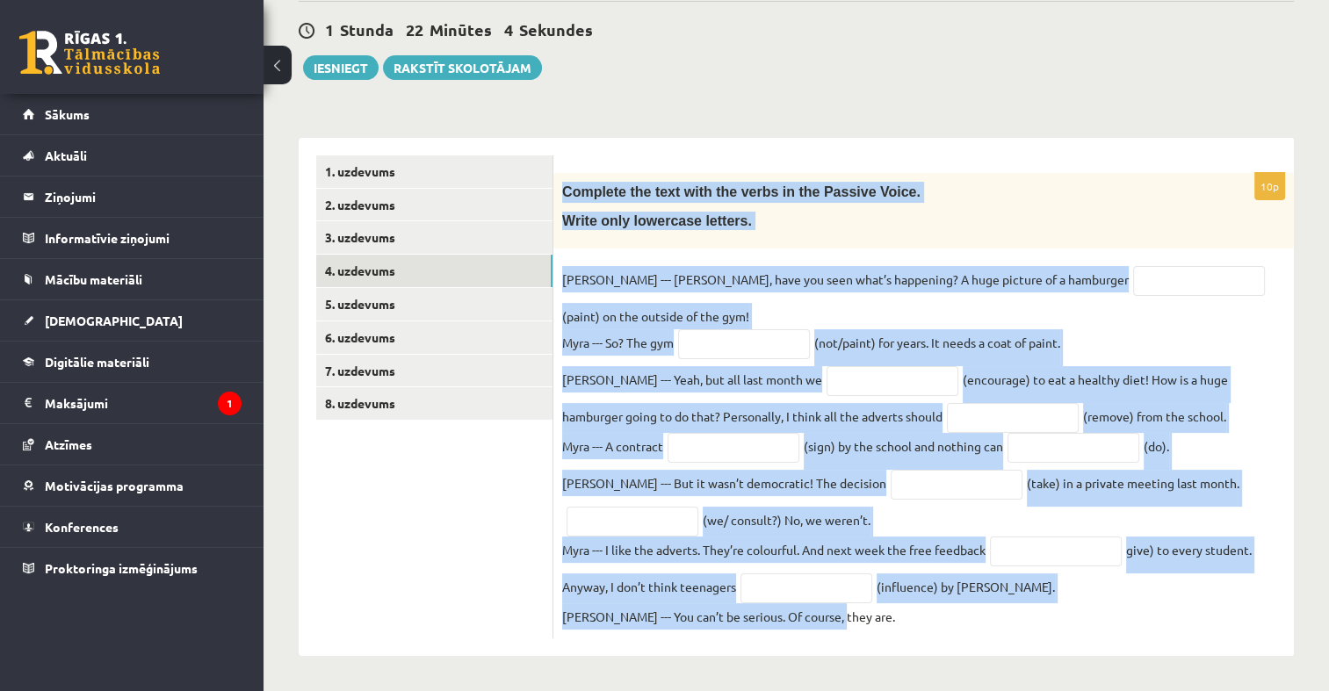
drag, startPoint x: 554, startPoint y: 206, endPoint x: 1097, endPoint y: 635, distance: 691.6
click at [1097, 635] on div "10p Complete the text with the verbs in the Passive Voice. Write only lowercase…" at bounding box center [923, 405] width 740 height 465
copy div "Complete the text with the verbs in the Passive Voice. Write only lowercase let…"
click at [882, 212] on p "Write only lowercase letters." at bounding box center [879, 221] width 635 height 18
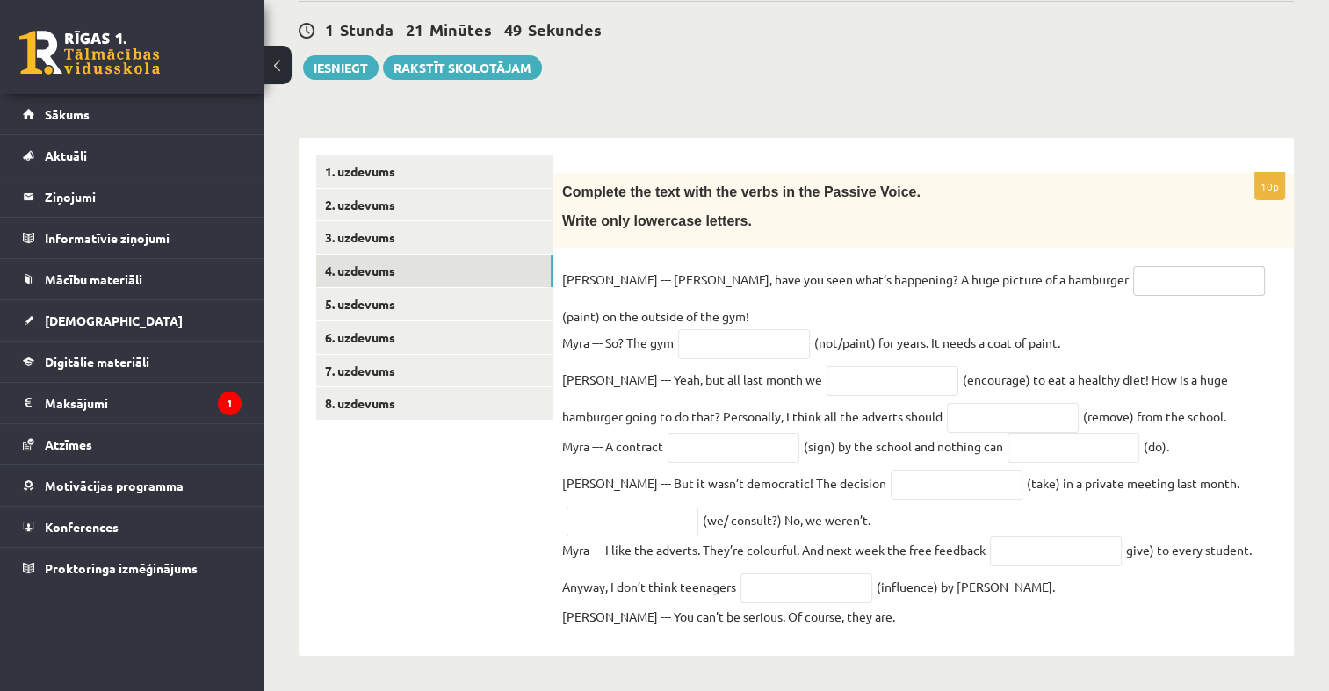
click at [1133, 270] on input "text" at bounding box center [1199, 281] width 132 height 30
type input "**********"
click at [1169, 212] on p "Write only lowercase letters." at bounding box center [879, 221] width 635 height 18
click at [732, 329] on input "text" at bounding box center [744, 344] width 132 height 30
type input "**********"
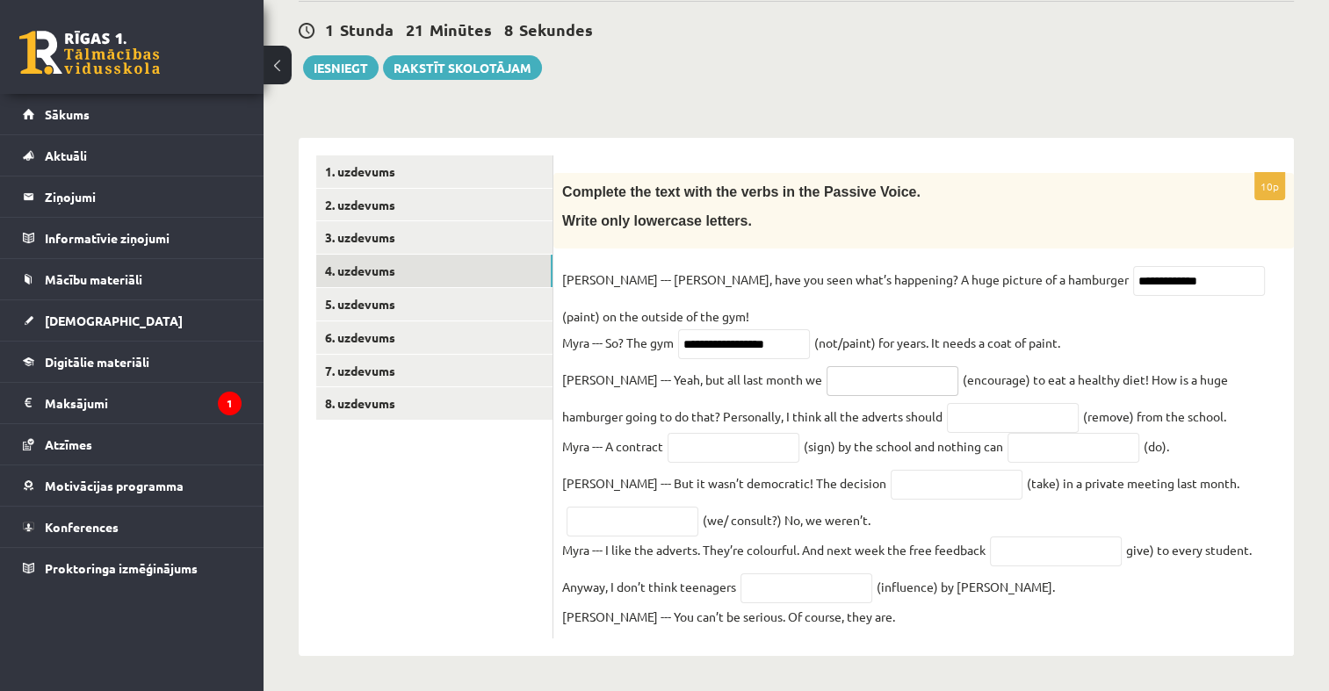
click at [826, 377] on input "text" at bounding box center [892, 381] width 132 height 30
click at [826, 366] on input "**********" at bounding box center [892, 381] width 132 height 30
click at [832, 377] on input "**********" at bounding box center [892, 381] width 132 height 30
click at [848, 371] on input "**********" at bounding box center [892, 381] width 132 height 30
type input "**********"
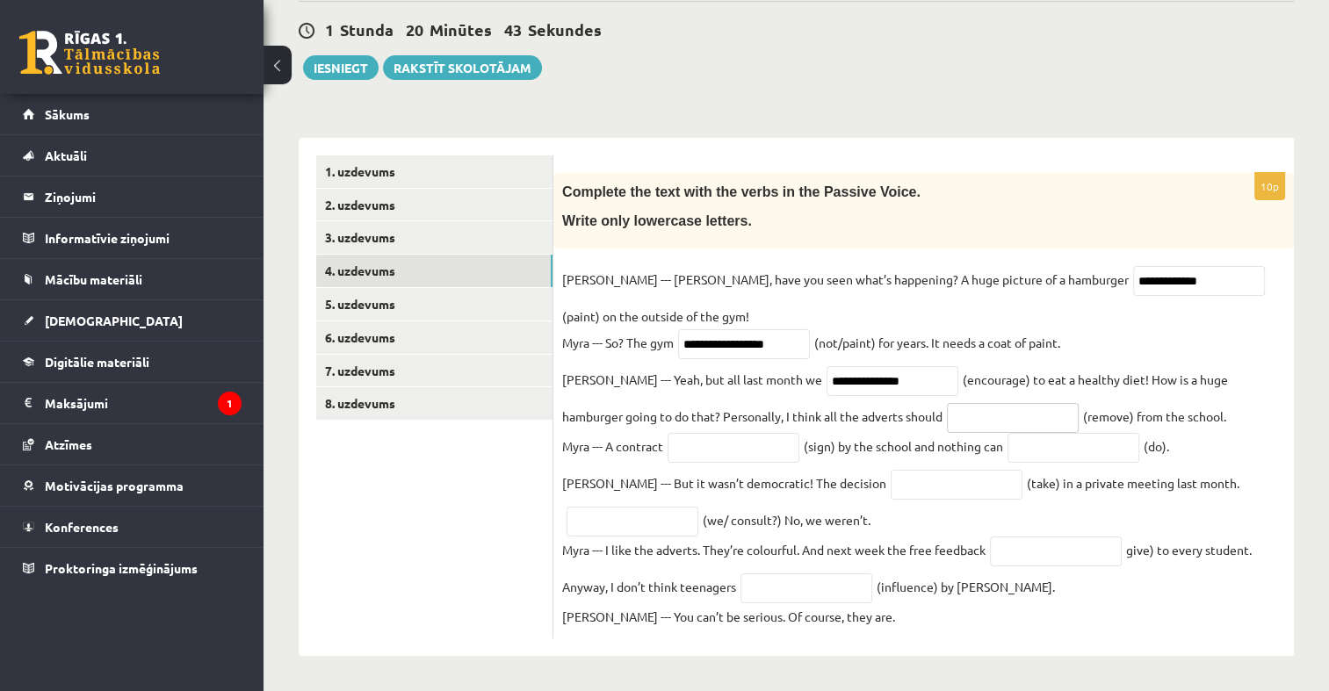
click at [947, 412] on input "text" at bounding box center [1013, 418] width 132 height 30
type input "**********"
click at [761, 438] on input "text" at bounding box center [733, 448] width 132 height 30
type input "**********"
click at [1093, 449] on input "text" at bounding box center [1073, 448] width 132 height 30
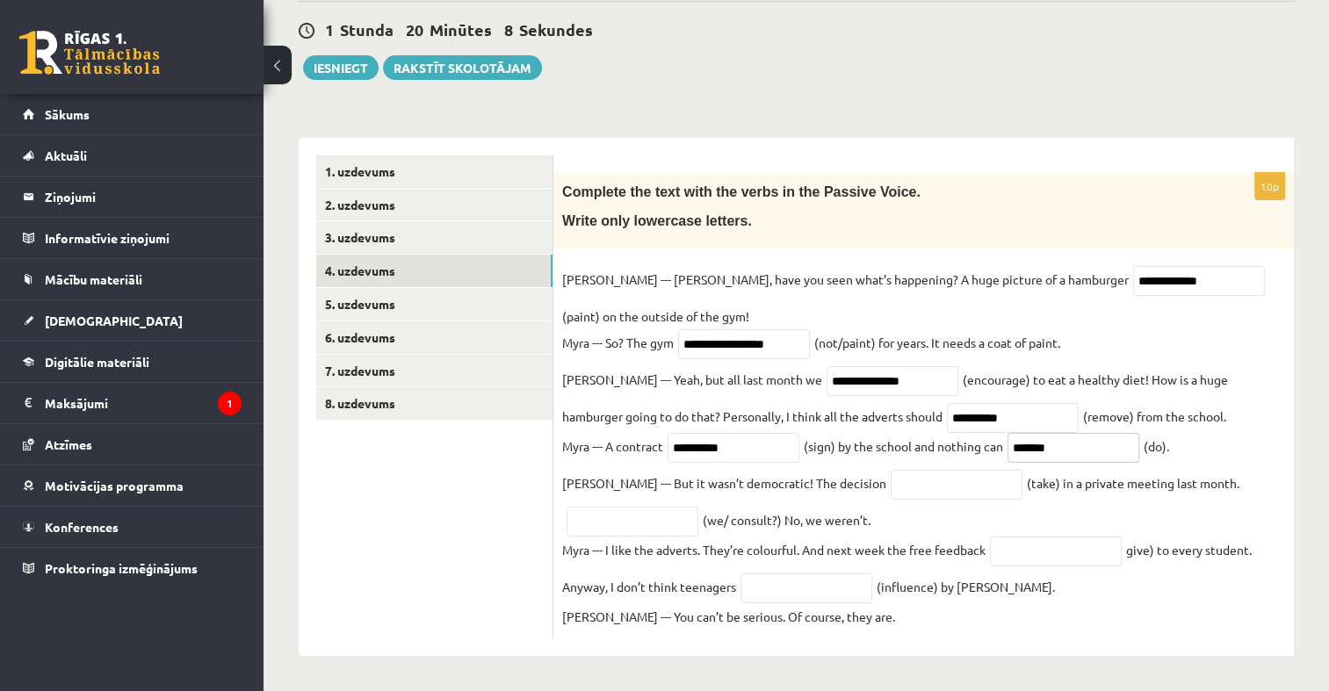
type input "*******"
click at [891, 473] on input "text" at bounding box center [957, 485] width 132 height 30
type input "*********"
click at [652, 519] on input "text" at bounding box center [632, 522] width 132 height 30
type input "**********"
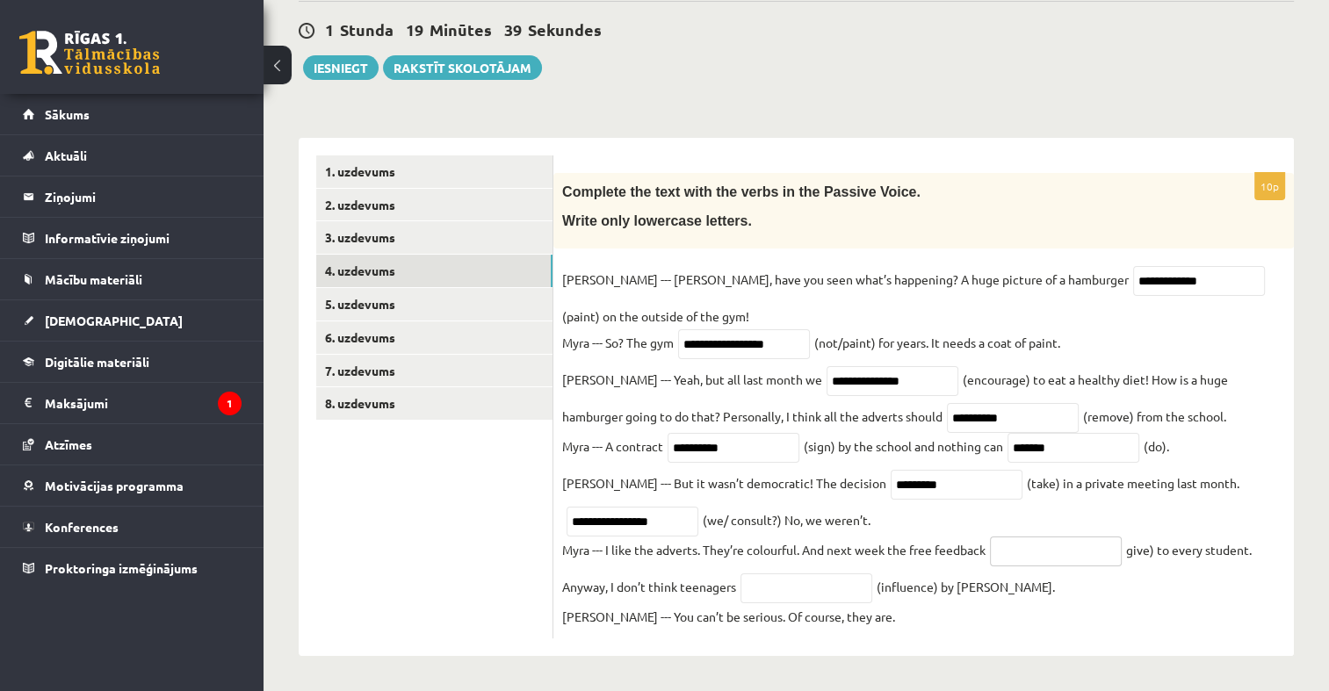
click at [1034, 548] on input "text" at bounding box center [1056, 552] width 132 height 30
type input "**********"
click at [833, 600] on input "text" at bounding box center [806, 588] width 132 height 30
type input "**********"
click at [354, 277] on link "4. uzdevums" at bounding box center [434, 271] width 236 height 32
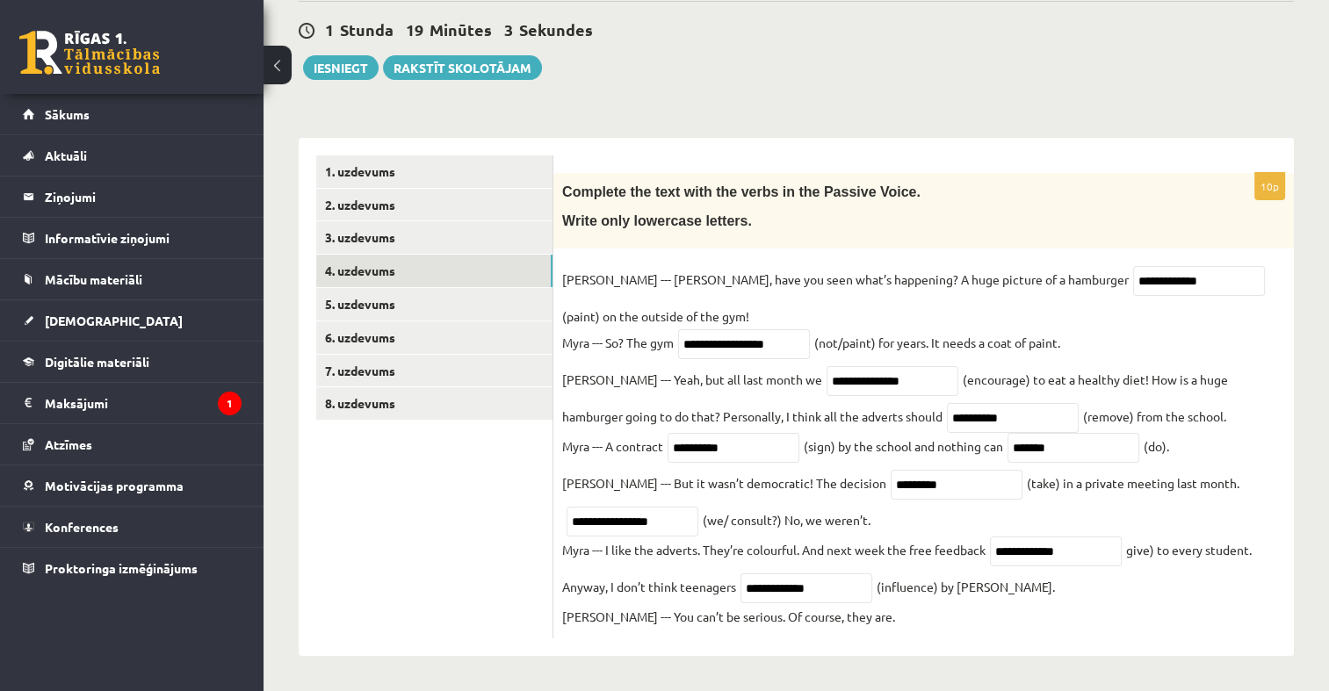
click at [368, 296] on link "5. uzdevums" at bounding box center [434, 304] width 236 height 32
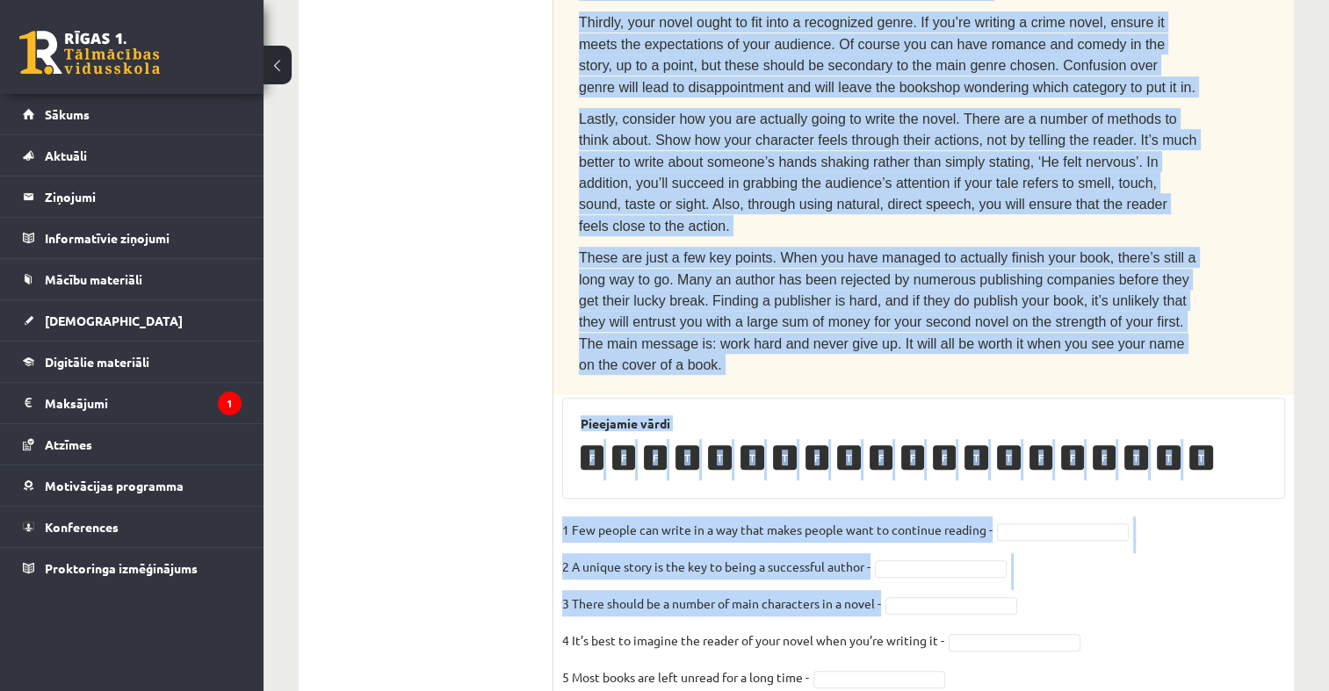
scroll to position [1002, 0]
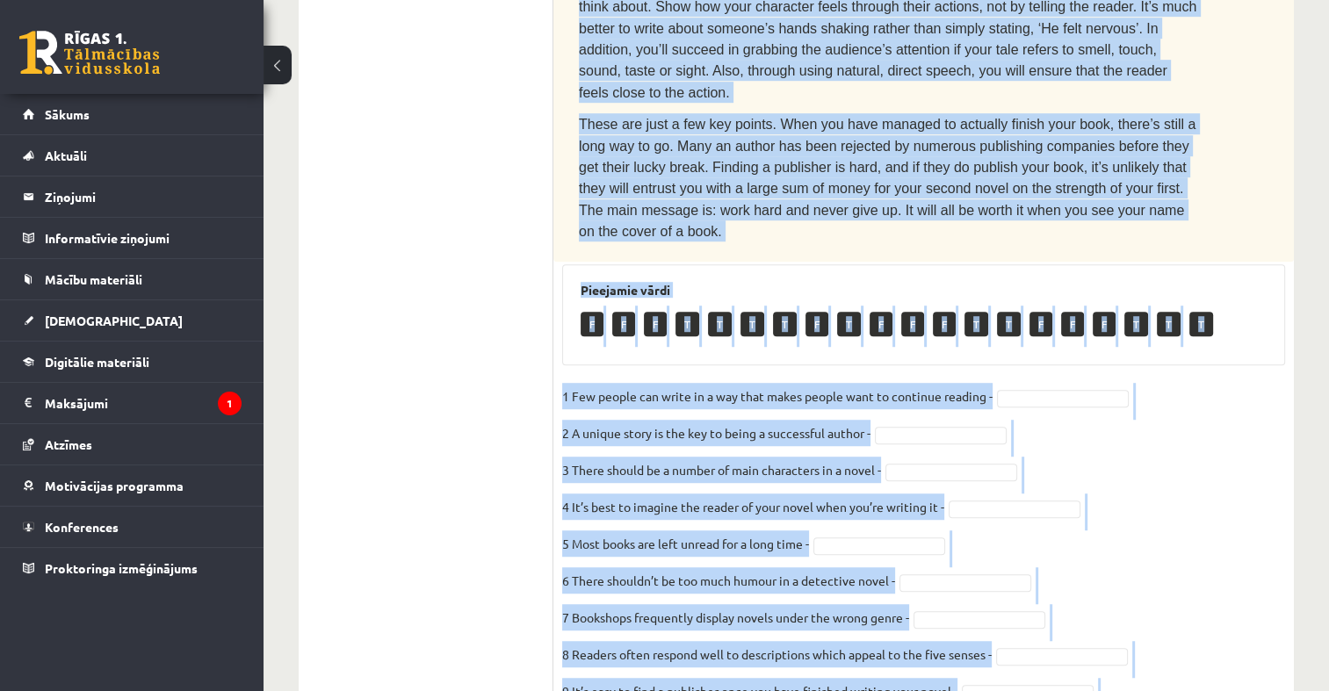
drag, startPoint x: 576, startPoint y: 184, endPoint x: 1252, endPoint y: 619, distance: 803.9
click at [1252, 619] on div "10p Read the text. Are the sentences true (T) or false (F)? How to write a best…" at bounding box center [923, 46] width 740 height 1431
copy div "Read the text. Are the sentences true (T) or false (F)? How to write a best-sel…"
click at [1073, 383] on fieldset "1 Few people can write in a way that makes people want to continue reading - 2 …" at bounding box center [923, 567] width 723 height 369
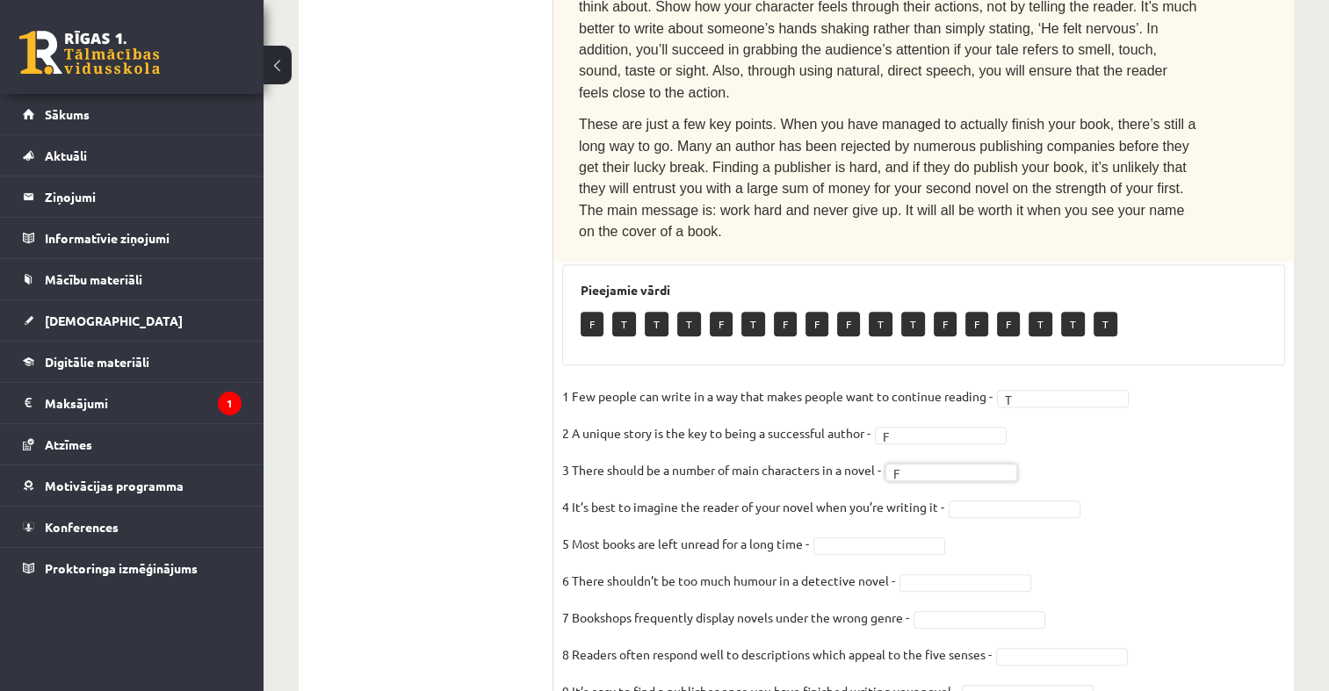
drag, startPoint x: 995, startPoint y: 360, endPoint x: 1006, endPoint y: 369, distance: 13.7
click at [997, 383] on fieldset "1 Few people can write in a way that makes people want to continue reading - T …" at bounding box center [923, 567] width 723 height 369
click at [1006, 383] on fieldset "1 Few people can write in a way that makes people want to continue reading - T …" at bounding box center [923, 567] width 723 height 369
click at [976, 447] on fieldset "1 Few people can write in a way that makes people want to continue reading - T …" at bounding box center [923, 567] width 723 height 369
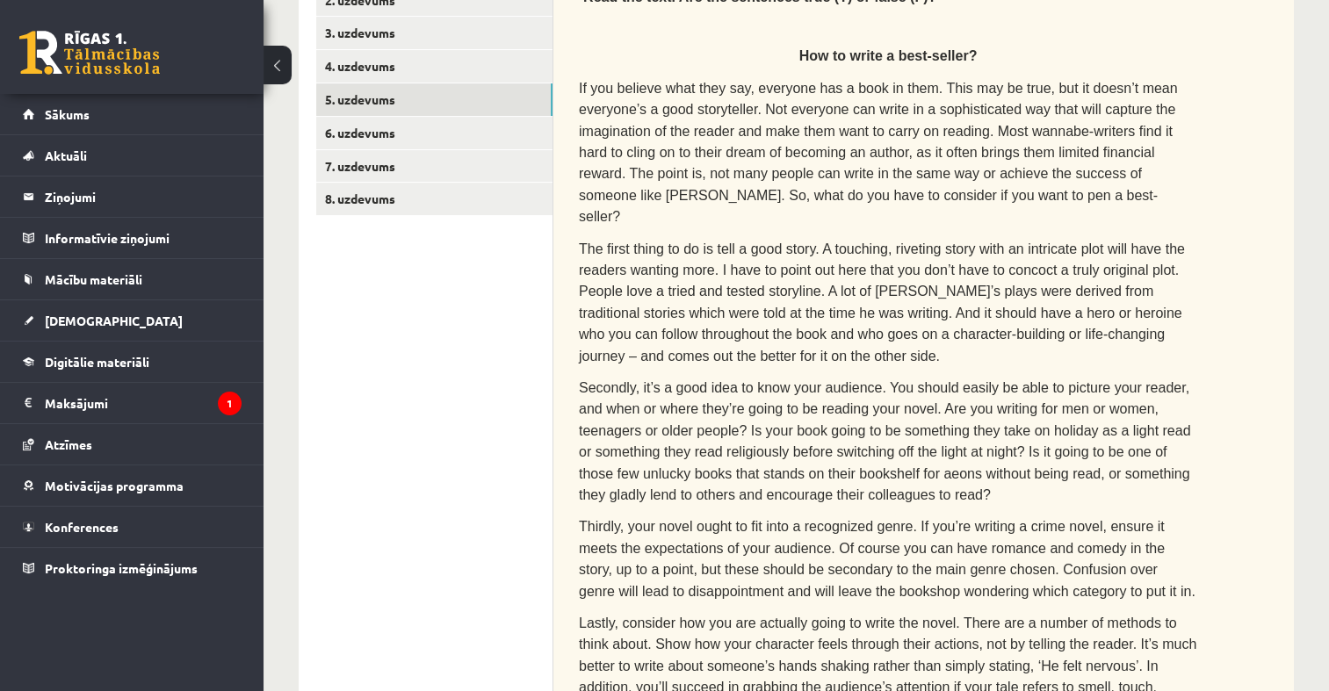
scroll to position [212, 0]
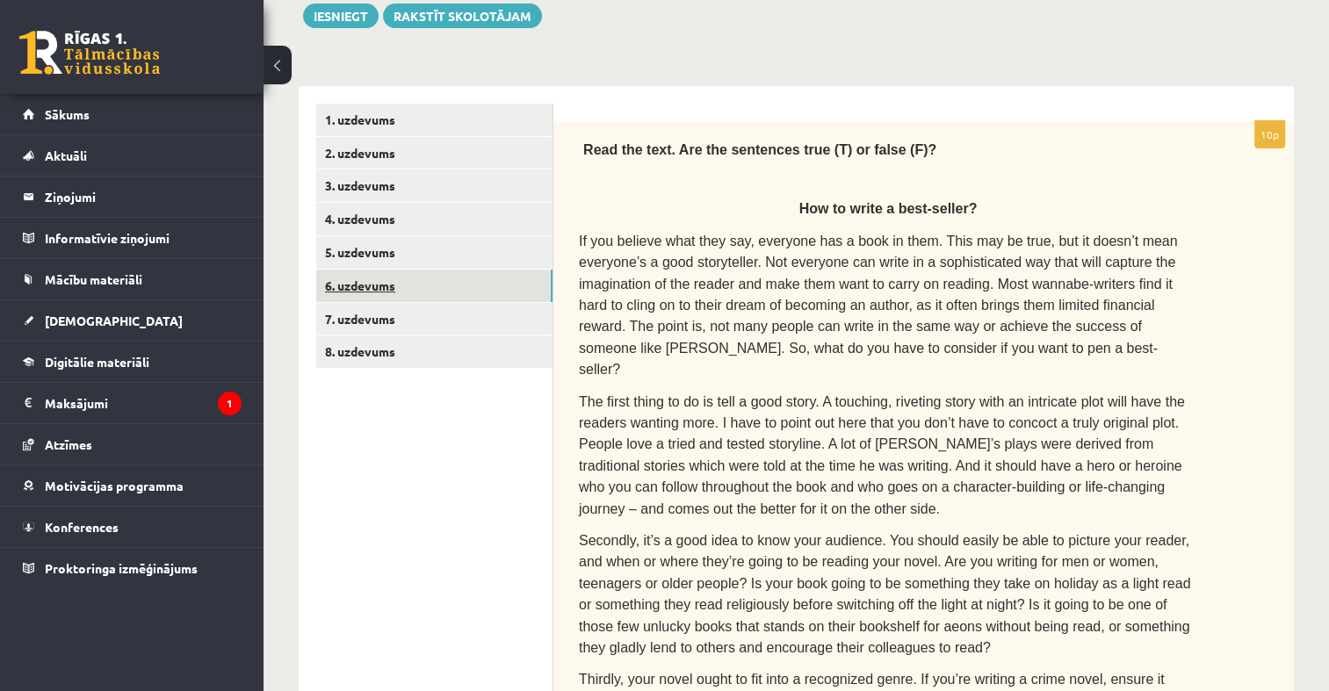
click at [380, 275] on link "6. uzdevums" at bounding box center [434, 286] width 236 height 32
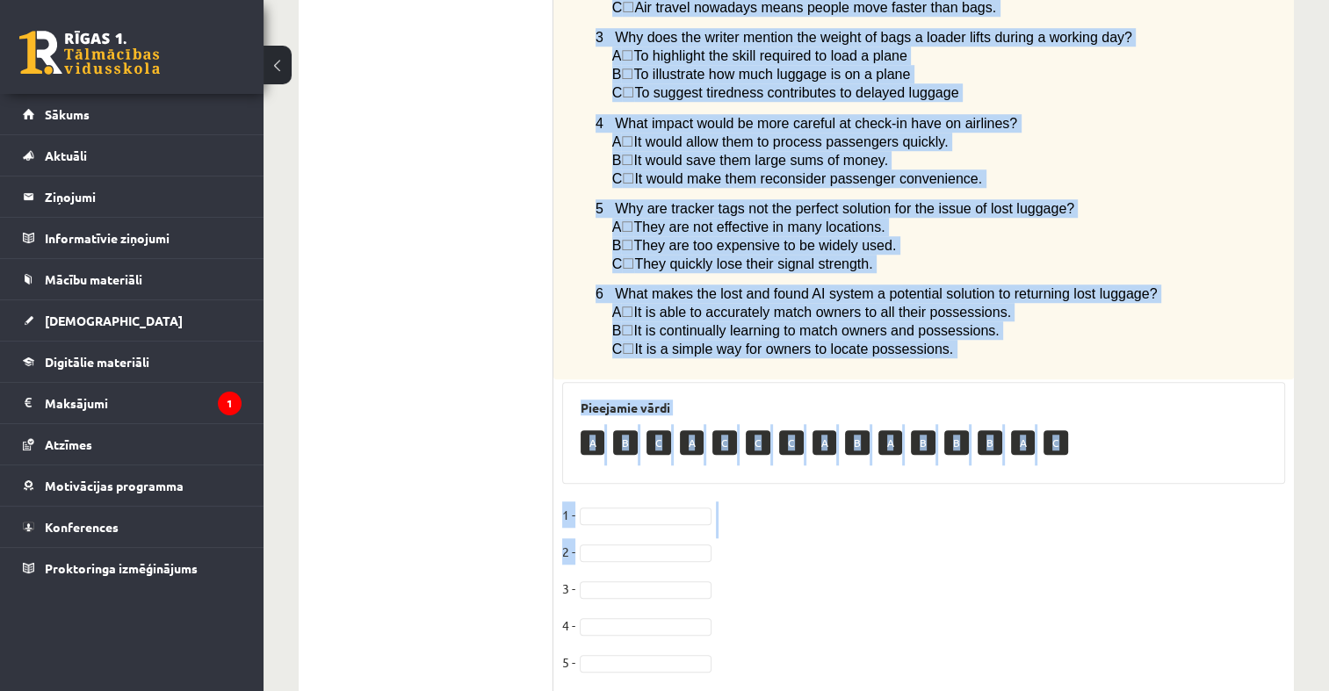
scroll to position [1348, 0]
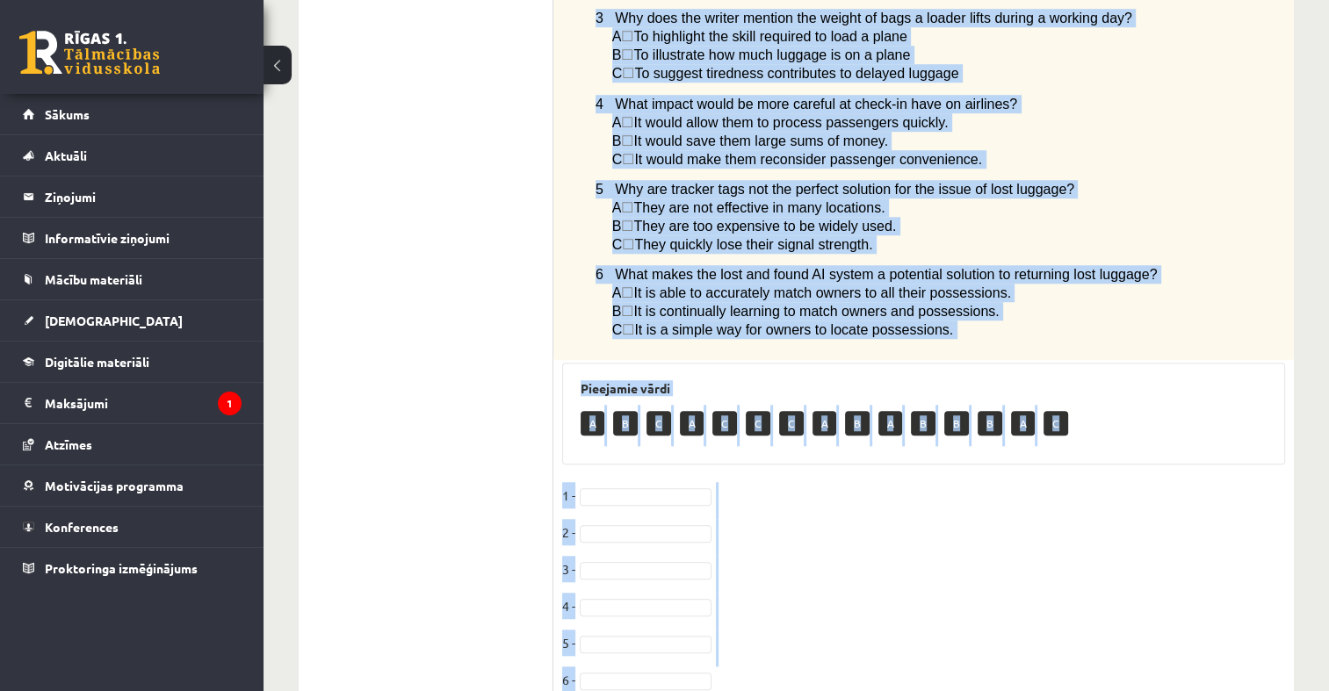
drag, startPoint x: 580, startPoint y: 133, endPoint x: 1124, endPoint y: 631, distance: 738.5
copy div "Read the article about lost luggage and choose the correct answer for each ques…"
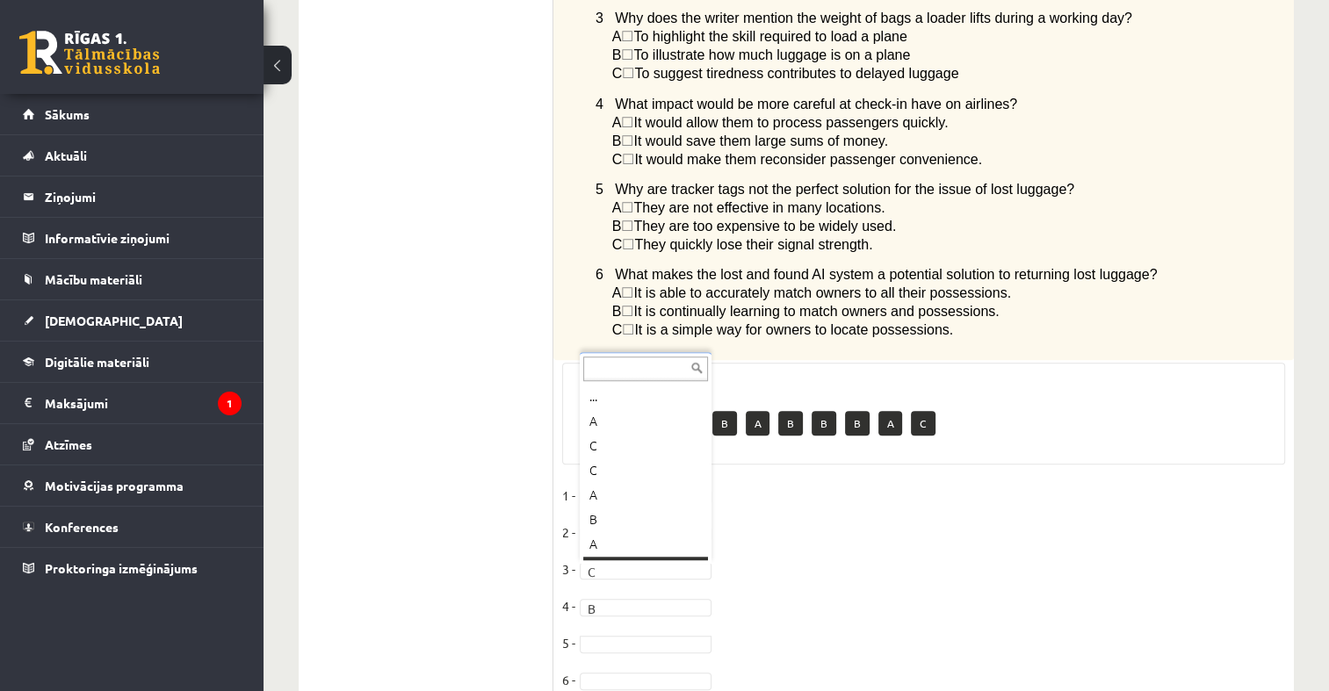
scroll to position [21, 0]
drag, startPoint x: 629, startPoint y: 545, endPoint x: 622, endPoint y: 524, distance: 21.4
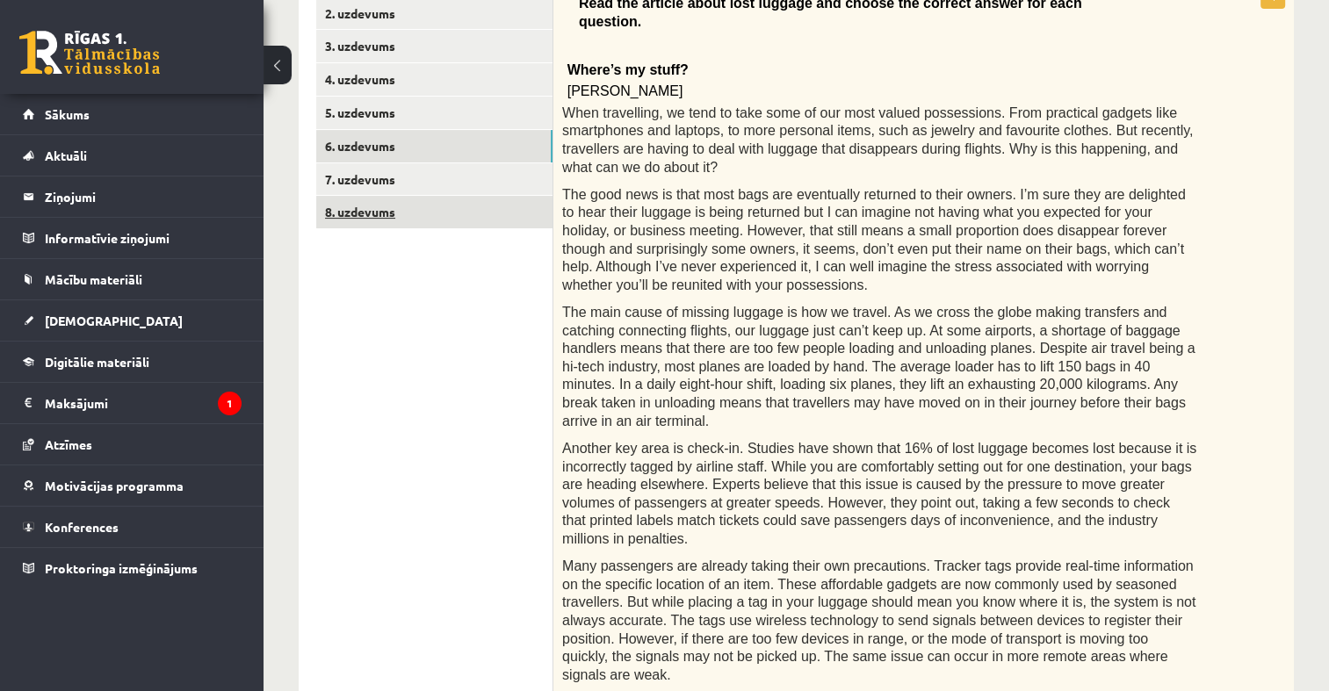
scroll to position [206, 0]
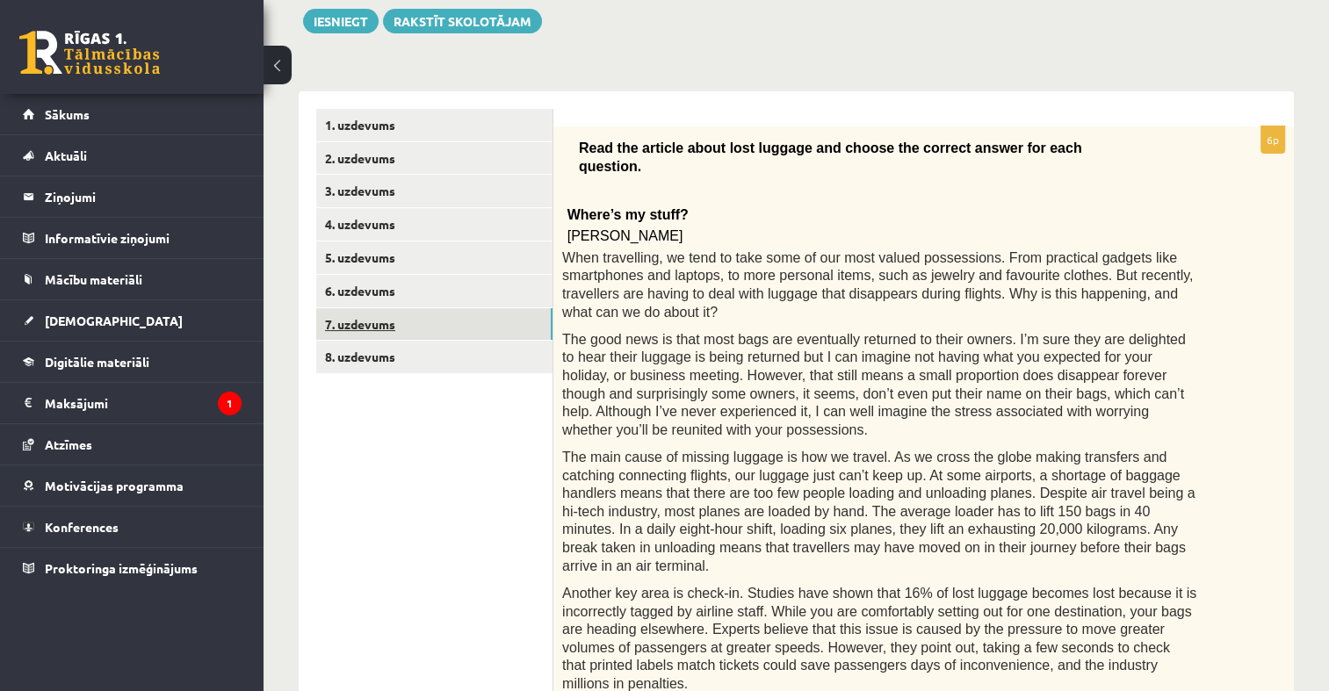
click at [409, 316] on link "7. uzdevums" at bounding box center [434, 324] width 236 height 32
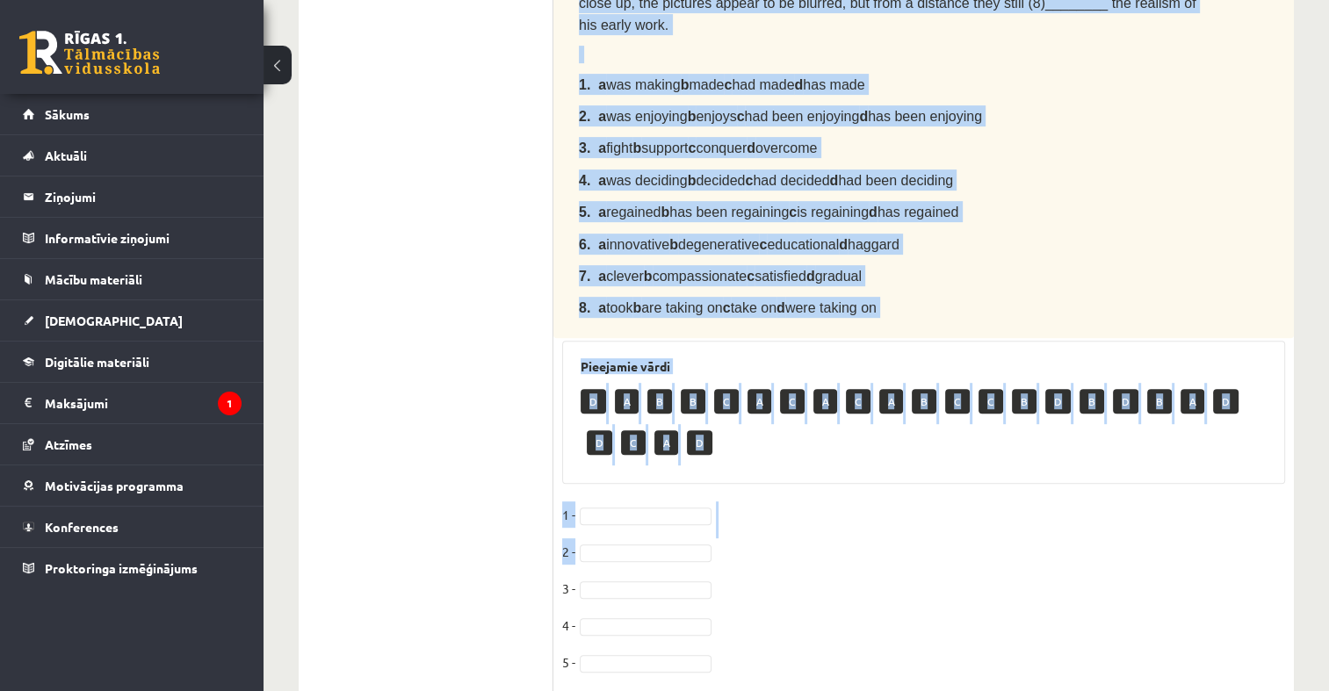
scroll to position [767, 0]
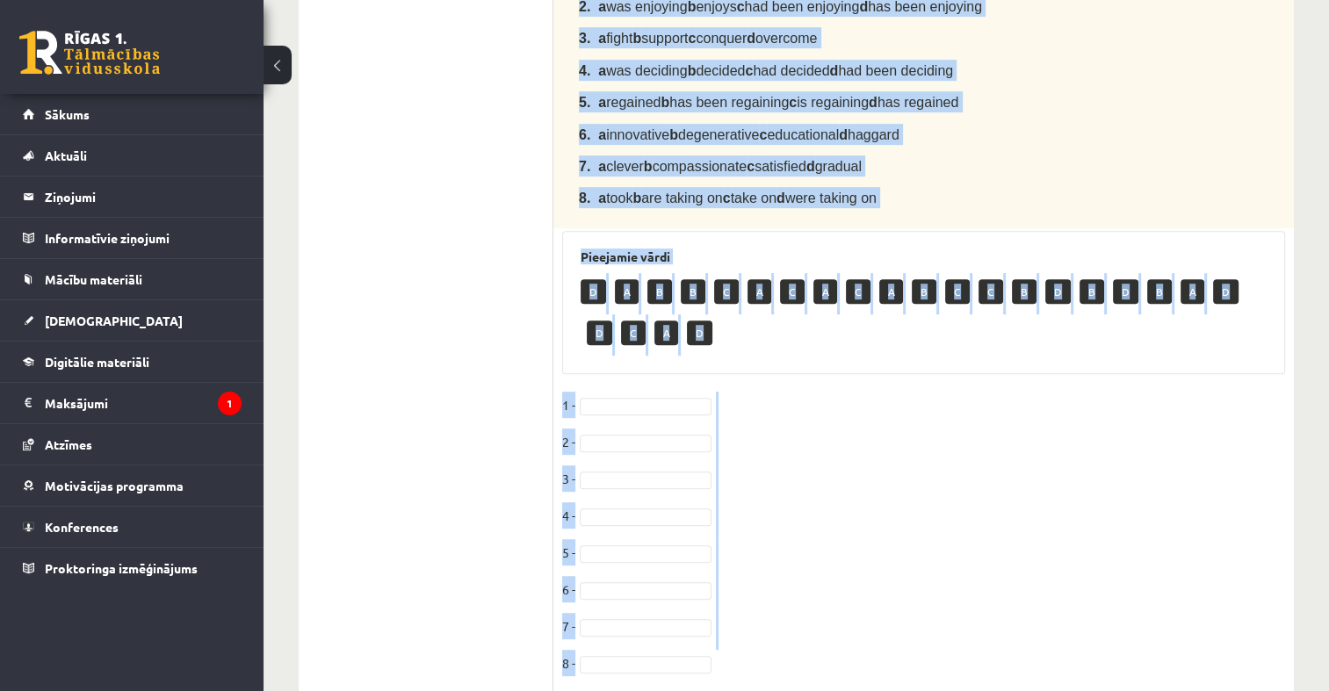
drag, startPoint x: 573, startPoint y: 142, endPoint x: 1105, endPoint y: 656, distance: 739.1
click at [1107, 656] on div "Angļu valoda 1. ieskaite 10.a2 klase , Enija Kristiāna Mezīte (10.a2 klase) Par…" at bounding box center [795, 24] width 1065 height 1447
copy div "Complete the text with the correct words (a–d). Chuck Close The American portra…"
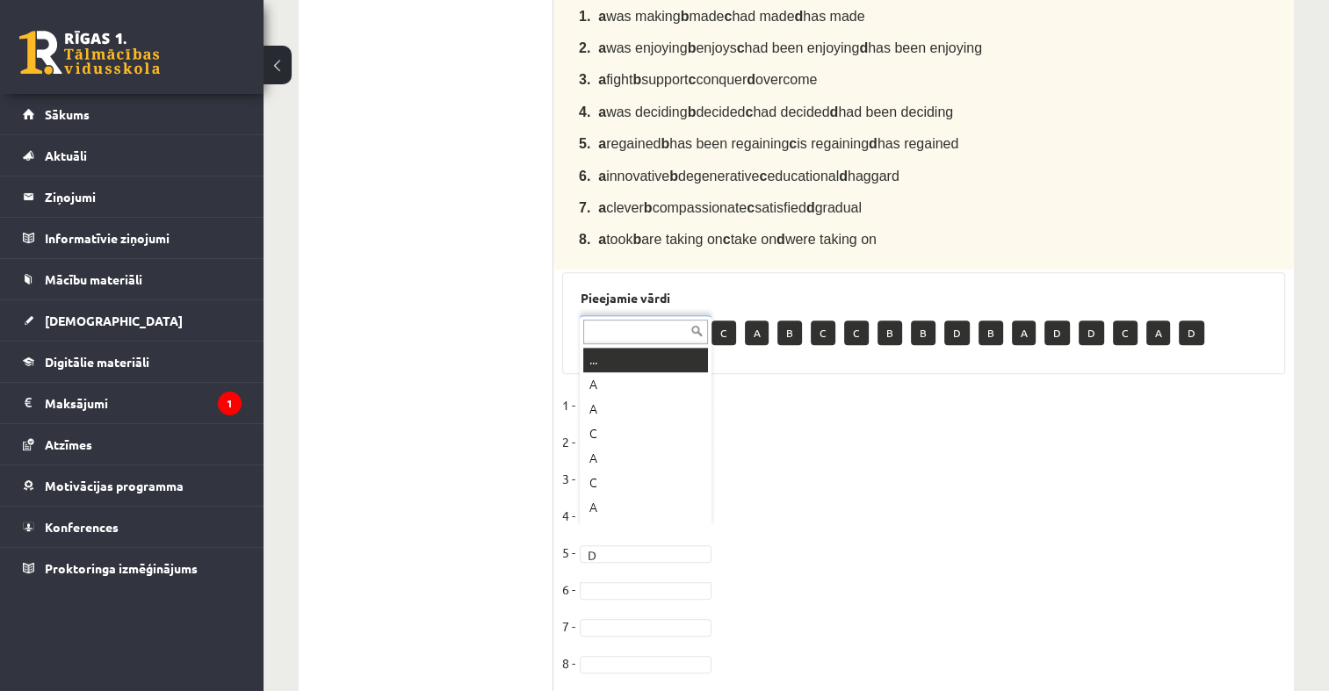
scroll to position [21, 0]
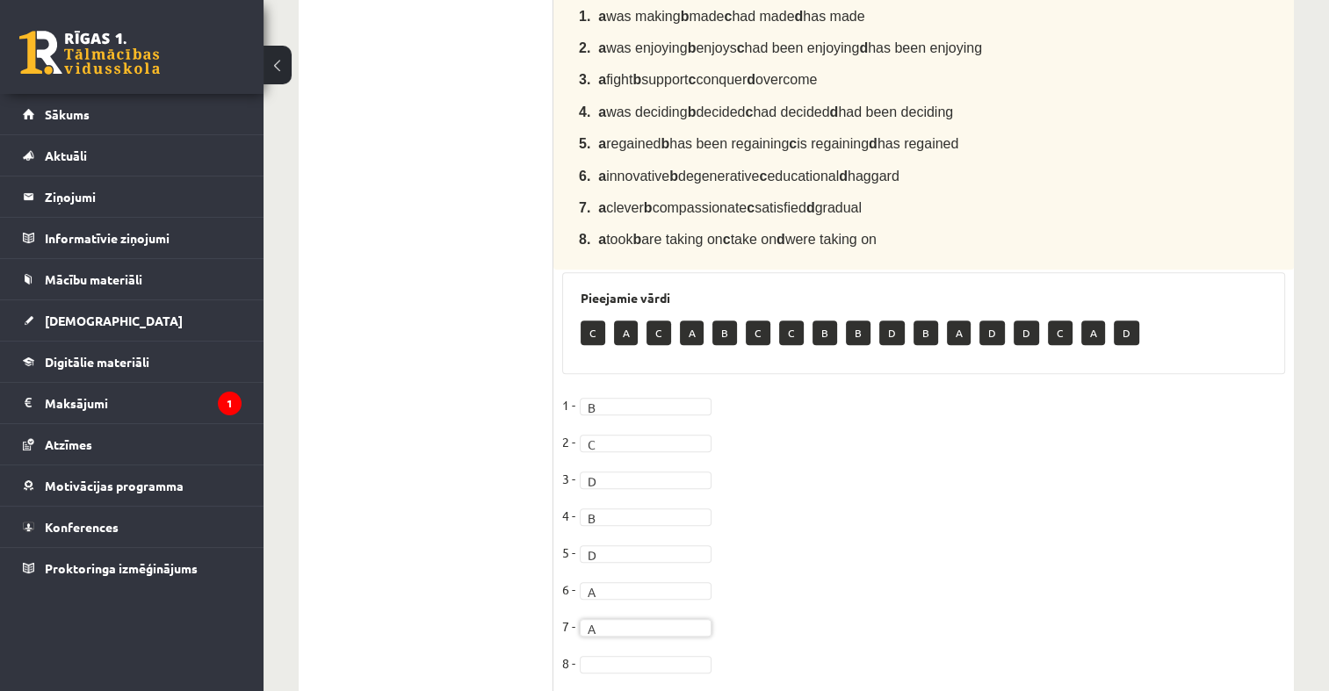
click at [643, 618] on fieldset "1 - B * 2 - C * 3 - D * 4 - B * 5 - D * 6 - A * 7 - A * 8 -" at bounding box center [923, 539] width 723 height 295
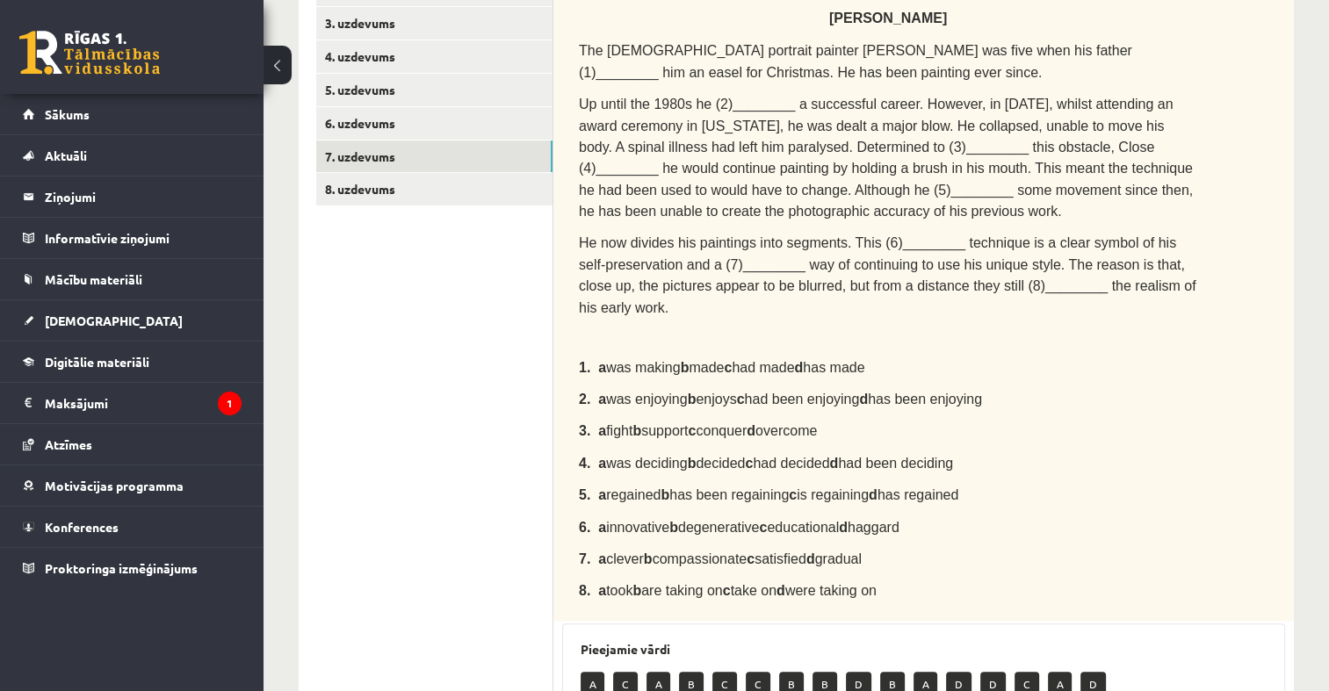
scroll to position [23, 0]
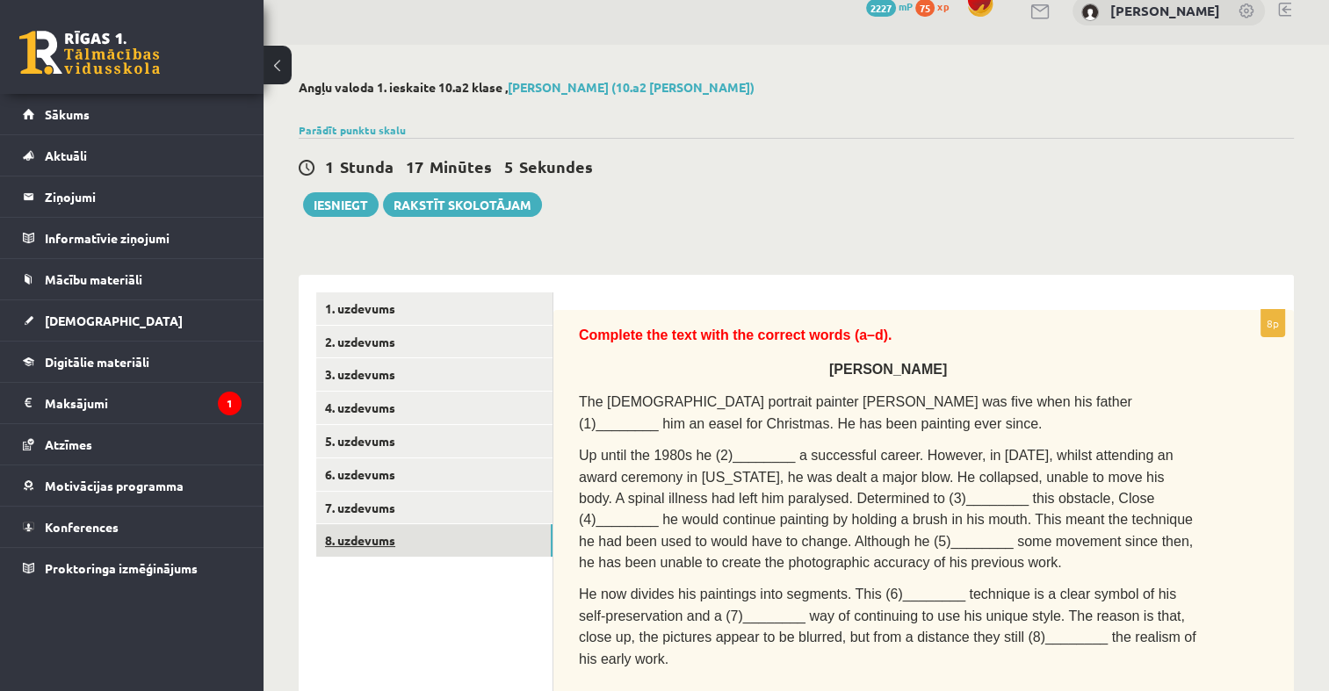
click at [418, 533] on link "8. uzdevums" at bounding box center [434, 540] width 236 height 32
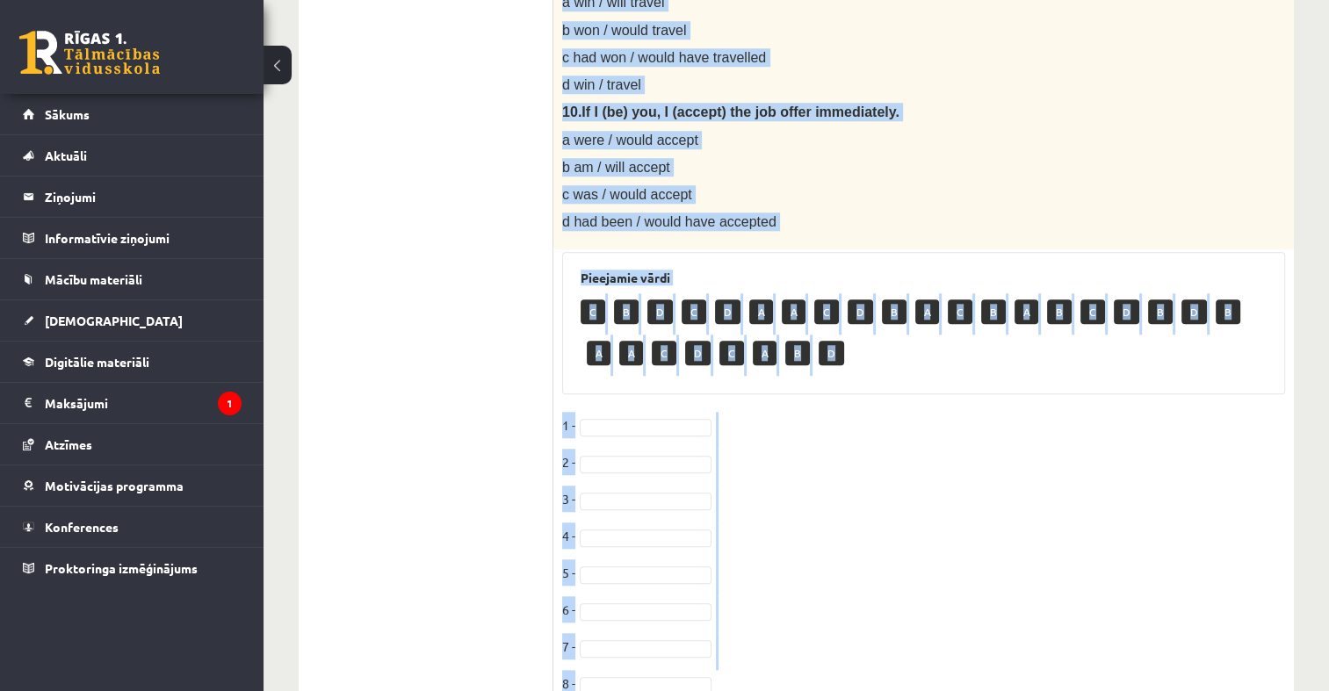
scroll to position [1651, 0]
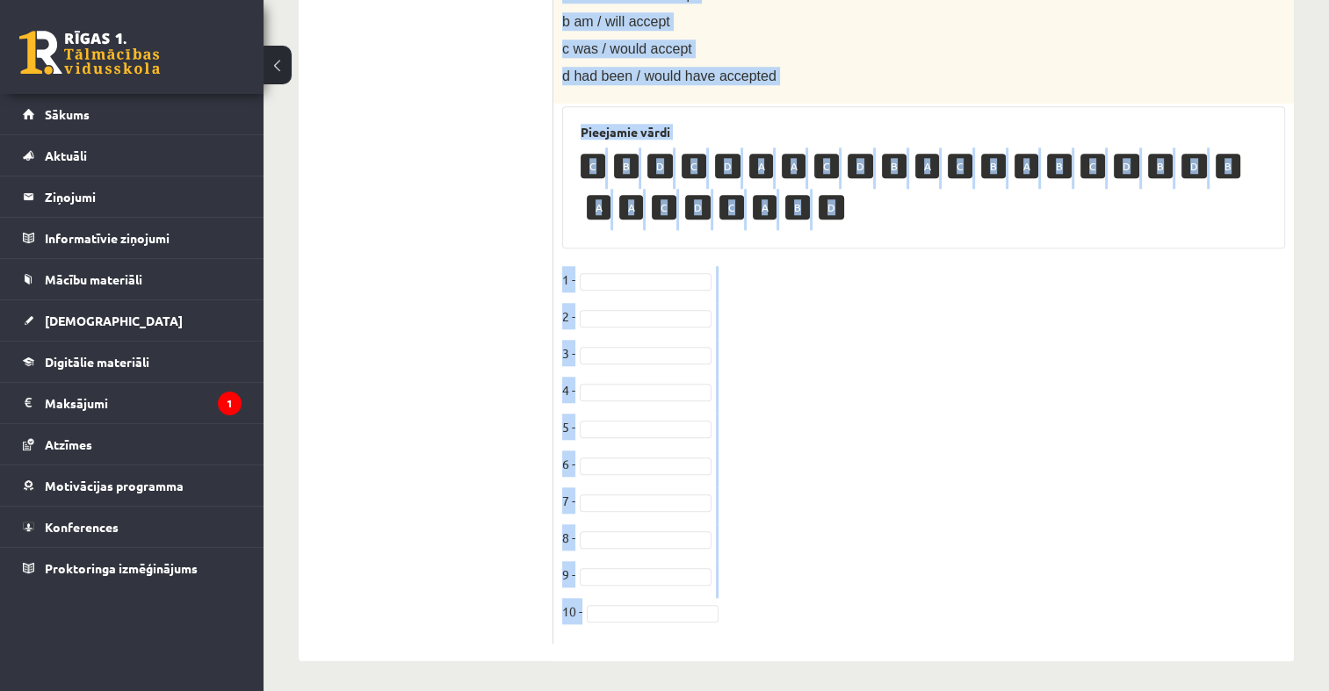
drag, startPoint x: 556, startPoint y: 319, endPoint x: 1007, endPoint y: 597, distance: 530.4
copy div "Choose the correct answer in the sentences with Conditionals Structures. 1. If …"
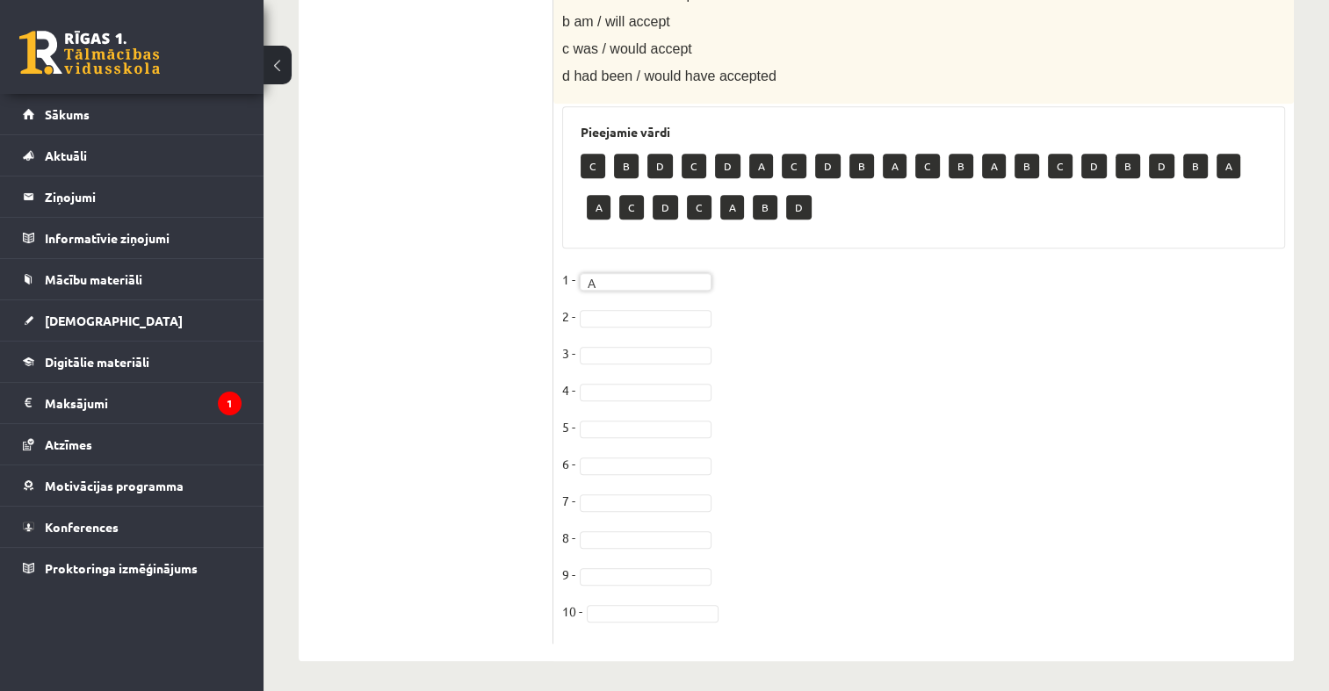
click at [652, 301] on fieldset "1 - A * 2 - 3 - 4 - 5 - 6 - 7 - 8 - 9 - 10 -" at bounding box center [923, 450] width 723 height 369
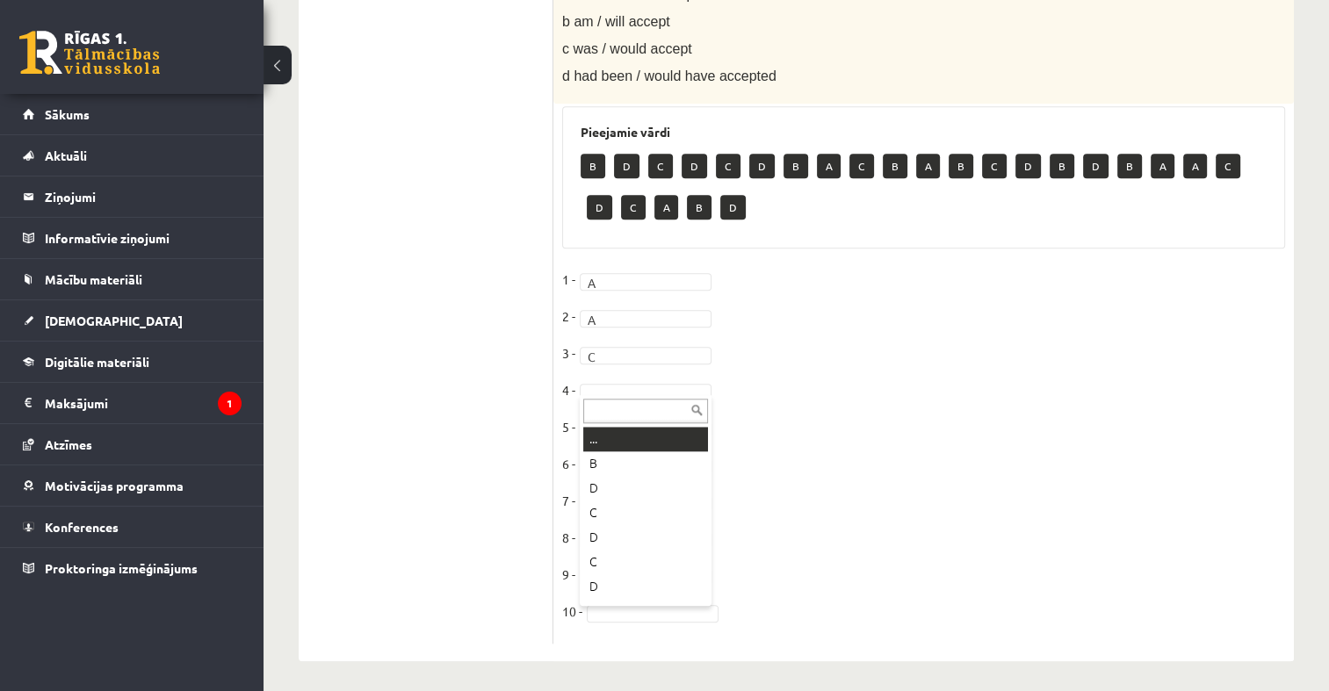
drag, startPoint x: 643, startPoint y: 379, endPoint x: 644, endPoint y: 388, distance: 9.7
drag, startPoint x: 608, startPoint y: 512, endPoint x: 610, endPoint y: 474, distance: 37.9
click at [634, 428] on fieldset "1 - A * 2 - A * 3 - C * 4 - C * 5 - 6 - 7 - 8 - 9 - 10 -" at bounding box center [923, 450] width 723 height 369
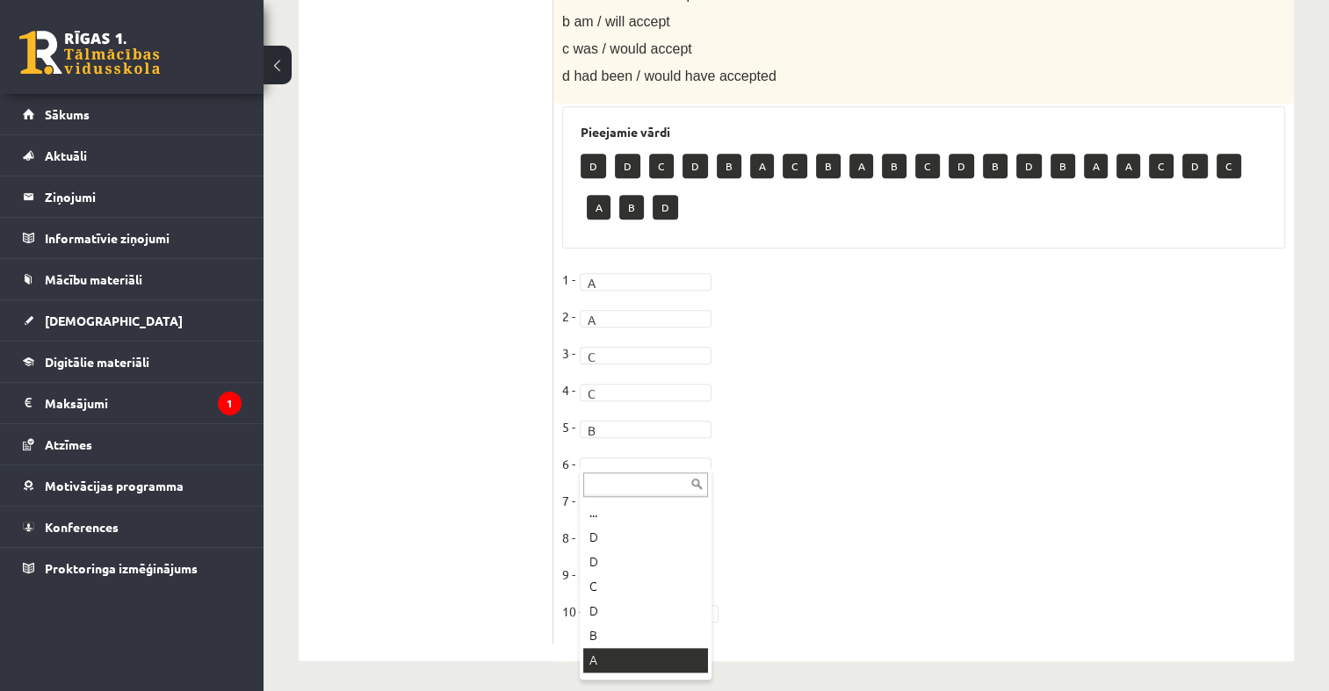
drag, startPoint x: 646, startPoint y: 655, endPoint x: 636, endPoint y: 618, distance: 38.1
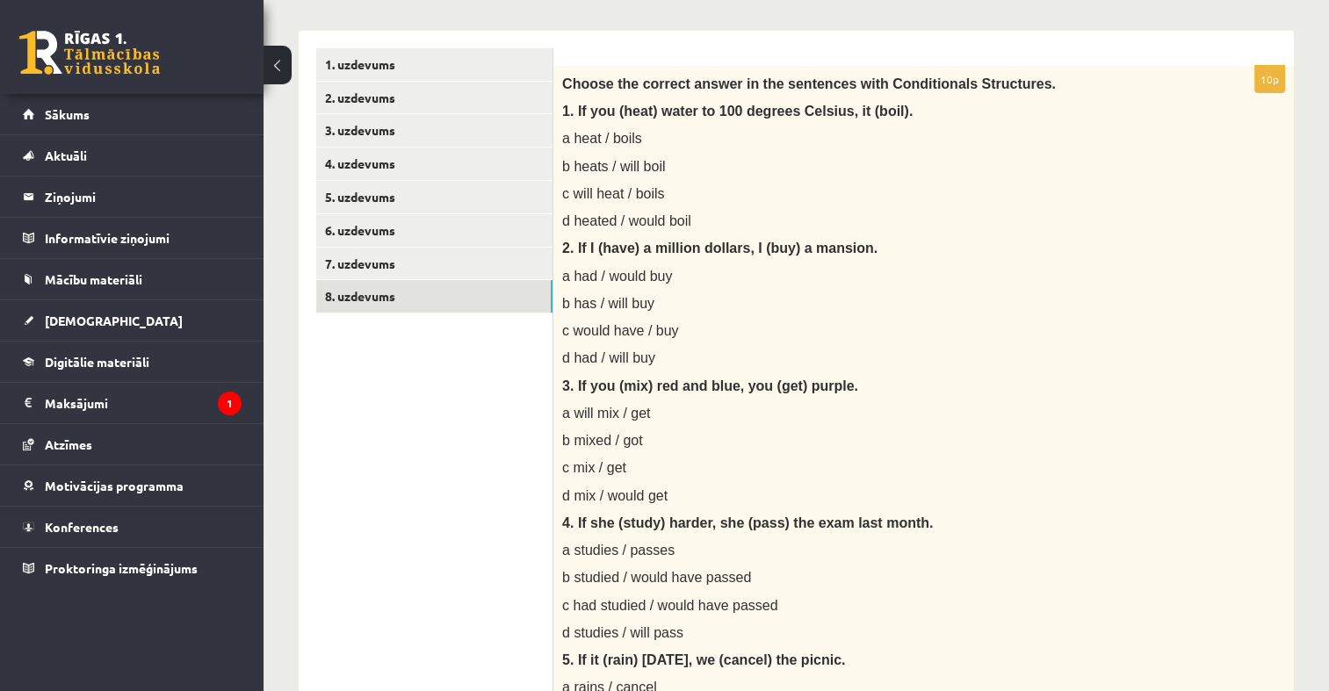
scroll to position [0, 0]
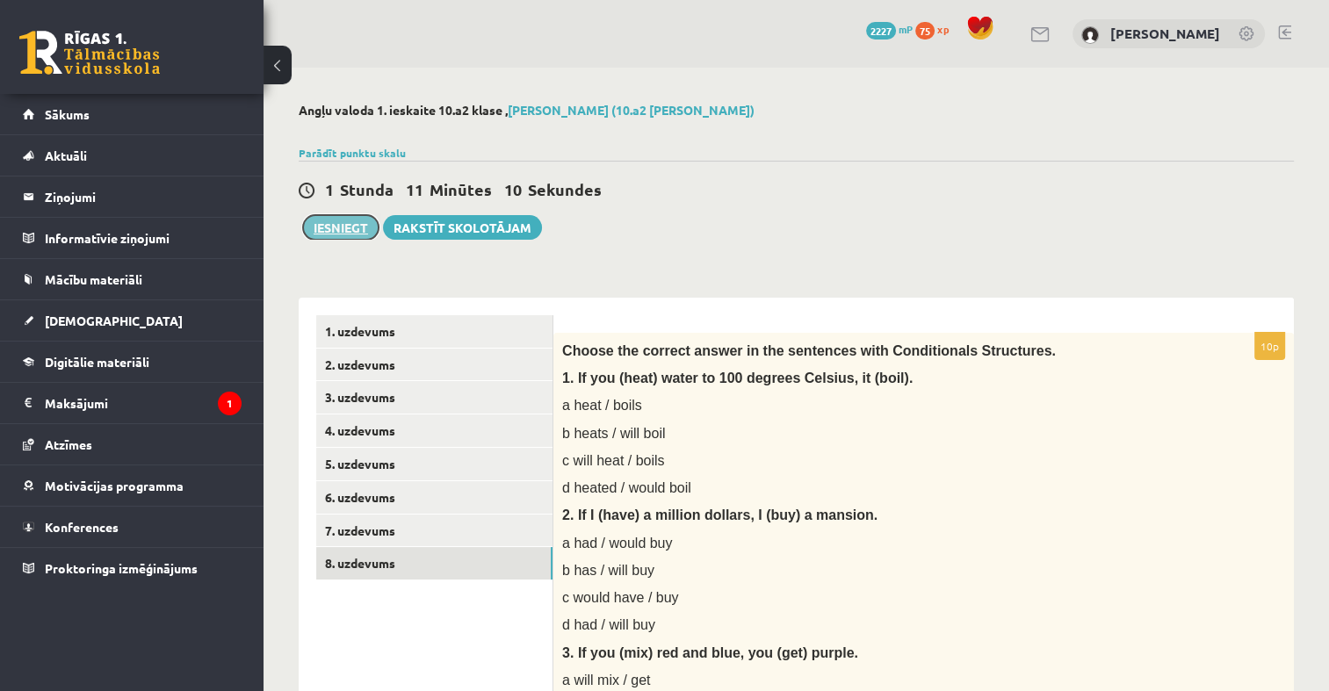
click at [337, 217] on button "Iesniegt" at bounding box center [341, 227] width 76 height 25
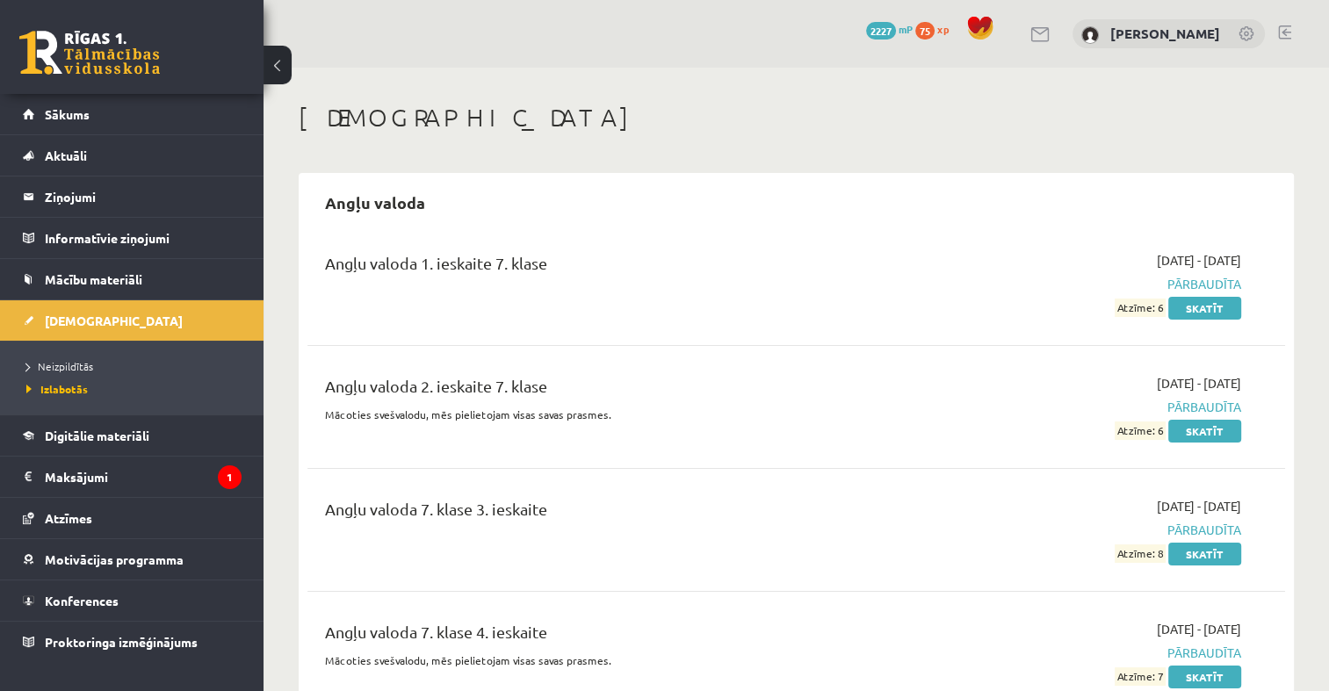
click at [88, 112] on span "Sākums" at bounding box center [67, 114] width 45 height 16
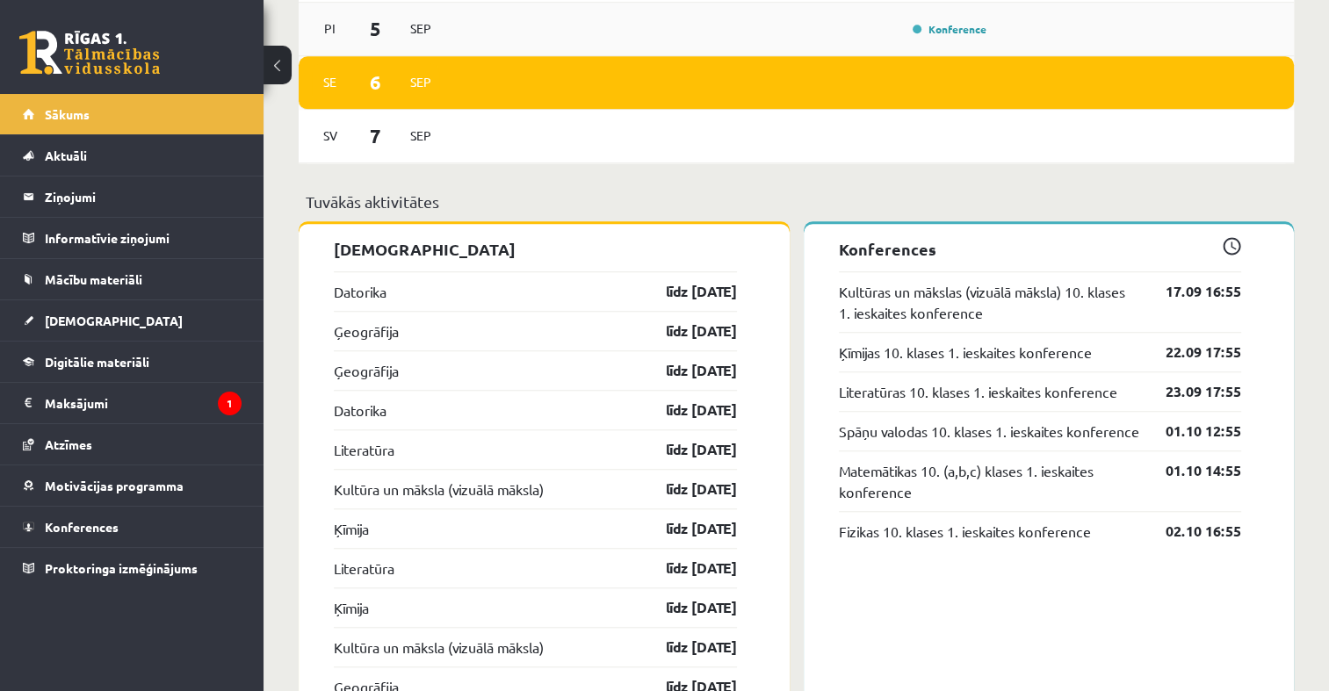
scroll to position [1405, 0]
